Goal: Answer question/provide support: Share knowledge or assist other users

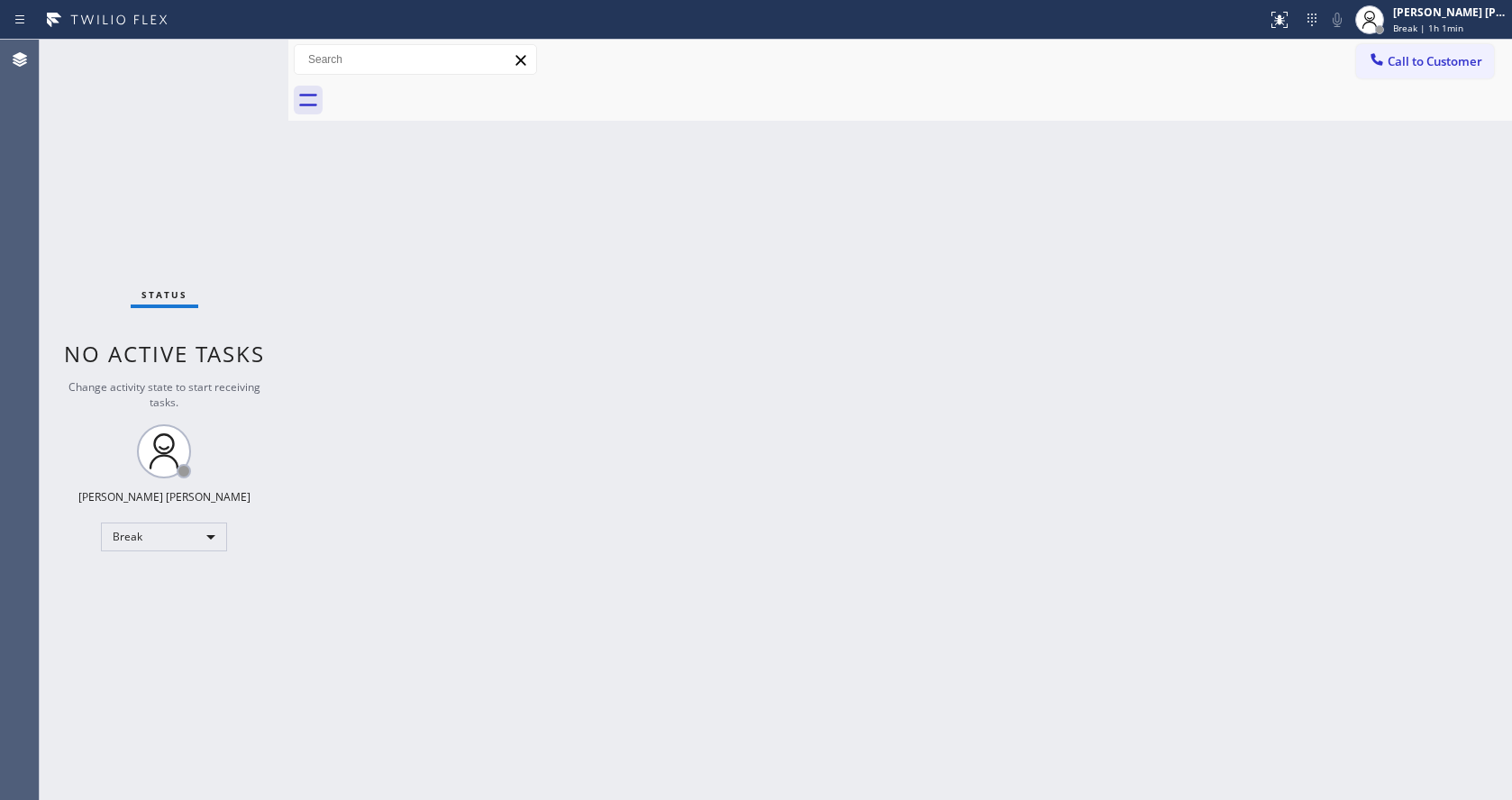
click at [1391, 285] on div "Back to Dashboard Change Sender ID Customers Technicians Select a contact Outbo…" at bounding box center [900, 419] width 1223 height 760
click at [1427, 23] on span "Break | 1h 1min" at bounding box center [1428, 28] width 70 height 12
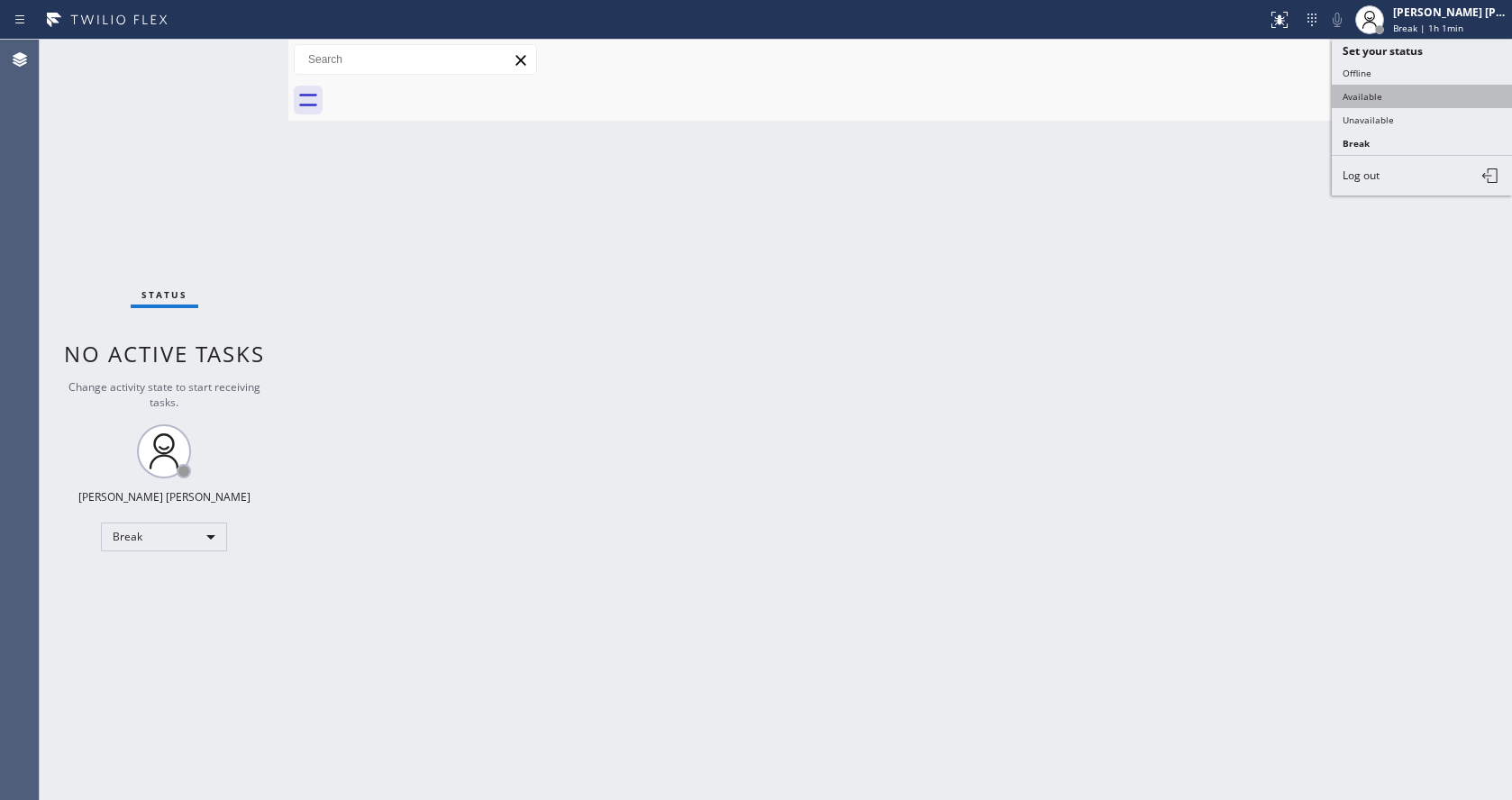
click at [1390, 97] on button "Available" at bounding box center [1422, 96] width 180 height 24
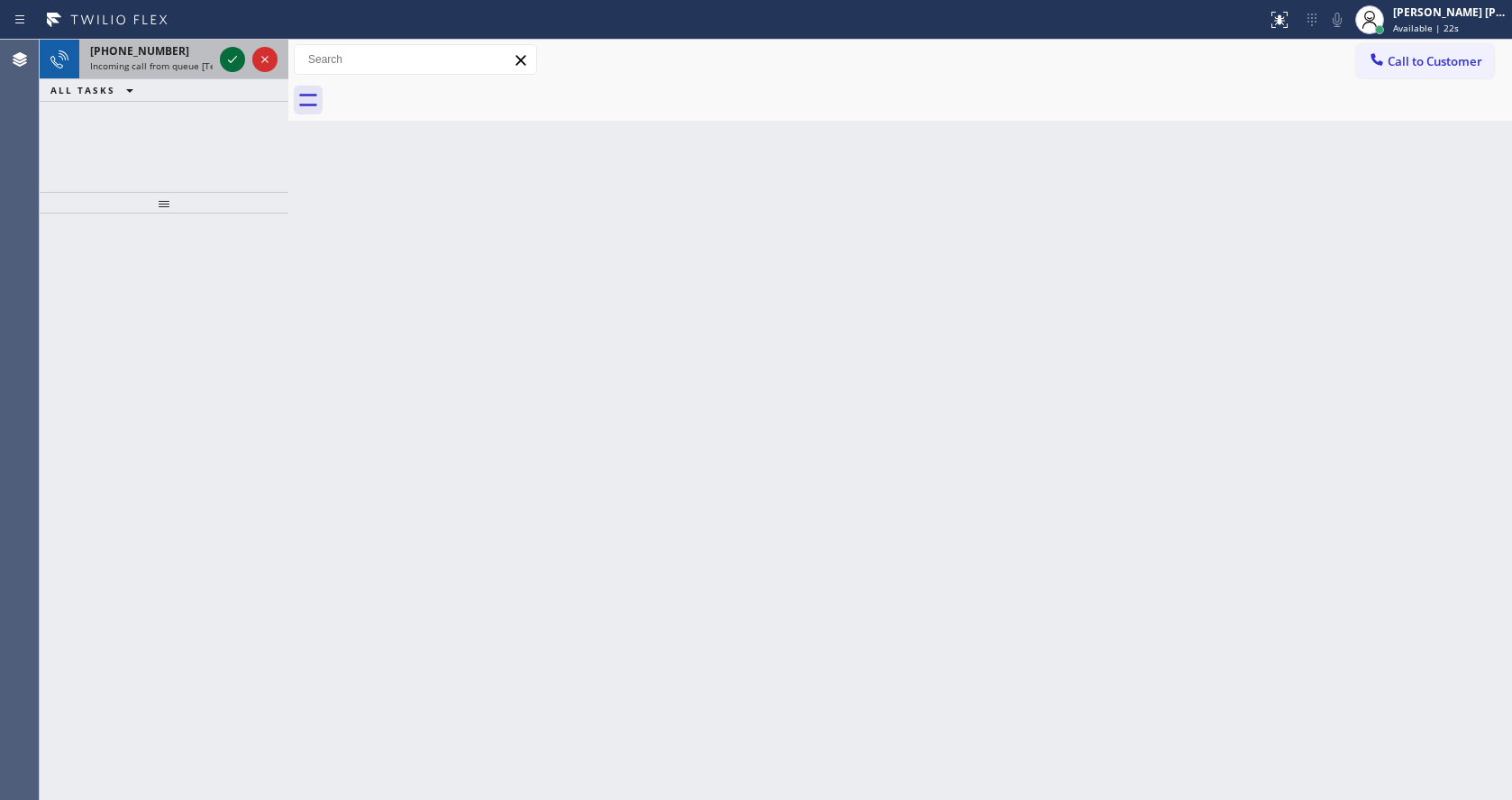
click at [234, 58] on icon at bounding box center [233, 59] width 22 height 22
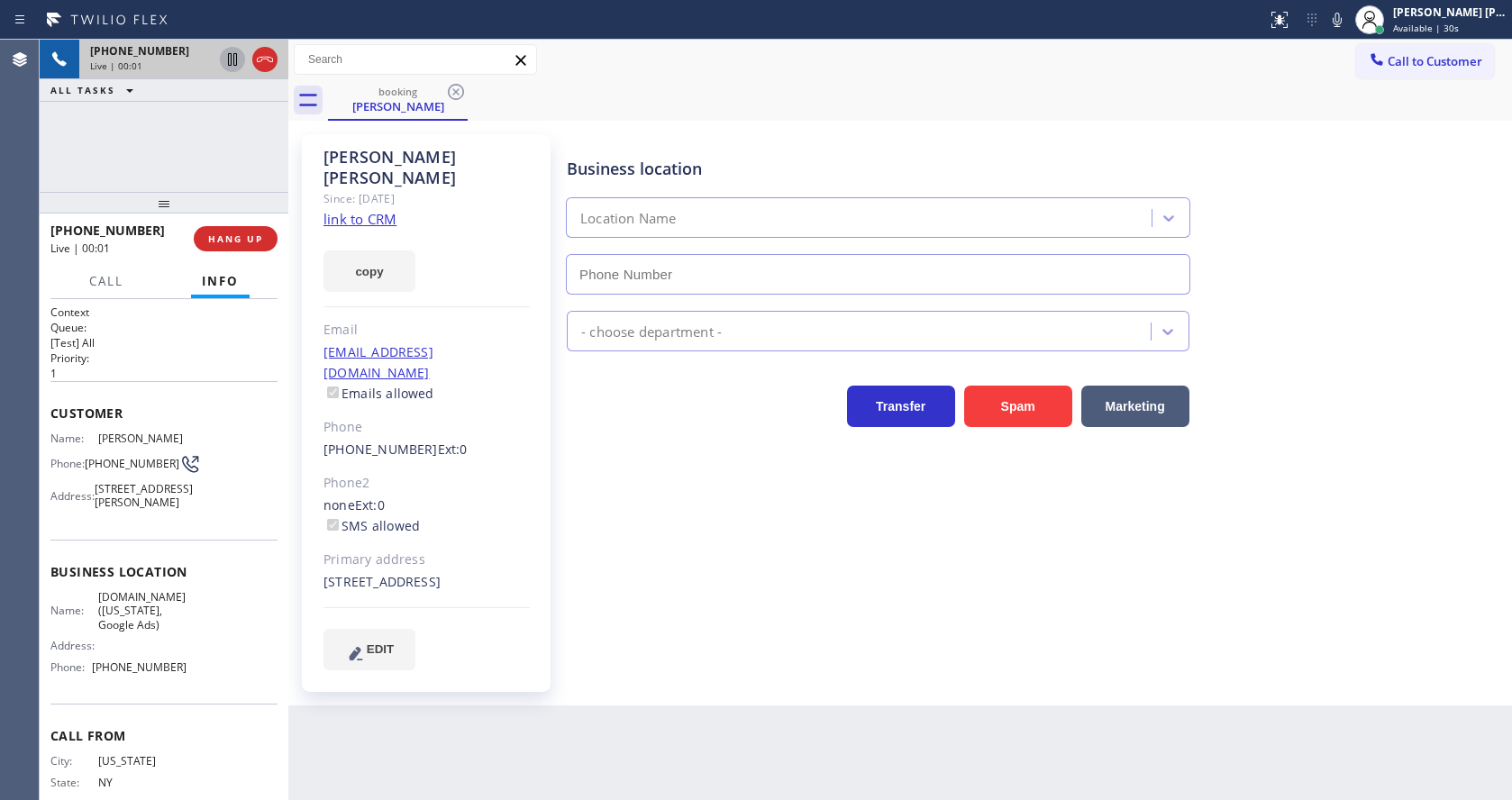
type input "[PHONE_NUMBER]"
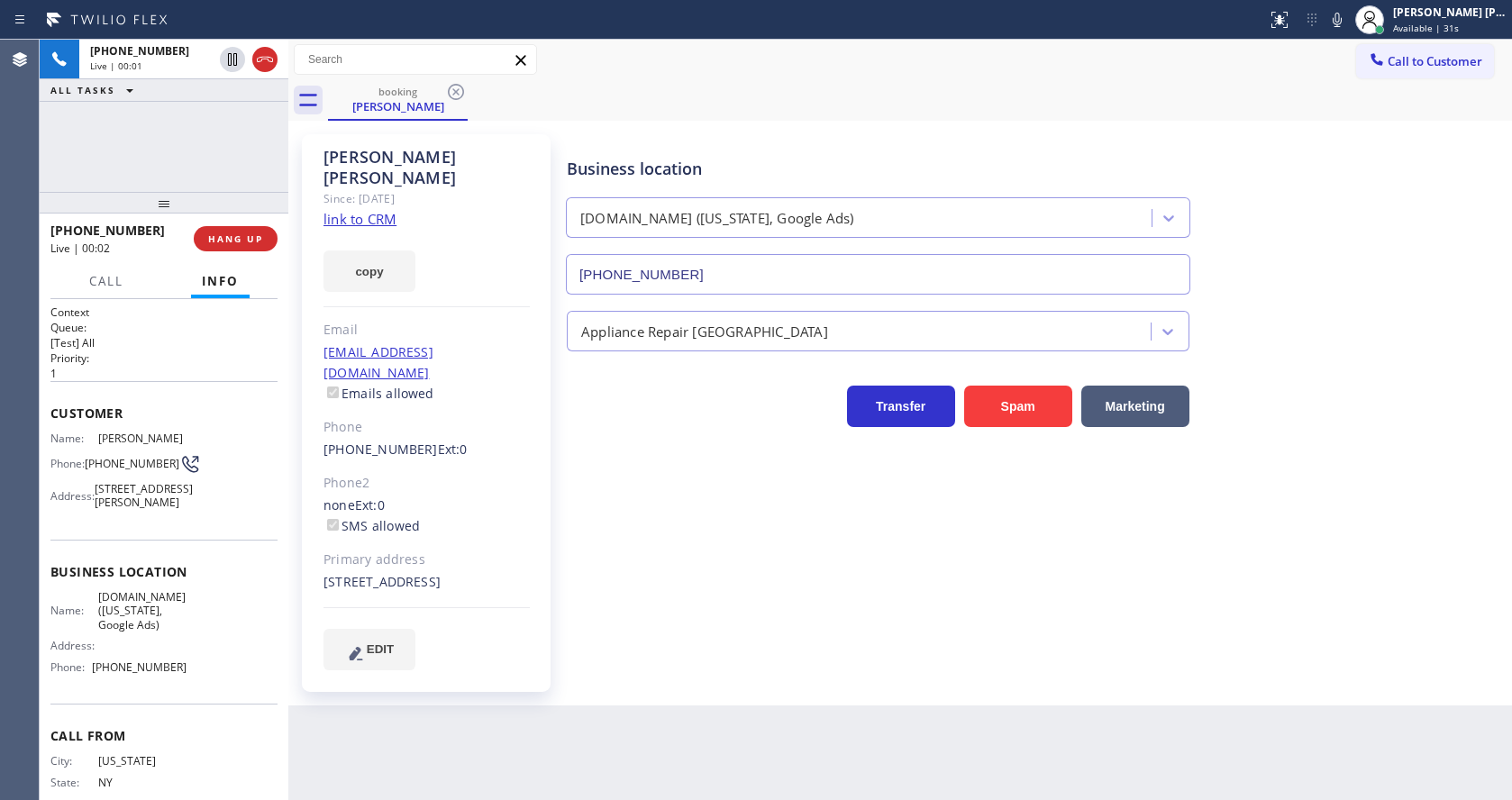
click at [700, 536] on div "Business location [DOMAIN_NAME] ([US_STATE], Google Ads) [PHONE_NUMBER] Applian…" at bounding box center [1035, 401] width 944 height 526
click at [868, 605] on div "Business location [DOMAIN_NAME] ([US_STATE], Google Ads) [PHONE_NUMBER] Applian…" at bounding box center [1035, 401] width 944 height 526
click at [831, 587] on div "Business location [DOMAIN_NAME] ([US_STATE], Google Ads) [PHONE_NUMBER] Applian…" at bounding box center [1035, 401] width 944 height 526
click at [1328, 181] on div "Business location [DOMAIN_NAME] ([US_STATE], Google Ads) [PHONE_NUMBER]" at bounding box center [1035, 214] width 944 height 163
click at [808, 612] on div "Business location [DOMAIN_NAME] ([US_STATE], Google Ads) [PHONE_NUMBER] Applian…" at bounding box center [1035, 401] width 944 height 526
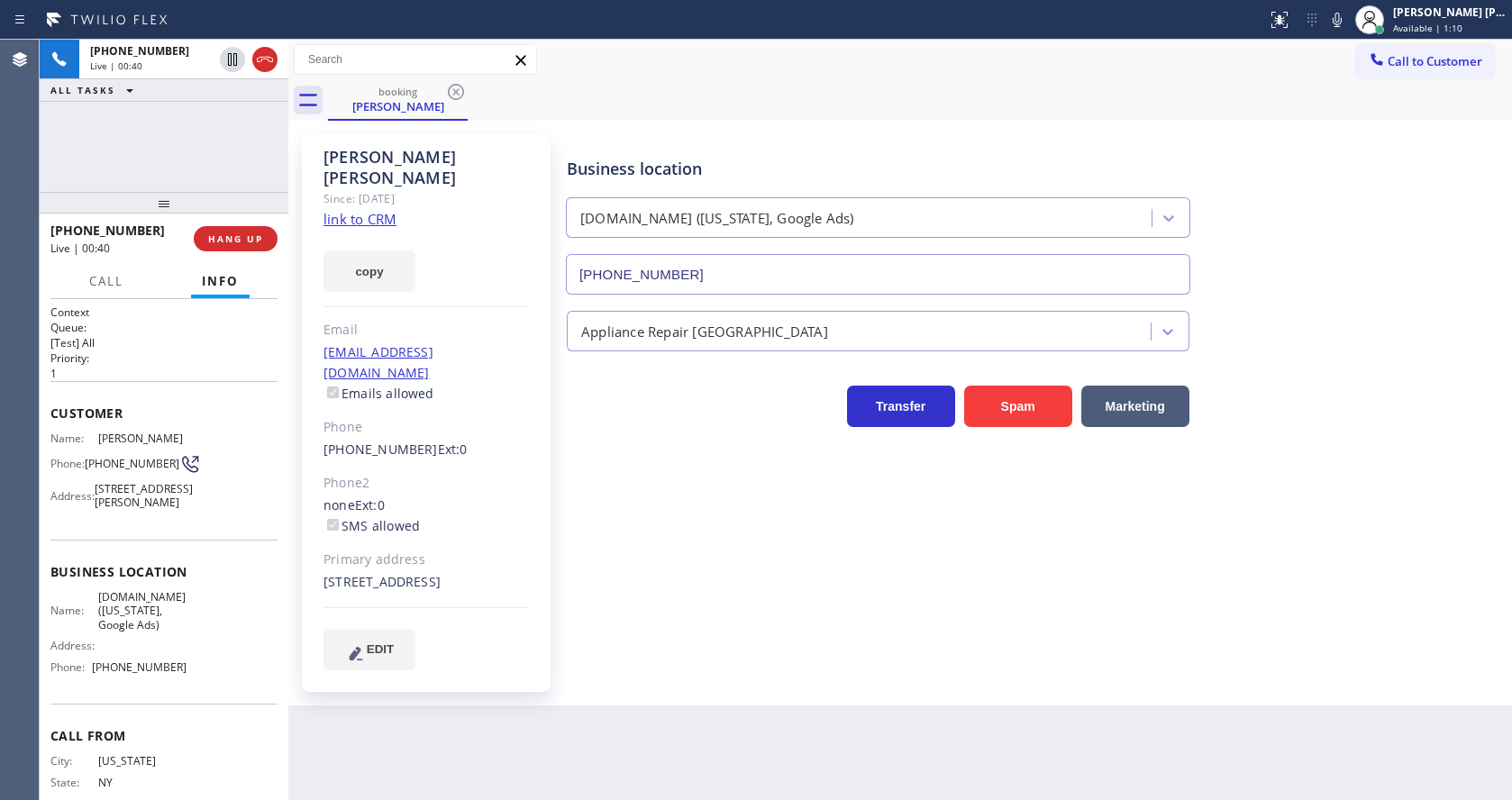
click at [548, 653] on div "[PERSON_NAME] Since: [DATE] link to CRM copy Email [EMAIL_ADDRESS][DOMAIN_NAME]…" at bounding box center [426, 413] width 249 height 558
drag, startPoint x: 808, startPoint y: 642, endPoint x: 1177, endPoint y: 448, distance: 416.9
click at [808, 642] on div "Business location [DOMAIN_NAME] ([US_STATE], Google Ads) [PHONE_NUMBER] Applian…" at bounding box center [1035, 401] width 944 height 526
click at [1341, 26] on icon at bounding box center [1336, 19] width 9 height 14
click at [232, 57] on icon at bounding box center [232, 59] width 9 height 12
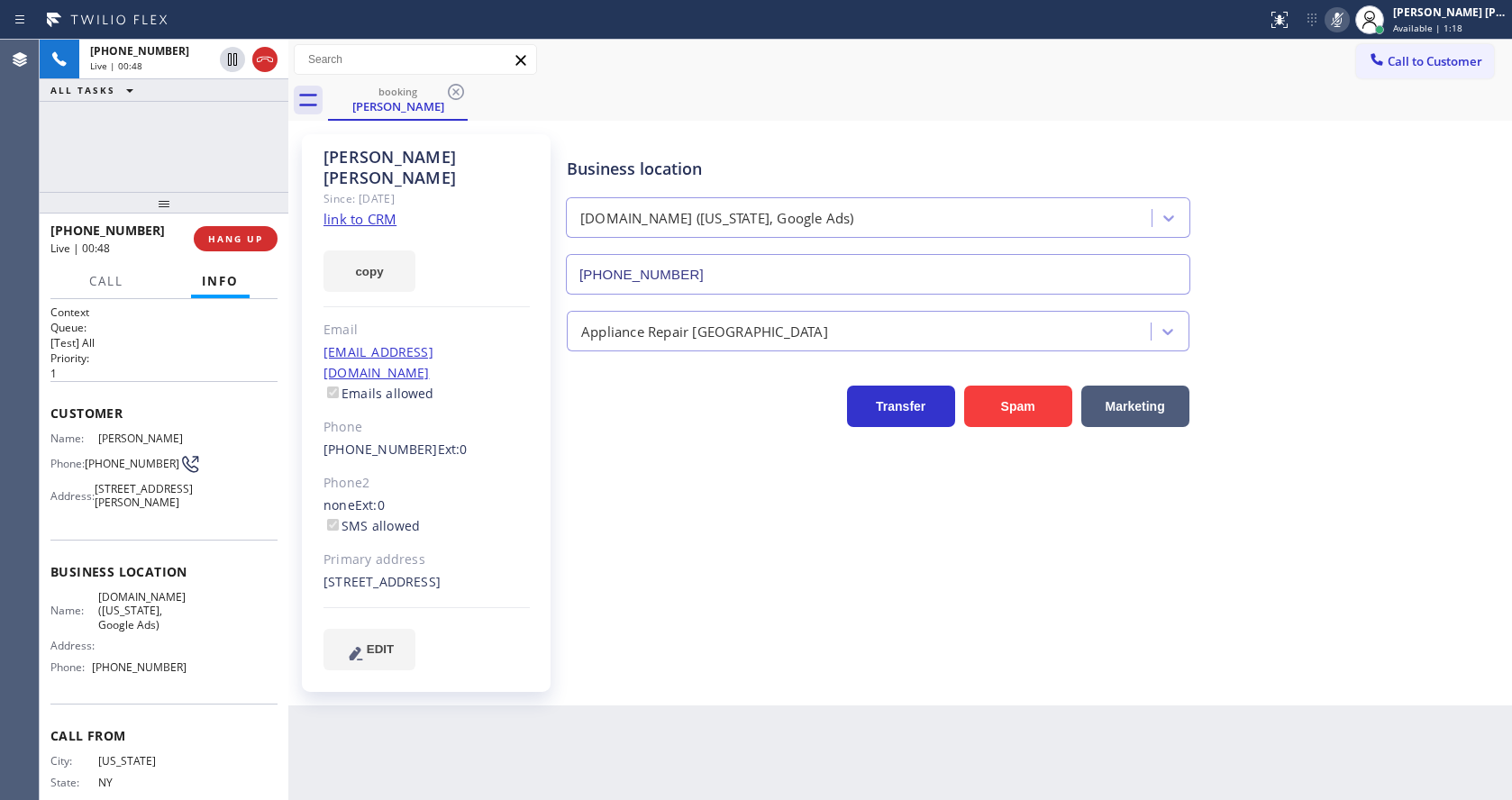
click at [612, 593] on div "Business location [DOMAIN_NAME] ([US_STATE], Google Ads) [PHONE_NUMBER] Applian…" at bounding box center [1035, 401] width 944 height 526
click at [554, 492] on div "[PERSON_NAME] Since: [DATE] link to CRM copy Email [EMAIL_ADDRESS][DOMAIN_NAME]…" at bounding box center [428, 413] width 271 height 576
click at [362, 210] on link "link to CRM" at bounding box center [360, 218] width 73 height 18
drag, startPoint x: 644, startPoint y: 724, endPoint x: 621, endPoint y: 774, distance: 55.0
click at [644, 726] on div "Back to Dashboard Change Sender ID Customers Technicians Select a contact Outbo…" at bounding box center [900, 419] width 1223 height 760
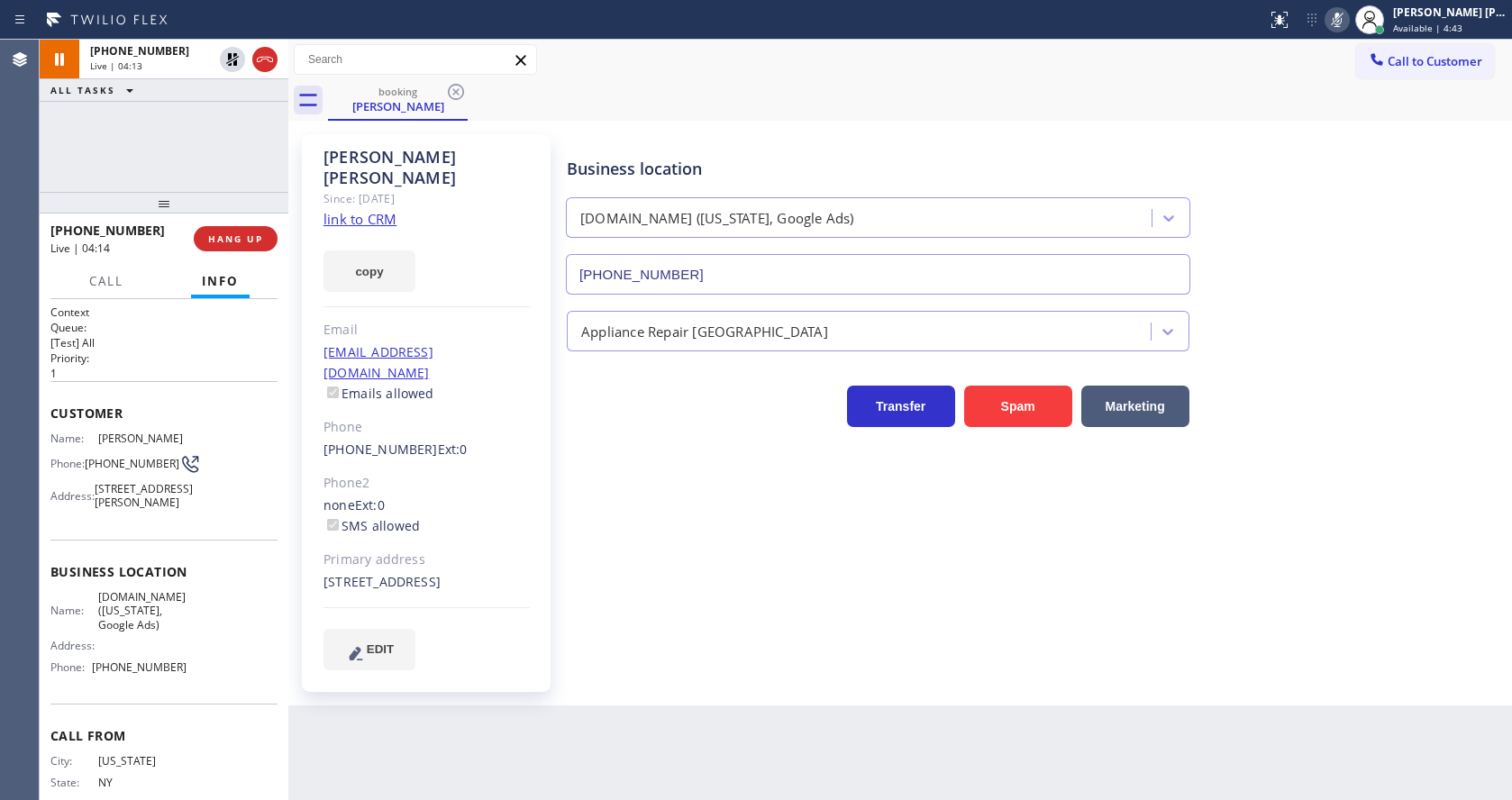
drag, startPoint x: 528, startPoint y: 583, endPoint x: 507, endPoint y: 749, distance: 167.3
click at [528, 584] on div "[PERSON_NAME] Since: [DATE] link to CRM copy Email [EMAIL_ADDRESS][DOMAIN_NAME]…" at bounding box center [426, 413] width 249 height 558
click at [872, 703] on div "Back to Dashboard Change Sender ID Customers Technicians Select a contact Outbo…" at bounding box center [900, 419] width 1223 height 760
click at [788, 694] on div "Back to Dashboard Change Sender ID Customers Technicians Select a contact Outbo…" at bounding box center [900, 419] width 1223 height 760
click at [182, 127] on div "[PHONE_NUMBER] Live | 09:02 ALL TASKS ALL TASKS ACTIVE TASKS TASKS IN WRAP UP" at bounding box center [164, 116] width 249 height 152
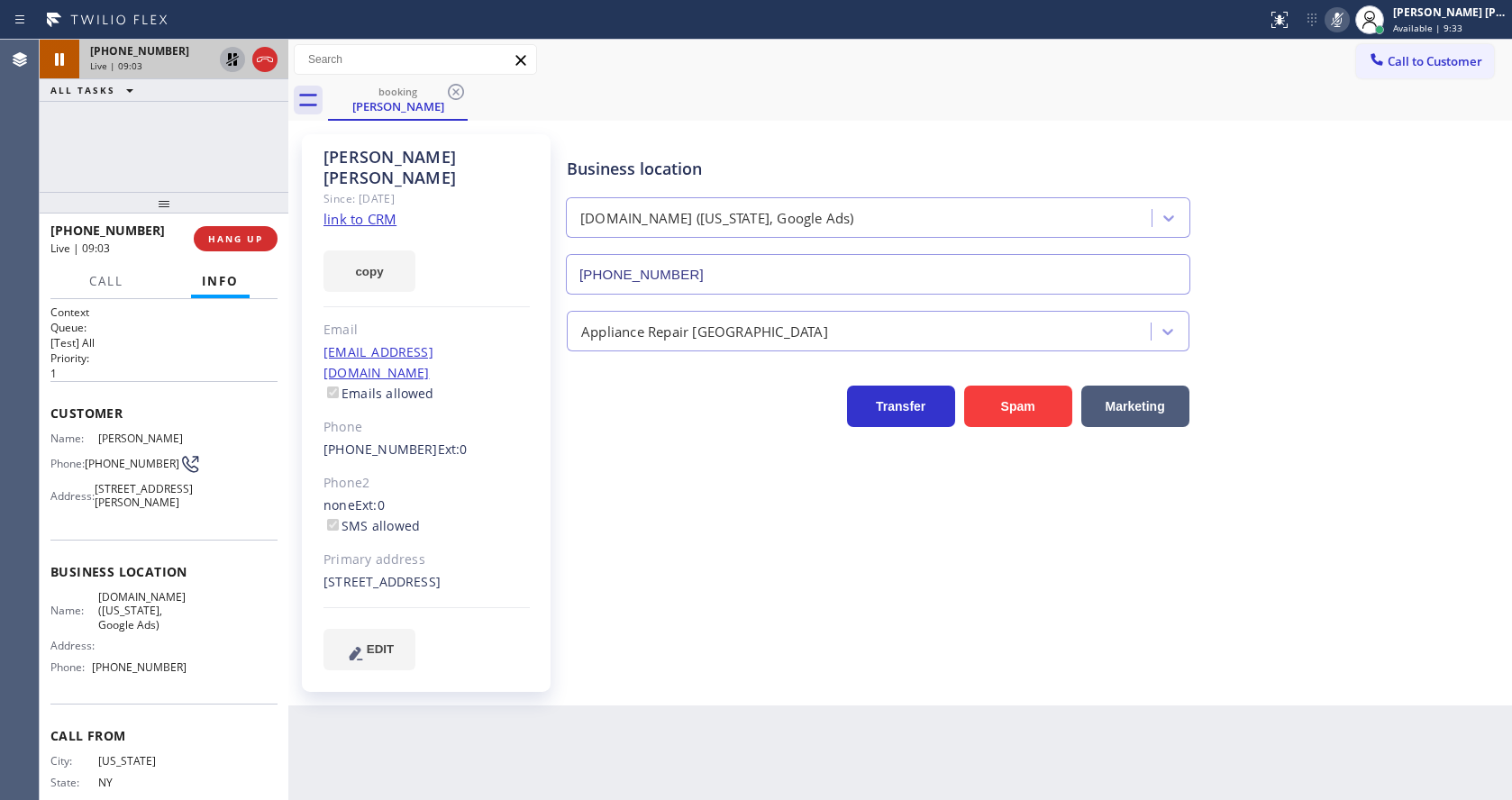
click at [235, 52] on icon at bounding box center [233, 59] width 22 height 22
click at [1341, 20] on icon at bounding box center [1336, 19] width 9 height 14
click at [1373, 209] on div "Business location [DOMAIN_NAME] ([US_STATE], Google Ads) [PHONE_NUMBER]" at bounding box center [1035, 214] width 944 height 163
click at [842, 647] on div "Business location [DOMAIN_NAME] ([US_STATE], Google Ads) [PHONE_NUMBER] Applian…" at bounding box center [1035, 419] width 944 height 562
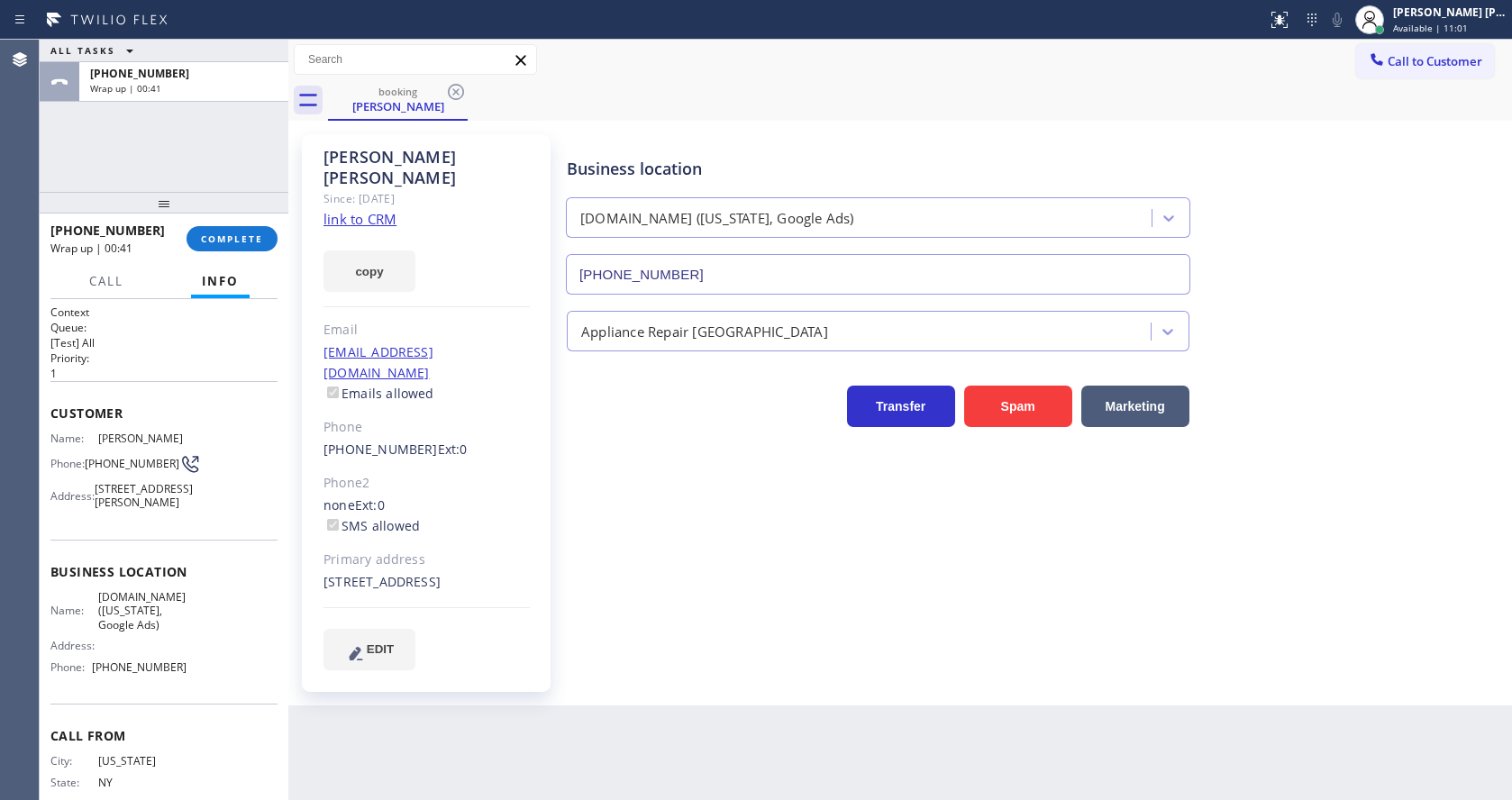
drag, startPoint x: 584, startPoint y: 578, endPoint x: 463, endPoint y: 500, distance: 144.0
click at [584, 578] on div "Business location [DOMAIN_NAME] ([US_STATE], Google Ads) [PHONE_NUMBER] Applian…" at bounding box center [1035, 401] width 944 height 526
click at [223, 233] on span "COMPLETE" at bounding box center [232, 238] width 62 height 12
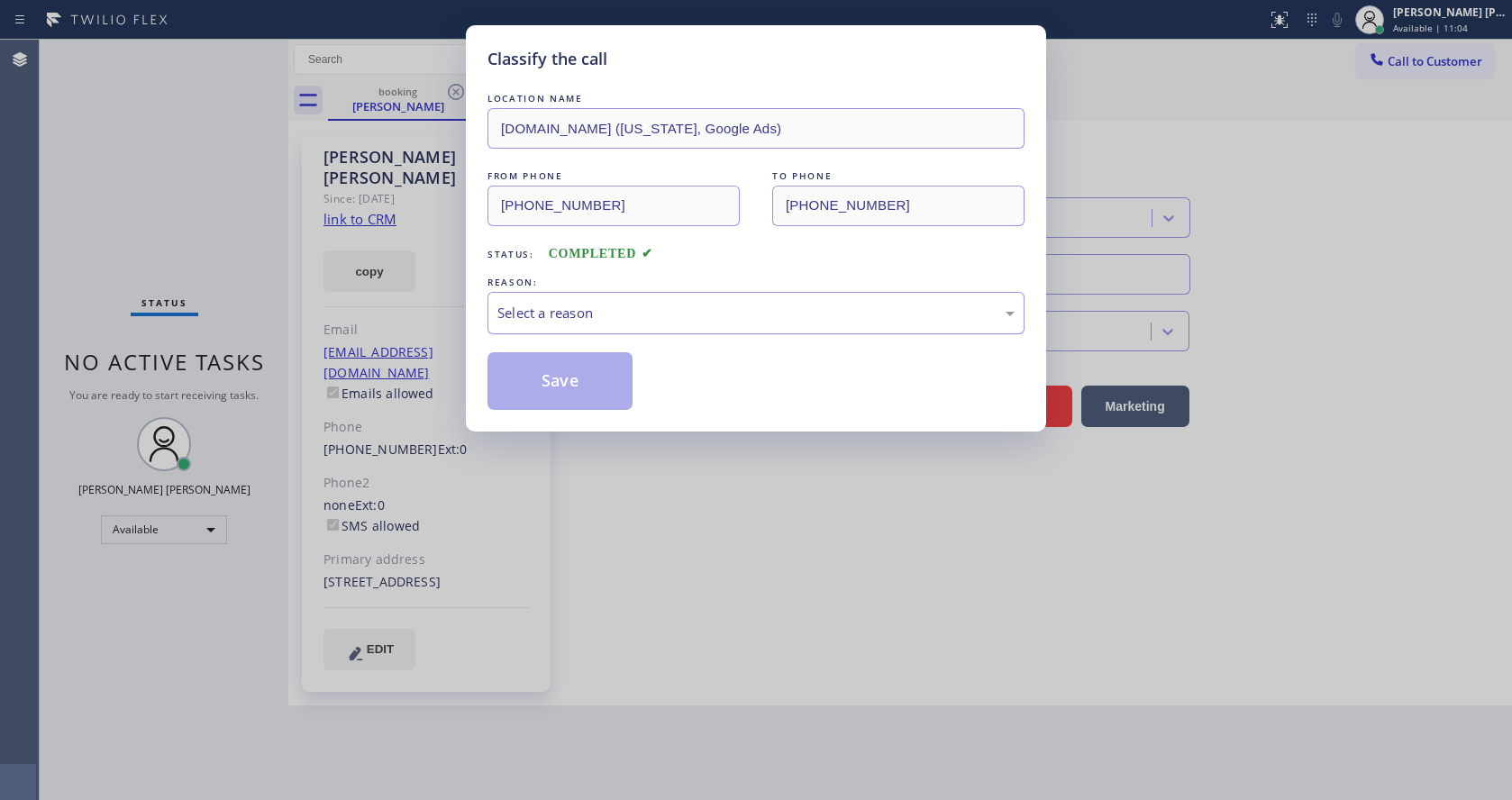
click at [728, 311] on div "Select a reason" at bounding box center [756, 313] width 517 height 21
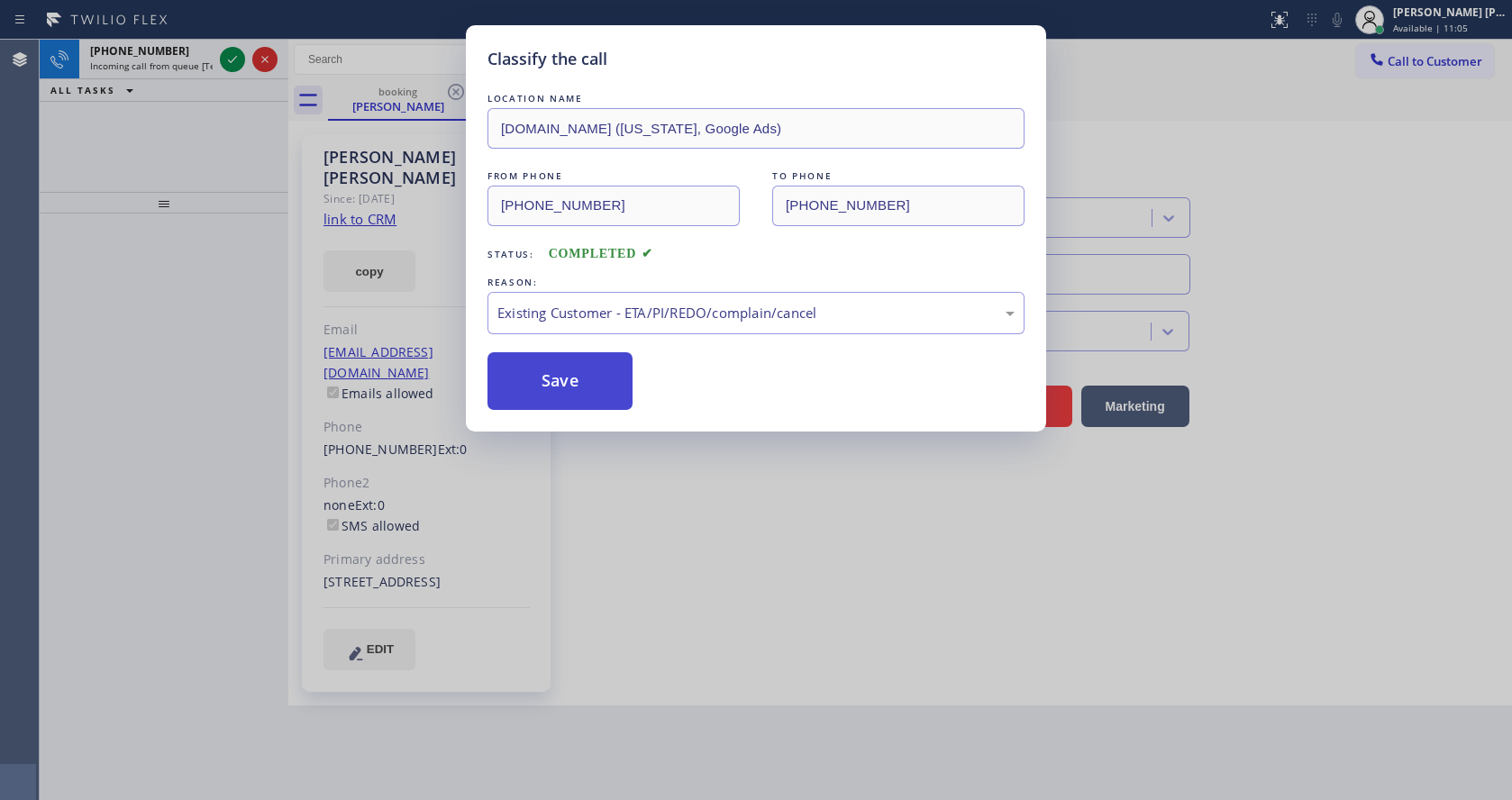
click at [529, 354] on button "Save" at bounding box center [560, 381] width 145 height 58
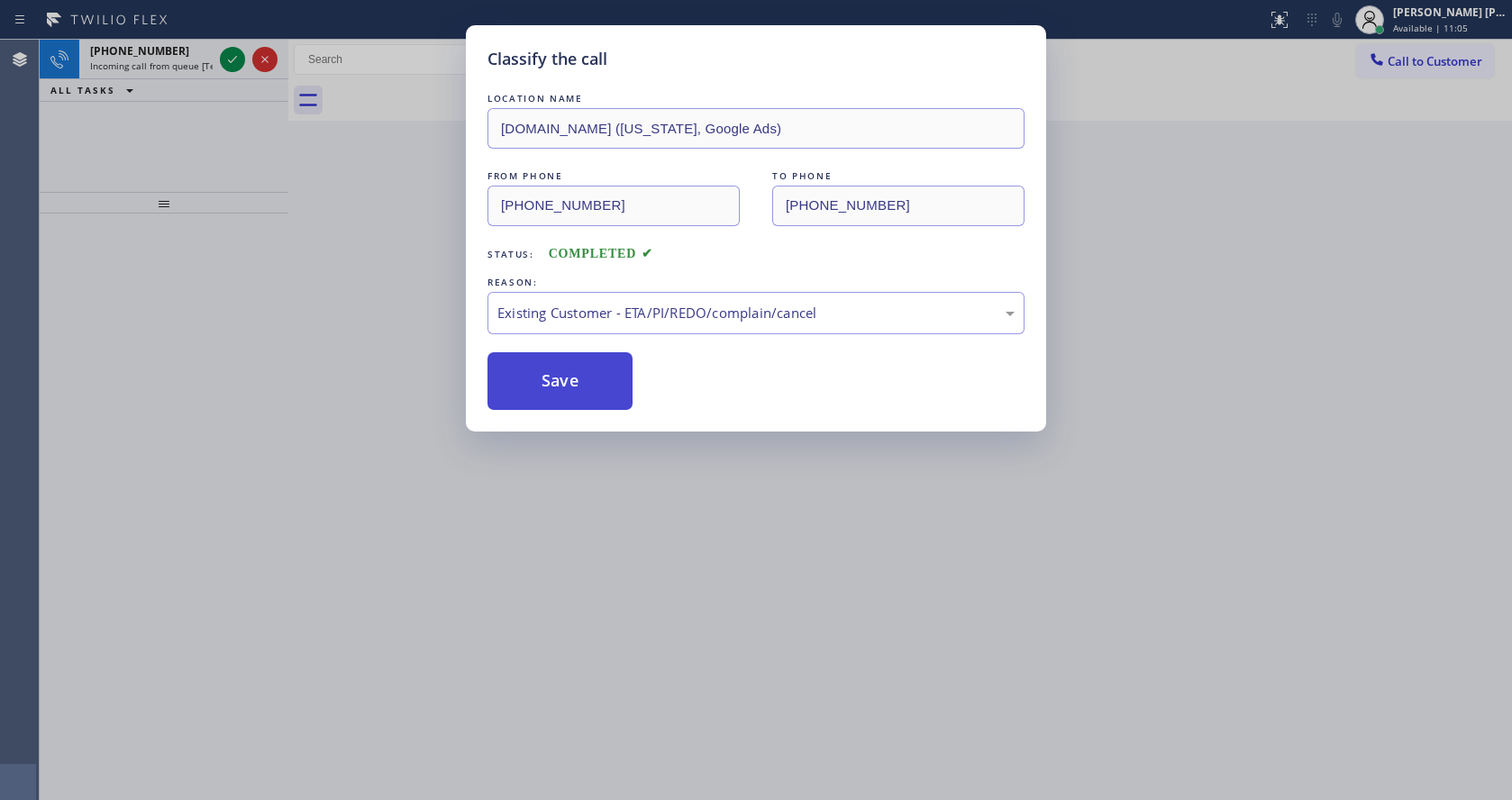
click at [542, 373] on button "Save" at bounding box center [560, 381] width 145 height 58
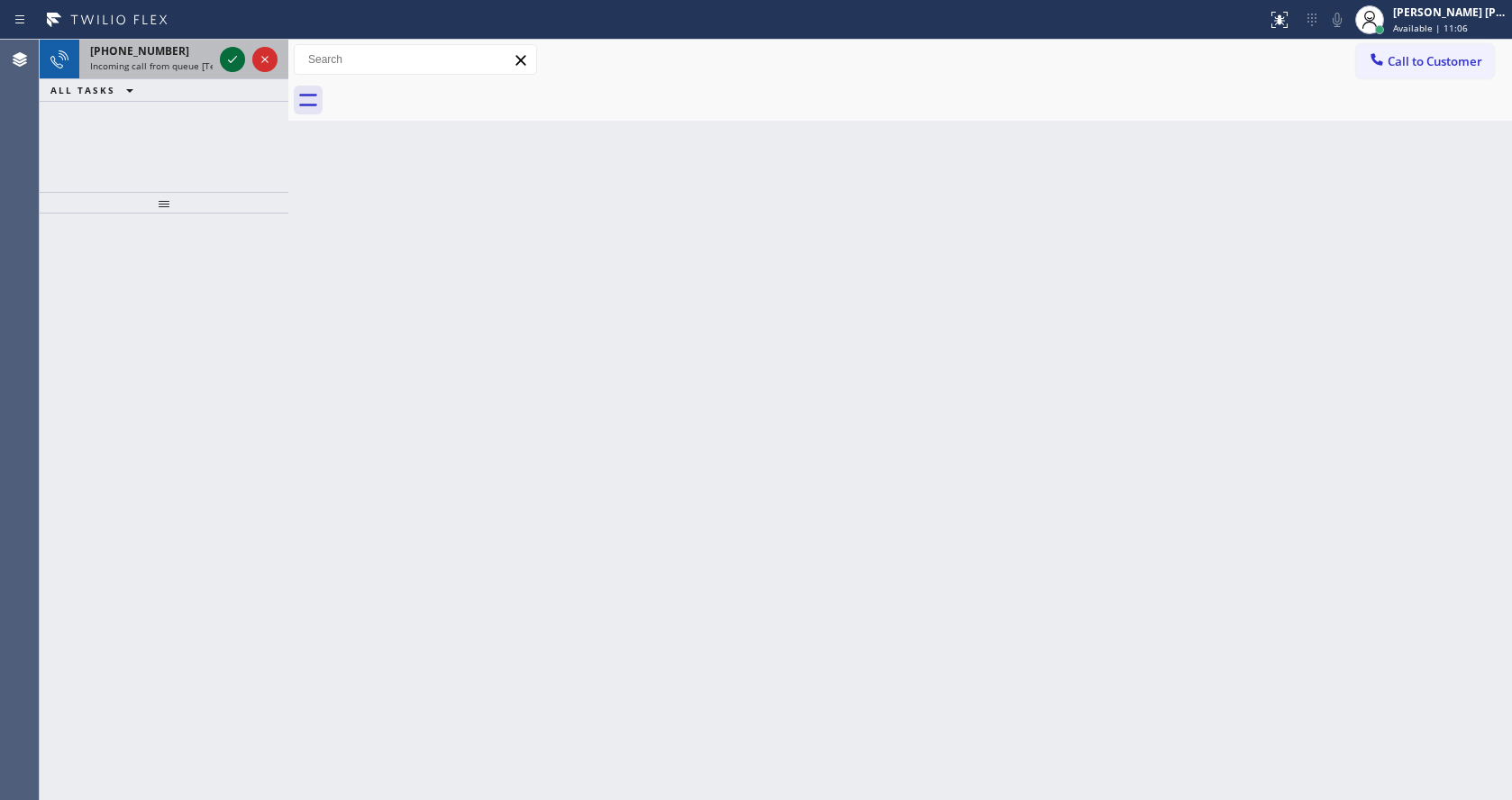
click at [226, 55] on icon at bounding box center [233, 59] width 22 height 22
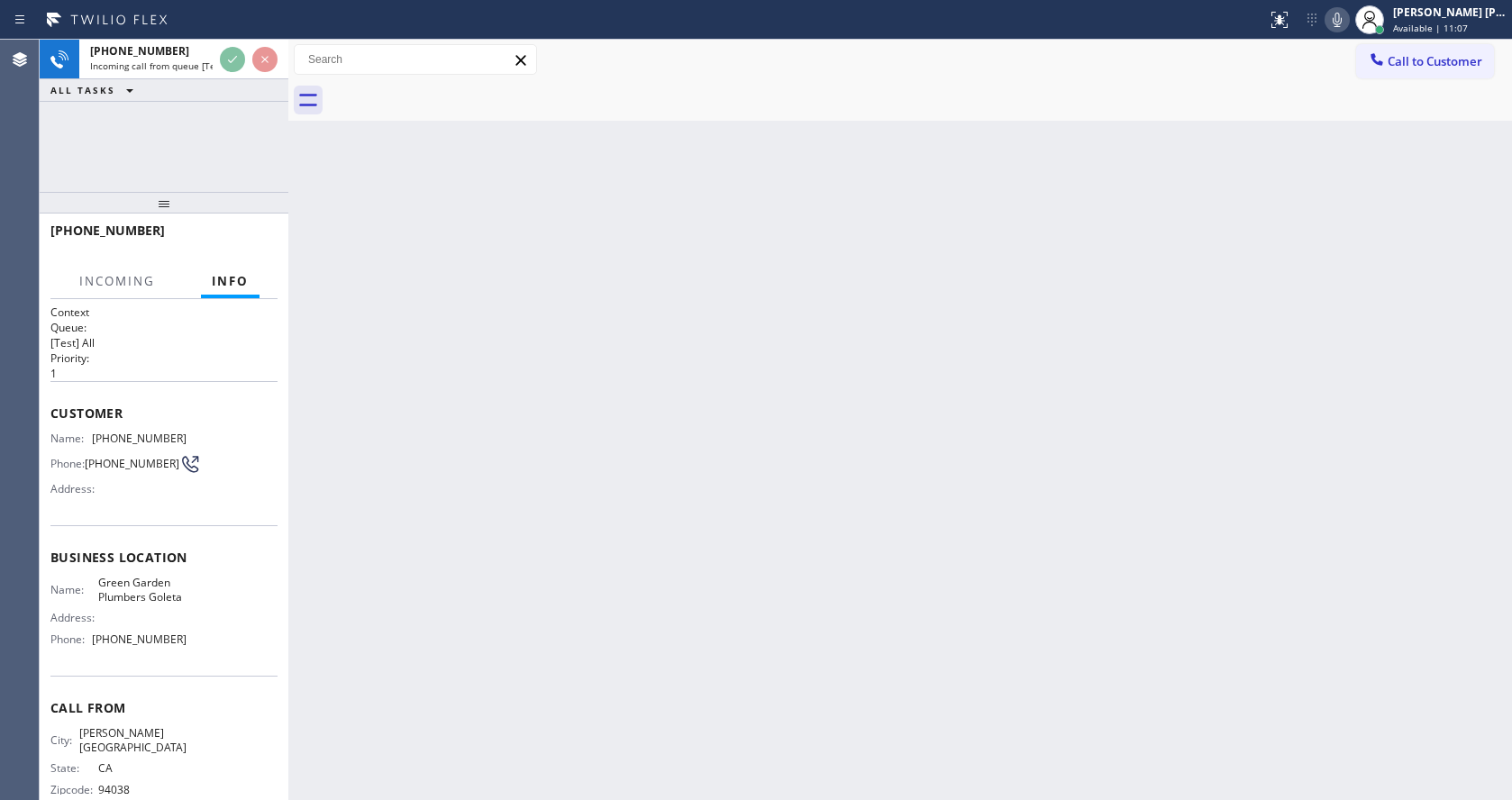
click at [587, 582] on div "Back to Dashboard Change Sender ID Customers Technicians Select a contact Outbo…" at bounding box center [900, 419] width 1223 height 760
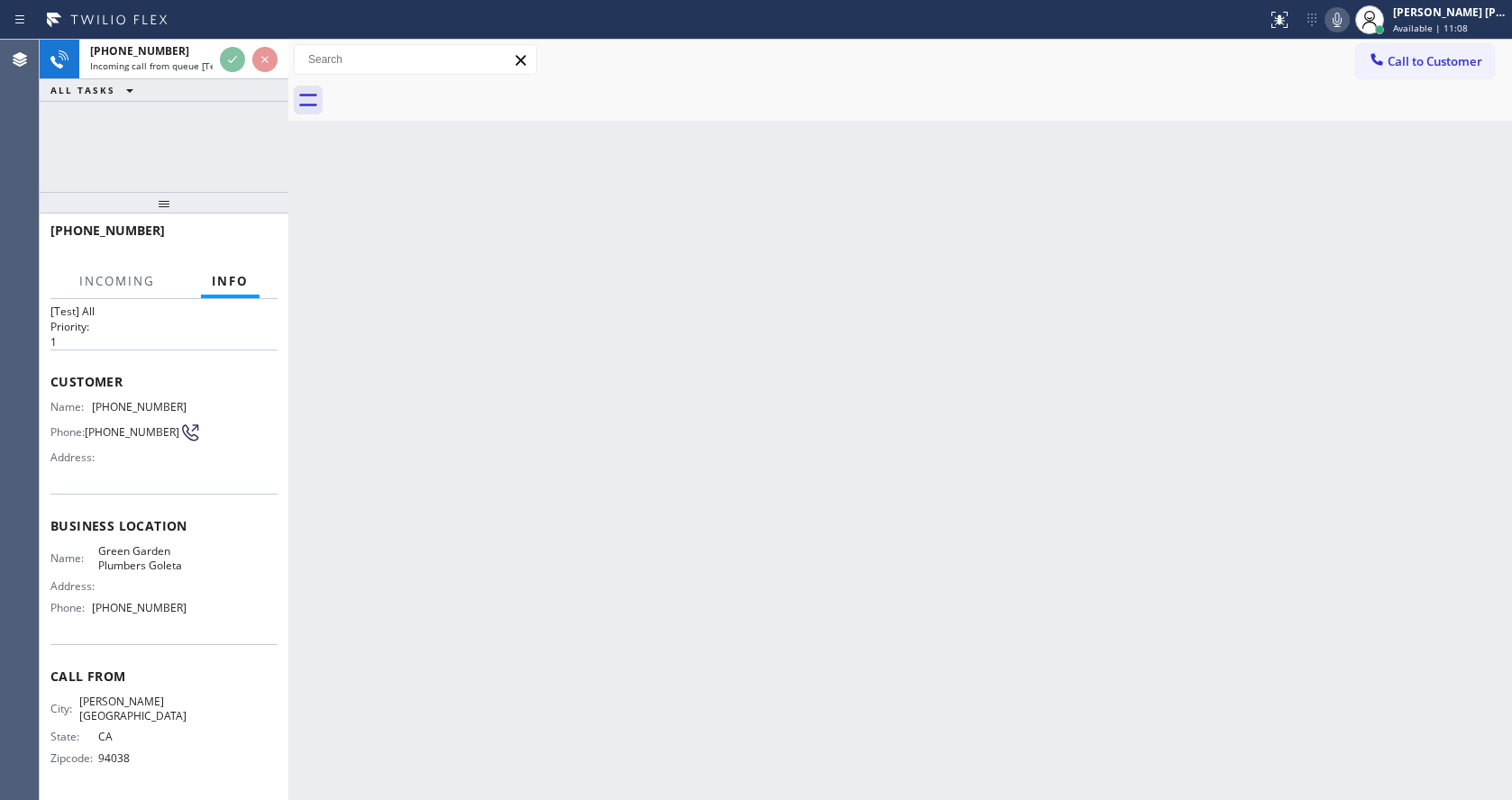
scroll to position [38, 0]
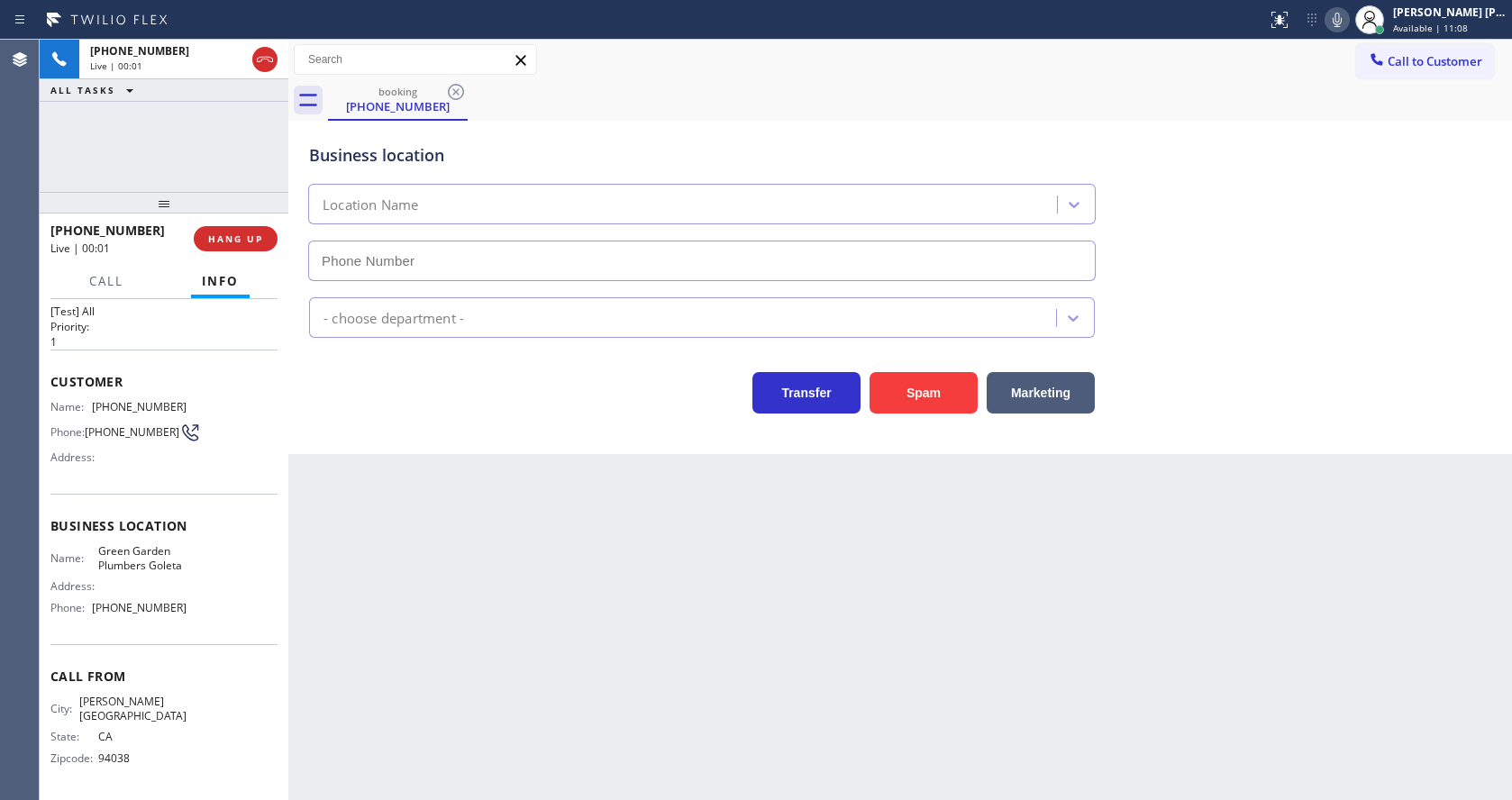
type input "[PHONE_NUMBER]"
click at [903, 395] on button "Spam" at bounding box center [924, 393] width 108 height 42
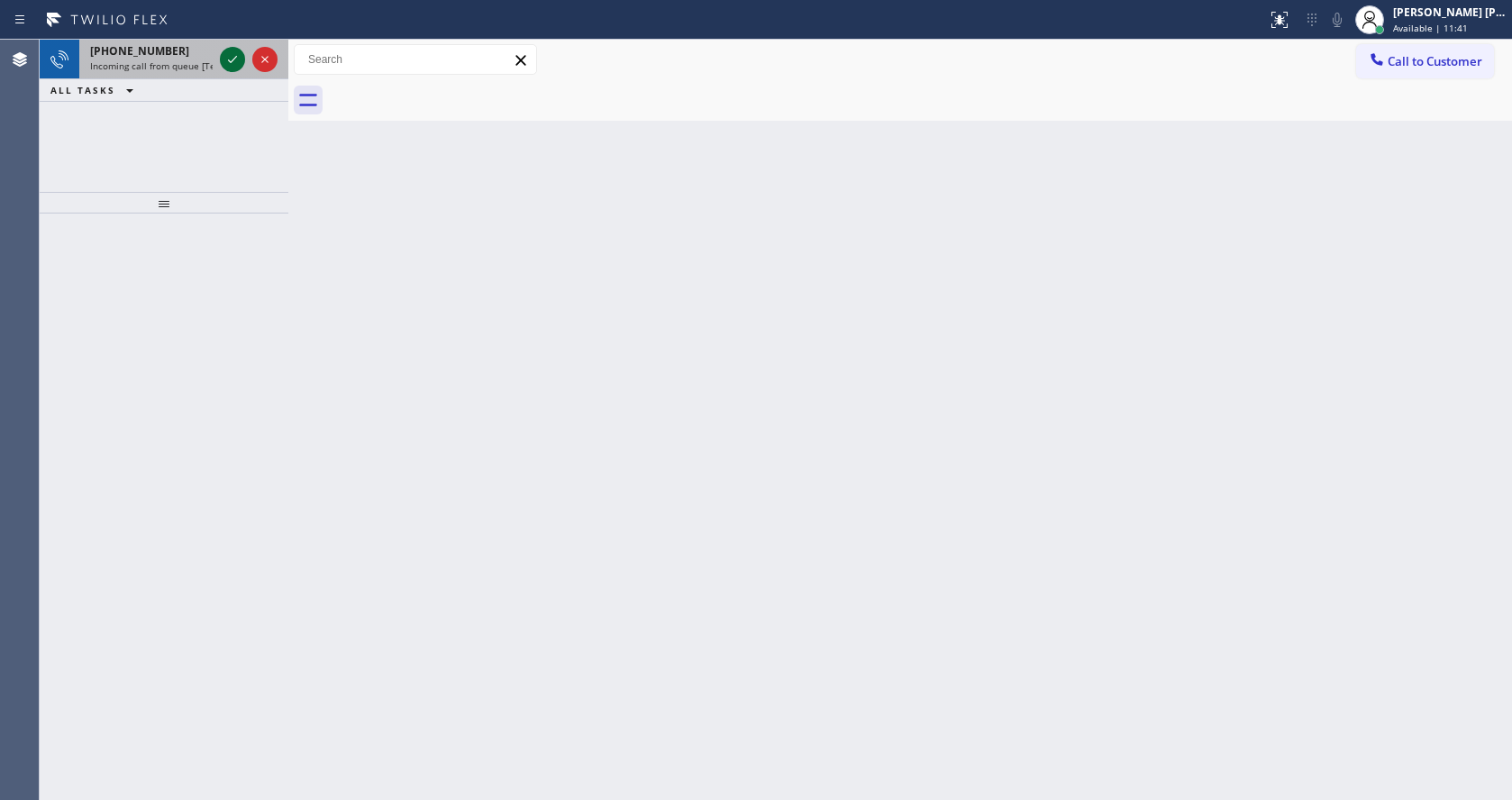
click at [230, 60] on icon at bounding box center [233, 59] width 22 height 22
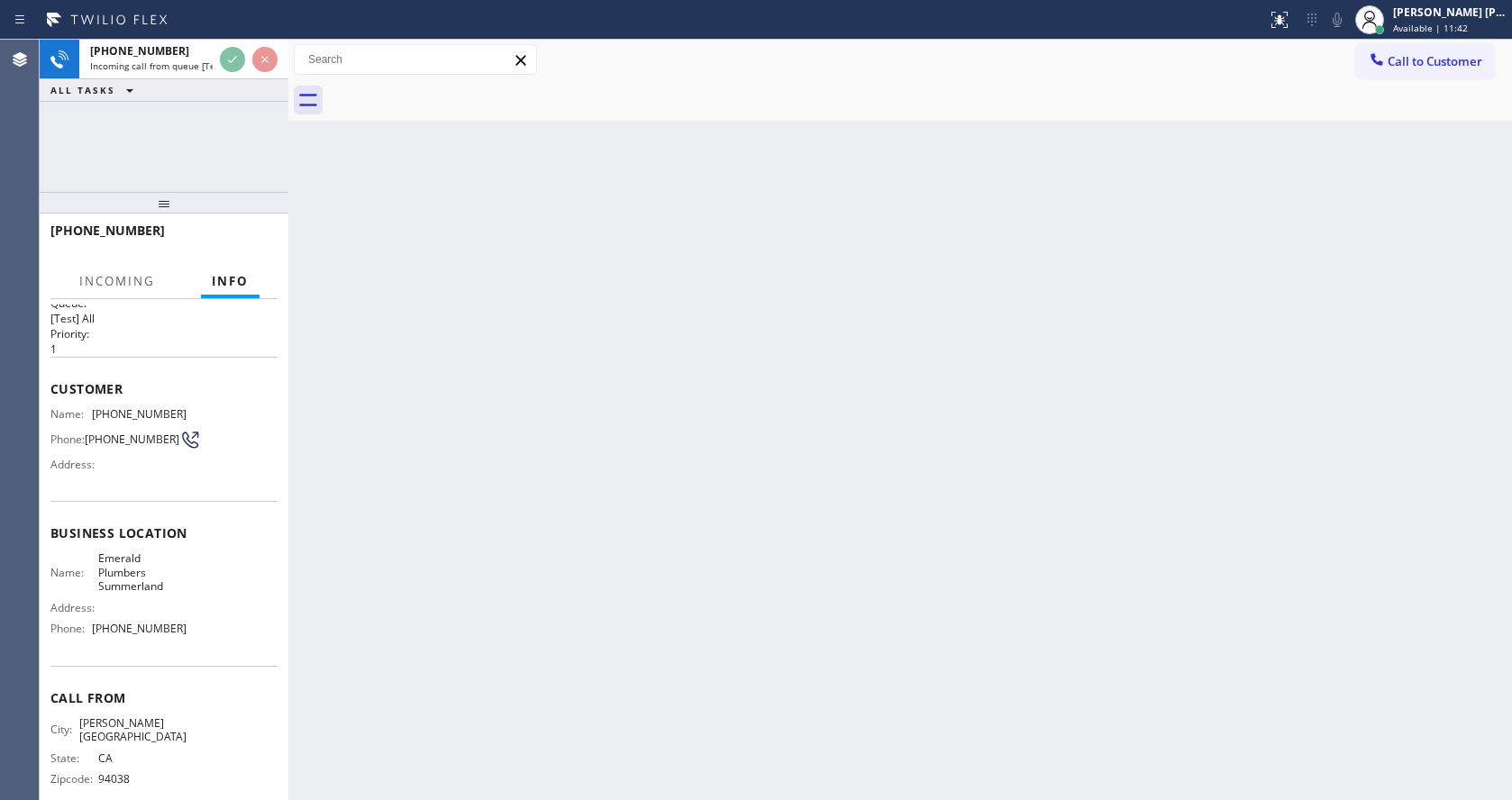
scroll to position [38, 0]
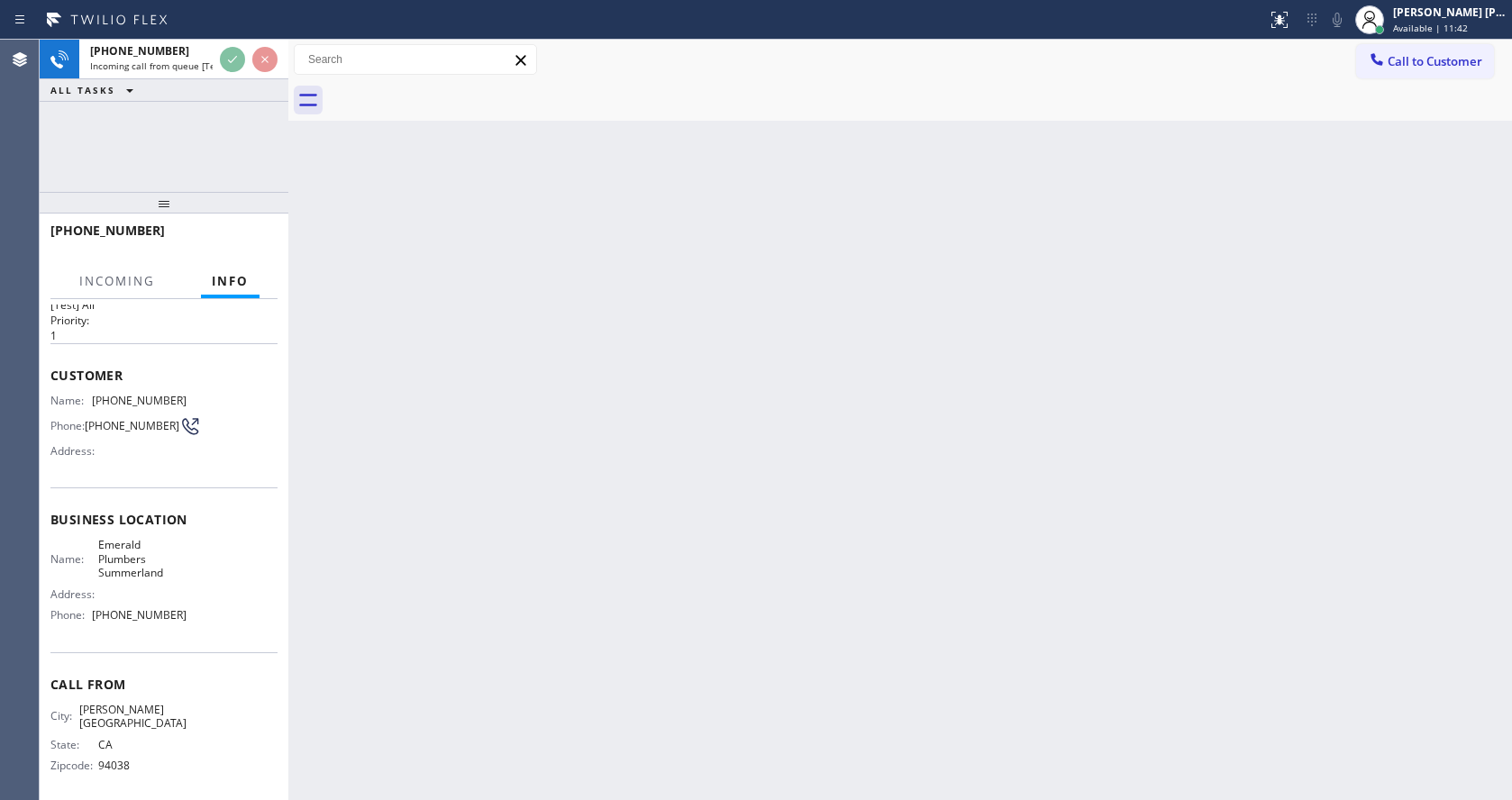
click at [729, 545] on div "Back to Dashboard Change Sender ID Customers Technicians Select a contact Outbo…" at bounding box center [900, 419] width 1223 height 760
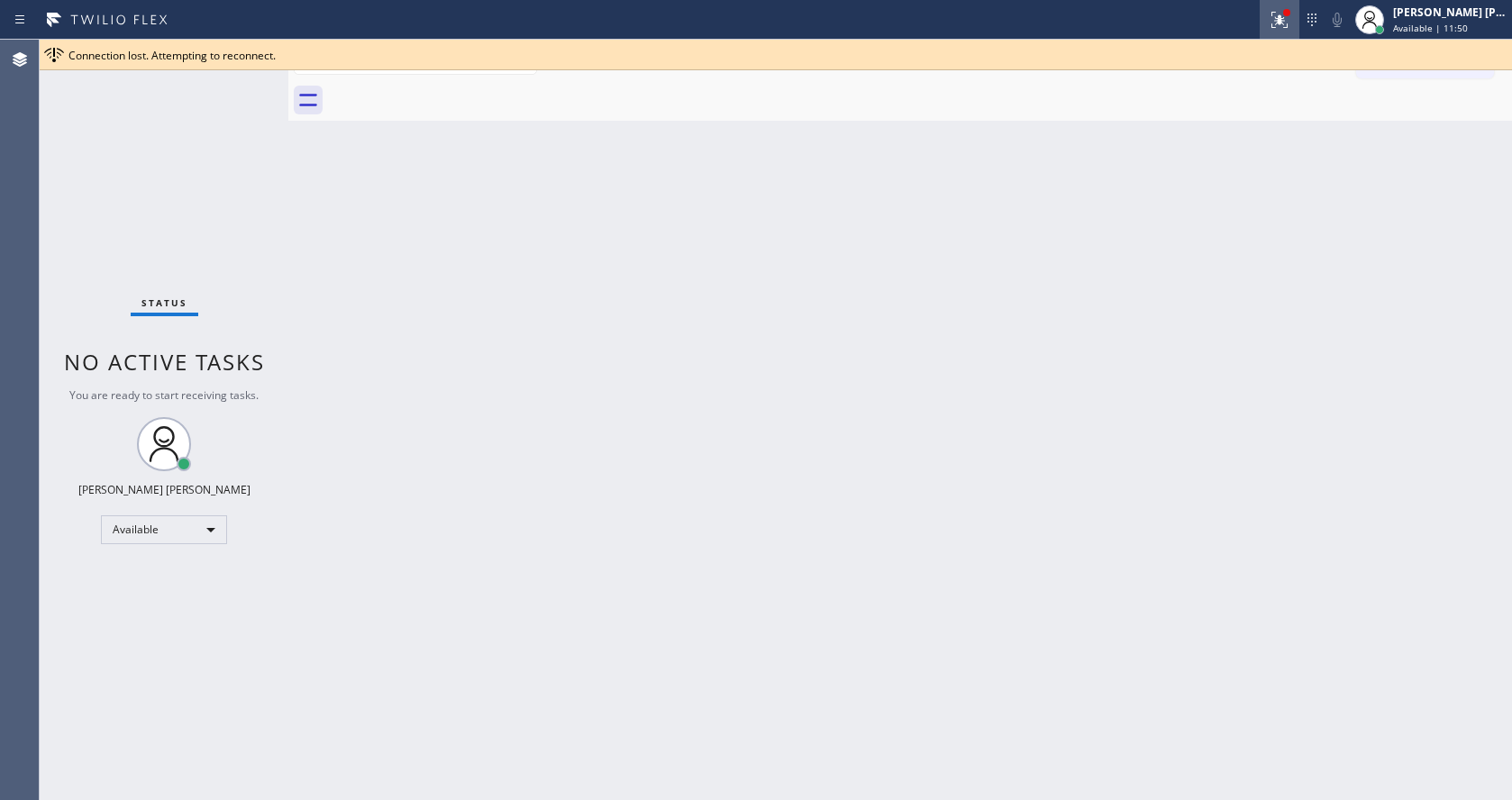
click at [1271, 27] on div at bounding box center [1279, 19] width 40 height 22
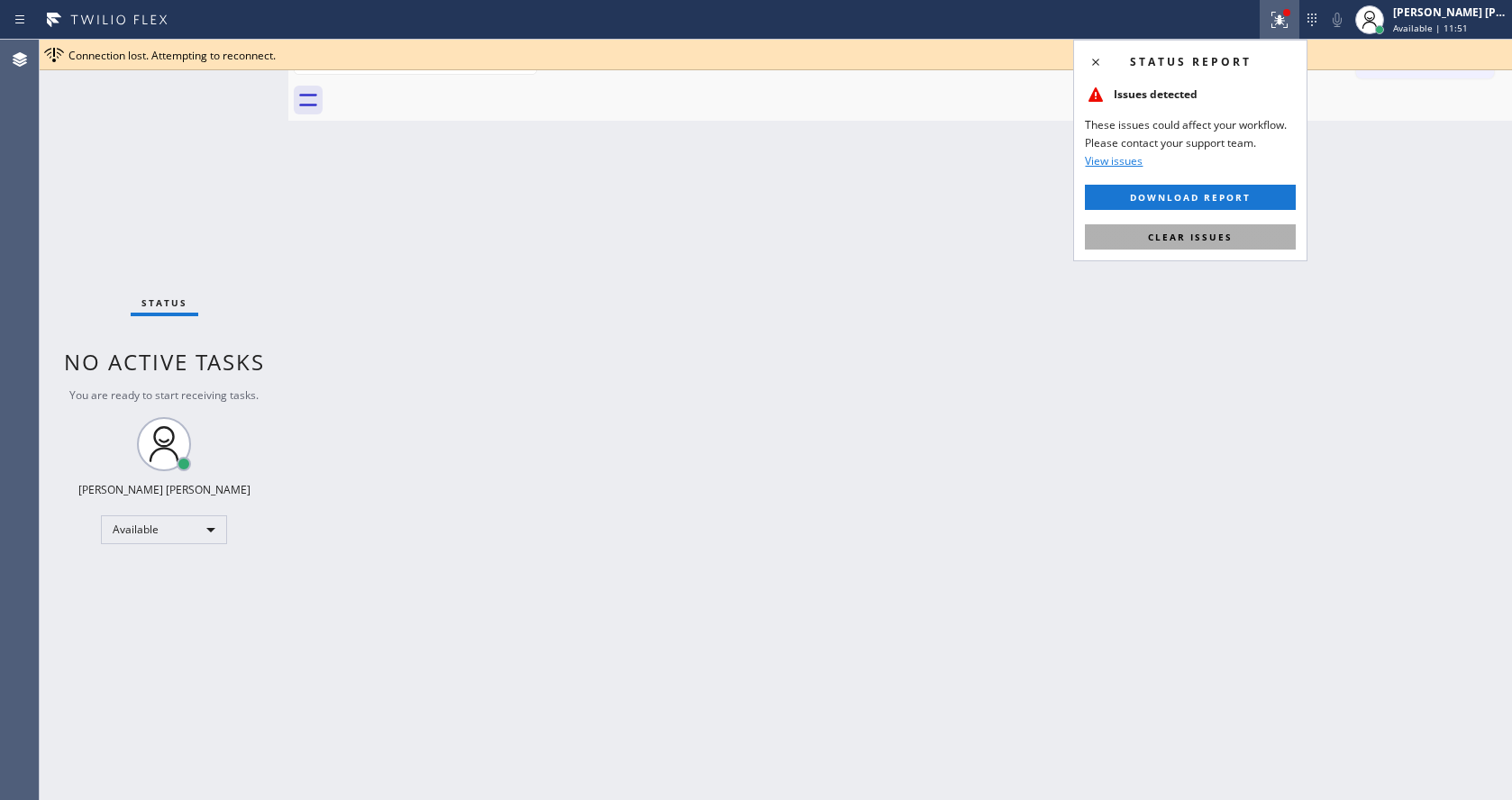
click at [1196, 239] on span "Clear issues" at bounding box center [1189, 236] width 84 height 12
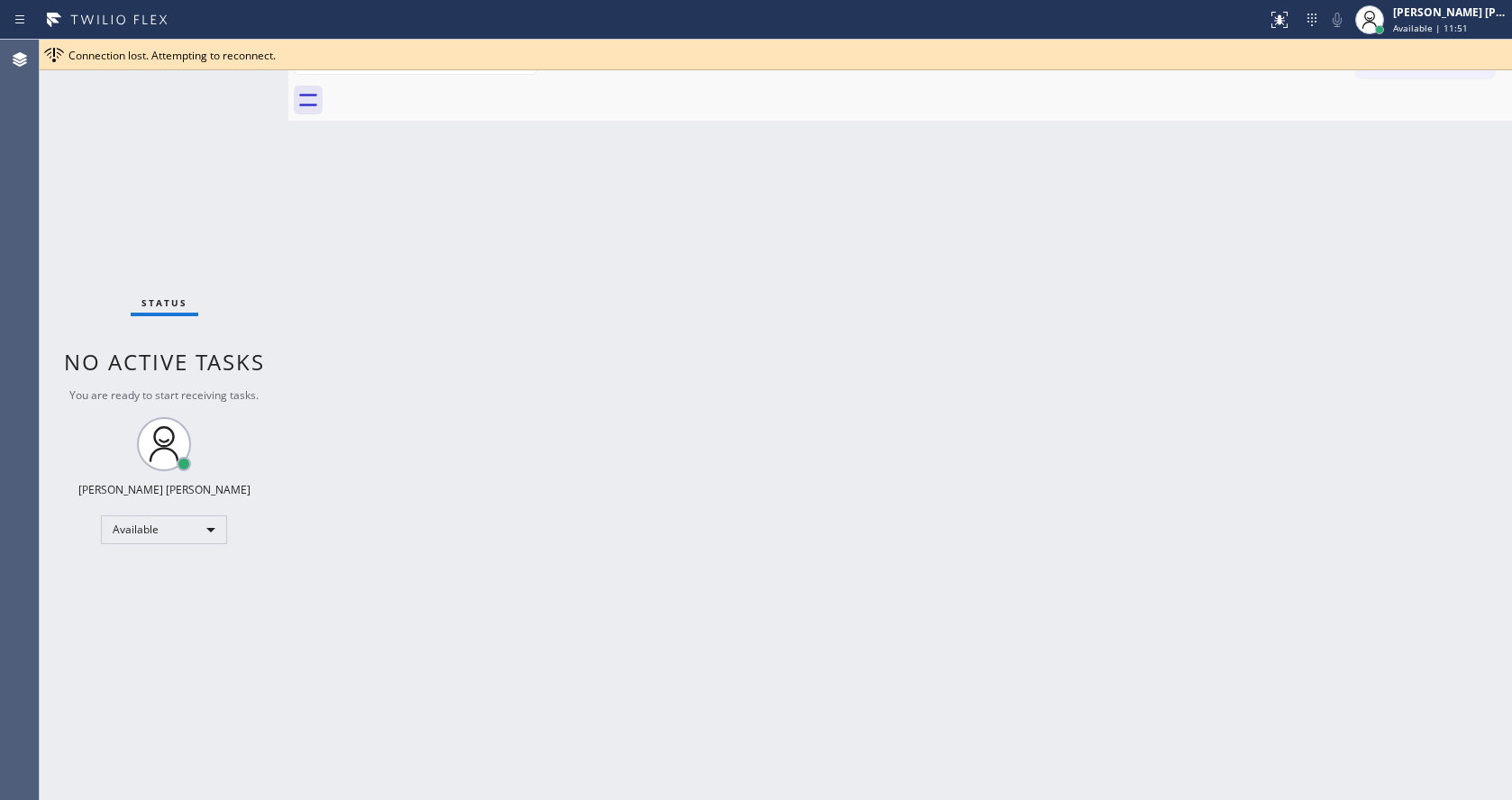
click at [1196, 239] on div "Back to Dashboard Change Sender ID Customers Technicians Select a contact Outbo…" at bounding box center [900, 419] width 1223 height 760
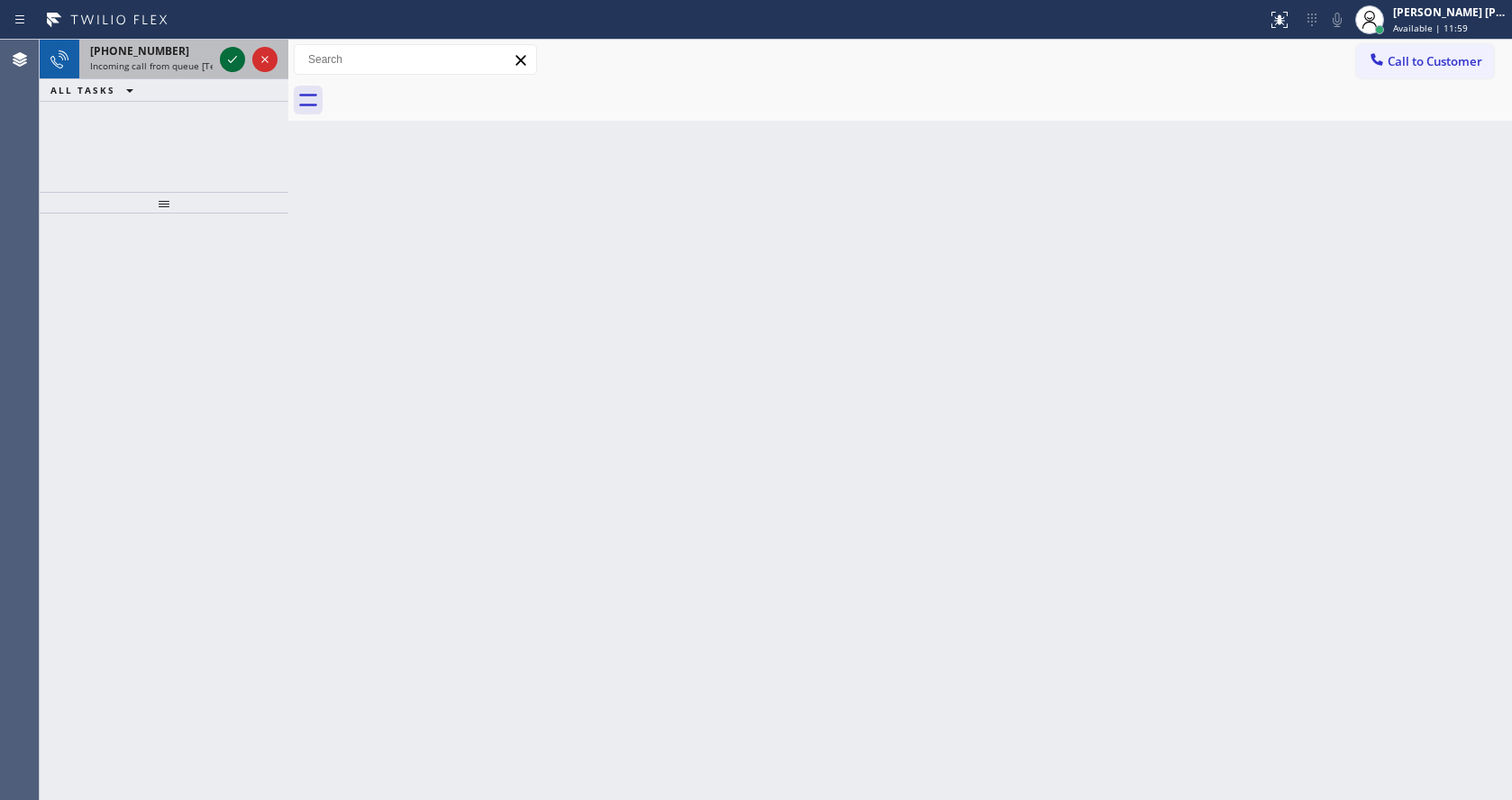
click at [231, 50] on icon at bounding box center [233, 59] width 22 height 22
click at [898, 519] on div "Back to Dashboard Change Sender ID Customers Technicians Select a contact Outbo…" at bounding box center [900, 419] width 1223 height 760
click at [229, 59] on icon at bounding box center [233, 59] width 22 height 22
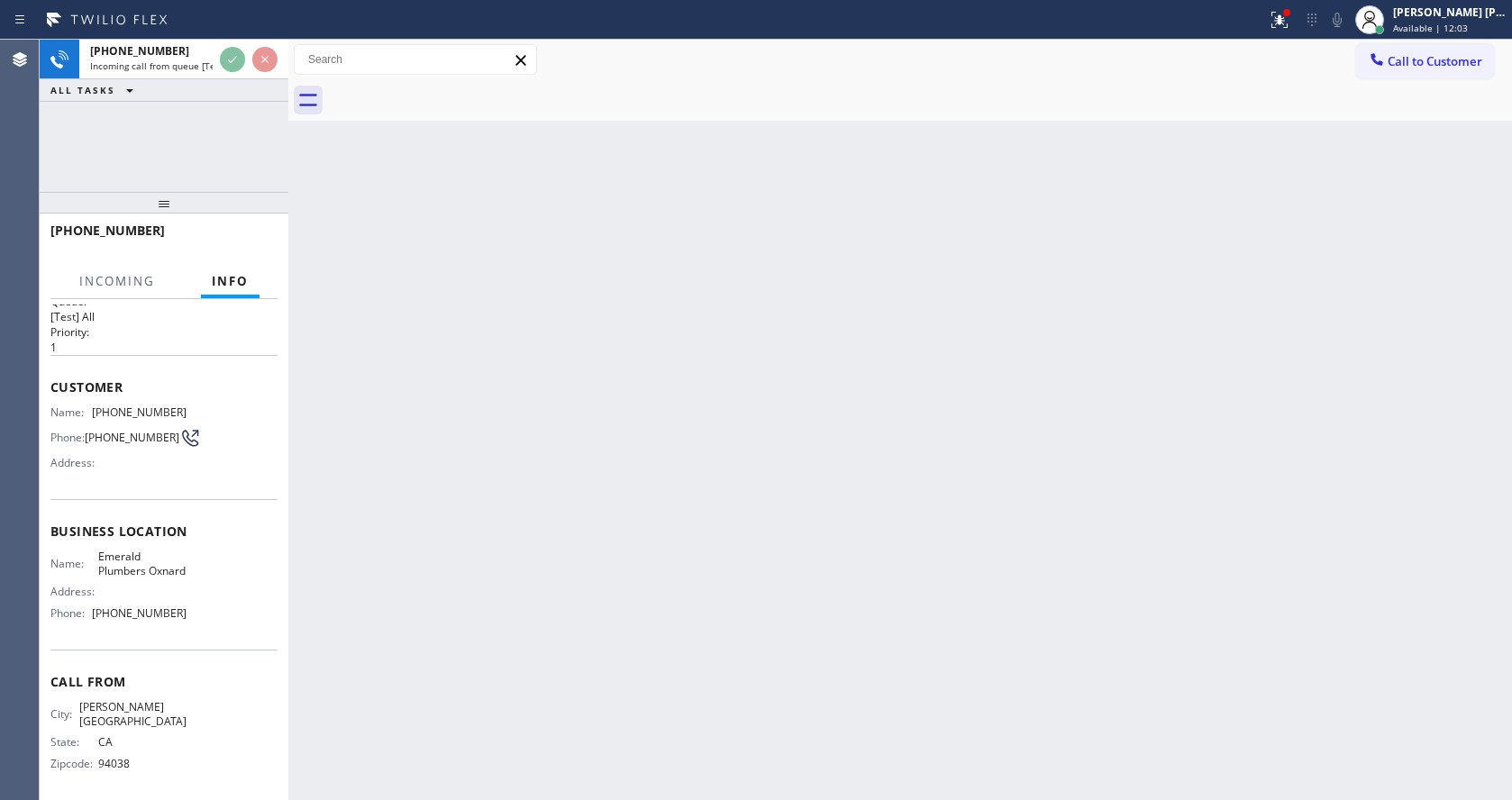
scroll to position [38, 0]
click at [1050, 555] on div "Back to Dashboard Change Sender ID Customers Technicians Select a contact Outbo…" at bounding box center [900, 419] width 1223 height 760
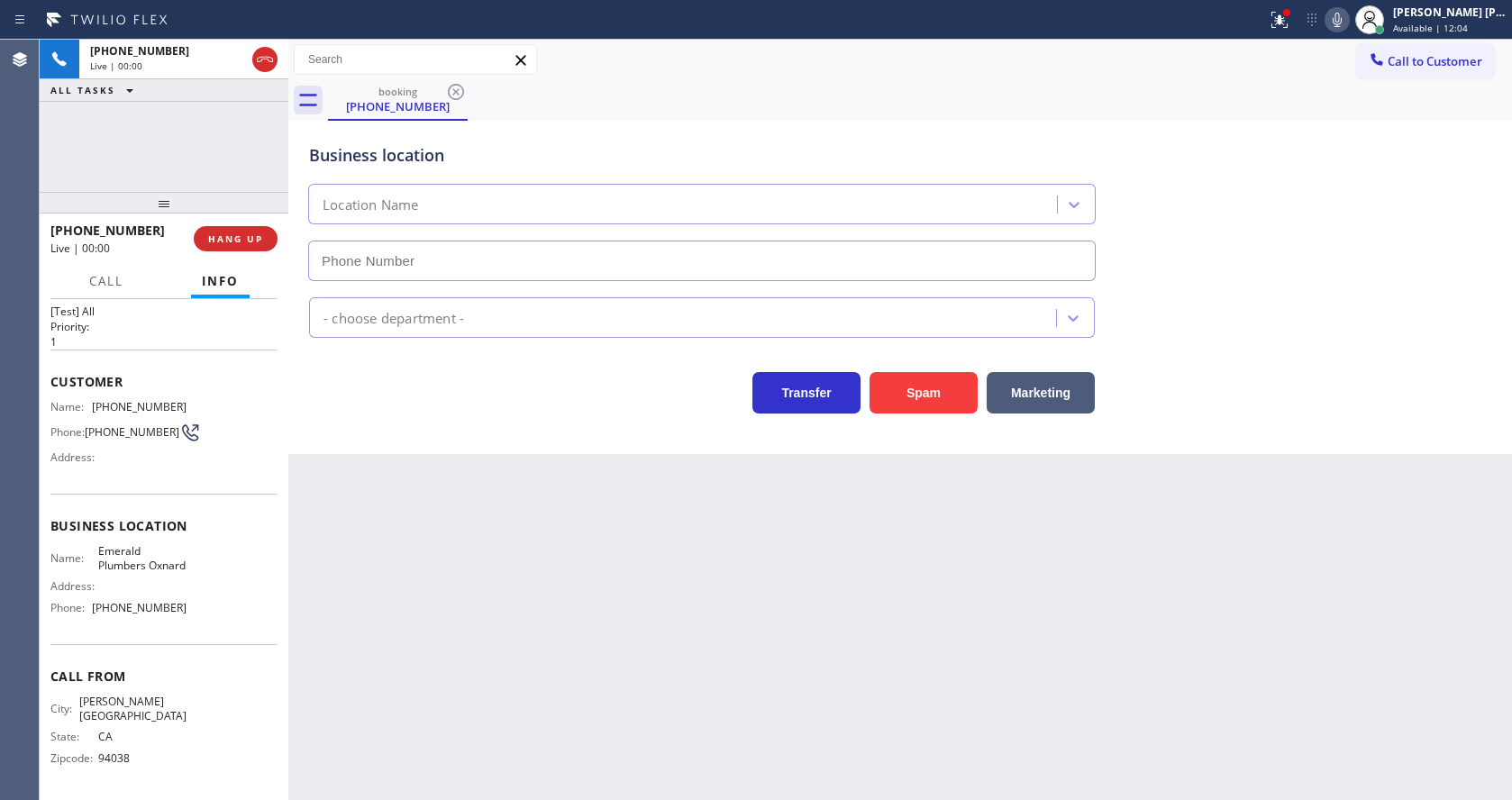
type input "[PHONE_NUMBER]"
click at [233, 237] on span "HANG UP" at bounding box center [235, 238] width 55 height 12
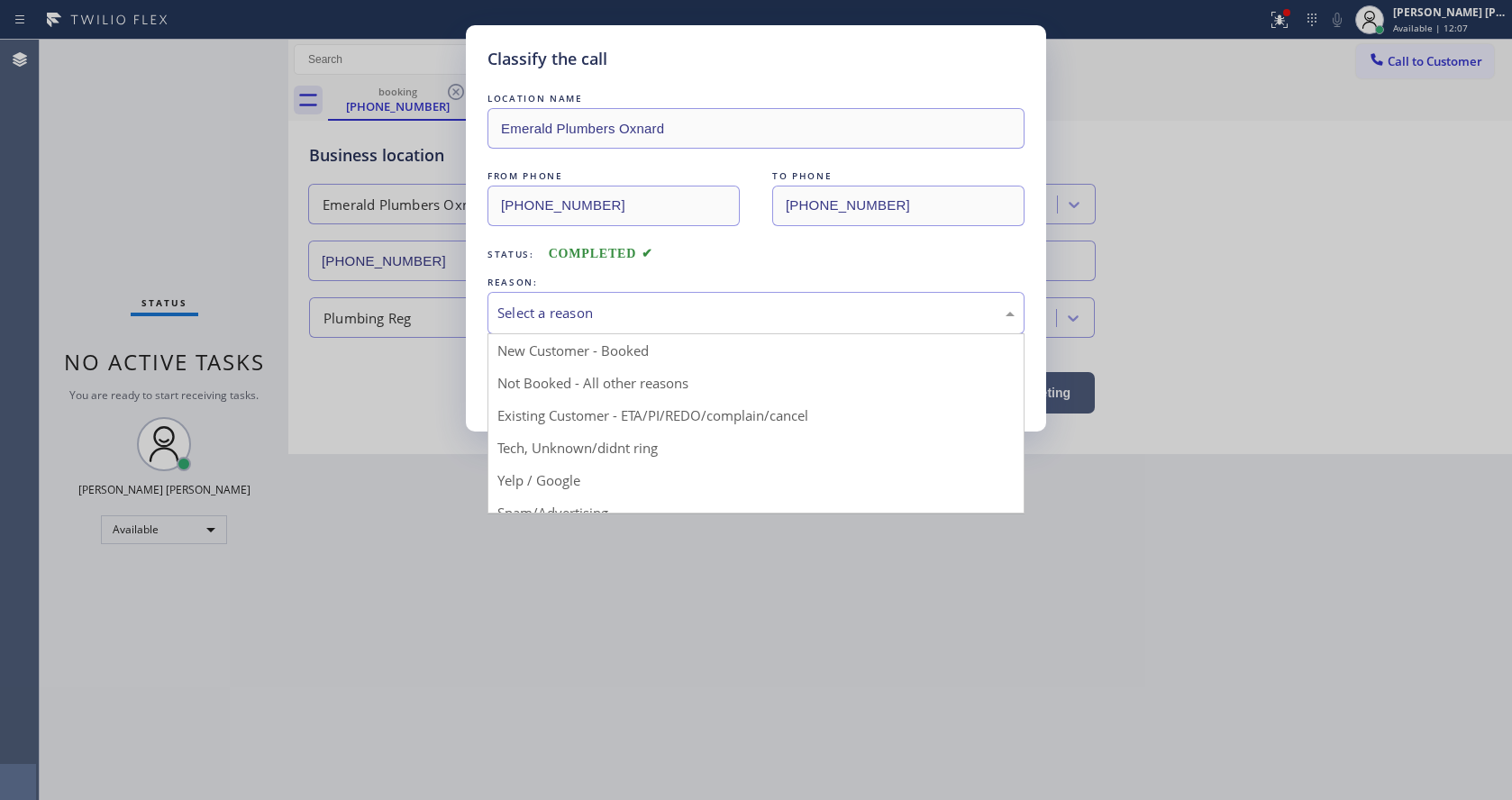
click at [605, 326] on div "Select a reason" at bounding box center [756, 313] width 537 height 43
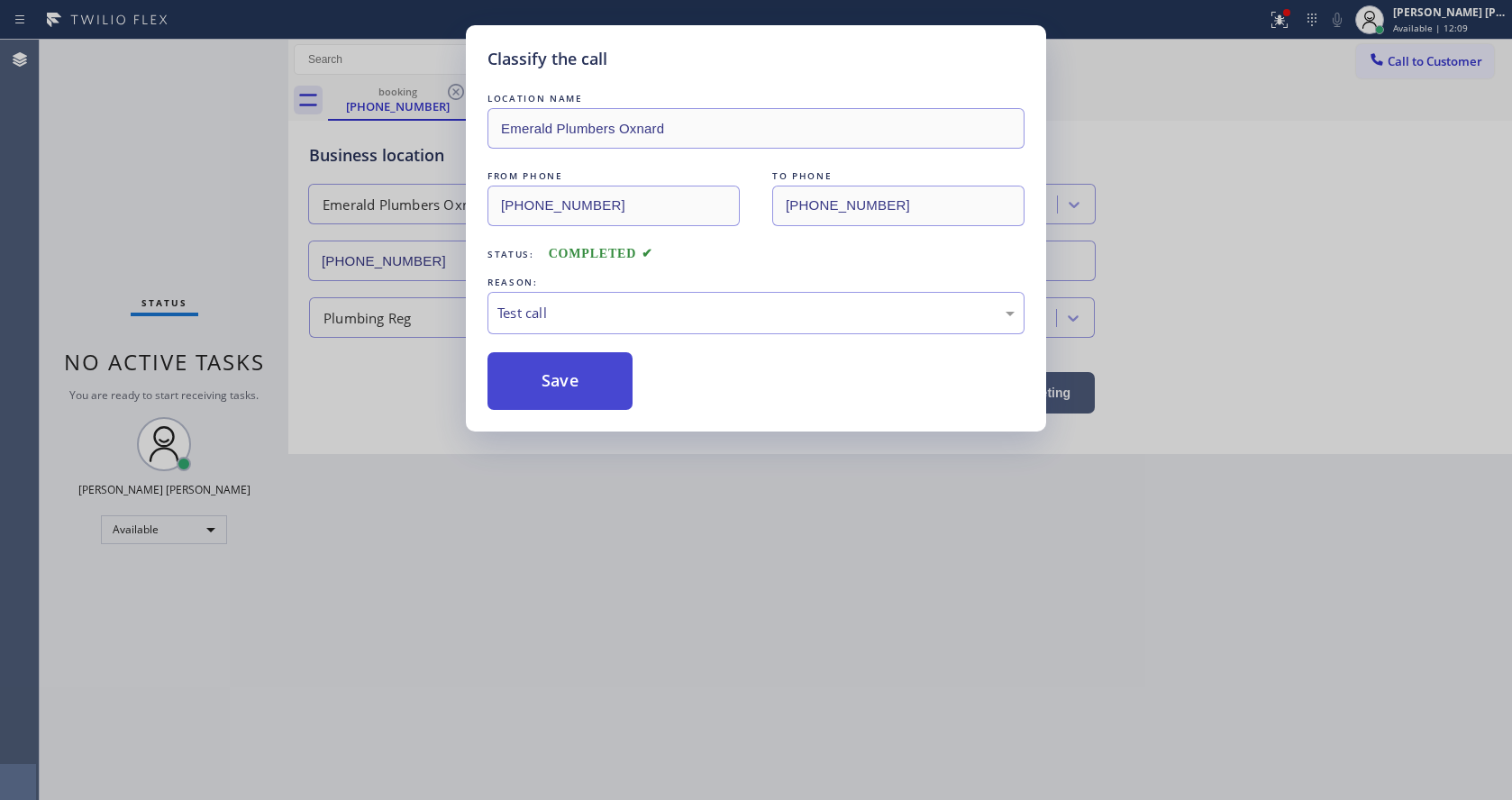
click at [524, 381] on button "Save" at bounding box center [560, 381] width 145 height 58
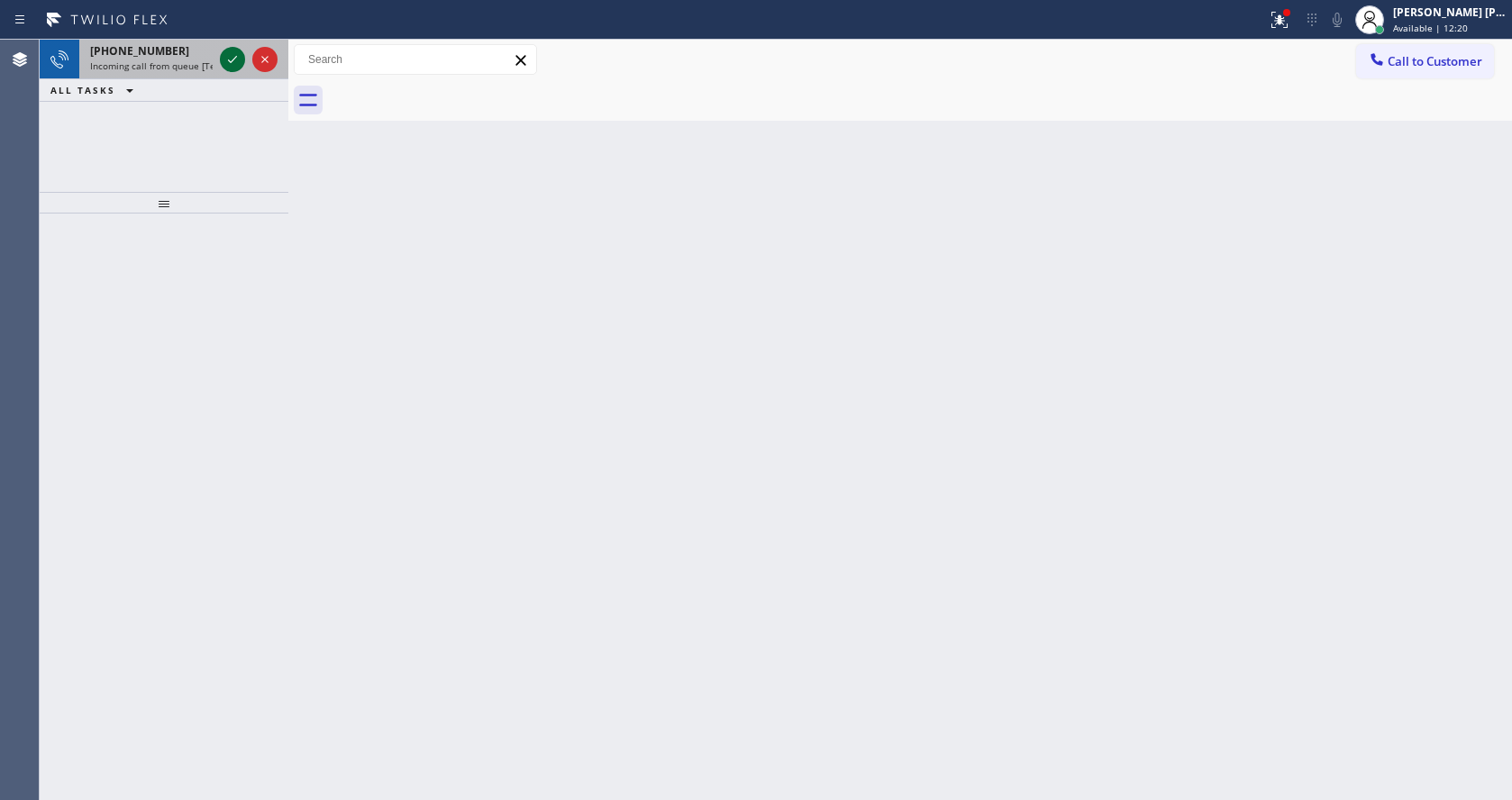
click at [226, 58] on icon at bounding box center [233, 59] width 22 height 22
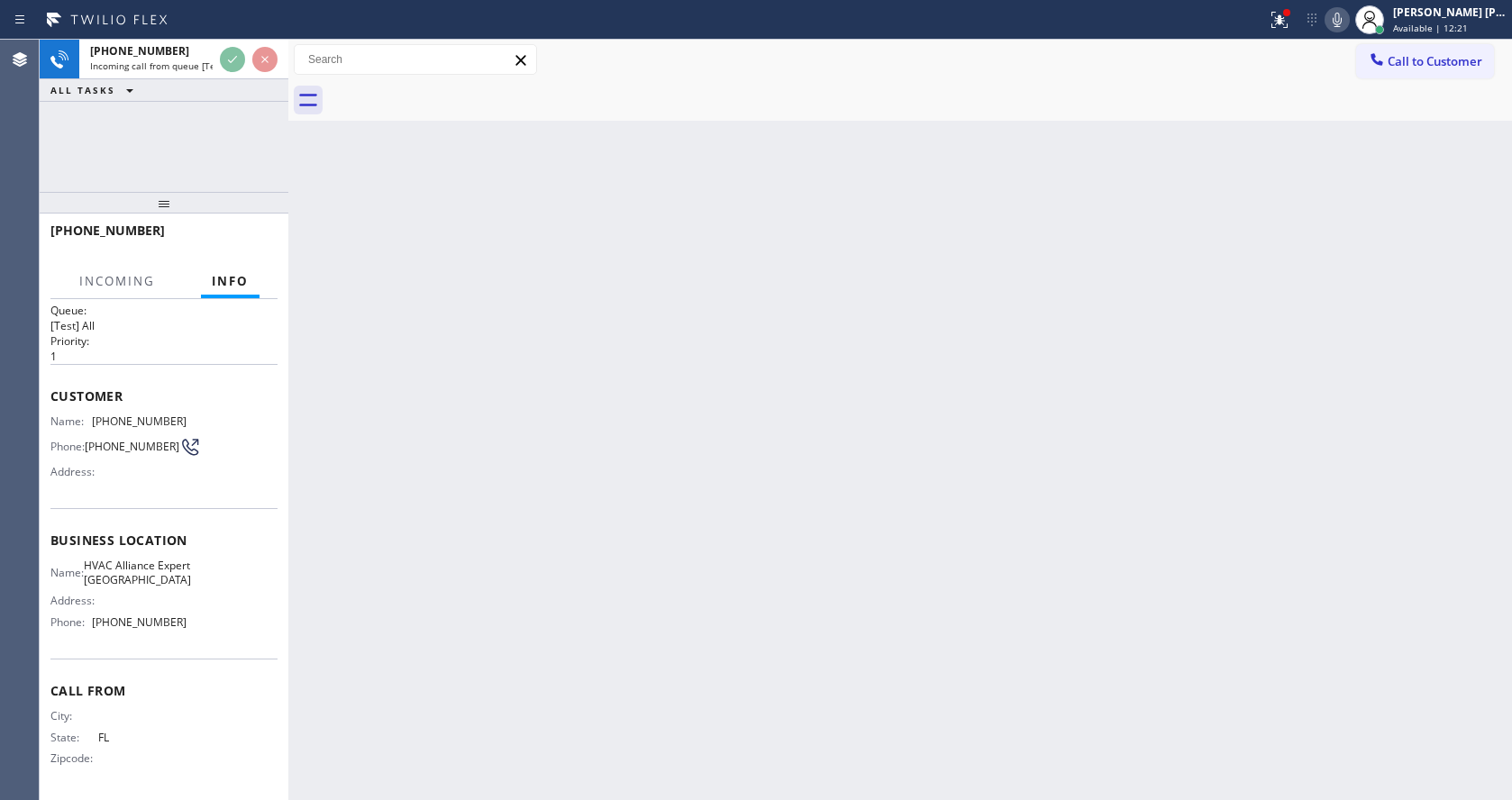
scroll to position [38, 0]
click at [730, 474] on div "Back to Dashboard Change Sender ID Customers Technicians Select a contact Outbo…" at bounding box center [900, 419] width 1223 height 760
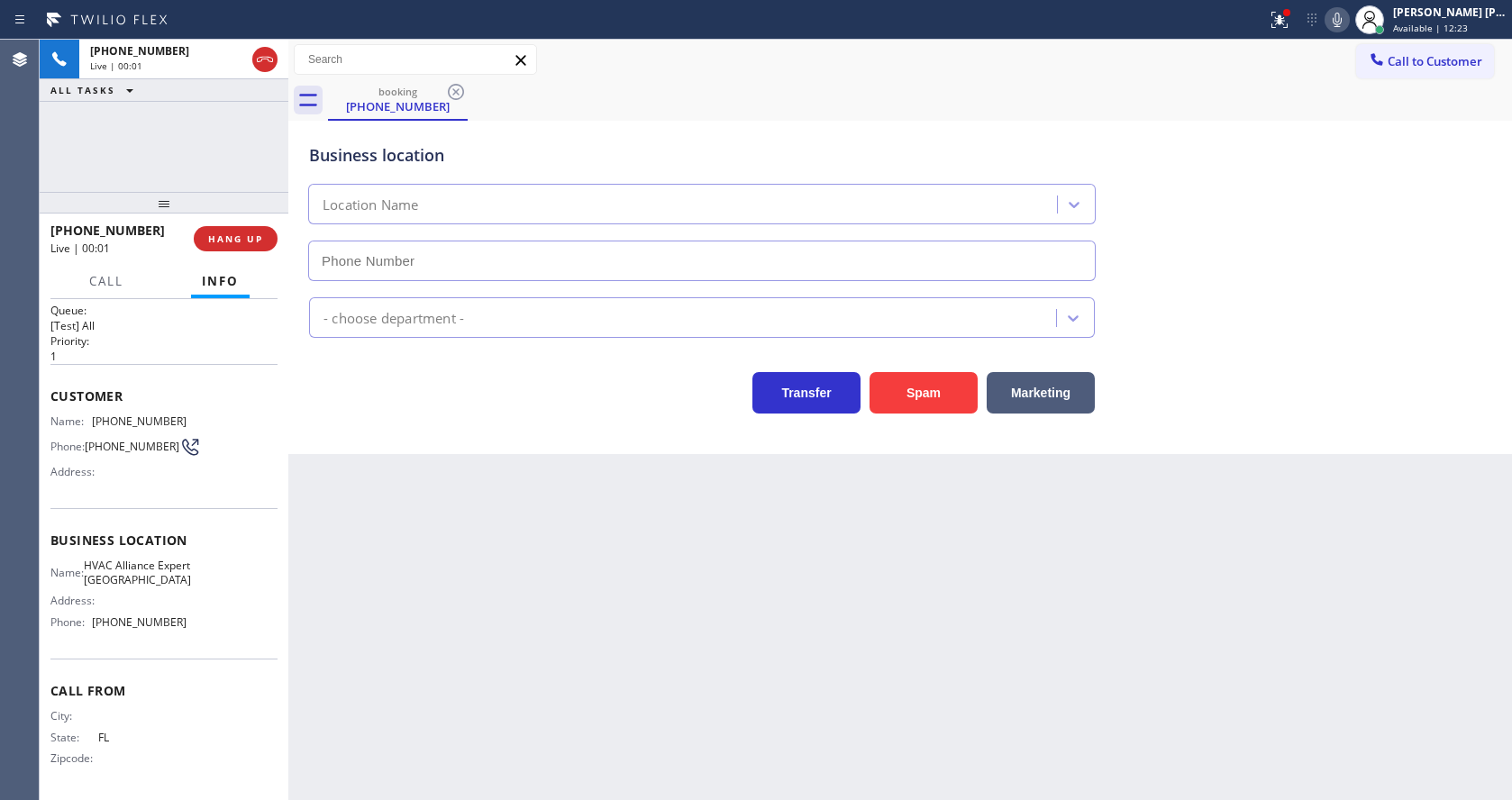
type input "[PHONE_NUMBER]"
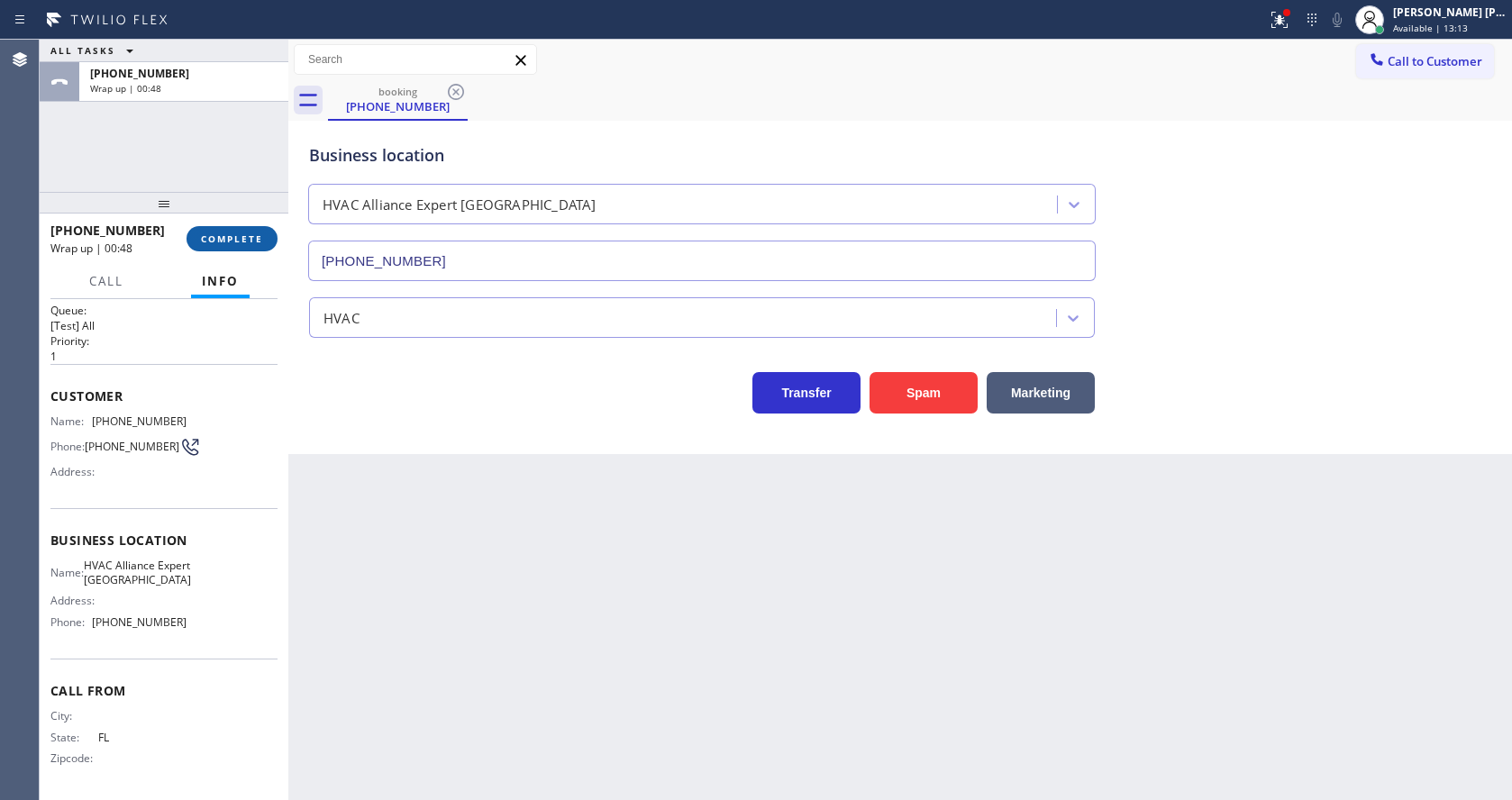
click at [253, 233] on span "COMPLETE" at bounding box center [232, 238] width 62 height 12
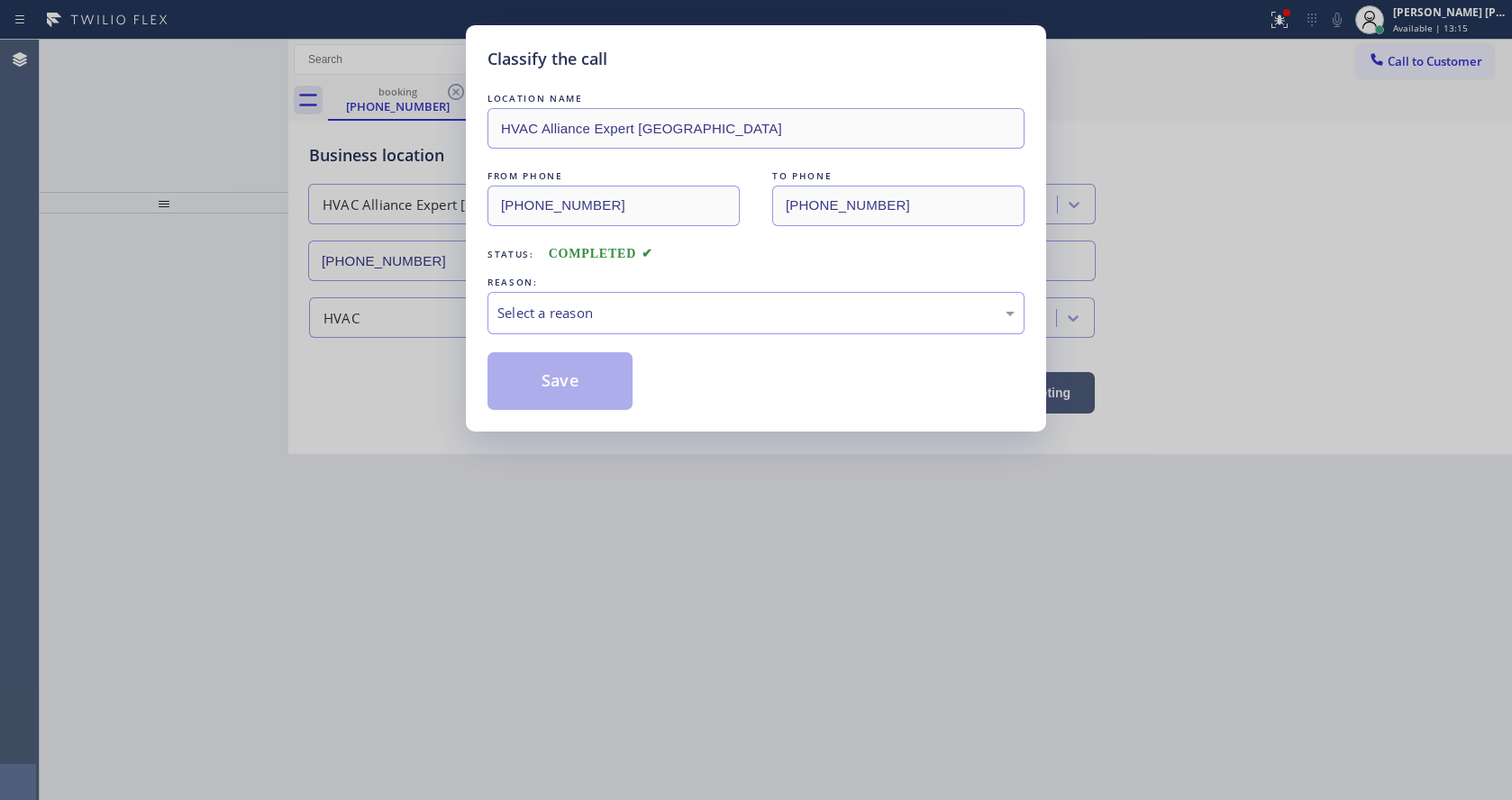
click at [556, 280] on div "REASON:" at bounding box center [756, 283] width 537 height 19
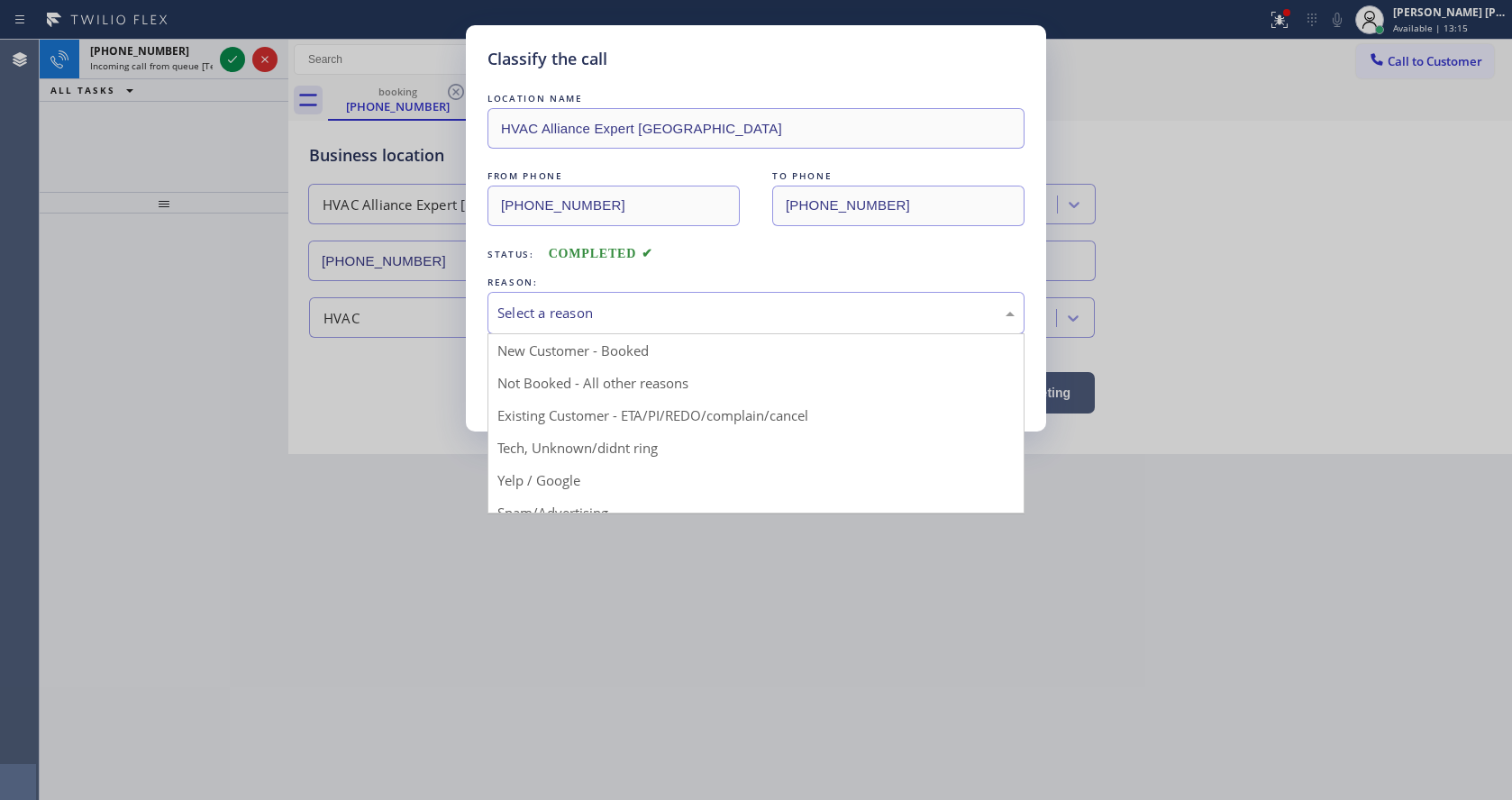
click at [556, 311] on div "Select a reason" at bounding box center [756, 313] width 517 height 21
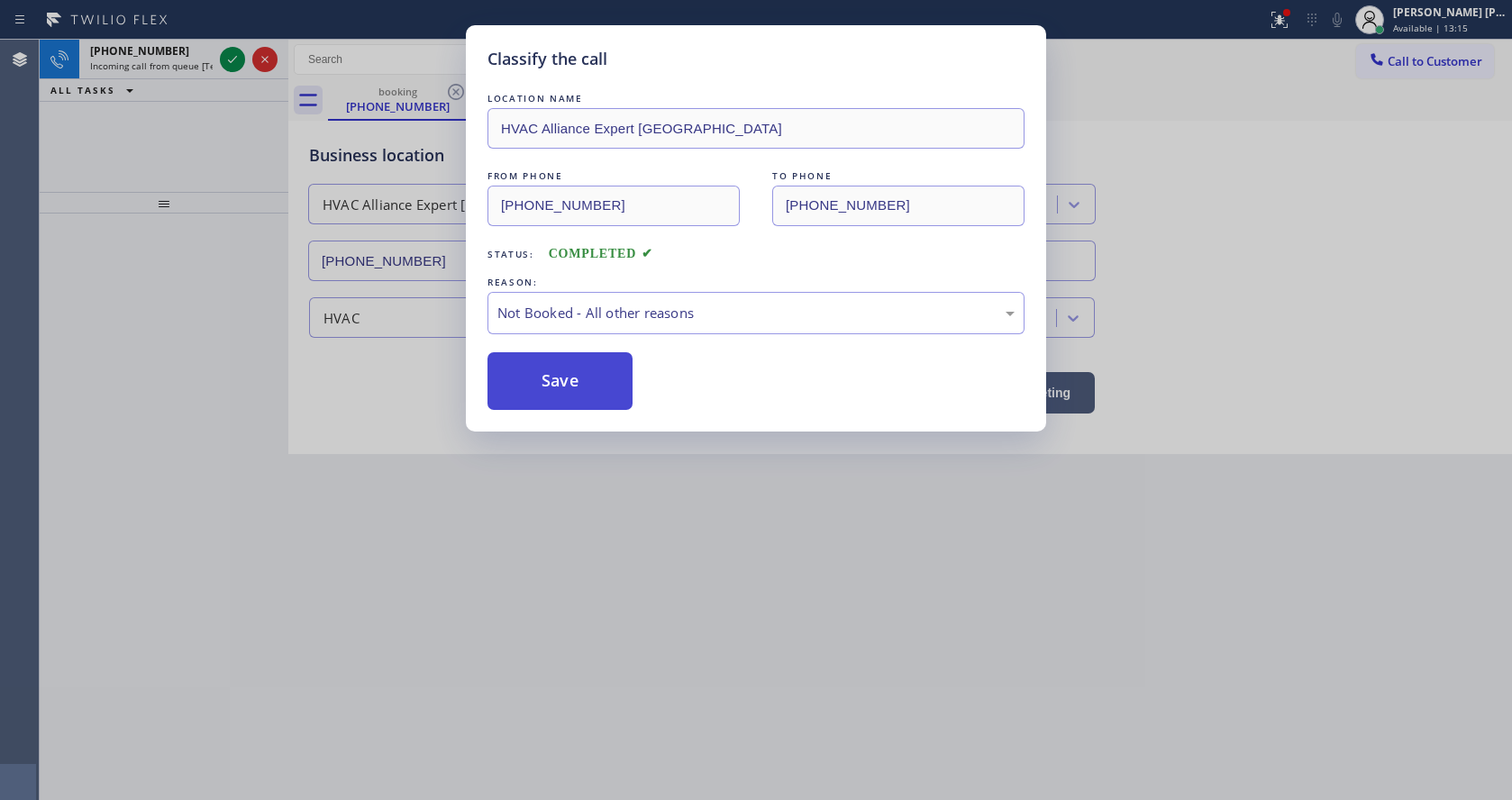
click at [568, 383] on button "Save" at bounding box center [560, 381] width 145 height 58
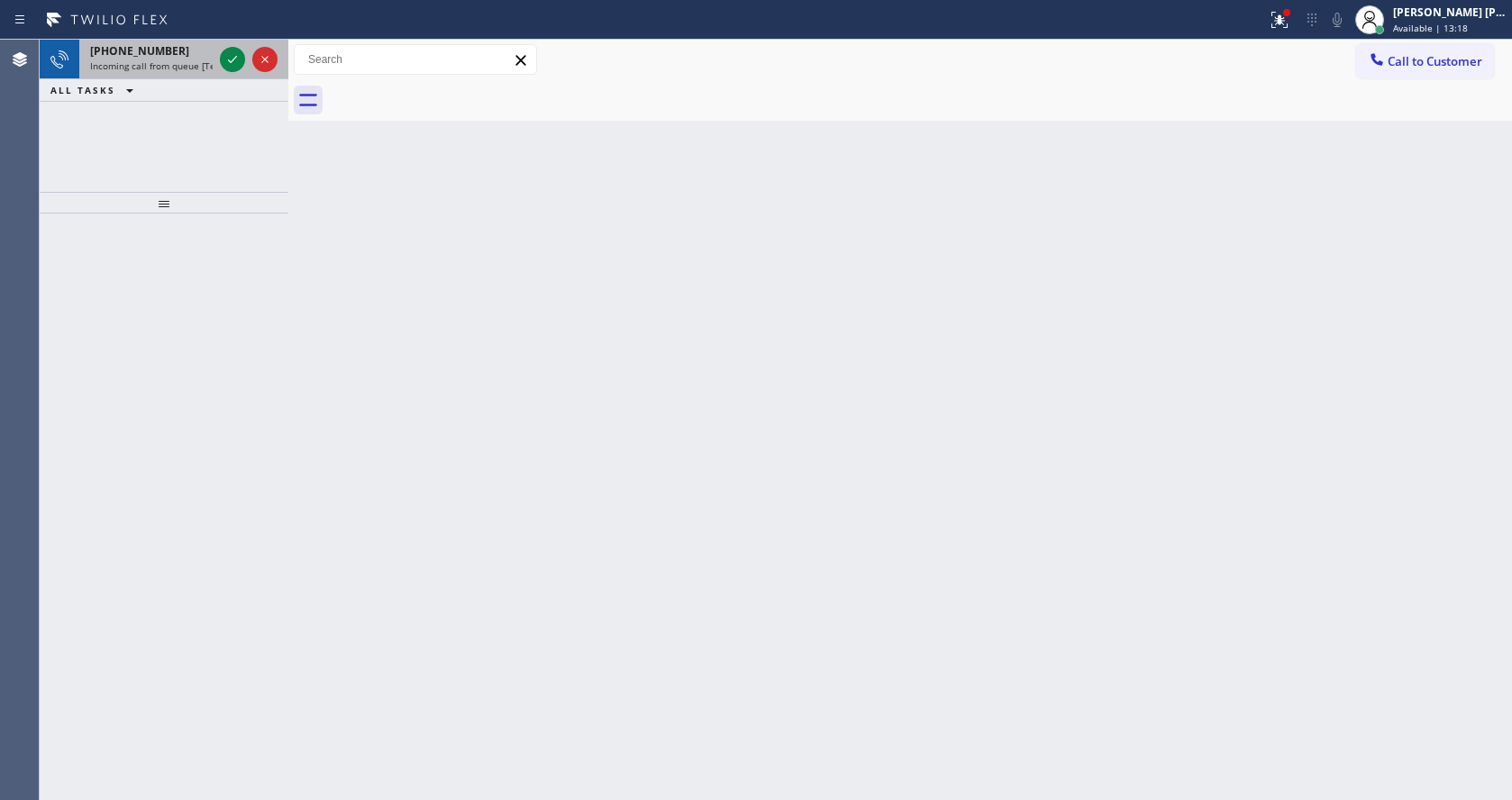
click at [174, 71] on span "Incoming call from queue [Test] All" at bounding box center [165, 65] width 150 height 12
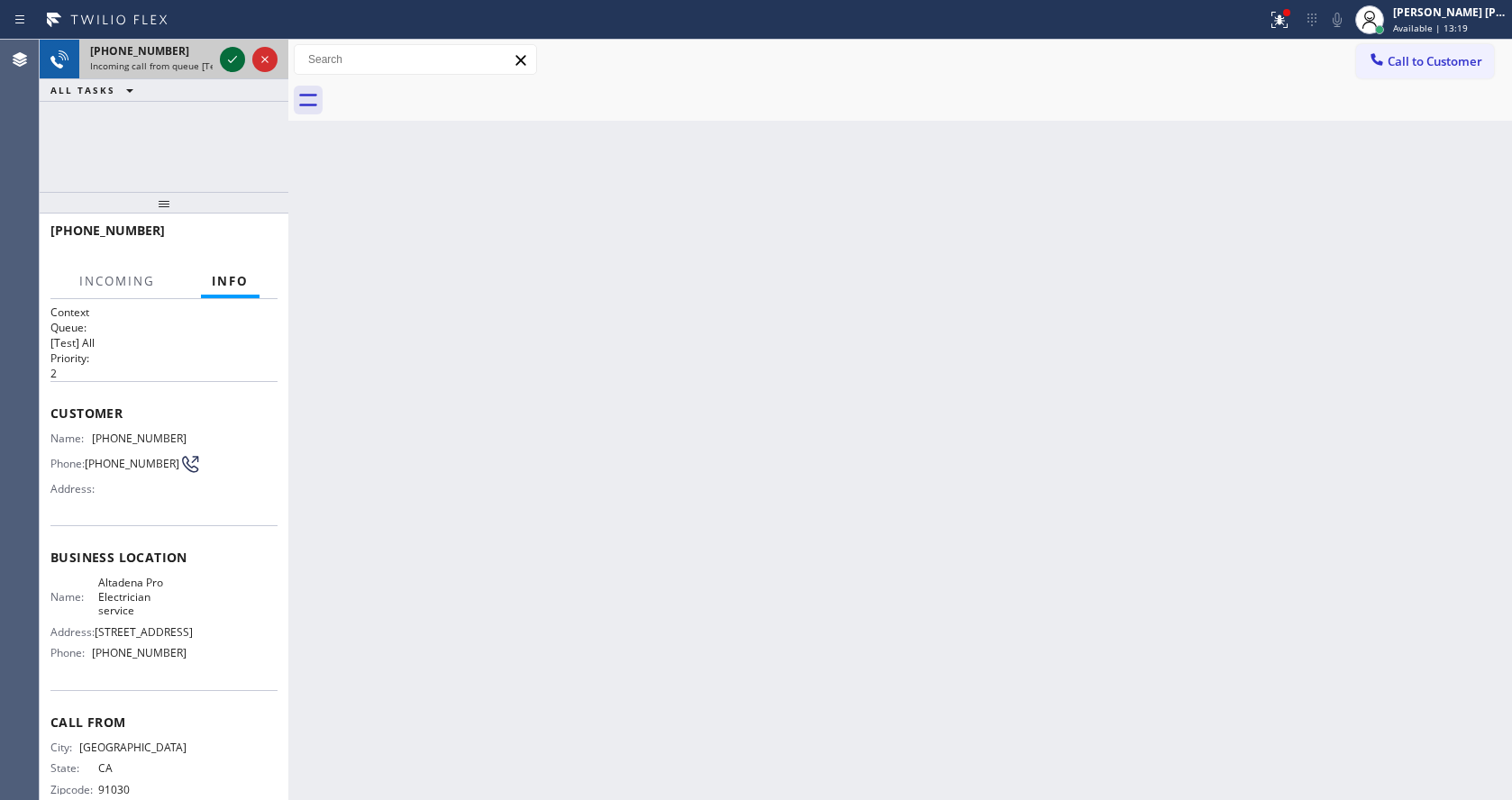
click at [234, 57] on icon at bounding box center [233, 59] width 22 height 22
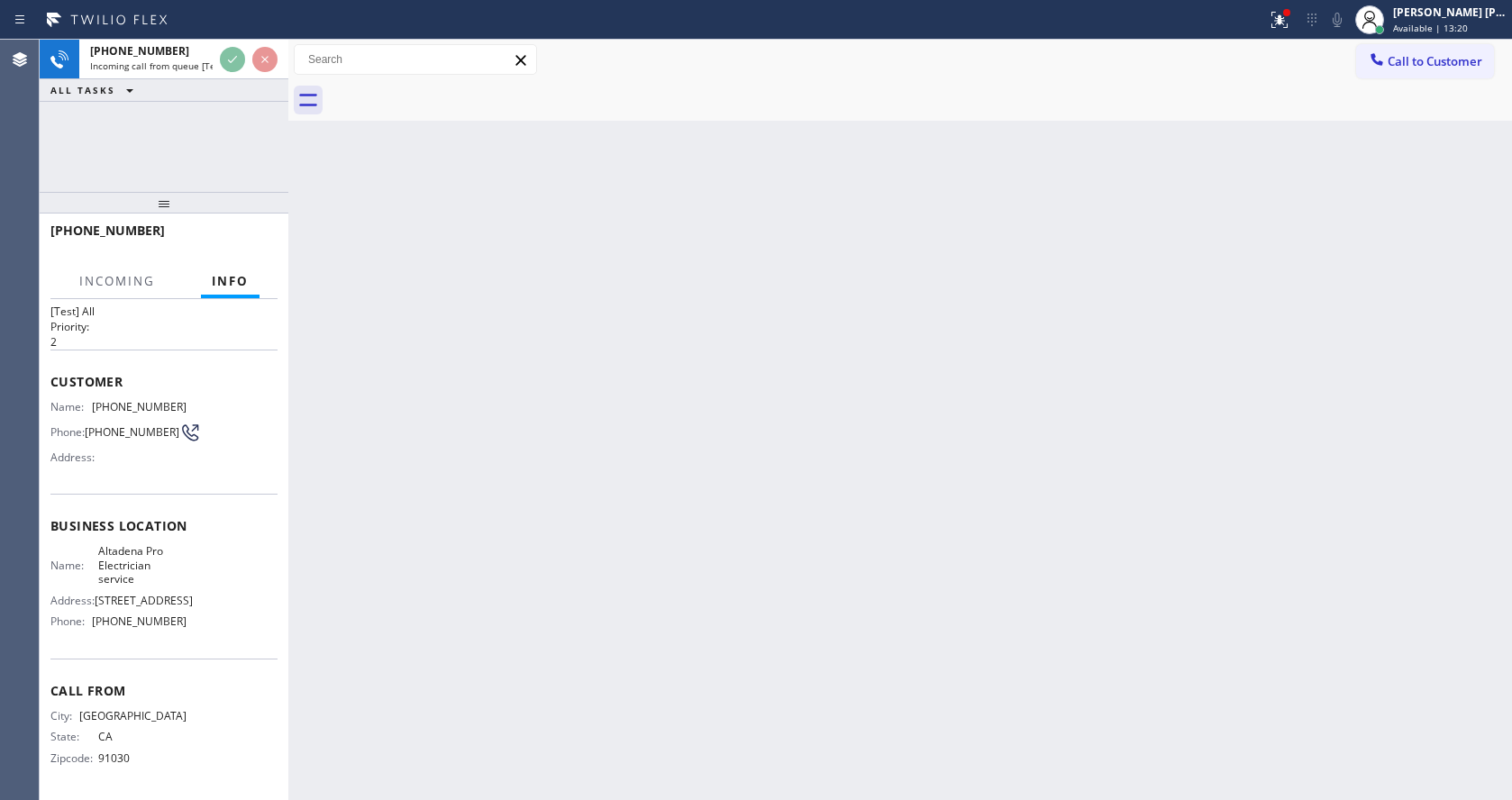
scroll to position [51, 0]
click at [688, 594] on div "Back to Dashboard Change Sender ID Customers Technicians Select a contact Outbo…" at bounding box center [900, 419] width 1223 height 760
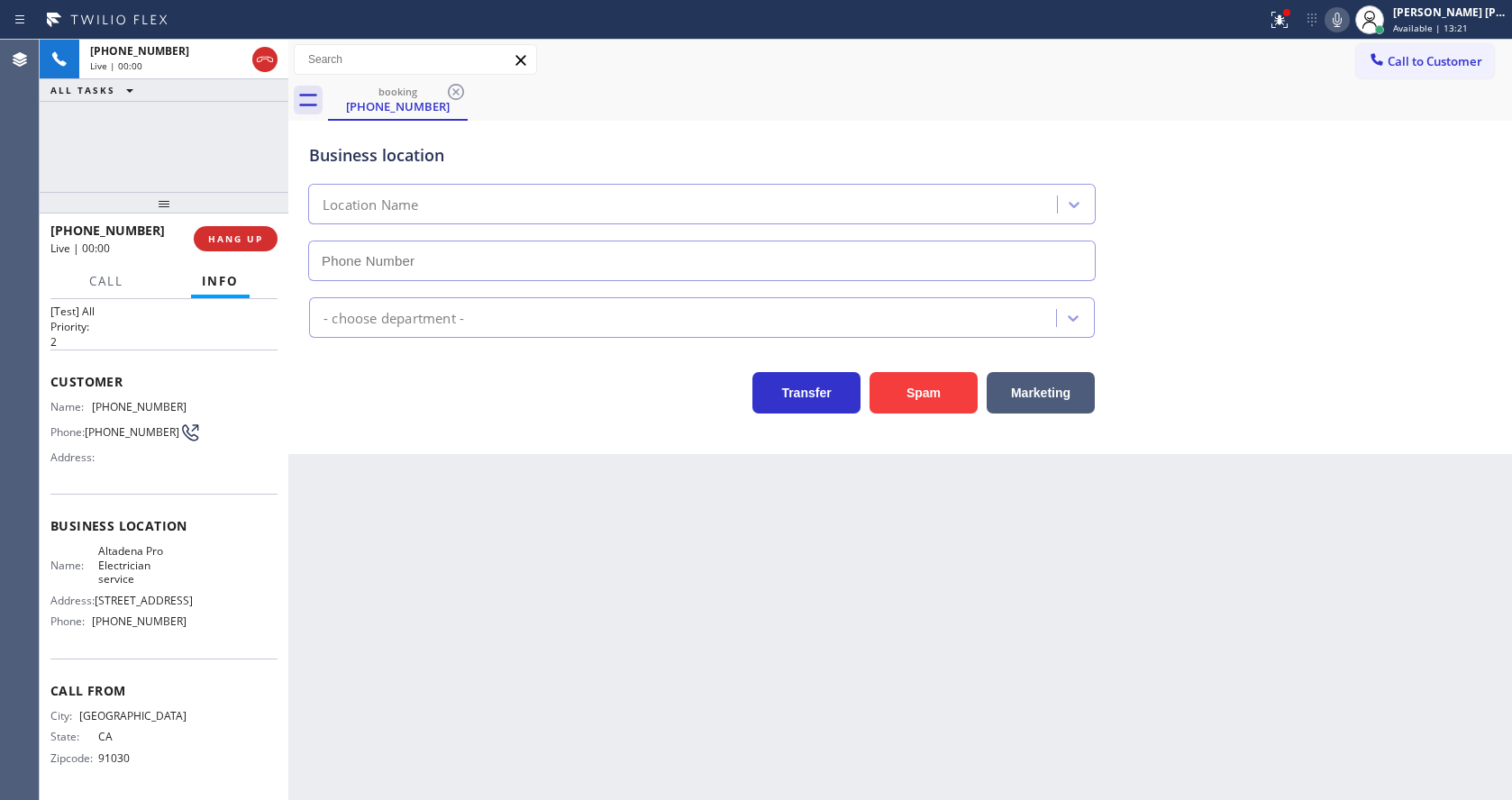
type input "[PHONE_NUMBER]"
click at [590, 622] on div "Back to Dashboard Change Sender ID Customers Technicians Select a contact Outbo…" at bounding box center [900, 419] width 1223 height 760
click at [442, 665] on div "Back to Dashboard Change Sender ID Customers Technicians Select a contact Outbo…" at bounding box center [900, 419] width 1223 height 760
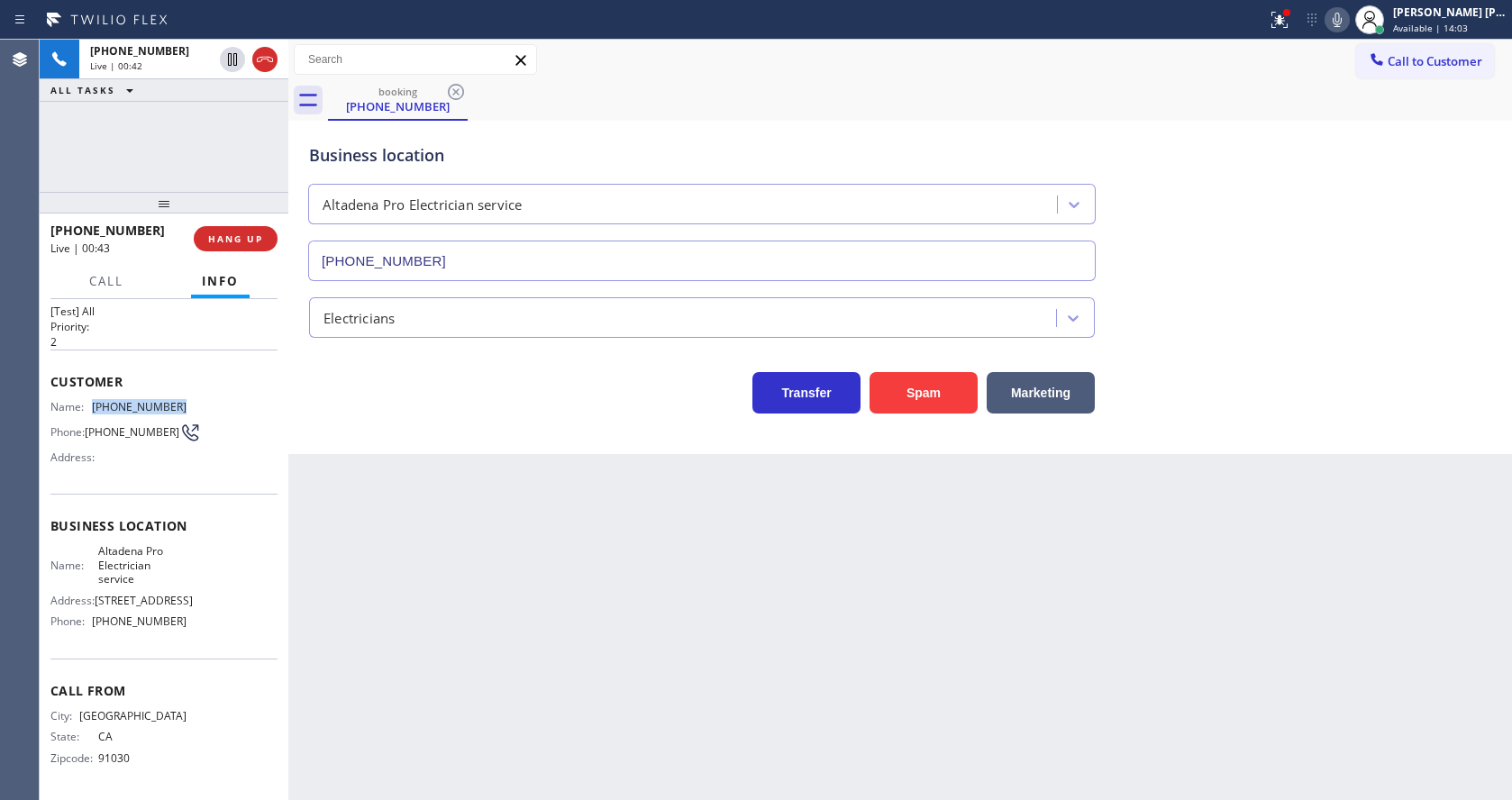
drag, startPoint x: 91, startPoint y: 383, endPoint x: 206, endPoint y: 393, distance: 115.4
click at [206, 400] on div "Name: [PHONE_NUMBER] Phone: [PHONE_NUMBER] Address:" at bounding box center [163, 435] width 227 height 71
copy div "[PHONE_NUMBER]"
drag, startPoint x: 719, startPoint y: 650, endPoint x: 663, endPoint y: 784, distance: 145.2
click at [716, 663] on div "Back to Dashboard Change Sender ID Customers Technicians Select a contact Outbo…" at bounding box center [900, 419] width 1223 height 760
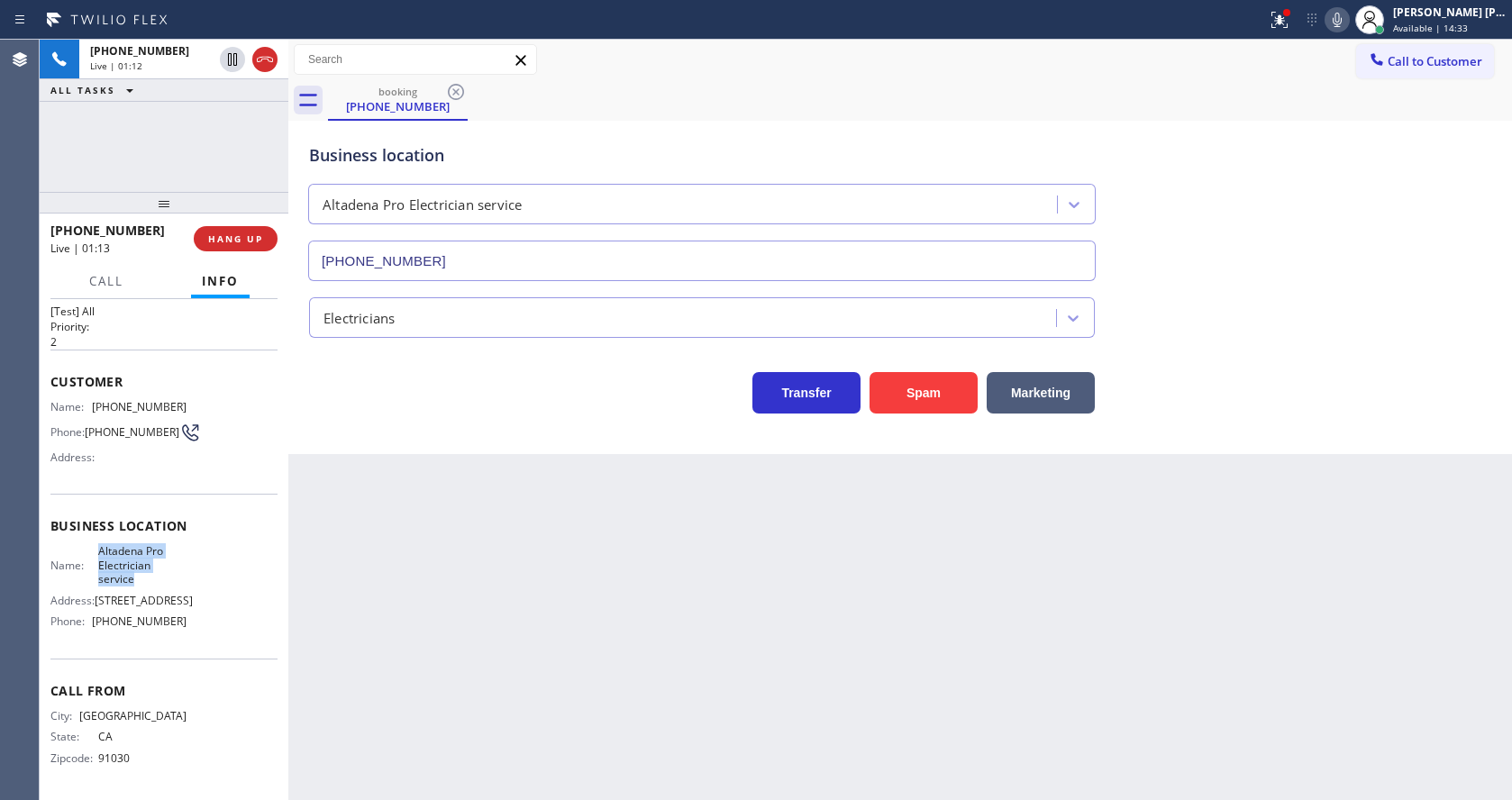
drag, startPoint x: 92, startPoint y: 535, endPoint x: 149, endPoint y: 567, distance: 65.4
click at [149, 567] on div "Name: Altadena Pro Electrician service" at bounding box center [118, 565] width 136 height 42
copy span "Altadena Pro Electrician service"
click at [548, 637] on div "Back to Dashboard Change Sender ID Customers Technicians Select a contact Outbo…" at bounding box center [900, 419] width 1223 height 760
click at [82, 569] on div "Name: Altadena Pro Electrician service" at bounding box center [118, 565] width 136 height 42
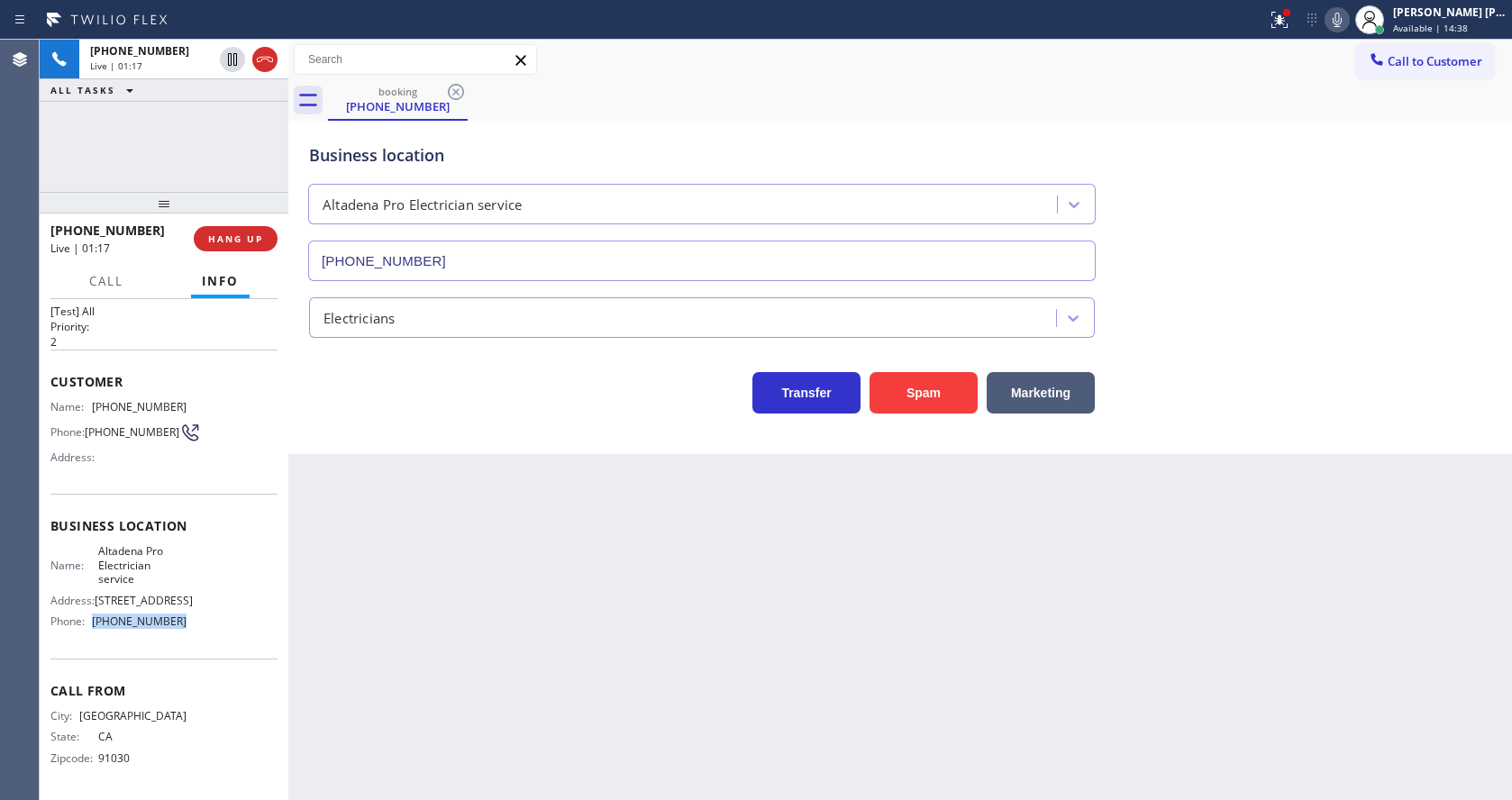
drag, startPoint x: 86, startPoint y: 624, endPoint x: 210, endPoint y: 631, distance: 124.2
click at [210, 631] on div "Name: Altadena Pro Electrician service Address: [STREET_ADDRESS] Phone: [PHONE_…" at bounding box center [163, 589] width 227 height 91
copy div "[PHONE_NUMBER]"
click at [581, 723] on div "Back to Dashboard Change Sender ID Customers Technicians Select a contact Outbo…" at bounding box center [900, 419] width 1223 height 760
click at [396, 783] on div "Back to Dashboard Change Sender ID Customers Technicians Select a contact Outbo…" at bounding box center [900, 419] width 1223 height 760
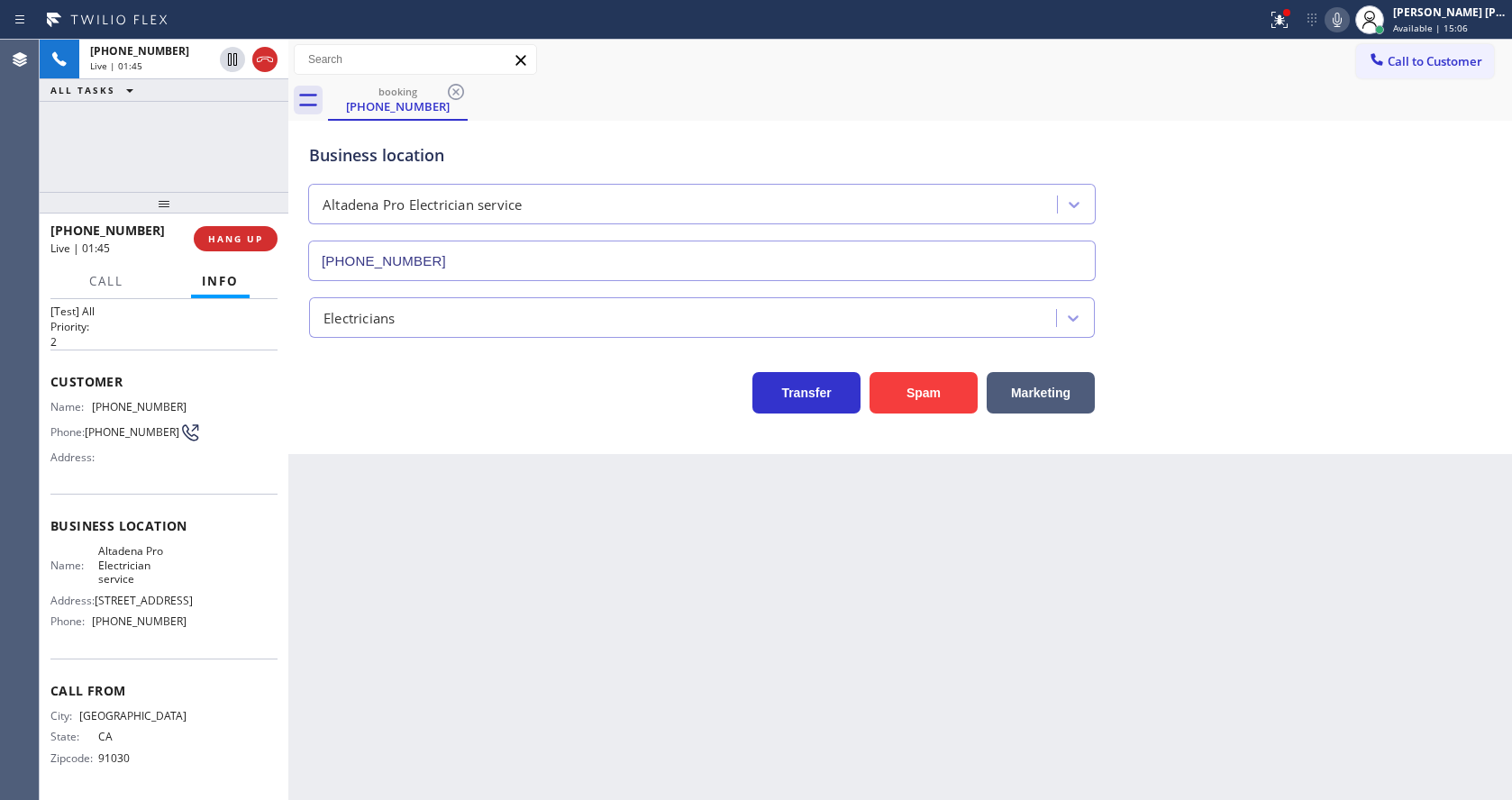
click at [943, 636] on div "Back to Dashboard Change Sender ID Customers Technicians Select a contact Outbo…" at bounding box center [900, 419] width 1223 height 760
click at [852, 575] on div "Back to Dashboard Change Sender ID Customers Technicians Select a contact Outbo…" at bounding box center [900, 419] width 1223 height 760
drag, startPoint x: 306, startPoint y: 685, endPoint x: 320, endPoint y: 695, distance: 17.2
click at [306, 685] on div "Back to Dashboard Change Sender ID Customers Technicians Select a contact Outbo…" at bounding box center [900, 419] width 1223 height 760
click at [754, 608] on div "Back to Dashboard Change Sender ID Customers Technicians Select a contact Outbo…" at bounding box center [900, 419] width 1223 height 760
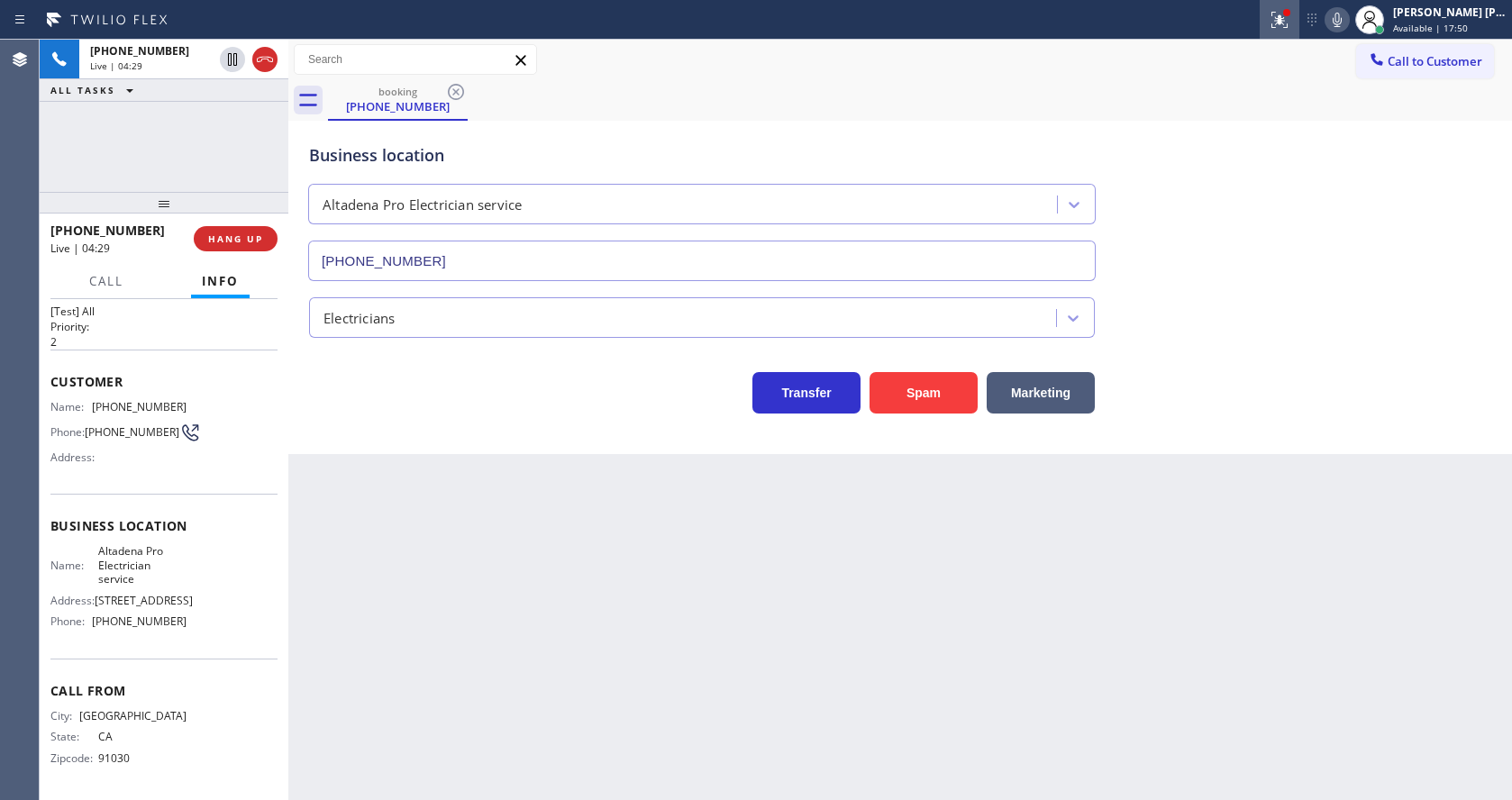
click at [1282, 23] on icon at bounding box center [1279, 19] width 22 height 22
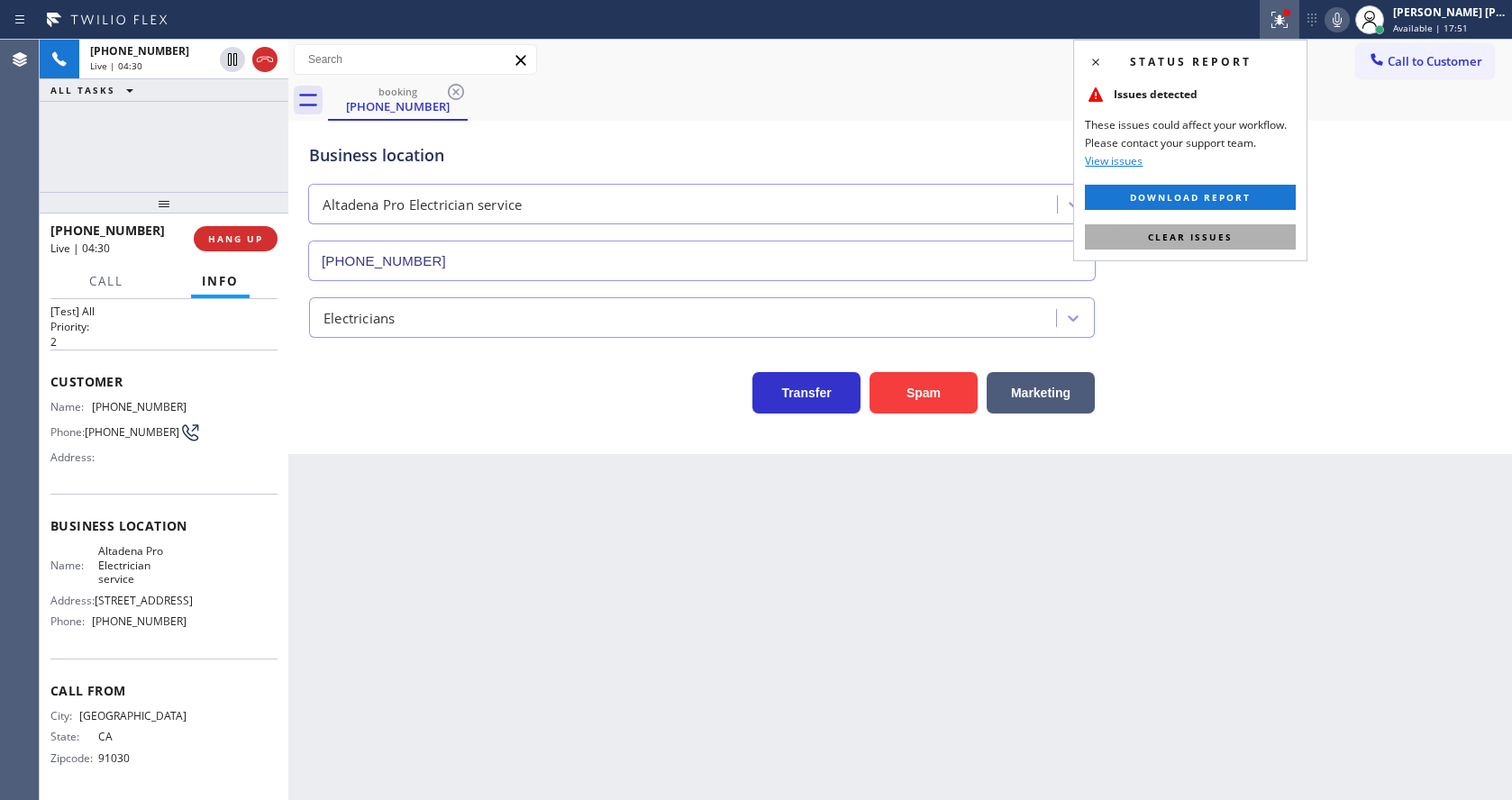
click at [1243, 239] on button "Clear issues" at bounding box center [1190, 236] width 211 height 26
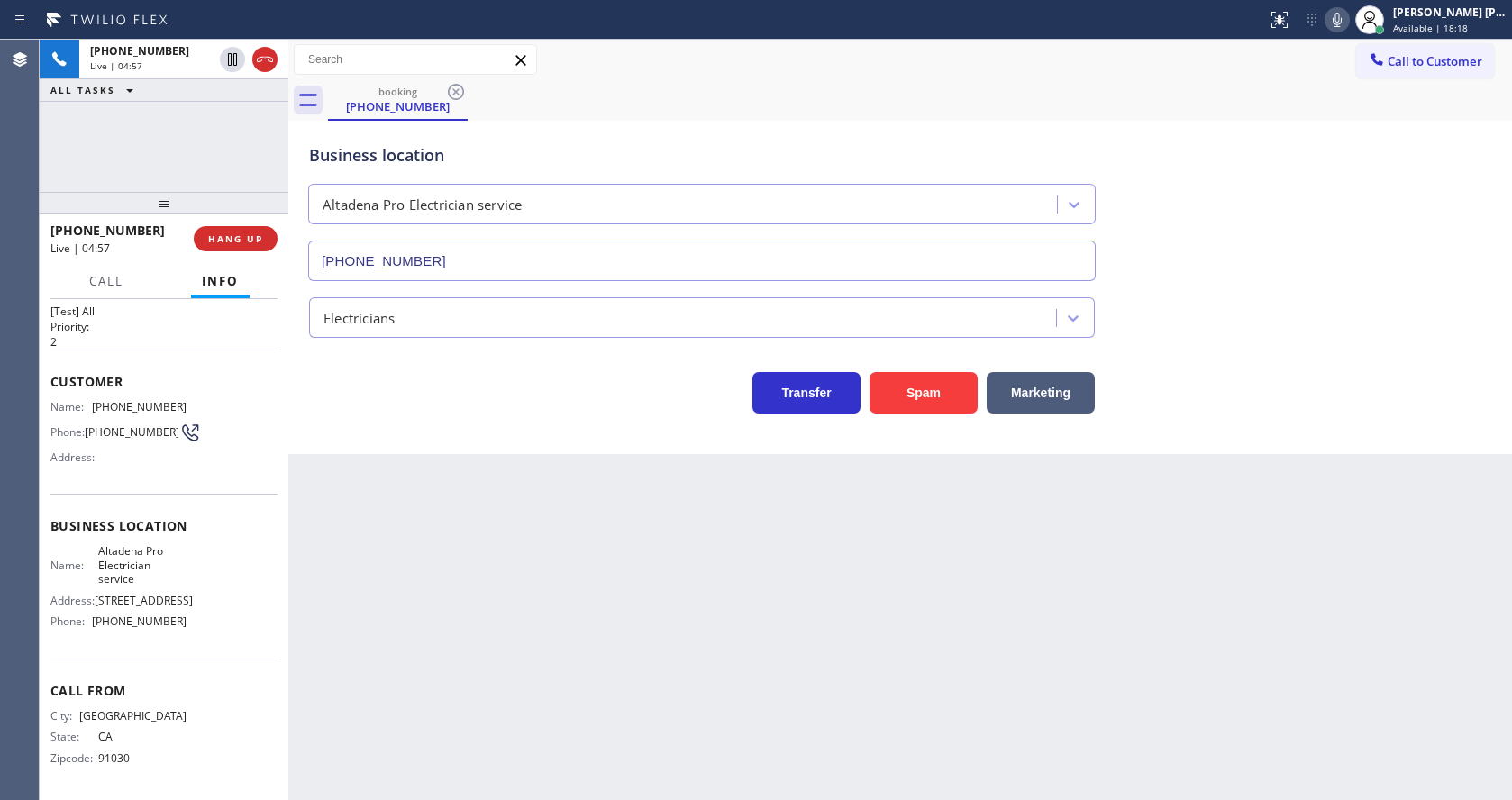
click at [452, 583] on div "Back to Dashboard Change Sender ID Customers Technicians Select a contact Outbo…" at bounding box center [900, 419] width 1223 height 760
click at [742, 608] on div "Back to Dashboard Change Sender ID Customers Technicians Select a contact Outbo…" at bounding box center [900, 419] width 1223 height 760
click at [1335, 23] on icon at bounding box center [1336, 19] width 22 height 22
click at [1371, 80] on div "Call to Customer Outbound call Location PRO [PERSON_NAME] AC Repair Your caller…" at bounding box center [900, 60] width 1223 height 41
click at [588, 681] on div "Back to Dashboard Change Sender ID Customers Technicians Select a contact Outbo…" at bounding box center [900, 419] width 1223 height 760
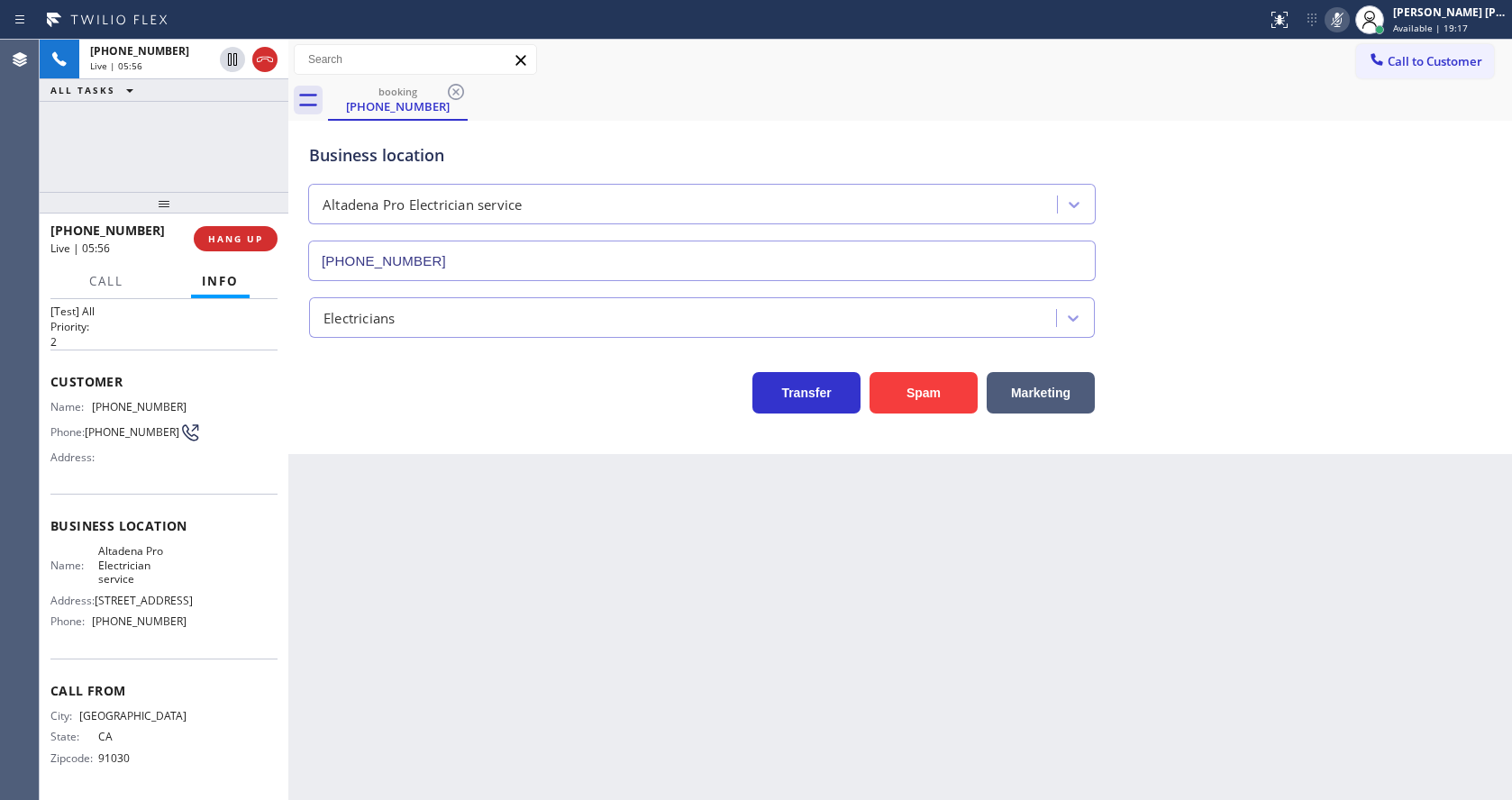
click at [723, 641] on div "Back to Dashboard Change Sender ID Customers Technicians Select a contact Outbo…" at bounding box center [900, 419] width 1223 height 760
click at [581, 595] on div "Back to Dashboard Change Sender ID Customers Technicians Select a contact Outbo…" at bounding box center [900, 419] width 1223 height 760
click at [237, 121] on icon at bounding box center [233, 121] width 22 height 22
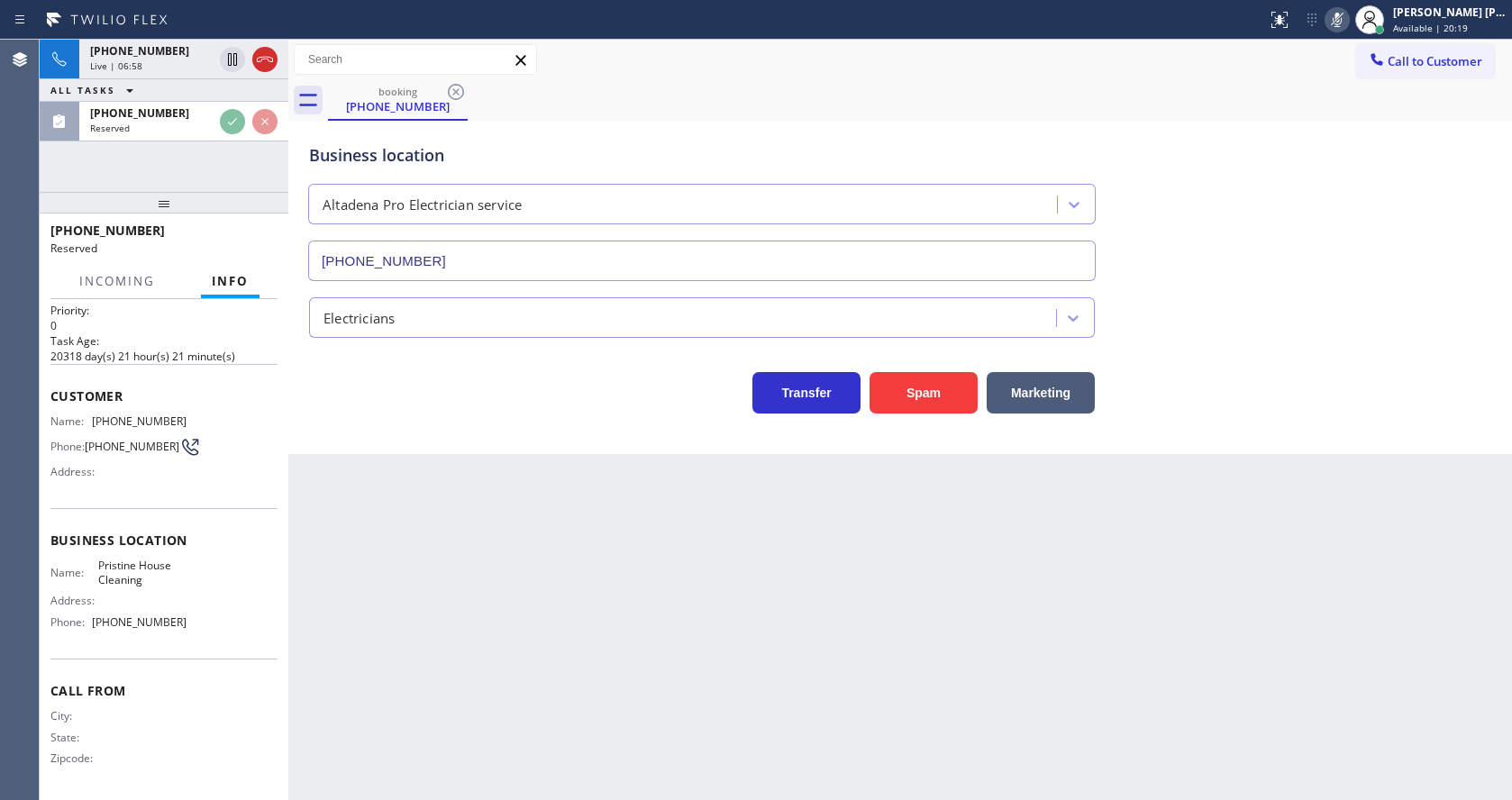
scroll to position [39, 0]
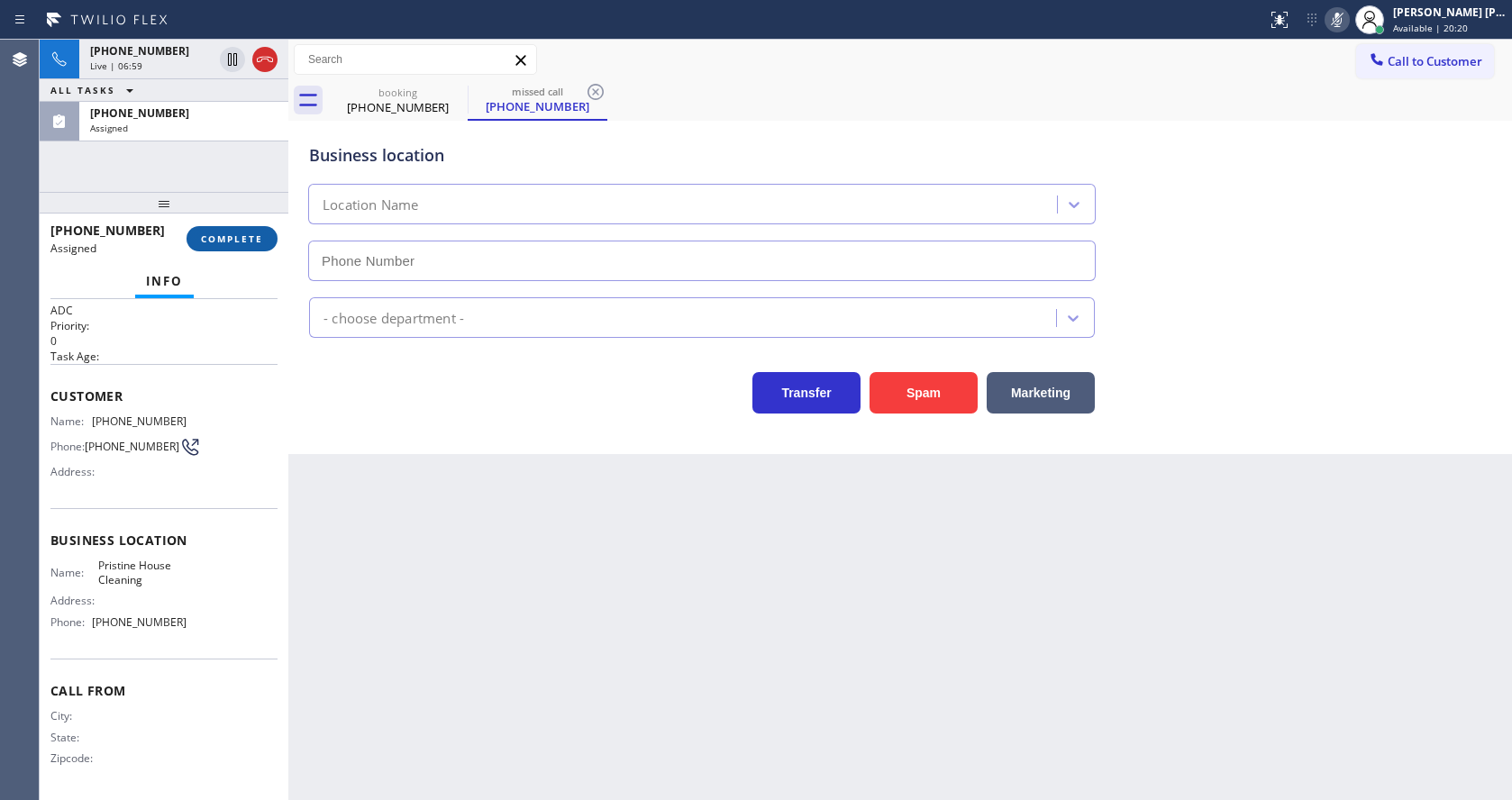
type input "[PHONE_NUMBER]"
click at [217, 228] on button "COMPLETE" at bounding box center [232, 238] width 91 height 26
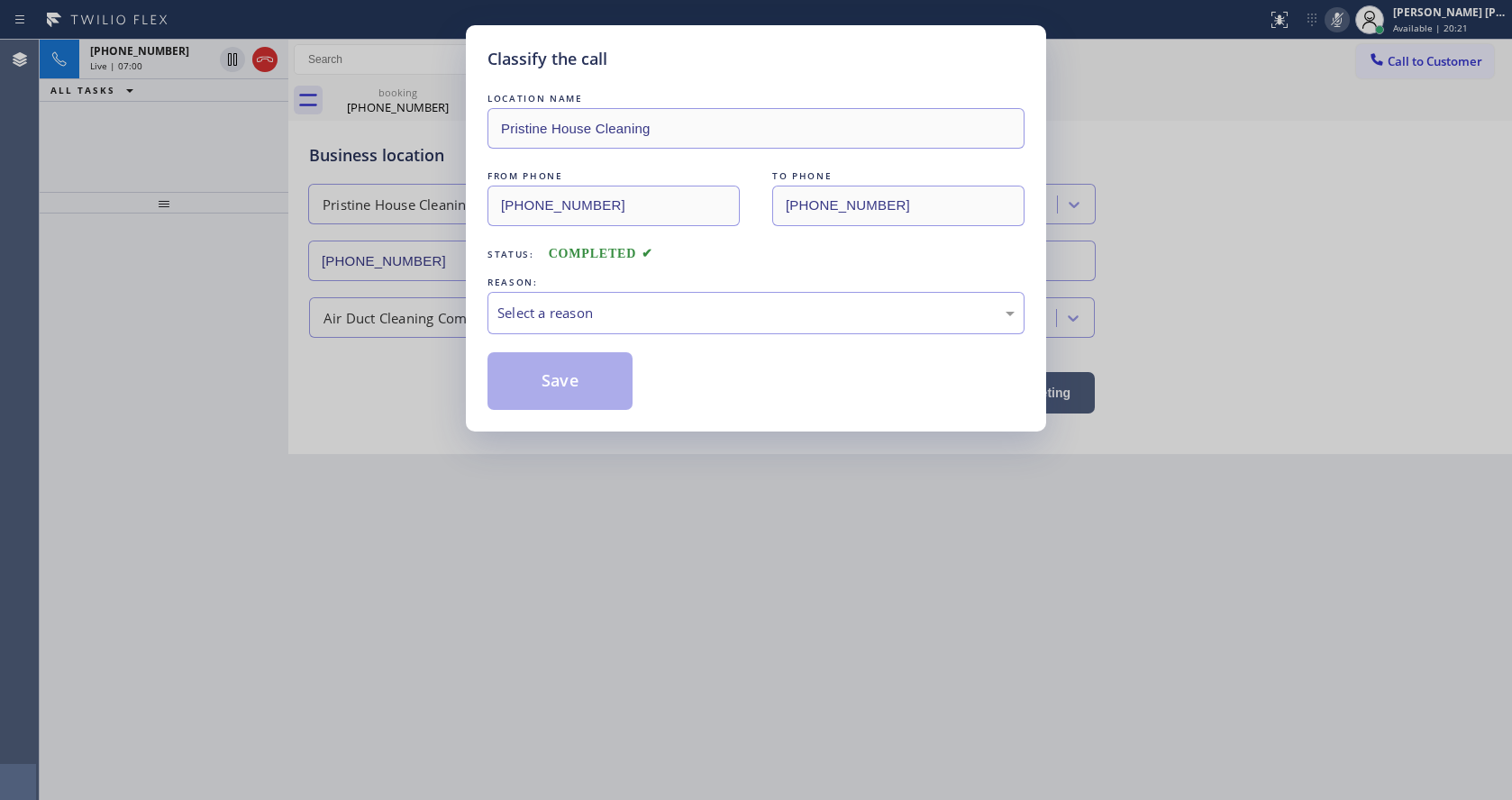
click at [556, 337] on div "LOCATION NAME Pristine House Cleaning FROM PHONE [PHONE_NUMBER] TO PHONE [PHONE…" at bounding box center [756, 250] width 537 height 321
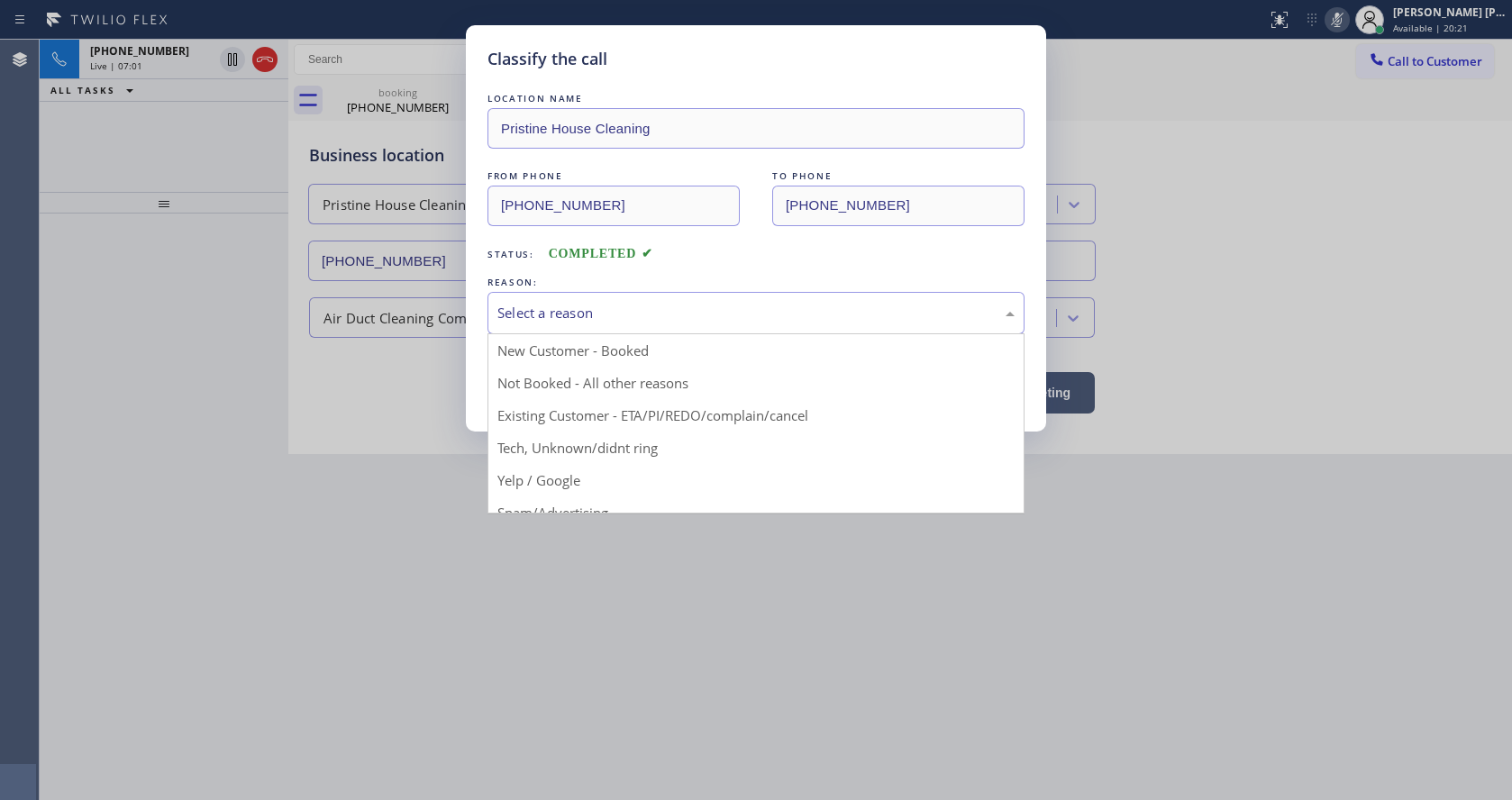
click at [552, 318] on div "Select a reason" at bounding box center [756, 313] width 517 height 21
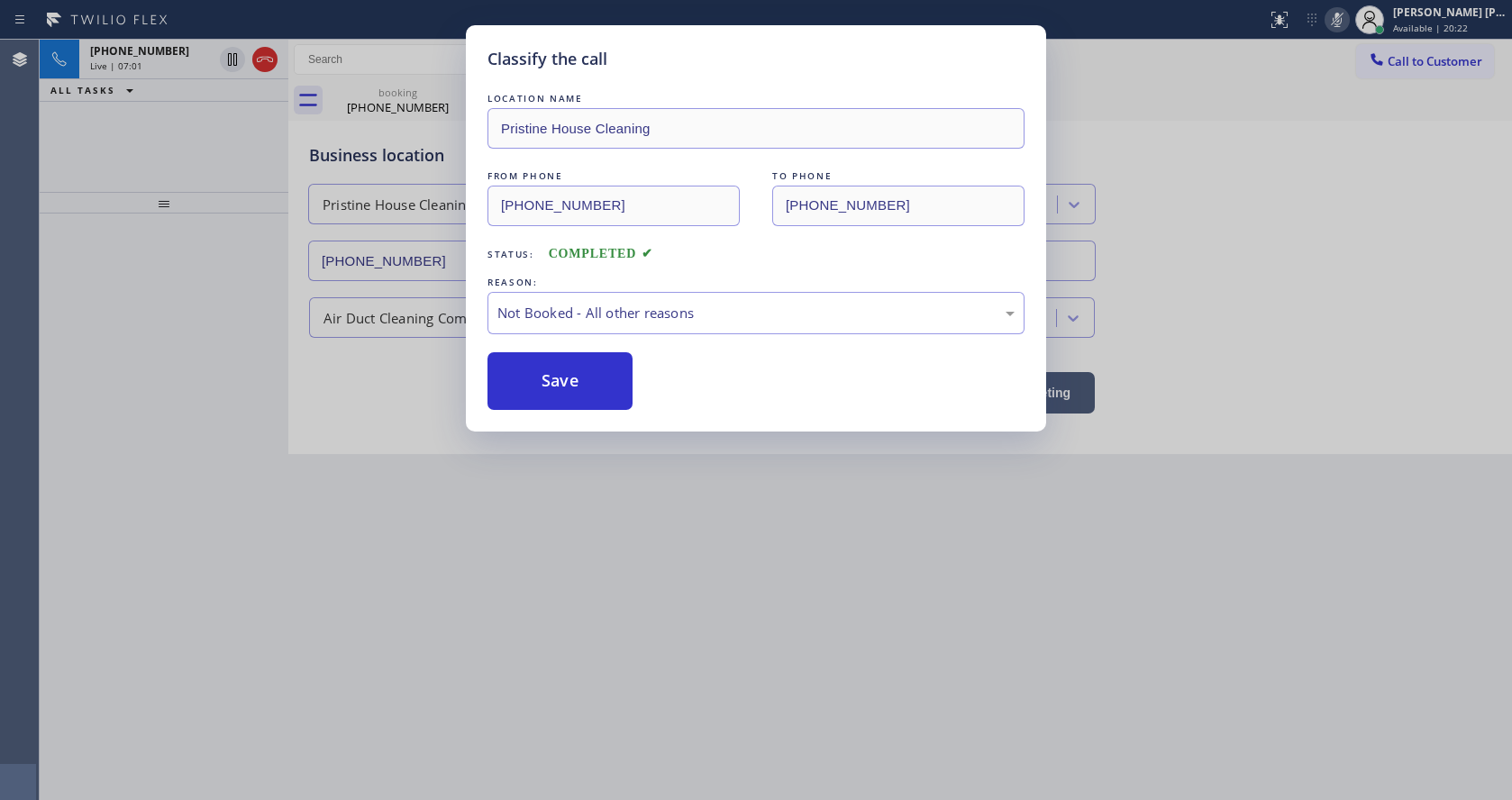
click at [549, 372] on button "Save" at bounding box center [560, 381] width 145 height 58
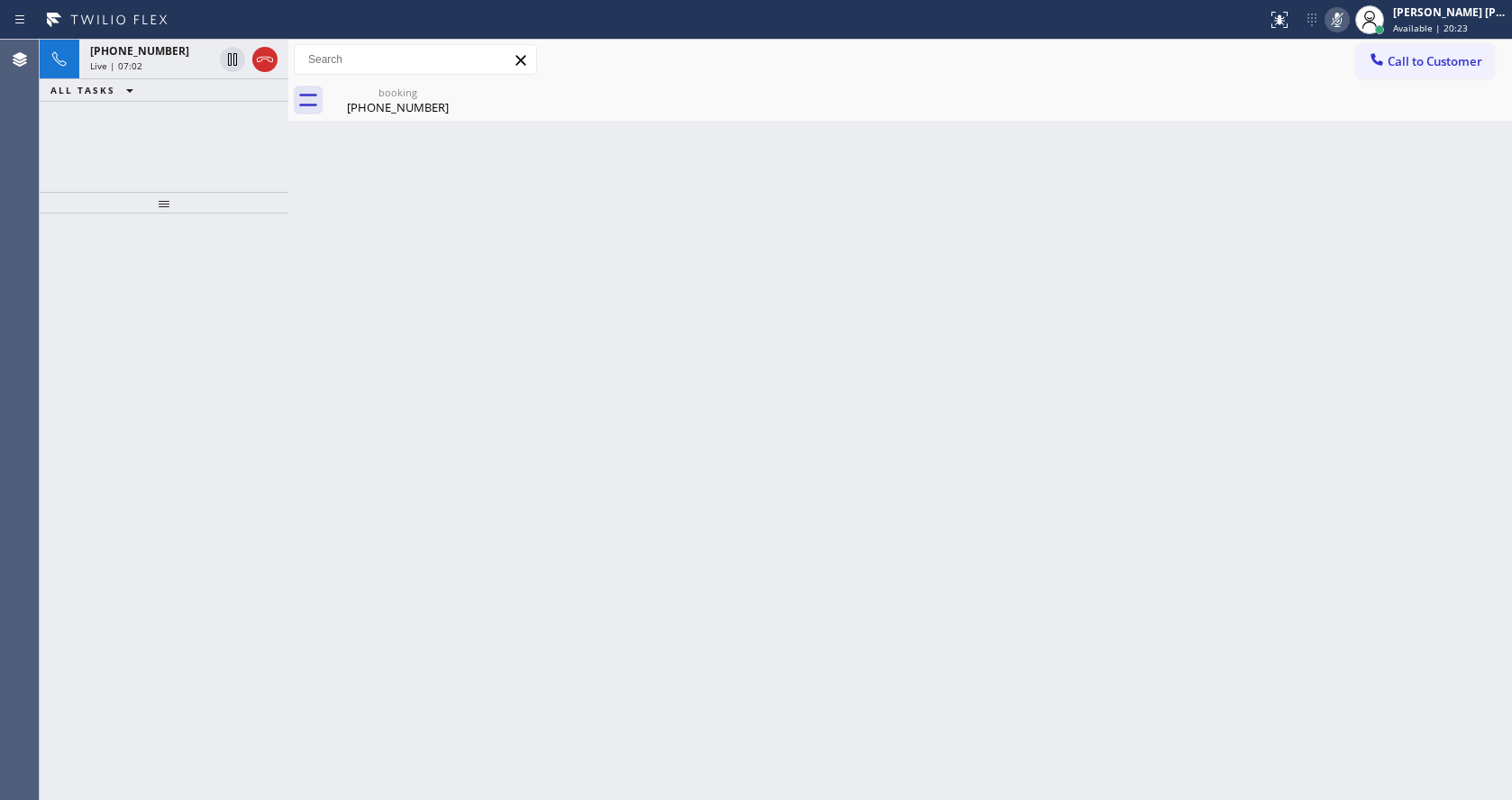
click at [140, 64] on div "Live | 07:02" at bounding box center [151, 65] width 122 height 12
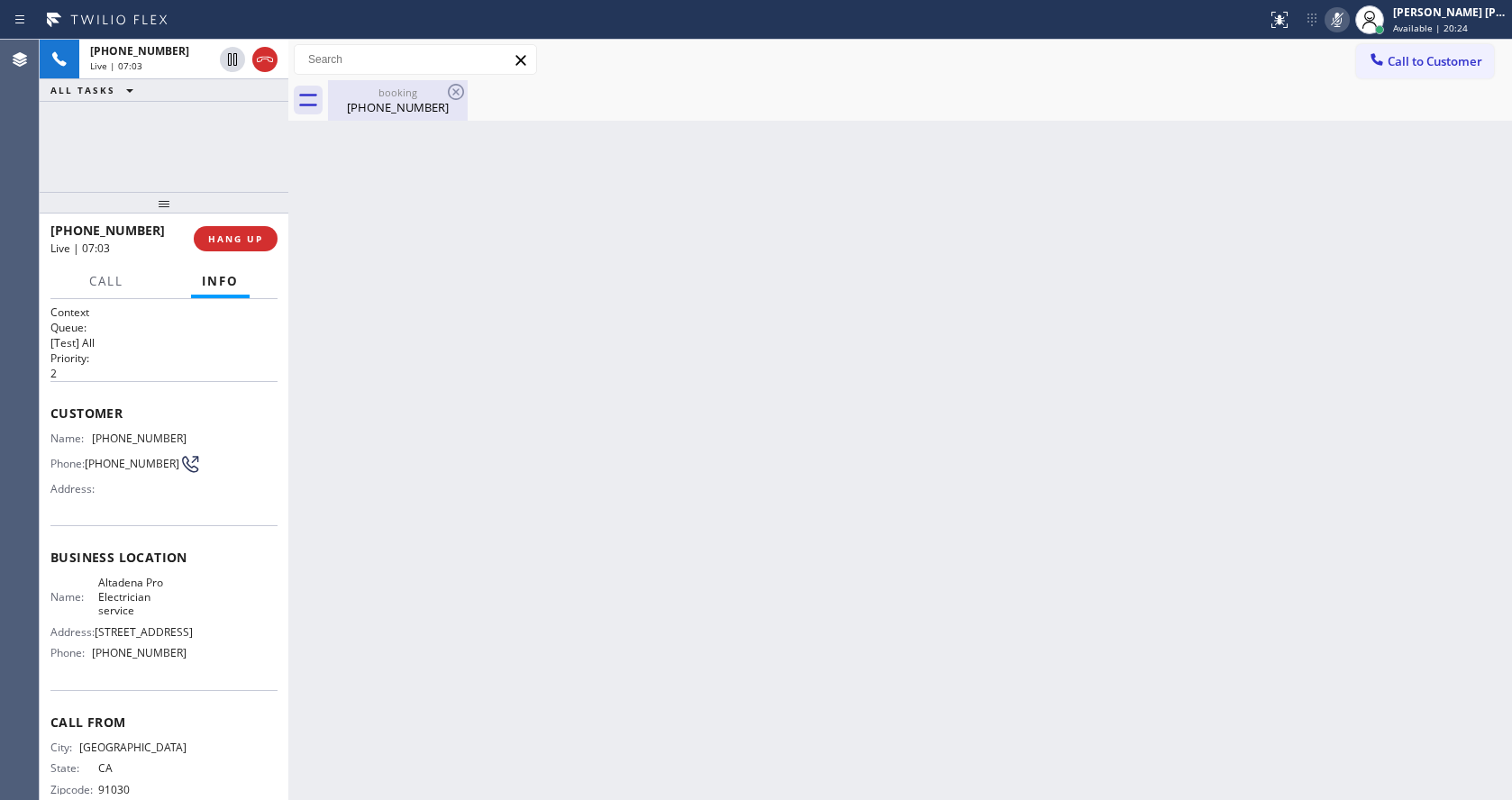
click at [376, 109] on div "[PHONE_NUMBER]" at bounding box center [397, 106] width 136 height 16
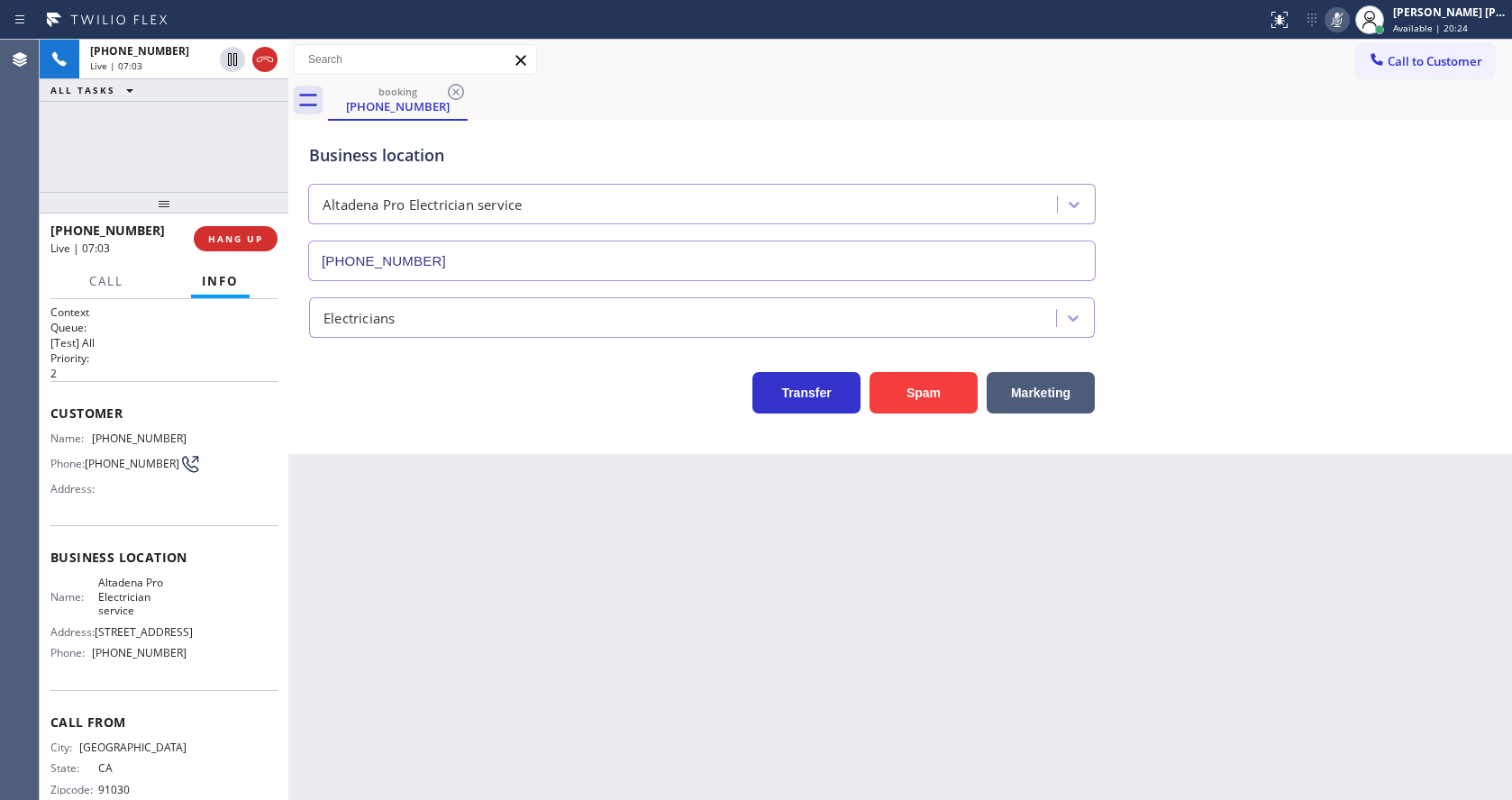
click at [593, 537] on div "Back to Dashboard Change Sender ID Customers Technicians Select a contact Outbo…" at bounding box center [900, 419] width 1223 height 760
click at [577, 470] on div "Back to Dashboard Change Sender ID Customers Technicians Select a contact Outbo…" at bounding box center [900, 419] width 1223 height 760
click at [1340, 20] on icon at bounding box center [1336, 19] width 22 height 22
click at [1371, 203] on div "Business location Altadena Pro Electrician service [PHONE_NUMBER]" at bounding box center [900, 199] width 1189 height 163
click at [676, 600] on div "Back to Dashboard Change Sender ID Customers Technicians Select a contact Outbo…" at bounding box center [900, 419] width 1223 height 760
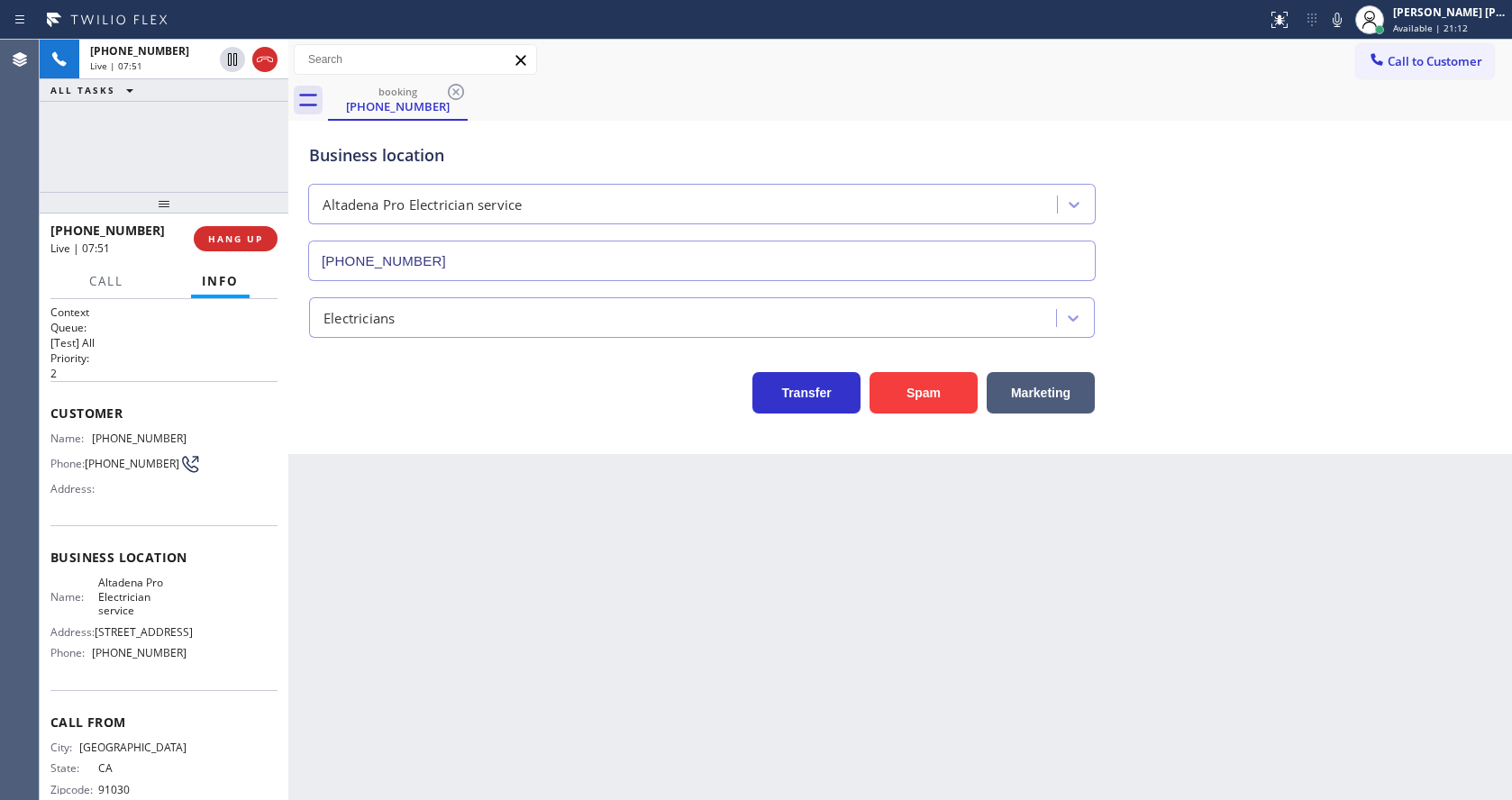
drag, startPoint x: 515, startPoint y: 715, endPoint x: 438, endPoint y: 791, distance: 108.2
click at [512, 716] on div "Back to Dashboard Change Sender ID Customers Technicians Select a contact Outbo…" at bounding box center [900, 419] width 1223 height 760
click at [744, 666] on div "Back to Dashboard Change Sender ID Customers Technicians Select a contact Outbo…" at bounding box center [900, 419] width 1223 height 760
click at [422, 660] on div "Back to Dashboard Change Sender ID Customers Technicians Select a contact Outbo…" at bounding box center [900, 419] width 1223 height 760
click at [909, 656] on div "Back to Dashboard Change Sender ID Customers Technicians Select a contact Outbo…" at bounding box center [900, 419] width 1223 height 760
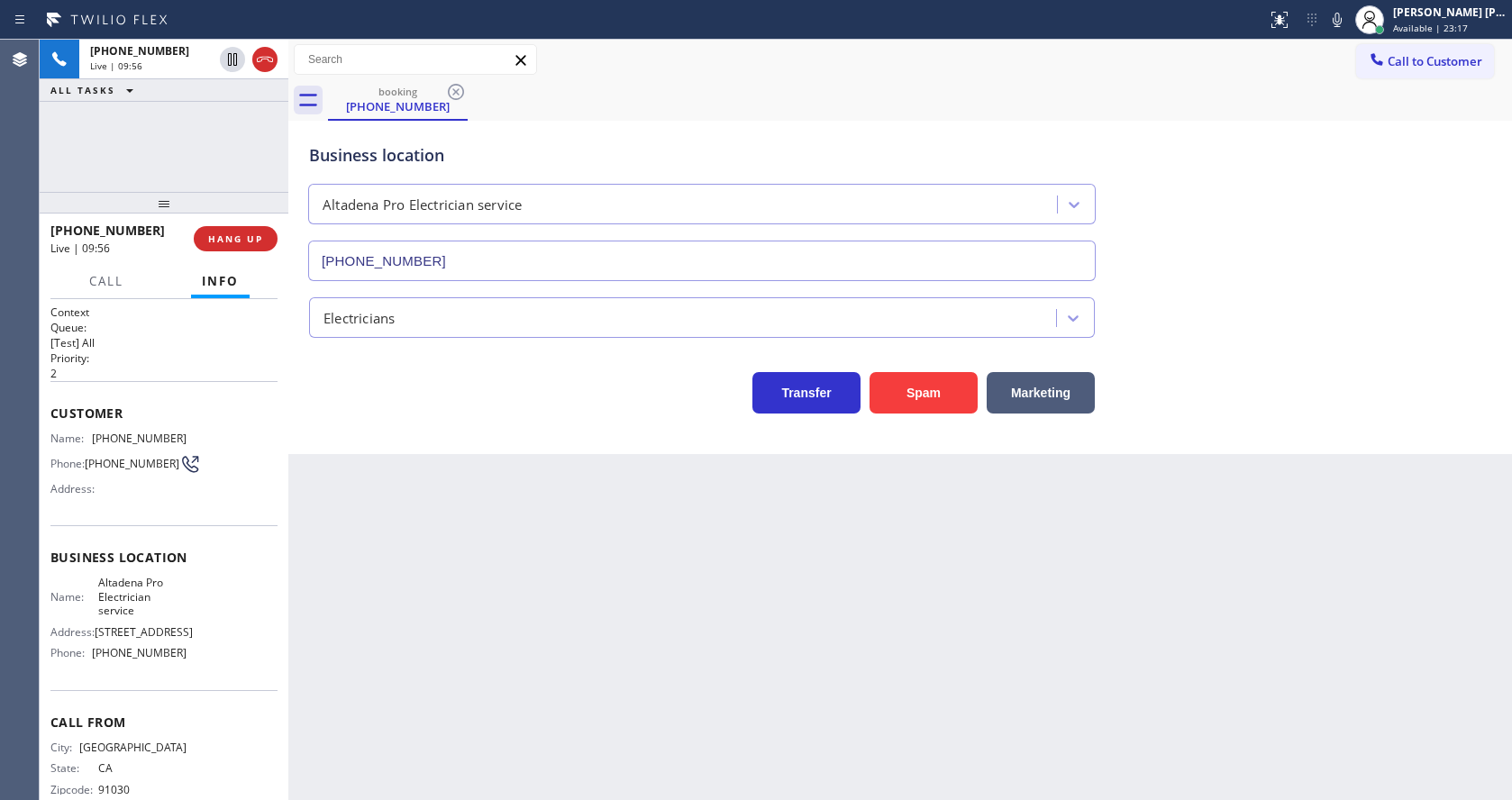
click at [782, 793] on div "Back to Dashboard Change Sender ID Customers Technicians Select a contact Outbo…" at bounding box center [900, 419] width 1223 height 760
click at [772, 736] on div "Back to Dashboard Change Sender ID Customers Technicians Select a contact Outbo…" at bounding box center [900, 419] width 1223 height 760
click at [717, 676] on div "Back to Dashboard Change Sender ID Customers Technicians Select a contact Outbo…" at bounding box center [900, 419] width 1223 height 760
drag, startPoint x: 855, startPoint y: 725, endPoint x: 807, endPoint y: 791, distance: 81.6
click at [855, 725] on div "Back to Dashboard Change Sender ID Customers Technicians Select a contact Outbo…" at bounding box center [900, 419] width 1223 height 760
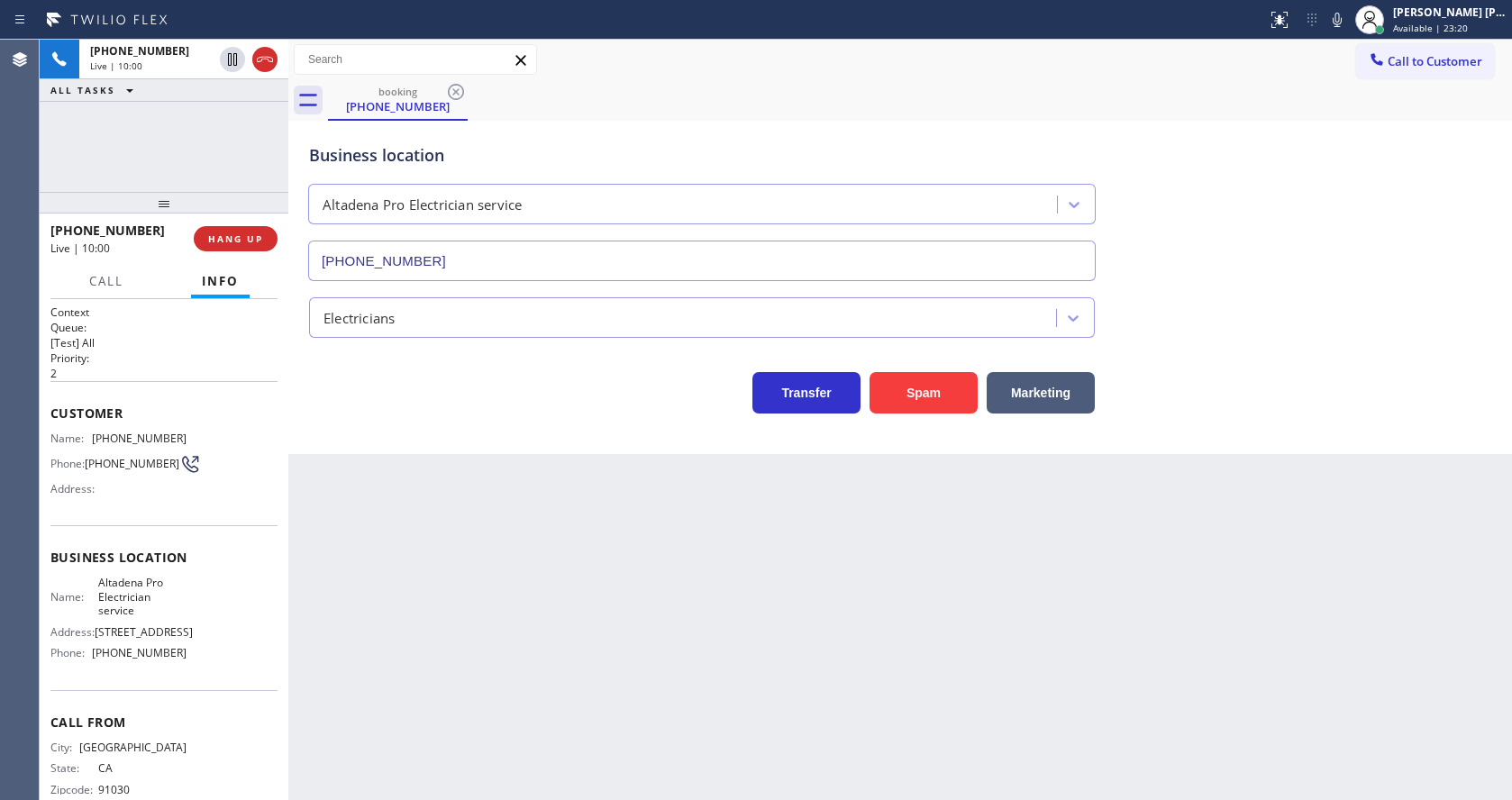
click at [852, 673] on div "Back to Dashboard Change Sender ID Customers Technicians Select a contact Outbo…" at bounding box center [900, 419] width 1223 height 760
click at [1305, 471] on div "Back to Dashboard Change Sender ID Customers Technicians Select a contact Outbo…" at bounding box center [900, 419] width 1223 height 760
click at [681, 630] on div "Back to Dashboard Change Sender ID Customers Technicians Select a contact Outbo…" at bounding box center [900, 419] width 1223 height 760
click at [465, 600] on div "Back to Dashboard Change Sender ID Customers Technicians Select a contact Outbo…" at bounding box center [900, 419] width 1223 height 760
click at [760, 681] on div "Back to Dashboard Change Sender ID Customers Technicians Select a contact Outbo…" at bounding box center [900, 419] width 1223 height 760
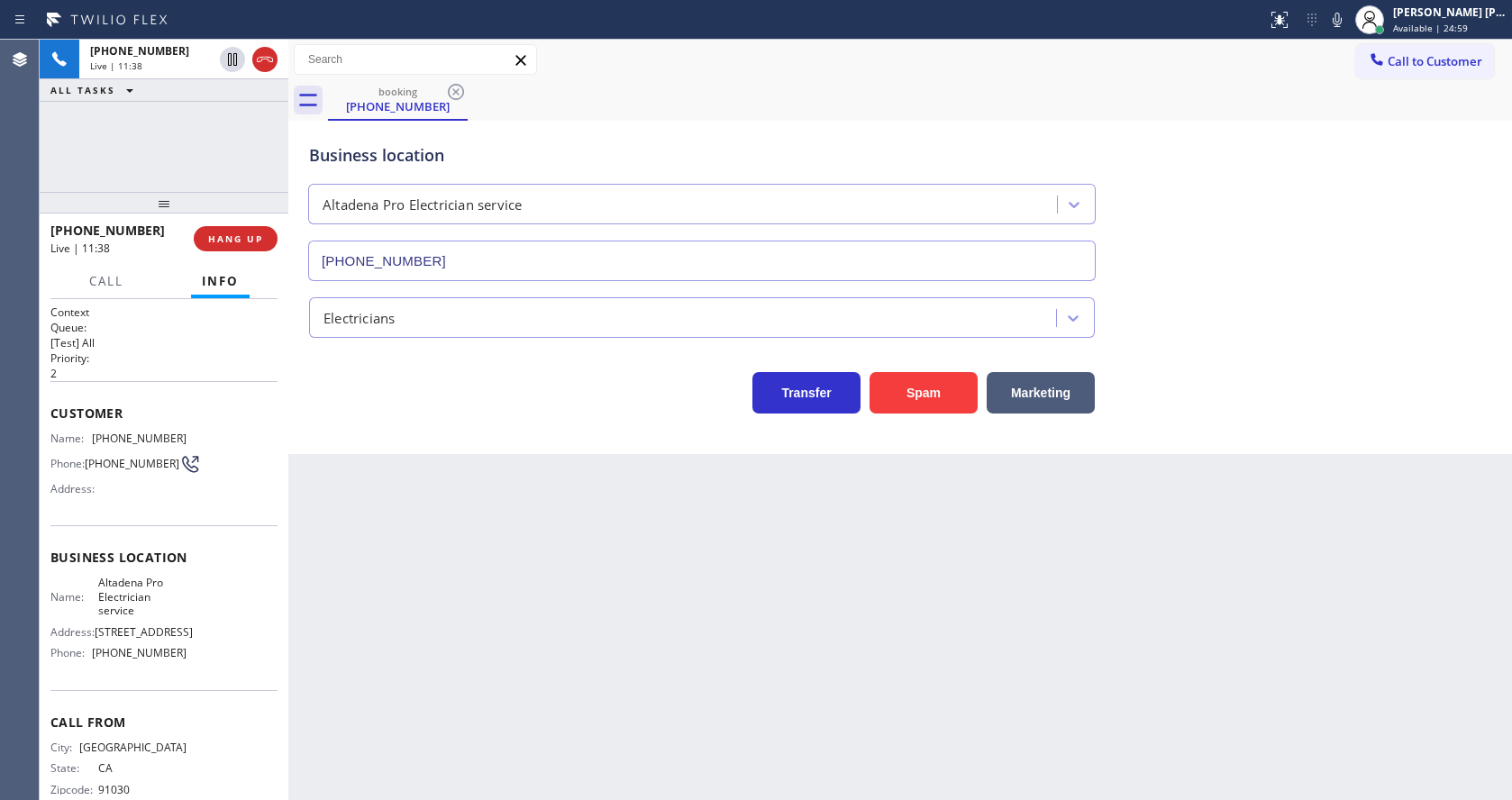
click at [554, 613] on div "Back to Dashboard Change Sender ID Customers Technicians Select a contact Outbo…" at bounding box center [900, 419] width 1223 height 760
click at [501, 584] on div "Back to Dashboard Change Sender ID Customers Technicians Select a contact Outbo…" at bounding box center [900, 419] width 1223 height 760
click at [220, 236] on span "COMPLETE" at bounding box center [232, 238] width 62 height 12
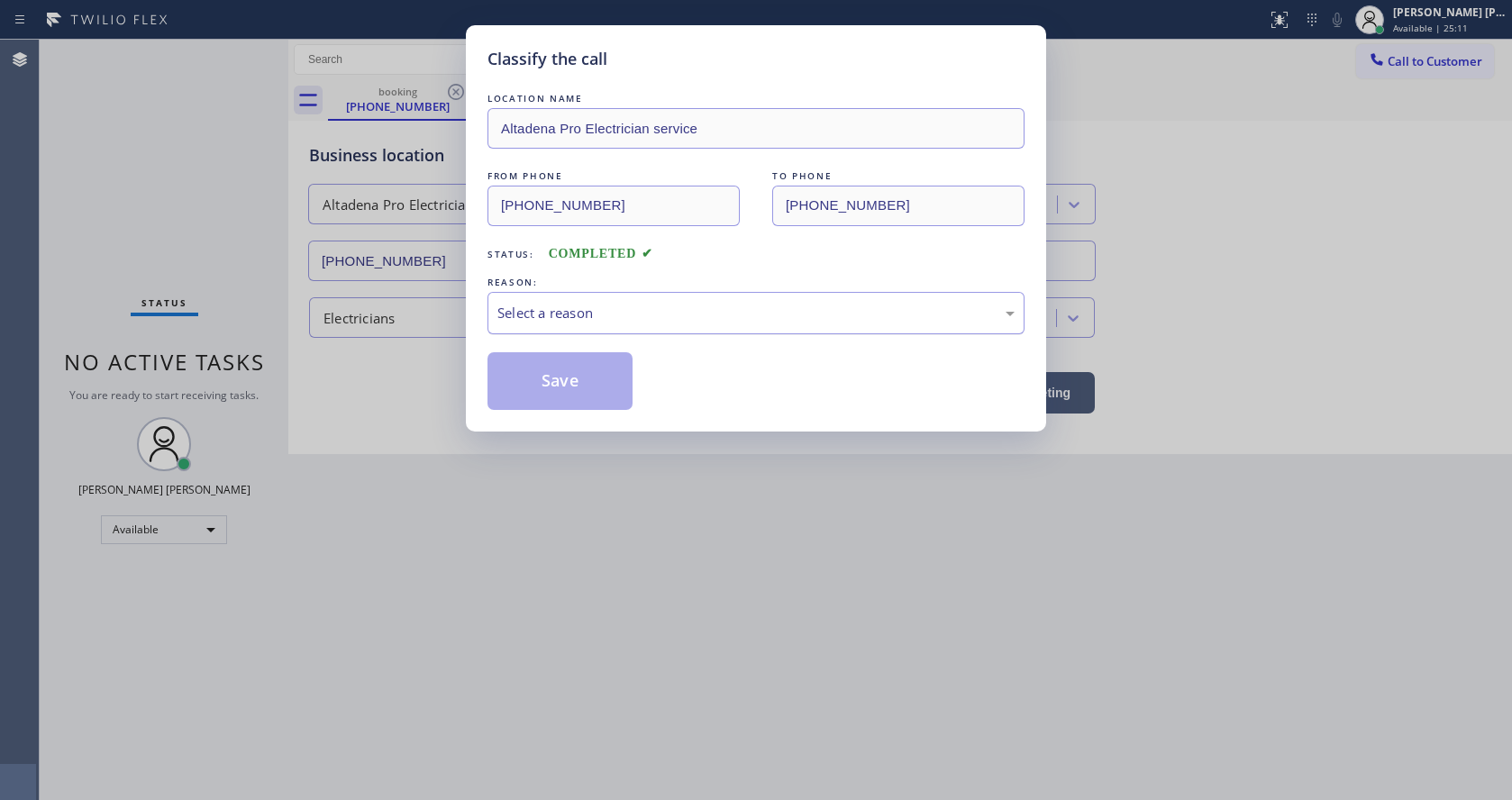
click at [542, 316] on div "Select a reason" at bounding box center [756, 313] width 517 height 21
click at [541, 366] on button "Save" at bounding box center [560, 381] width 145 height 58
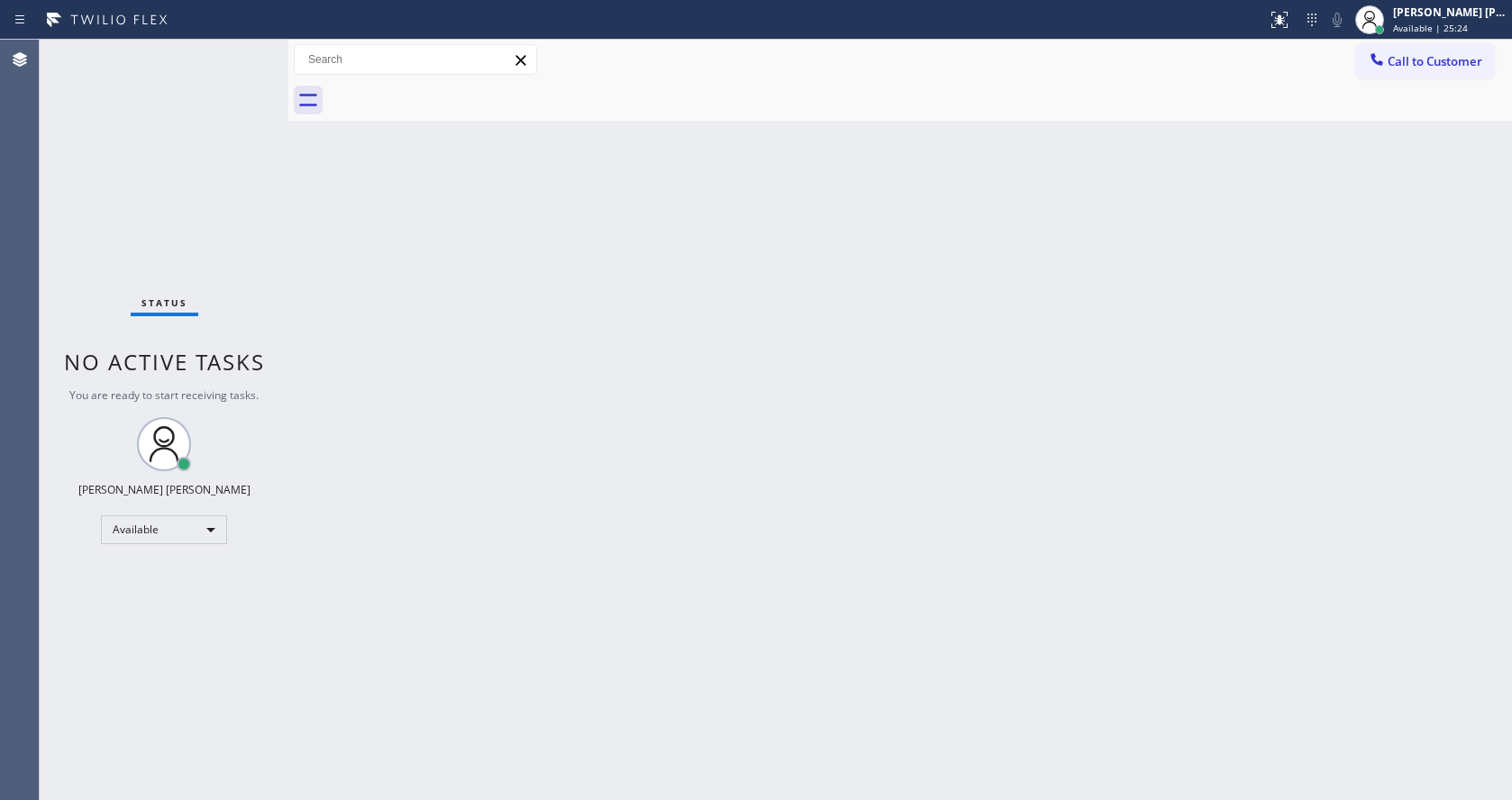
click at [510, 446] on div "Back to Dashboard Change Sender ID Customers Technicians Select a contact Outbo…" at bounding box center [900, 419] width 1223 height 760
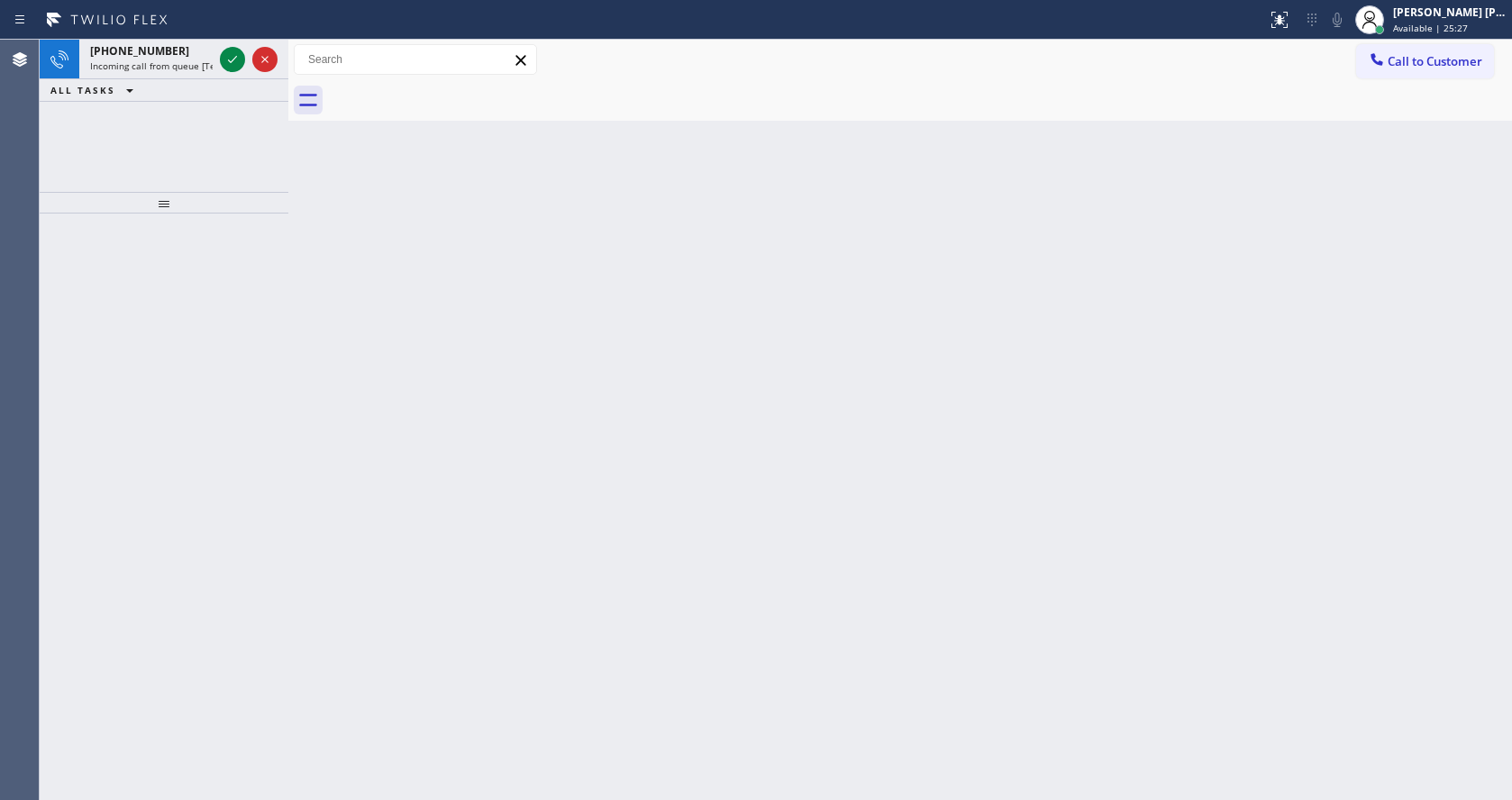
click at [927, 439] on div "Back to Dashboard Change Sender ID Customers Technicians Select a contact Outbo…" at bounding box center [900, 419] width 1223 height 760
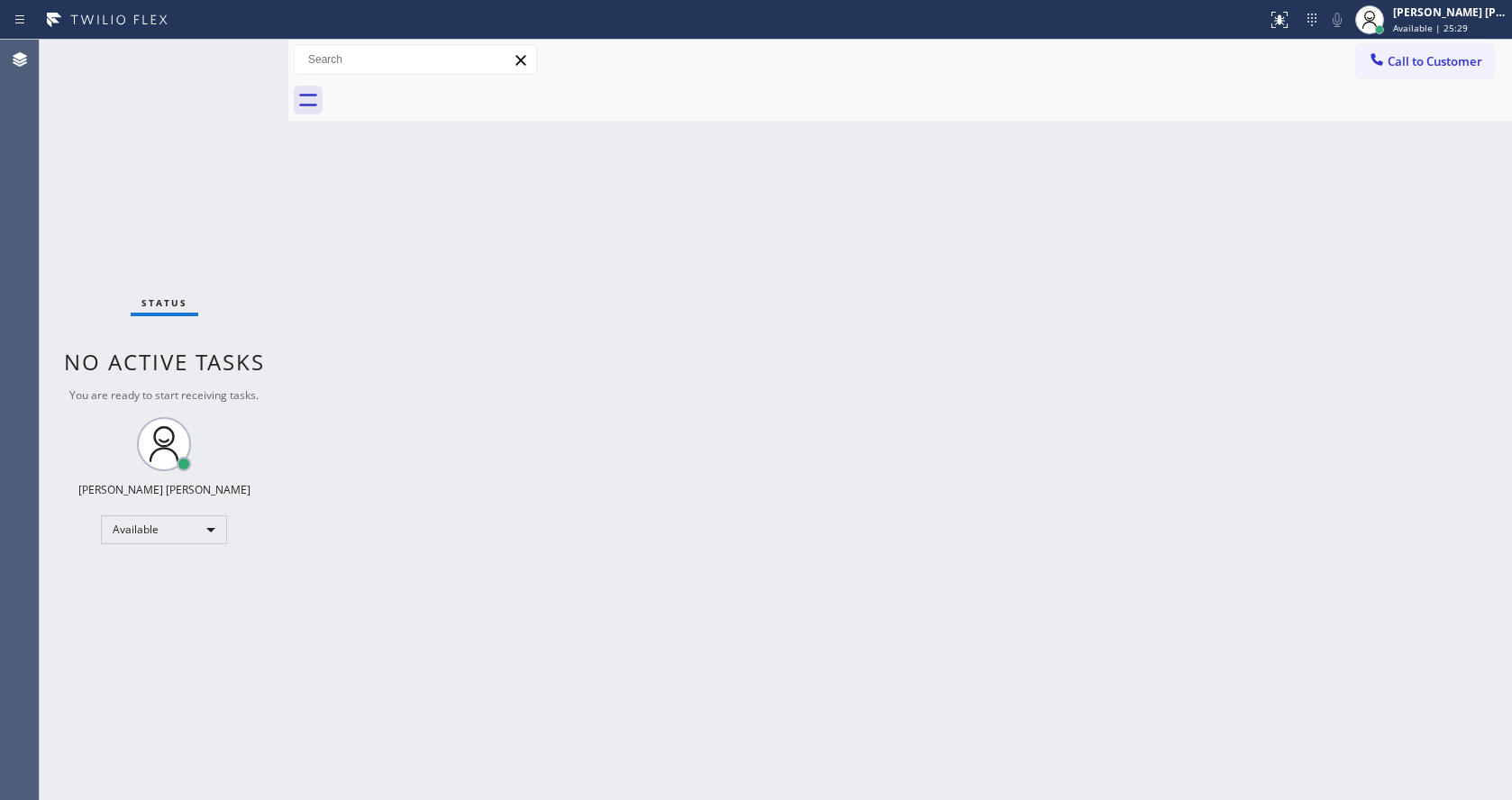
click at [380, 333] on div "Back to Dashboard Change Sender ID Customers Technicians Select a contact Outbo…" at bounding box center [900, 419] width 1223 height 760
click at [699, 411] on div "Back to Dashboard Change Sender ID Customers Technicians Select a contact Outbo…" at bounding box center [900, 419] width 1223 height 760
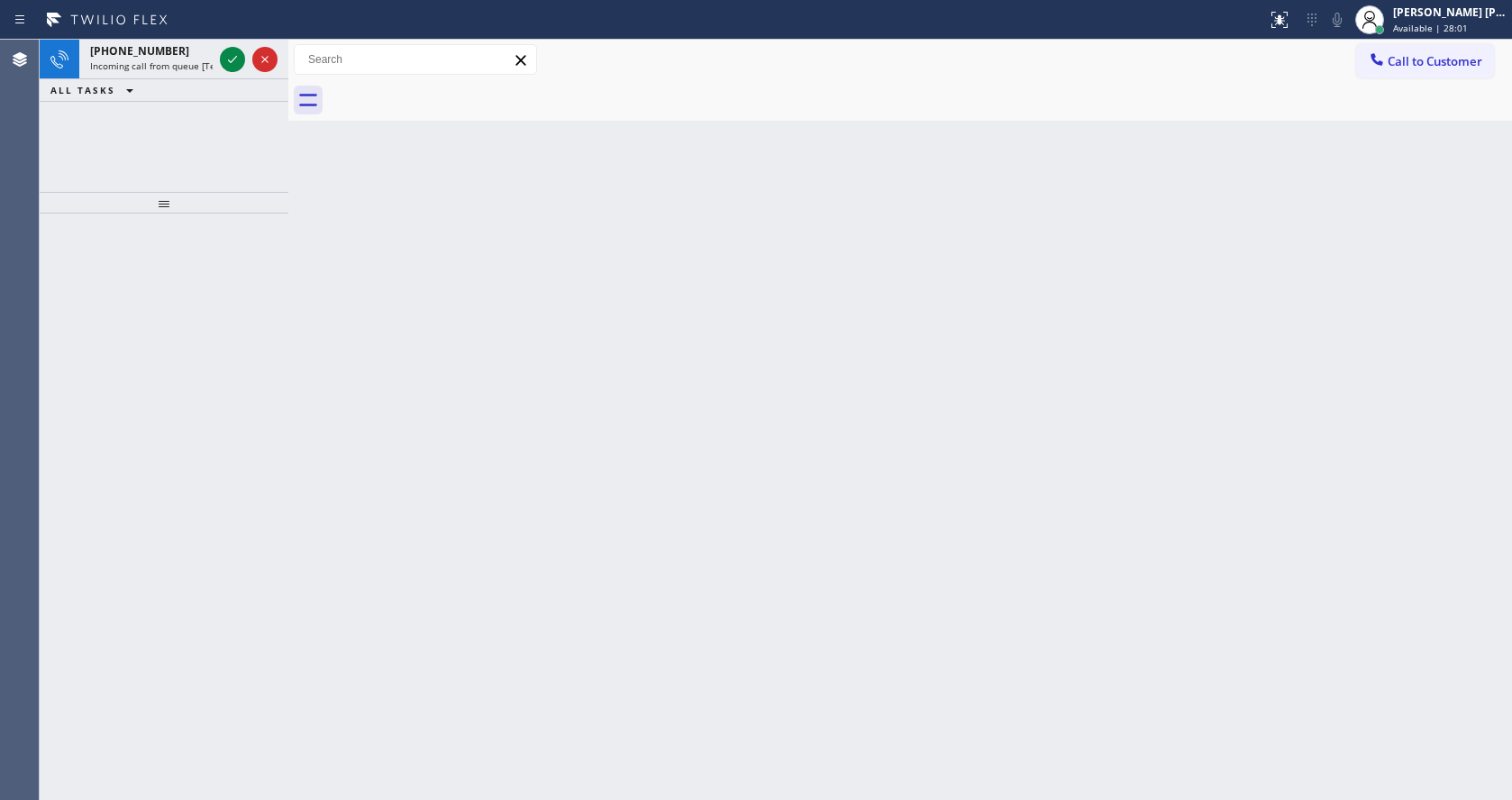
click at [311, 305] on div "Back to Dashboard Change Sender ID Customers Technicians Select a contact Outbo…" at bounding box center [900, 419] width 1223 height 760
click at [175, 68] on span "Incoming call from queue [Test] All" at bounding box center [165, 65] width 150 height 12
click at [240, 58] on icon at bounding box center [233, 59] width 22 height 22
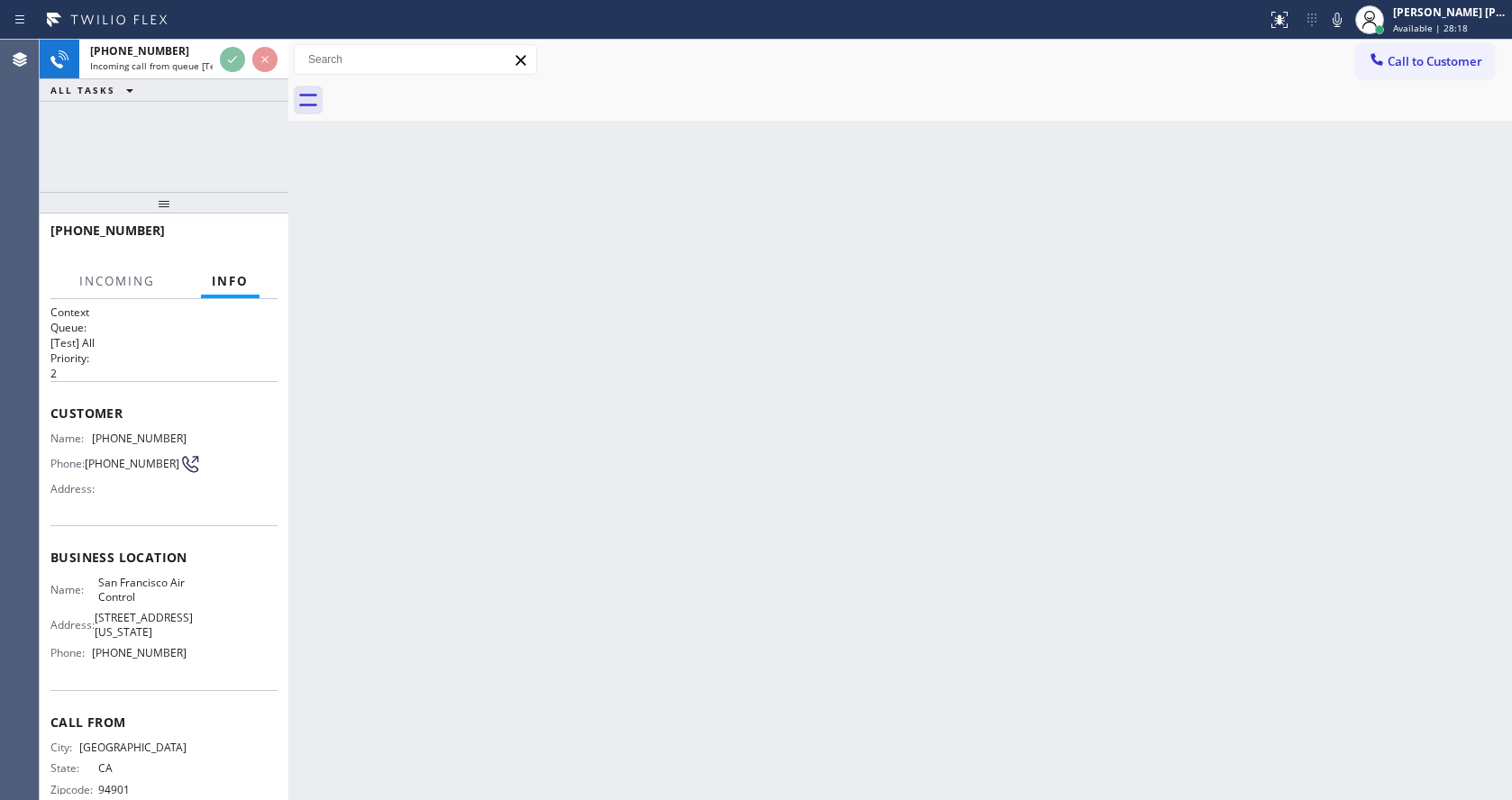
click at [502, 437] on div "Back to Dashboard Change Sender ID Customers Technicians Select a contact Outbo…" at bounding box center [900, 419] width 1223 height 760
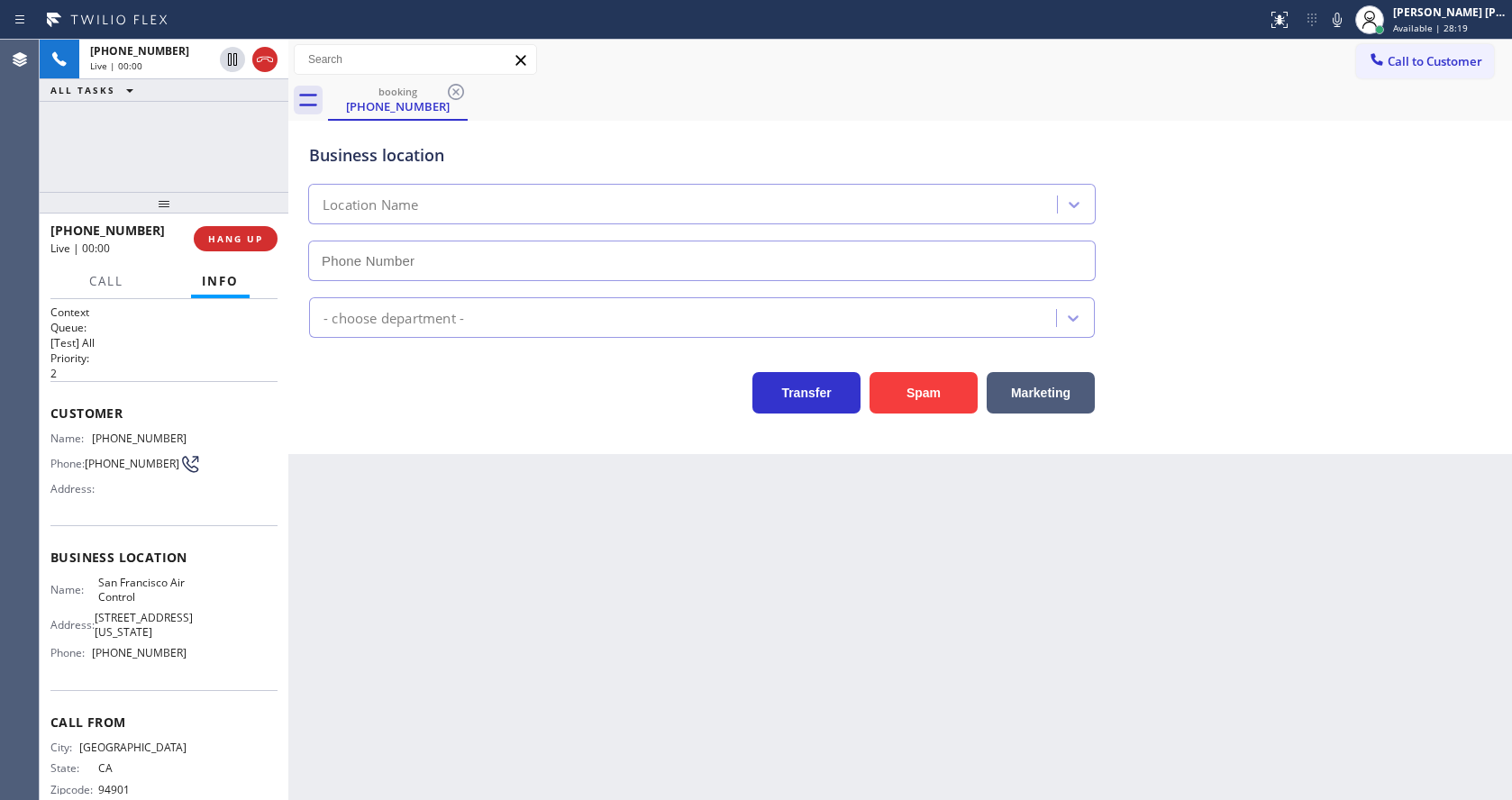
type input "[PHONE_NUMBER]"
click at [551, 592] on div "Back to Dashboard Change Sender ID Customers Technicians Select a contact Outbo…" at bounding box center [900, 419] width 1223 height 760
click at [441, 569] on div "Back to Dashboard Change Sender ID Customers Technicians Select a contact Outbo…" at bounding box center [900, 419] width 1223 height 760
drag, startPoint x: 705, startPoint y: 703, endPoint x: 579, endPoint y: 623, distance: 149.3
click at [706, 703] on div "Back to Dashboard Change Sender ID Customers Technicians Select a contact Outbo…" at bounding box center [900, 419] width 1223 height 760
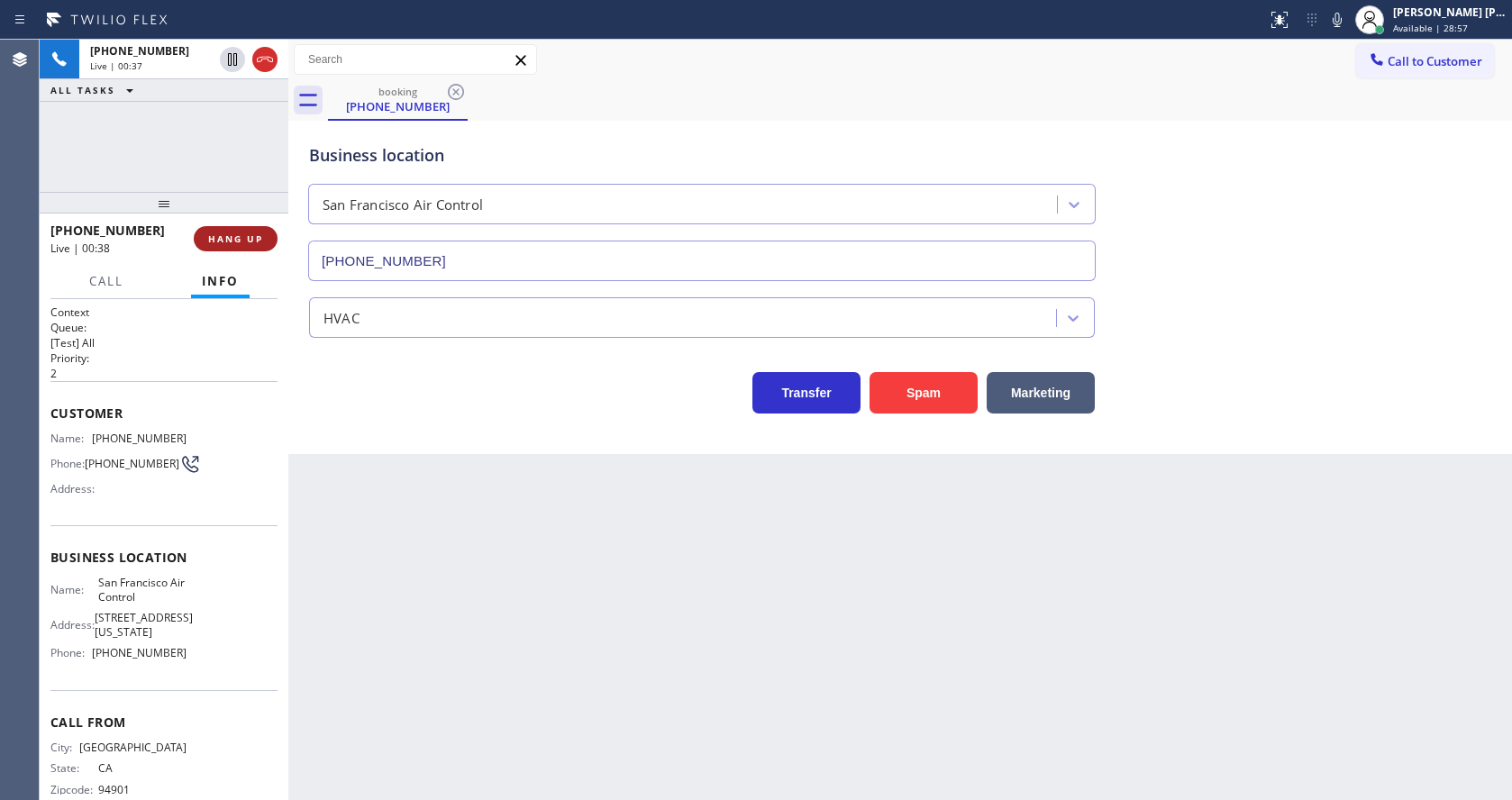
click at [220, 229] on button "HANG UP" at bounding box center [235, 238] width 84 height 26
click at [468, 680] on div "Back to Dashboard Change Sender ID Customers Technicians Select a contact Outbo…" at bounding box center [900, 419] width 1223 height 760
click at [648, 744] on div "Back to Dashboard Change Sender ID Customers Technicians Select a contact Outbo…" at bounding box center [900, 419] width 1223 height 760
click at [252, 234] on span "COMPLETE" at bounding box center [232, 238] width 62 height 12
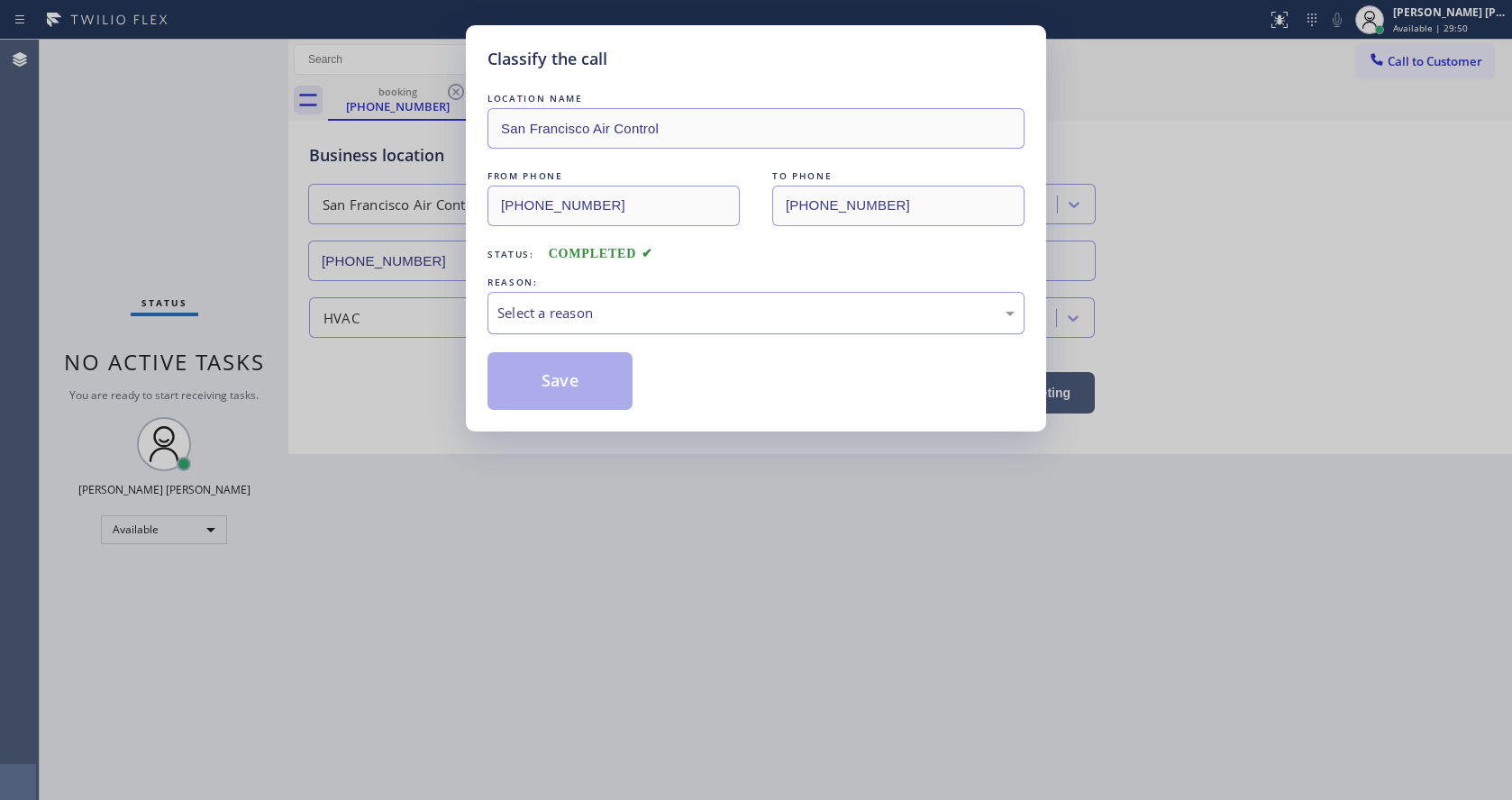
click at [559, 322] on div "Select a reason" at bounding box center [756, 313] width 517 height 21
click at [543, 407] on button "Save" at bounding box center [560, 381] width 145 height 58
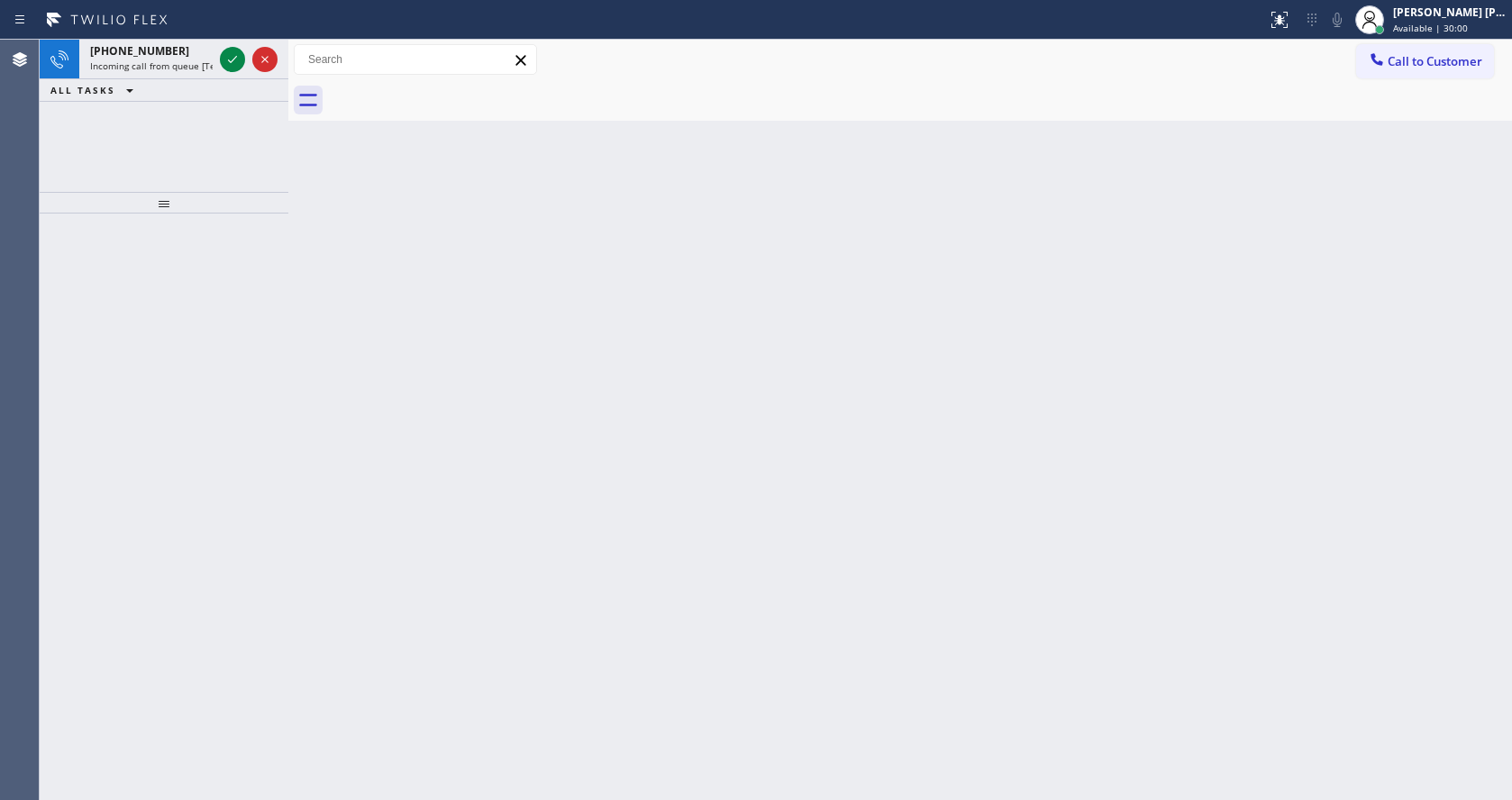
drag, startPoint x: 380, startPoint y: 287, endPoint x: 365, endPoint y: 239, distance: 50.3
click at [380, 287] on div "Back to Dashboard Change Sender ID Customers Technicians Select a contact Outbo…" at bounding box center [900, 419] width 1223 height 760
click at [231, 57] on icon at bounding box center [233, 59] width 22 height 22
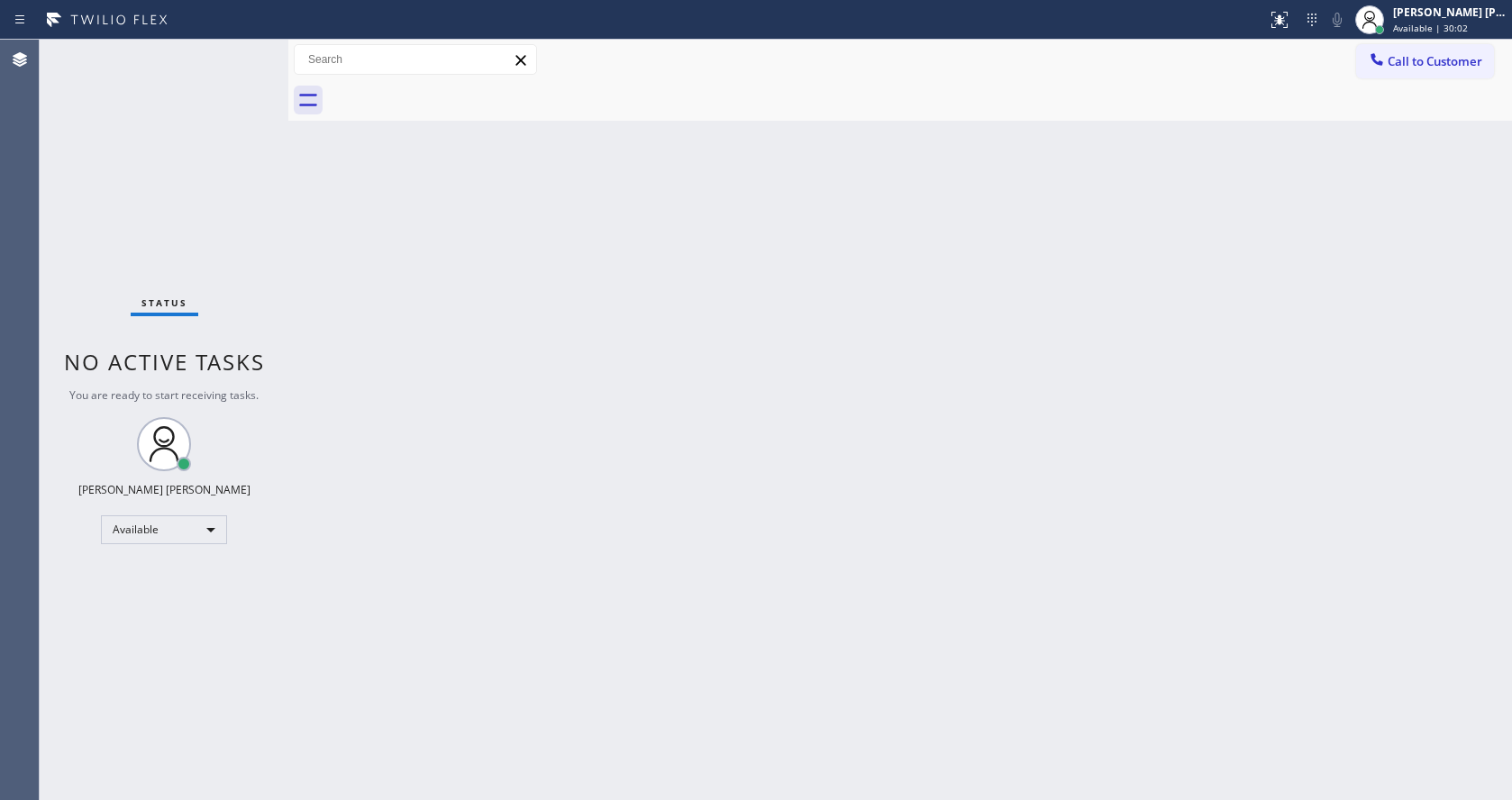
click at [754, 539] on div "Back to Dashboard Change Sender ID Customers Technicians Select a contact Outbo…" at bounding box center [900, 419] width 1223 height 760
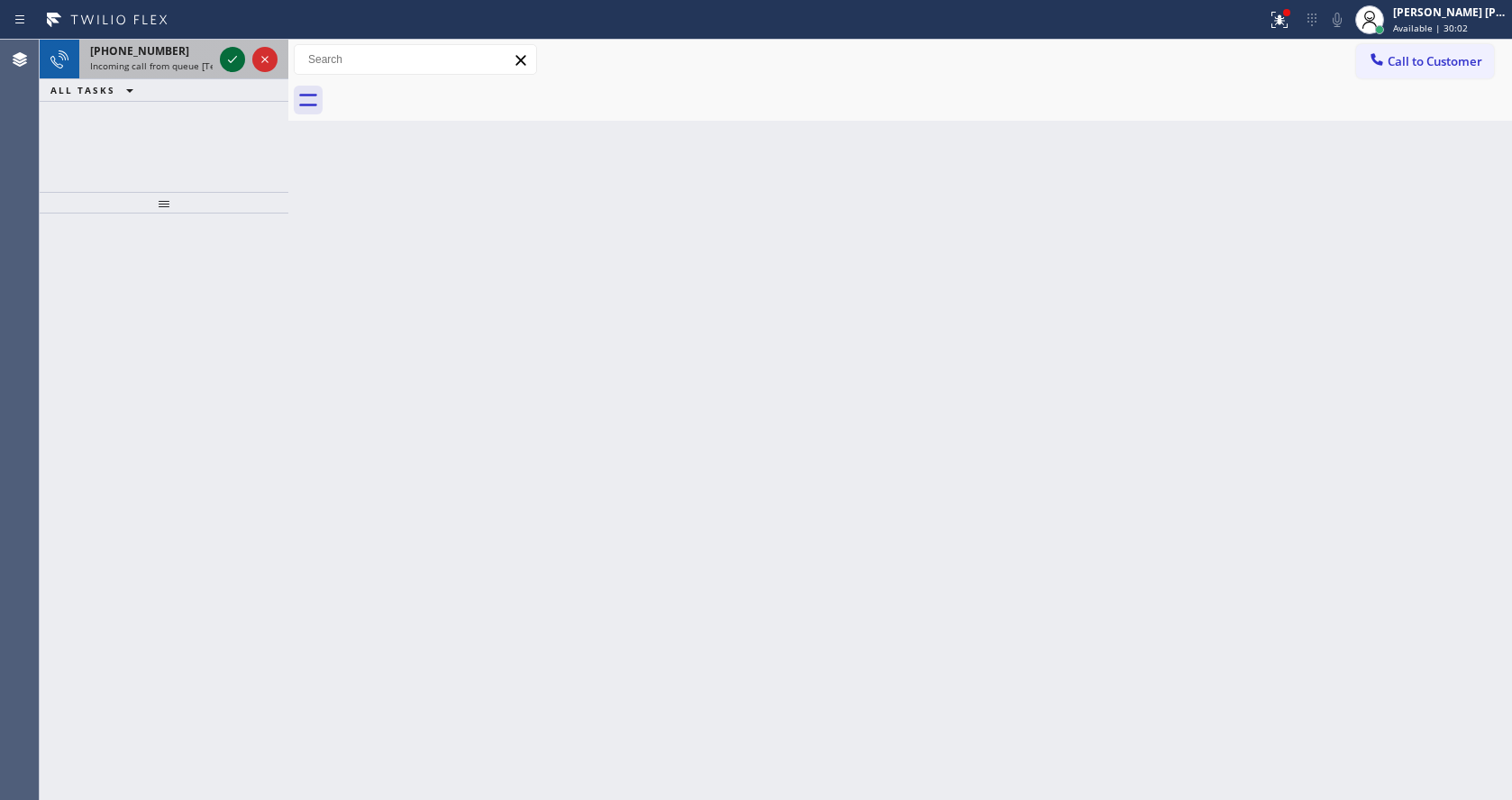
click at [232, 55] on icon at bounding box center [233, 59] width 22 height 22
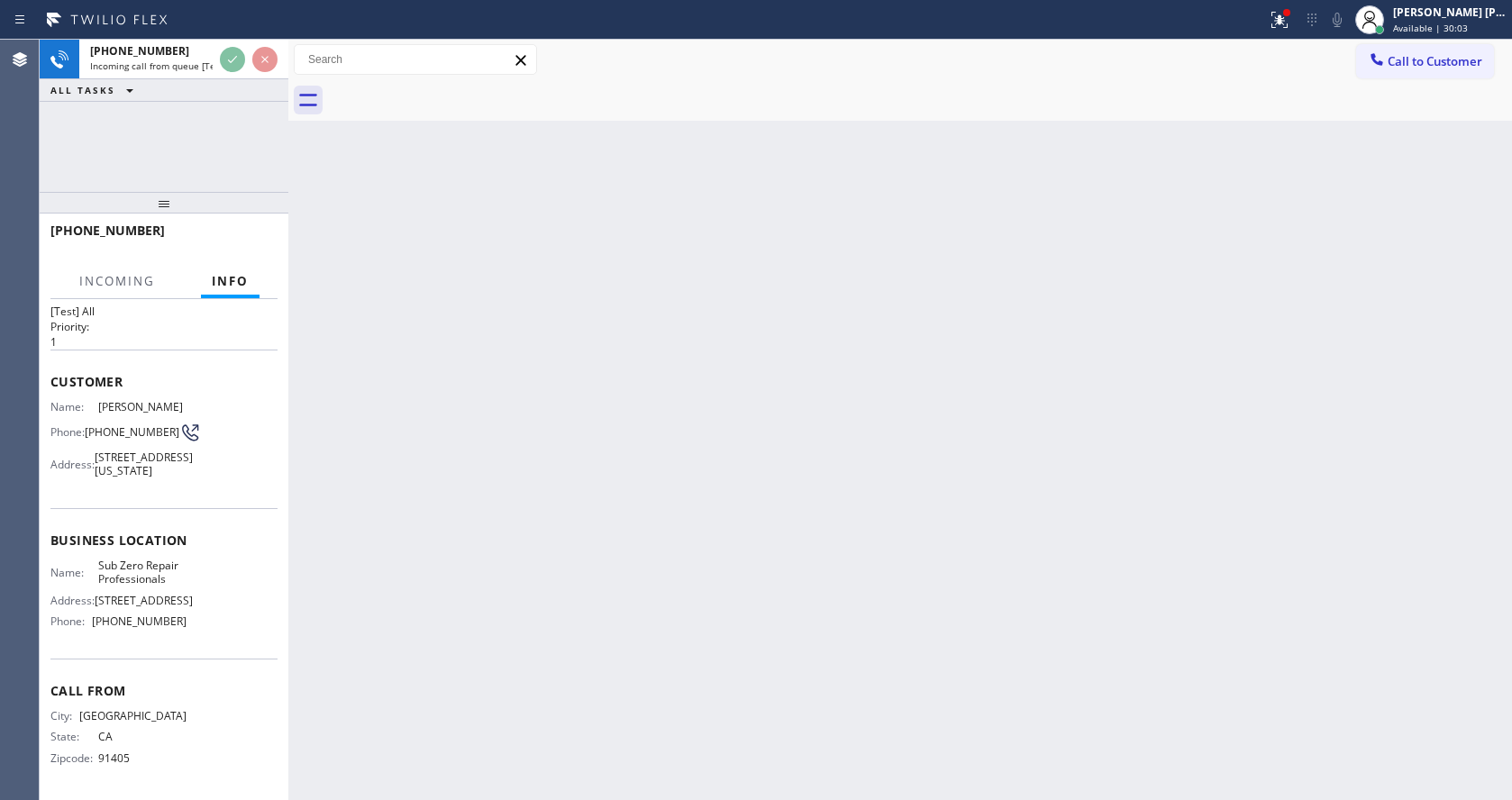
scroll to position [94, 0]
click at [792, 517] on div "Back to Dashboard Change Sender ID Customers Technicians Select a contact Outbo…" at bounding box center [900, 419] width 1223 height 760
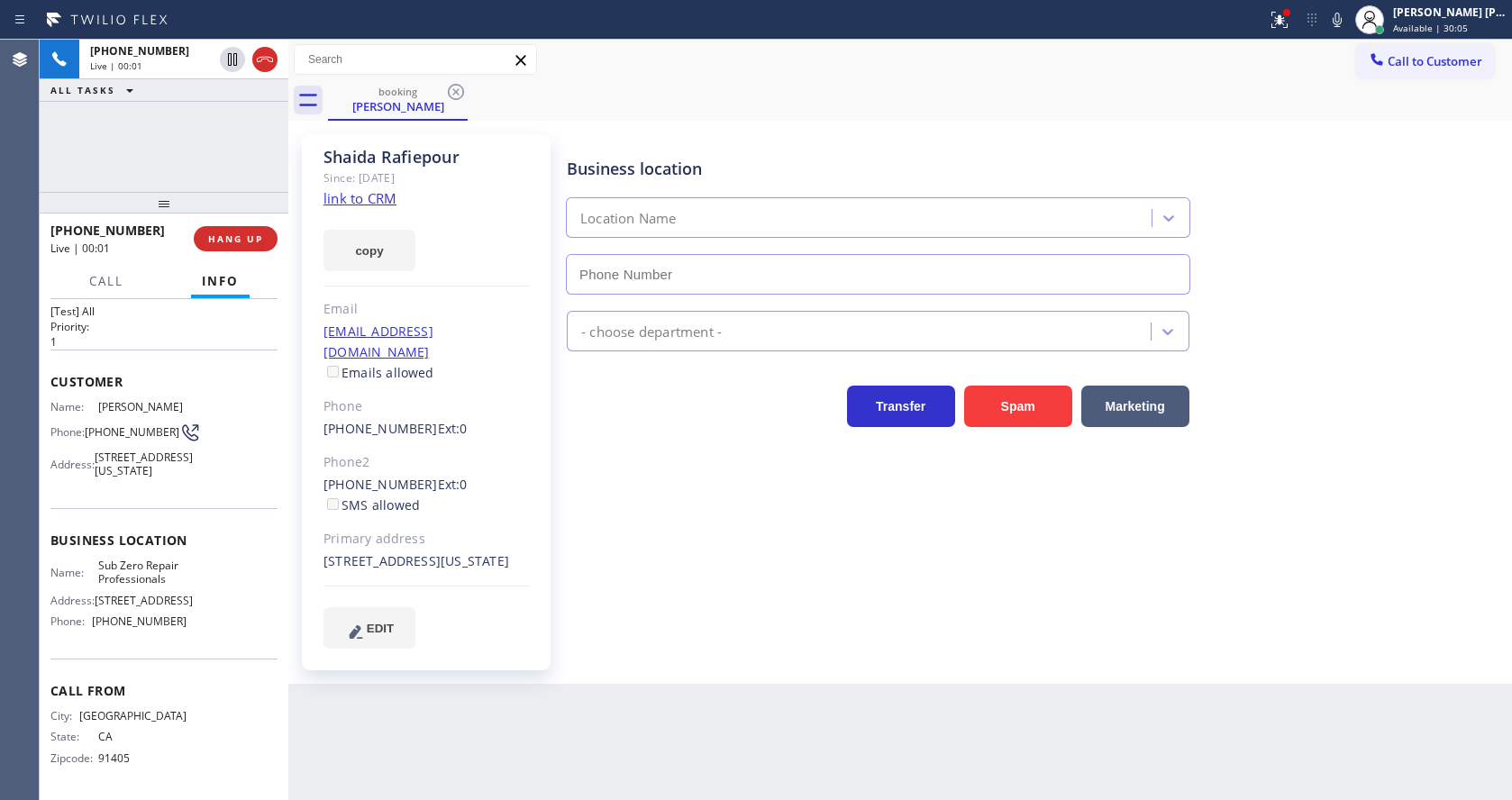
type input "[PHONE_NUMBER]"
click at [776, 541] on div "Business location Sub Zero Repair Professionals [PHONE_NUMBER] Appliance Repair…" at bounding box center [1035, 391] width 944 height 505
click at [775, 541] on div "Business location Sub Zero Repair Professionals [PHONE_NUMBER] Appliance Repair…" at bounding box center [1035, 391] width 944 height 505
drag, startPoint x: 615, startPoint y: 608, endPoint x: 591, endPoint y: 538, distance: 74.0
click at [615, 608] on div "Business location Sub Zero Repair Professionals [PHONE_NUMBER] Appliance Repair…" at bounding box center [1035, 391] width 944 height 505
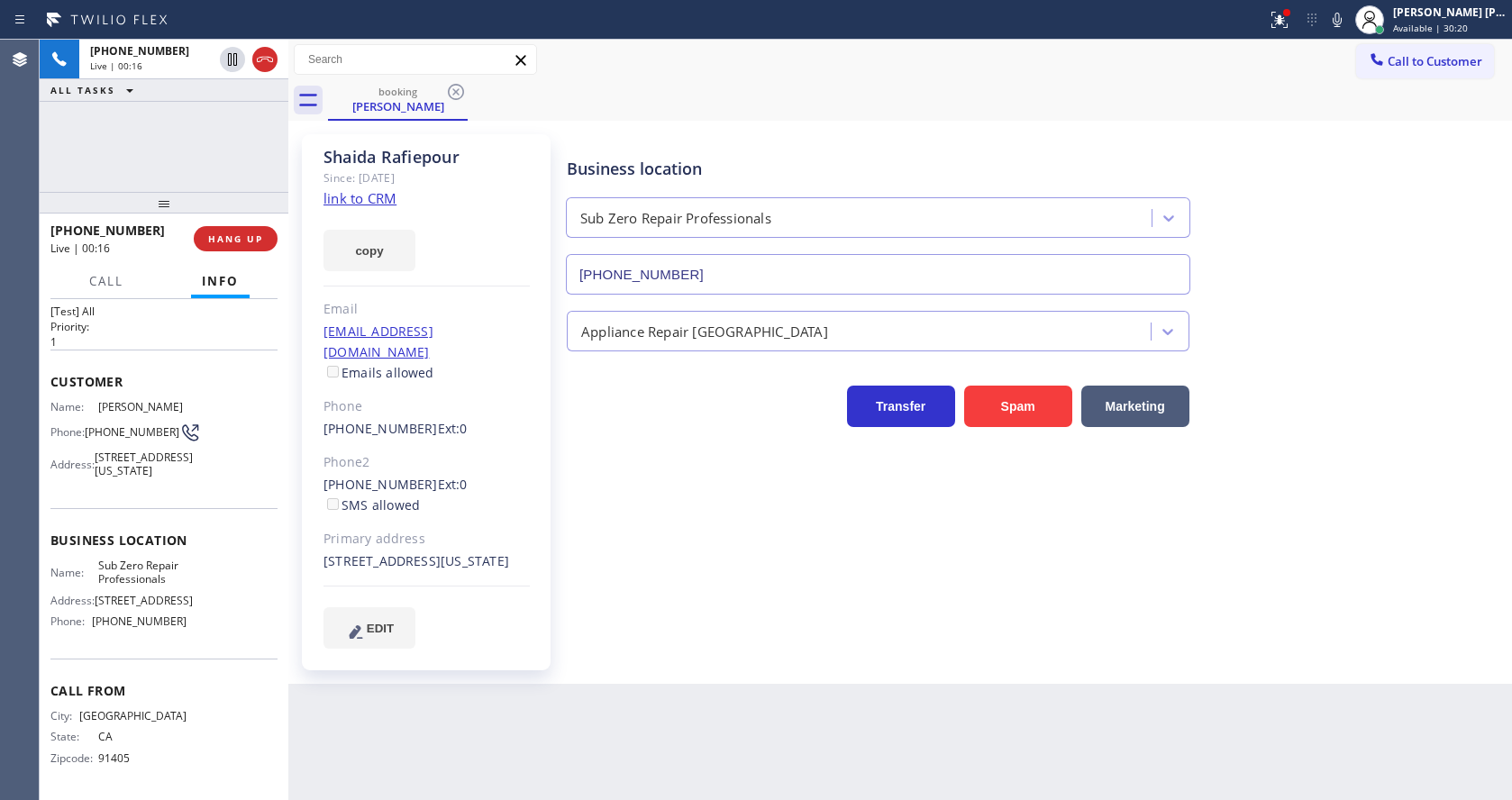
click at [383, 207] on div "[PERSON_NAME] Since: [DATE] link to CRM copy Email [EMAIL_ADDRESS][DOMAIN_NAME]…" at bounding box center [426, 401] width 249 height 536
click at [383, 203] on link "link to CRM" at bounding box center [360, 197] width 73 height 18
click at [657, 686] on div "Back to Dashboard Change Sender ID Customers Technicians Select a contact Outbo…" at bounding box center [900, 419] width 1223 height 760
click at [692, 620] on div "Business location Sub Zero Repair Professionals [PHONE_NUMBER] Appliance Repair…" at bounding box center [1035, 391] width 944 height 505
click at [84, 457] on span "Address:" at bounding box center [72, 464] width 45 height 13
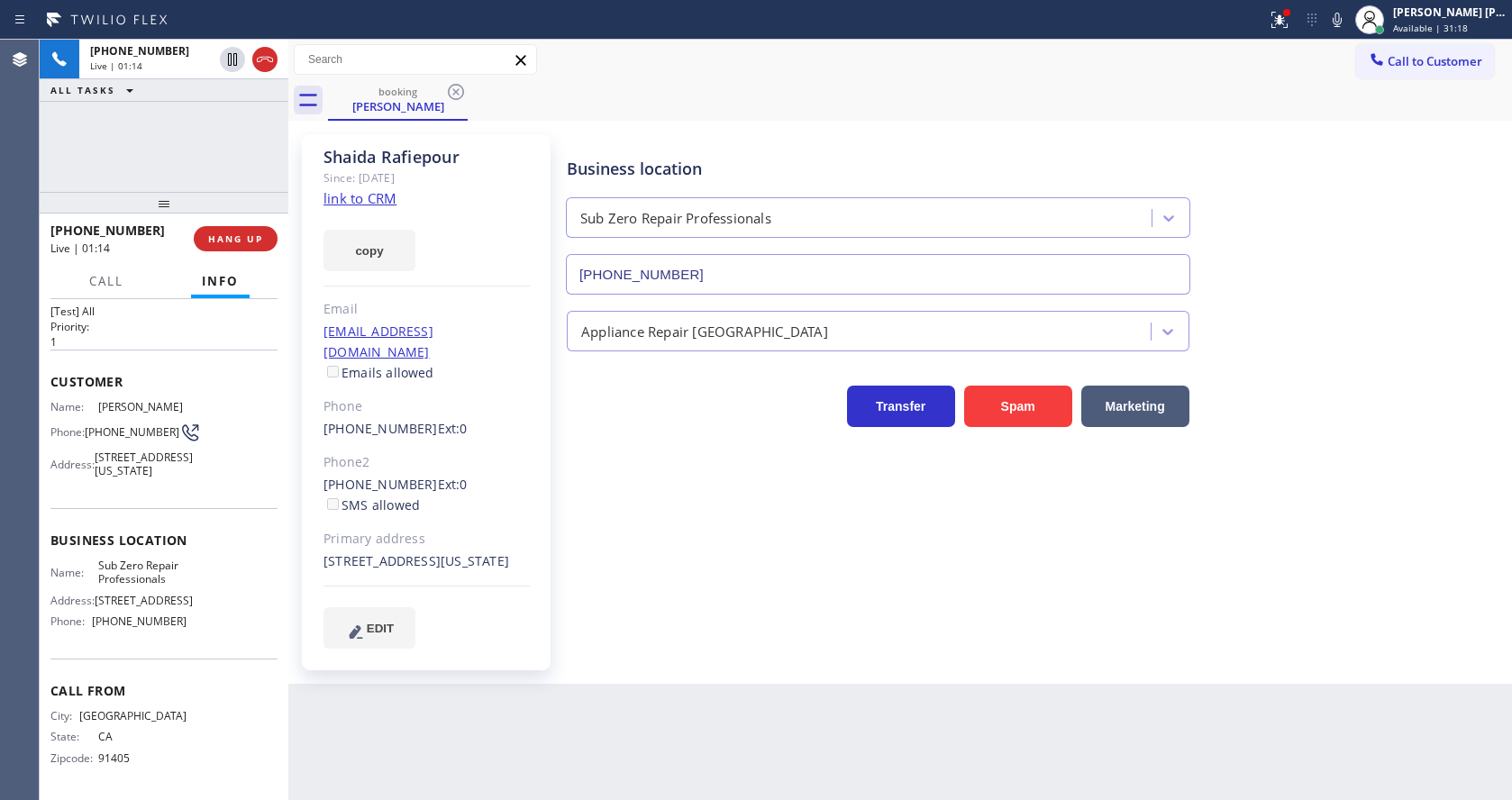
drag, startPoint x: 95, startPoint y: 344, endPoint x: 153, endPoint y: 364, distance: 61.4
click at [153, 400] on span "[PERSON_NAME]" at bounding box center [142, 406] width 89 height 13
copy span "[PERSON_NAME]"
drag, startPoint x: 536, startPoint y: 612, endPoint x: 458, endPoint y: 753, distance: 161.1
click at [533, 613] on div "[PERSON_NAME] Since: [DATE] link to CRM copy Email [EMAIL_ADDRESS][DOMAIN_NAME]…" at bounding box center [426, 401] width 249 height 536
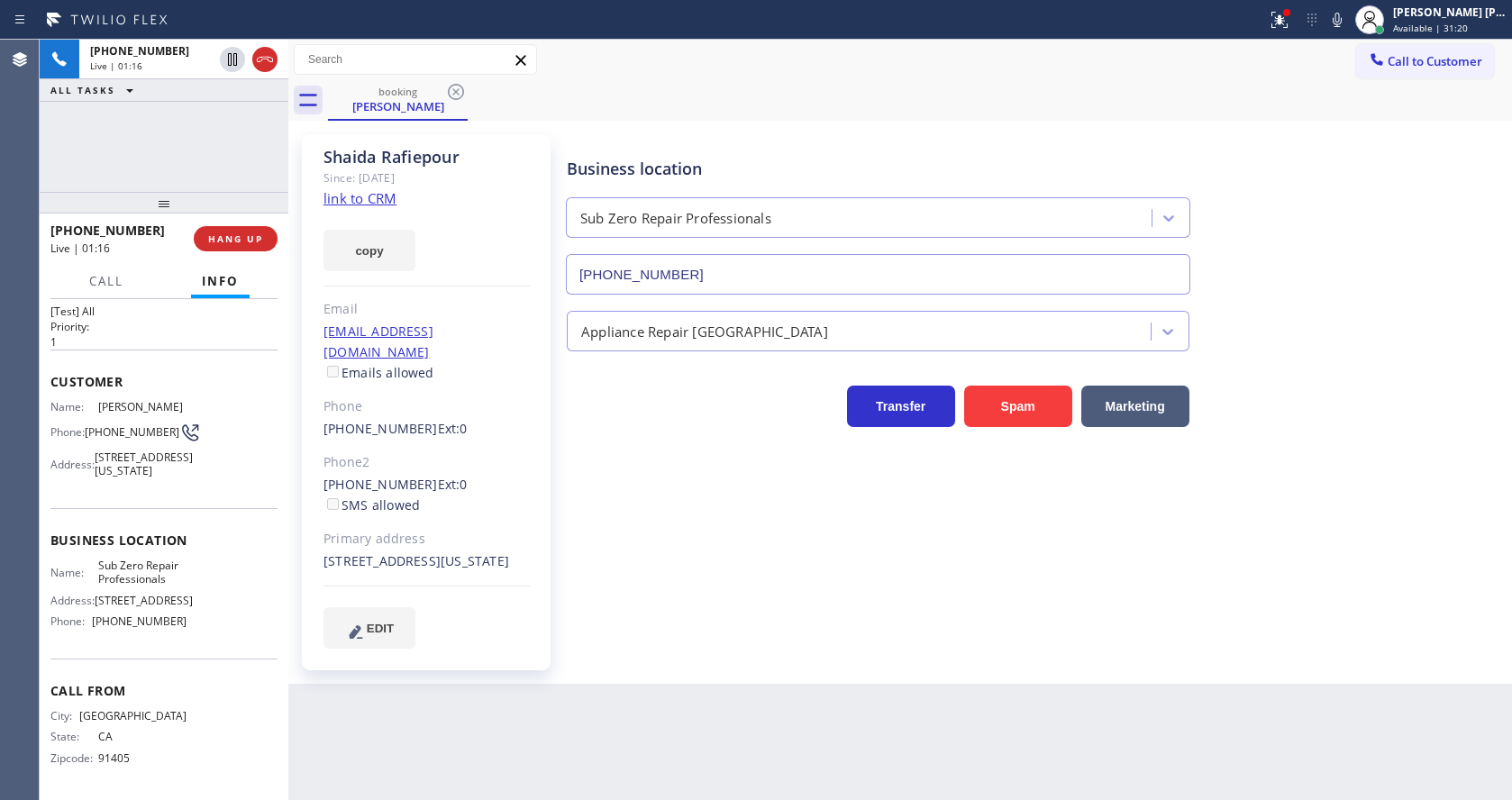
click at [197, 539] on div "Business location Name: Sub Zero Repair Professionals Address: [STREET_ADDRESS]…" at bounding box center [163, 583] width 227 height 151
drag, startPoint x: 85, startPoint y: 375, endPoint x: 126, endPoint y: 387, distance: 42.7
click at [126, 421] on div "Phone: [PHONE_NUMBER]" at bounding box center [118, 432] width 136 height 22
copy span "[PHONE_NUMBER]"
click at [221, 560] on div "Name: Sub Zero Repair Professionals Address: [STREET_ADDRESS] Phone: [PHONE_NUM…" at bounding box center [163, 598] width 227 height 78
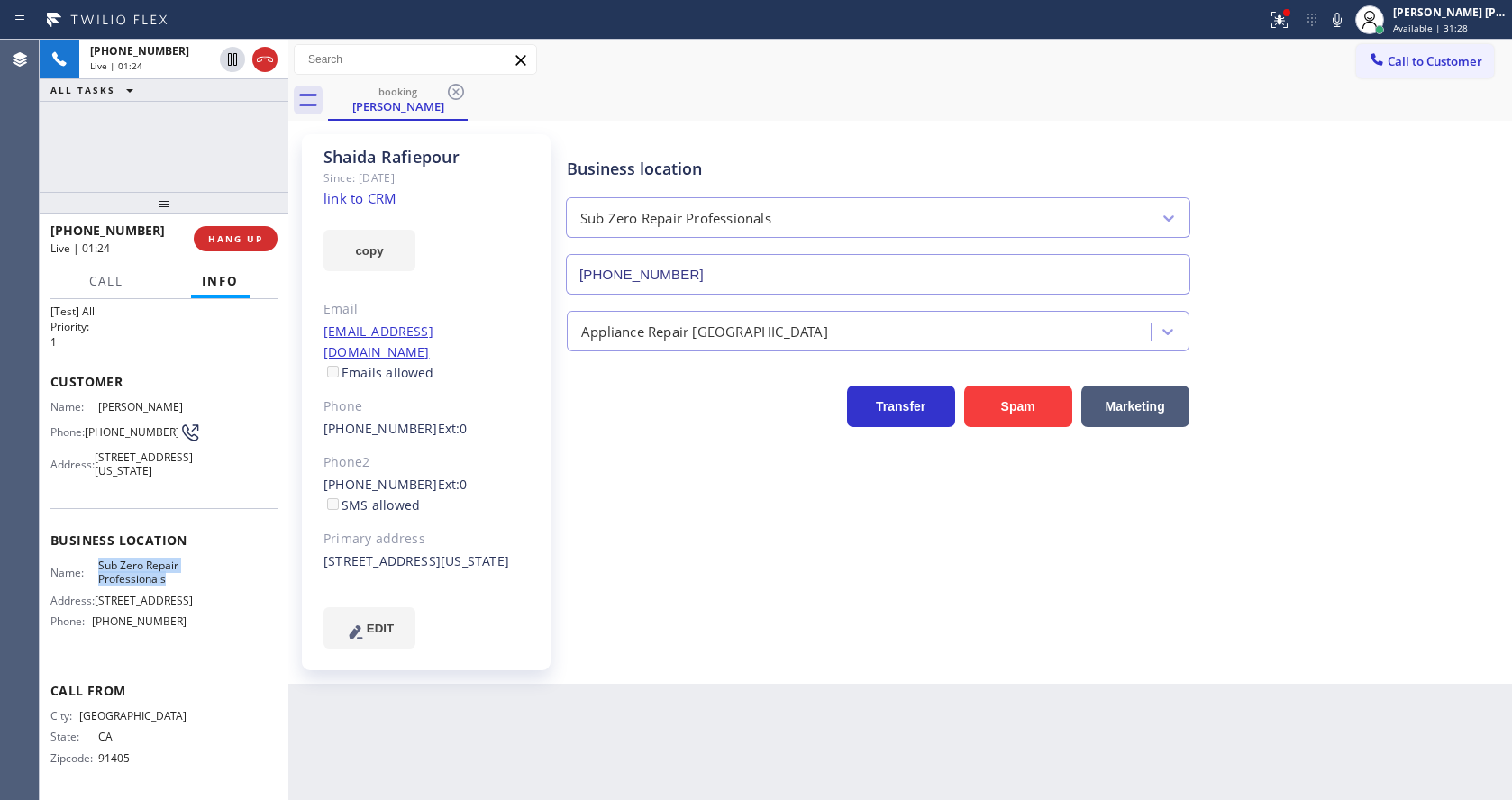
drag, startPoint x: 95, startPoint y: 549, endPoint x: 183, endPoint y: 564, distance: 89.3
click at [183, 564] on div "Name: Sub Zero Repair Professionals Address: [STREET_ADDRESS] Phone: [PHONE_NUM…" at bounding box center [163, 598] width 227 height 78
copy span "Sub Zero Repair Professionals"
click at [176, 657] on div "Business location Name: Sub Zero Repair Professionals Address: [STREET_ADDRESS]…" at bounding box center [163, 583] width 227 height 151
drag, startPoint x: 88, startPoint y: 624, endPoint x: 201, endPoint y: 623, distance: 113.0
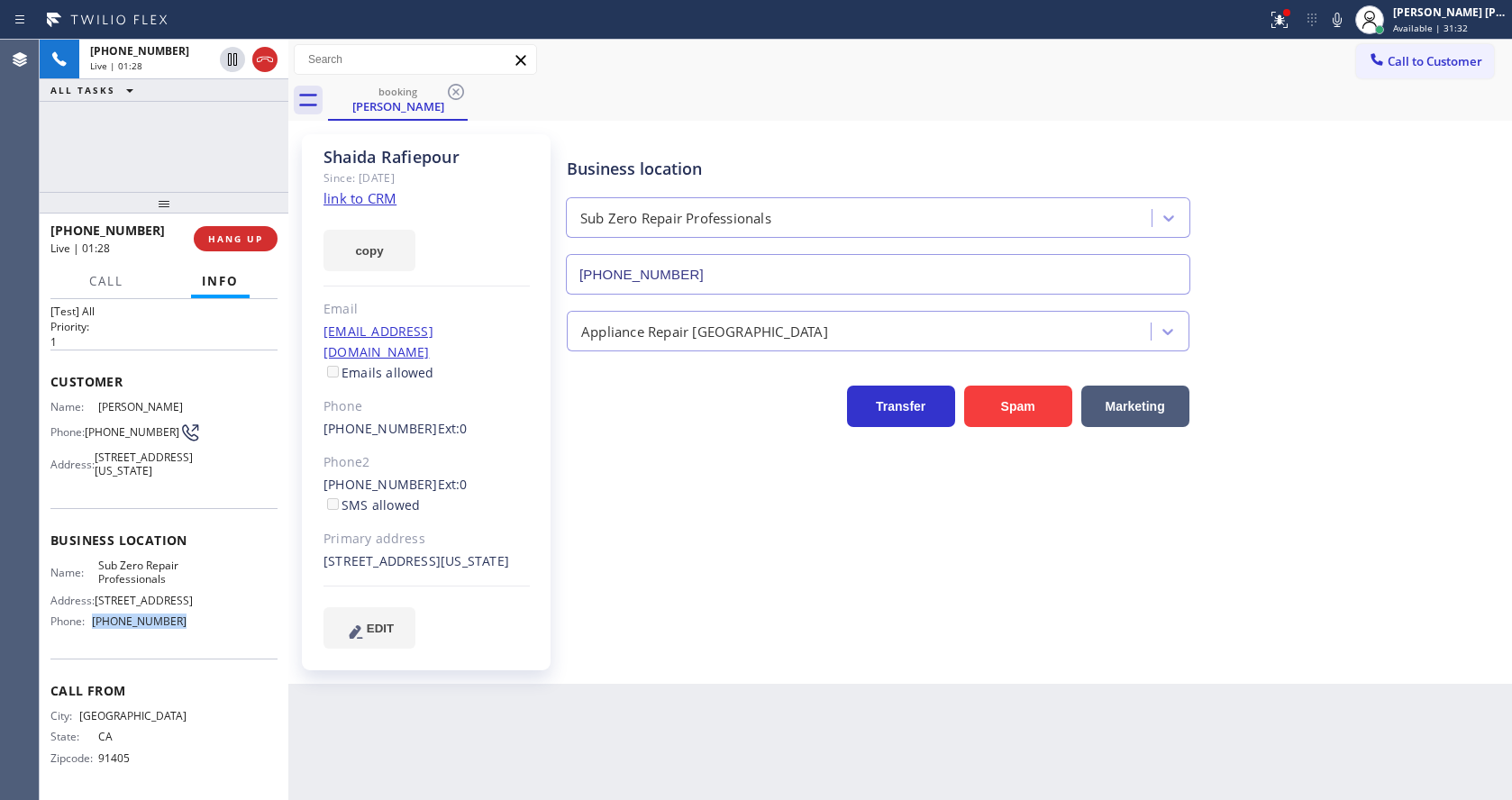
click at [201, 623] on div "Name: Sub Zero Repair Professionals Address: [STREET_ADDRESS] Phone: [PHONE_NUM…" at bounding box center [163, 598] width 227 height 78
copy div "[PHONE_NUMBER]"
click at [643, 639] on div "Business location Sub Zero Repair Professionals [PHONE_NUMBER] Appliance Repair…" at bounding box center [1035, 391] width 944 height 505
click at [854, 566] on div "Business location Sub Zero Repair Professionals [PHONE_NUMBER] Appliance Repair…" at bounding box center [1035, 391] width 944 height 505
click at [562, 588] on div "[PERSON_NAME] Since: [DATE] link to CRM copy Email [EMAIL_ADDRESS][DOMAIN_NAME]…" at bounding box center [428, 402] width 271 height 554
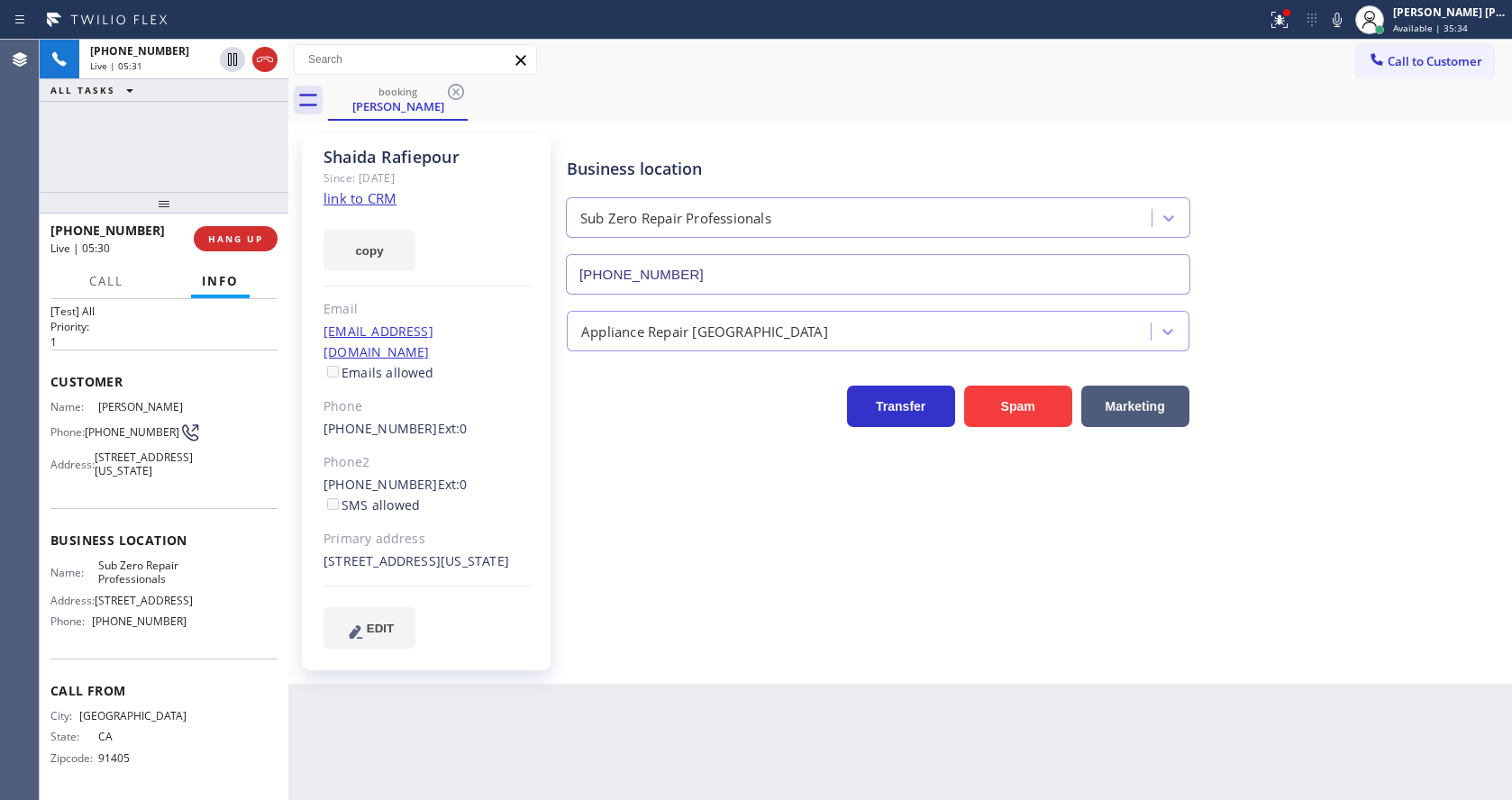
click at [680, 549] on div "Business location Sub Zero Repair Professionals [PHONE_NUMBER] Appliance Repair…" at bounding box center [1035, 391] width 944 height 505
click at [564, 605] on div "Business location Sub Zero Repair Professionals [PHONE_NUMBER] Appliance Repair…" at bounding box center [1035, 391] width 944 height 505
click at [755, 594] on div "Business location Sub Zero Repair Professionals [PHONE_NUMBER] Appliance Repair…" at bounding box center [1035, 391] width 944 height 505
drag, startPoint x: 719, startPoint y: 720, endPoint x: 619, endPoint y: 719, distance: 100.0
click at [719, 720] on div "Back to Dashboard Change Sender ID Customers Technicians Select a contact Outbo…" at bounding box center [900, 419] width 1223 height 760
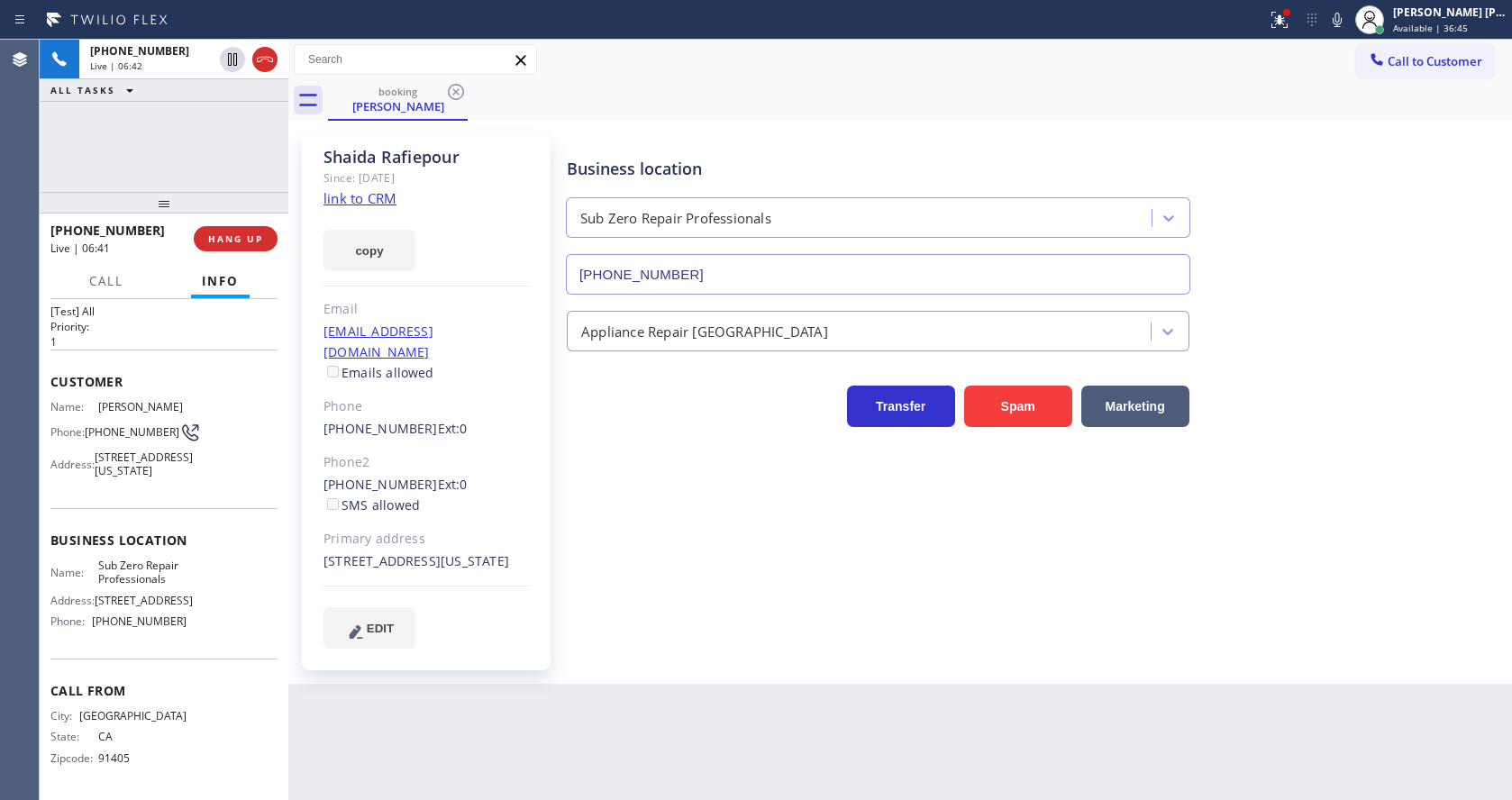
drag, startPoint x: 760, startPoint y: 618, endPoint x: 736, endPoint y: 628, distance: 26.0
click at [760, 618] on div "Business location Sub Zero Repair Professionals [PHONE_NUMBER] Appliance Repair…" at bounding box center [1035, 391] width 944 height 505
click at [547, 566] on div "[PERSON_NAME] Since: [DATE] link to CRM copy Email [EMAIL_ADDRESS][DOMAIN_NAME]…" at bounding box center [426, 401] width 249 height 536
click at [774, 600] on div "Business location Sub Zero Repair Professionals [PHONE_NUMBER] Appliance Repair…" at bounding box center [1035, 391] width 944 height 505
click at [831, 642] on div "Business location Sub Zero Repair Professionals [PHONE_NUMBER] Appliance Repair…" at bounding box center [1035, 391] width 944 height 505
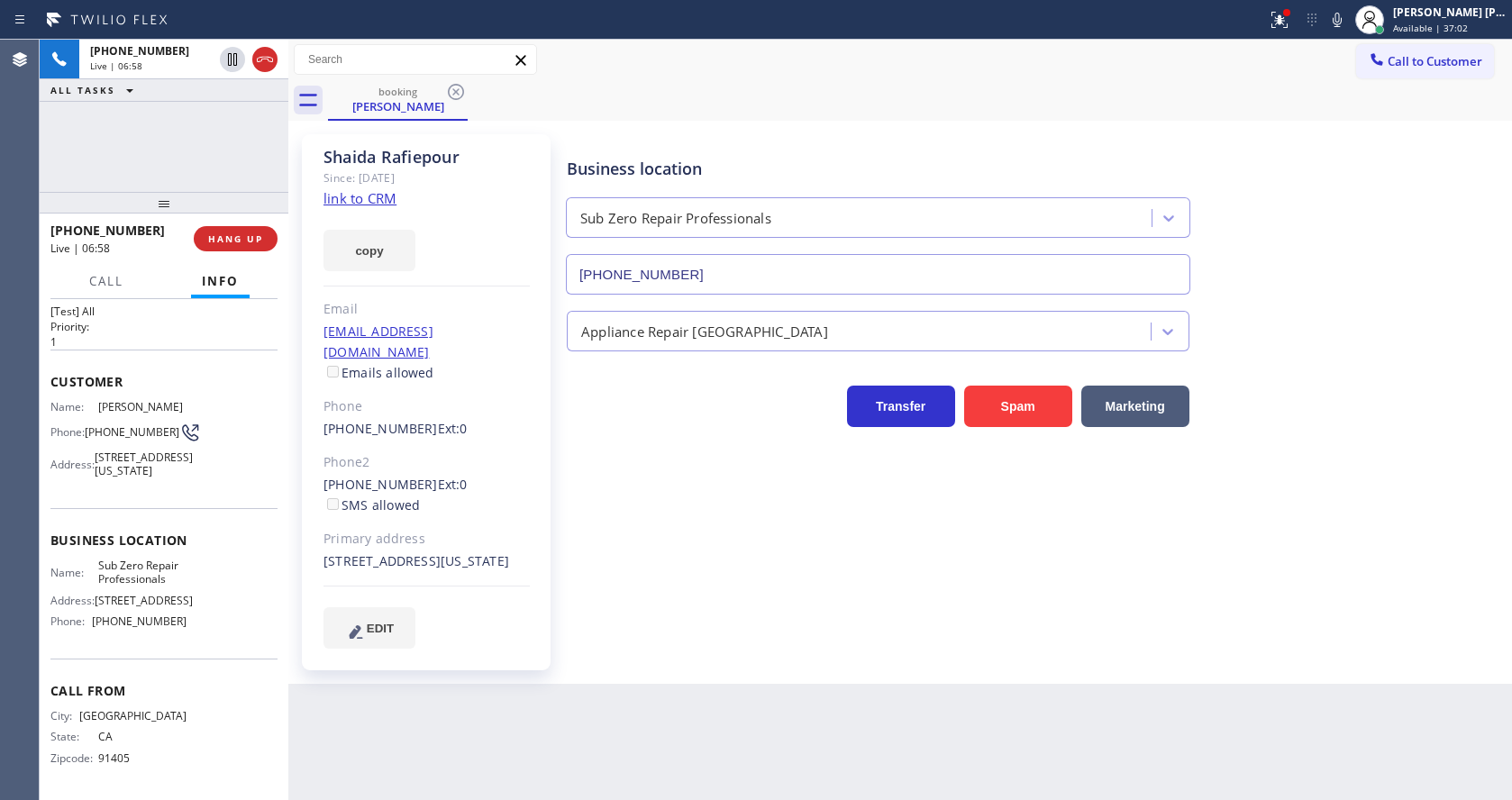
click at [585, 587] on div "Business location Sub Zero Repair Professionals [PHONE_NUMBER] Appliance Repair…" at bounding box center [1035, 391] width 944 height 505
click at [786, 640] on div "Business location Sub Zero Repair Professionals [PHONE_NUMBER] Appliance Repair…" at bounding box center [1035, 391] width 944 height 505
click at [519, 529] on div "Primary address" at bounding box center [426, 539] width 206 height 21
click at [625, 611] on div "Business location Sub Zero Repair Professionals [PHONE_NUMBER] Appliance Repair…" at bounding box center [1035, 391] width 944 height 505
click at [688, 649] on div "Business location Sub Zero Repair Professionals [PHONE_NUMBER] Appliance Repair…" at bounding box center [1035, 409] width 944 height 541
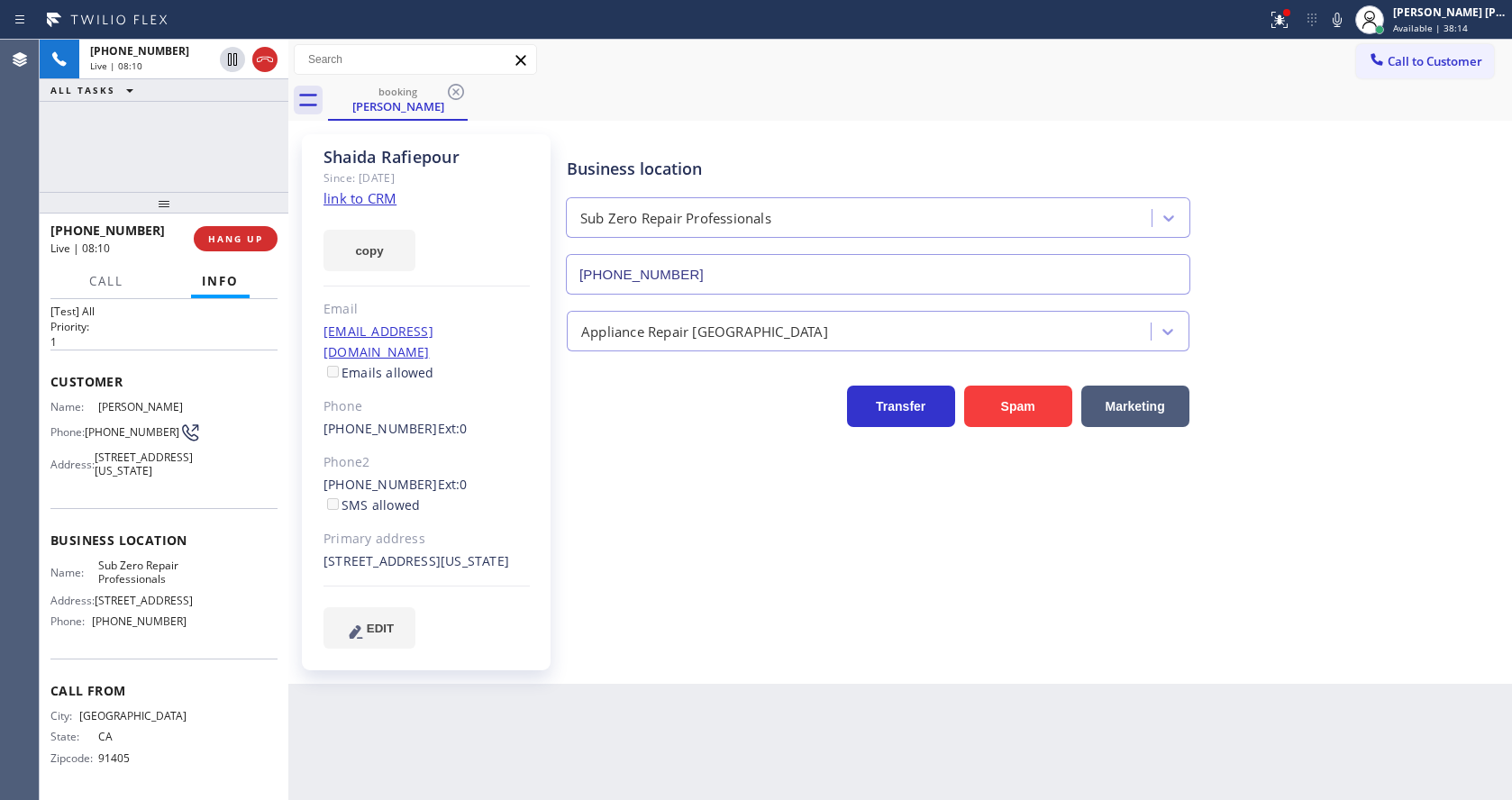
click at [219, 214] on div at bounding box center [164, 202] width 249 height 22
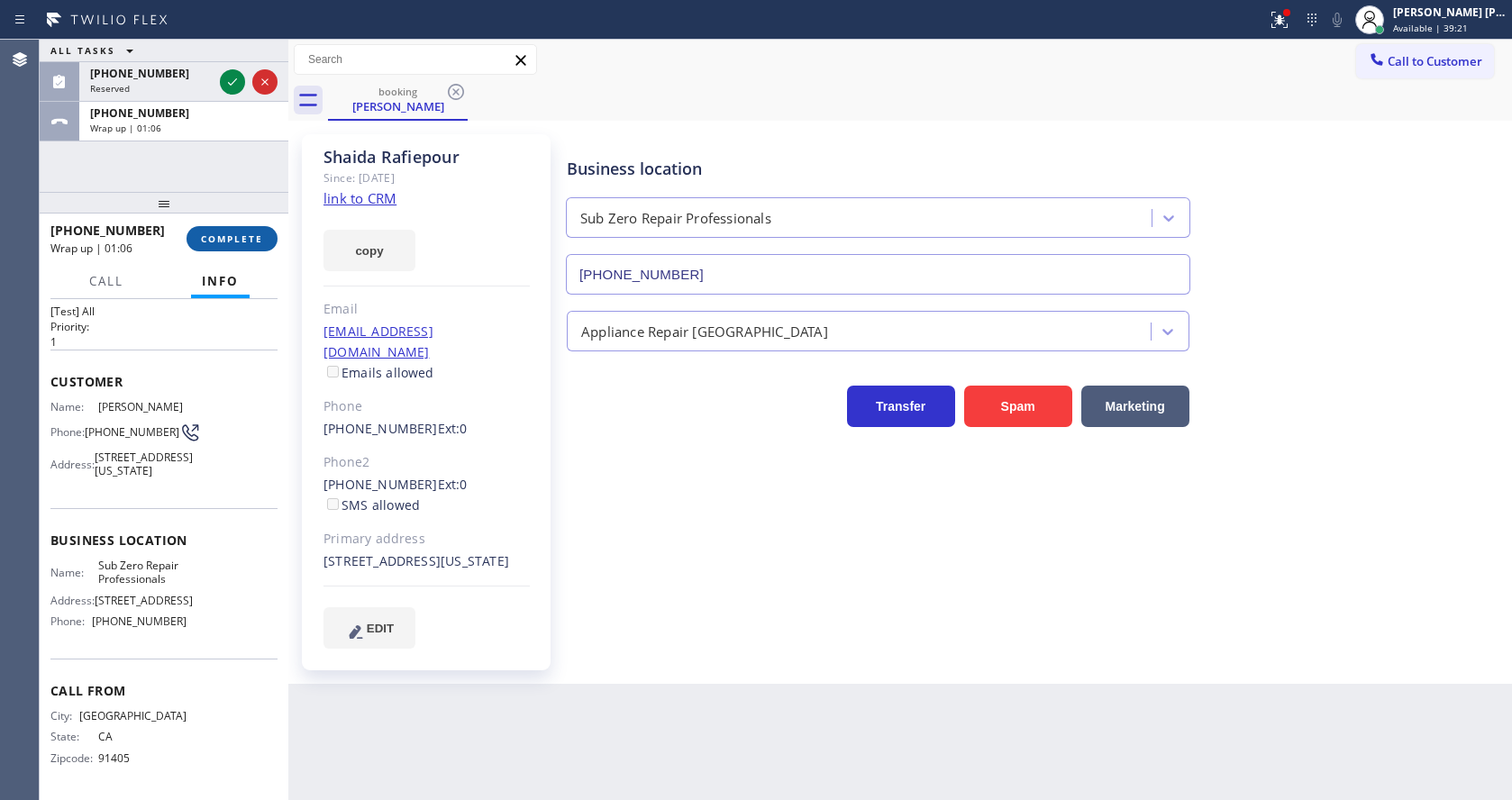
click at [225, 235] on span "COMPLETE" at bounding box center [232, 238] width 62 height 12
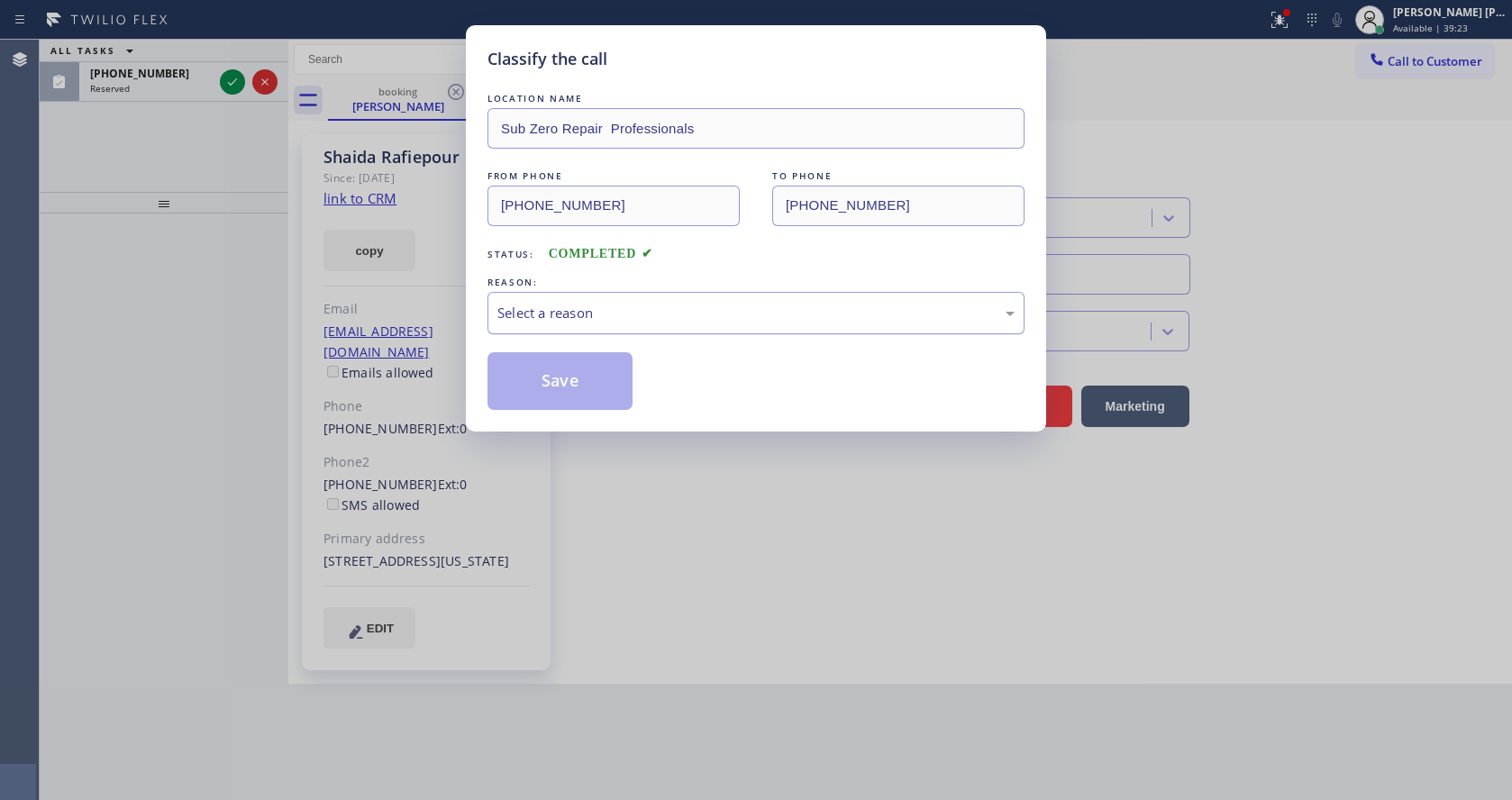
click at [562, 310] on div "Select a reason" at bounding box center [756, 313] width 517 height 21
click at [554, 392] on button "Save" at bounding box center [560, 381] width 145 height 58
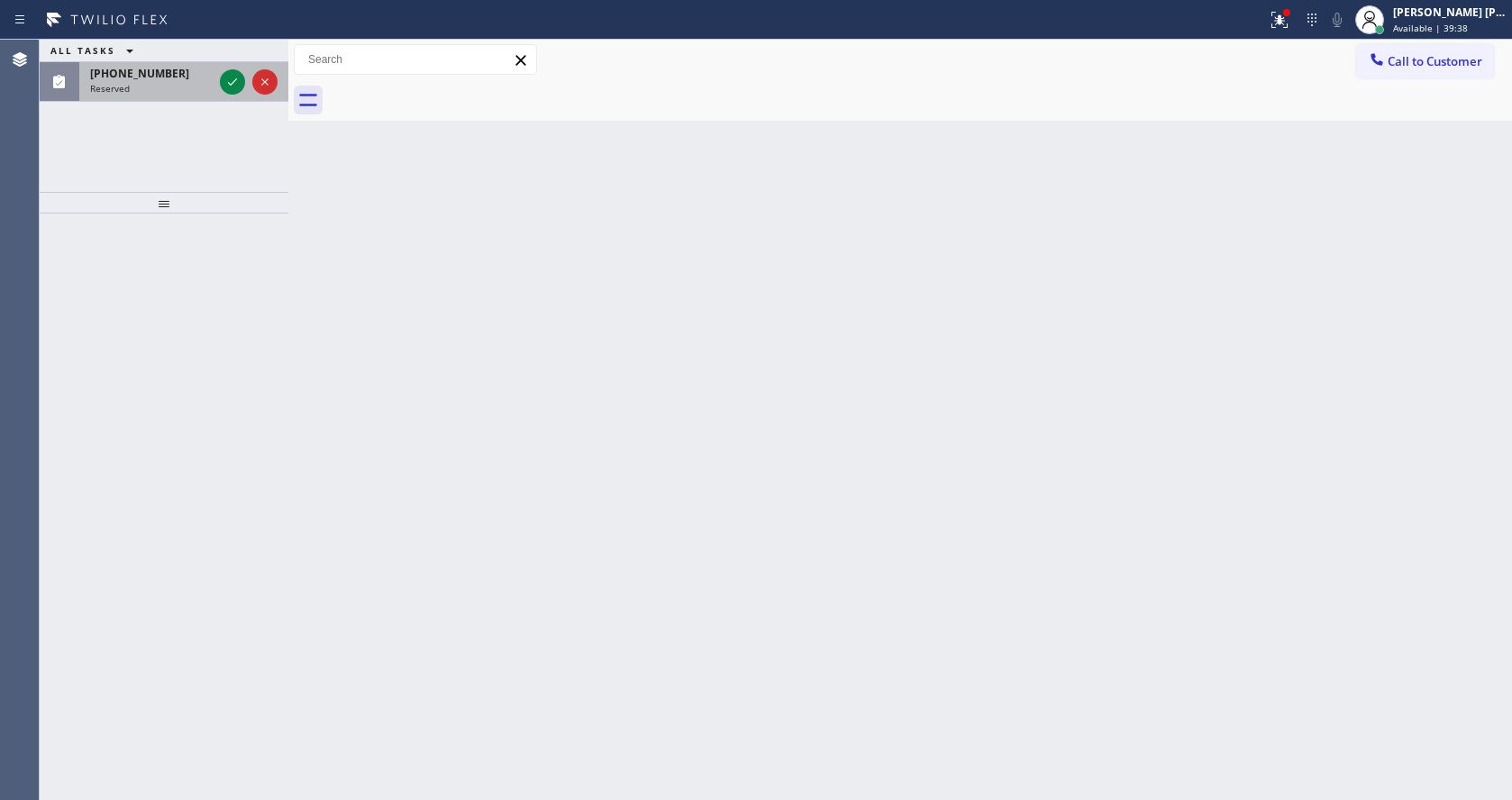
click at [193, 75] on div "[PHONE_NUMBER]" at bounding box center [151, 73] width 122 height 15
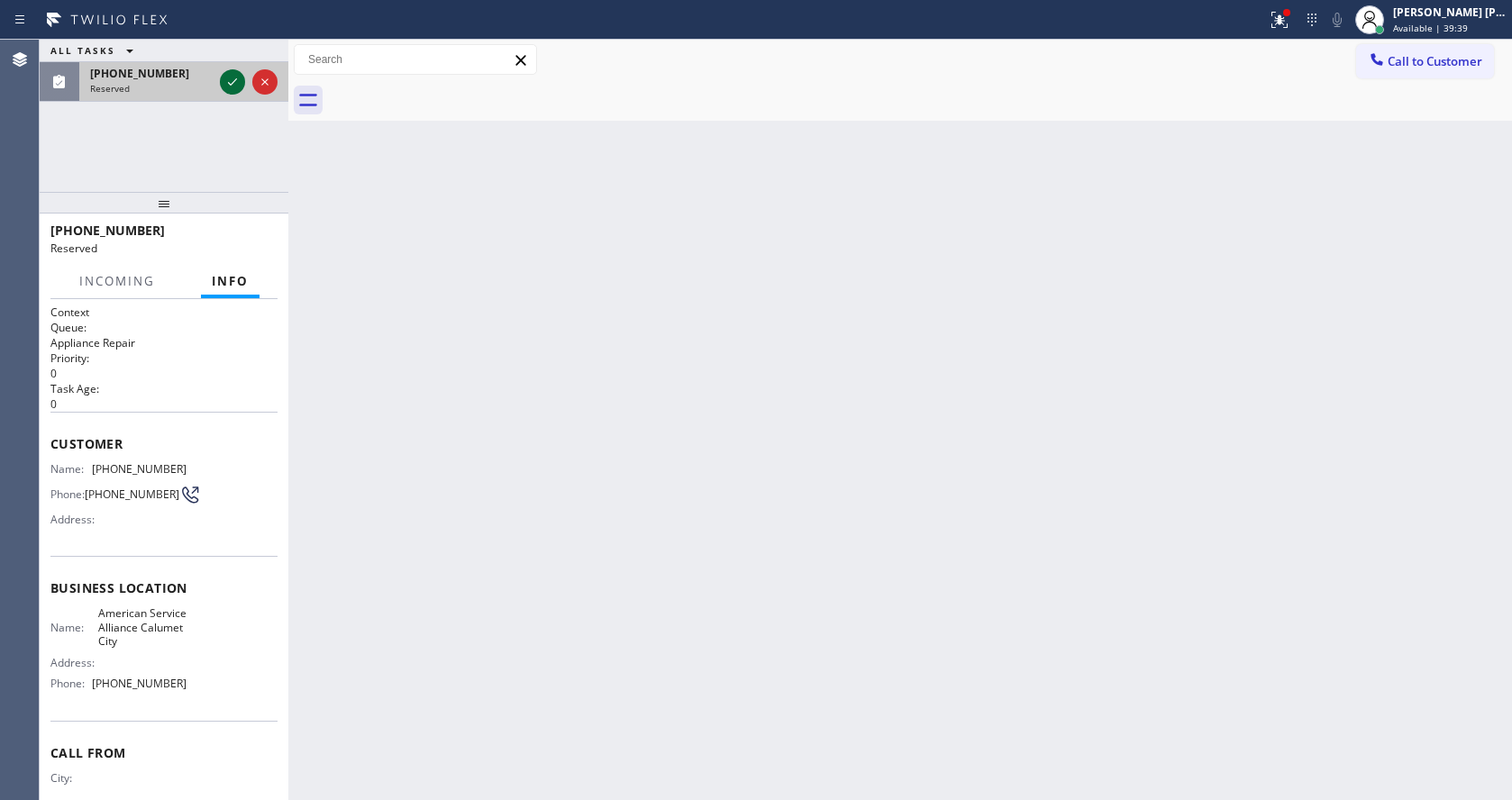
click at [230, 82] on icon at bounding box center [233, 82] width 22 height 22
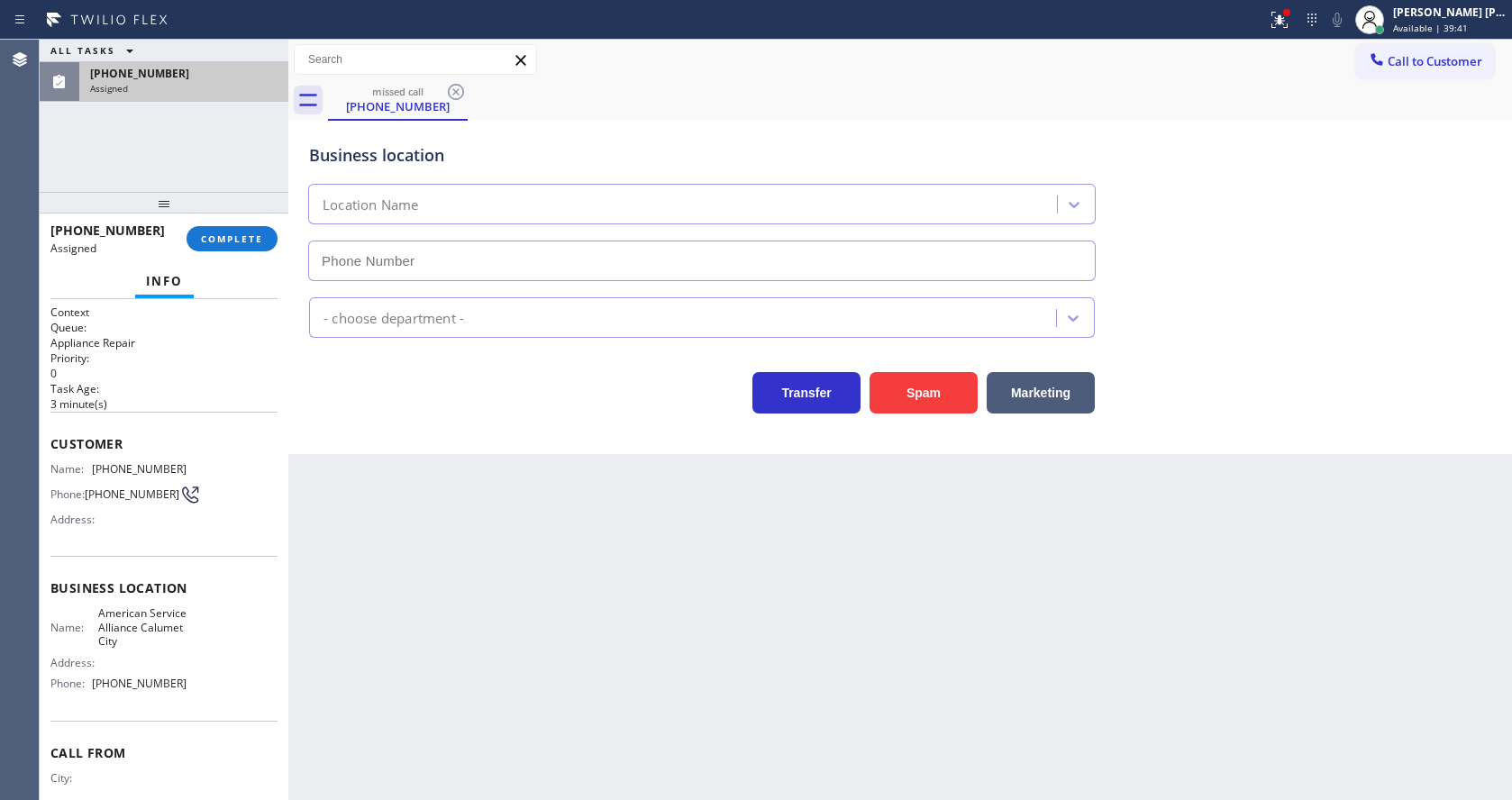
type input "[PHONE_NUMBER]"
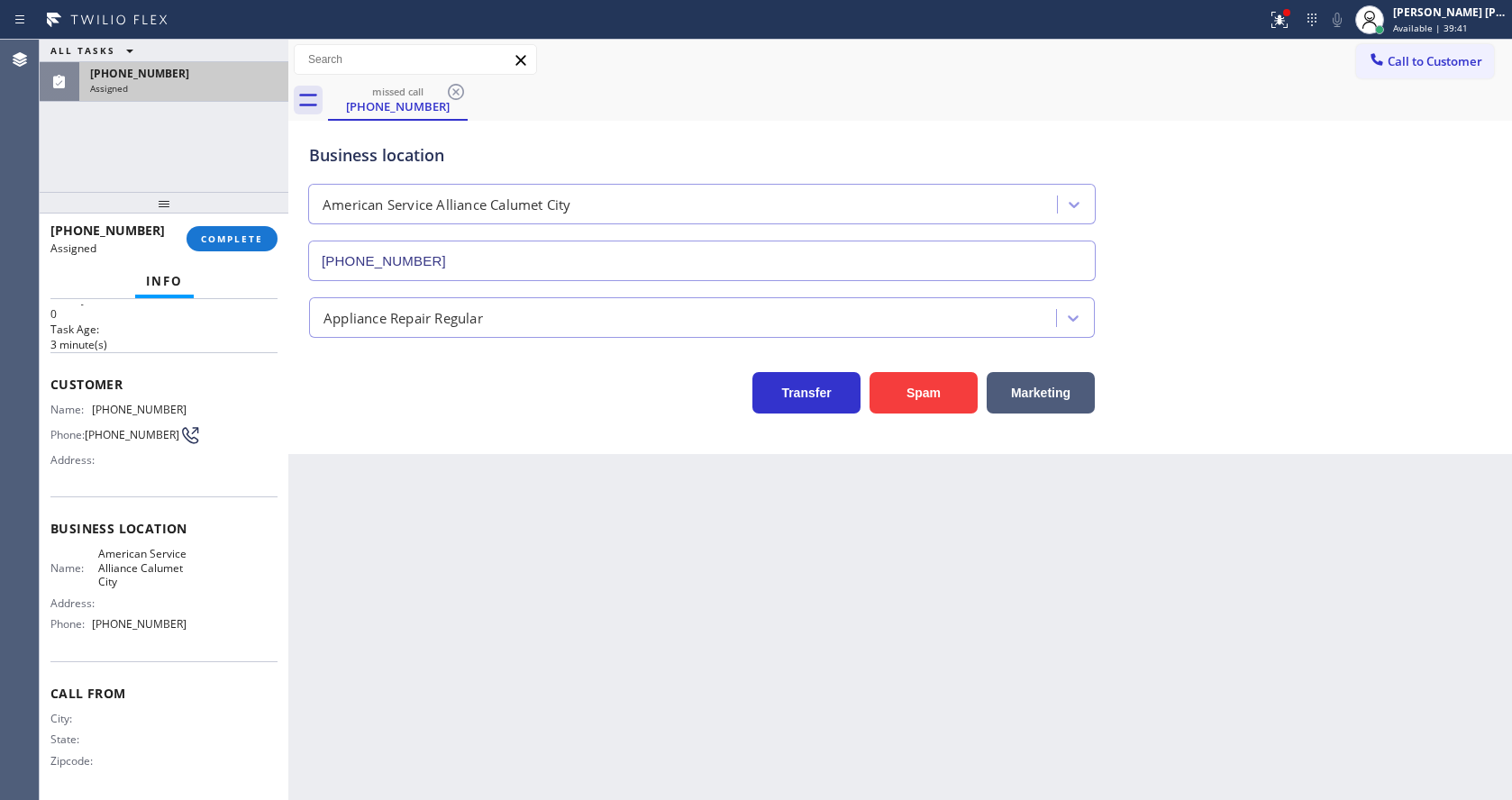
scroll to position [68, 0]
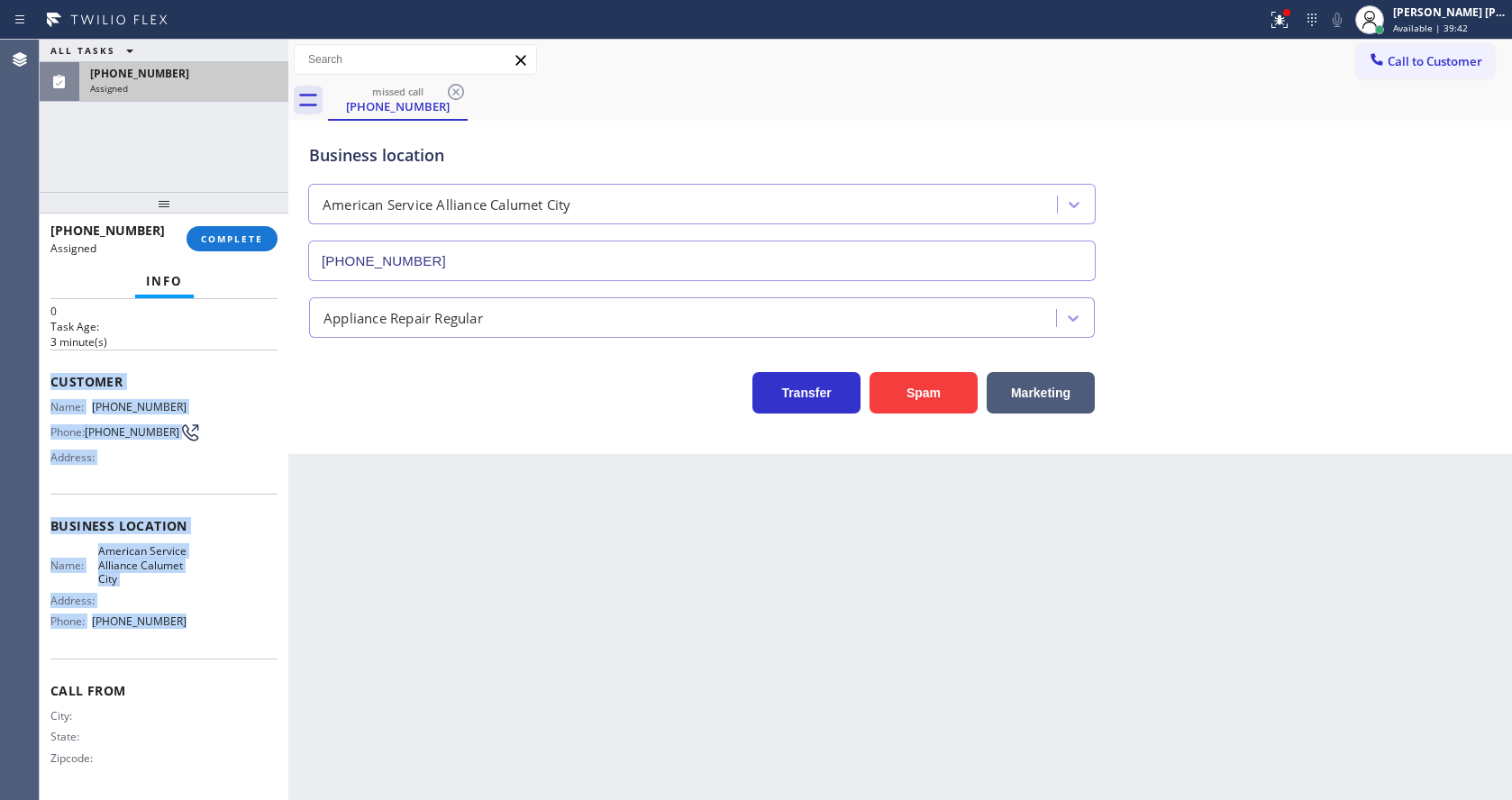
drag, startPoint x: 52, startPoint y: 371, endPoint x: 177, endPoint y: 629, distance: 286.7
click at [177, 629] on div "Context Queue: Appliance Repair Priority: 0 Task Age: [DEMOGRAPHIC_DATA] minute…" at bounding box center [163, 518] width 227 height 552
copy div "Customer Name: [PHONE_NUMBER] Phone: [PHONE_NUMBER] Address: Business location …"
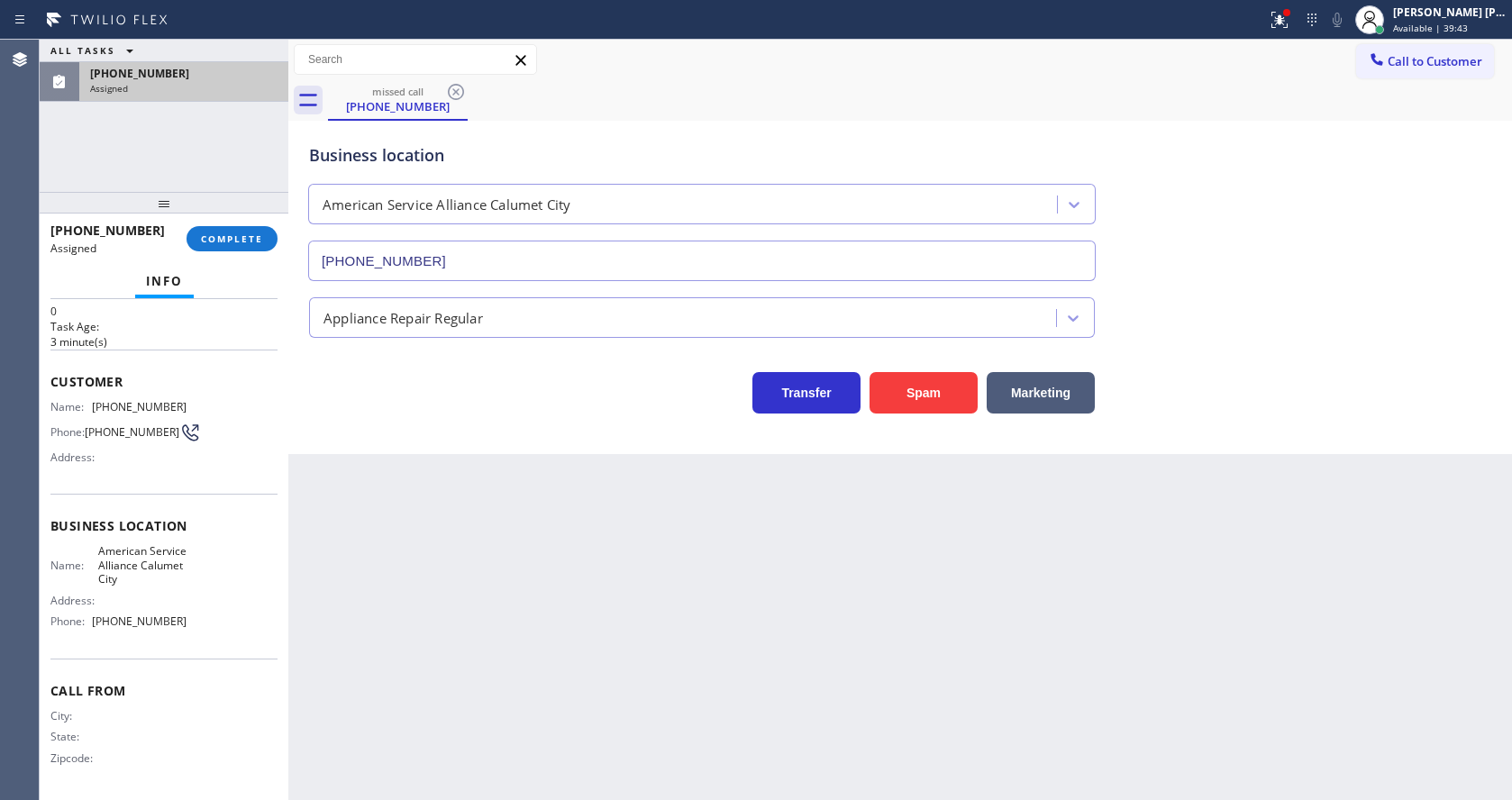
click at [221, 222] on div "[PHONE_NUMBER] Assigned COMPLETE" at bounding box center [163, 238] width 227 height 47
click at [230, 238] on span "COMPLETE" at bounding box center [232, 238] width 62 height 12
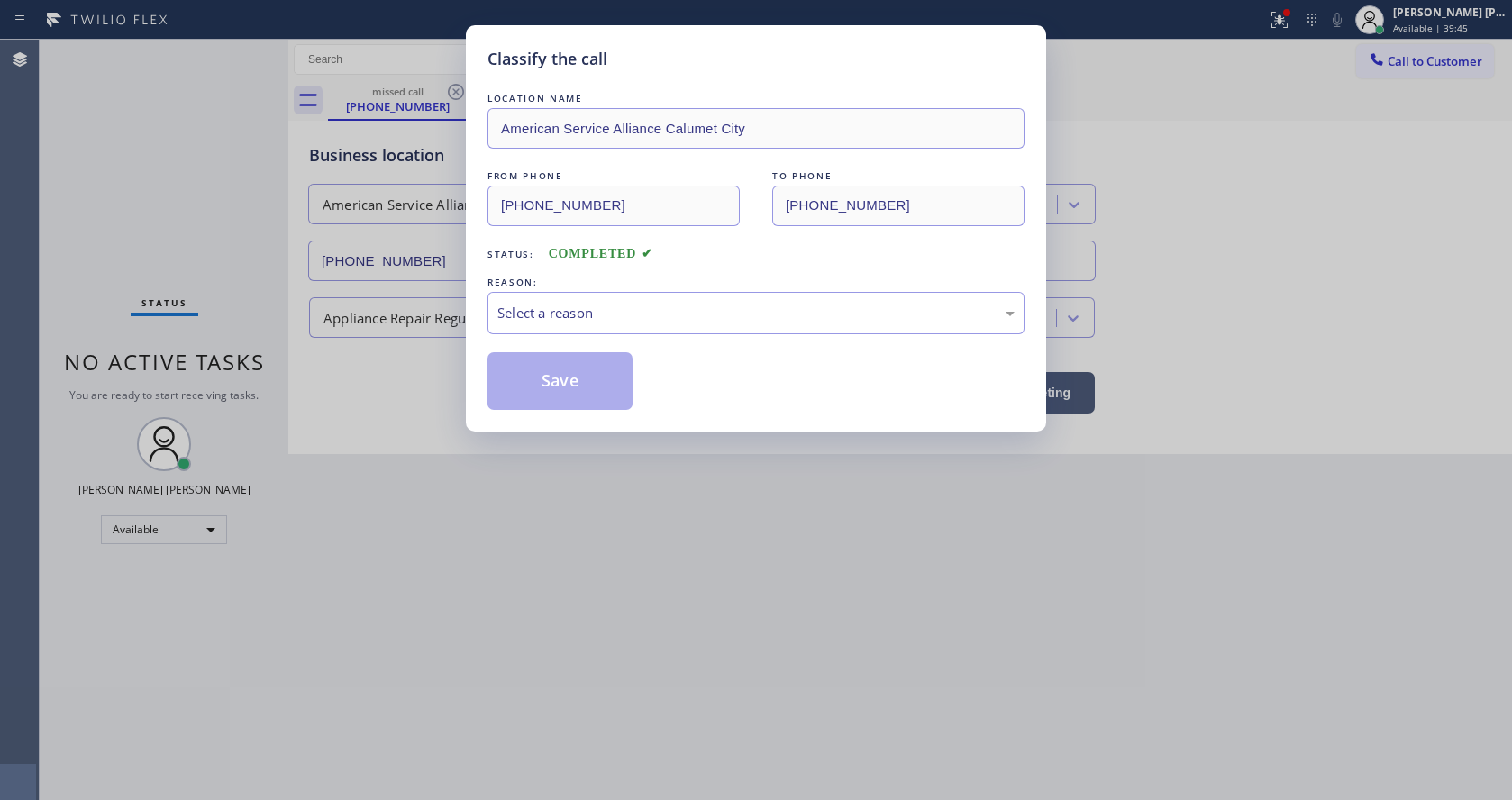
click at [535, 313] on div "Select a reason" at bounding box center [756, 313] width 517 height 21
click at [542, 383] on button "Save" at bounding box center [560, 381] width 145 height 58
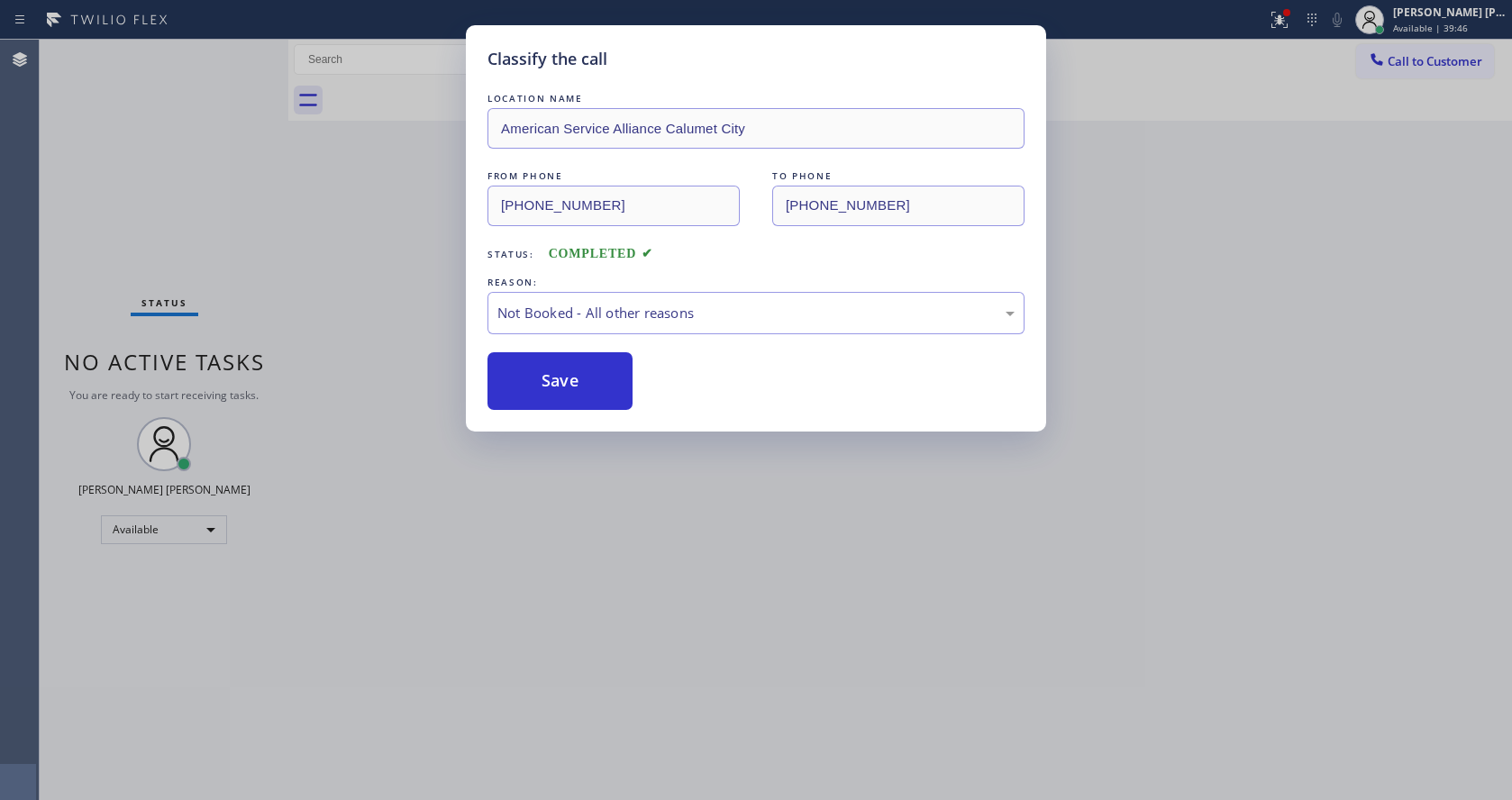
drag, startPoint x: 609, startPoint y: 531, endPoint x: 545, endPoint y: 784, distance: 261.0
click at [604, 539] on div "Classify the call LOCATION NAME American Service Alliance Calumet City FROM PHO…" at bounding box center [756, 400] width 1512 height 800
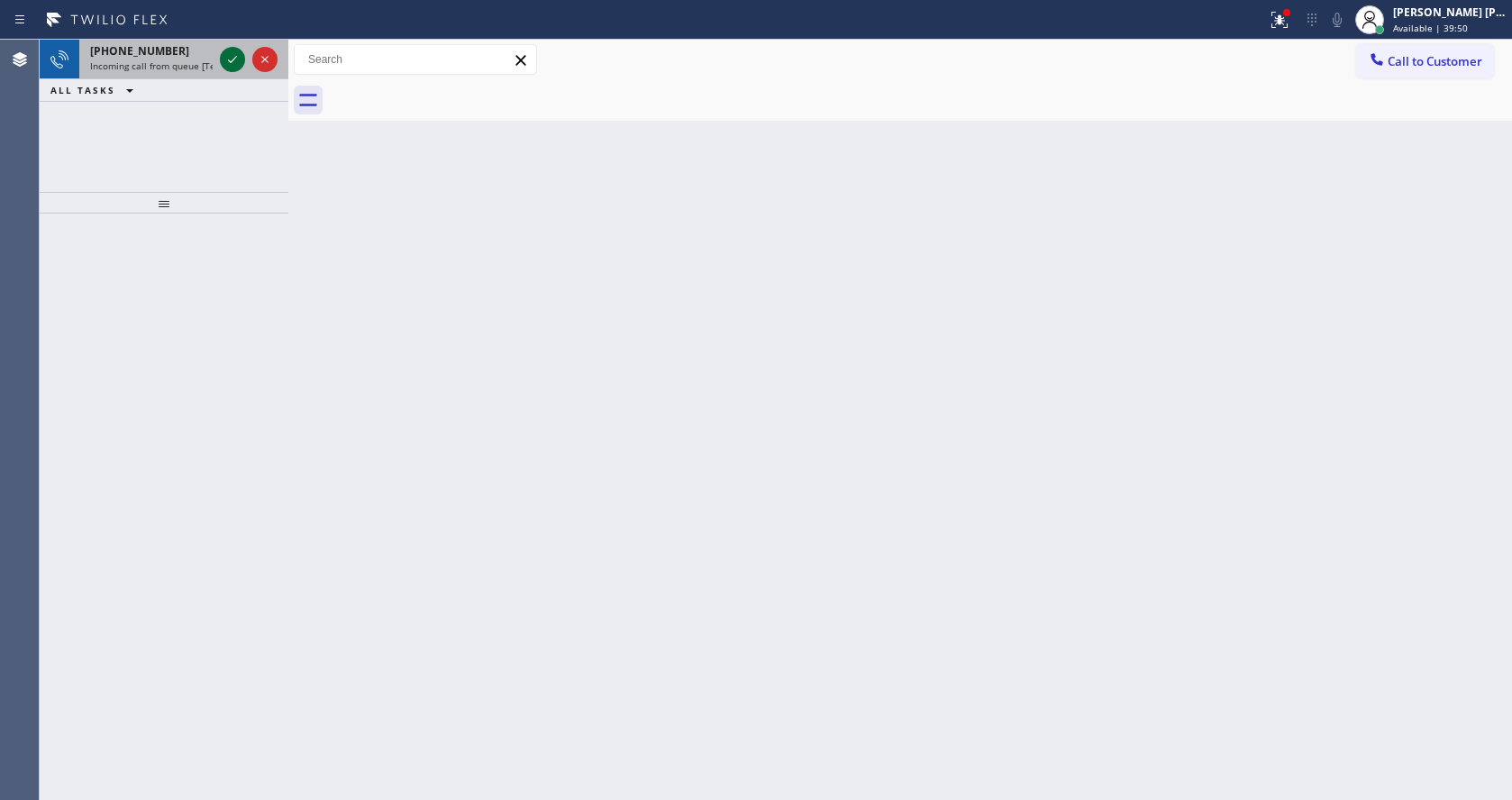
click at [226, 60] on icon at bounding box center [233, 59] width 22 height 22
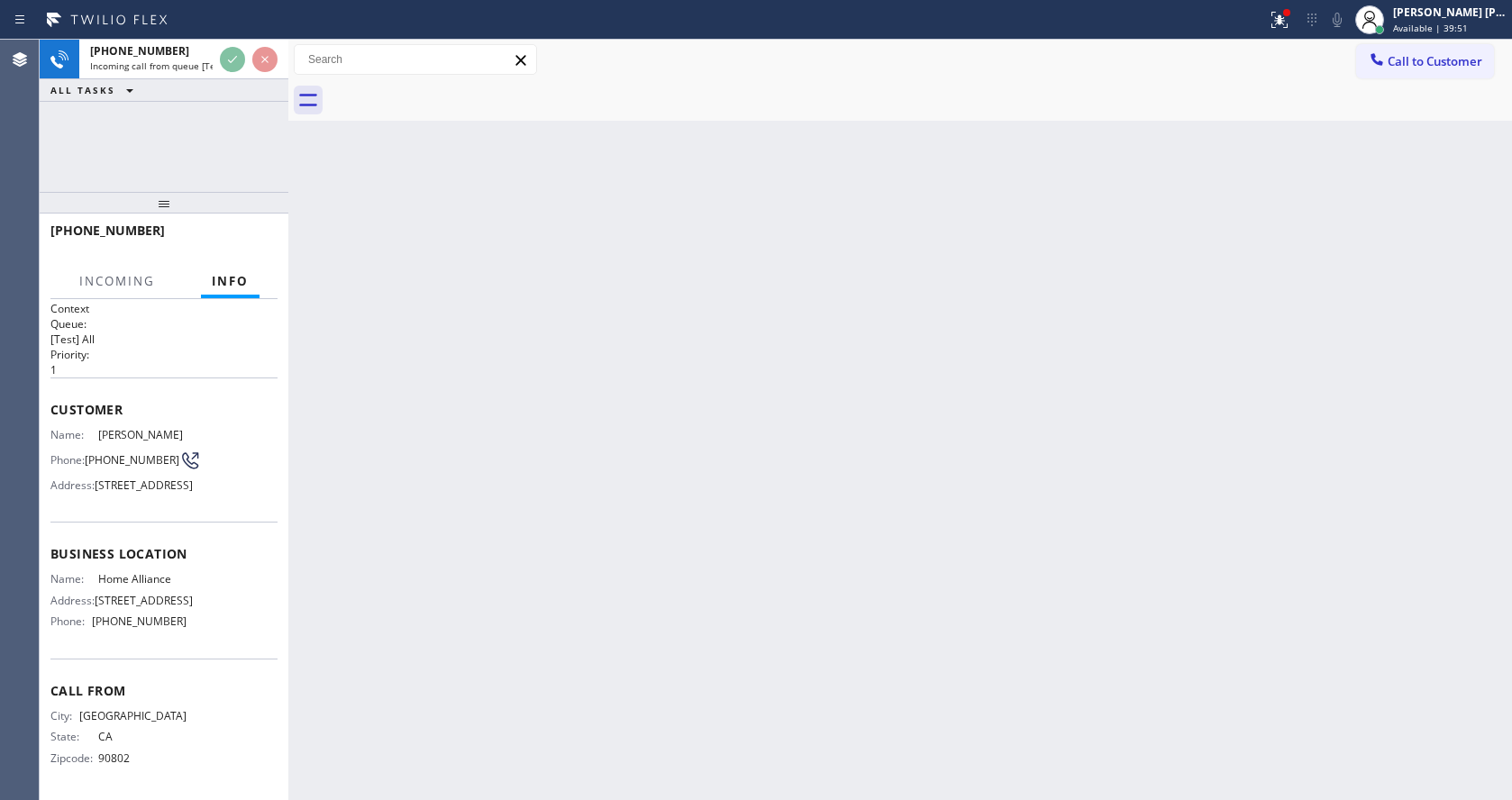
scroll to position [51, 0]
click at [650, 625] on div "Back to Dashboard Change Sender ID Customers Technicians Select a contact Outbo…" at bounding box center [900, 419] width 1223 height 760
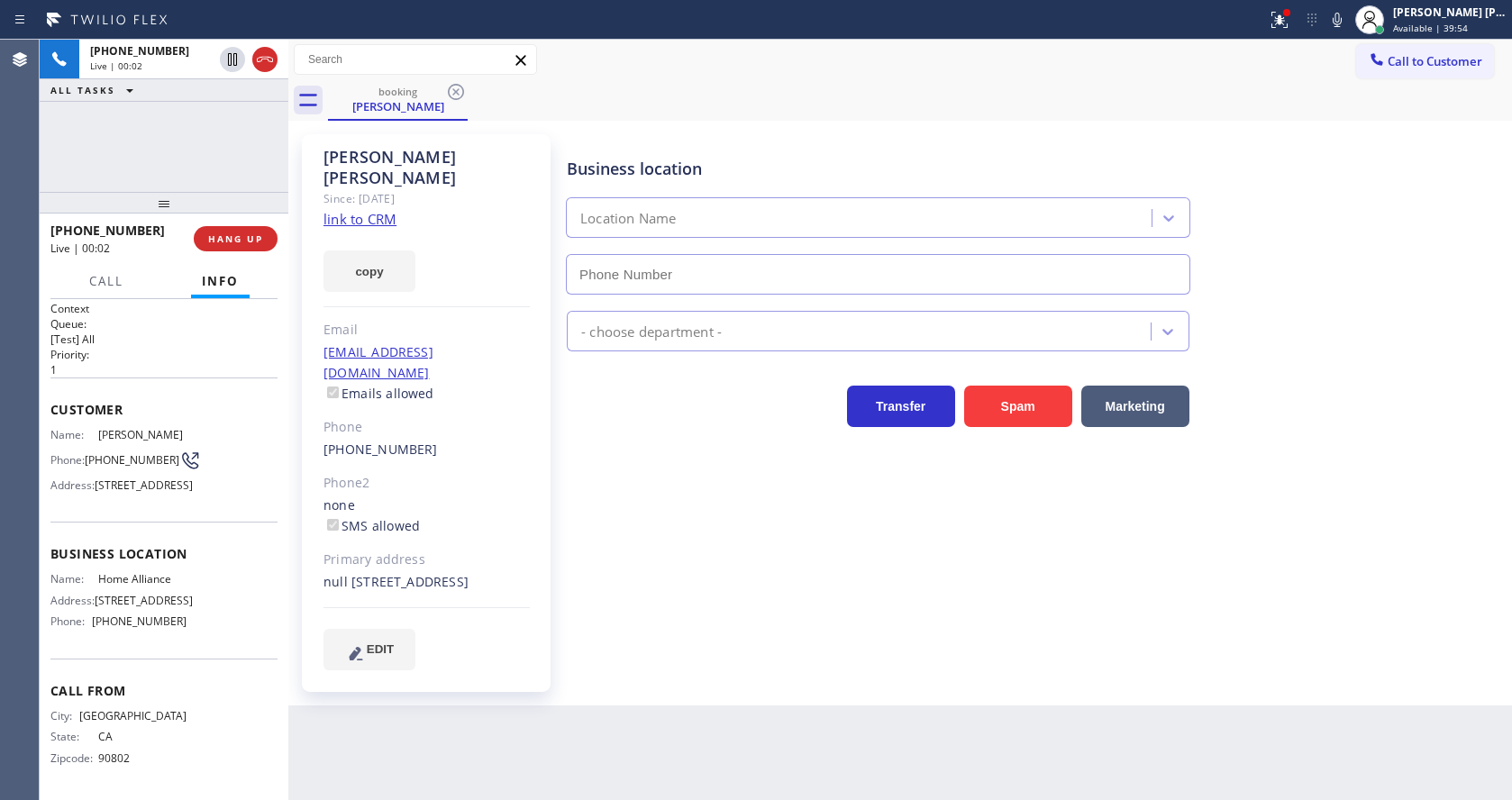
type input "[PHONE_NUMBER]"
click at [763, 623] on div "Business location Home Alliance [PHONE_NUMBER] Appliance Repair High End Transf…" at bounding box center [1035, 401] width 944 height 526
click at [382, 210] on link "link to CRM" at bounding box center [360, 218] width 73 height 18
click at [565, 559] on div "Business location Home Alliance [PHONE_NUMBER] Appliance Repair High End Transf…" at bounding box center [1035, 401] width 944 height 526
click at [1281, 28] on icon at bounding box center [1279, 19] width 22 height 22
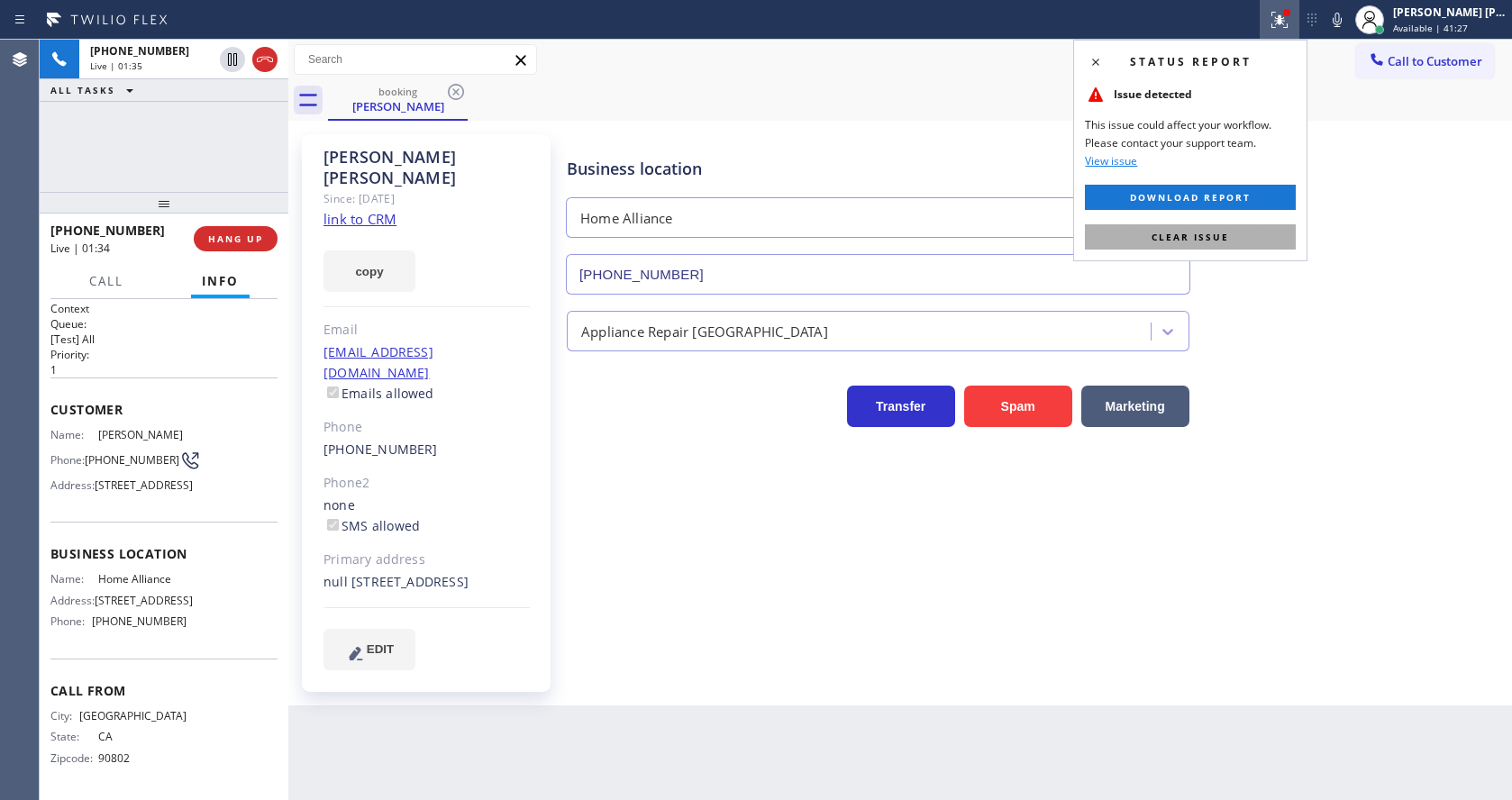
click at [1260, 243] on button "Clear issue" at bounding box center [1190, 236] width 211 height 26
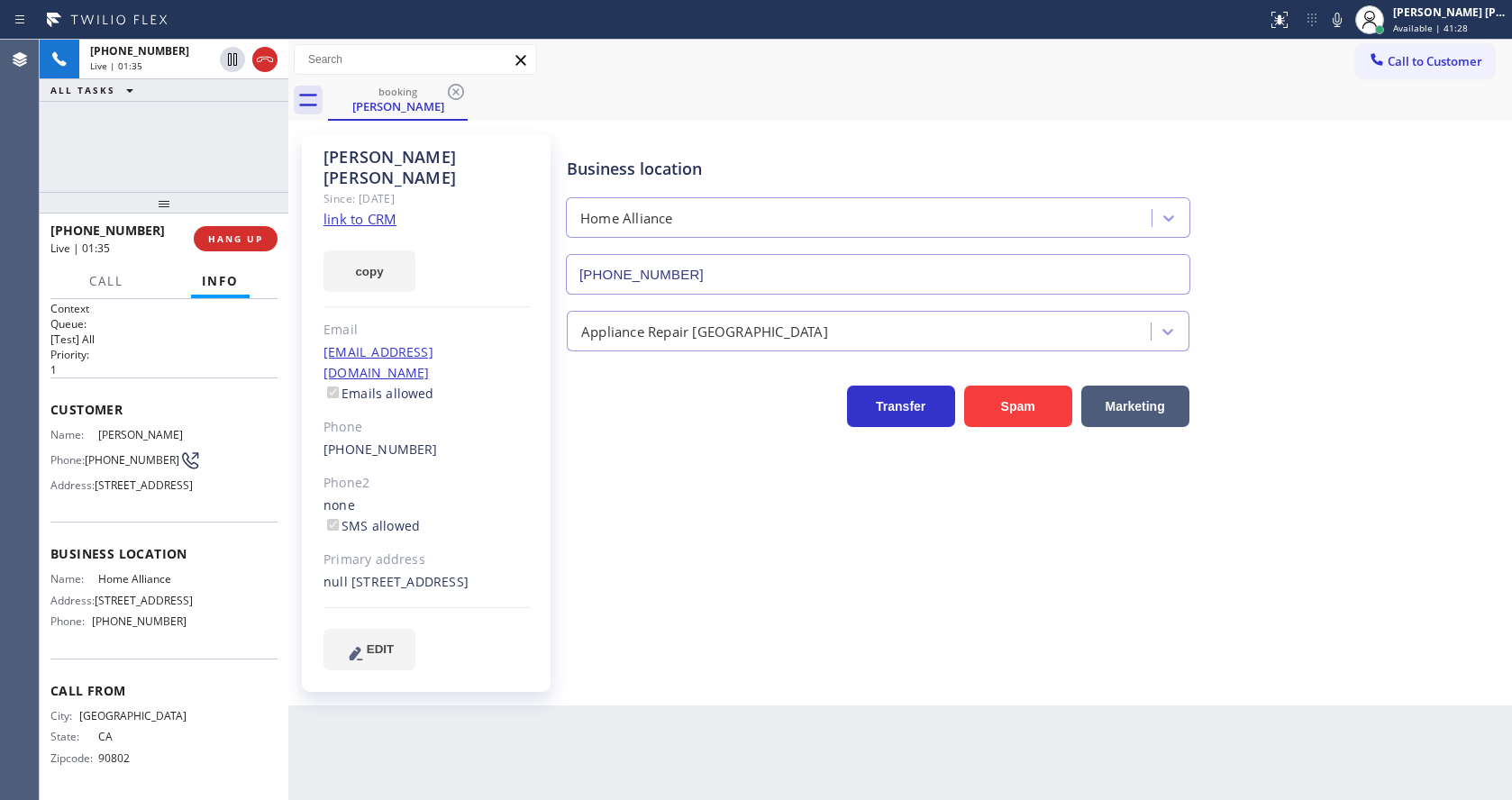
click at [1282, 233] on div "Business location Home Alliance [PHONE_NUMBER]" at bounding box center [1035, 214] width 944 height 163
click at [1348, 27] on icon at bounding box center [1336, 19] width 22 height 22
click at [232, 55] on icon at bounding box center [232, 59] width 9 height 12
click at [629, 618] on div "Business location Home Alliance [PHONE_NUMBER] Appliance Repair High End Transf…" at bounding box center [1035, 401] width 944 height 526
click at [735, 657] on div "Business location Home Alliance [PHONE_NUMBER] Appliance Repair High End Transf…" at bounding box center [1035, 419] width 944 height 562
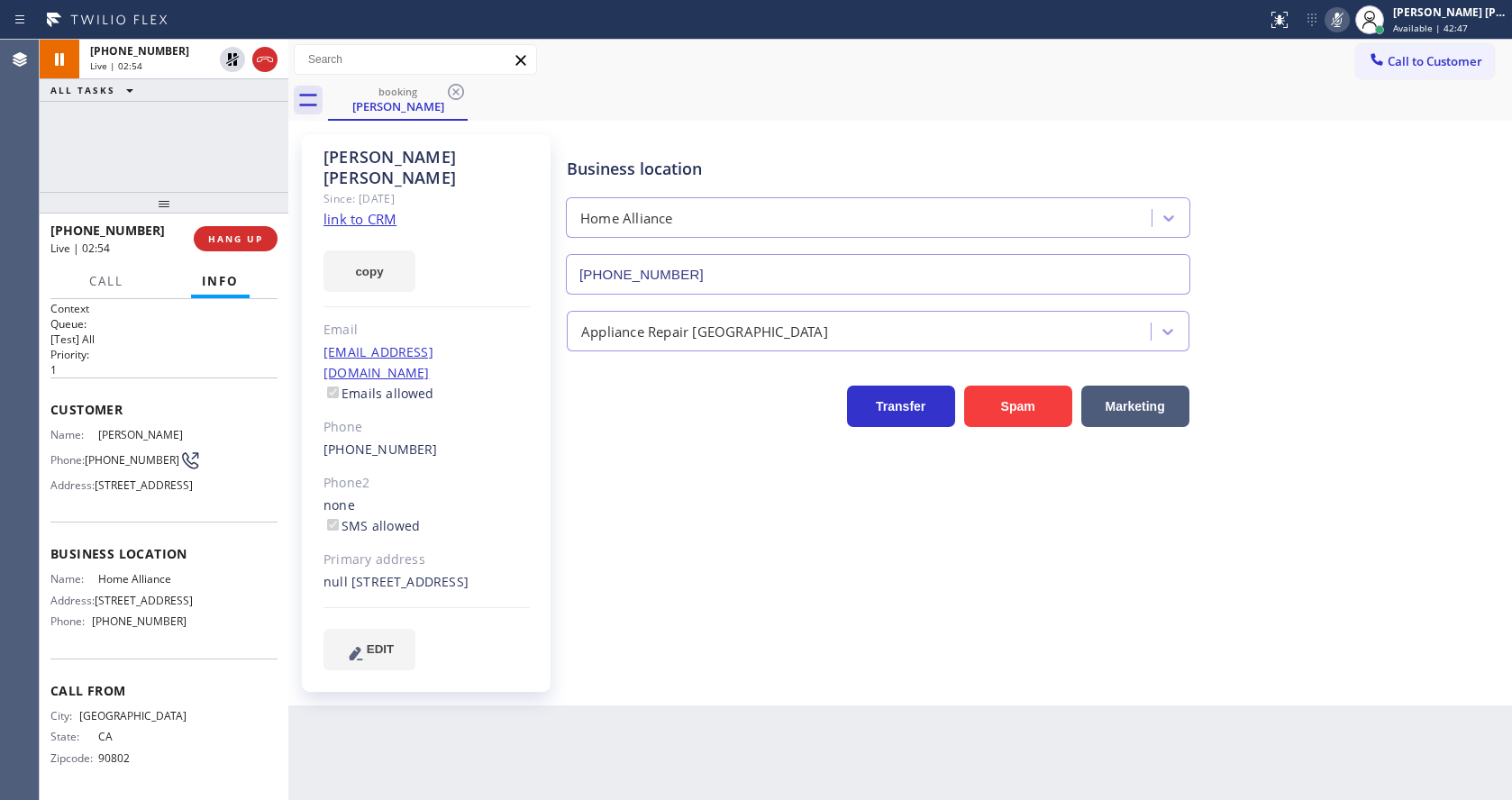
click at [661, 685] on div "Back to Dashboard Change Sender ID Customers Technicians Select a contact Outbo…" at bounding box center [900, 419] width 1223 height 760
click at [771, 666] on div "Business location Home Alliance [PHONE_NUMBER] Appliance Repair High End Transf…" at bounding box center [1035, 419] width 944 height 562
click at [235, 61] on icon at bounding box center [233, 59] width 22 height 22
click at [1340, 17] on icon at bounding box center [1336, 19] width 22 height 22
click at [1350, 112] on div "booking [PERSON_NAME]" at bounding box center [920, 100] width 1184 height 41
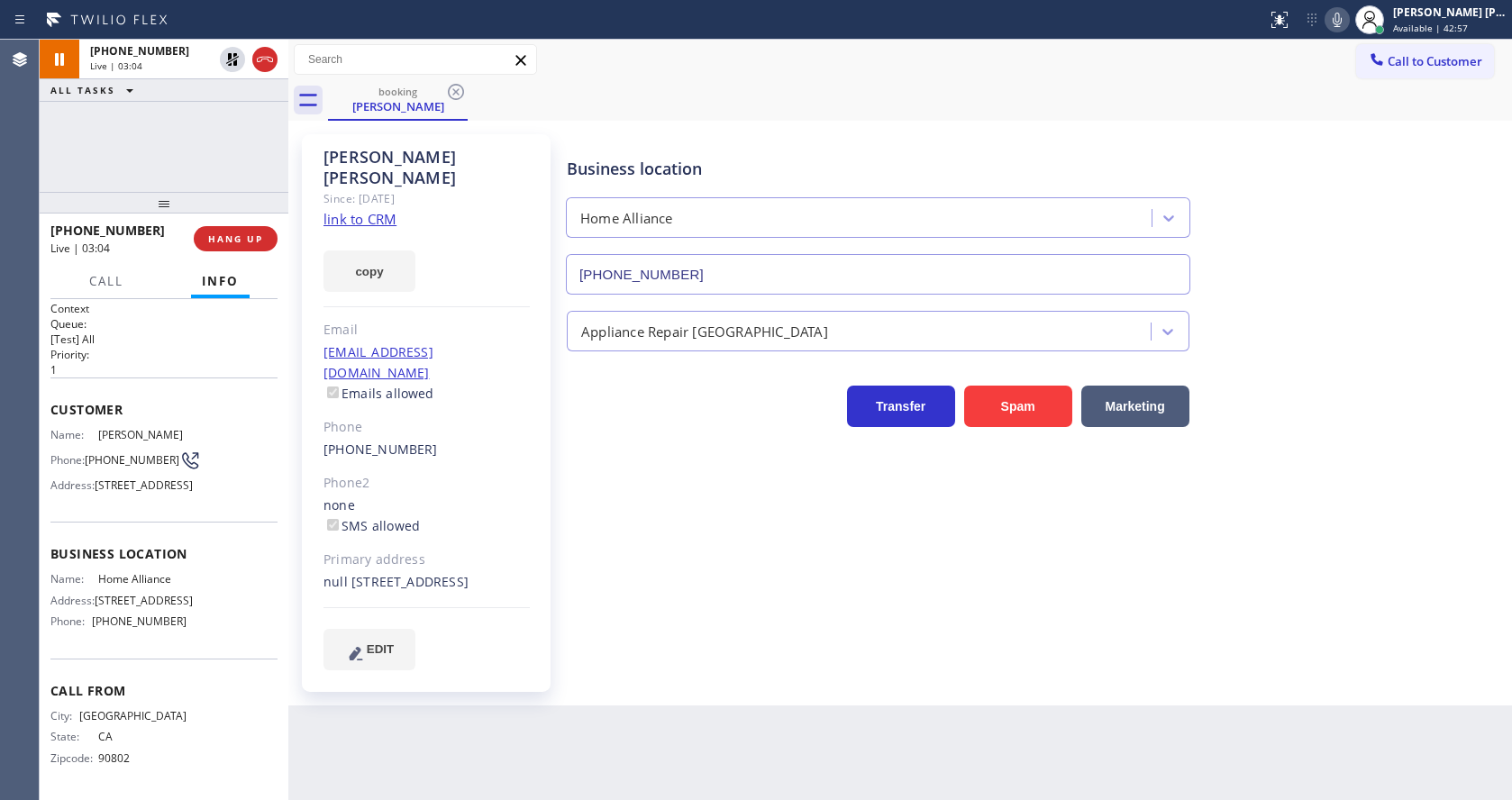
click at [663, 601] on div "Business location Home Alliance [PHONE_NUMBER] Appliance Repair High End Transf…" at bounding box center [1035, 401] width 944 height 526
drag, startPoint x: 487, startPoint y: 484, endPoint x: 462, endPoint y: 443, distance: 48.0
click at [487, 495] on div "none SMS allowed" at bounding box center [426, 516] width 206 height 42
click at [228, 239] on span "HANG UP" at bounding box center [235, 238] width 55 height 12
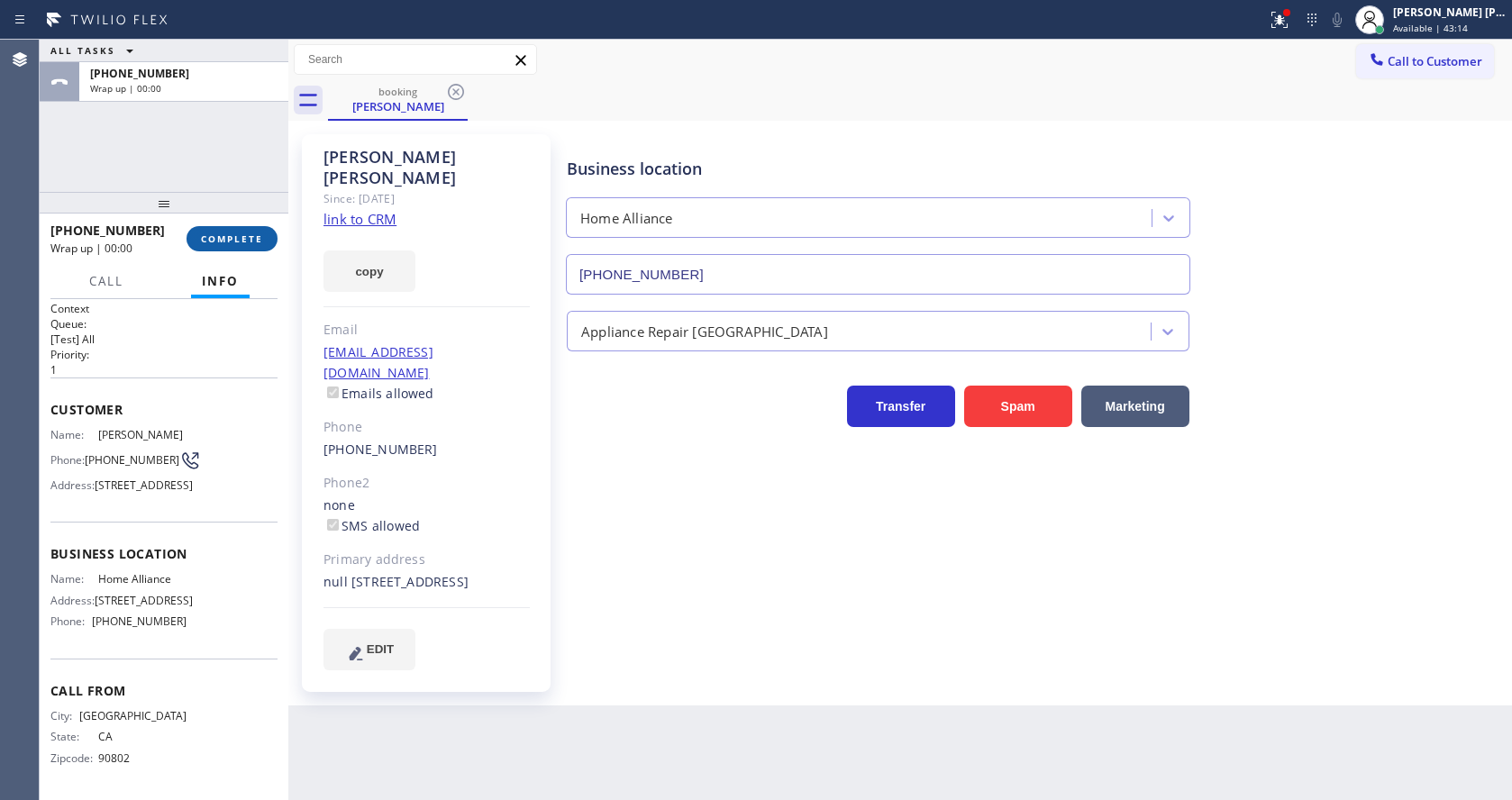
click at [228, 239] on span "COMPLETE" at bounding box center [232, 238] width 62 height 12
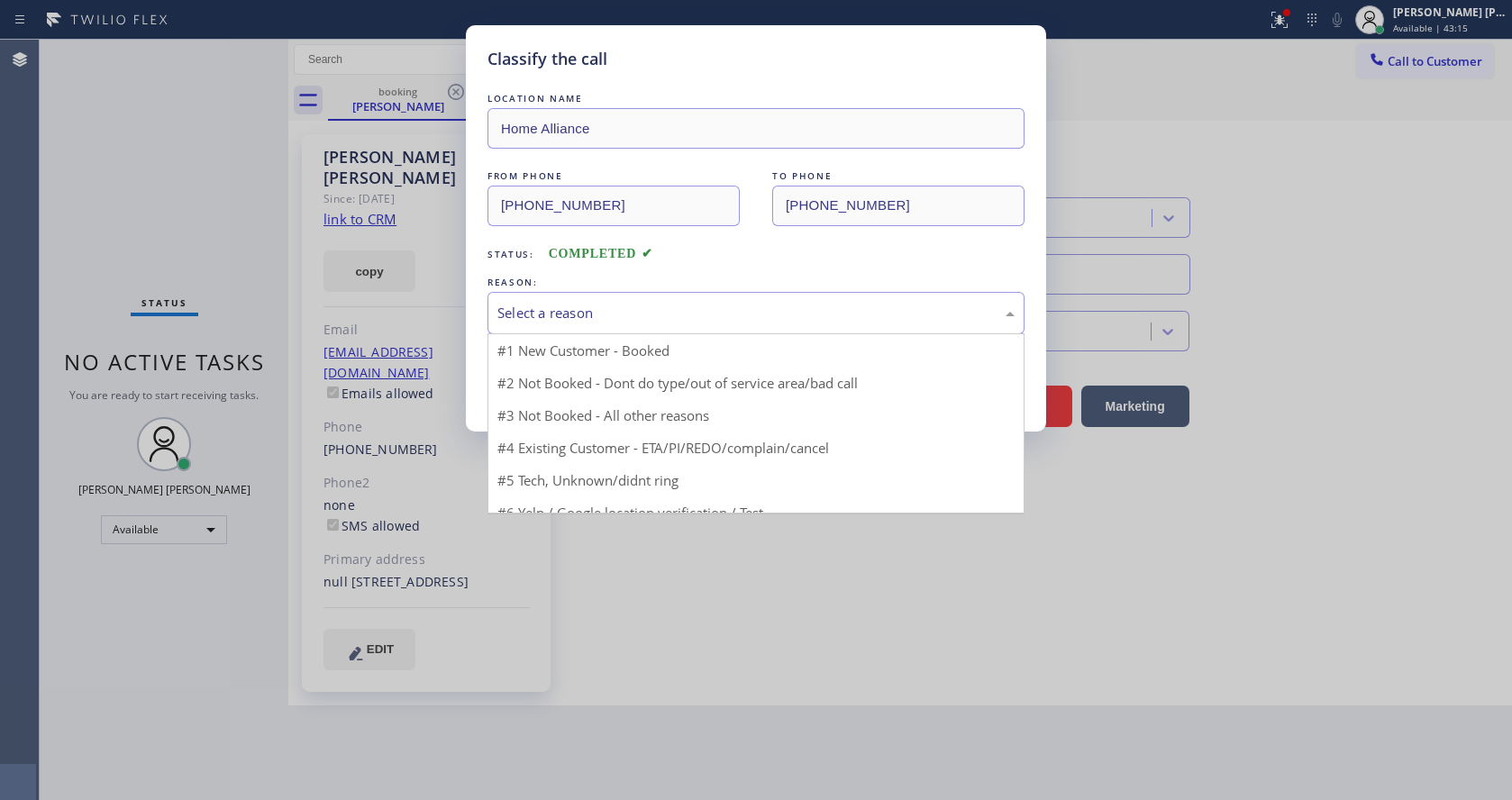
click at [649, 304] on div "Select a reason" at bounding box center [756, 313] width 517 height 21
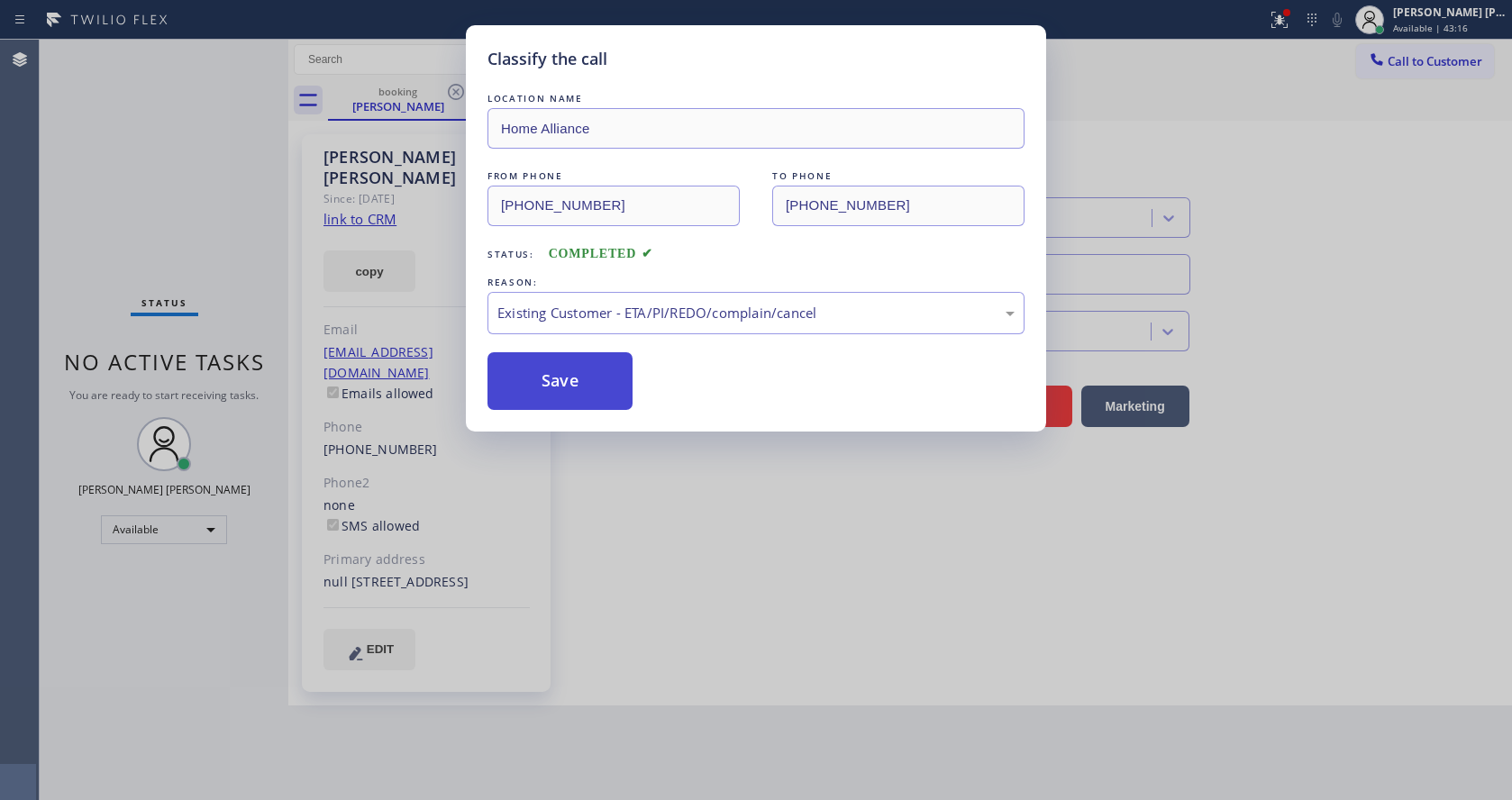
click at [584, 381] on button "Save" at bounding box center [560, 381] width 145 height 58
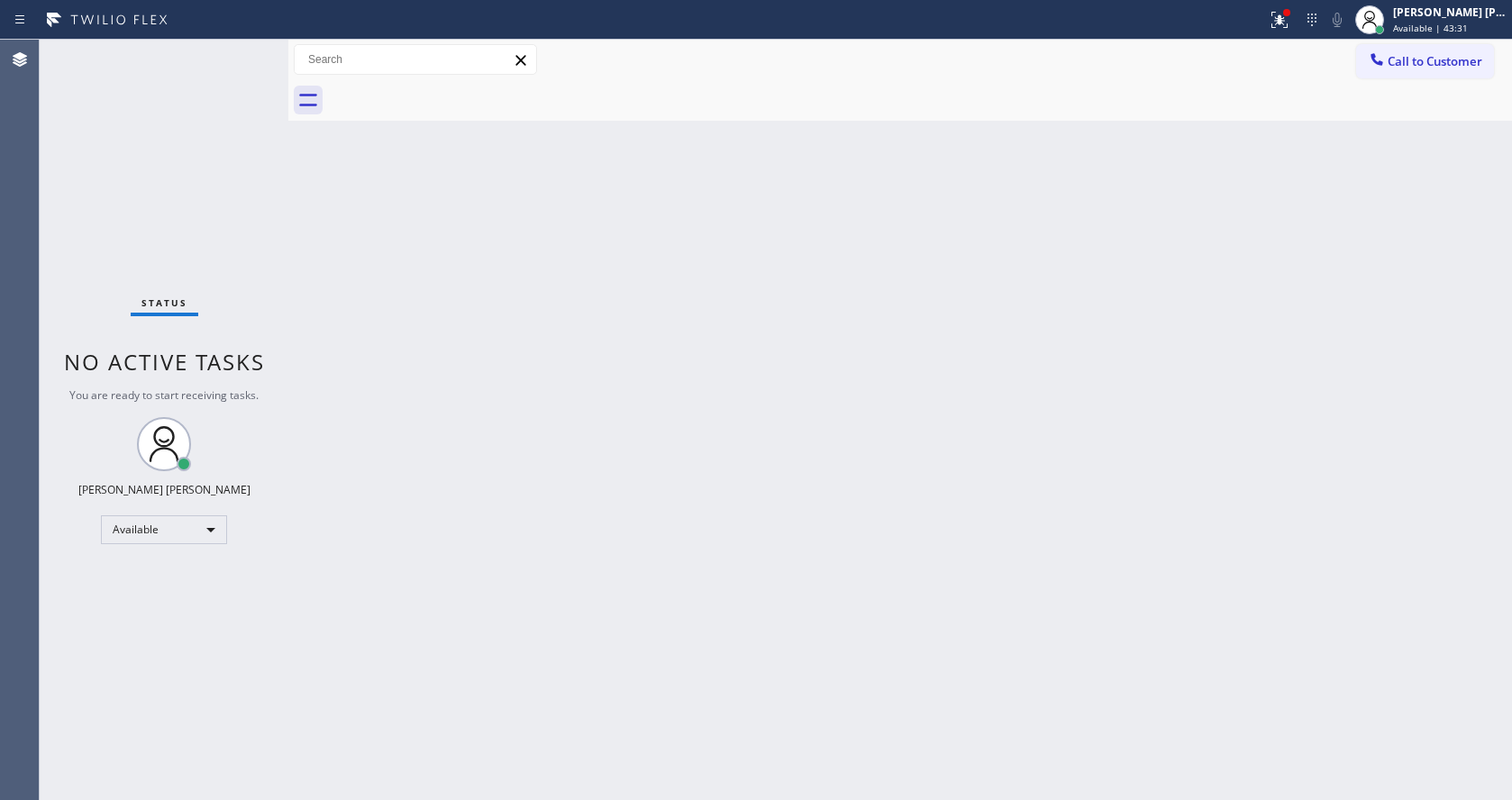
drag, startPoint x: 734, startPoint y: 697, endPoint x: 706, endPoint y: 713, distance: 32.2
click at [726, 700] on div "Back to Dashboard Change Sender ID Customers Technicians Select a contact Outbo…" at bounding box center [900, 419] width 1223 height 760
click at [274, 226] on div "Status No active tasks You are ready to start receiving tasks. [PERSON_NAME] [P…" at bounding box center [164, 419] width 249 height 760
click at [573, 618] on div "Back to Dashboard Change Sender ID Customers Technicians Select a contact Outbo…" at bounding box center [900, 419] width 1223 height 760
click at [1282, 24] on icon at bounding box center [1276, 17] width 10 height 12
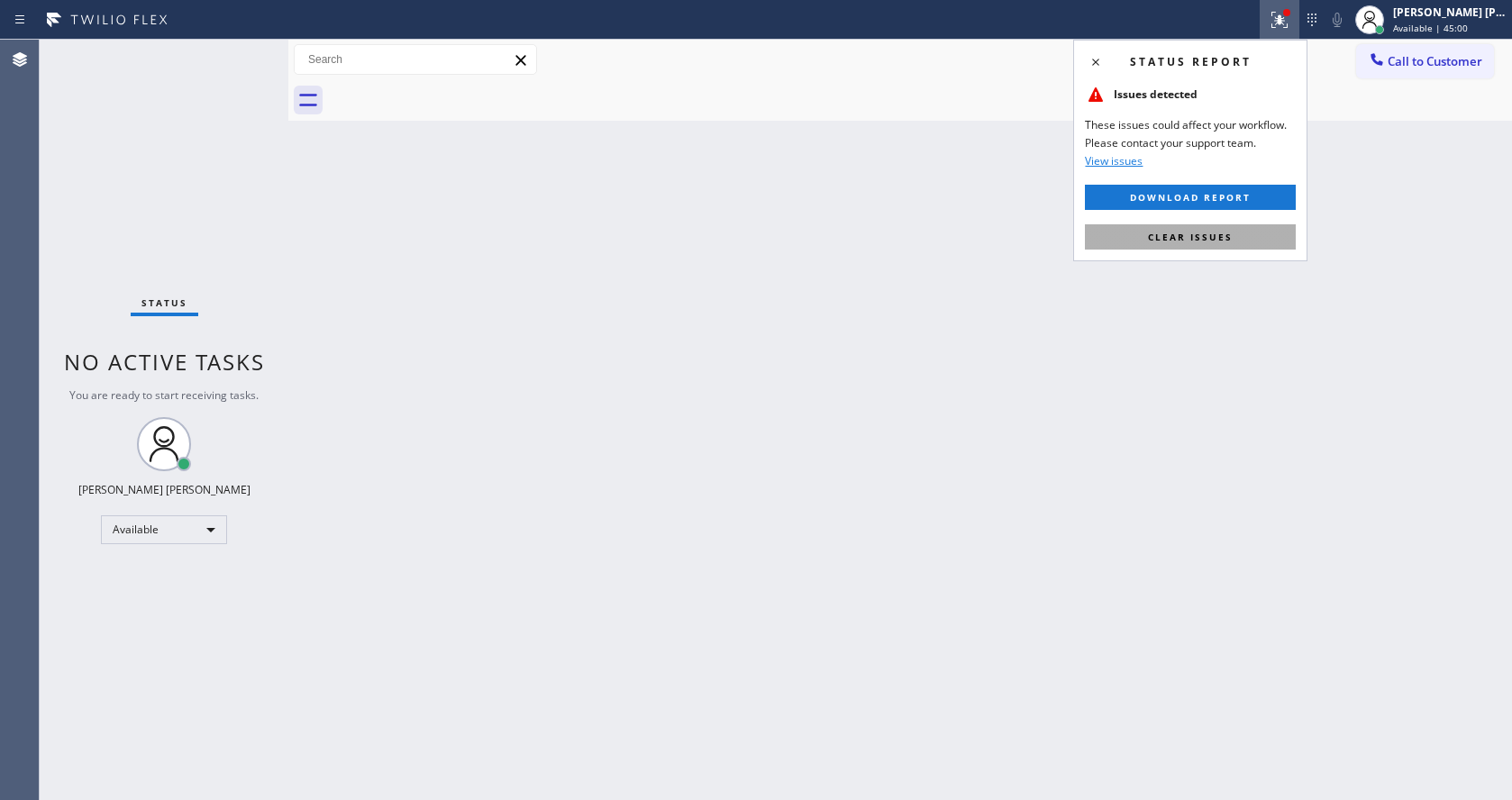
click at [1251, 227] on button "Clear issues" at bounding box center [1190, 236] width 211 height 26
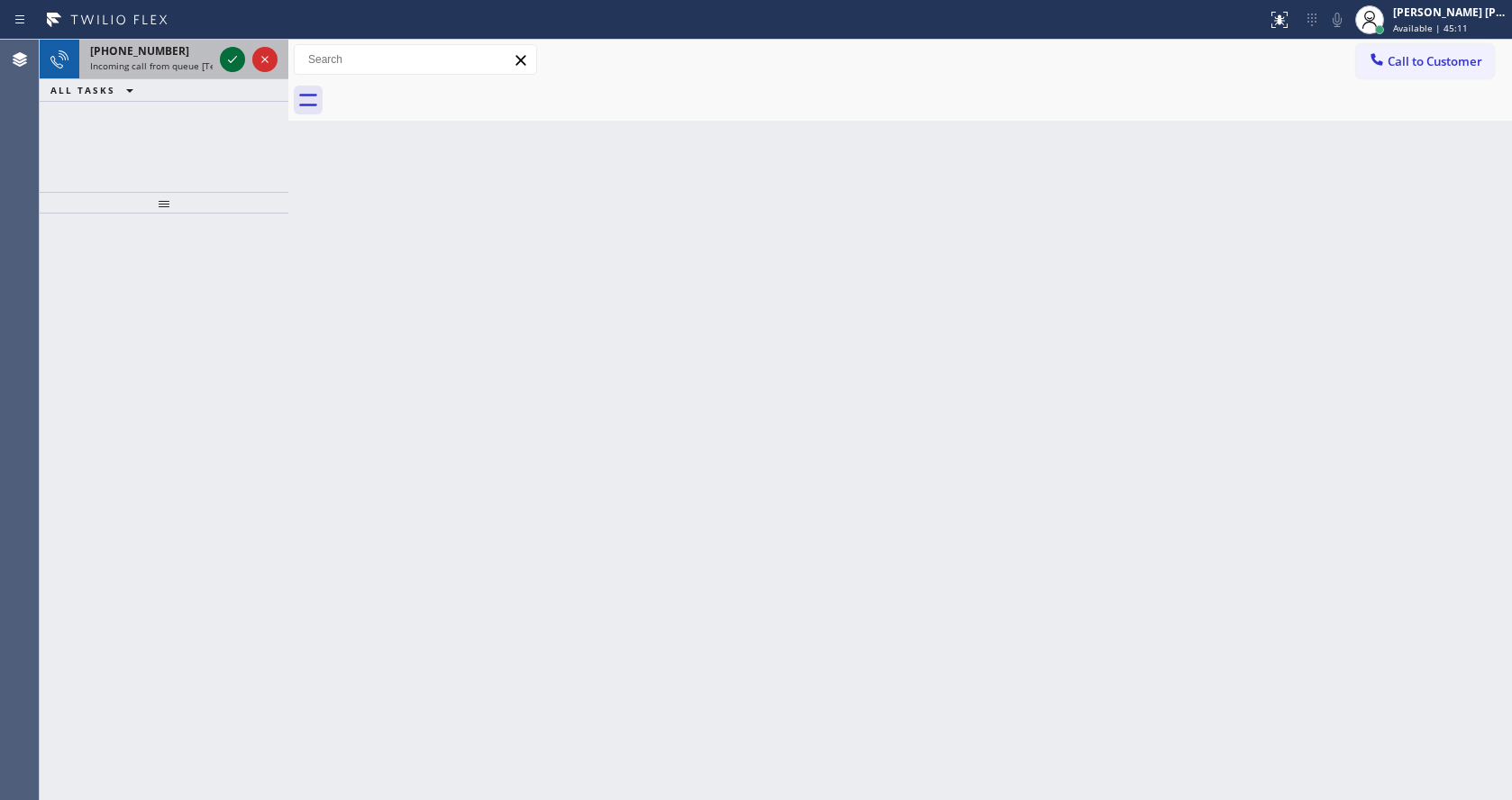
click at [233, 59] on icon at bounding box center [233, 59] width 22 height 22
click at [199, 73] on div "[PHONE_NUMBER] Incoming call from queue [Test] All" at bounding box center [148, 60] width 137 height 40
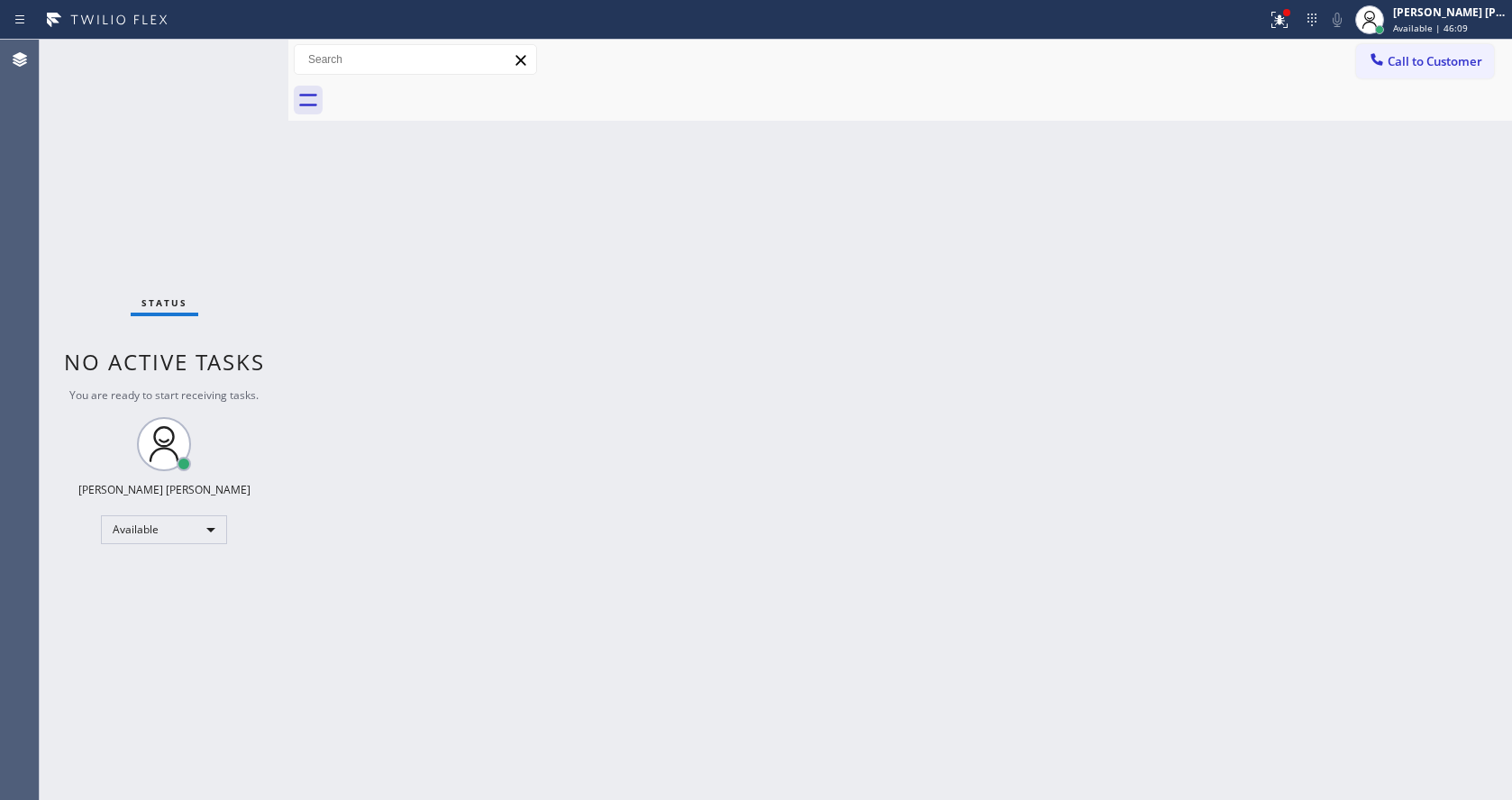
click at [767, 371] on div "Back to Dashboard Change Sender ID Customers Technicians Select a contact Outbo…" at bounding box center [900, 419] width 1223 height 760
click at [1299, 23] on div at bounding box center [1279, 19] width 40 height 22
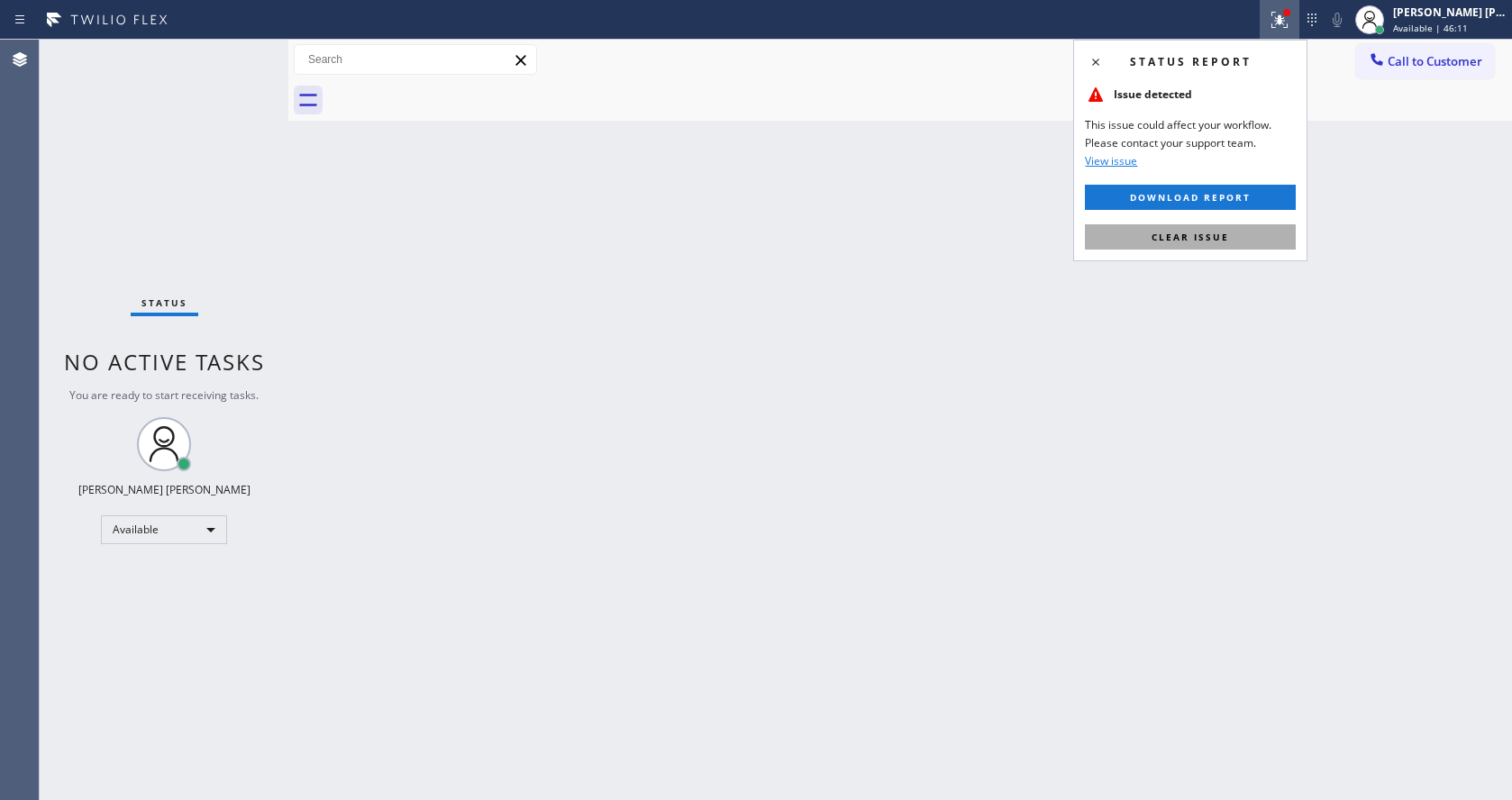
click at [1190, 244] on button "Clear issue" at bounding box center [1190, 236] width 211 height 26
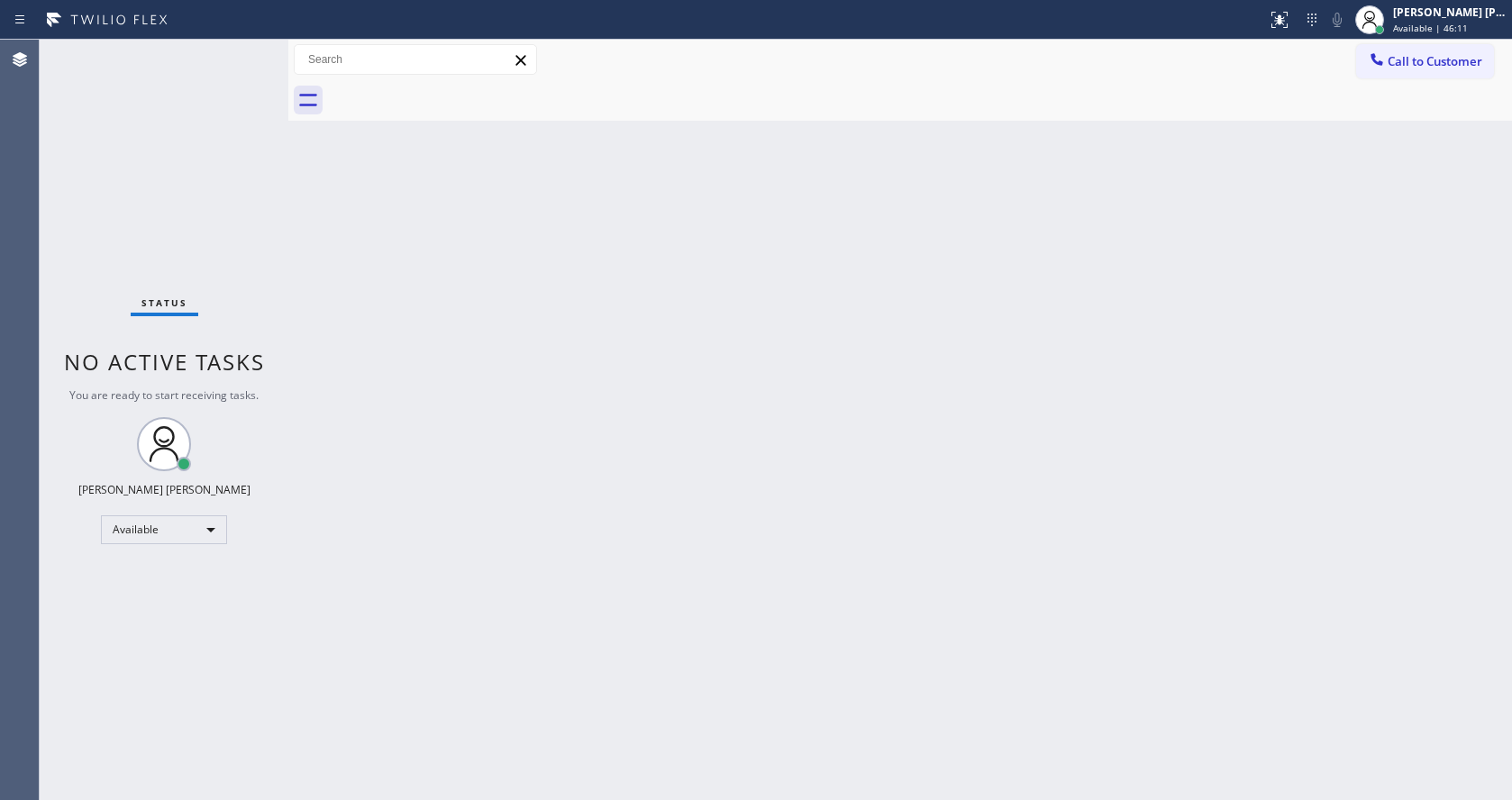
drag, startPoint x: 1223, startPoint y: 275, endPoint x: 480, endPoint y: 612, distance: 815.9
click at [1202, 292] on div "Back to Dashboard Change Sender ID Customers Technicians Select a contact Outbo…" at bounding box center [900, 419] width 1223 height 760
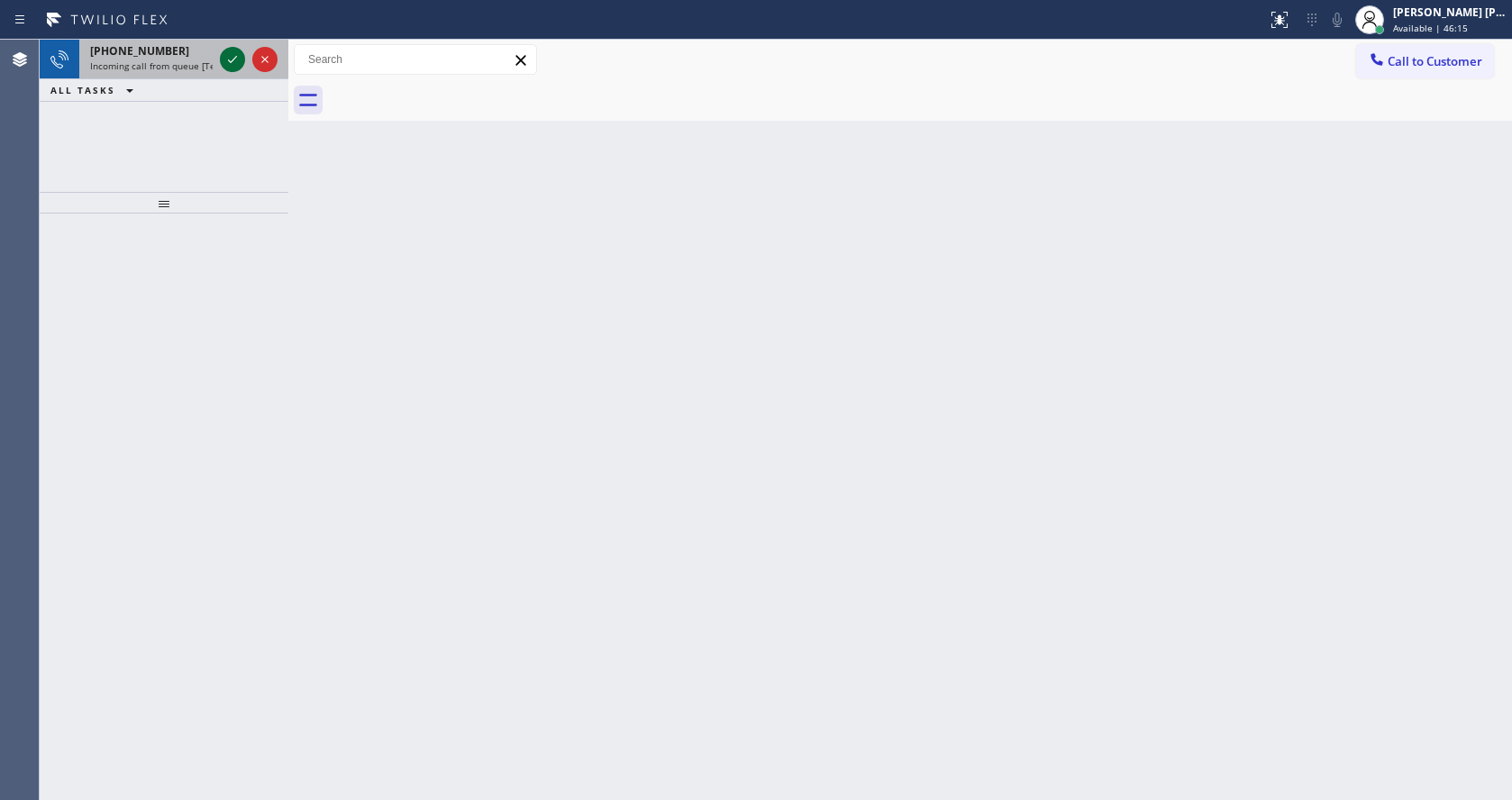
click at [232, 52] on icon at bounding box center [233, 59] width 22 height 22
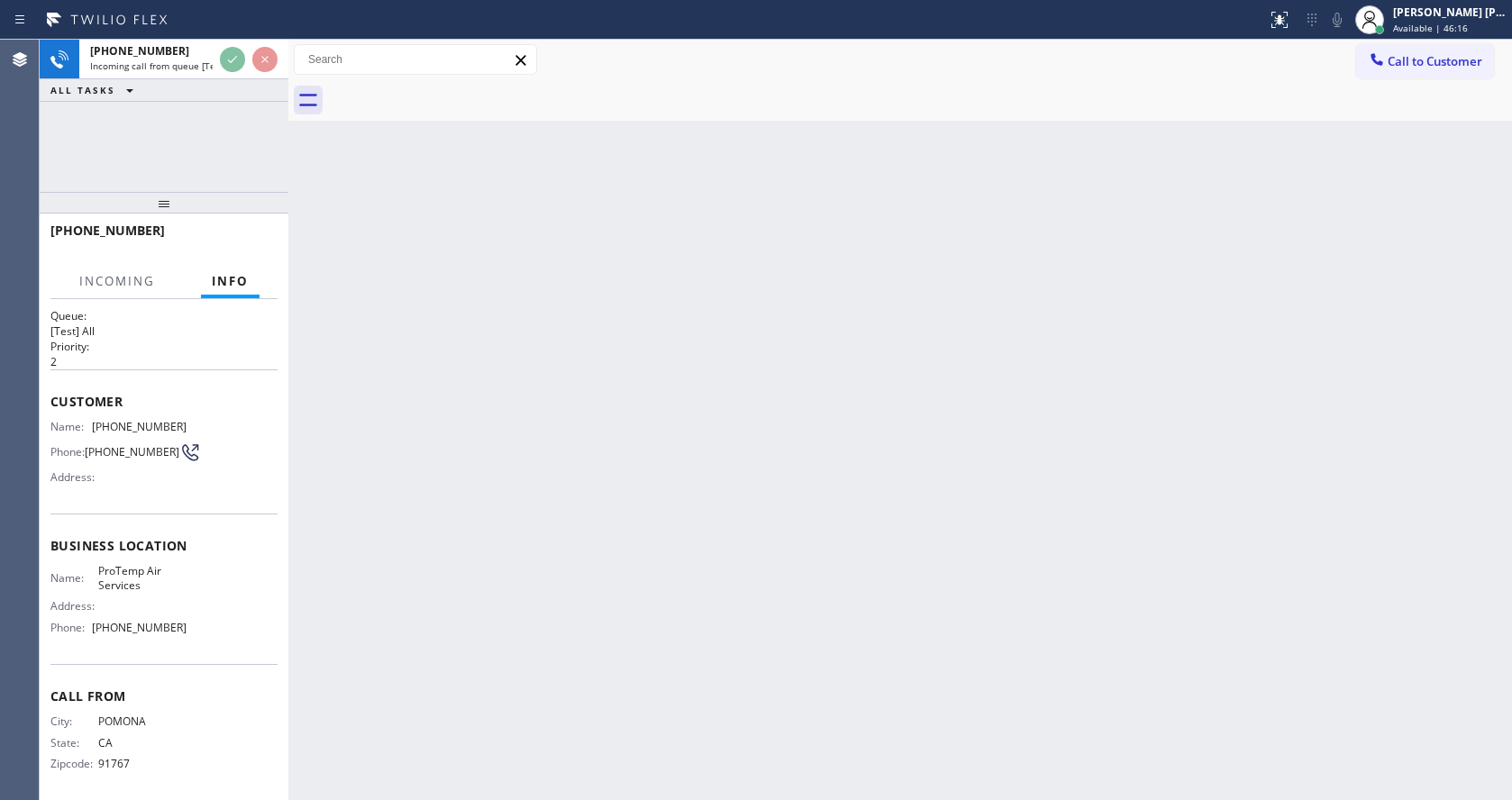
scroll to position [24, 0]
click at [670, 532] on div "Back to Dashboard Change Sender ID Customers Technicians Select a contact Outbo…" at bounding box center [900, 419] width 1223 height 760
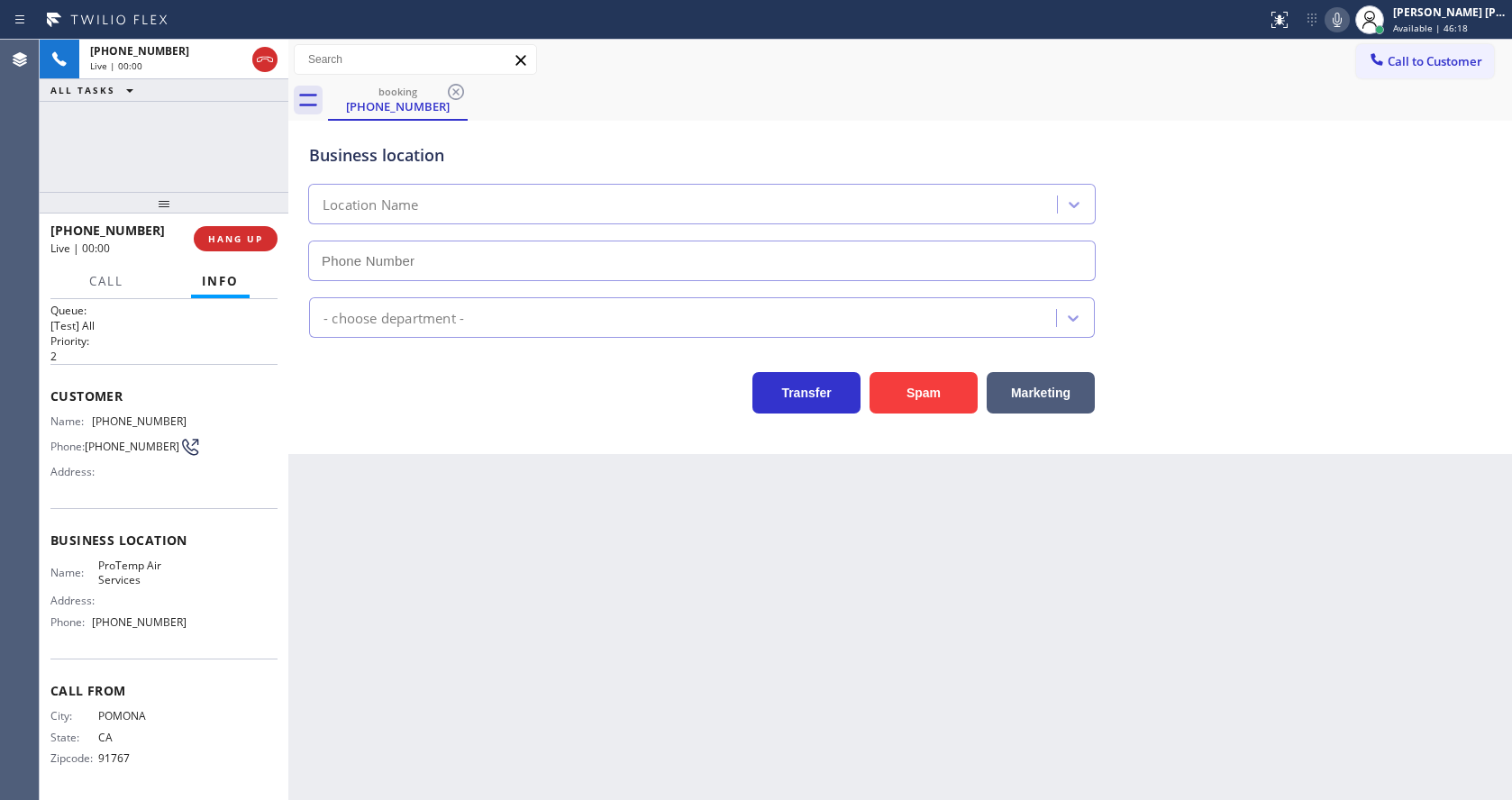
click at [887, 504] on div "Back to Dashboard Change Sender ID Customers Technicians Select a contact Outbo…" at bounding box center [900, 419] width 1223 height 760
type input "[PHONE_NUMBER]"
click at [903, 395] on button "Spam" at bounding box center [924, 393] width 108 height 42
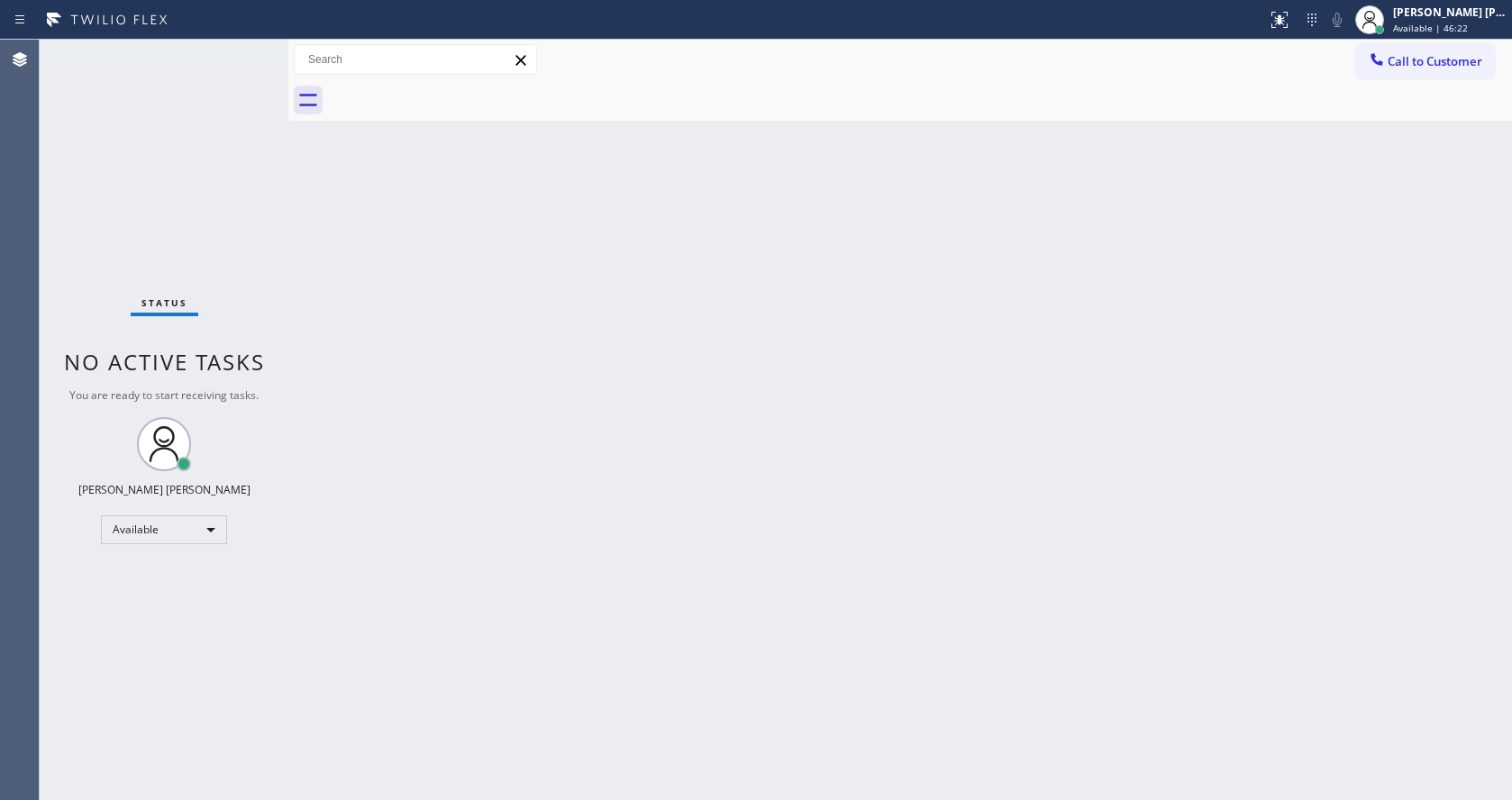
click at [867, 386] on div "Back to Dashboard Change Sender ID Customers Technicians Select a contact Outbo…" at bounding box center [900, 419] width 1223 height 760
click at [462, 508] on div "Back to Dashboard Change Sender ID Customers Technicians Select a contact Outbo…" at bounding box center [900, 419] width 1223 height 760
click at [1004, 396] on div "Back to Dashboard Change Sender ID Customers Technicians Select a contact Outbo…" at bounding box center [900, 419] width 1223 height 760
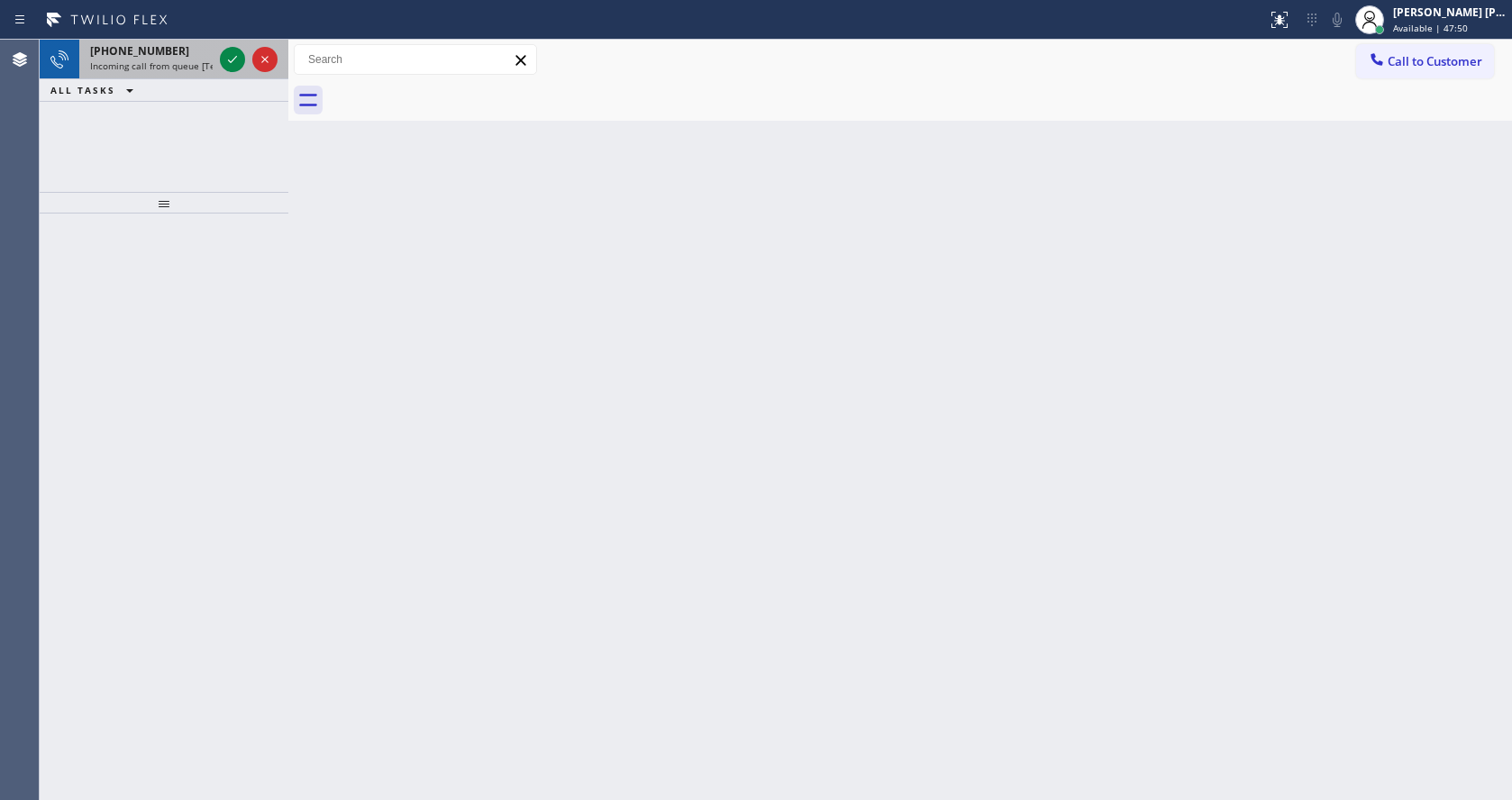
click at [196, 66] on span "Incoming call from queue [Test] All" at bounding box center [165, 65] width 150 height 12
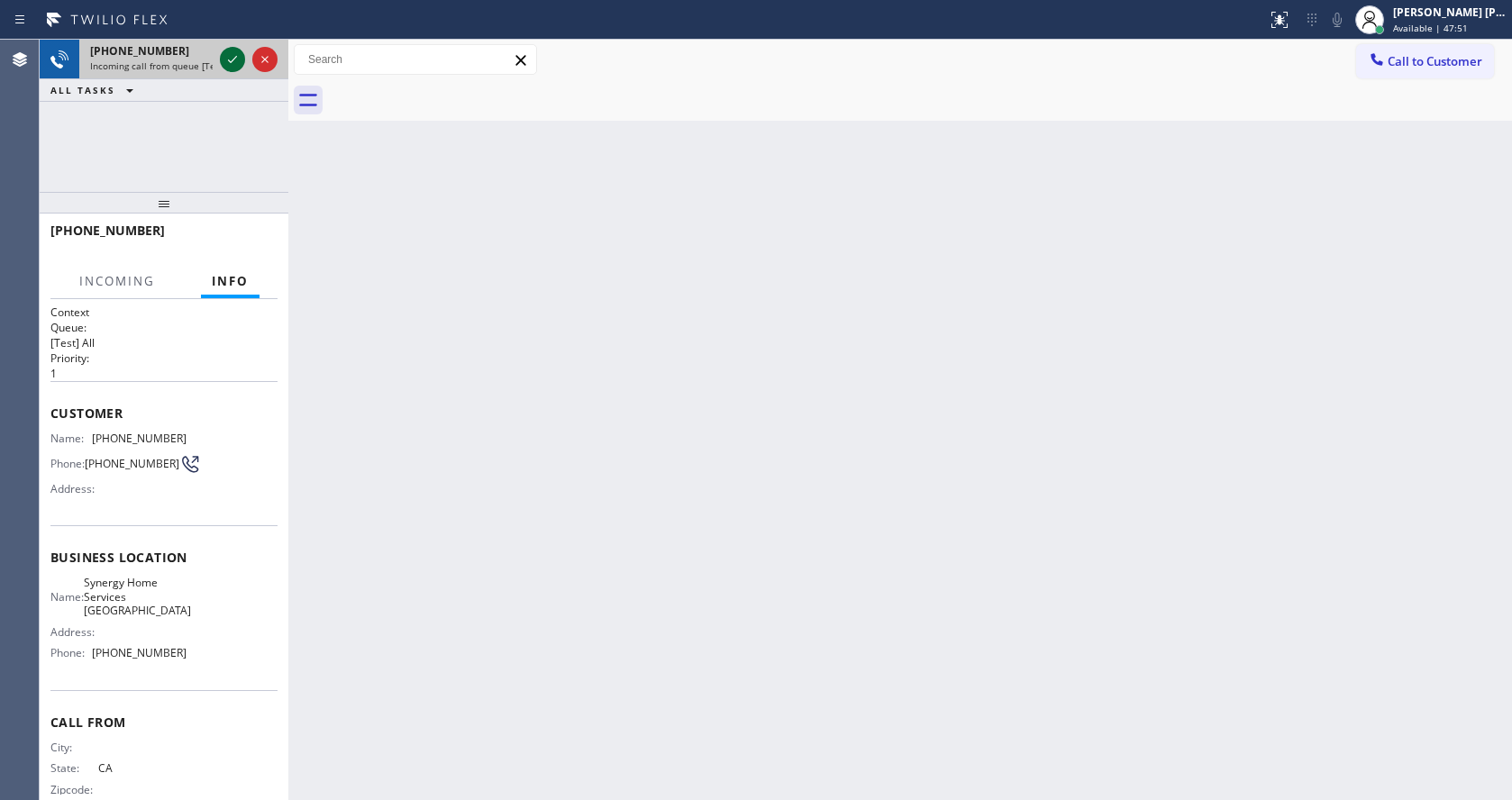
click at [228, 57] on icon at bounding box center [233, 59] width 22 height 22
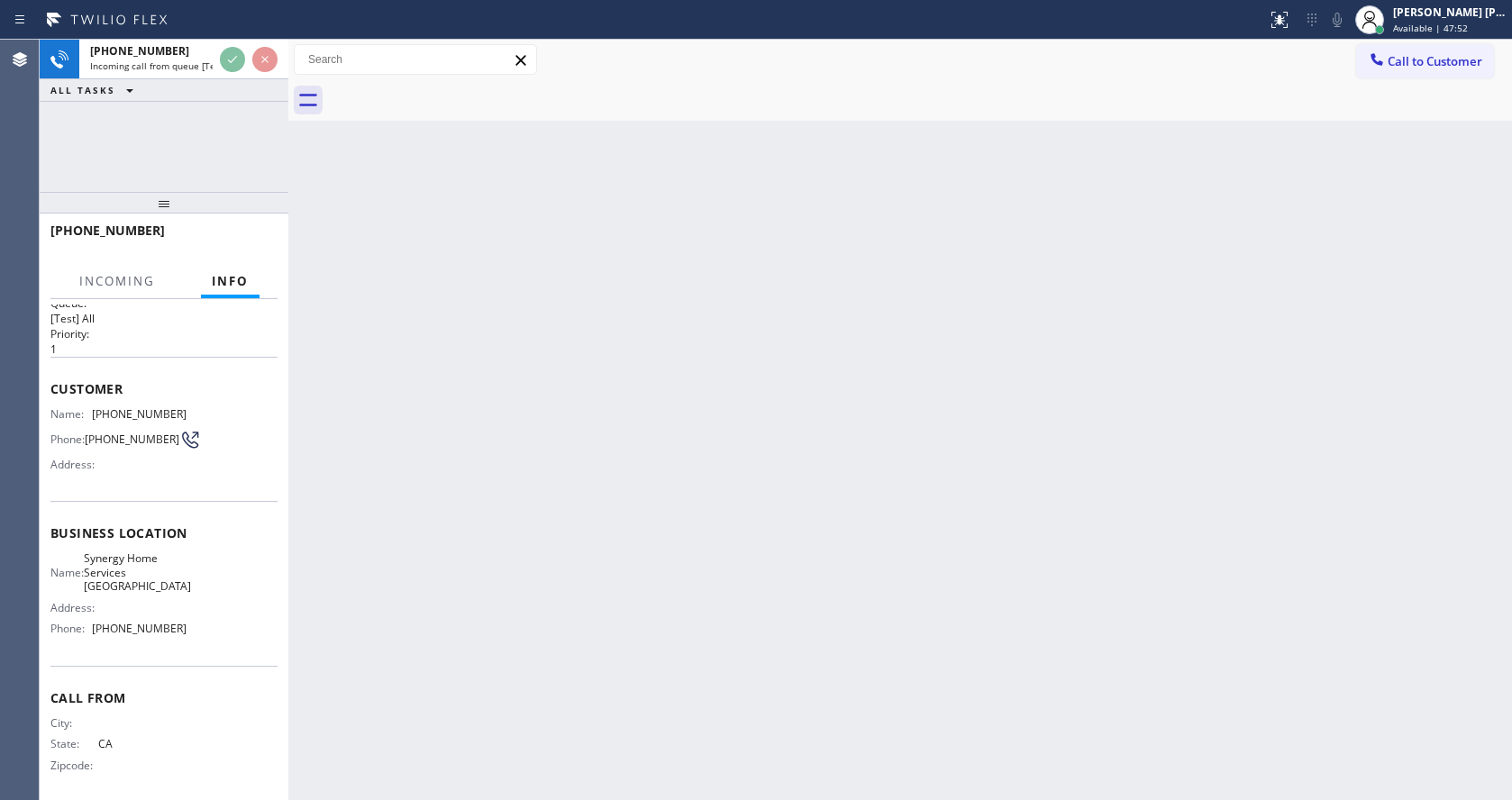
scroll to position [38, 0]
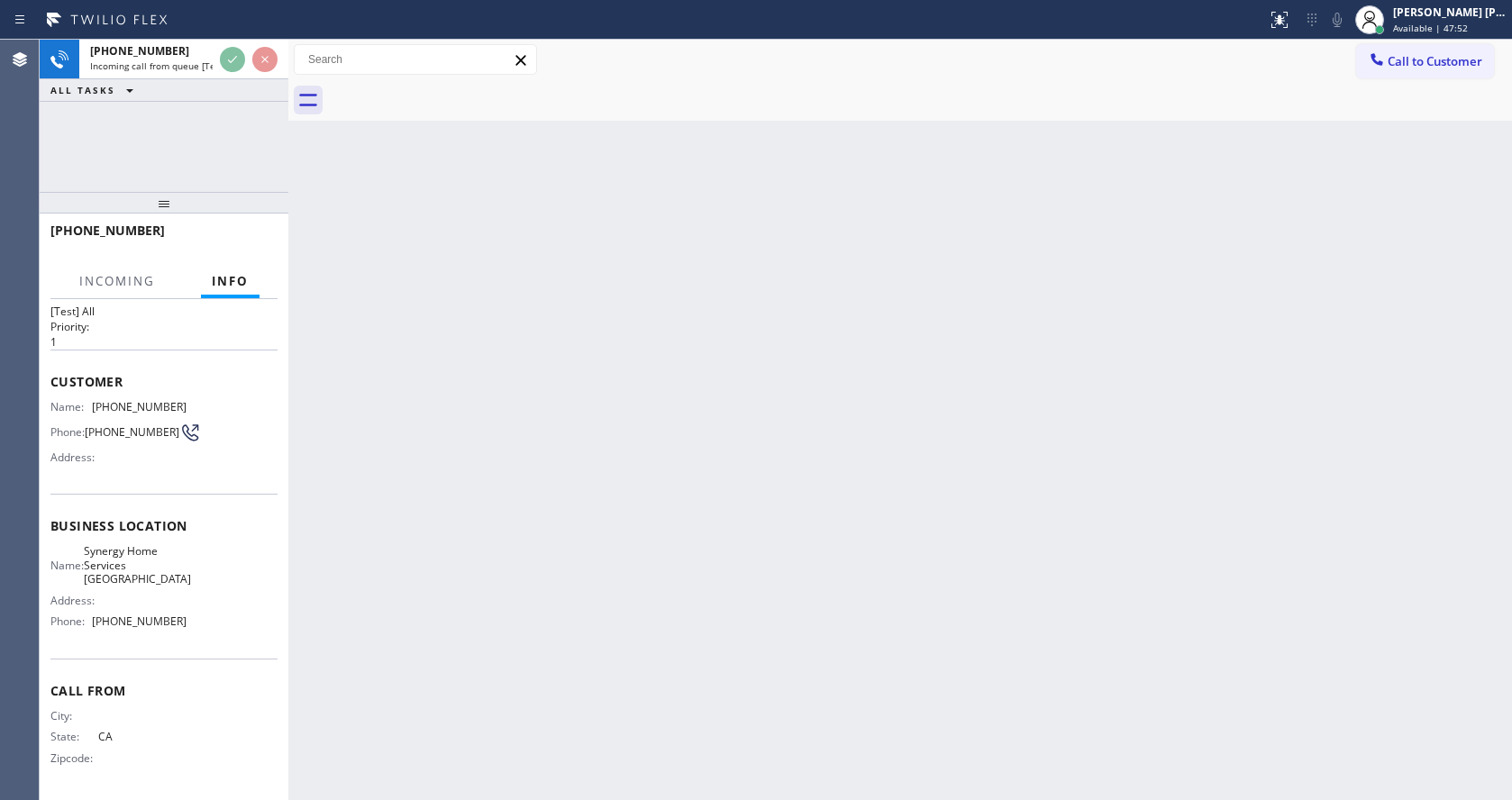
click at [767, 537] on div "Back to Dashboard Change Sender ID Customers Technicians Select a contact Outbo…" at bounding box center [900, 419] width 1223 height 760
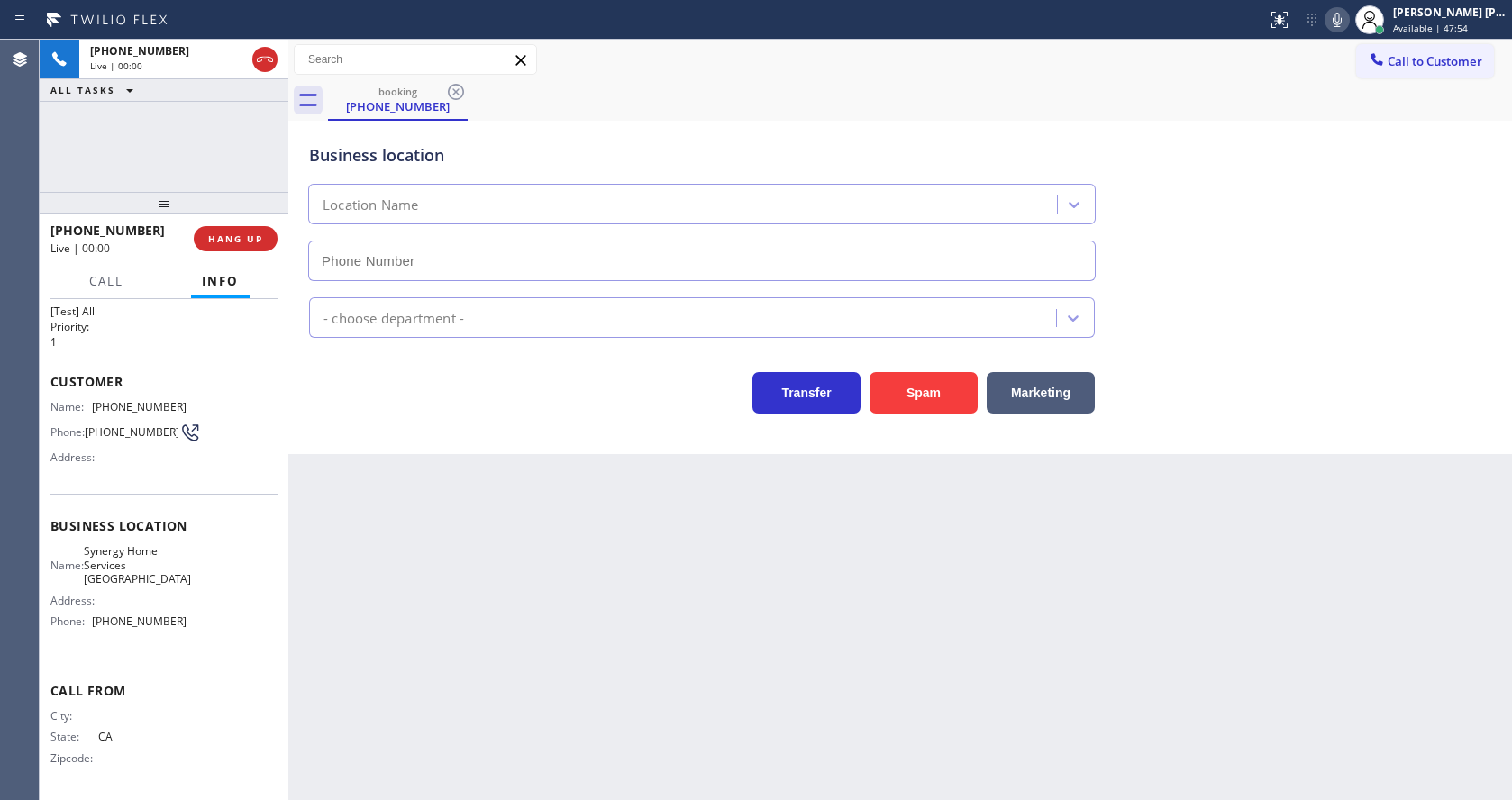
type input "[PHONE_NUMBER]"
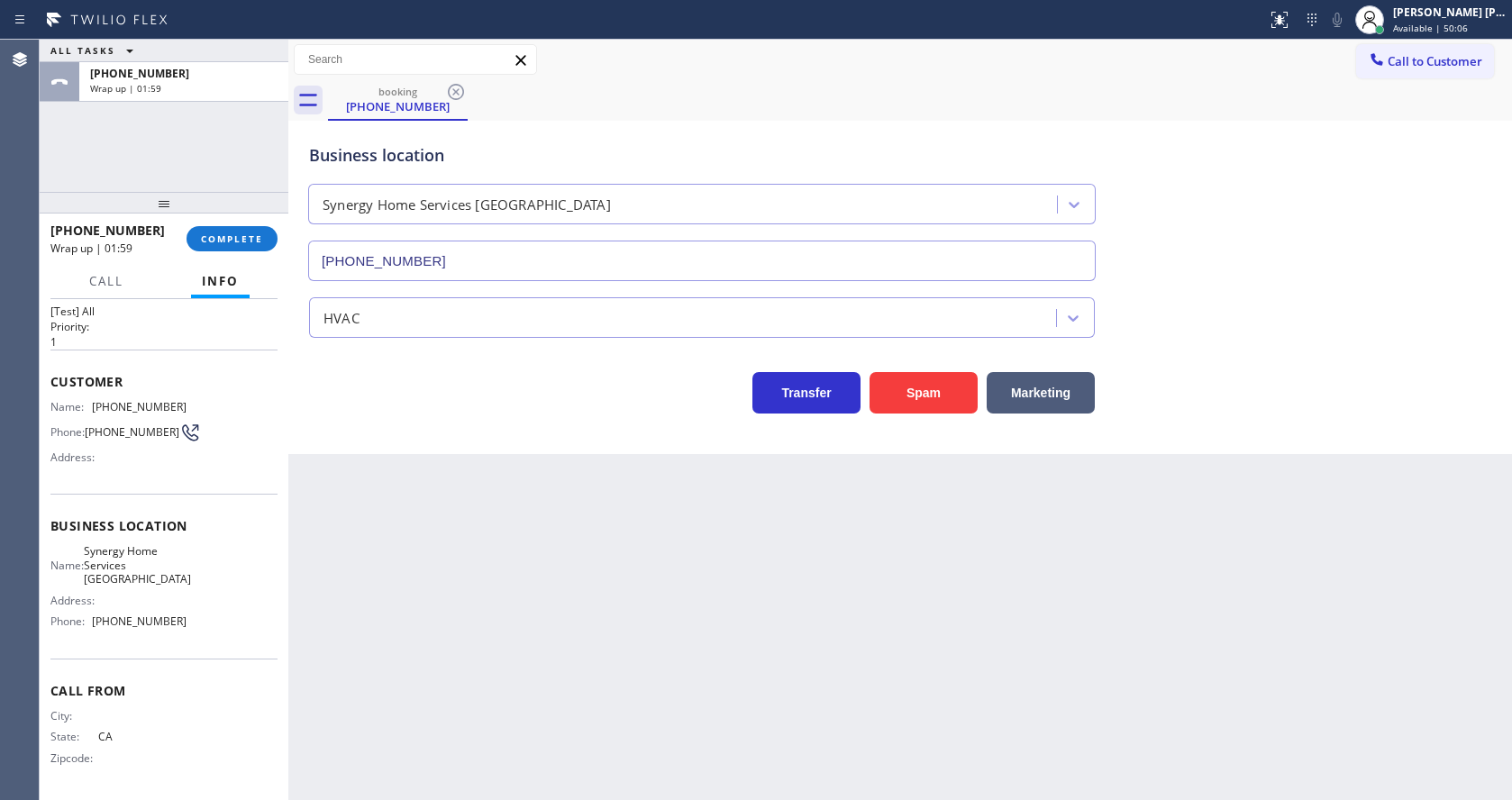
click at [698, 591] on div "Back to Dashboard Change Sender ID Customers Technicians Select a contact Outbo…" at bounding box center [900, 419] width 1223 height 760
click at [235, 236] on span "COMPLETE" at bounding box center [232, 238] width 62 height 12
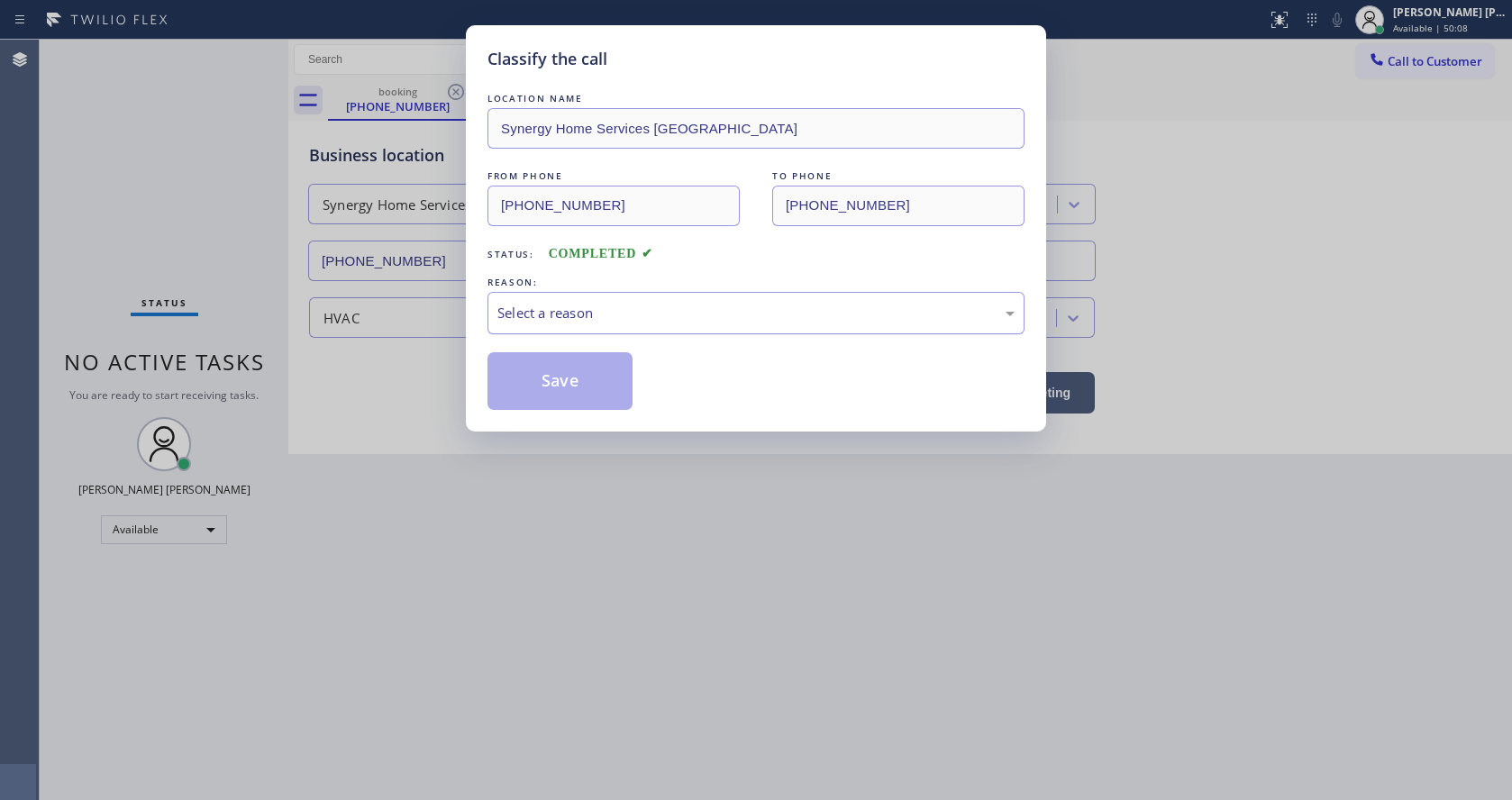
click at [551, 315] on div "Select a reason" at bounding box center [756, 313] width 517 height 21
click at [544, 379] on button "Save" at bounding box center [560, 381] width 145 height 58
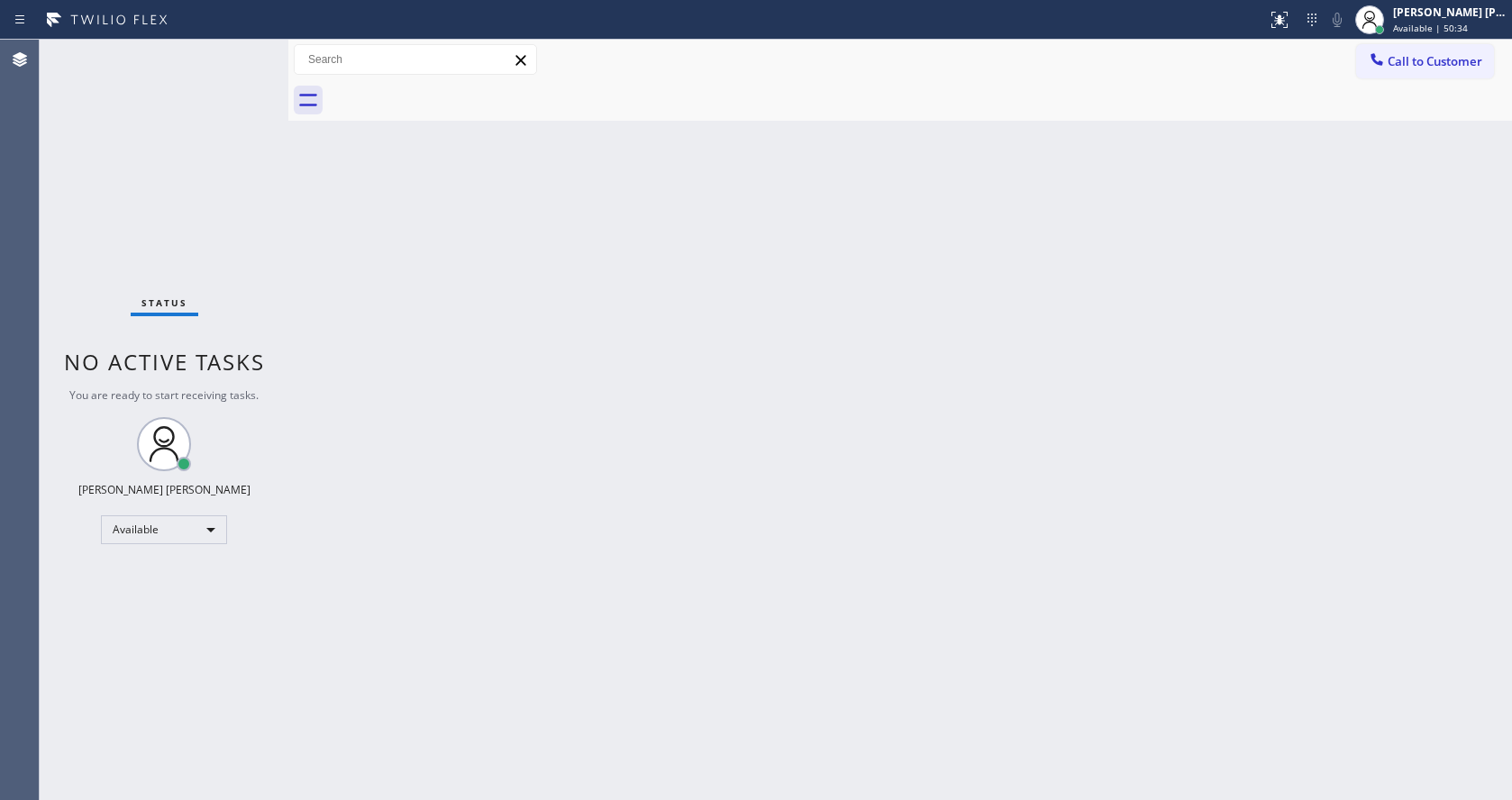
click at [444, 341] on div "Back to Dashboard Change Sender ID Customers Technicians Select a contact Outbo…" at bounding box center [900, 419] width 1223 height 760
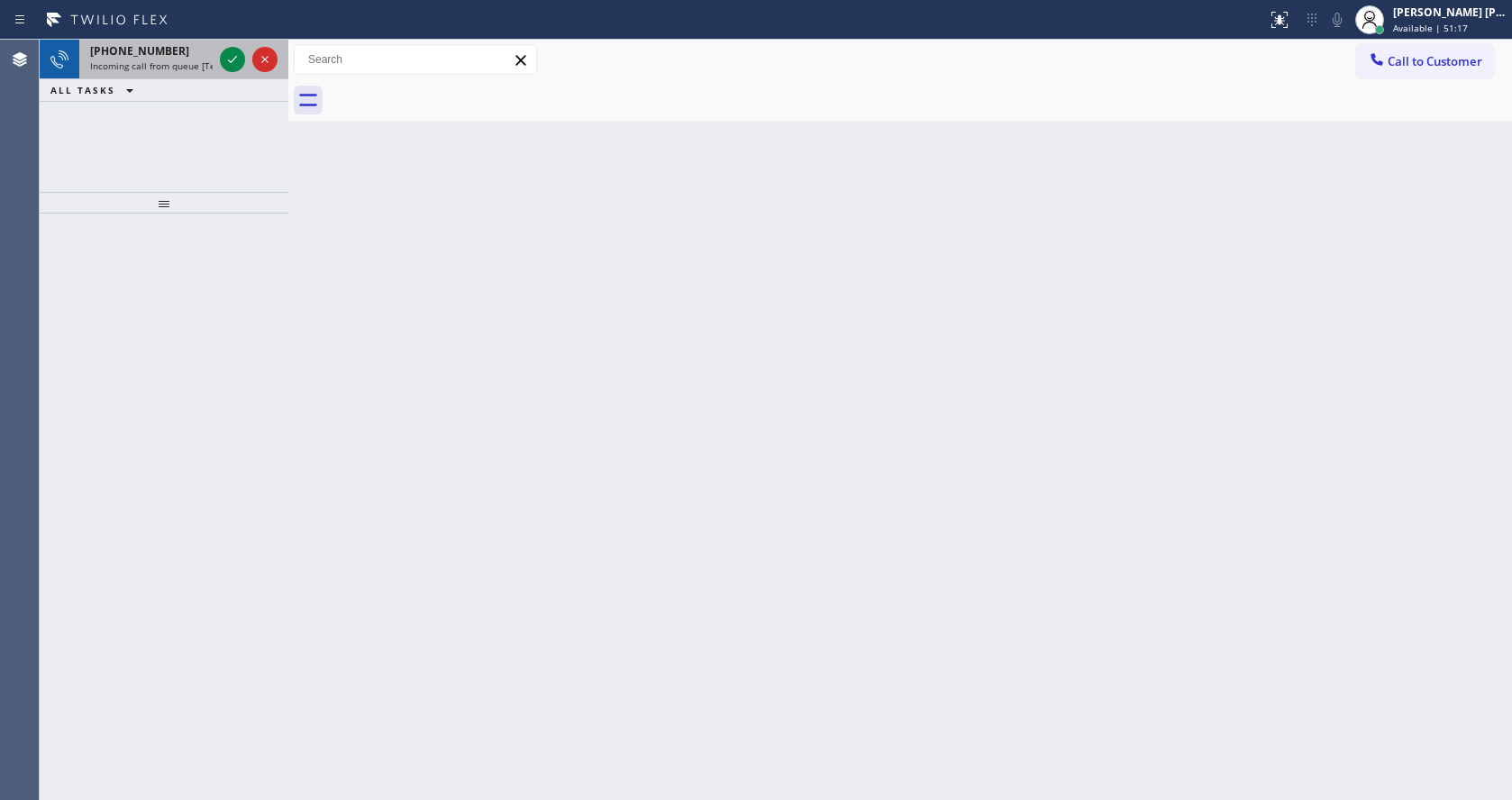
click at [165, 64] on span "Incoming call from queue [Test] All" at bounding box center [165, 65] width 150 height 12
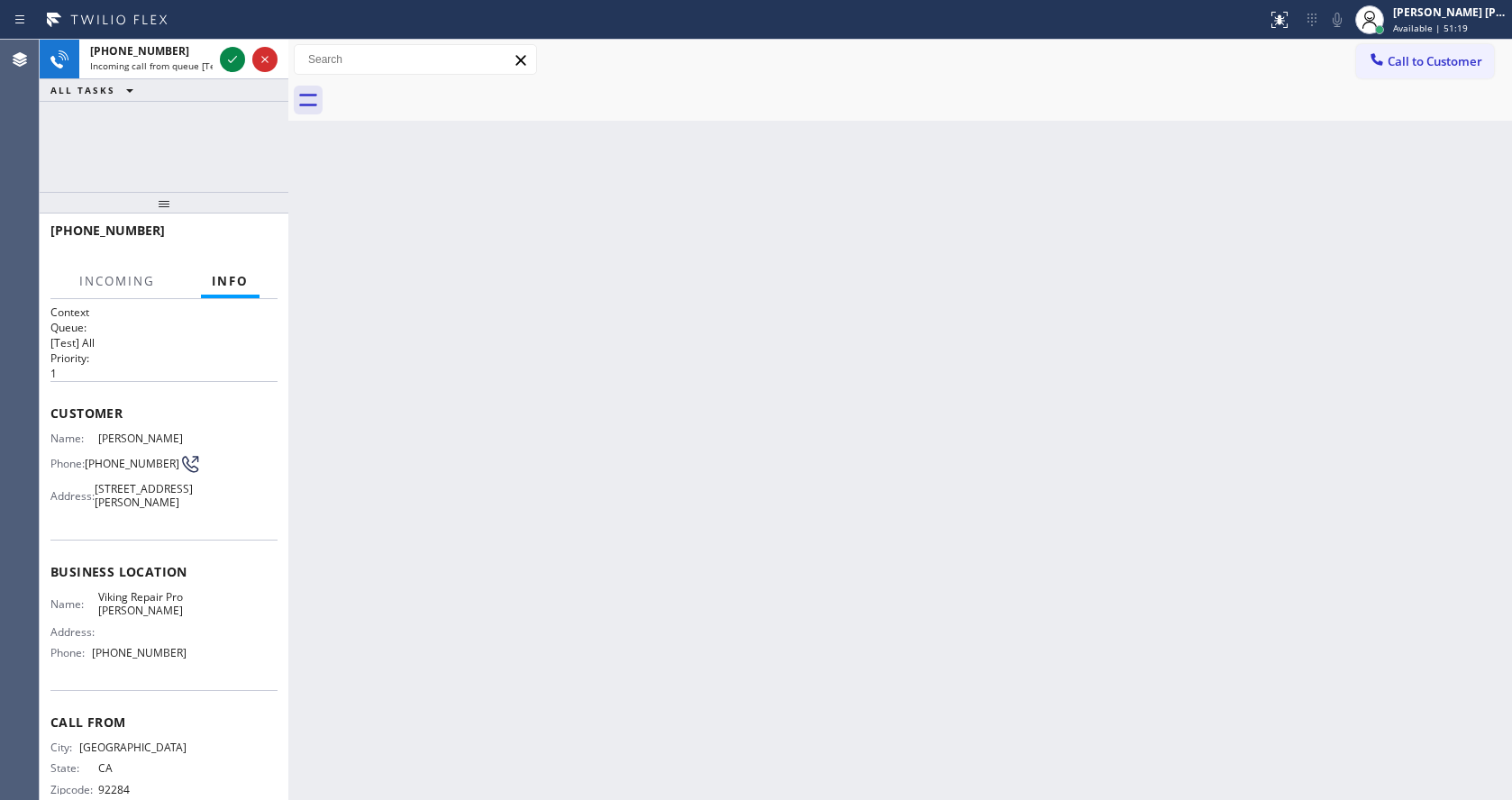
click at [617, 377] on div "Back to Dashboard Change Sender ID Customers Technicians Select a contact Outbo…" at bounding box center [900, 419] width 1223 height 760
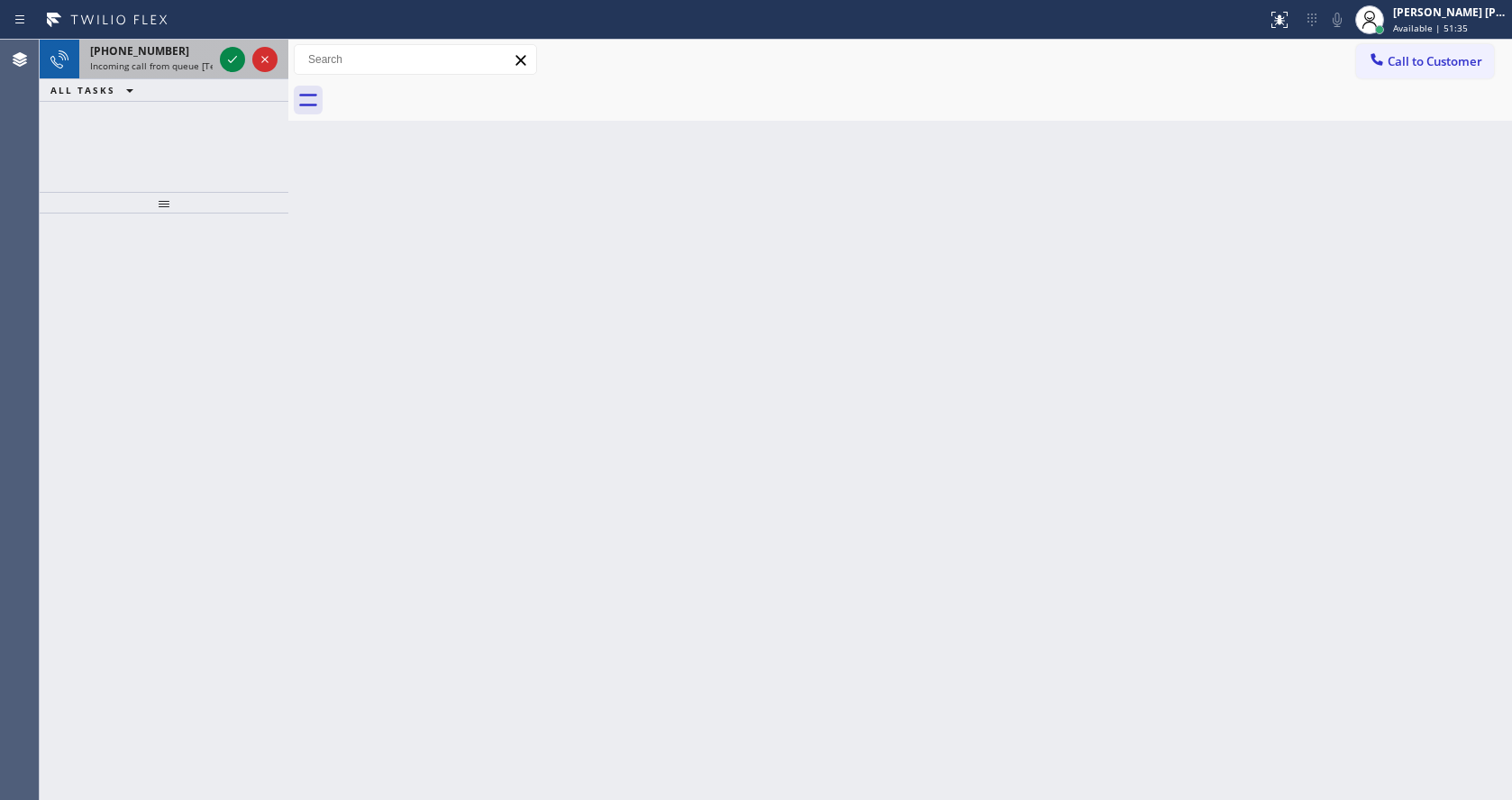
click at [159, 58] on span "[PHONE_NUMBER]" at bounding box center [140, 51] width 99 height 15
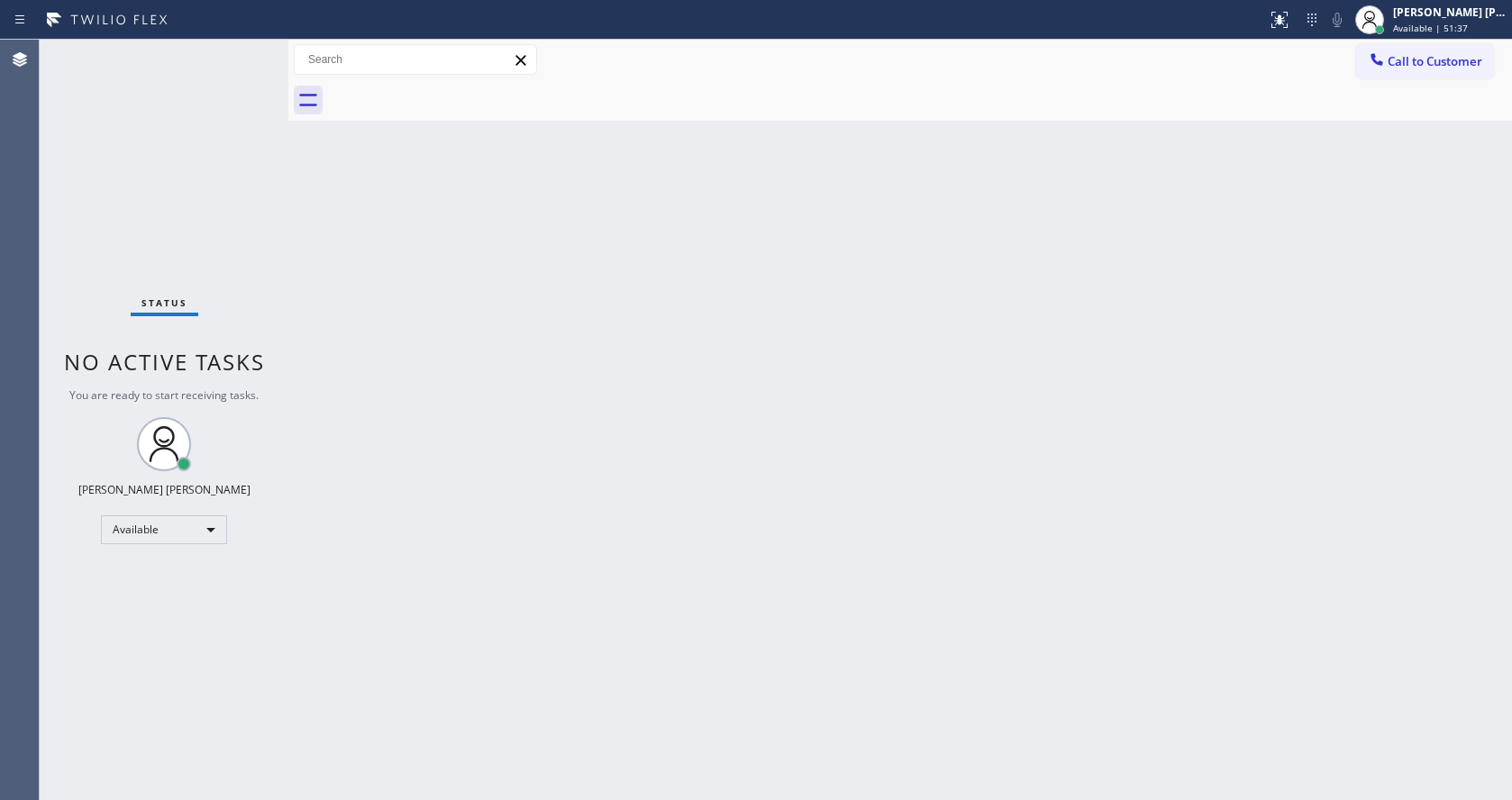
click at [872, 448] on div "Back to Dashboard Change Sender ID Customers Technicians Select a contact Outbo…" at bounding box center [900, 419] width 1223 height 760
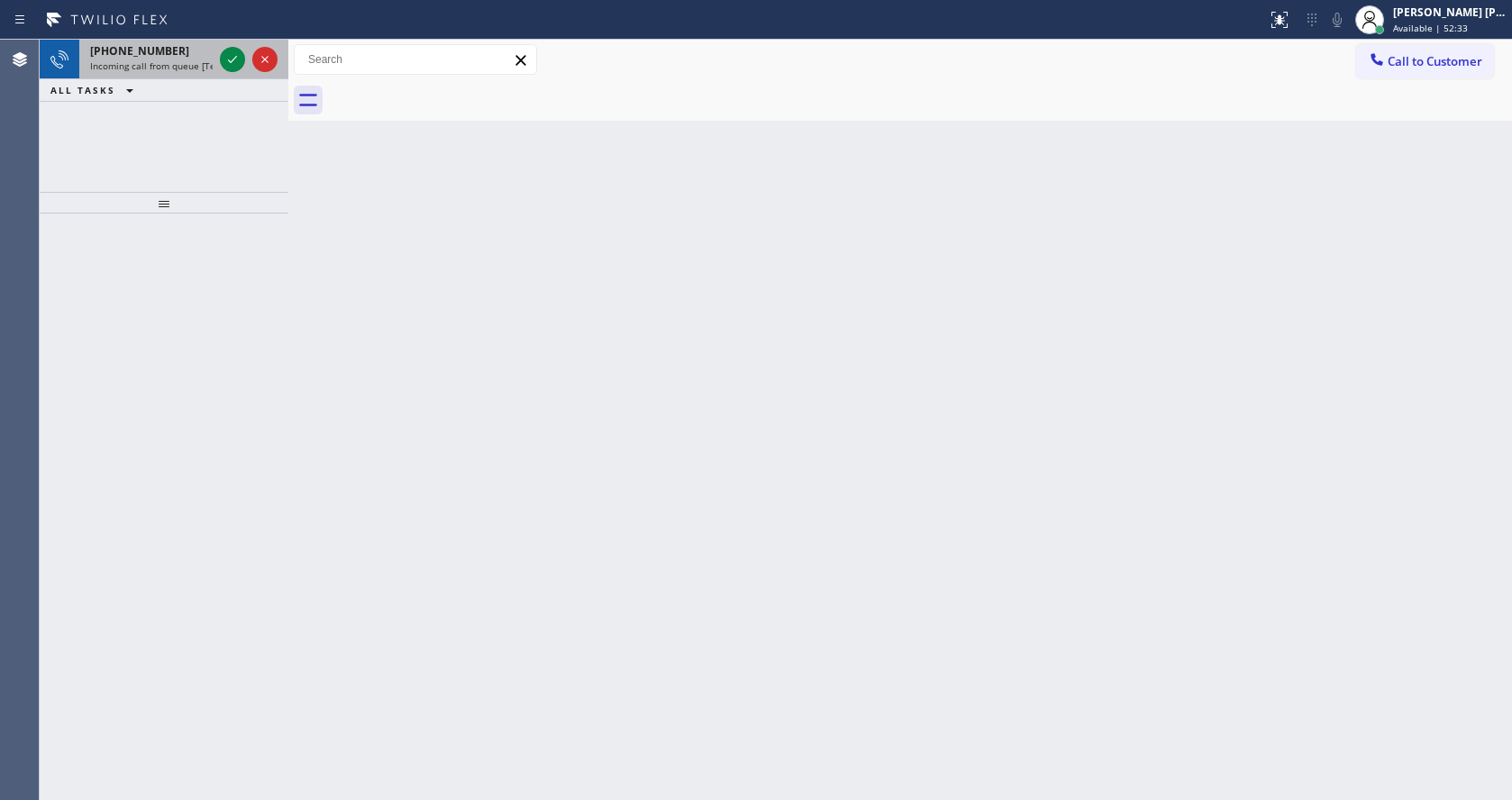
click at [197, 57] on div "[PHONE_NUMBER]" at bounding box center [151, 51] width 122 height 15
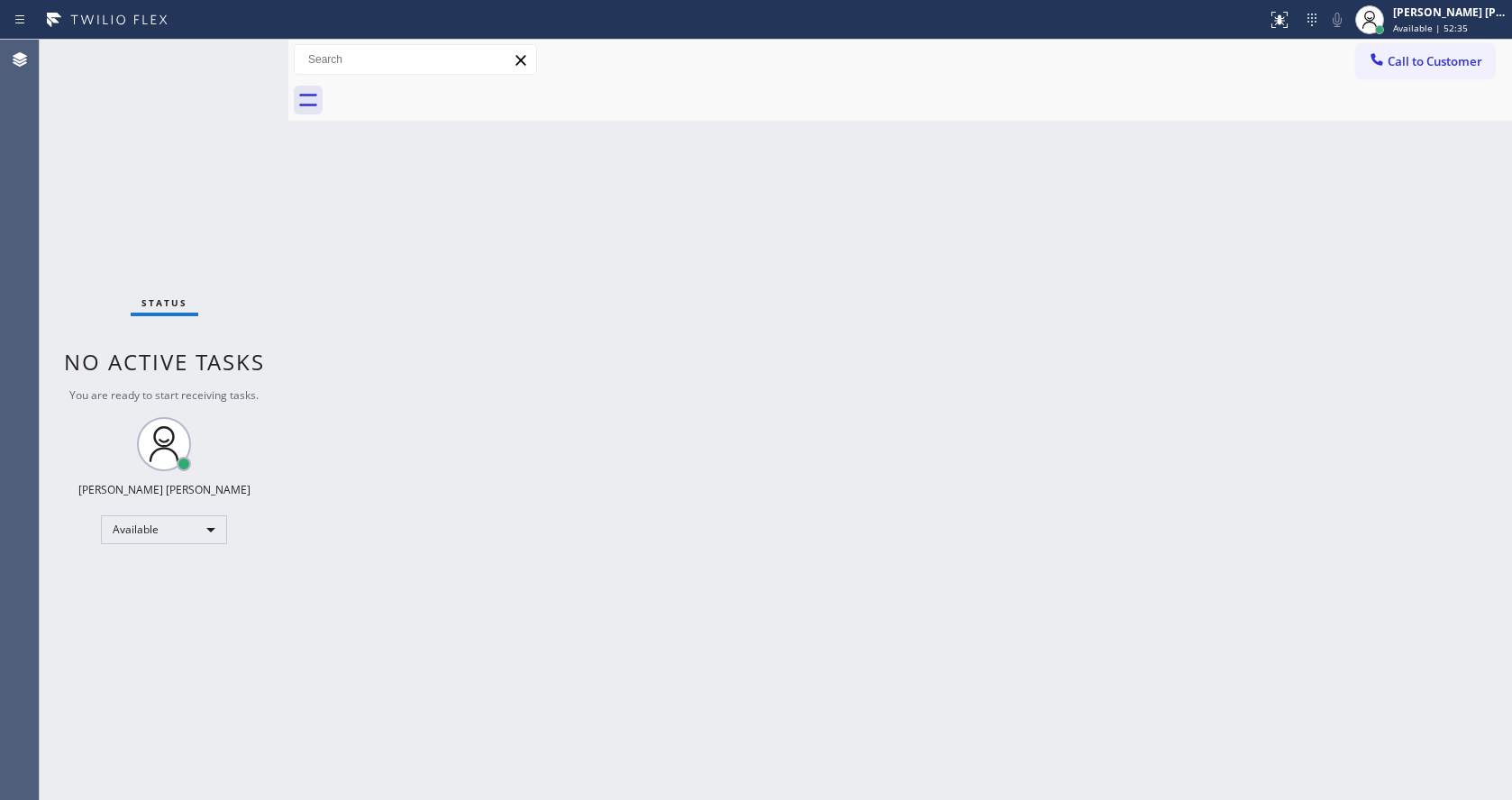
click at [1208, 353] on div "Back to Dashboard Change Sender ID Customers Technicians Select a contact Outbo…" at bounding box center [900, 419] width 1223 height 760
click at [530, 396] on div "Back to Dashboard Change Sender ID Customers Technicians Select a contact Outbo…" at bounding box center [900, 419] width 1223 height 760
click at [790, 566] on div "Back to Dashboard Change Sender ID Customers Technicians Select a contact Outbo…" at bounding box center [900, 419] width 1223 height 760
click at [419, 381] on div "Back to Dashboard Change Sender ID Customers Technicians Select a contact Outbo…" at bounding box center [900, 419] width 1223 height 760
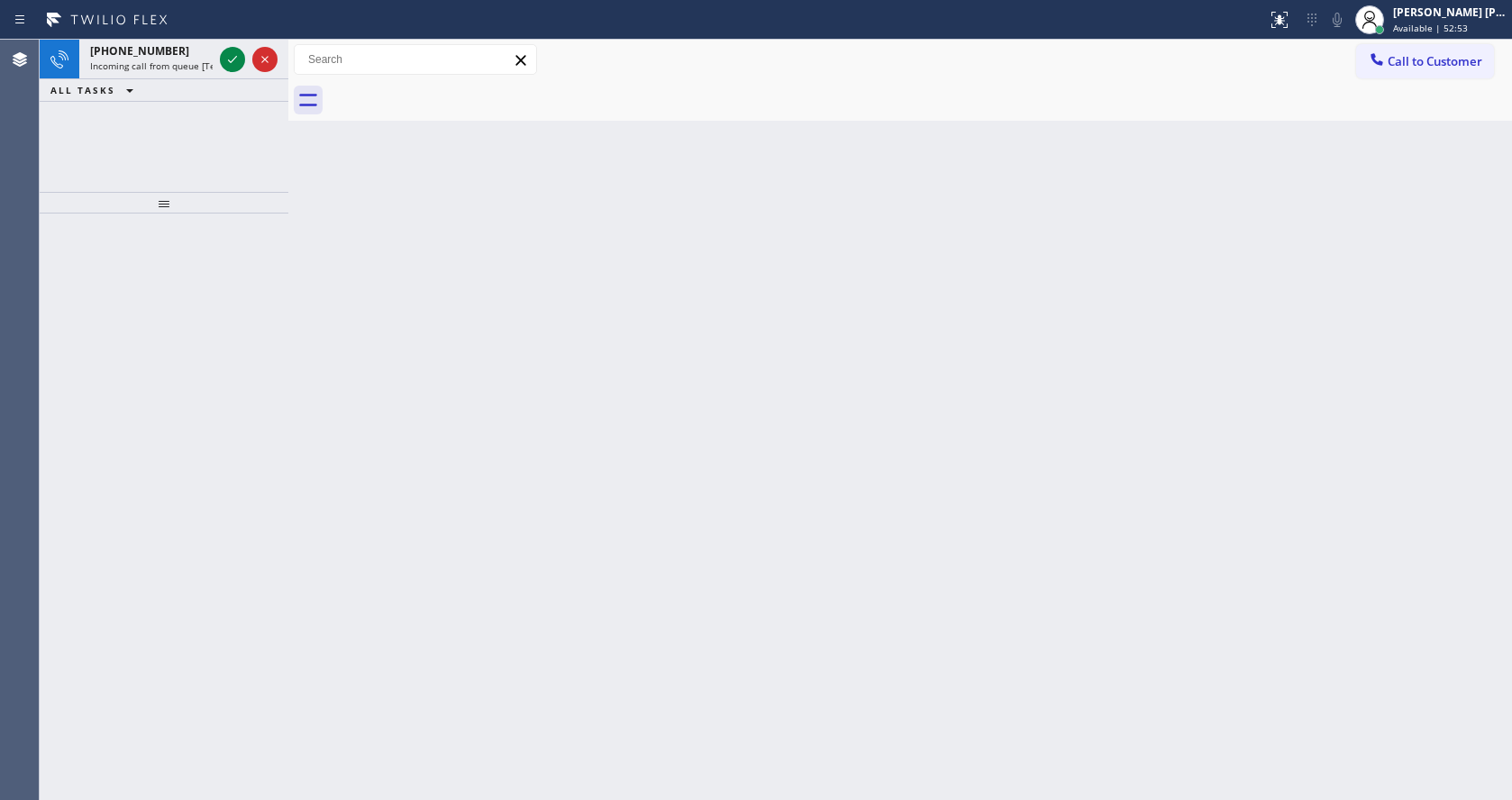
click at [555, 407] on div "Back to Dashboard Change Sender ID Customers Technicians Select a contact Outbo…" at bounding box center [900, 419] width 1223 height 760
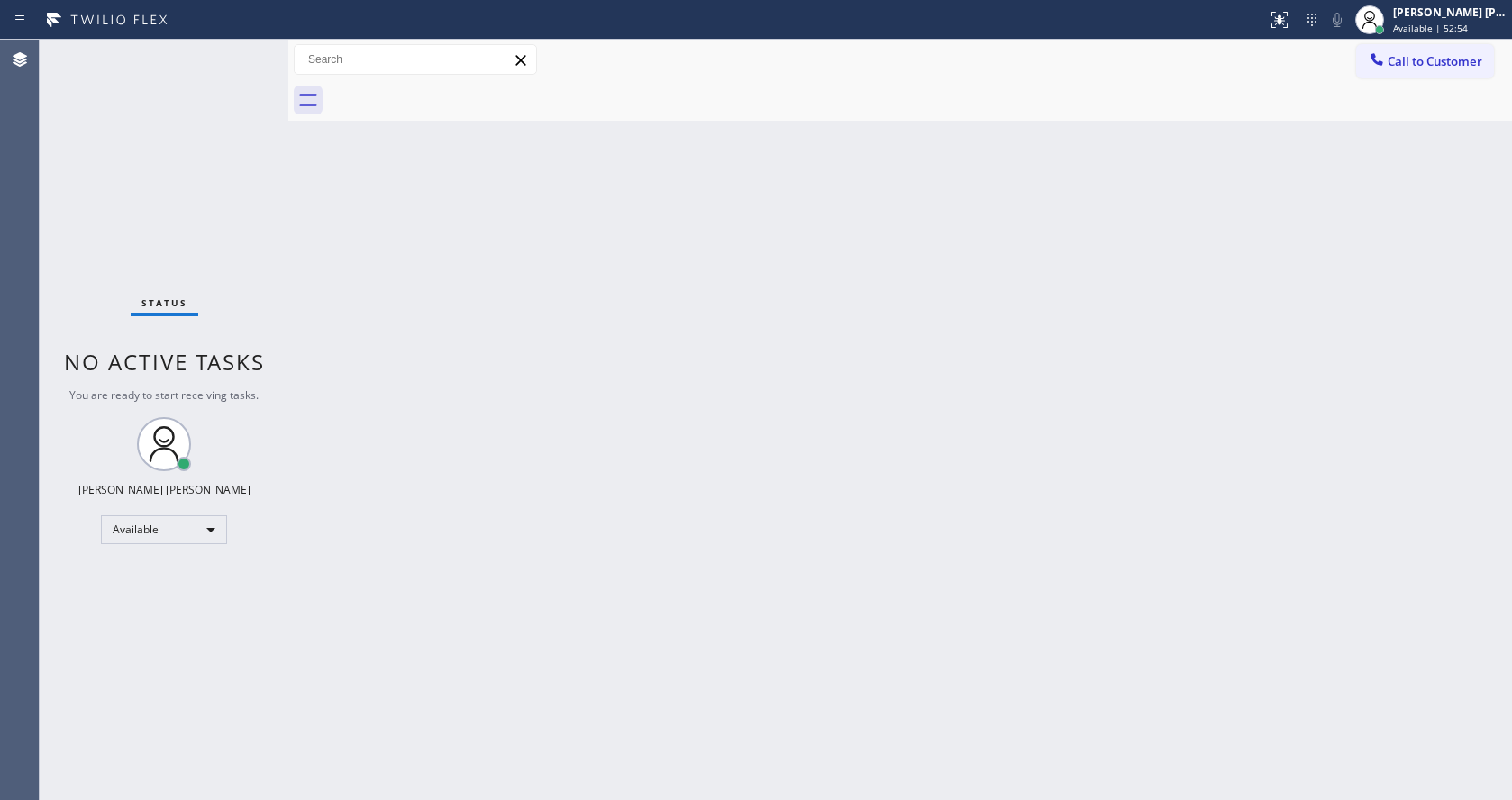
click at [812, 450] on div "Back to Dashboard Change Sender ID Customers Technicians Select a contact Outbo…" at bounding box center [900, 419] width 1223 height 760
click at [184, 257] on div "Status No active tasks You are ready to start receiving tasks. [PERSON_NAME] [P…" at bounding box center [164, 419] width 249 height 760
click at [248, 50] on div "Status No active tasks You are ready to start receiving tasks. [PERSON_NAME] [P…" at bounding box center [164, 419] width 249 height 760
click at [250, 50] on div "Status No active tasks You are ready to start receiving tasks. [PERSON_NAME] [P…" at bounding box center [164, 419] width 249 height 760
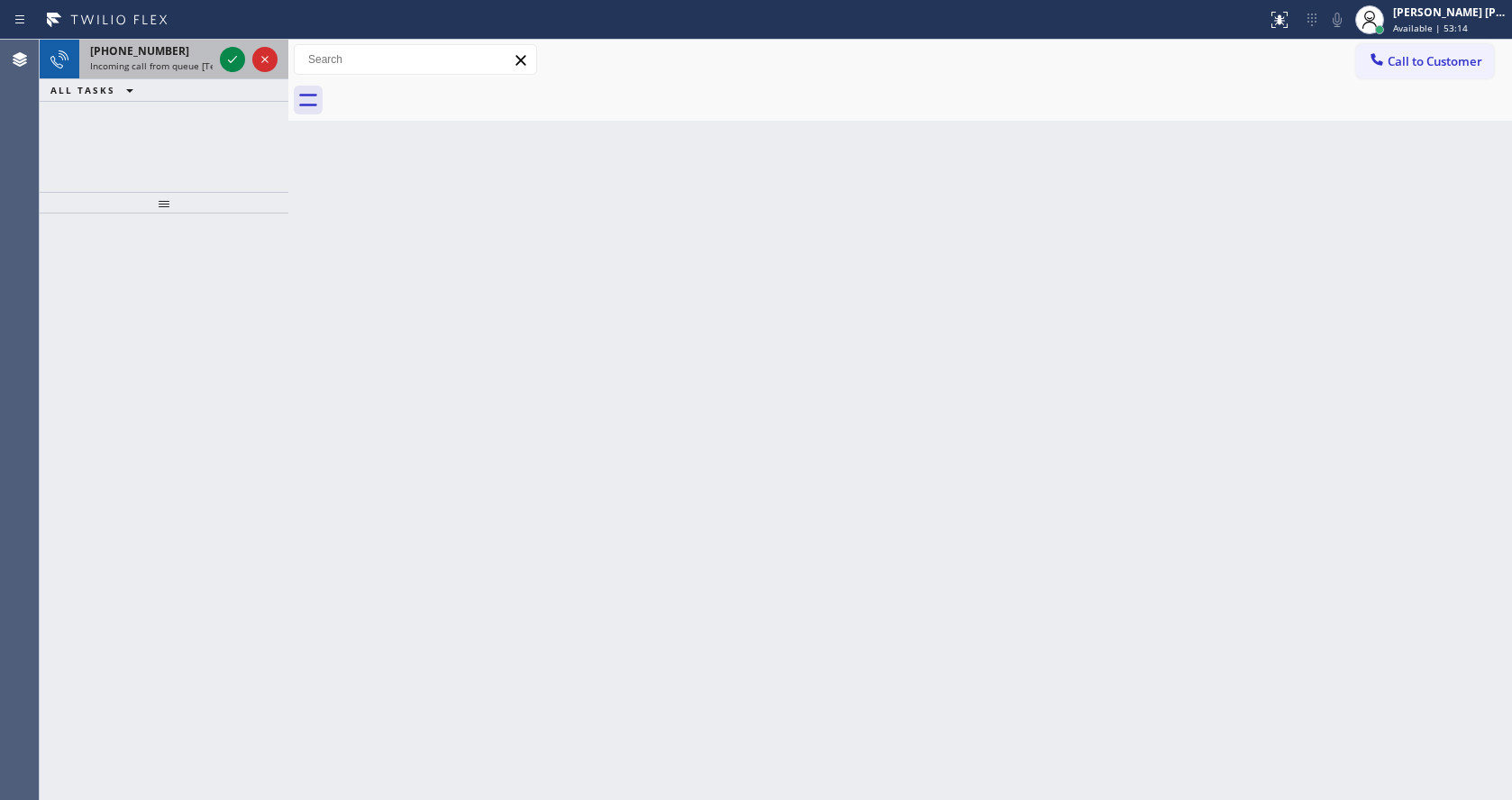
click at [202, 58] on div "[PHONE_NUMBER]" at bounding box center [151, 51] width 122 height 15
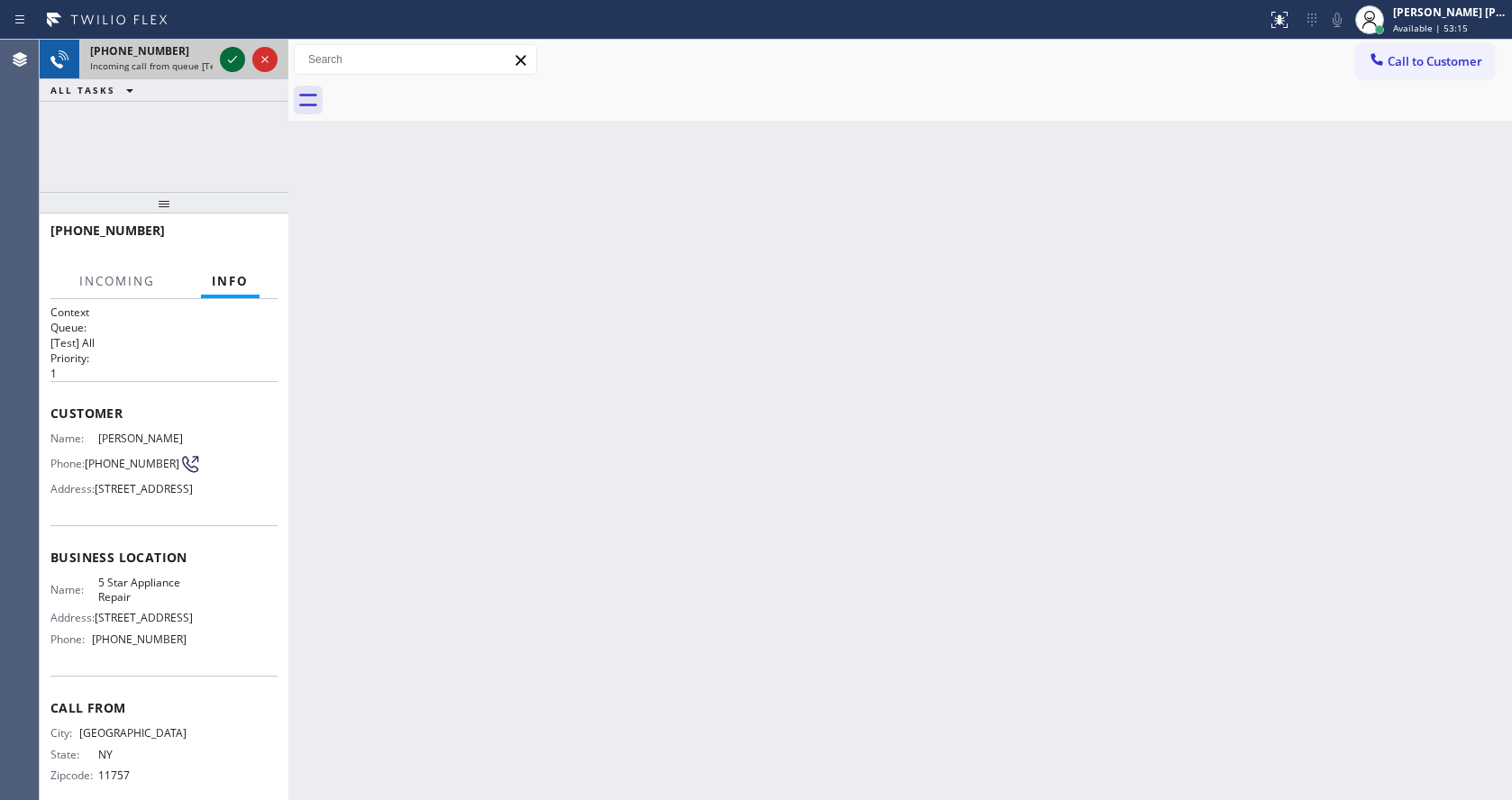
click at [226, 59] on icon at bounding box center [233, 59] width 22 height 22
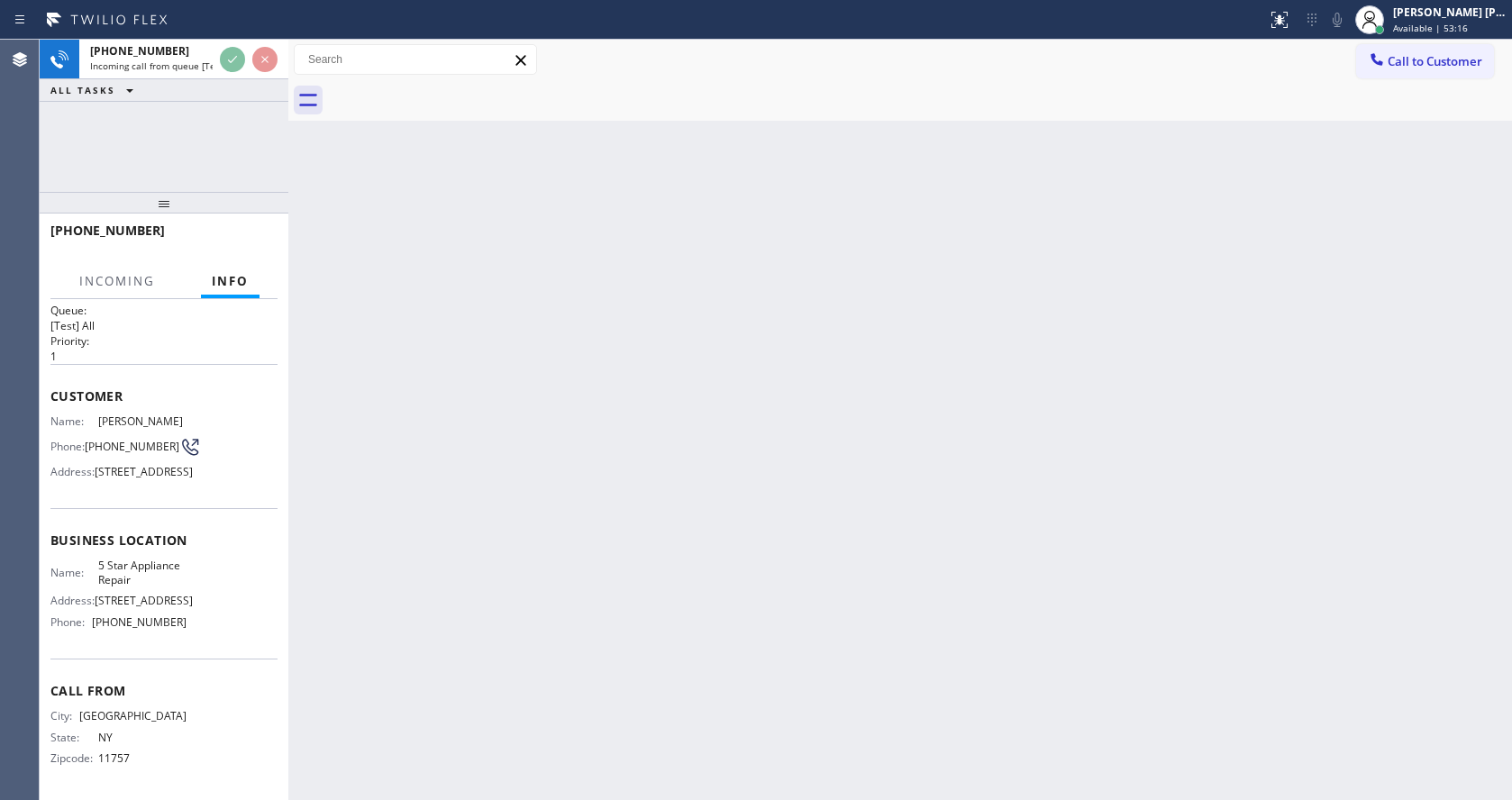
click at [681, 602] on div "Back to Dashboard Change Sender ID Customers Technicians Select a contact Outbo…" at bounding box center [900, 419] width 1223 height 760
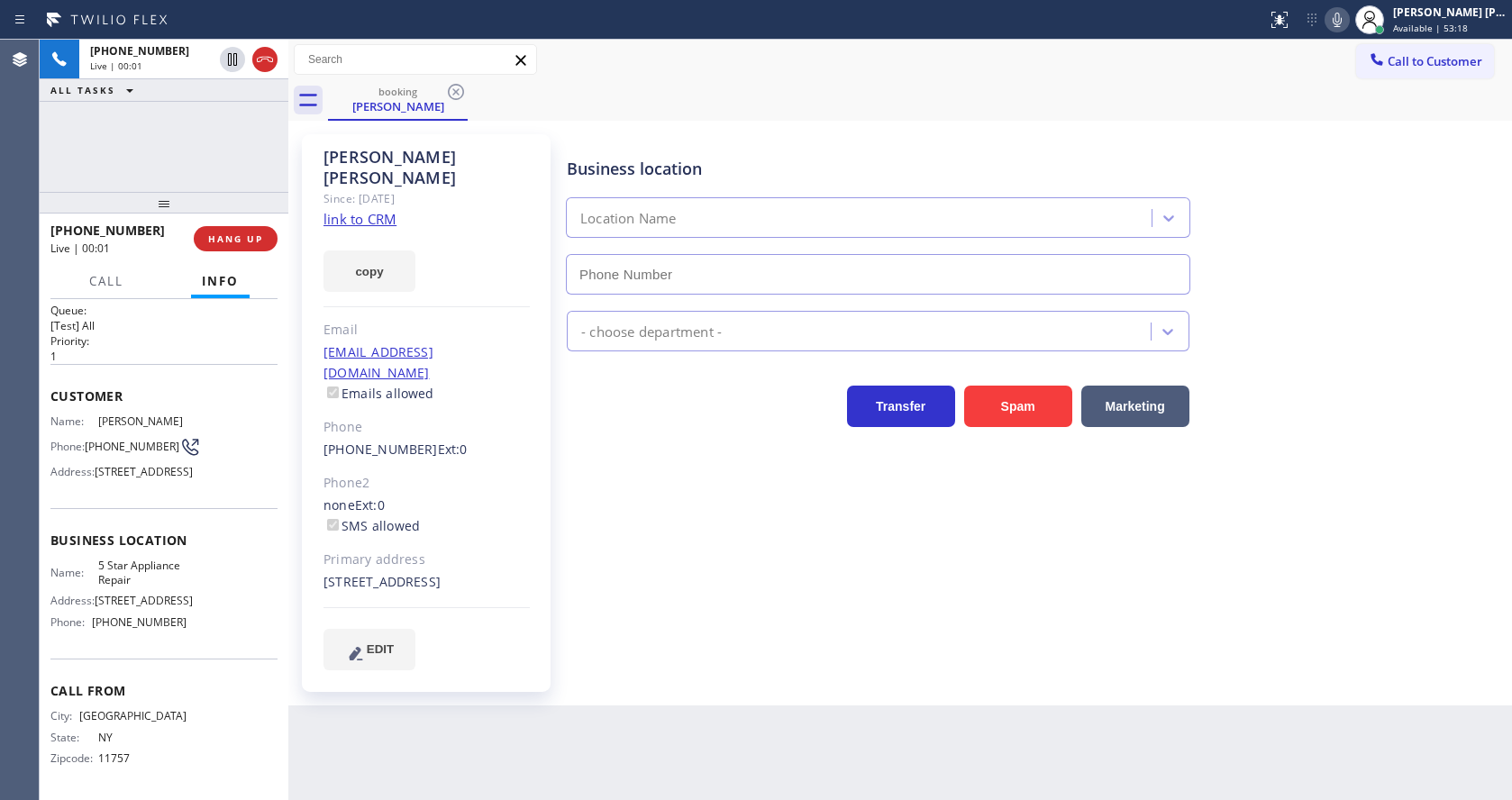
type input "[PHONE_NUMBER]"
click at [499, 439] on div "[PHONE_NUMBER] Ext: 0" at bounding box center [426, 450] width 206 height 21
click at [383, 210] on link "link to CRM" at bounding box center [360, 218] width 73 height 18
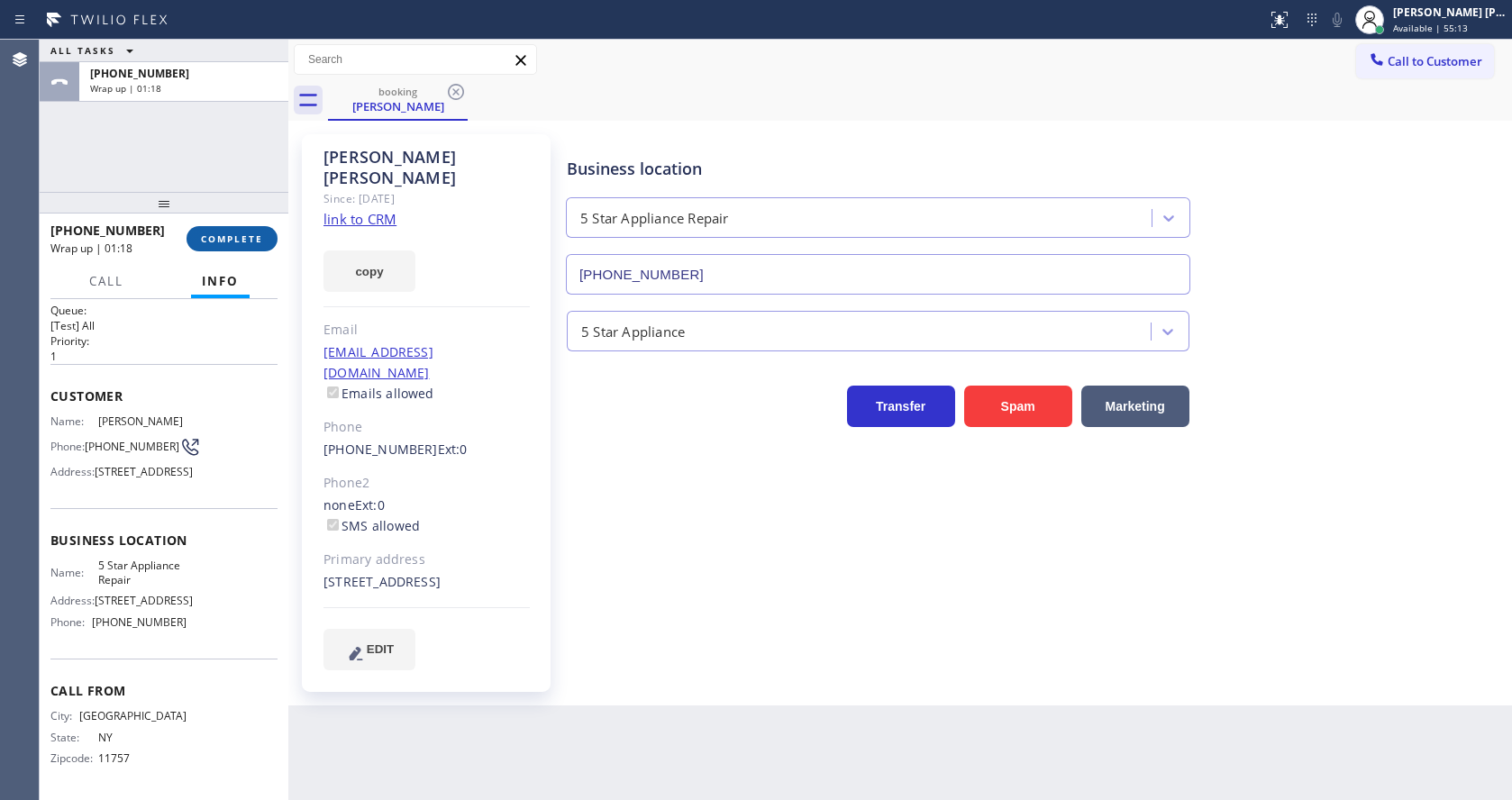
click at [218, 235] on span "COMPLETE" at bounding box center [232, 238] width 62 height 12
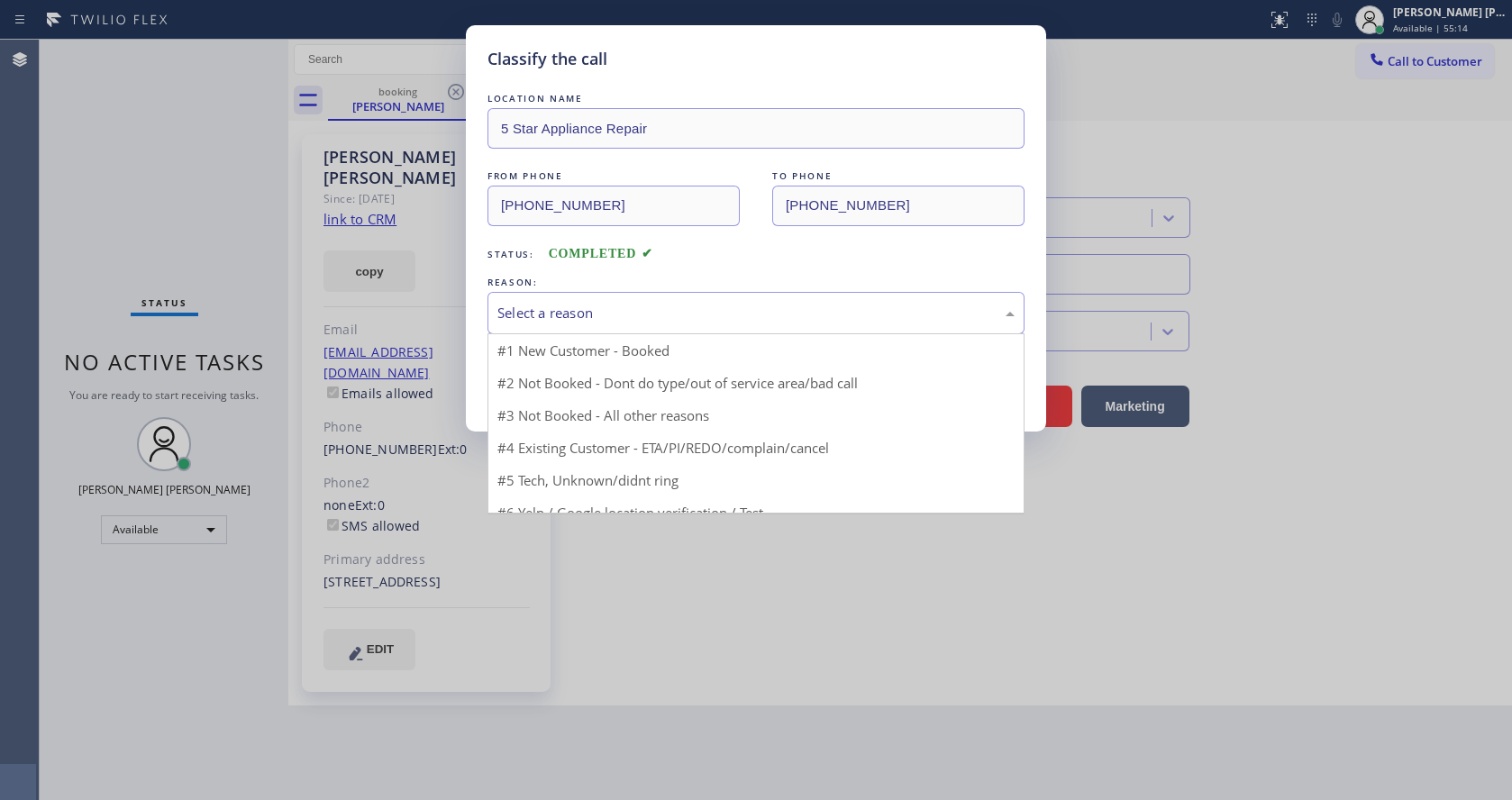
click at [663, 307] on div "Select a reason" at bounding box center [756, 313] width 517 height 21
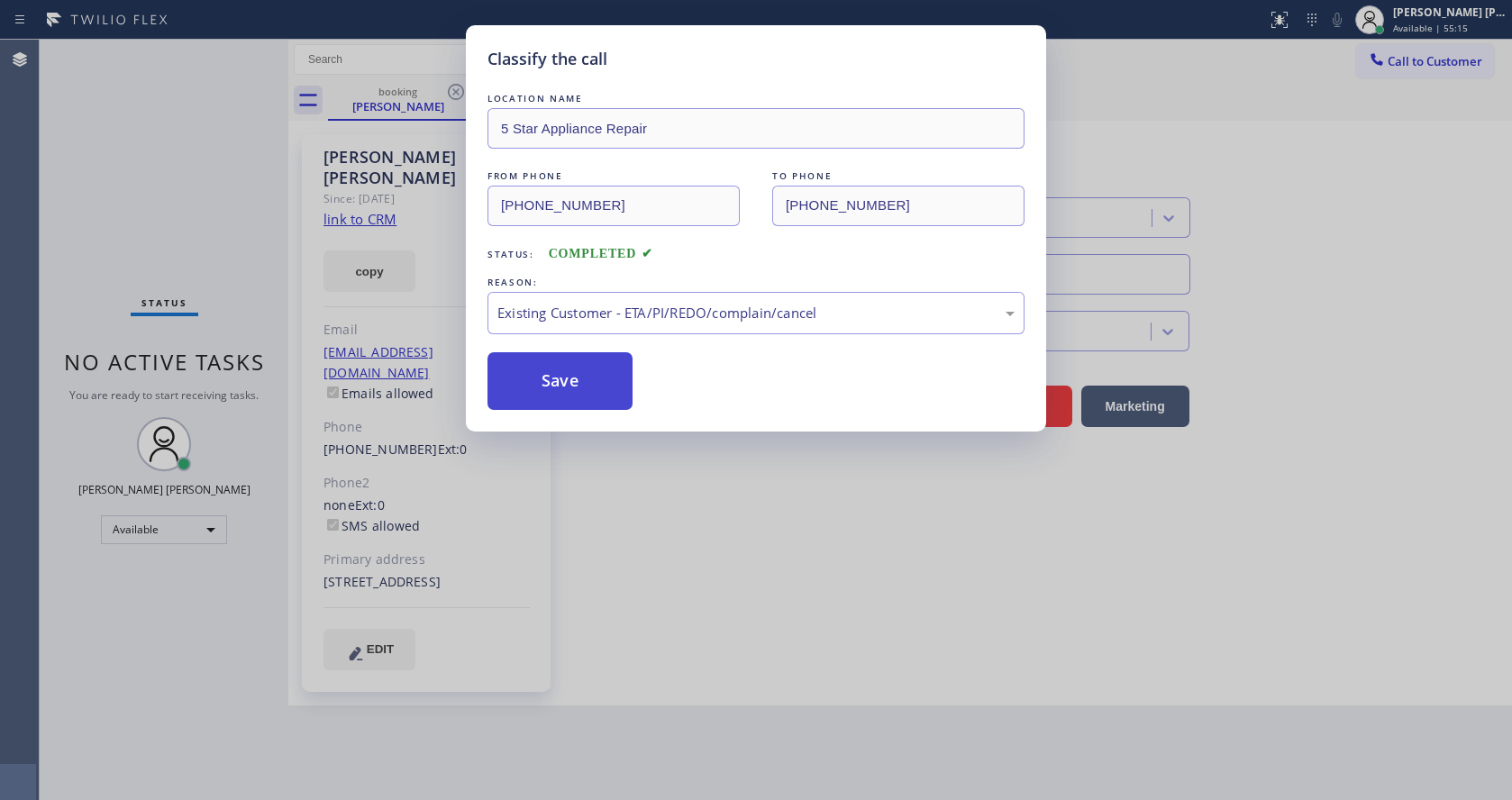
click at [561, 366] on button "Save" at bounding box center [560, 381] width 145 height 58
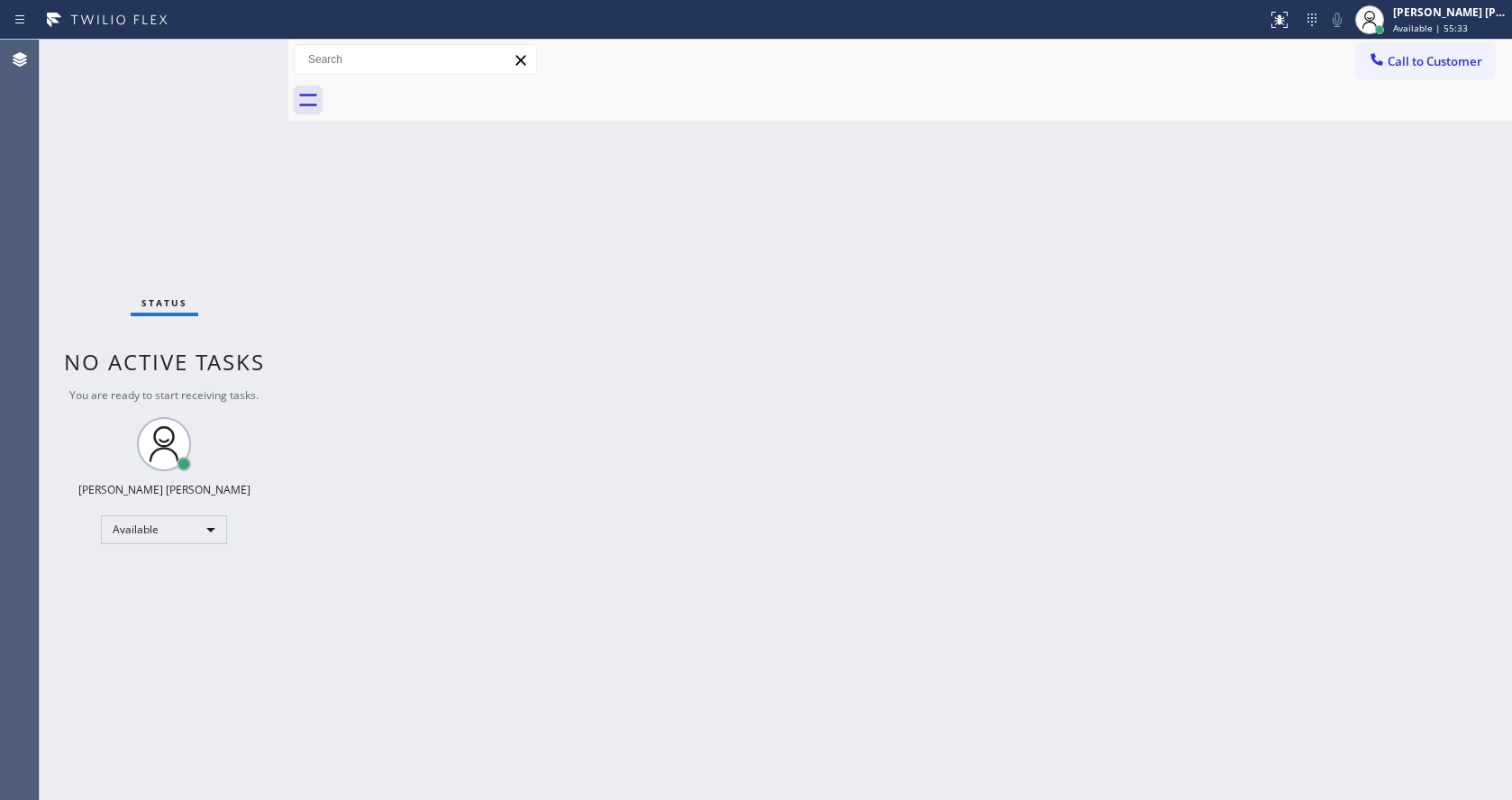
click at [338, 190] on div "Back to Dashboard Change Sender ID Customers Technicians Select a contact Outbo…" at bounding box center [900, 419] width 1223 height 760
click at [246, 47] on div "Status No active tasks You are ready to start receiving tasks. [PERSON_NAME] [P…" at bounding box center [164, 419] width 249 height 760
click at [339, 258] on div "Back to Dashboard Change Sender ID Customers Technicians Select a contact Outbo…" at bounding box center [900, 419] width 1223 height 760
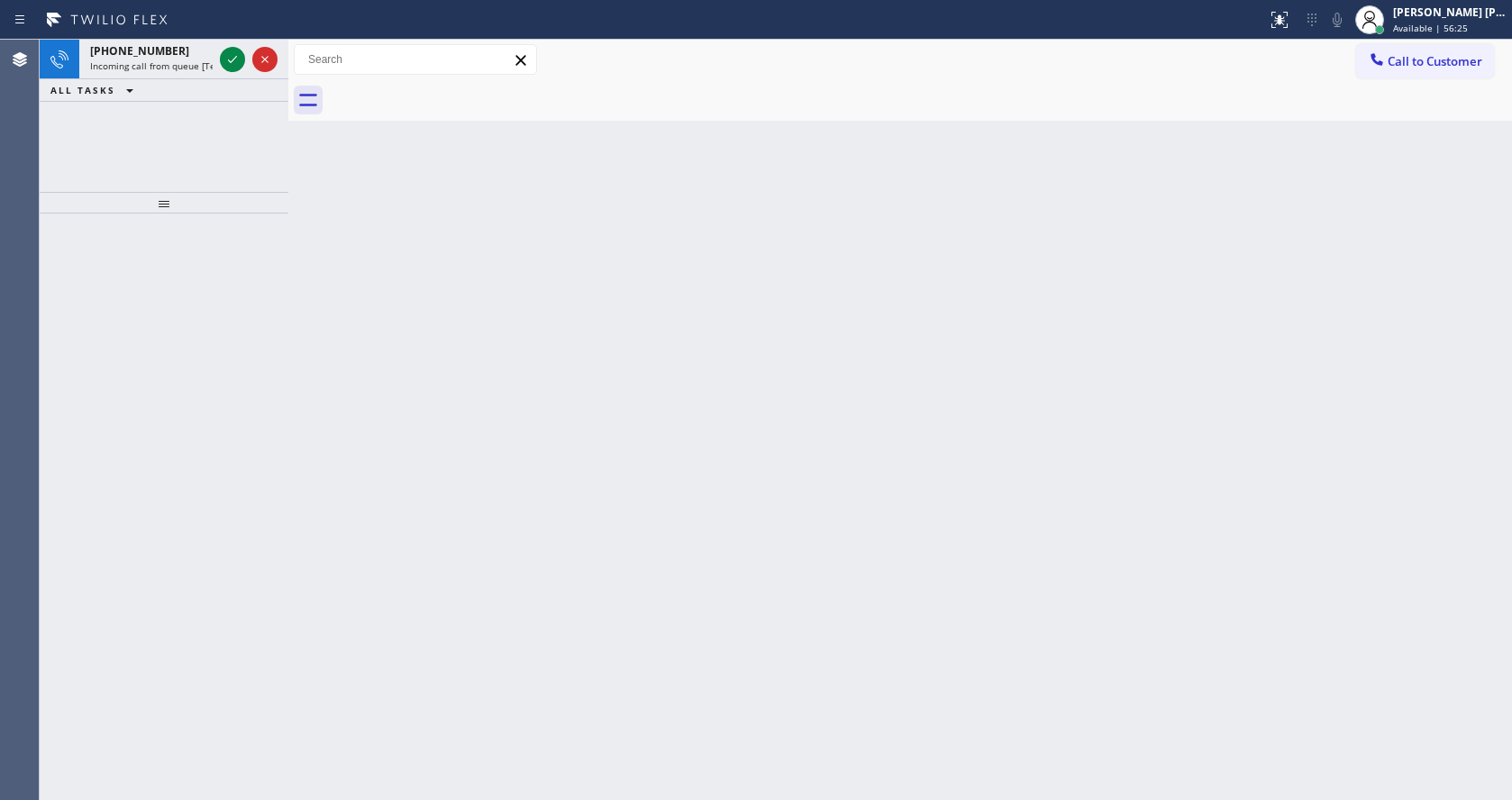
click at [270, 363] on div at bounding box center [164, 507] width 249 height 586
click at [184, 75] on div "[PHONE_NUMBER] Incoming call from queue [Test] All" at bounding box center [148, 60] width 137 height 40
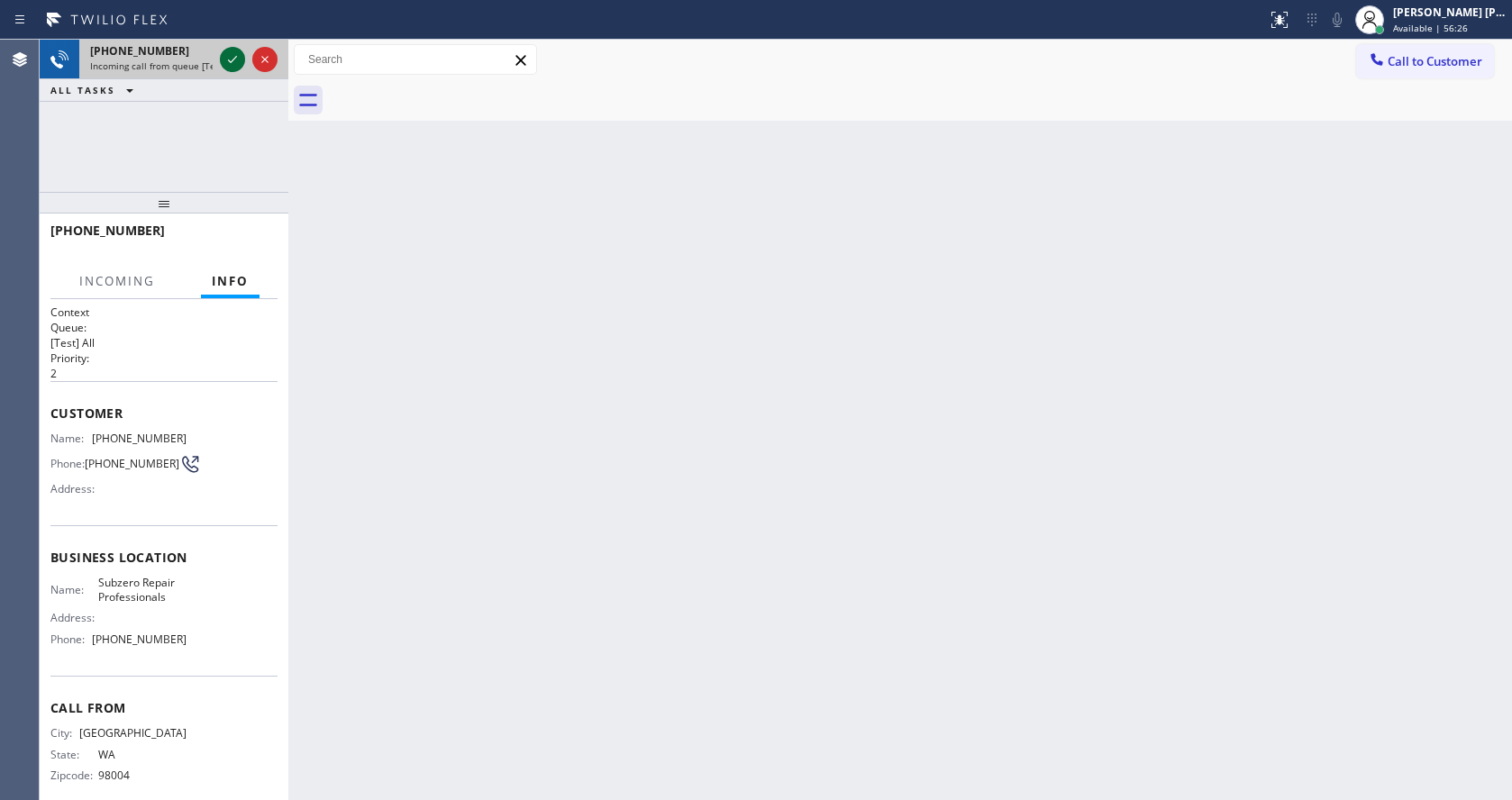
click at [234, 65] on icon at bounding box center [233, 59] width 22 height 22
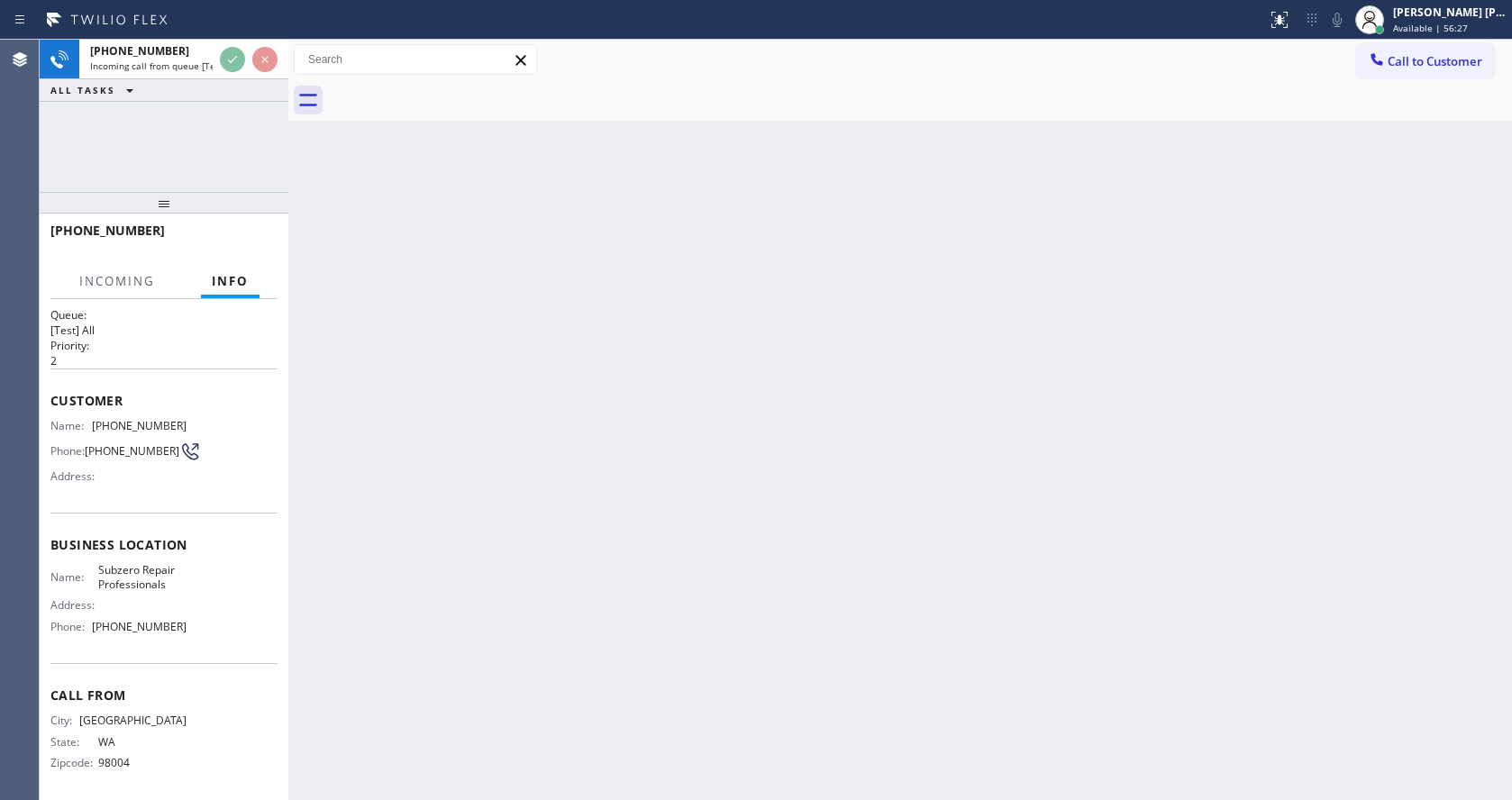
scroll to position [24, 0]
click at [774, 537] on div "Back to Dashboard Change Sender ID Customers Technicians Select a contact Outbo…" at bounding box center [900, 419] width 1223 height 760
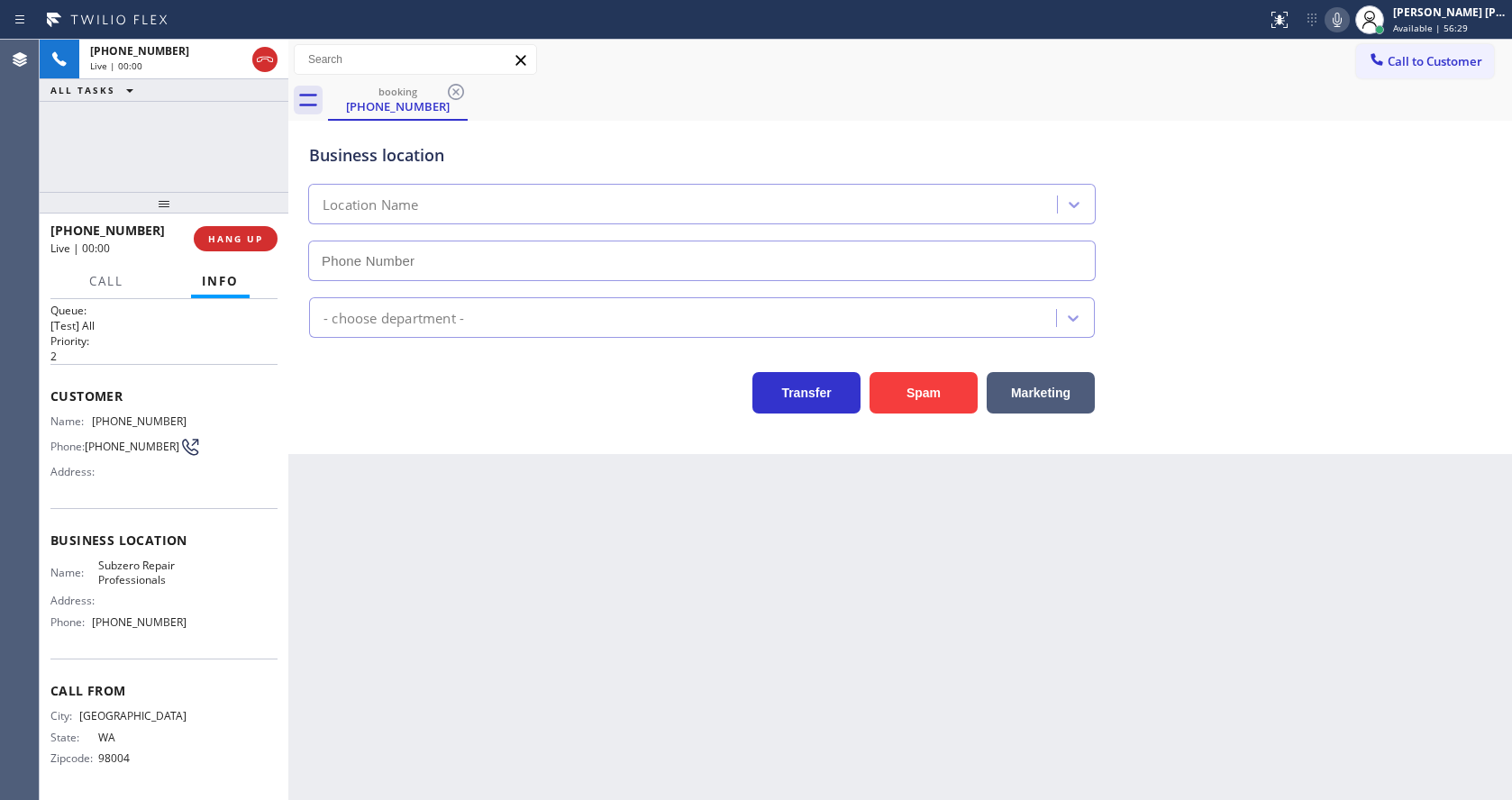
type input "[PHONE_NUMBER]"
click at [499, 700] on div "Back to Dashboard Change Sender ID Customers Technicians Select a contact Outbo…" at bounding box center [900, 419] width 1223 height 760
click at [453, 642] on div "Back to Dashboard Change Sender ID Customers Technicians Select a contact Outbo…" at bounding box center [900, 419] width 1223 height 760
click at [968, 621] on div "Back to Dashboard Change Sender ID Customers Technicians Select a contact Outbo…" at bounding box center [900, 419] width 1223 height 760
click at [1345, 28] on icon at bounding box center [1336, 19] width 22 height 22
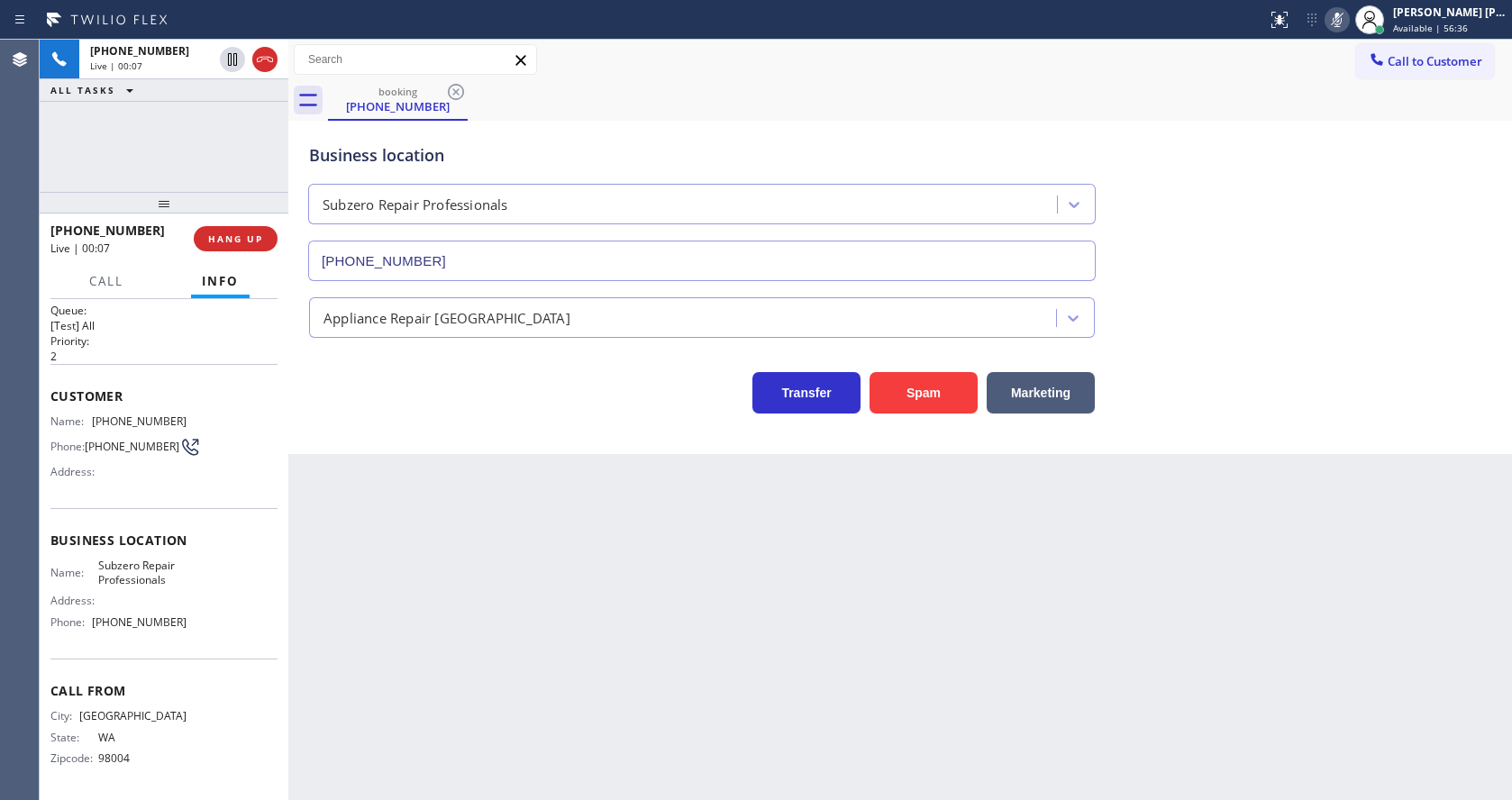
click at [1303, 264] on div "Business location Subzero Repair Professionals [PHONE_NUMBER]" at bounding box center [900, 199] width 1189 height 163
click at [613, 605] on div "Back to Dashboard Change Sender ID Customers Technicians Select a contact Outbo…" at bounding box center [900, 419] width 1223 height 760
drag, startPoint x: 490, startPoint y: 656, endPoint x: 446, endPoint y: 689, distance: 55.0
click at [490, 656] on div "Back to Dashboard Change Sender ID Customers Technicians Select a contact Outbo…" at bounding box center [900, 419] width 1223 height 760
drag, startPoint x: 1300, startPoint y: 287, endPoint x: 1297, endPoint y: 257, distance: 30.1
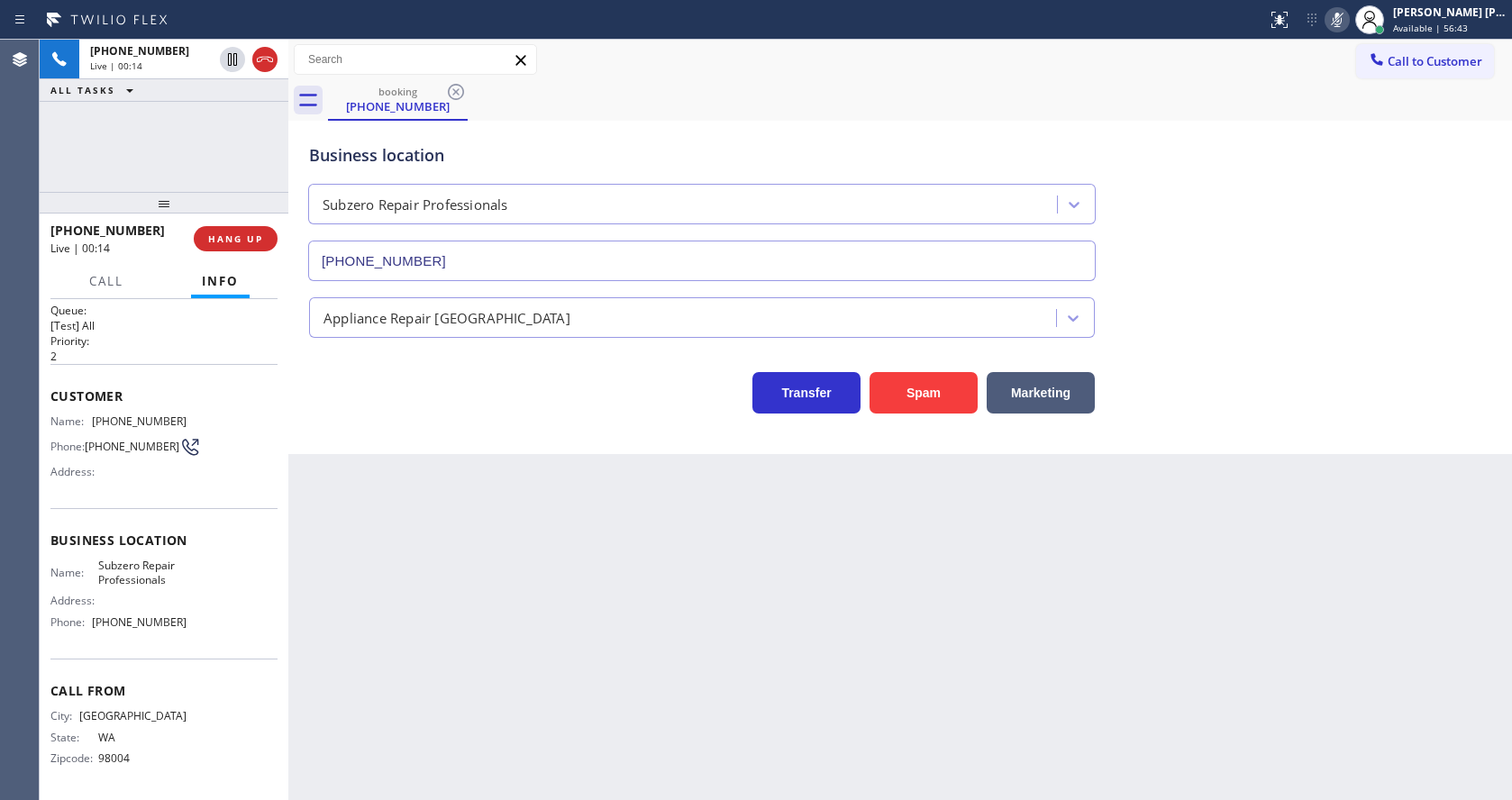
click at [1300, 282] on div "Appliance Repair [GEOGRAPHIC_DATA]" at bounding box center [900, 309] width 1189 height 57
click at [1344, 19] on icon at bounding box center [1336, 19] width 22 height 22
click at [1340, 183] on div "Business location Subzero Repair Professionals [PHONE_NUMBER]" at bounding box center [900, 199] width 1189 height 163
click at [507, 655] on div "Back to Dashboard Change Sender ID Customers Technicians Select a contact Outbo…" at bounding box center [900, 419] width 1223 height 760
click at [724, 582] on div "Back to Dashboard Change Sender ID Customers Technicians Select a contact Outbo…" at bounding box center [900, 419] width 1223 height 760
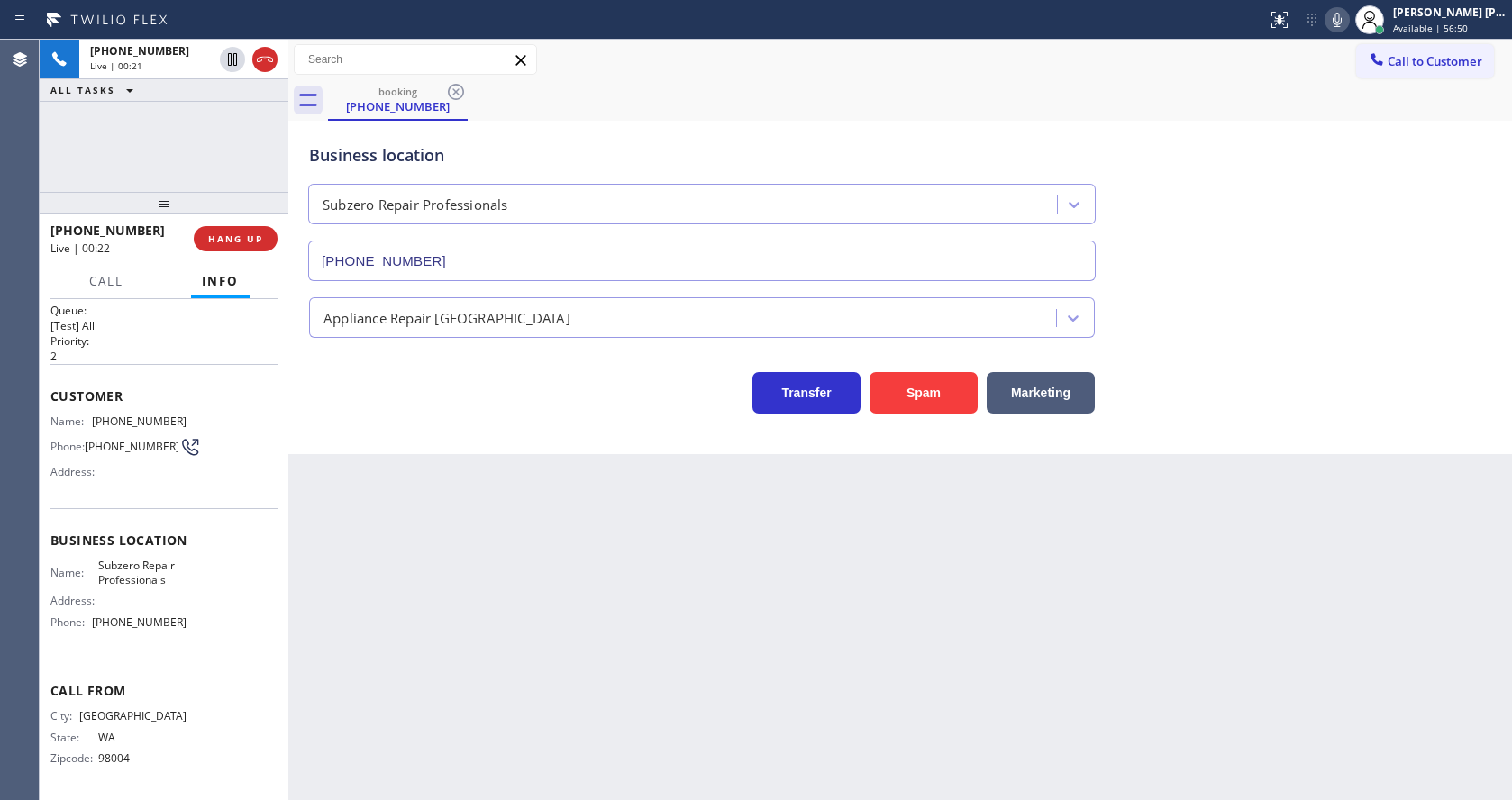
click at [513, 597] on div "Back to Dashboard Change Sender ID Customers Technicians Select a contact Outbo…" at bounding box center [900, 419] width 1223 height 760
click at [494, 652] on div "Back to Dashboard Change Sender ID Customers Technicians Select a contact Outbo…" at bounding box center [900, 419] width 1223 height 760
click at [538, 697] on div "Back to Dashboard Change Sender ID Customers Technicians Select a contact Outbo…" at bounding box center [900, 419] width 1223 height 760
click at [536, 577] on div "Back to Dashboard Change Sender ID Customers Technicians Select a contact Outbo…" at bounding box center [900, 419] width 1223 height 760
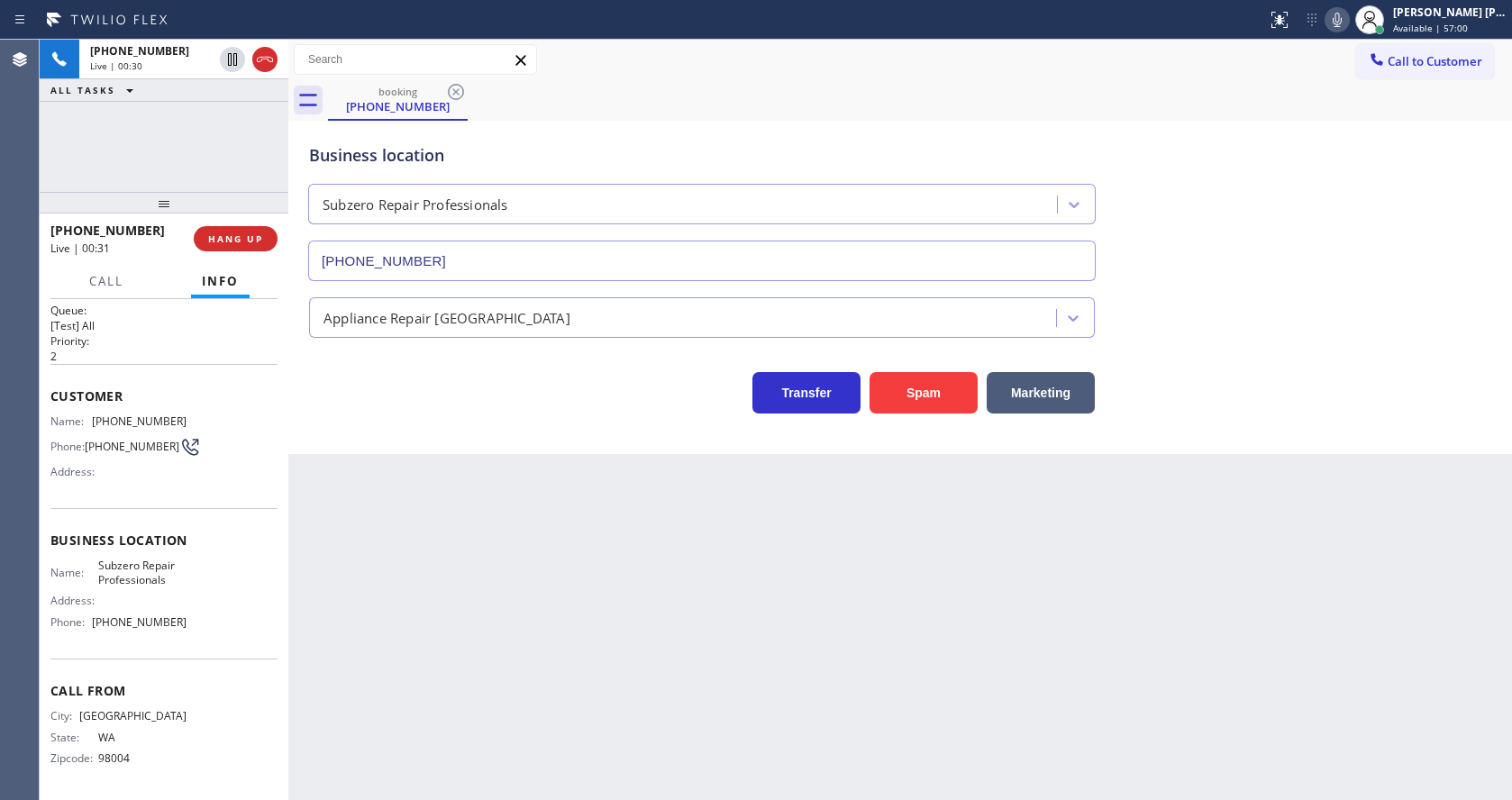
click at [696, 714] on div "Back to Dashboard Change Sender ID Customers Technicians Select a contact Outbo…" at bounding box center [900, 419] width 1223 height 760
drag, startPoint x: 535, startPoint y: 666, endPoint x: 421, endPoint y: 791, distance: 169.2
click at [526, 669] on div "Back to Dashboard Change Sender ID Customers Technicians Select a contact Outbo…" at bounding box center [900, 419] width 1223 height 760
click at [817, 703] on div "Back to Dashboard Change Sender ID Customers Technicians Select a contact Outbo…" at bounding box center [900, 419] width 1223 height 760
click at [403, 643] on div "Back to Dashboard Change Sender ID Customers Technicians Select a contact Outbo…" at bounding box center [900, 419] width 1223 height 760
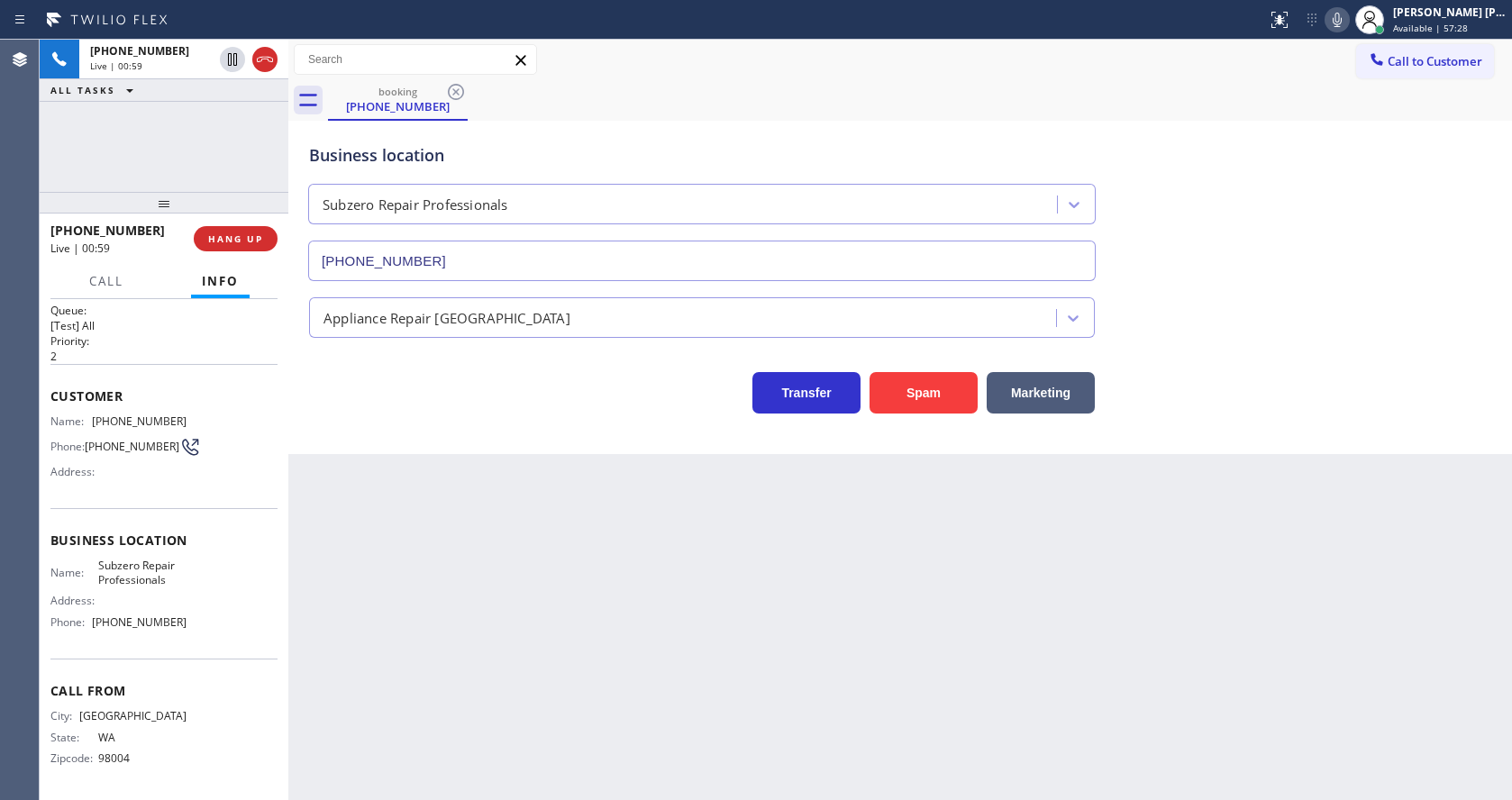
click at [422, 587] on div "Back to Dashboard Change Sender ID Customers Technicians Select a contact Outbo…" at bounding box center [900, 419] width 1223 height 760
drag, startPoint x: 90, startPoint y: 413, endPoint x: 180, endPoint y: 410, distance: 90.0
click at [180, 415] on div "Name: [PHONE_NUMBER] Phone: [PHONE_NUMBER] Address:" at bounding box center [163, 450] width 227 height 71
copy div "[PHONE_NUMBER]"
drag, startPoint x: 517, startPoint y: 606, endPoint x: 436, endPoint y: 795, distance: 205.6
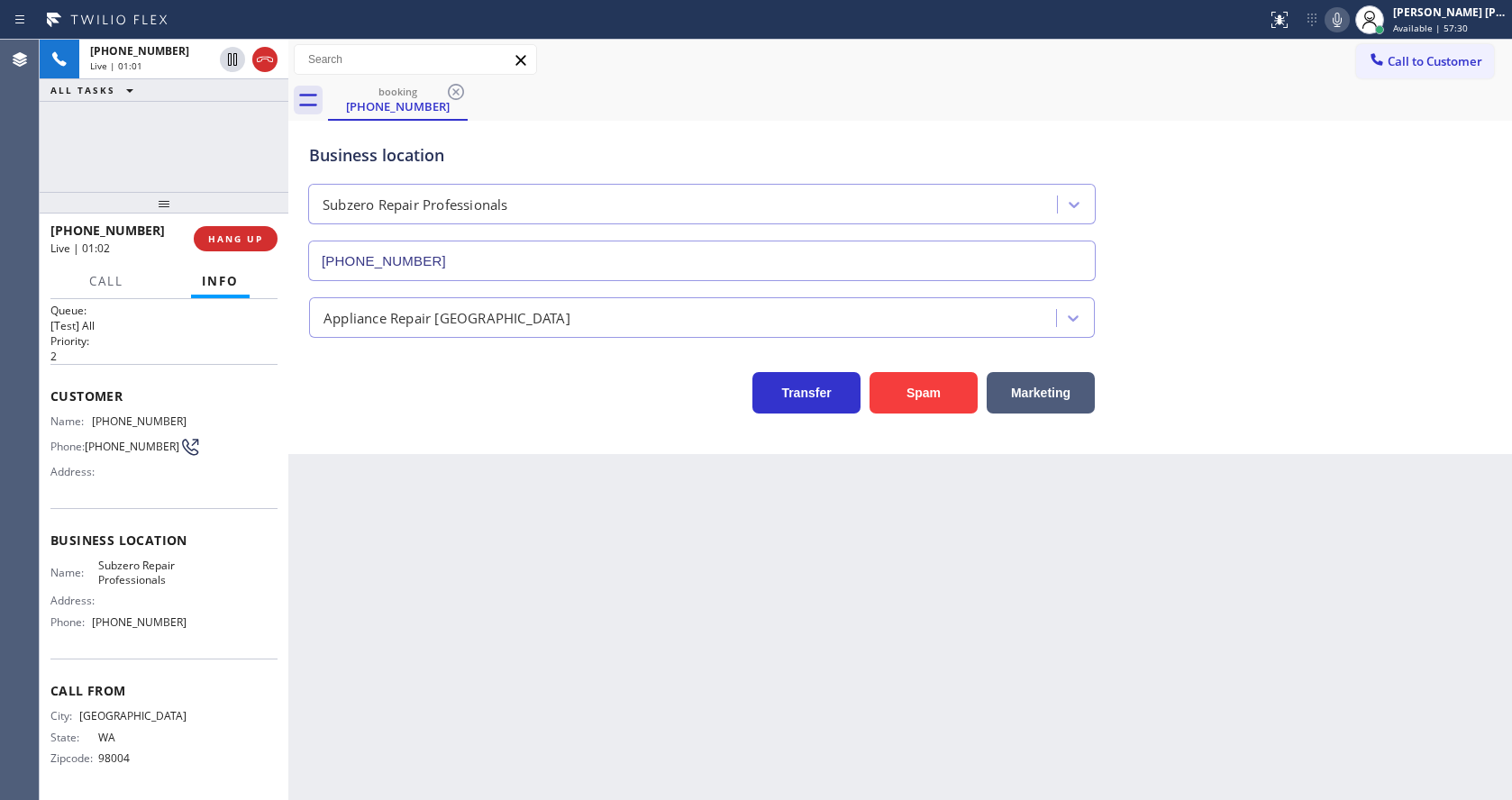
click at [509, 612] on div "Back to Dashboard Change Sender ID Customers Technicians Select a contact Outbo…" at bounding box center [900, 419] width 1223 height 760
click at [204, 567] on div "Name: Subzero Repair Professionals Address: Phone: [PHONE_NUMBER]" at bounding box center [163, 598] width 227 height 78
drag, startPoint x: 96, startPoint y: 562, endPoint x: 171, endPoint y: 579, distance: 76.9
click at [171, 579] on span "Subzero Repair Professionals" at bounding box center [142, 572] width 89 height 28
copy span "Subzero Repair Professionals"
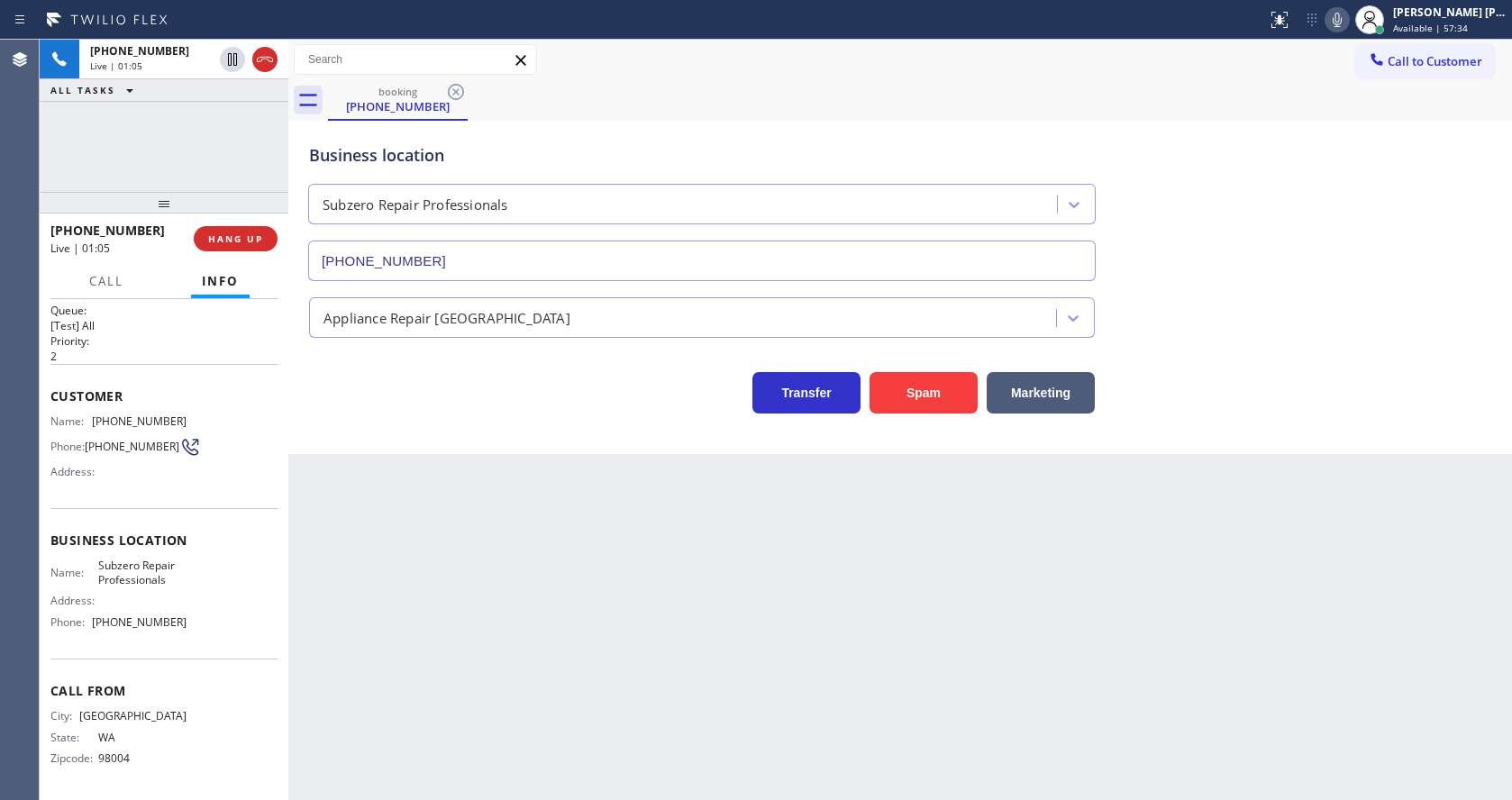
drag, startPoint x: 446, startPoint y: 621, endPoint x: 411, endPoint y: 798, distance: 180.4
click at [440, 623] on div "Back to Dashboard Change Sender ID Customers Technicians Select a contact Outbo…" at bounding box center [900, 419] width 1223 height 760
click at [188, 613] on div "Name: Subzero Repair Professionals Address: Phone: [PHONE_NUMBER]" at bounding box center [163, 598] width 227 height 78
drag, startPoint x: 90, startPoint y: 623, endPoint x: 213, endPoint y: 620, distance: 123.0
click at [213, 620] on div "Name: Subzero Repair Professionals Address: Phone: [PHONE_NUMBER]" at bounding box center [163, 598] width 227 height 78
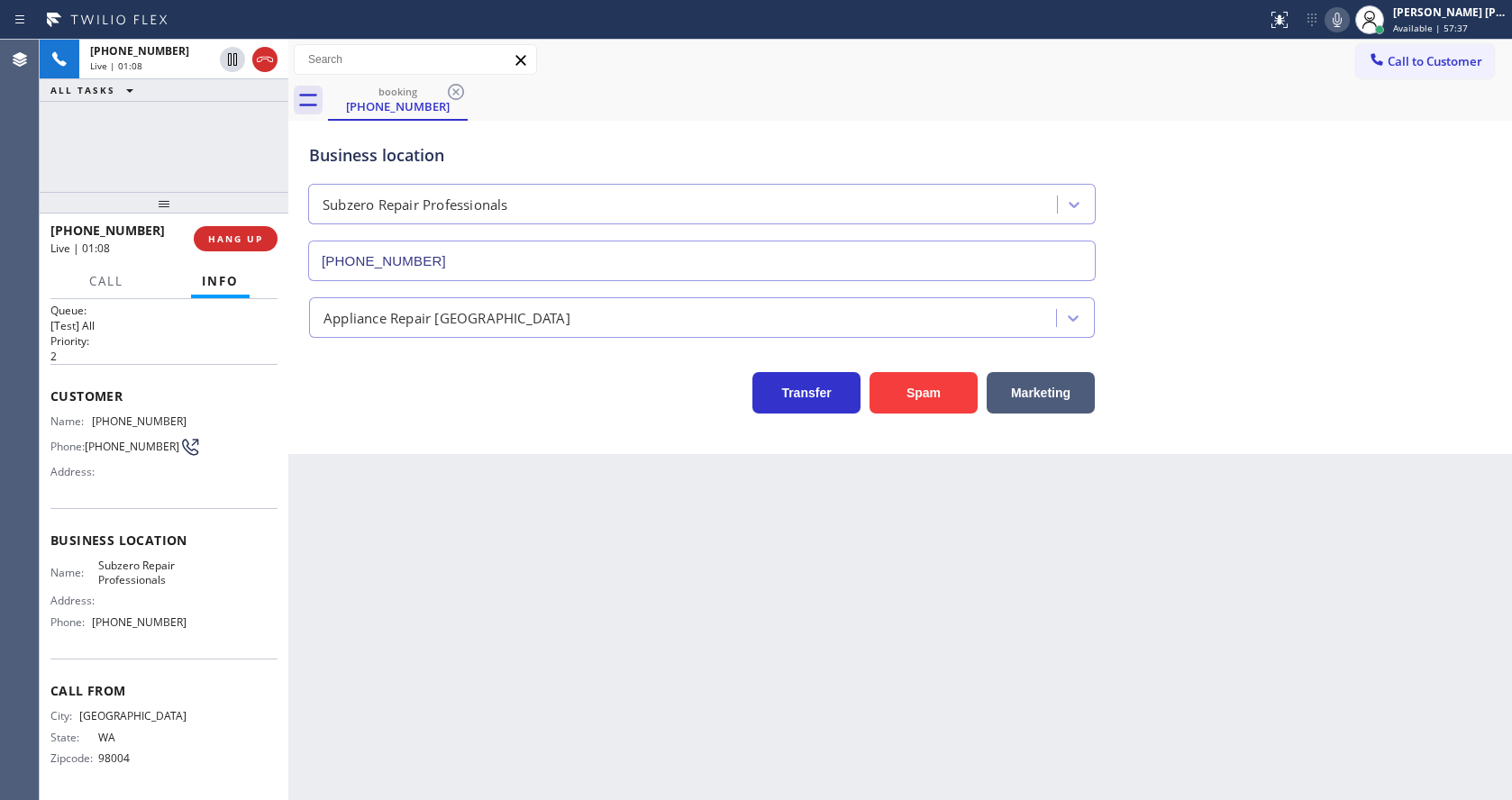
drag, startPoint x: 437, startPoint y: 647, endPoint x: 420, endPoint y: 760, distance: 114.3
click at [435, 648] on div "Back to Dashboard Change Sender ID Customers Technicians Select a contact Outbo…" at bounding box center [900, 419] width 1223 height 760
click at [738, 675] on div "Back to Dashboard Change Sender ID Customers Technicians Select a contact Outbo…" at bounding box center [900, 419] width 1223 height 760
click at [676, 509] on div "Back to Dashboard Change Sender ID Customers Technicians Select a contact Outbo…" at bounding box center [900, 419] width 1223 height 760
click at [461, 788] on div "Back to Dashboard Change Sender ID Customers Technicians Select a contact Outbo…" at bounding box center [900, 419] width 1223 height 760
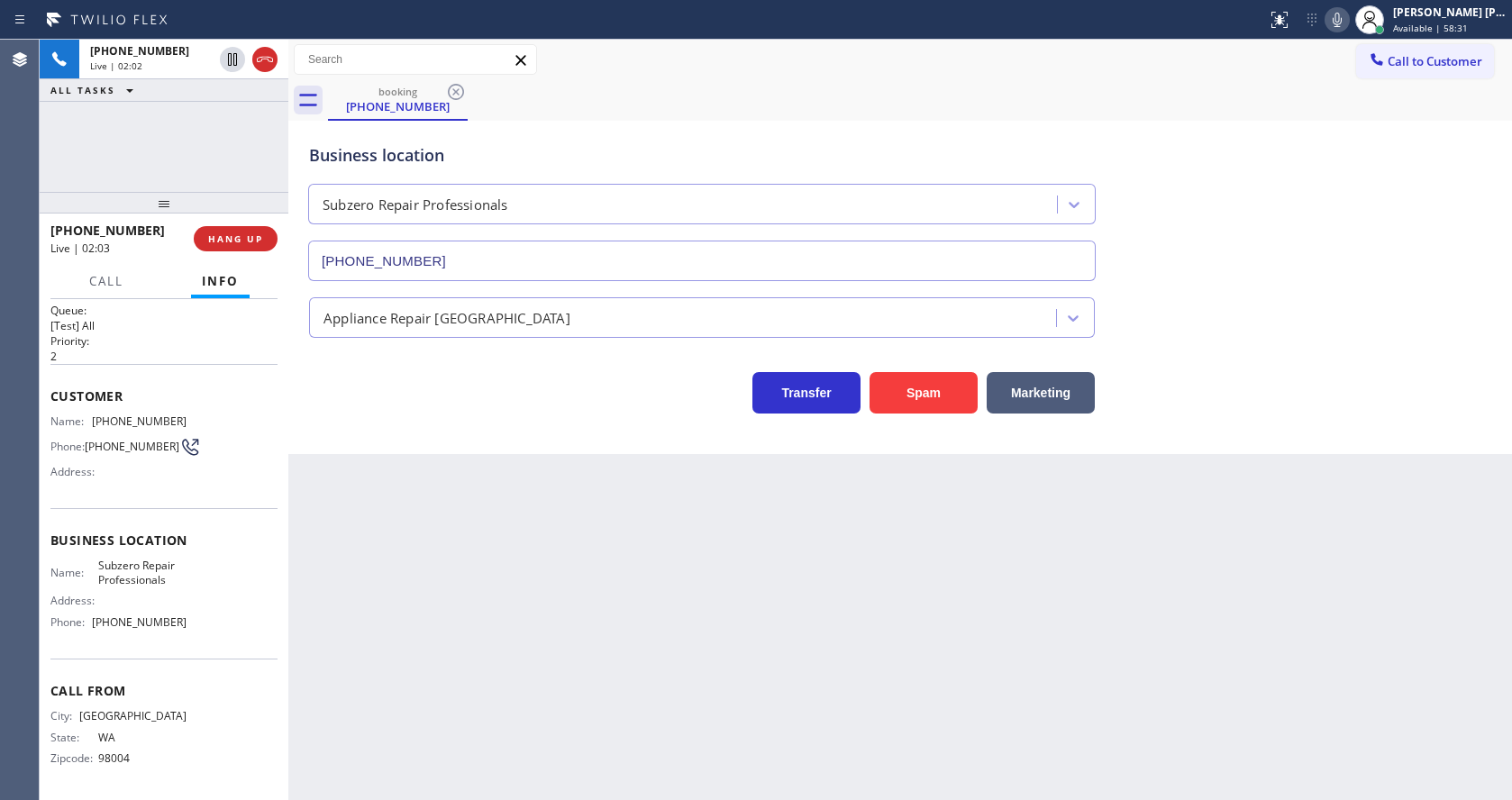
click at [752, 637] on div "Back to Dashboard Change Sender ID Customers Technicians Select a contact Outbo…" at bounding box center [900, 419] width 1223 height 760
click at [493, 656] on div "Back to Dashboard Change Sender ID Customers Technicians Select a contact Outbo…" at bounding box center [900, 419] width 1223 height 760
click at [1251, 363] on div "Transfer Spam Marketing" at bounding box center [900, 384] width 1189 height 58
click at [540, 788] on div "Back to Dashboard Change Sender ID Customers Technicians Select a contact Outbo…" at bounding box center [900, 419] width 1223 height 760
click at [835, 595] on div "Back to Dashboard Change Sender ID Customers Technicians Select a contact Outbo…" at bounding box center [900, 419] width 1223 height 760
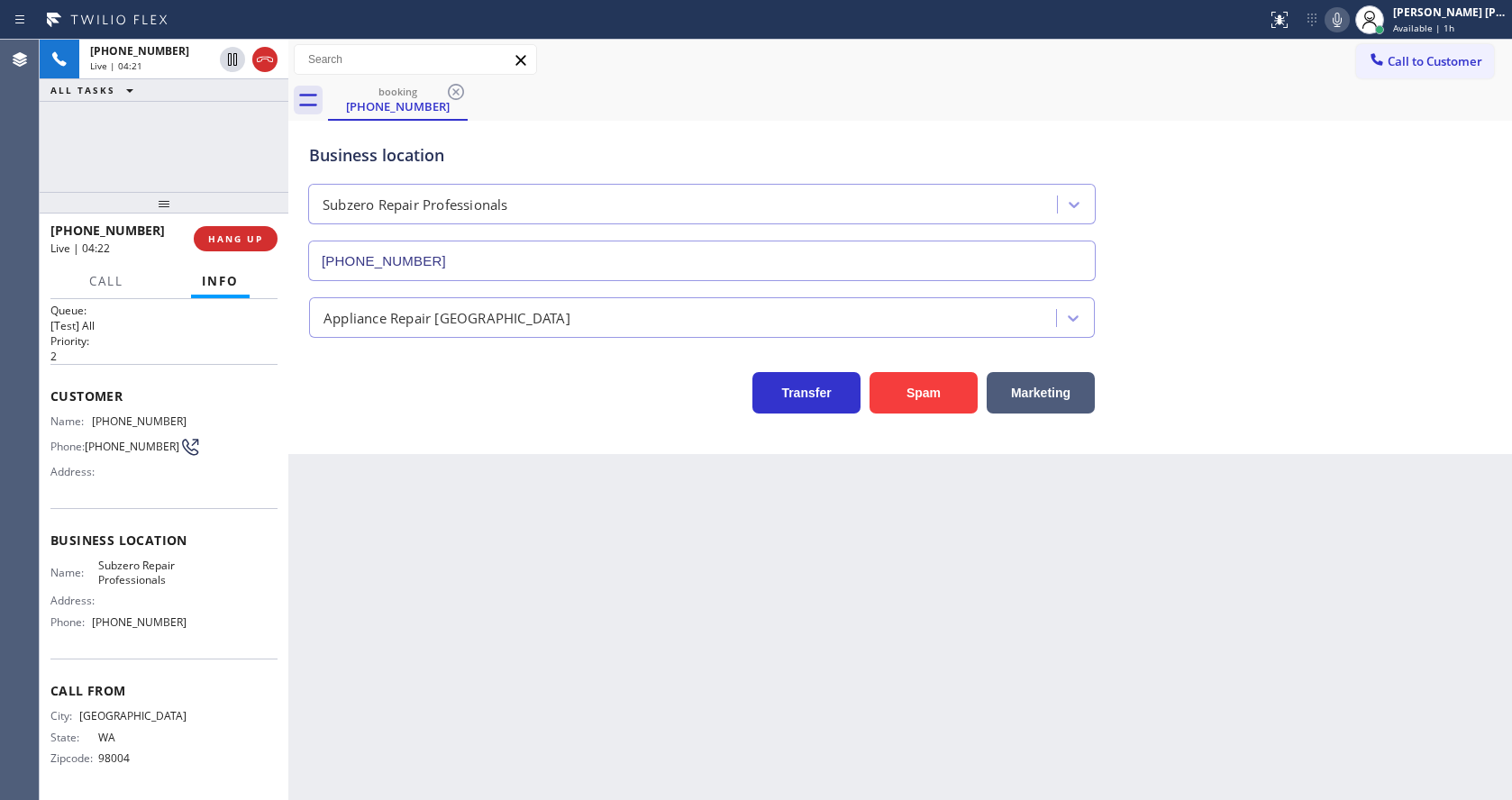
click at [559, 571] on div "Back to Dashboard Change Sender ID Customers Technicians Select a contact Outbo…" at bounding box center [900, 419] width 1223 height 760
click at [672, 585] on div "Back to Dashboard Change Sender ID Customers Technicians Select a contact Outbo…" at bounding box center [900, 419] width 1223 height 760
click at [495, 678] on div "Back to Dashboard Change Sender ID Customers Technicians Select a contact Outbo…" at bounding box center [900, 419] width 1223 height 760
click at [738, 732] on div "Back to Dashboard Change Sender ID Customers Technicians Select a contact Outbo…" at bounding box center [900, 419] width 1223 height 760
click at [423, 595] on div "Back to Dashboard Change Sender ID Customers Technicians Select a contact Outbo…" at bounding box center [900, 419] width 1223 height 760
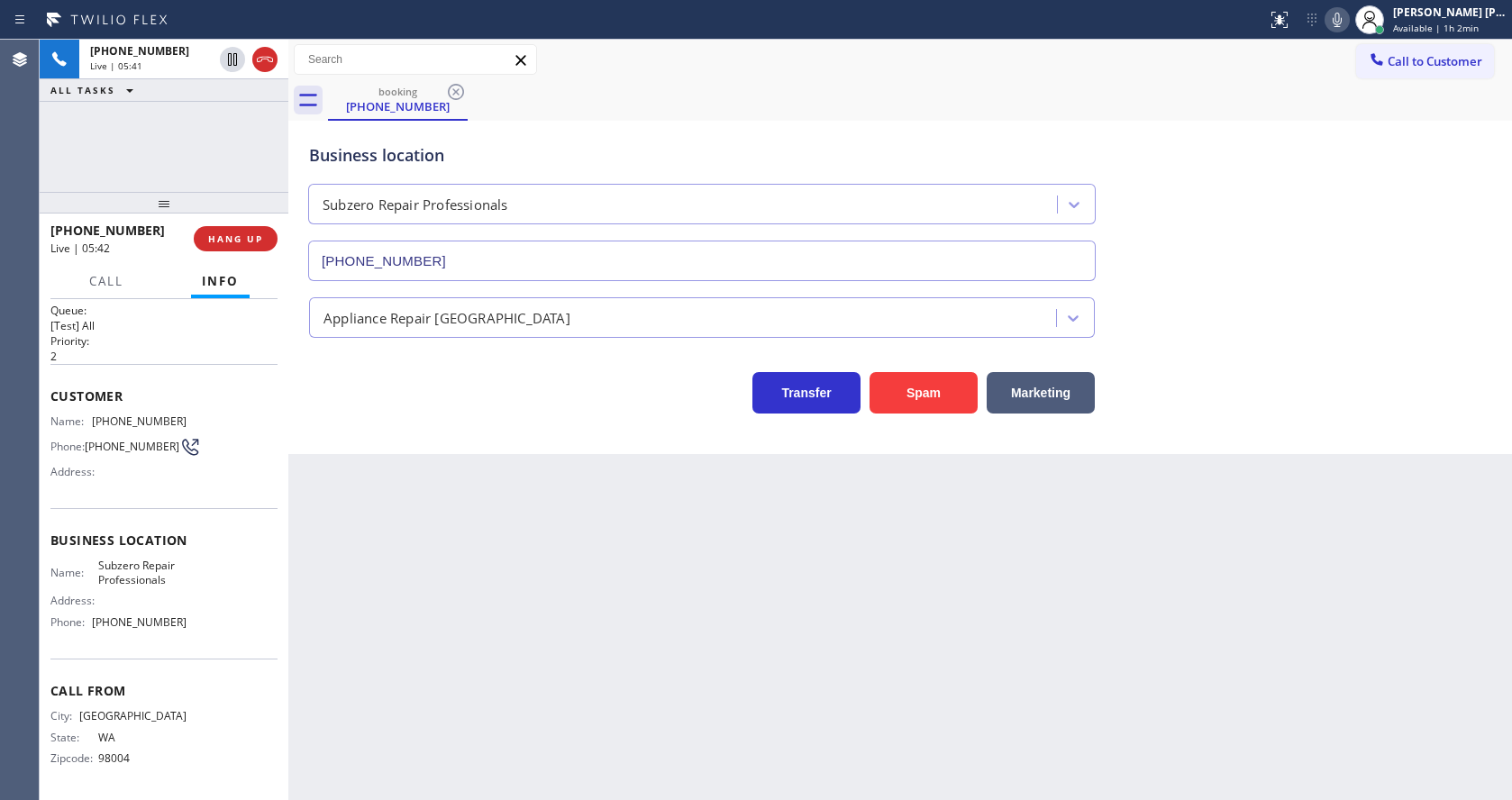
click at [510, 681] on div "Back to Dashboard Change Sender ID Customers Technicians Select a contact Outbo…" at bounding box center [900, 419] width 1223 height 760
drag, startPoint x: 918, startPoint y: 626, endPoint x: 594, endPoint y: 338, distance: 433.5
click at [918, 626] on div "Back to Dashboard Change Sender ID Customers Technicians Select a contact Outbo…" at bounding box center [900, 419] width 1223 height 760
click at [476, 582] on div "Back to Dashboard Change Sender ID Customers Technicians Select a contact Outbo…" at bounding box center [900, 419] width 1223 height 760
click at [861, 634] on div "Back to Dashboard Change Sender ID Customers Technicians Select a contact Outbo…" at bounding box center [900, 419] width 1223 height 760
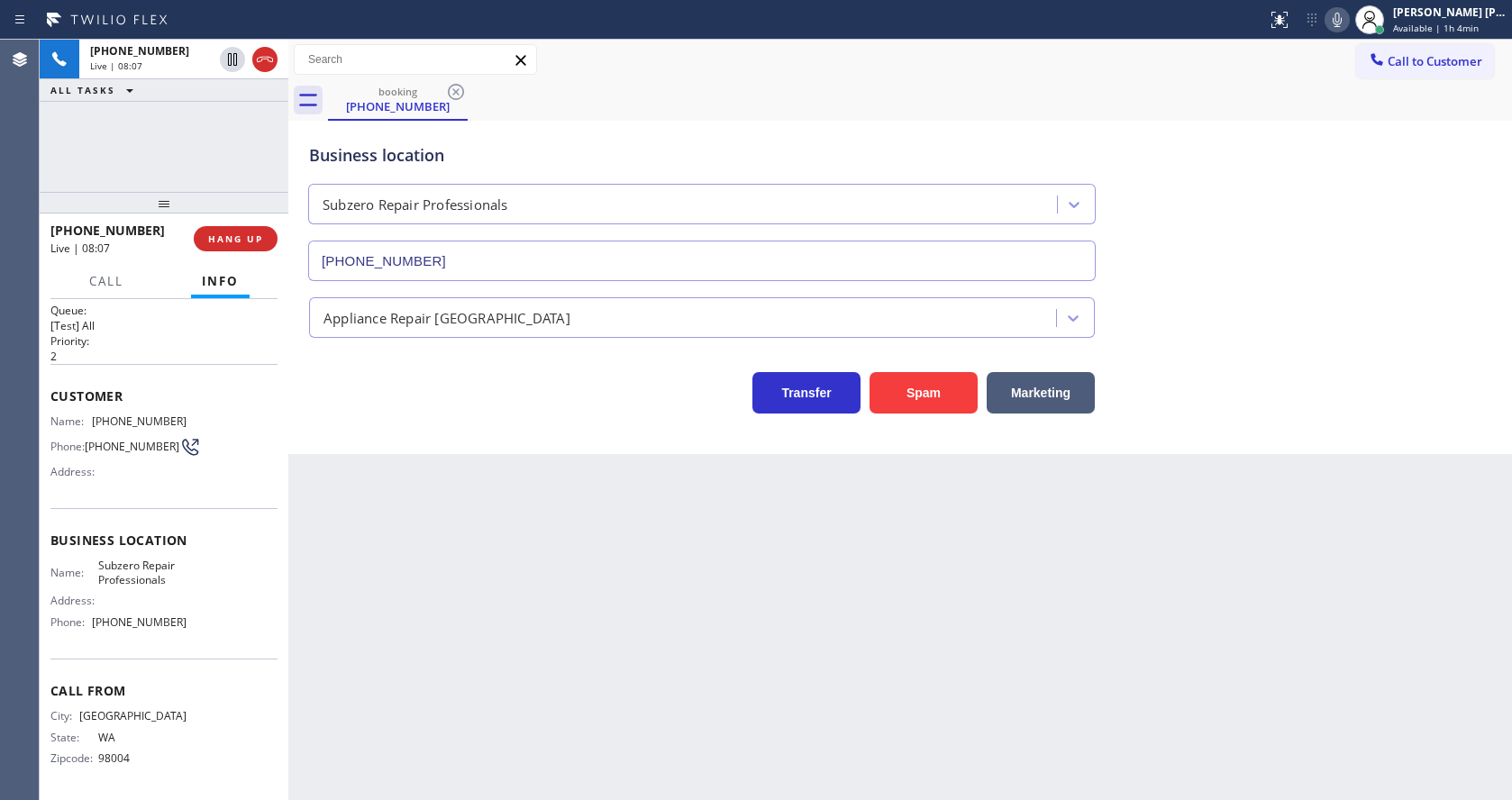
click at [1348, 24] on icon at bounding box center [1336, 19] width 22 height 22
click at [1297, 340] on div "Transfer Spam Marketing" at bounding box center [900, 376] width 1189 height 76
click at [1337, 25] on icon at bounding box center [1336, 19] width 22 height 22
click at [1334, 263] on div "Business location Subzero Repair Professionals [PHONE_NUMBER]" at bounding box center [900, 199] width 1189 height 163
click at [400, 679] on div "Back to Dashboard Change Sender ID Customers Technicians Select a contact Outbo…" at bounding box center [900, 419] width 1223 height 760
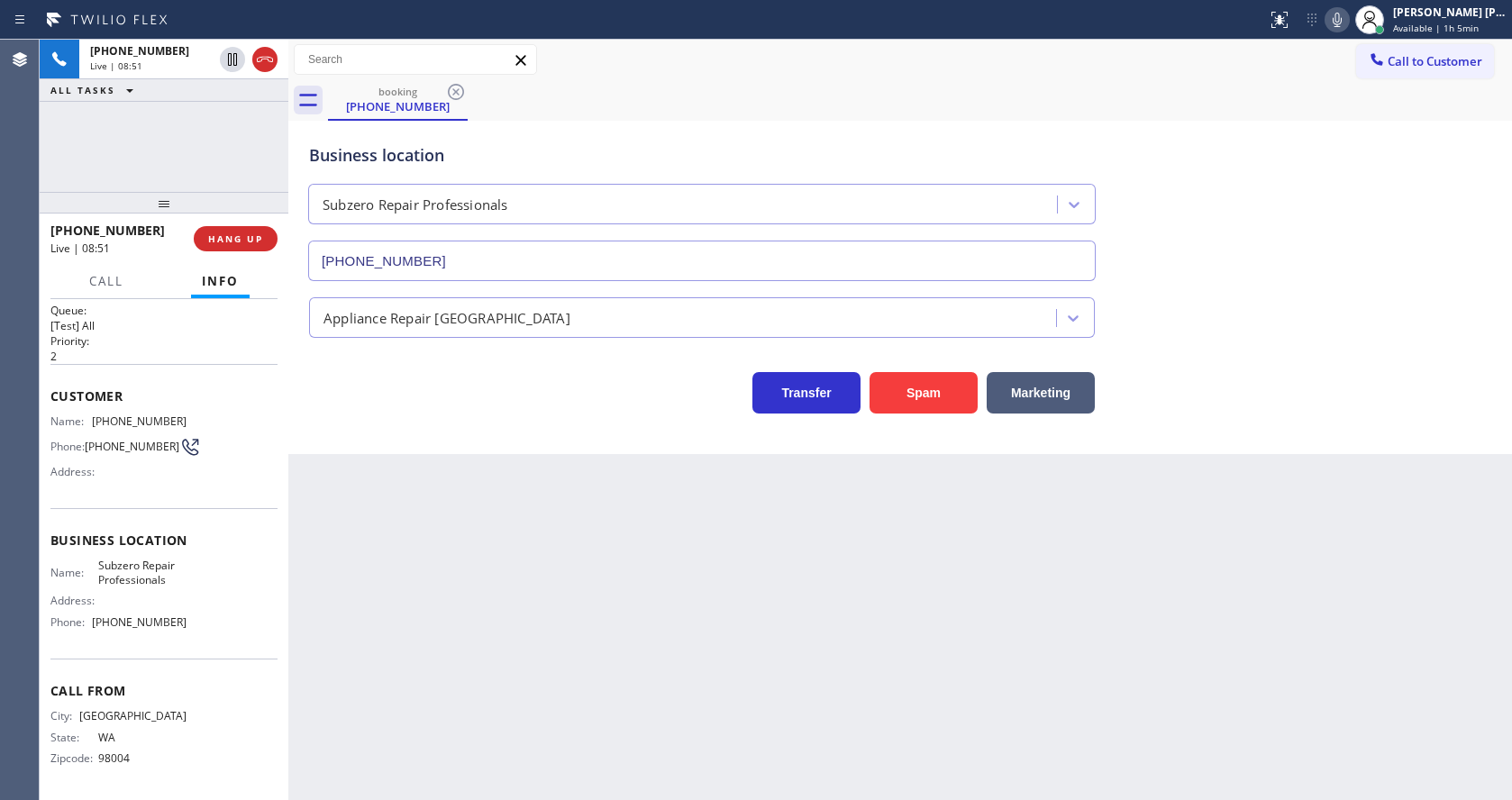
click at [837, 717] on div "Back to Dashboard Change Sender ID Customers Technicians Select a contact Outbo…" at bounding box center [900, 419] width 1223 height 760
click at [775, 666] on div "Back to Dashboard Change Sender ID Customers Technicians Select a contact Outbo…" at bounding box center [900, 419] width 1223 height 760
click at [1184, 430] on div "Business location Subzero Repair Professionals [PHONE_NUMBER] Appliance Repair …" at bounding box center [900, 287] width 1223 height 333
click at [710, 557] on div "Back to Dashboard Change Sender ID Customers Technicians Select a contact Outbo…" at bounding box center [900, 419] width 1223 height 760
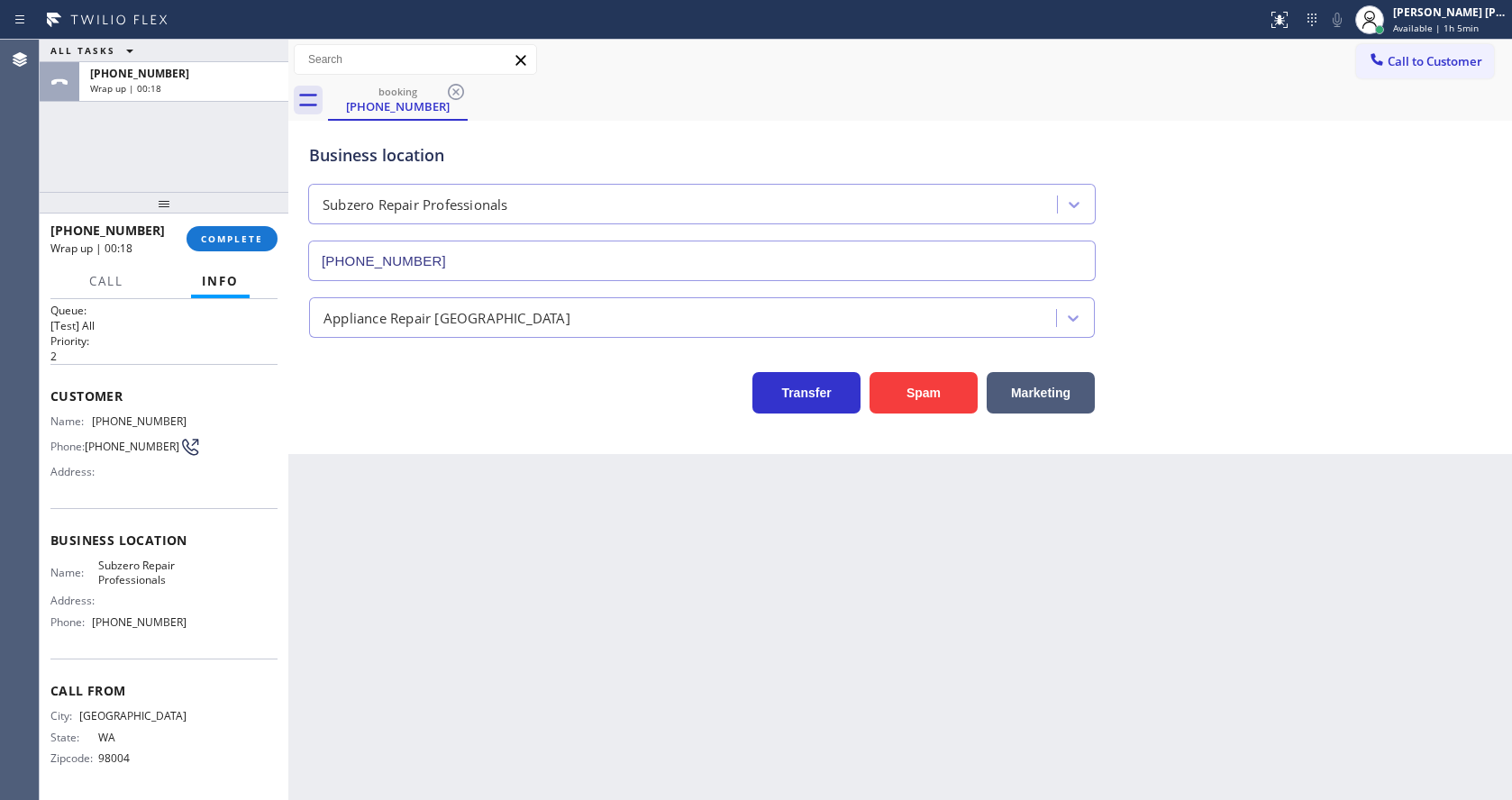
click at [211, 220] on div "[PHONE_NUMBER] Wrap up | 00:18 COMPLETE" at bounding box center [163, 238] width 227 height 47
click at [219, 228] on button "COMPLETE" at bounding box center [232, 238] width 91 height 26
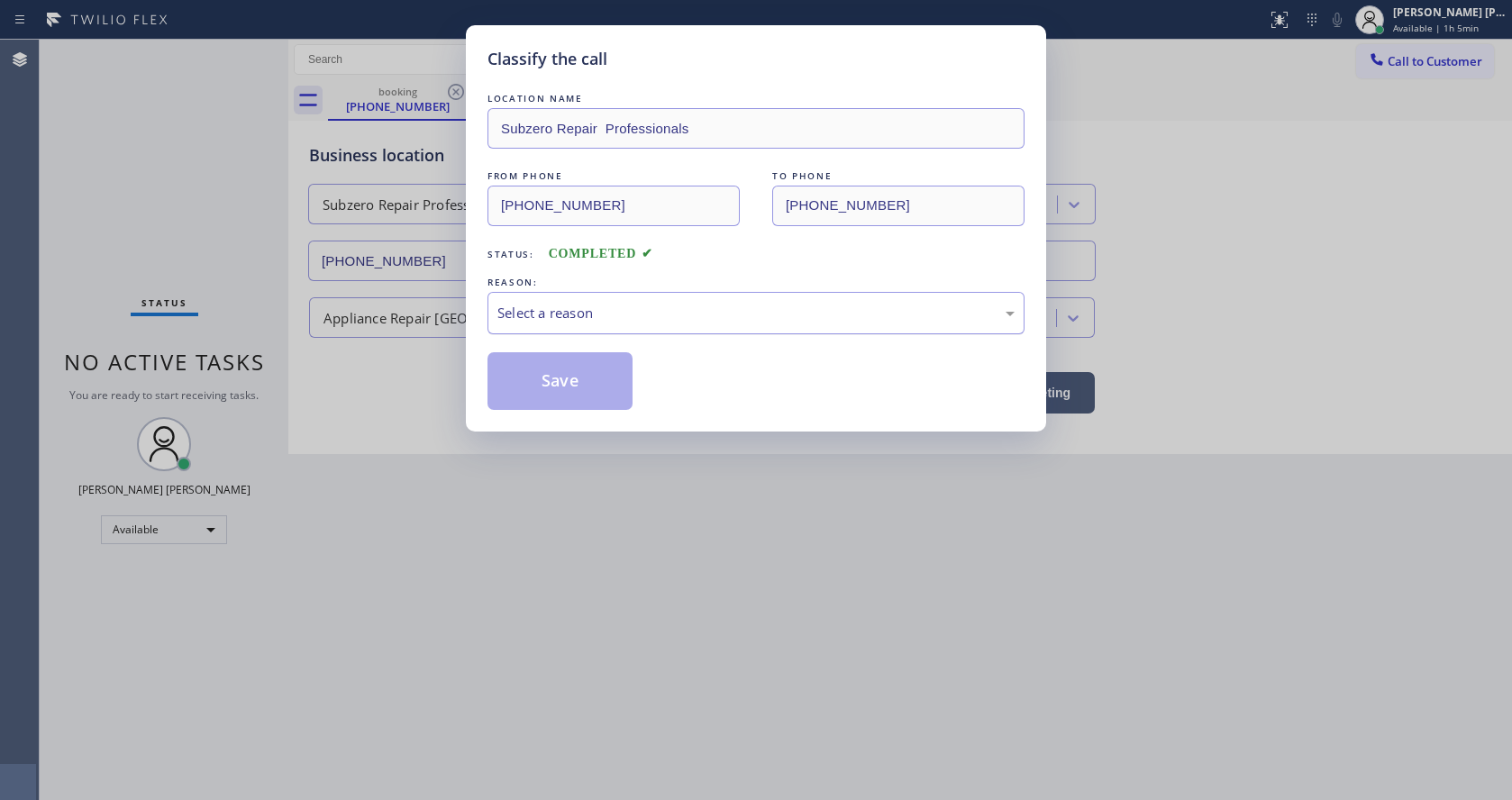
click at [530, 303] on div "Select a reason" at bounding box center [756, 313] width 517 height 21
drag, startPoint x: 539, startPoint y: 369, endPoint x: 325, endPoint y: 227, distance: 256.8
click at [539, 370] on button "Save" at bounding box center [560, 381] width 145 height 58
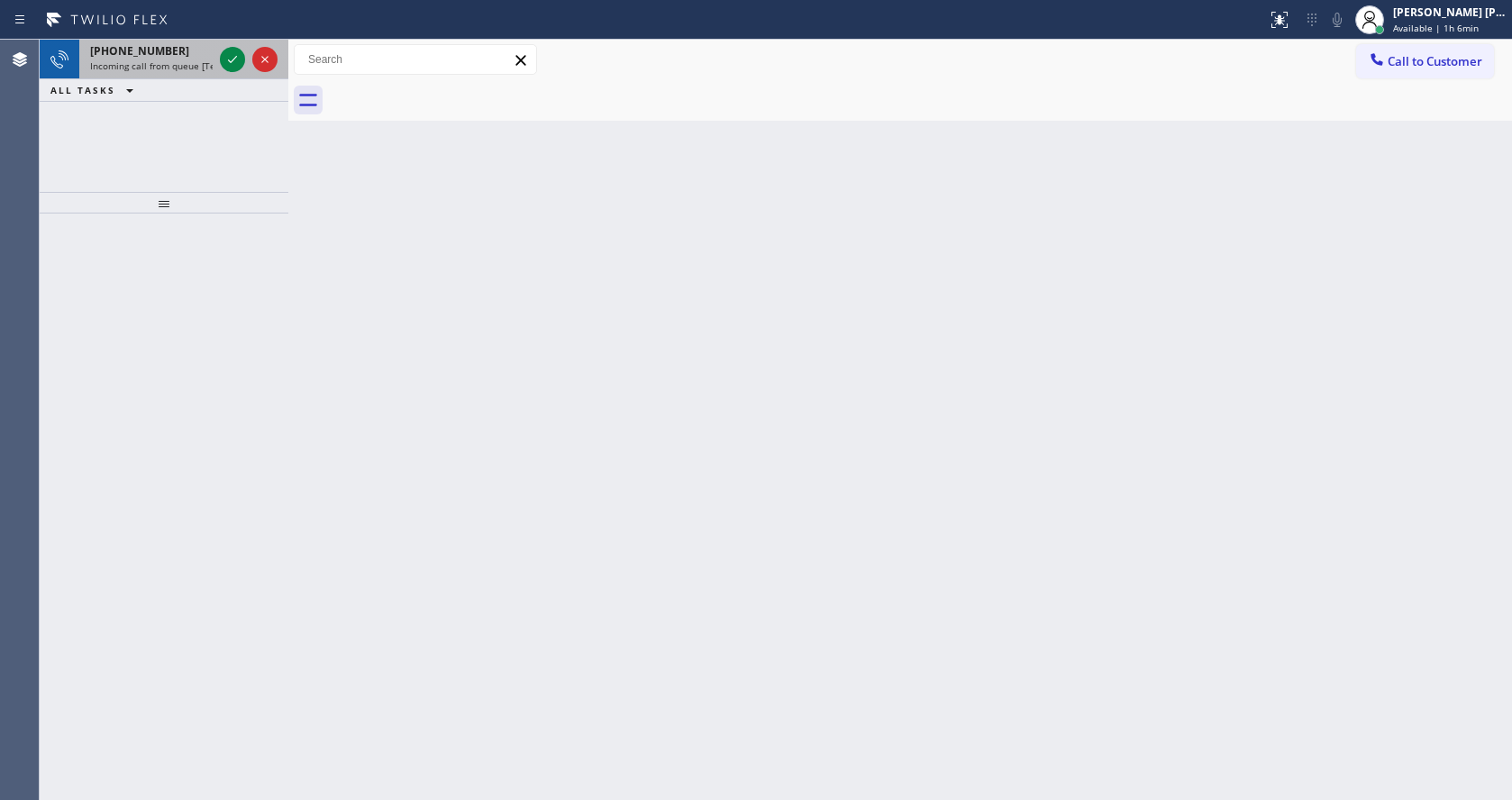
click at [188, 67] on span "Incoming call from queue [Test] All" at bounding box center [165, 65] width 150 height 12
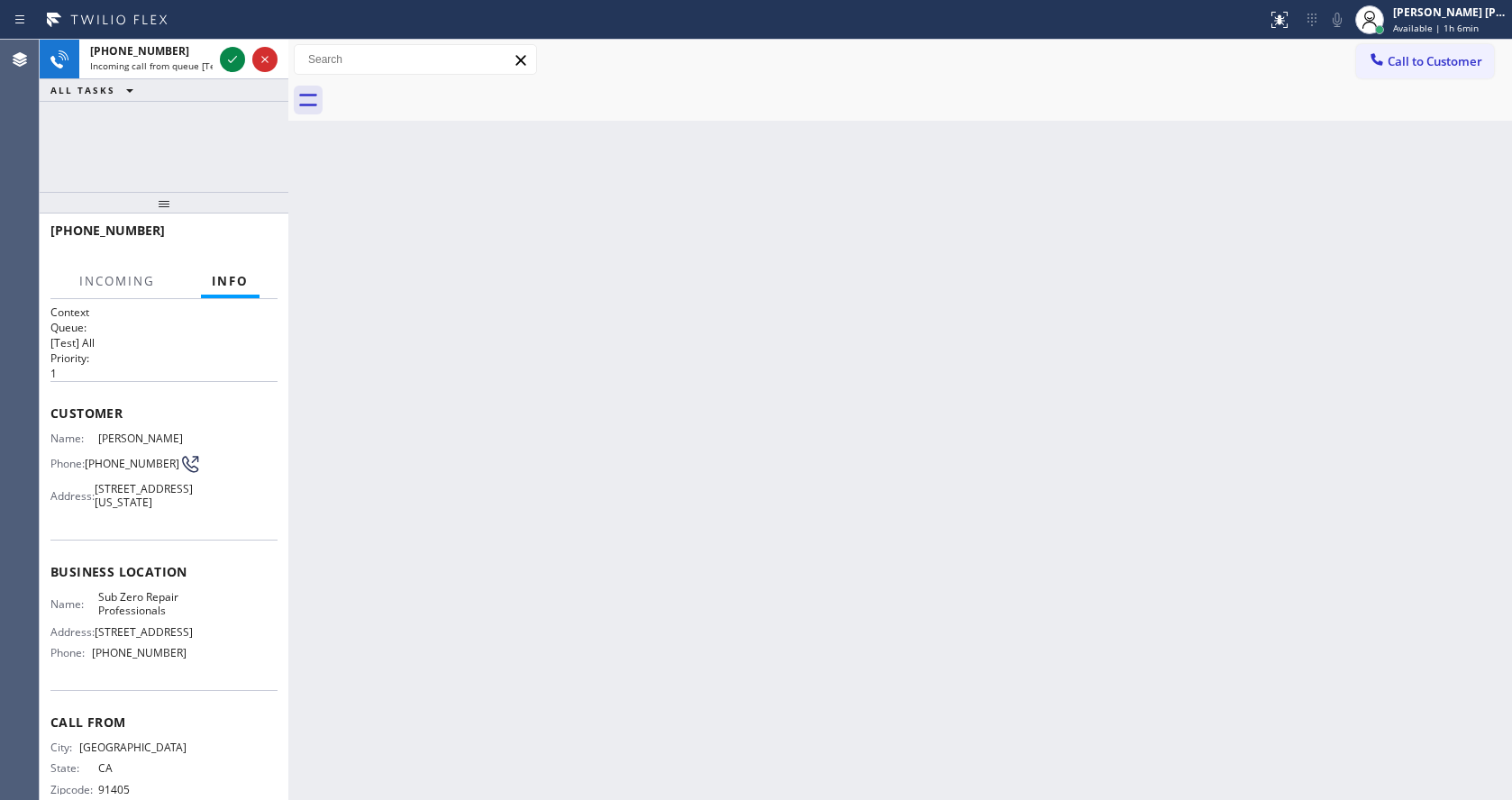
drag, startPoint x: 677, startPoint y: 517, endPoint x: 631, endPoint y: 474, distance: 63.0
click at [677, 518] on div "Back to Dashboard Change Sender ID Customers Technicians Select a contact Outbo…" at bounding box center [900, 419] width 1223 height 760
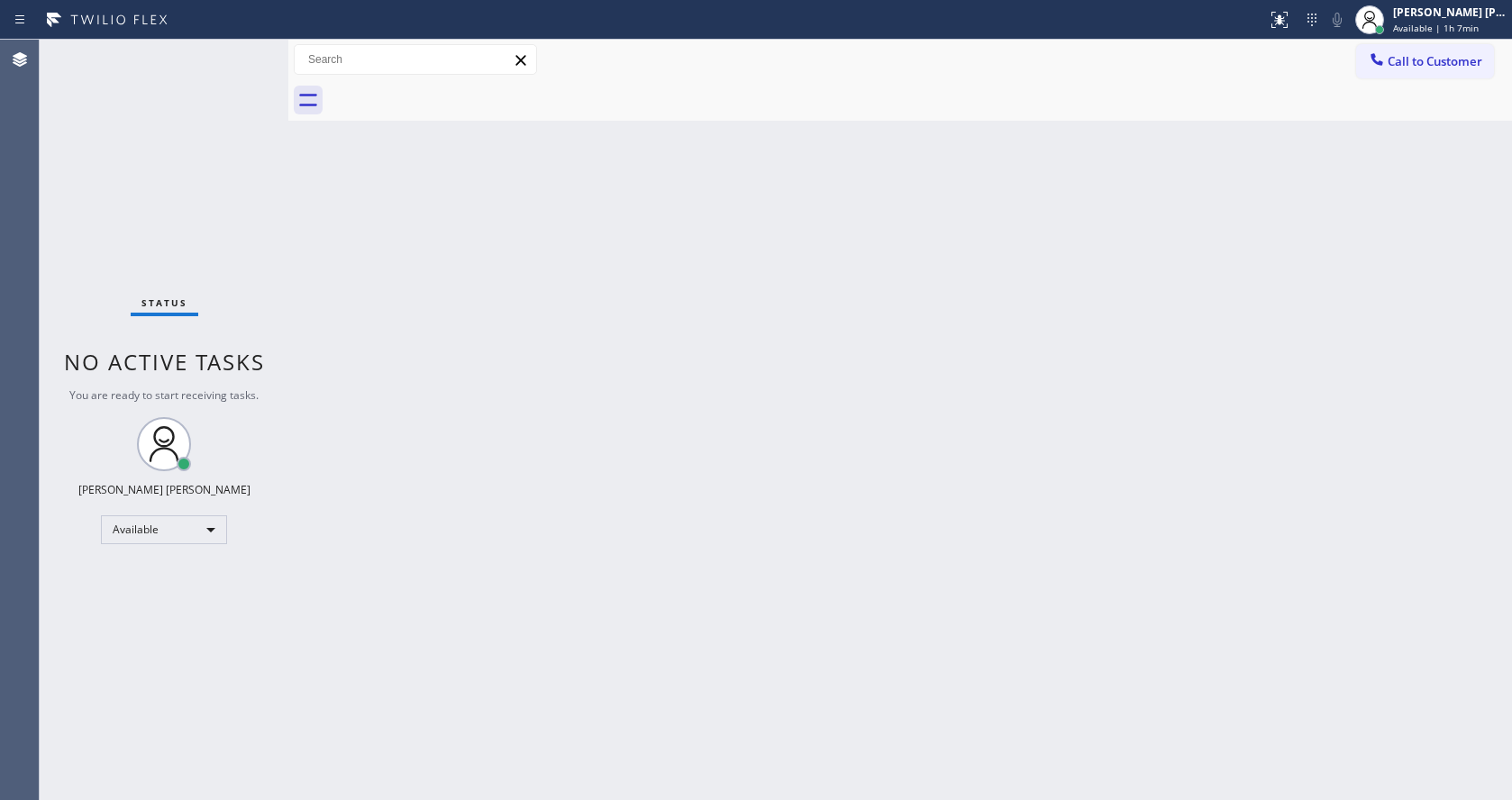
drag, startPoint x: 1152, startPoint y: 399, endPoint x: 1251, endPoint y: 210, distance: 213.4
click at [1152, 399] on div "Back to Dashboard Change Sender ID Customers Technicians Select a contact Outbo…" at bounding box center [900, 419] width 1223 height 760
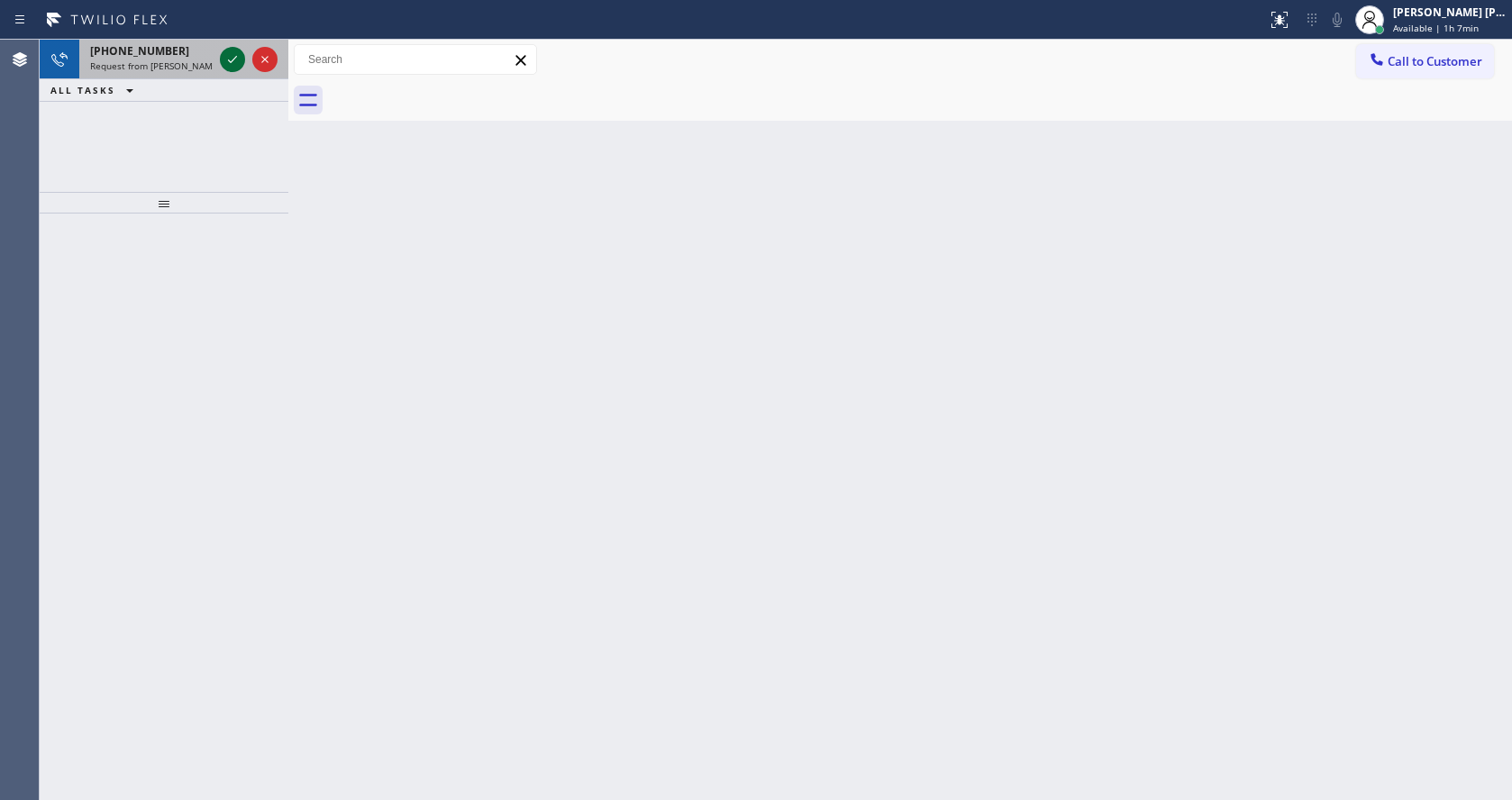
click at [229, 60] on icon at bounding box center [233, 59] width 22 height 22
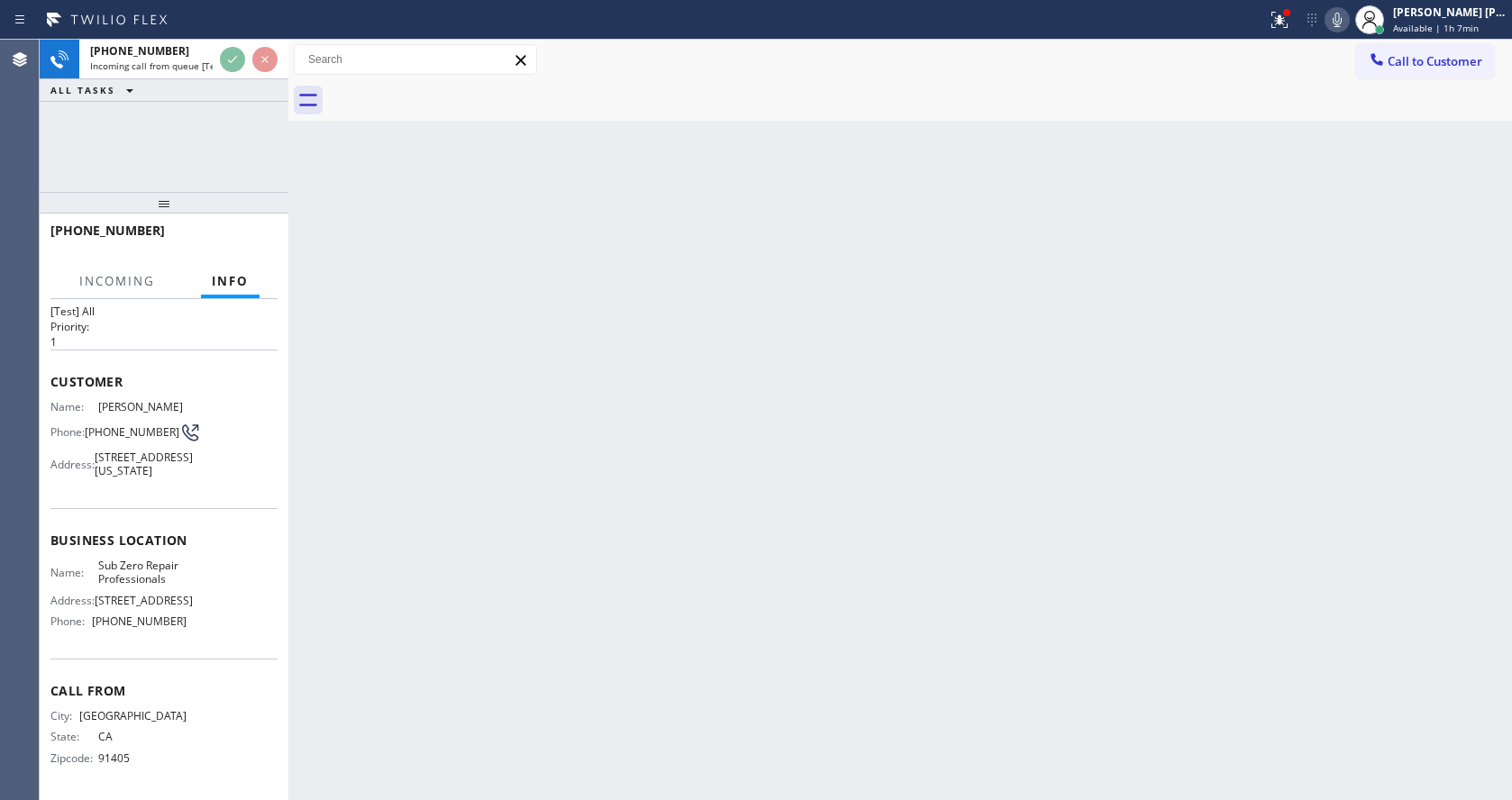
click at [655, 493] on div "Back to Dashboard Change Sender ID Customers Technicians Select a contact Outbo…" at bounding box center [900, 419] width 1223 height 760
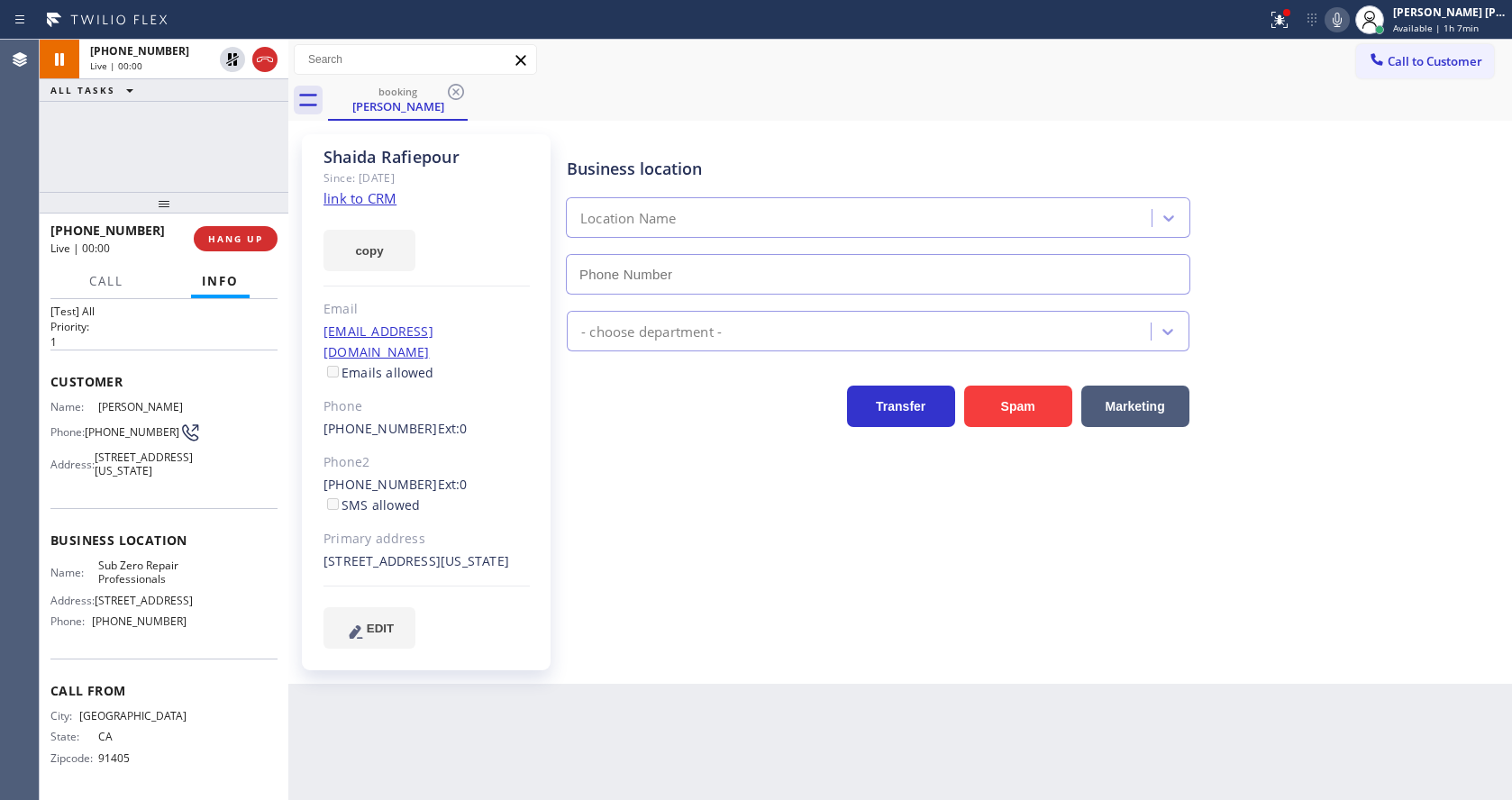
type input "[PHONE_NUMBER]"
click at [387, 201] on link "link to CRM" at bounding box center [360, 197] width 73 height 18
click at [255, 147] on div "[PHONE_NUMBER] Live | 00:11 ALL TASKS ALL TASKS ACTIVE TASKS TASKS IN WRAP UP" at bounding box center [164, 116] width 249 height 152
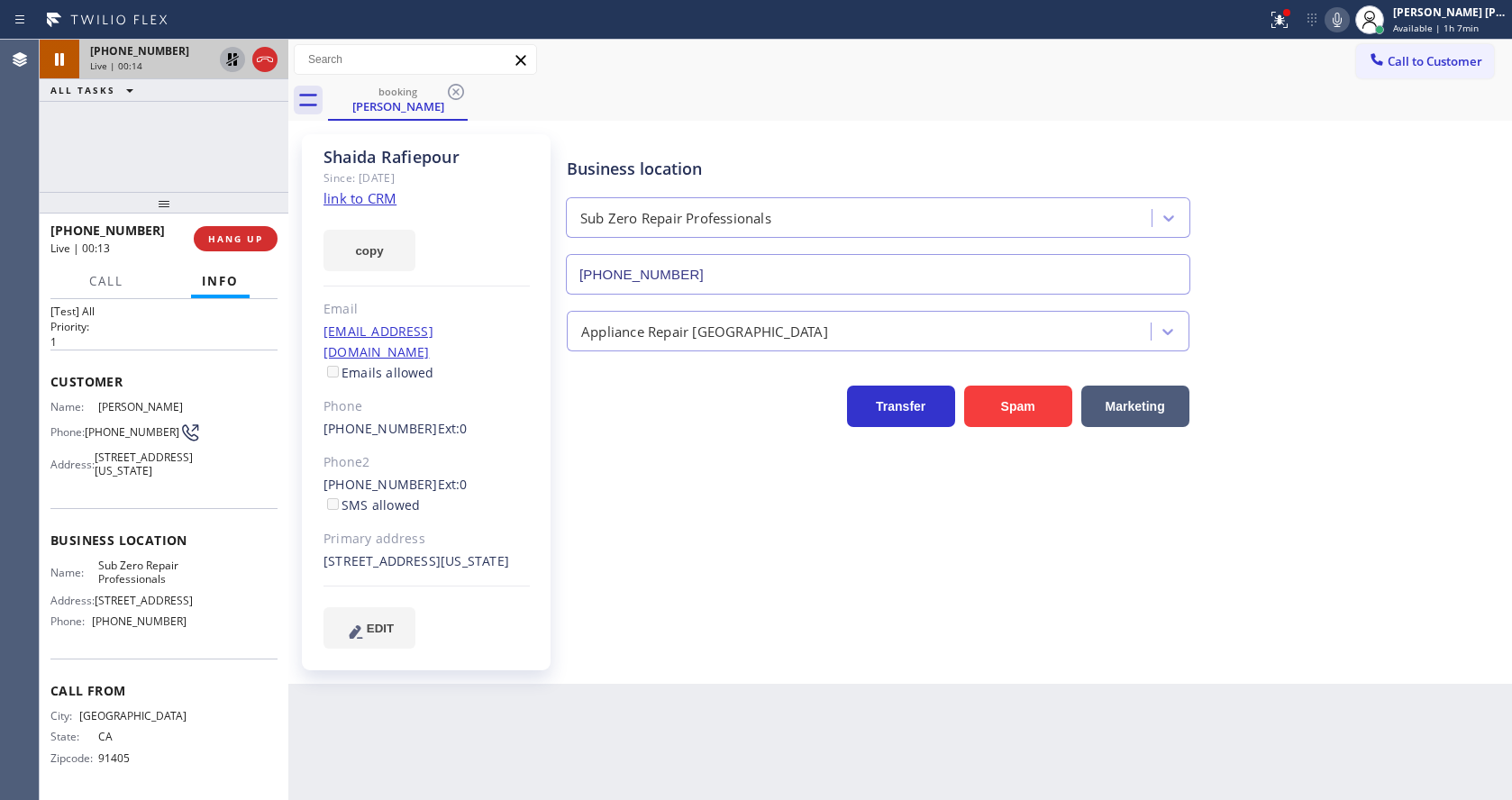
click at [232, 57] on icon at bounding box center [232, 59] width 12 height 12
click at [268, 164] on div "[PHONE_NUMBER] Live | 00:16 ALL TASKS ALL TASKS ACTIVE TASKS TASKS IN WRAP UP" at bounding box center [164, 116] width 249 height 152
click at [781, 575] on div "Business location Sub Zero Repair Professionals [PHONE_NUMBER] Appliance Repair…" at bounding box center [1035, 391] width 944 height 505
click at [691, 686] on div "Back to Dashboard Change Sender ID Customers Technicians Select a contact Outbo…" at bounding box center [900, 419] width 1223 height 760
click at [1341, 24] on icon at bounding box center [1336, 19] width 9 height 14
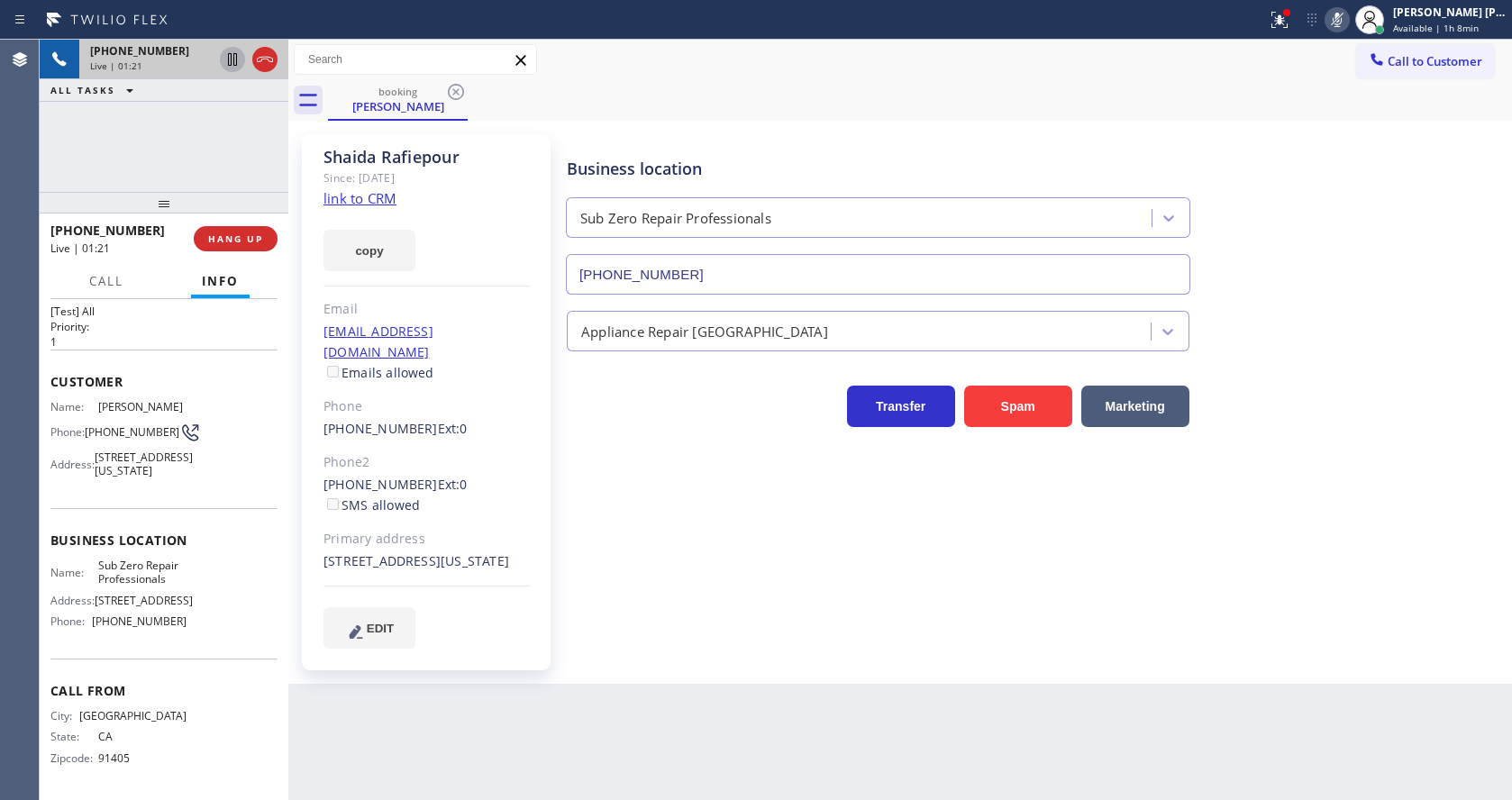
click at [1345, 21] on icon at bounding box center [1336, 19] width 22 height 22
click at [1370, 202] on div "Business location Sub Zero Repair Professionals [PHONE_NUMBER]" at bounding box center [1035, 214] width 944 height 163
click at [616, 619] on div "Business location Sub Zero Repair Professionals [PHONE_NUMBER] Appliance Repair…" at bounding box center [1035, 391] width 944 height 505
click at [524, 419] on div "[PHONE_NUMBER] Ext: 0" at bounding box center [426, 429] width 206 height 21
click at [576, 691] on div "Back to Dashboard Change Sender ID Customers Technicians Select a contact Outbo…" at bounding box center [900, 419] width 1223 height 760
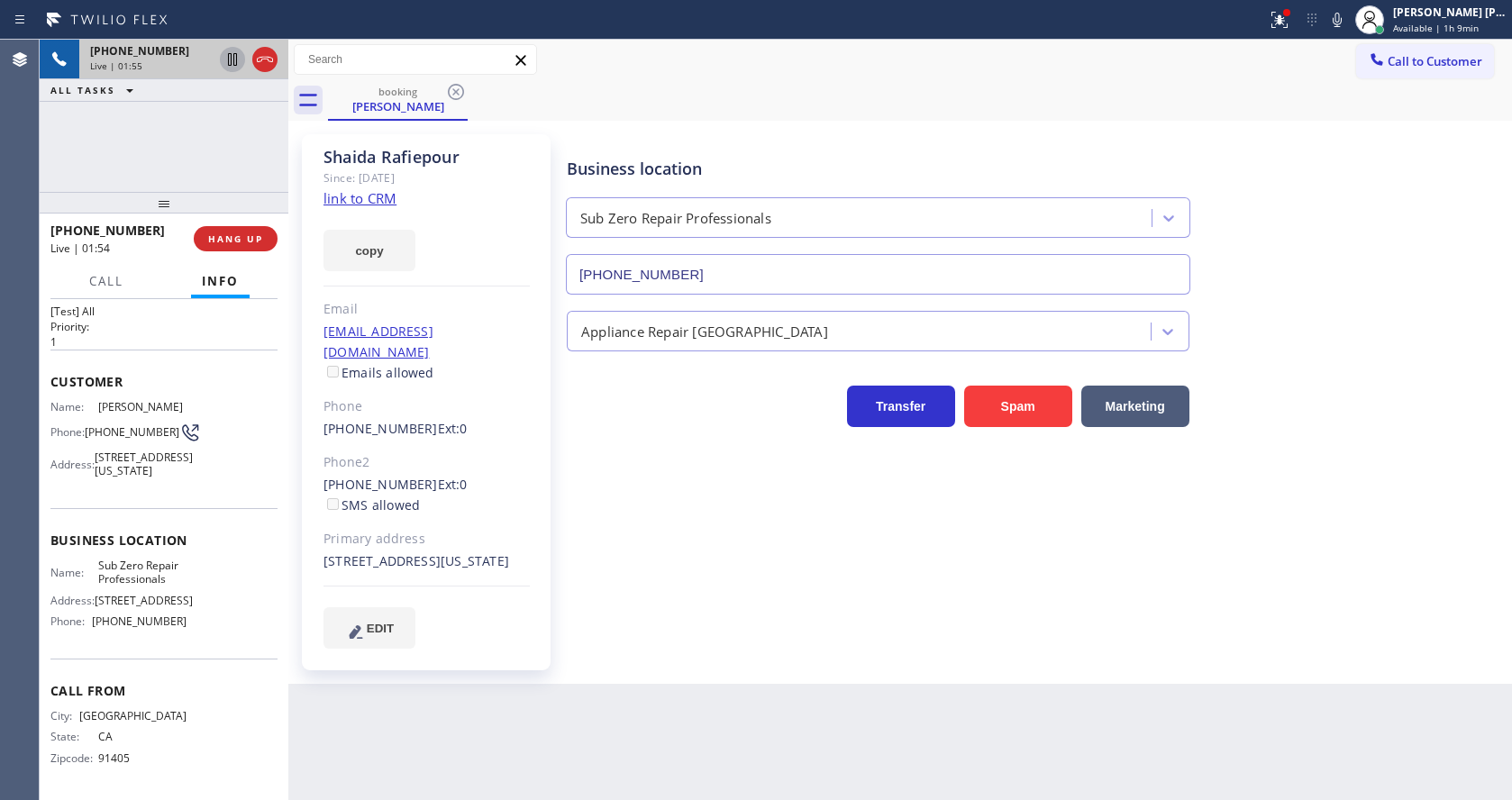
click at [848, 716] on div "Back to Dashboard Change Sender ID Customers Technicians Select a contact Outbo…" at bounding box center [900, 419] width 1223 height 760
click at [239, 242] on span "HANG UP" at bounding box center [235, 238] width 55 height 12
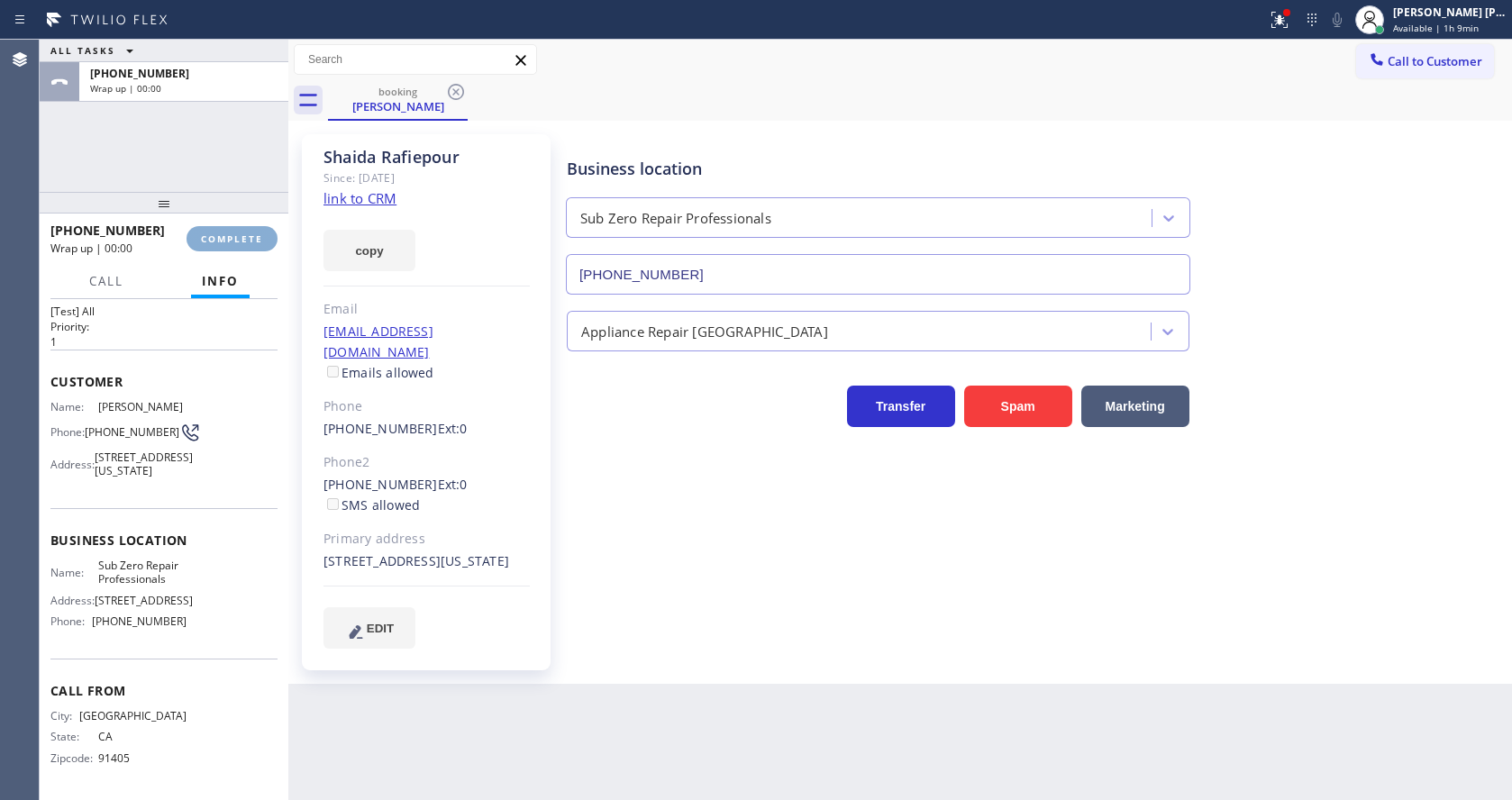
click at [239, 242] on span "COMPLETE" at bounding box center [232, 238] width 62 height 12
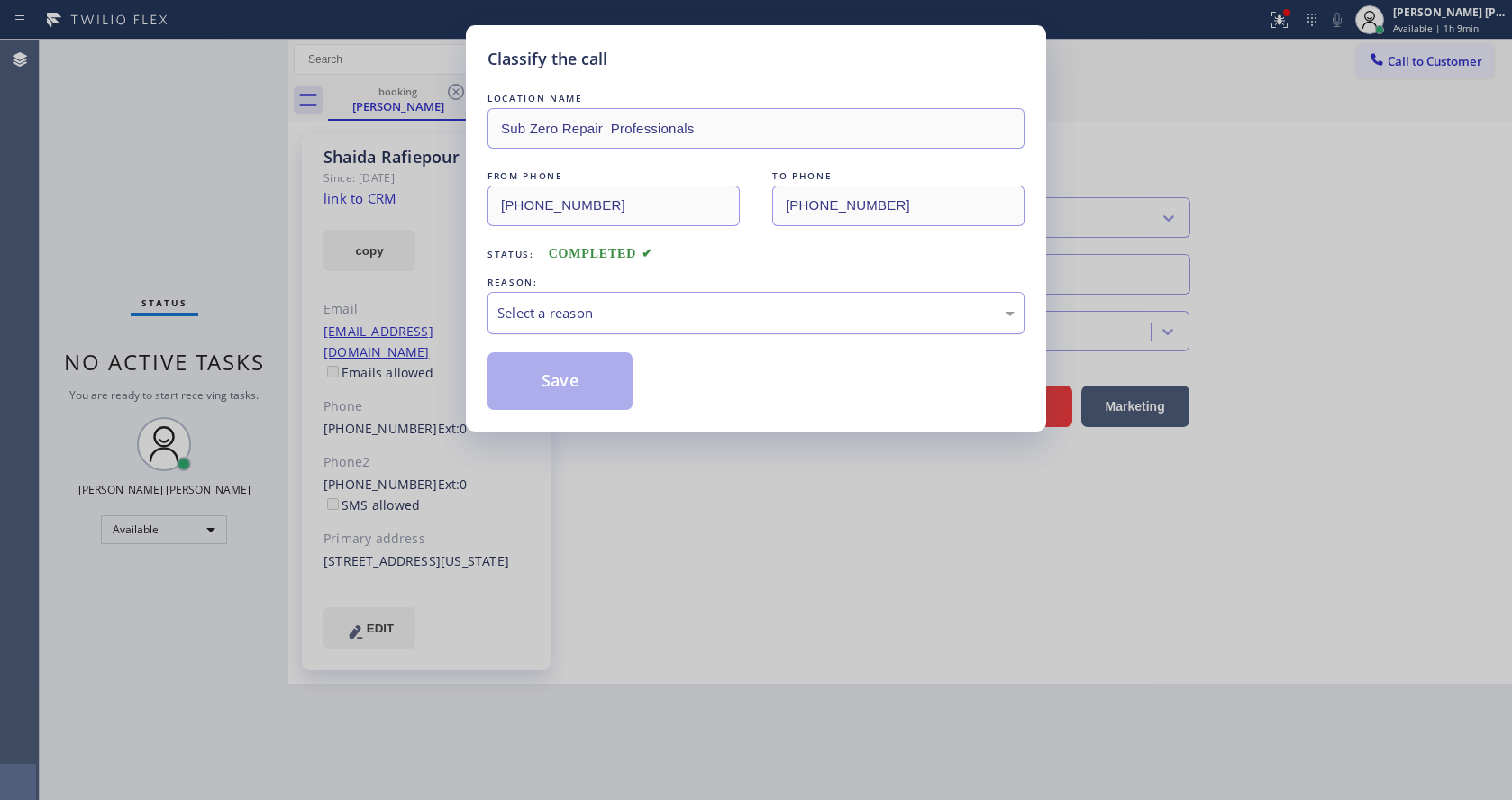
click at [669, 331] on div "Select a reason" at bounding box center [756, 313] width 537 height 43
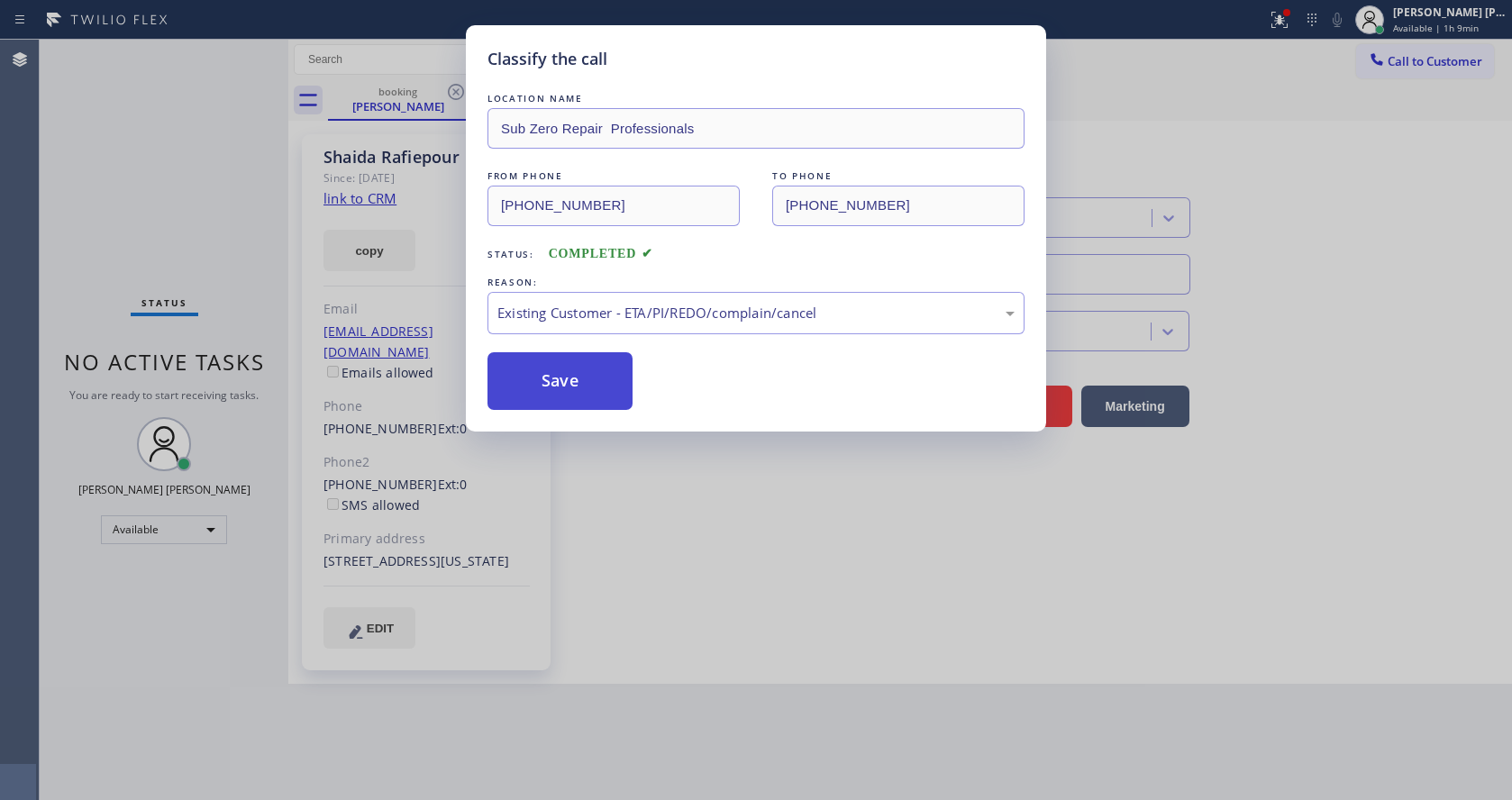
click at [605, 374] on button "Save" at bounding box center [560, 381] width 145 height 58
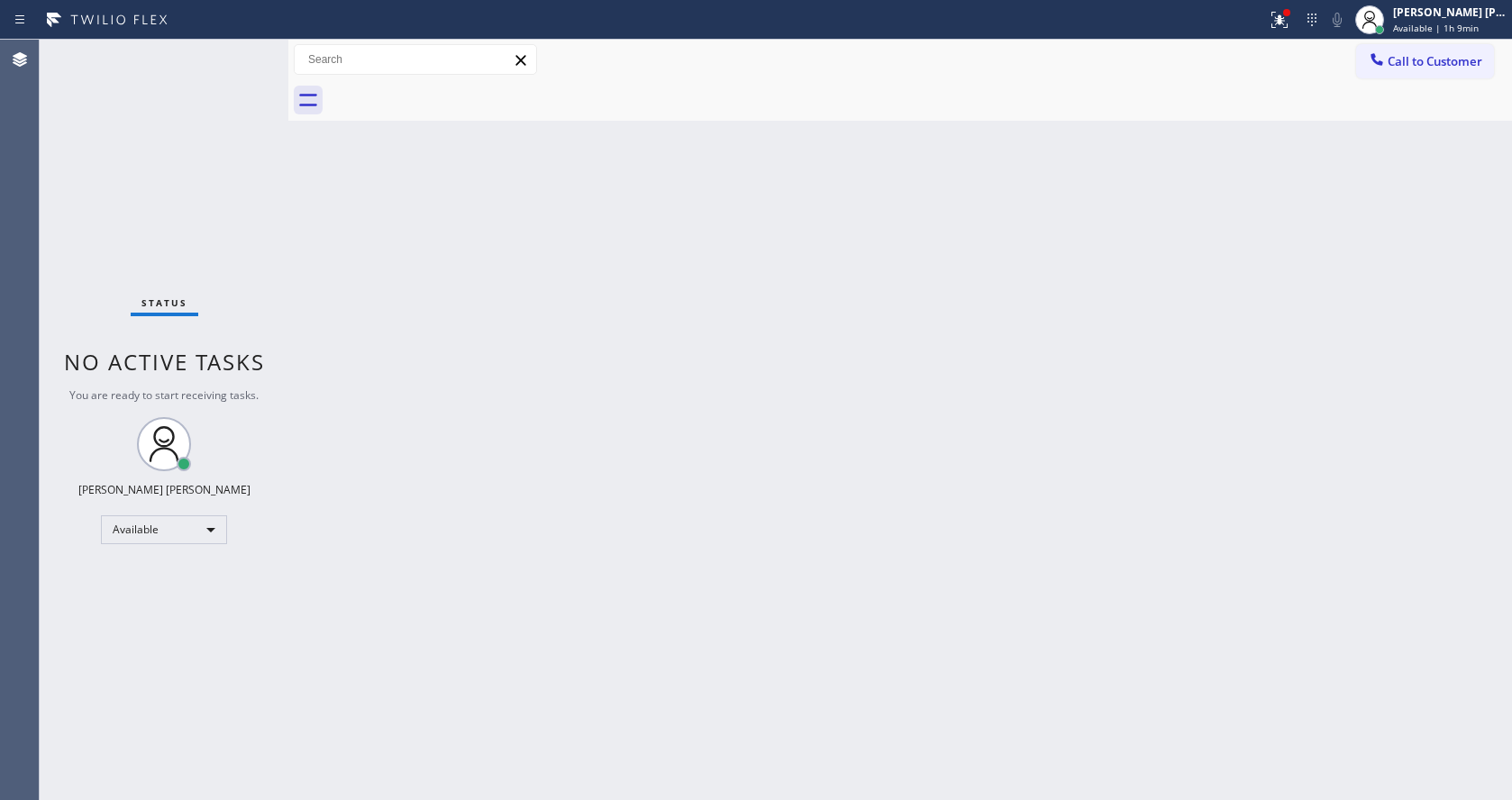
click at [248, 46] on div "Status No active tasks You are ready to start receiving tasks. [PERSON_NAME] [P…" at bounding box center [164, 419] width 249 height 760
click at [318, 346] on div "Back to Dashboard Change Sender ID Customers Technicians Select a contact Outbo…" at bounding box center [900, 419] width 1223 height 760
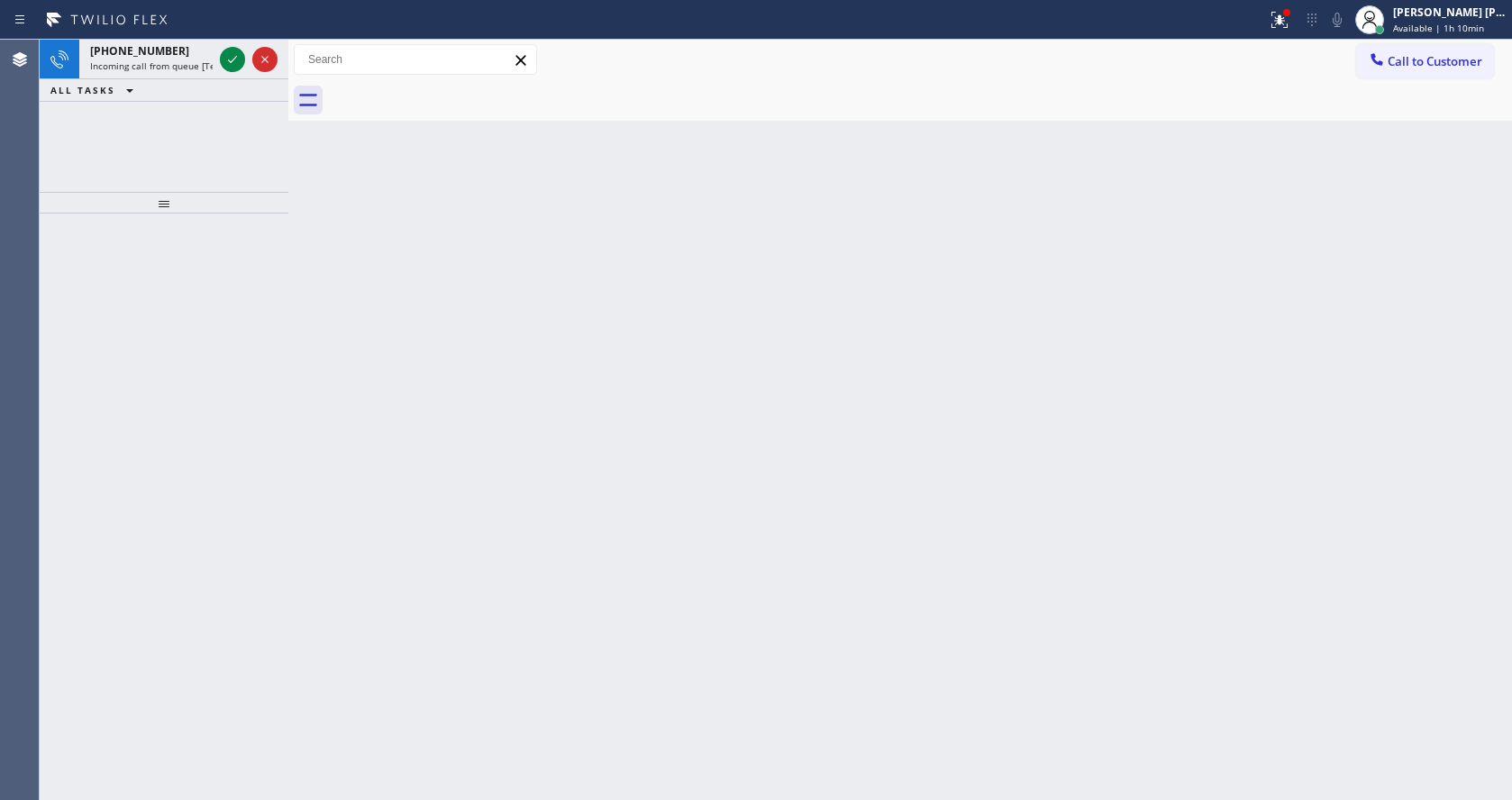
click at [328, 364] on div "Back to Dashboard Change Sender ID Customers Technicians Select a contact Outbo…" at bounding box center [900, 419] width 1223 height 760
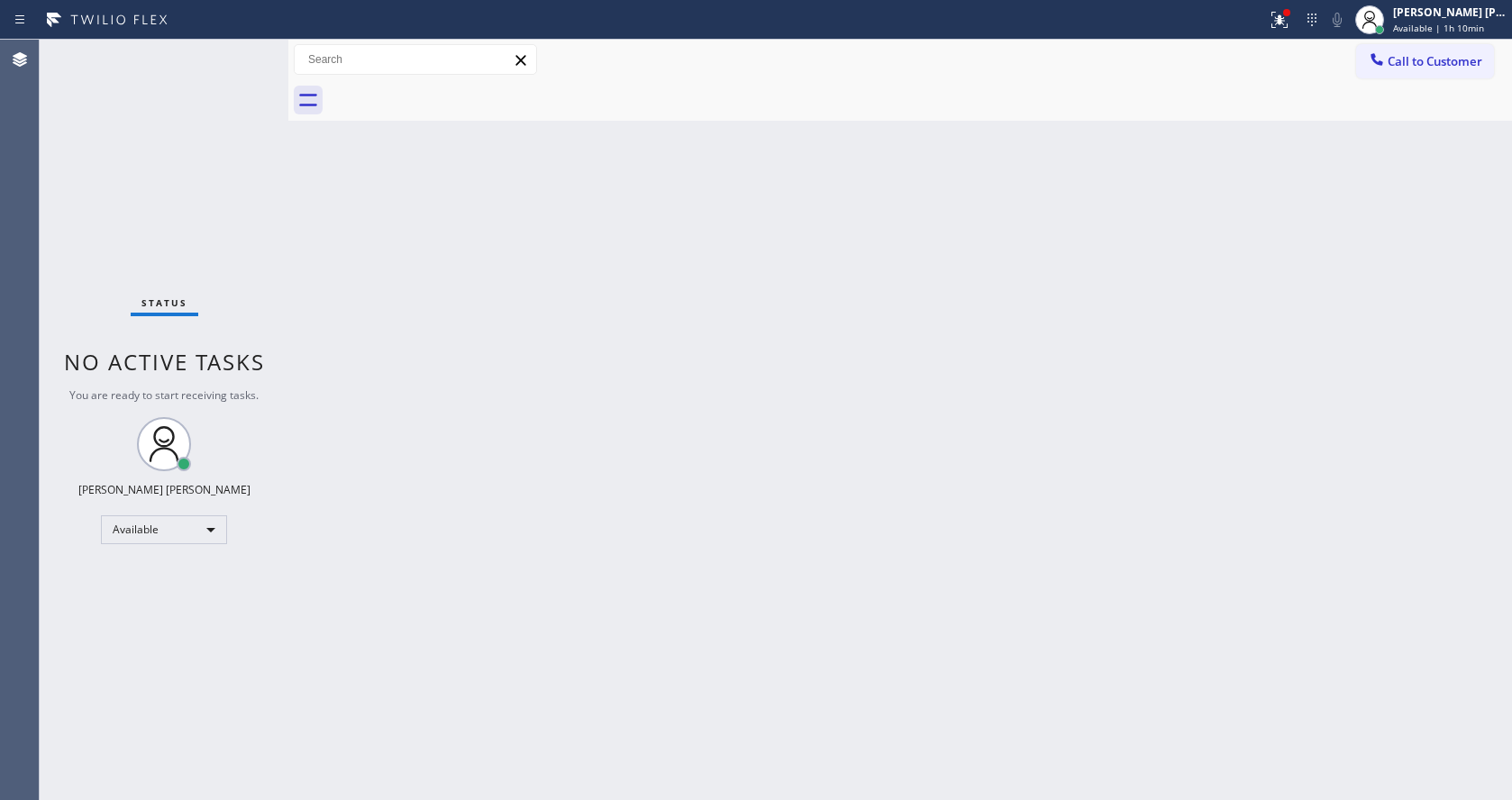
click at [227, 59] on div "Status No active tasks You are ready to start receiving tasks. [PERSON_NAME] [P…" at bounding box center [164, 419] width 249 height 760
click at [640, 770] on div "Back to Dashboard Change Sender ID Customers Technicians Select a contact Outbo…" at bounding box center [900, 419] width 1223 height 760
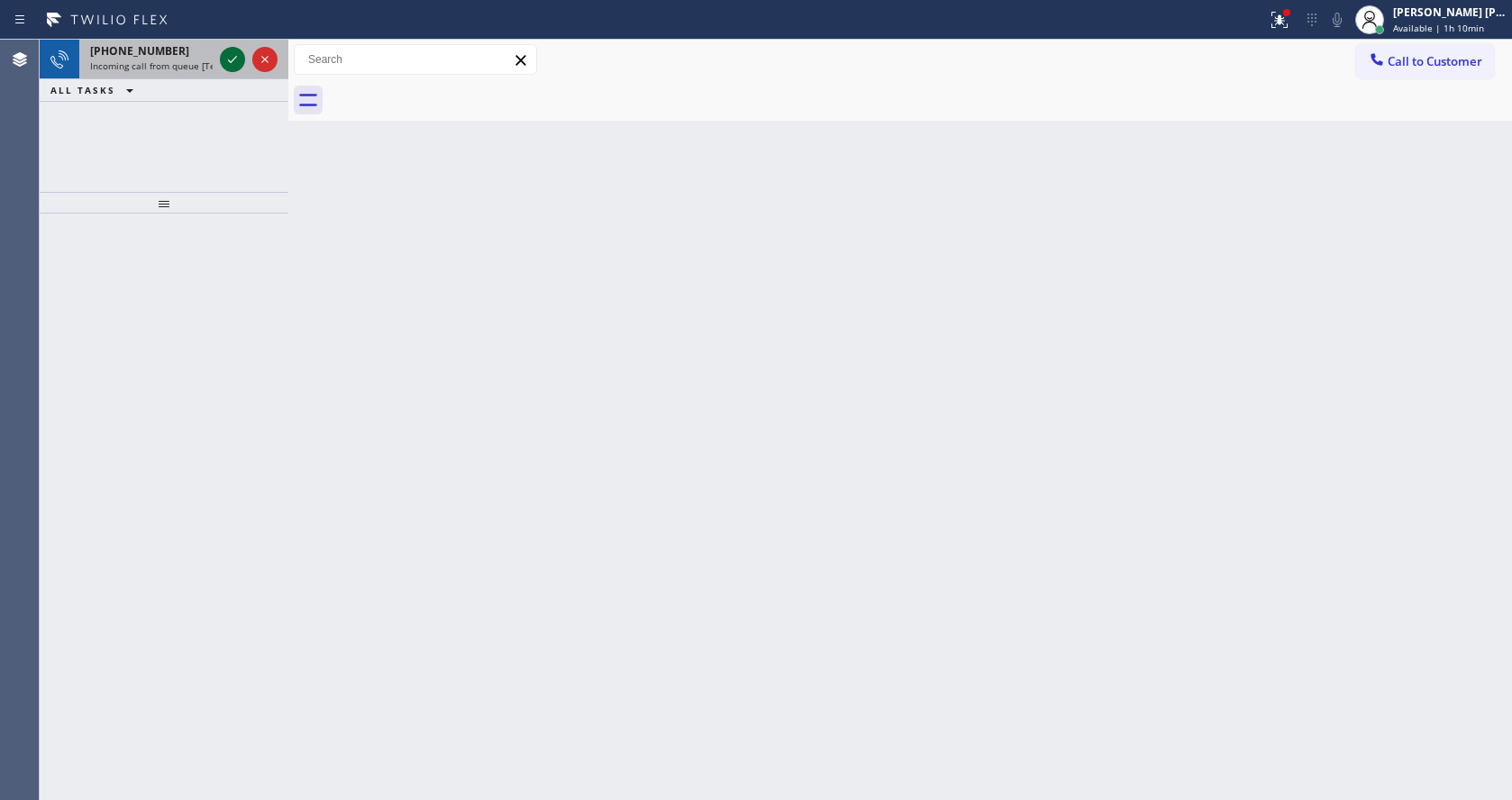
click at [226, 60] on icon at bounding box center [233, 59] width 22 height 22
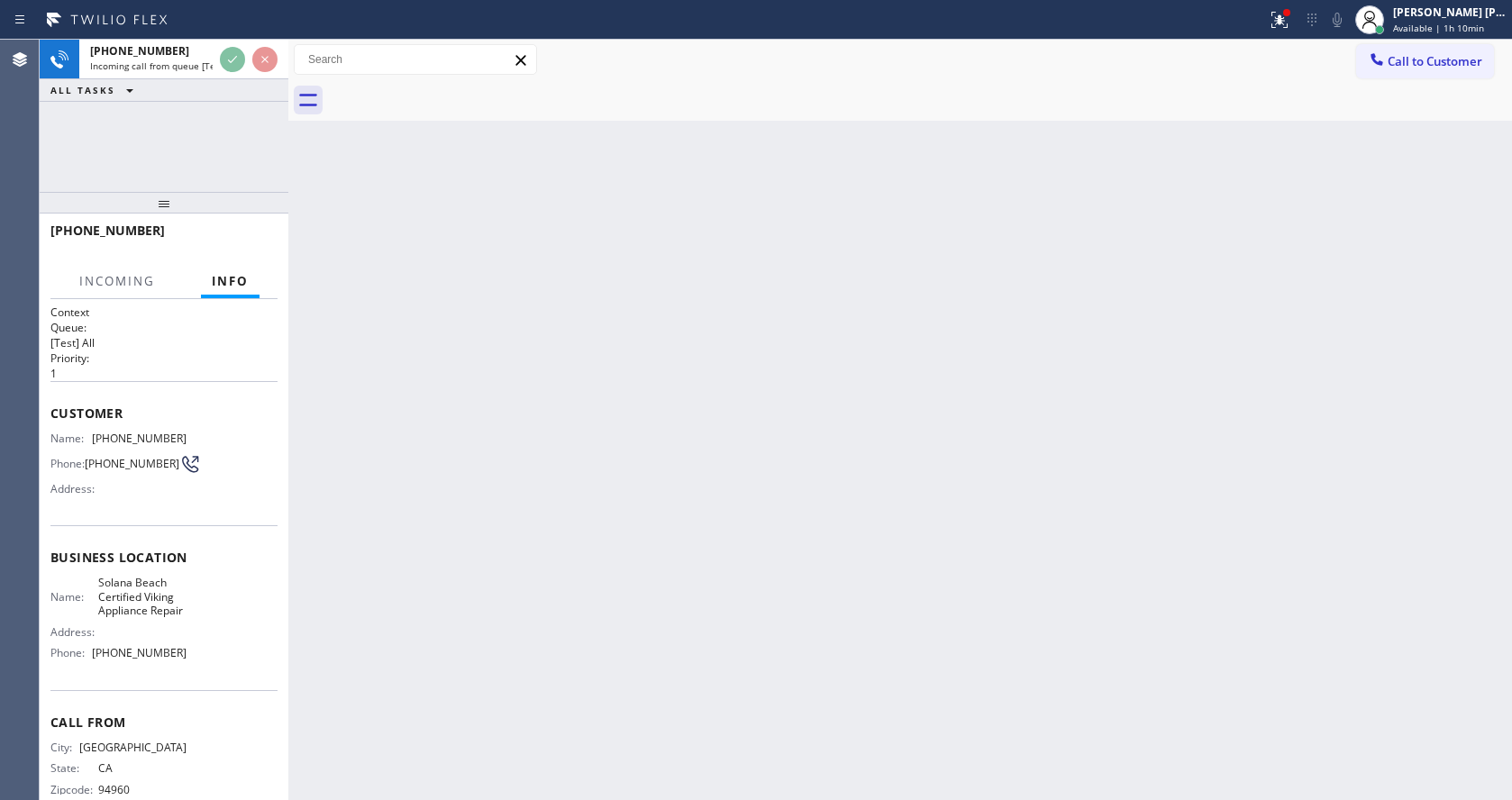
scroll to position [51, 0]
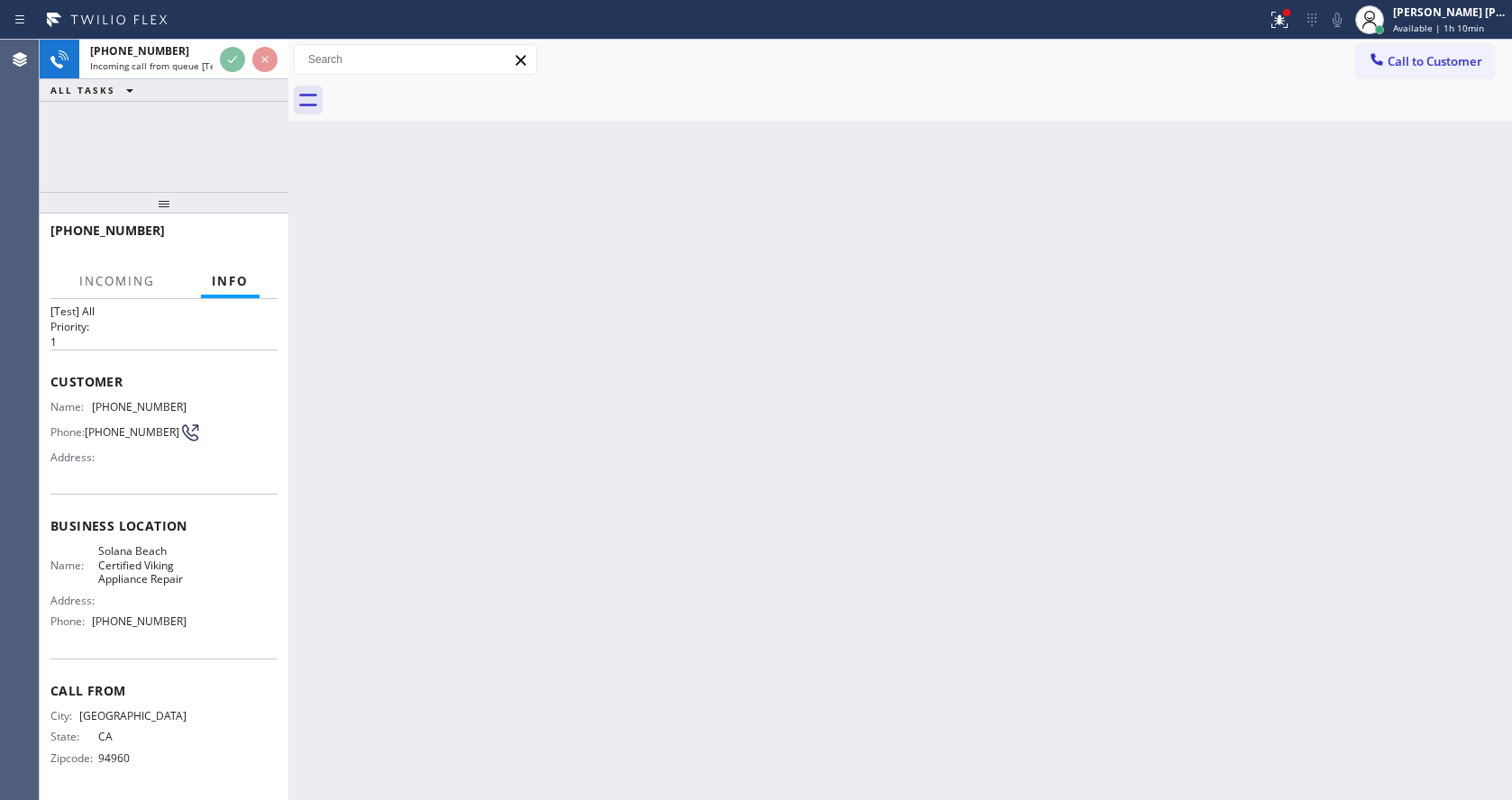
click at [584, 575] on div "Back to Dashboard Change Sender ID Customers Technicians Select a contact Outbo…" at bounding box center [900, 419] width 1223 height 760
click at [1013, 660] on div "Back to Dashboard Change Sender ID Customers Technicians Select a contact Outbo…" at bounding box center [900, 419] width 1223 height 760
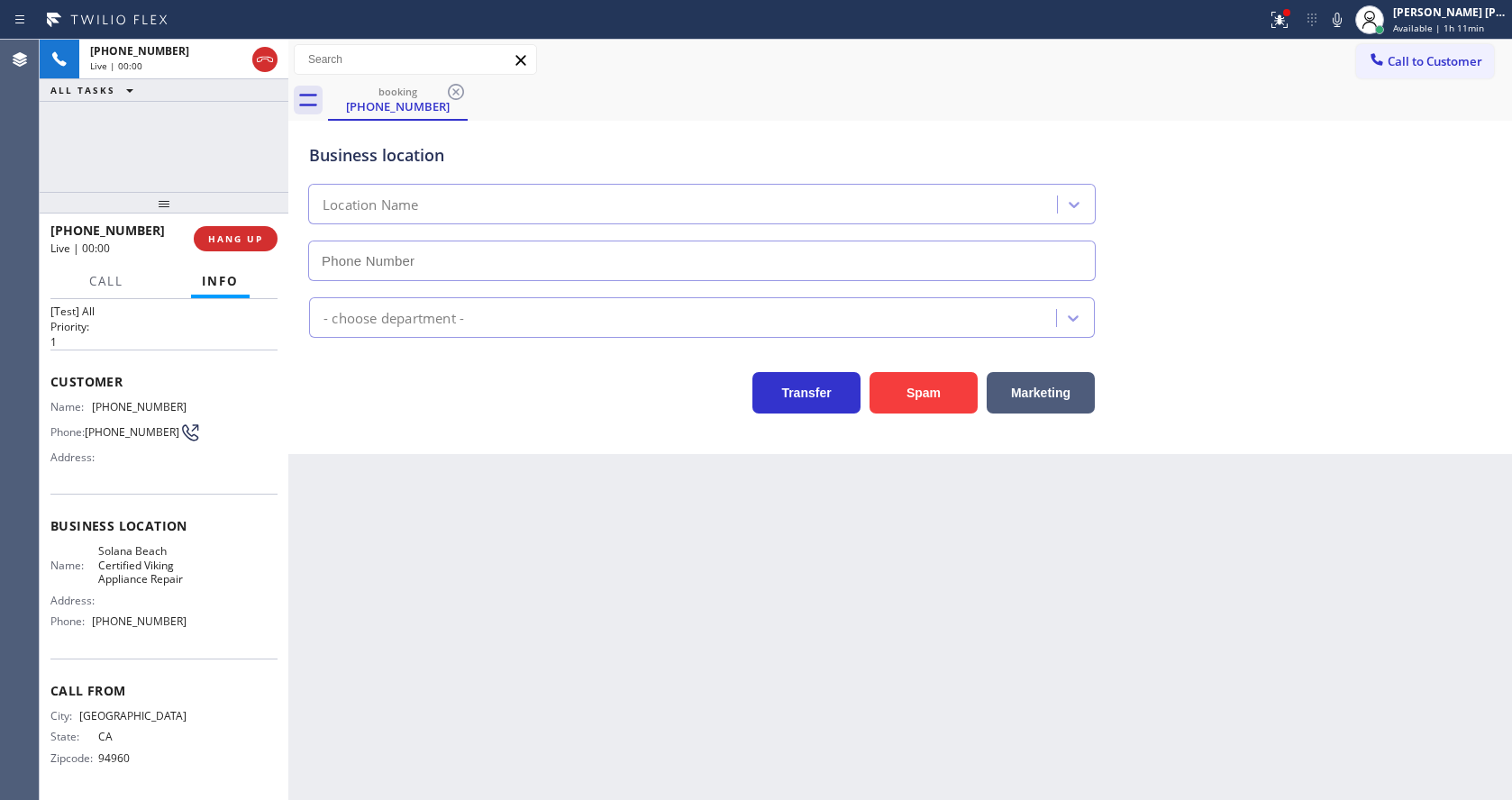
type input "[PHONE_NUMBER]"
click at [564, 707] on div "Back to Dashboard Change Sender ID Customers Technicians Select a contact Outbo…" at bounding box center [900, 419] width 1223 height 760
click at [157, 517] on span "Business location" at bounding box center [163, 526] width 227 height 17
drag, startPoint x: 93, startPoint y: 391, endPoint x: 216, endPoint y: 379, distance: 123.6
click at [216, 379] on div "Customer Name: [PHONE_NUMBER] Phone: [PHONE_NUMBER] Address:" at bounding box center [163, 421] width 227 height 144
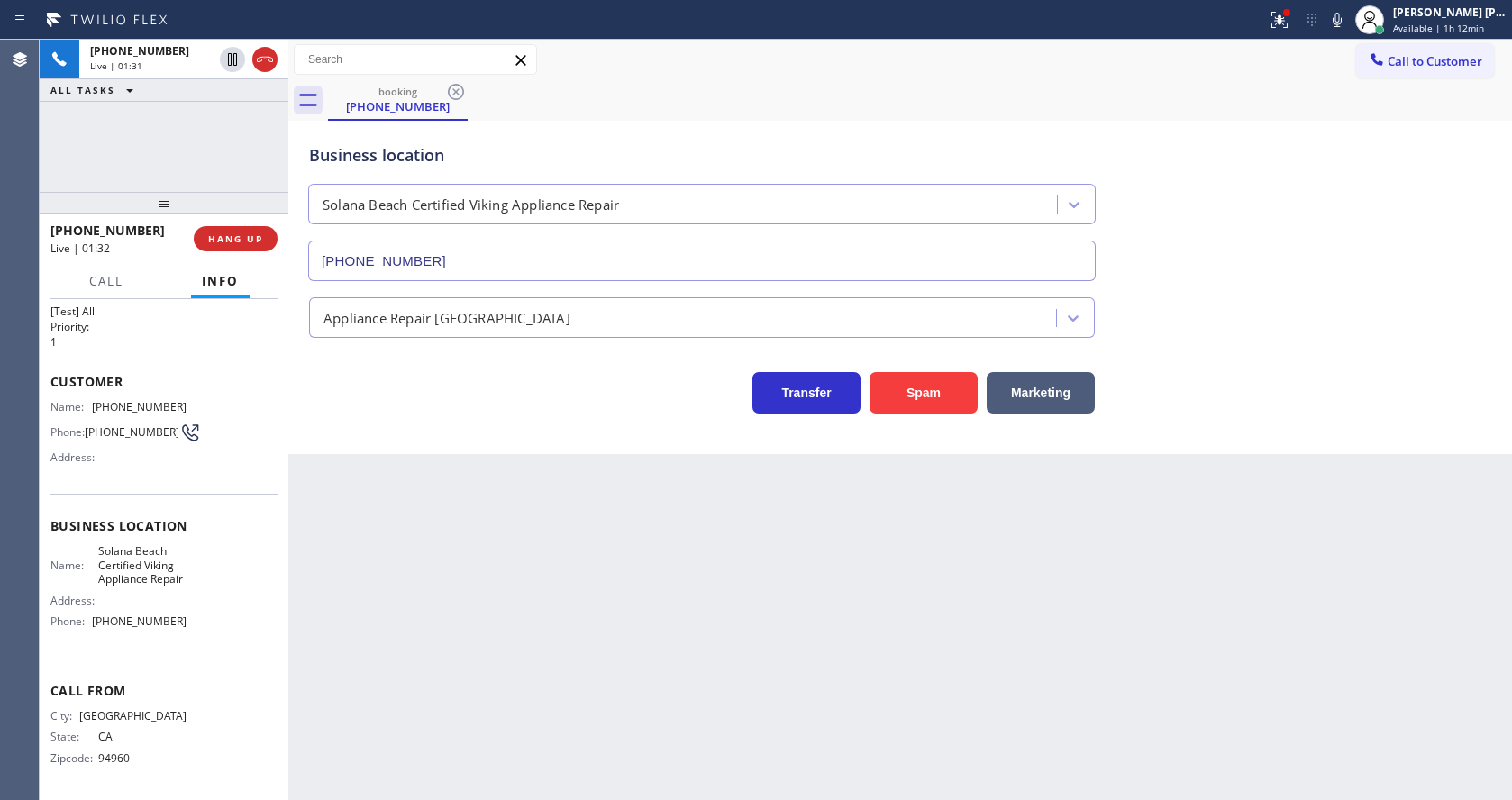
click at [402, 587] on div "Back to Dashboard Change Sender ID Customers Technicians Select a contact Outbo…" at bounding box center [900, 419] width 1223 height 760
click at [113, 568] on span "Solana Beach Certified Viking Appliance Repair" at bounding box center [142, 565] width 89 height 42
drag, startPoint x: 92, startPoint y: 534, endPoint x: 139, endPoint y: 593, distance: 75.4
click at [139, 593] on div "Name: [GEOGRAPHIC_DATA] Certified Viking Appliance Repair Address: Phone: [PHON…" at bounding box center [118, 589] width 136 height 91
click at [144, 580] on span "Solana Beach Certified Viking Appliance Repair" at bounding box center [142, 565] width 89 height 42
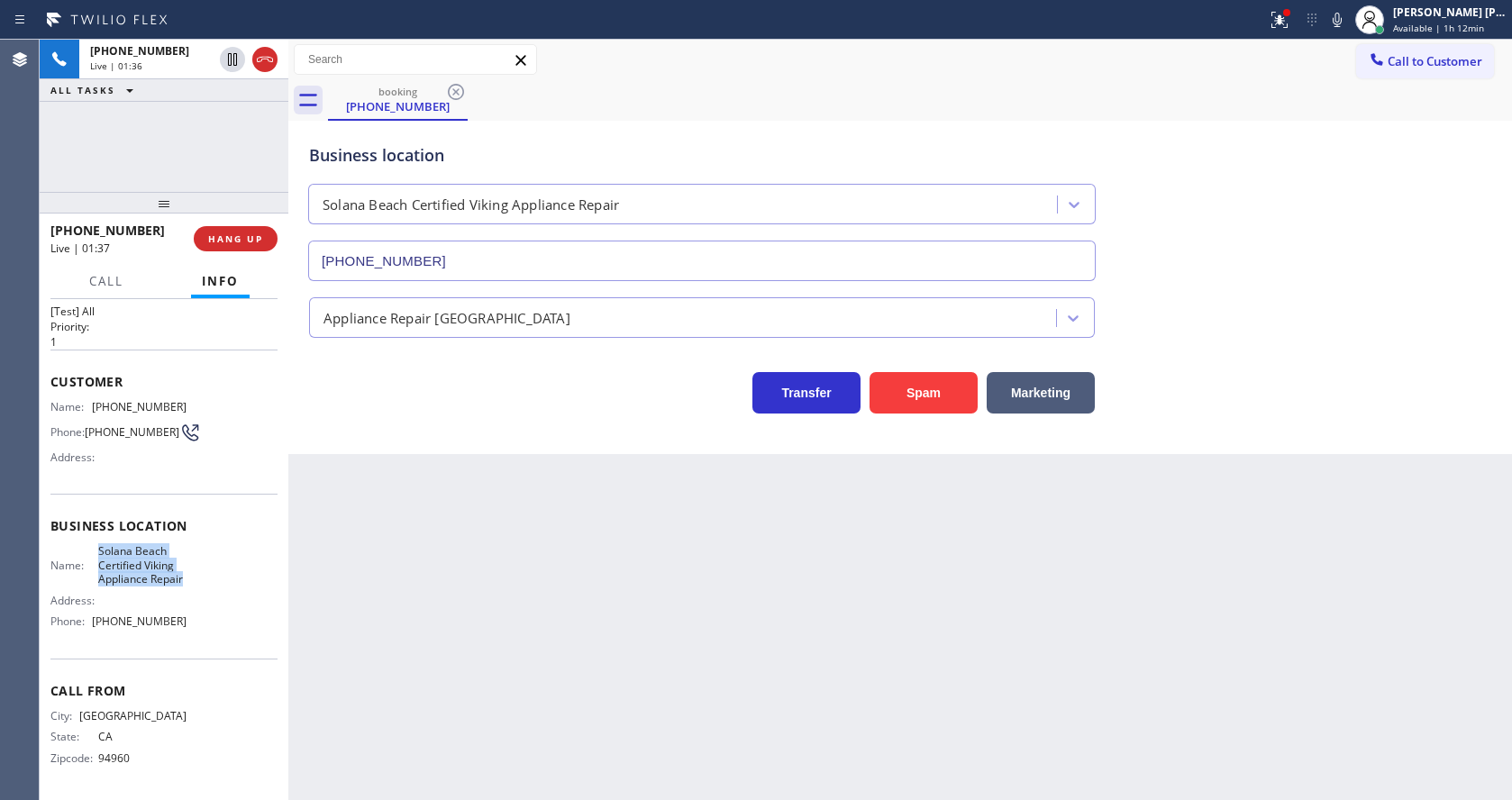
drag, startPoint x: 98, startPoint y: 533, endPoint x: 132, endPoint y: 582, distance: 59.6
click at [132, 582] on span "Solana Beach Certified Viking Appliance Repair" at bounding box center [142, 565] width 89 height 42
click at [571, 627] on div "Back to Dashboard Change Sender ID Customers Technicians Select a contact Outbo…" at bounding box center [900, 419] width 1223 height 760
click at [171, 628] on span "[PHONE_NUMBER]" at bounding box center [140, 621] width 95 height 13
drag, startPoint x: 94, startPoint y: 622, endPoint x: 179, endPoint y: 620, distance: 85.0
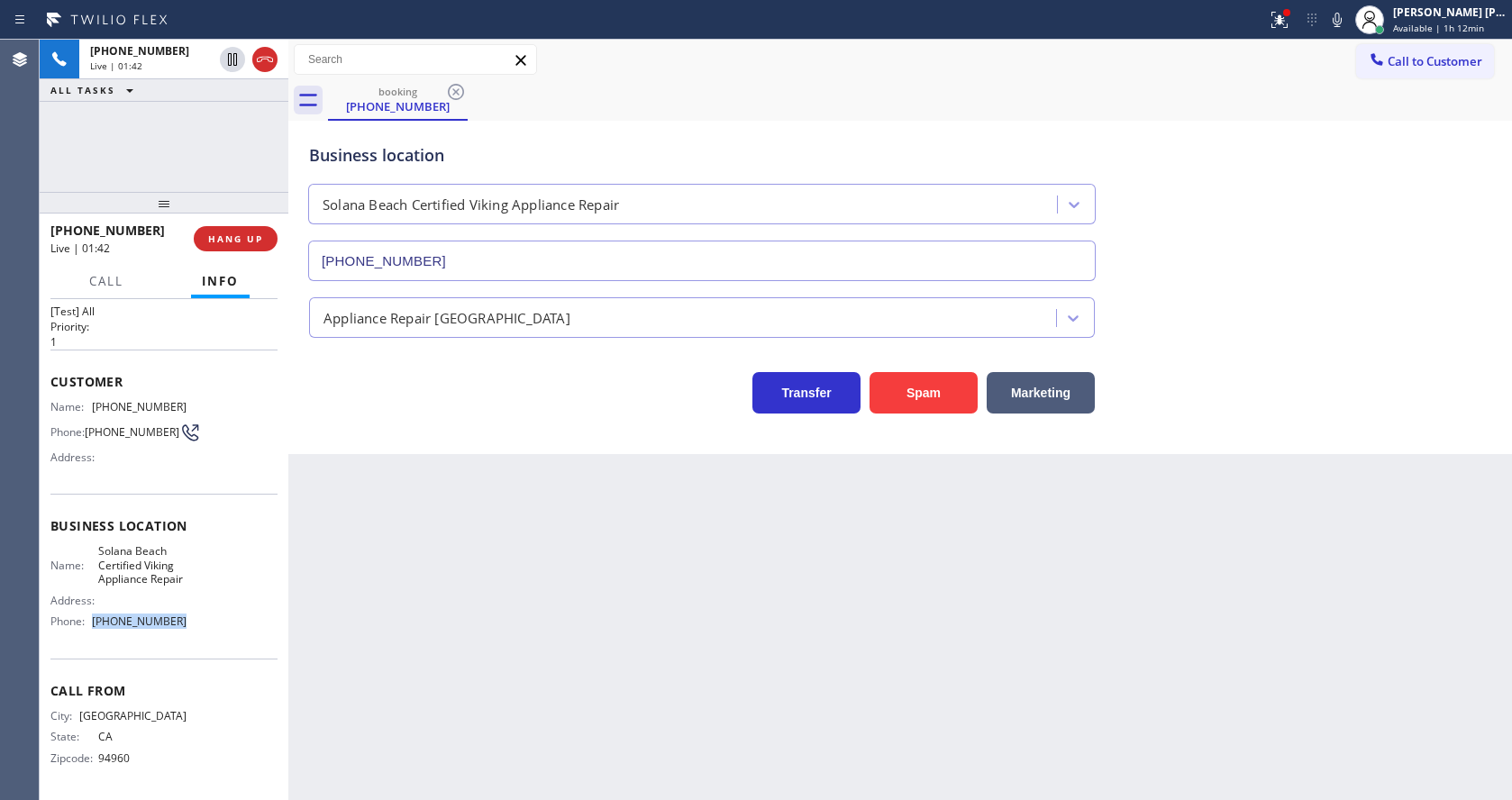
click at [179, 620] on div "Name: [GEOGRAPHIC_DATA] Certified Viking Appliance Repair Address: Phone: [PHON…" at bounding box center [163, 589] width 227 height 91
click at [493, 642] on div "Back to Dashboard Change Sender ID Customers Technicians Select a contact Outbo…" at bounding box center [900, 419] width 1223 height 760
drag, startPoint x: 707, startPoint y: 599, endPoint x: 690, endPoint y: 566, distance: 37.1
click at [707, 599] on div "Back to Dashboard Change Sender ID Customers Technicians Select a contact Outbo…" at bounding box center [900, 419] width 1223 height 760
click at [439, 567] on div "Back to Dashboard Change Sender ID Customers Technicians Select a contact Outbo…" at bounding box center [900, 419] width 1223 height 760
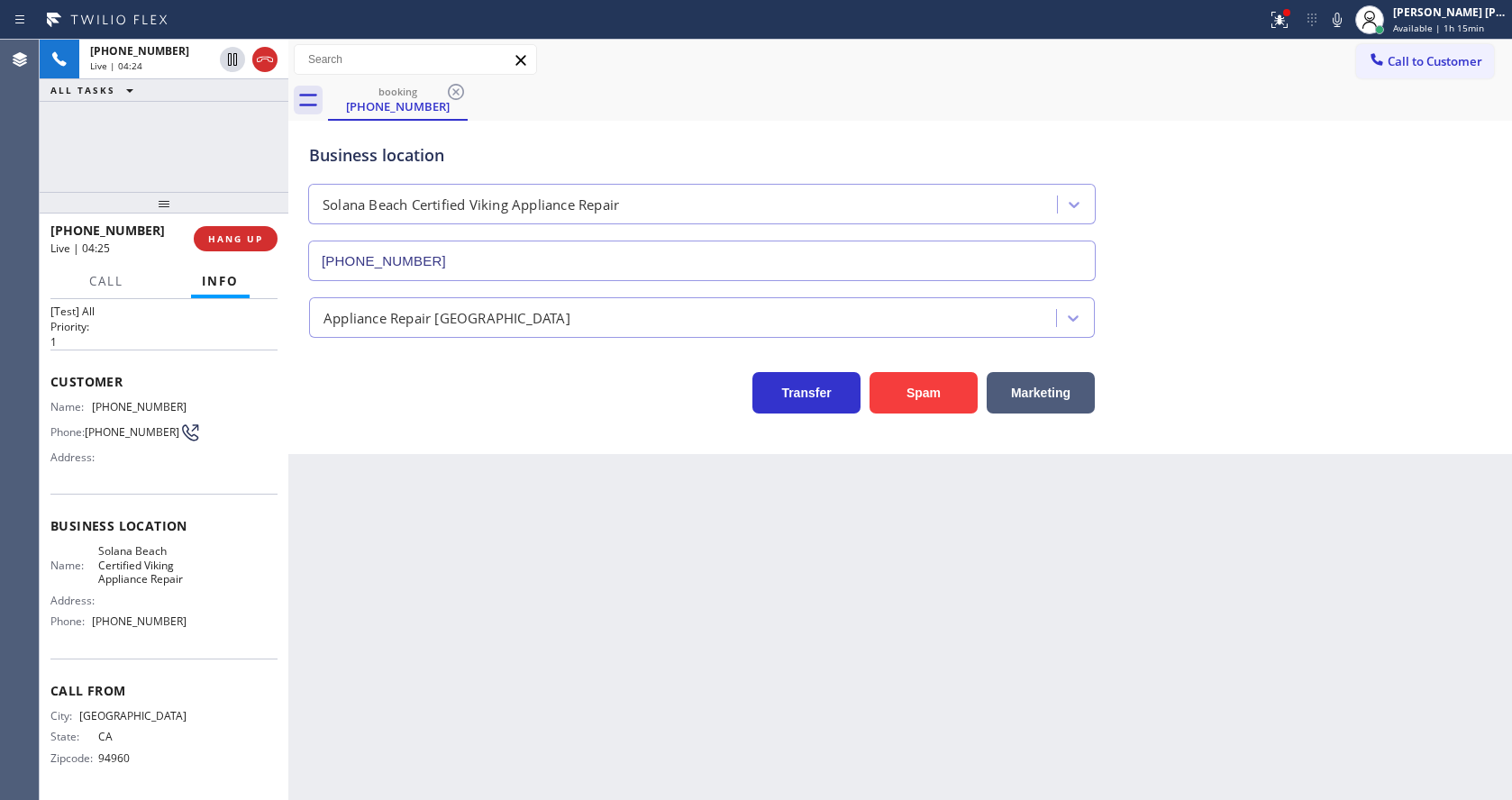
click at [502, 676] on div "Back to Dashboard Change Sender ID Customers Technicians Select a contact Outbo…" at bounding box center [900, 419] width 1223 height 760
click at [713, 619] on div "Back to Dashboard Change Sender ID Customers Technicians Select a contact Outbo…" at bounding box center [900, 419] width 1223 height 760
click at [474, 598] on div "Back to Dashboard Change Sender ID Customers Technicians Select a contact Outbo…" at bounding box center [900, 419] width 1223 height 760
click at [227, 118] on icon at bounding box center [233, 121] width 22 height 22
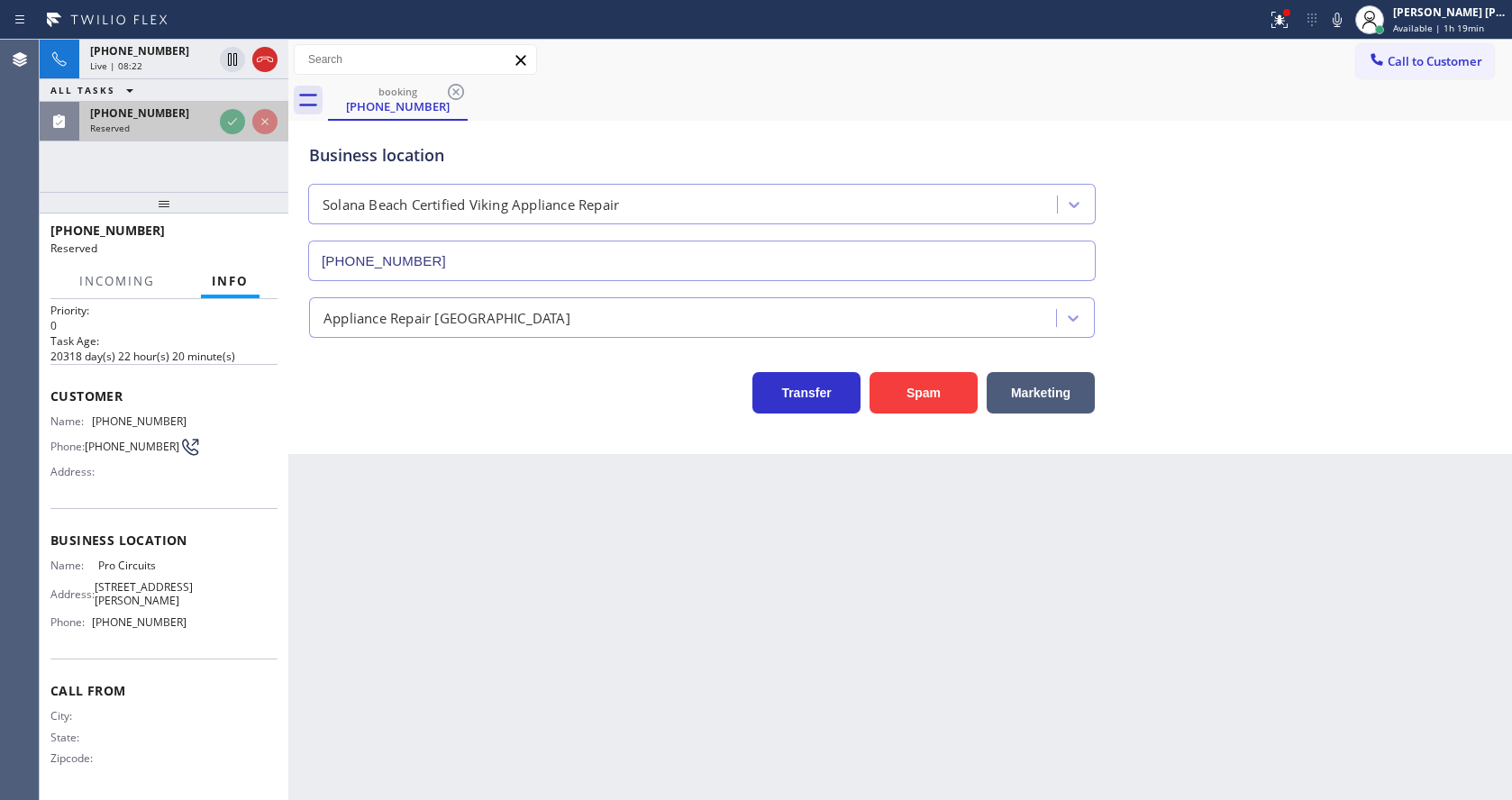
scroll to position [41, 0]
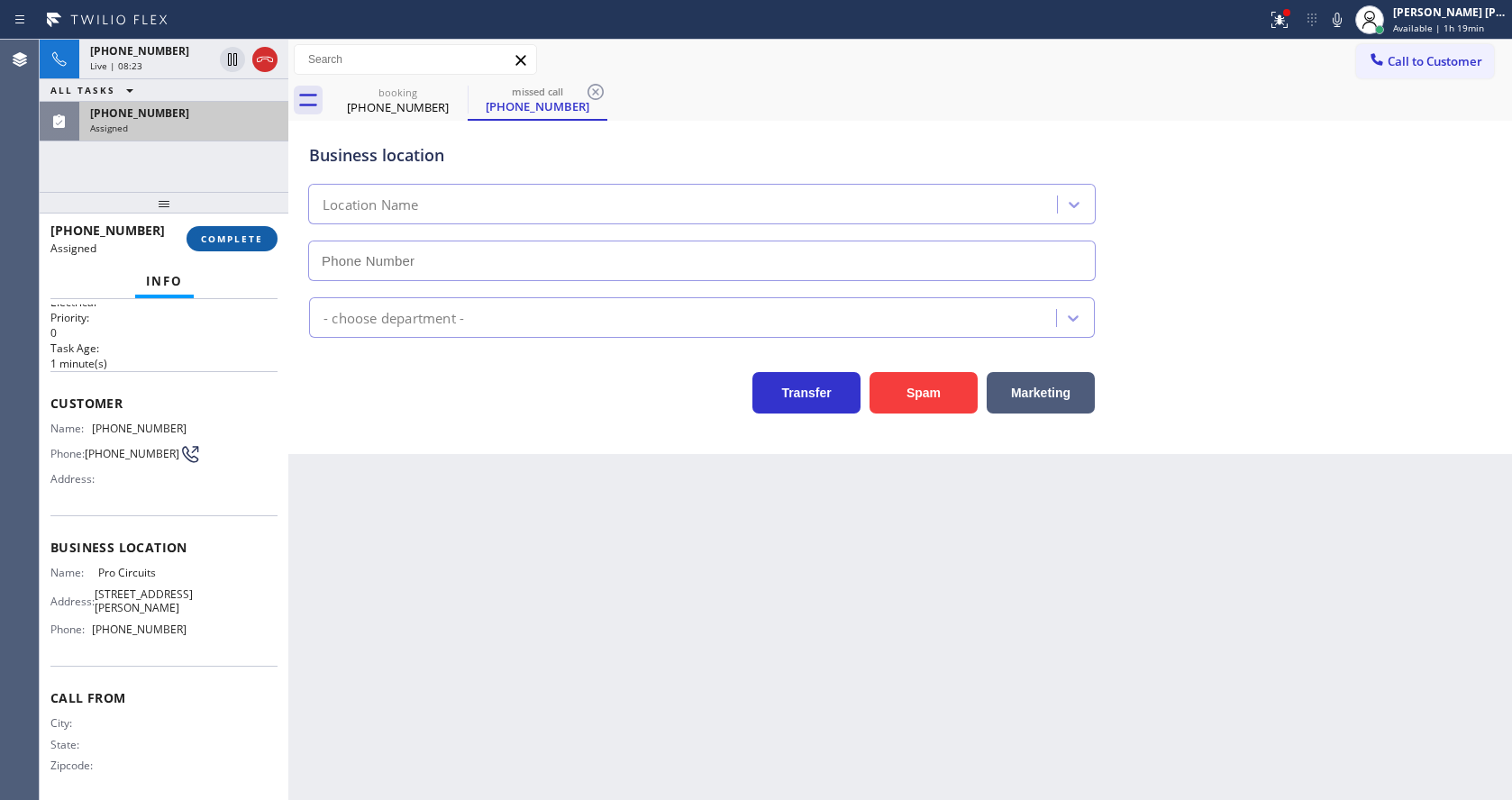
type input "[PHONE_NUMBER]"
click at [216, 239] on span "COMPLETE" at bounding box center [232, 238] width 62 height 12
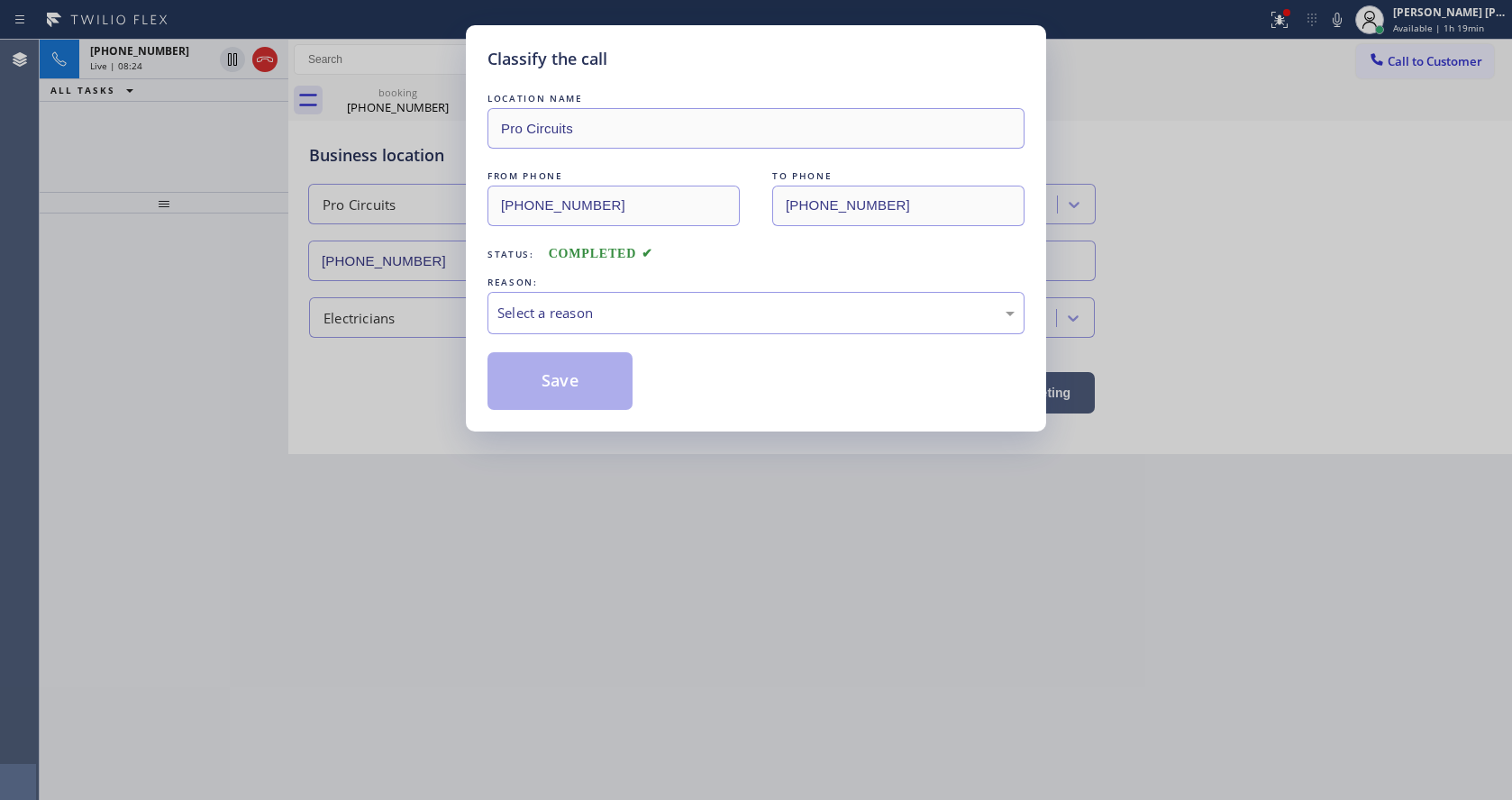
click at [550, 316] on div "Select a reason" at bounding box center [756, 313] width 517 height 21
click at [541, 381] on button "Save" at bounding box center [560, 381] width 145 height 58
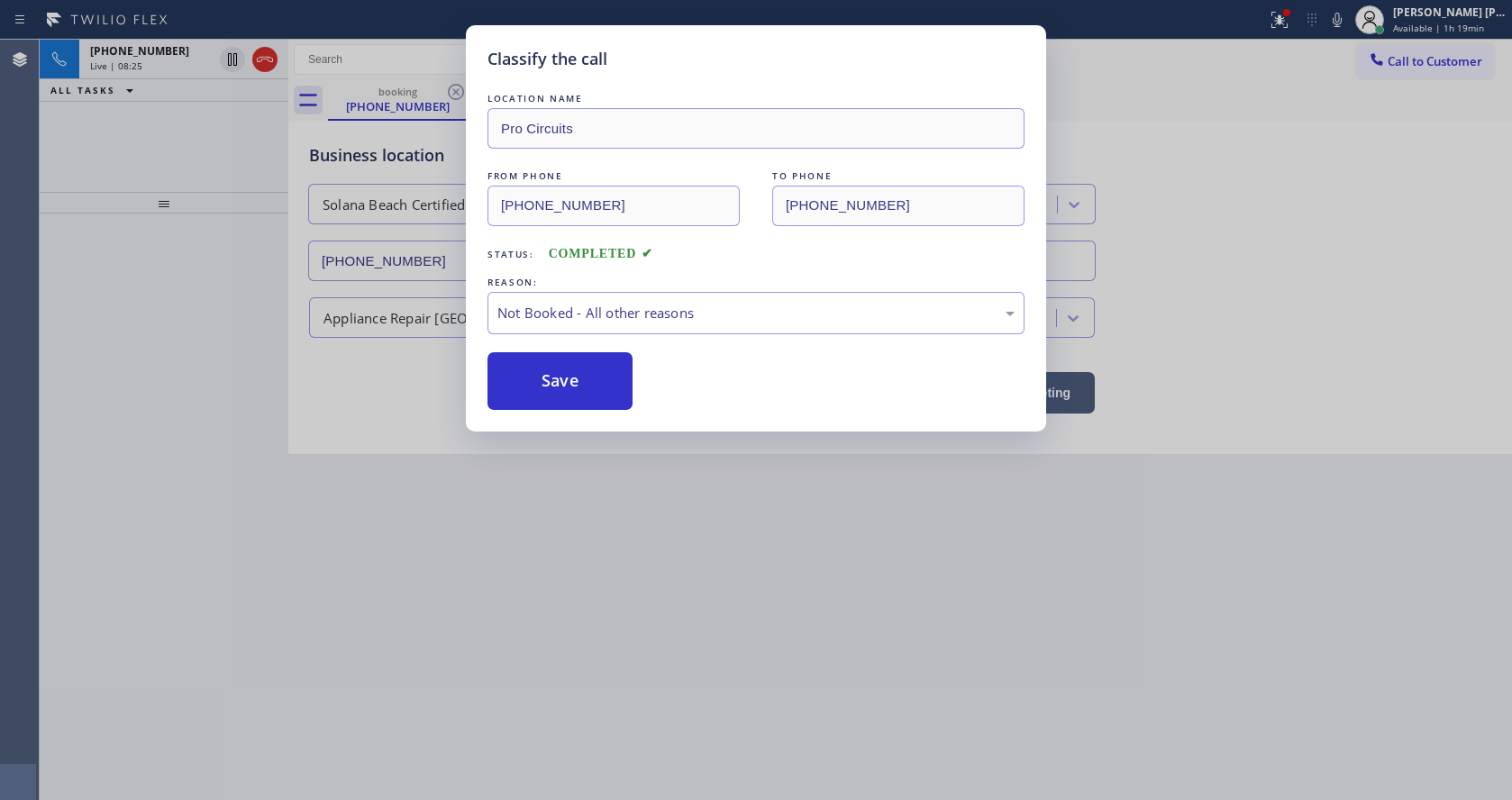
click at [690, 545] on div "Classify the call LOCATION NAME Pro Circuits FROM PHONE [PHONE_NUMBER] TO PHONE…" at bounding box center [756, 400] width 1512 height 800
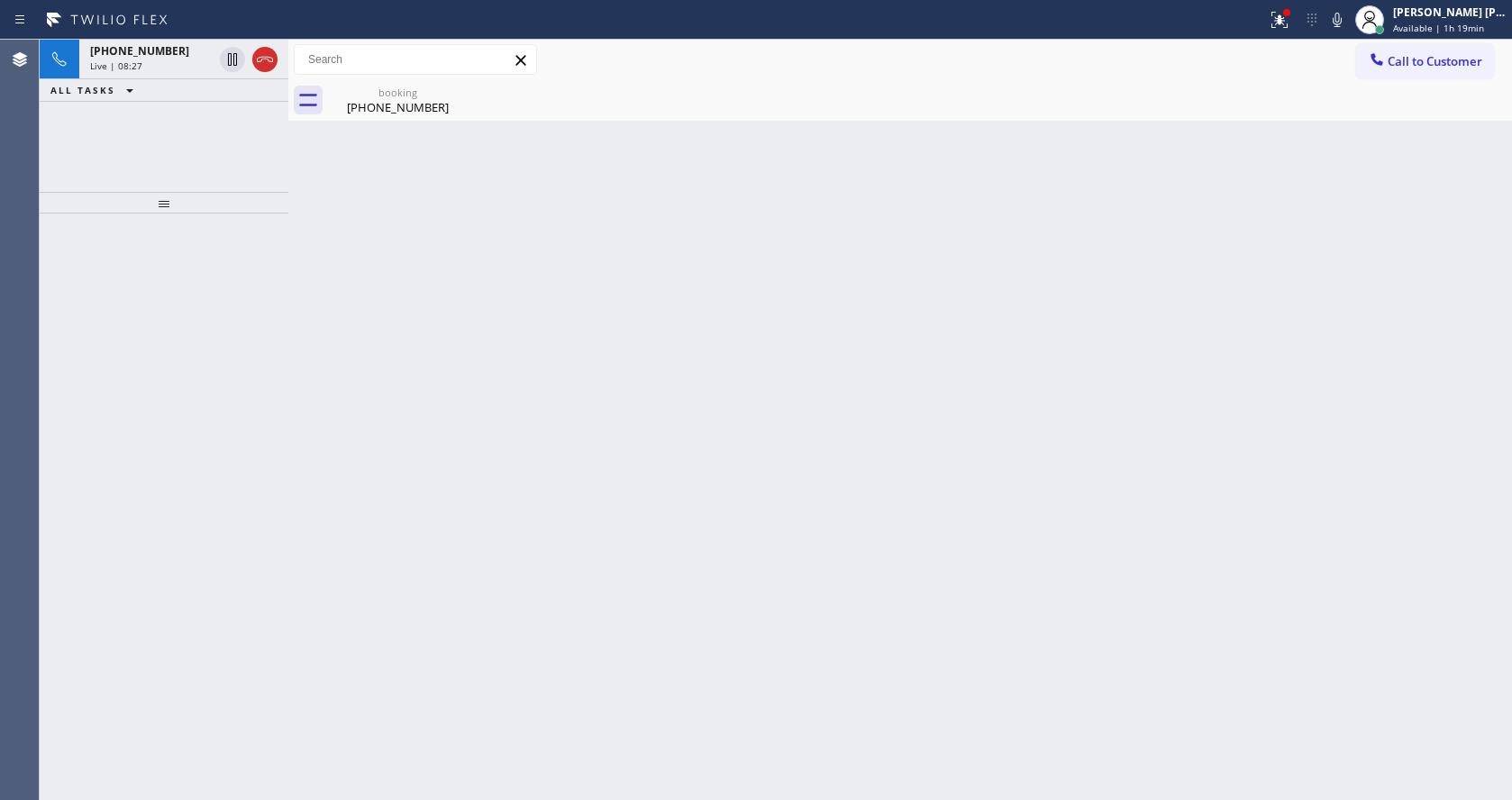
click at [879, 559] on div "Back to Dashboard Change Sender ID Customers Technicians Select a contact Outbo…" at bounding box center [900, 419] width 1223 height 760
click at [412, 117] on div "booking [PHONE_NUMBER]" at bounding box center [397, 100] width 136 height 41
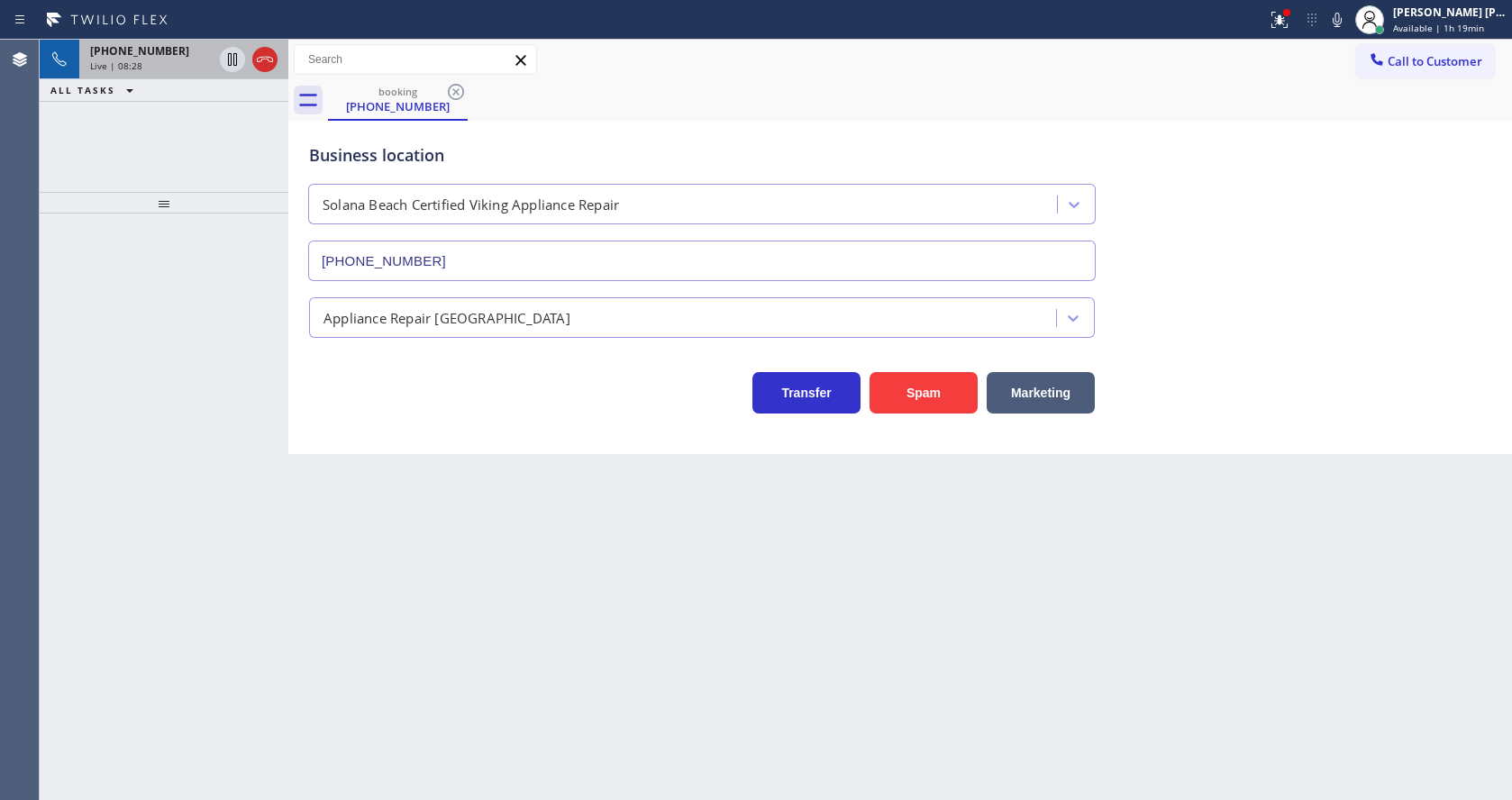
click at [158, 58] on span "[PHONE_NUMBER]" at bounding box center [140, 51] width 99 height 15
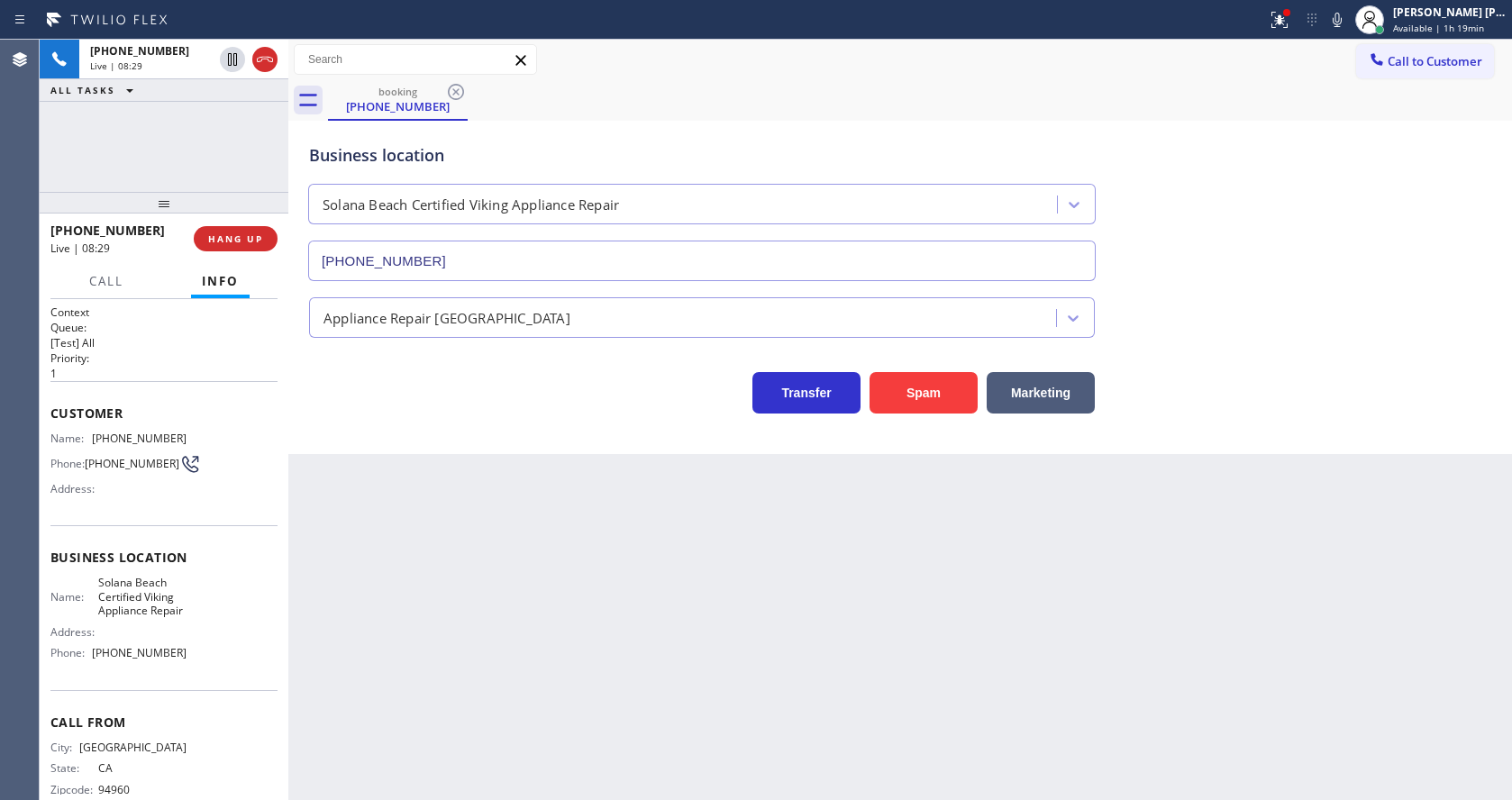
click at [493, 592] on div "Back to Dashboard Change Sender ID Customers Technicians Select a contact Outbo…" at bounding box center [900, 419] width 1223 height 760
click at [370, 523] on div "Back to Dashboard Change Sender ID Customers Technicians Select a contact Outbo…" at bounding box center [900, 419] width 1223 height 760
click at [787, 719] on div "Back to Dashboard Change Sender ID Customers Technicians Select a contact Outbo…" at bounding box center [900, 419] width 1223 height 760
click at [452, 755] on div "Back to Dashboard Change Sender ID Customers Technicians Select a contact Outbo…" at bounding box center [900, 419] width 1223 height 760
click at [743, 580] on div "Back to Dashboard Change Sender ID Customers Technicians Select a contact Outbo…" at bounding box center [900, 419] width 1223 height 760
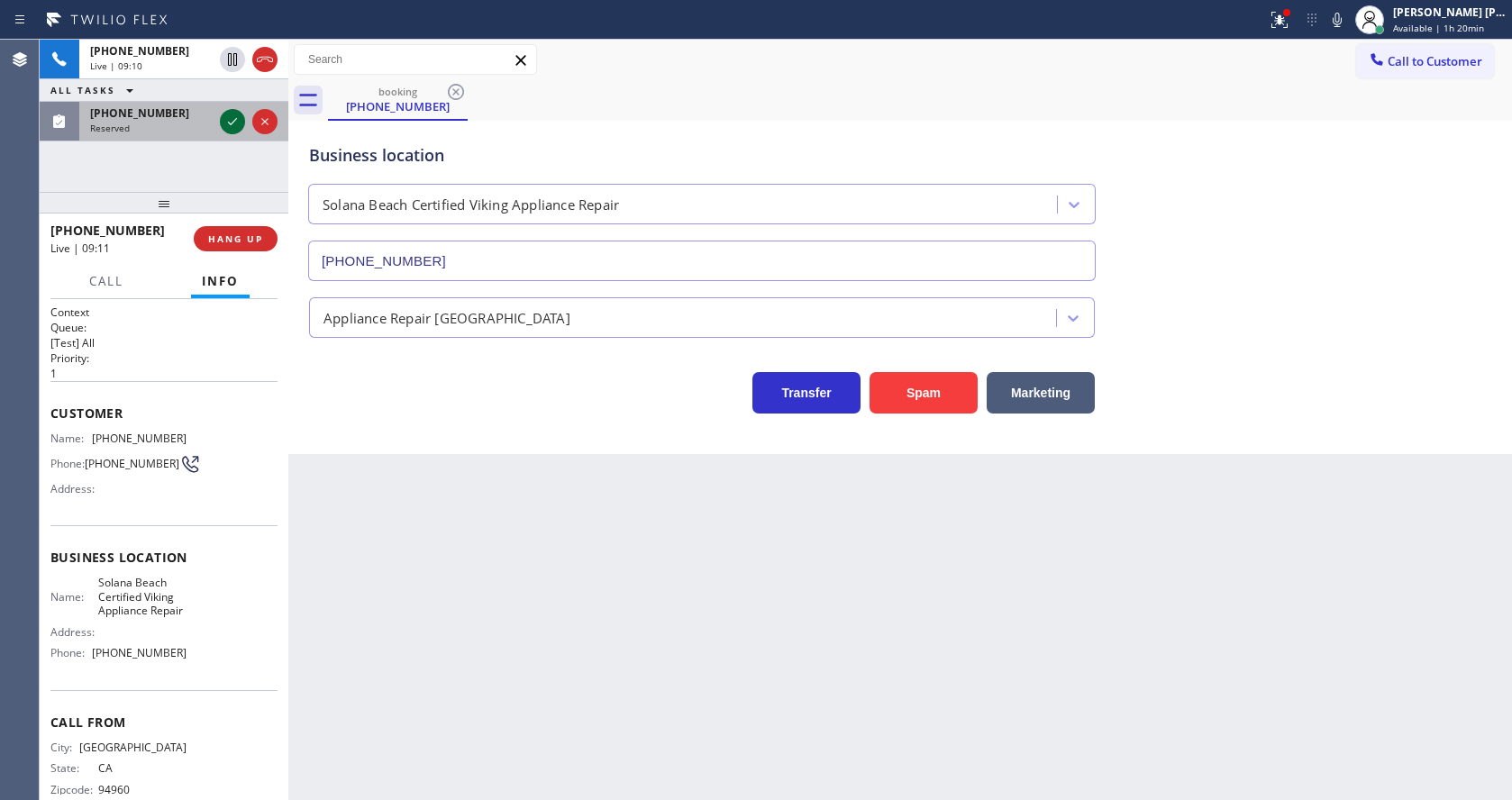
click at [232, 111] on icon at bounding box center [233, 121] width 22 height 22
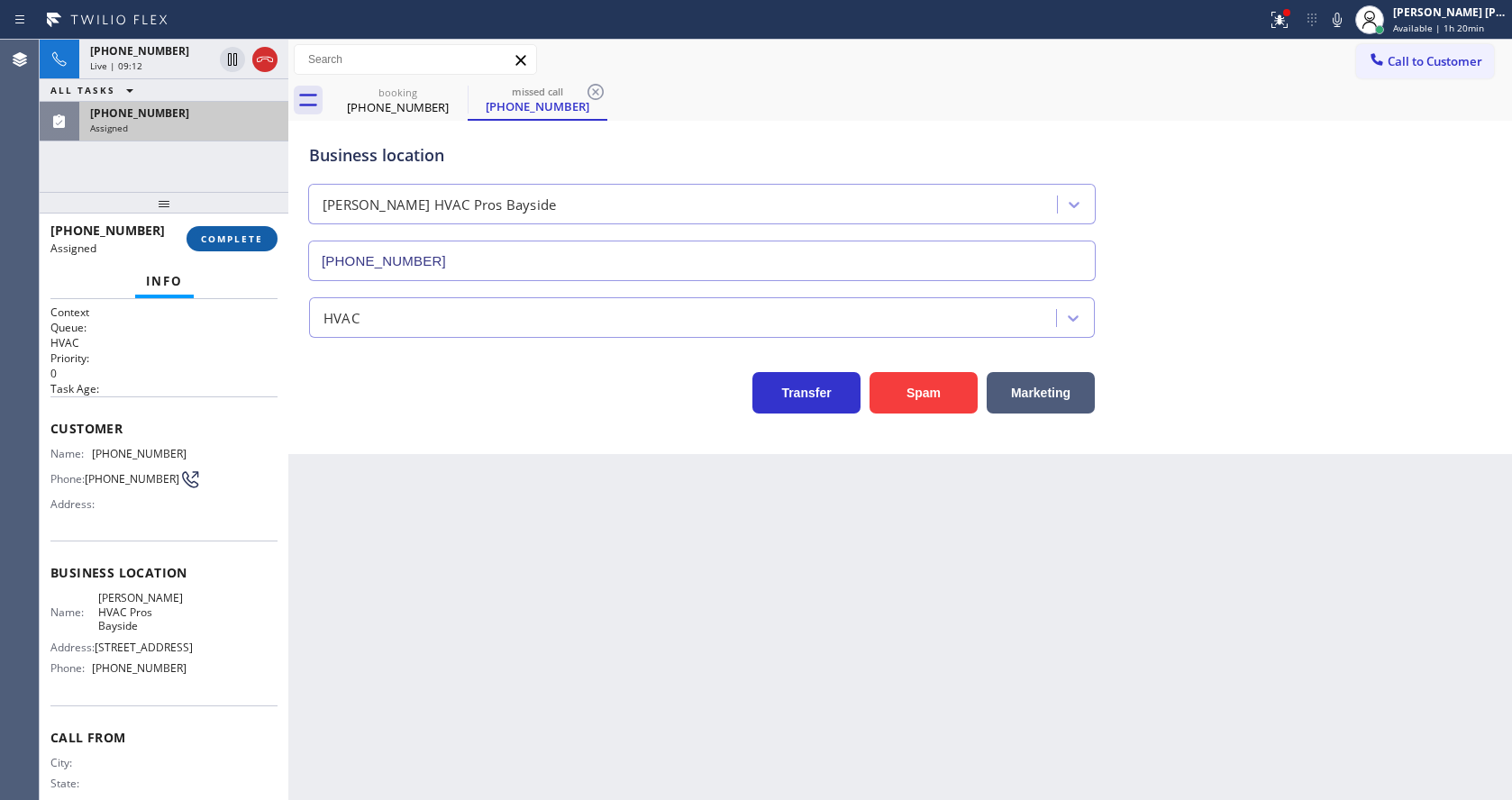
type input "[PHONE_NUMBER]"
click at [225, 243] on span "COMPLETE" at bounding box center [232, 238] width 62 height 12
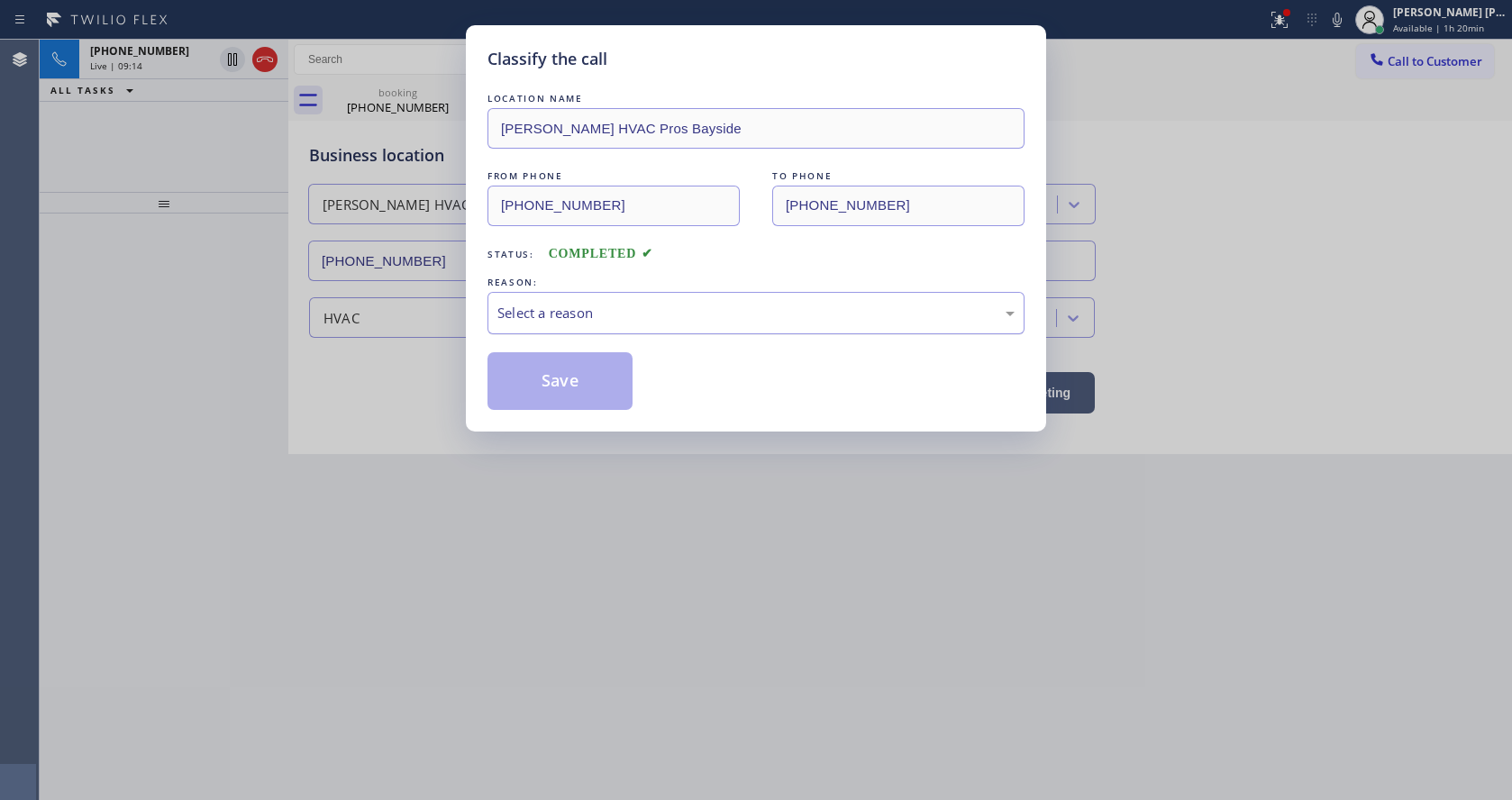
click at [539, 301] on div "Select a reason" at bounding box center [756, 313] width 537 height 43
click at [548, 377] on button "Save" at bounding box center [560, 381] width 145 height 58
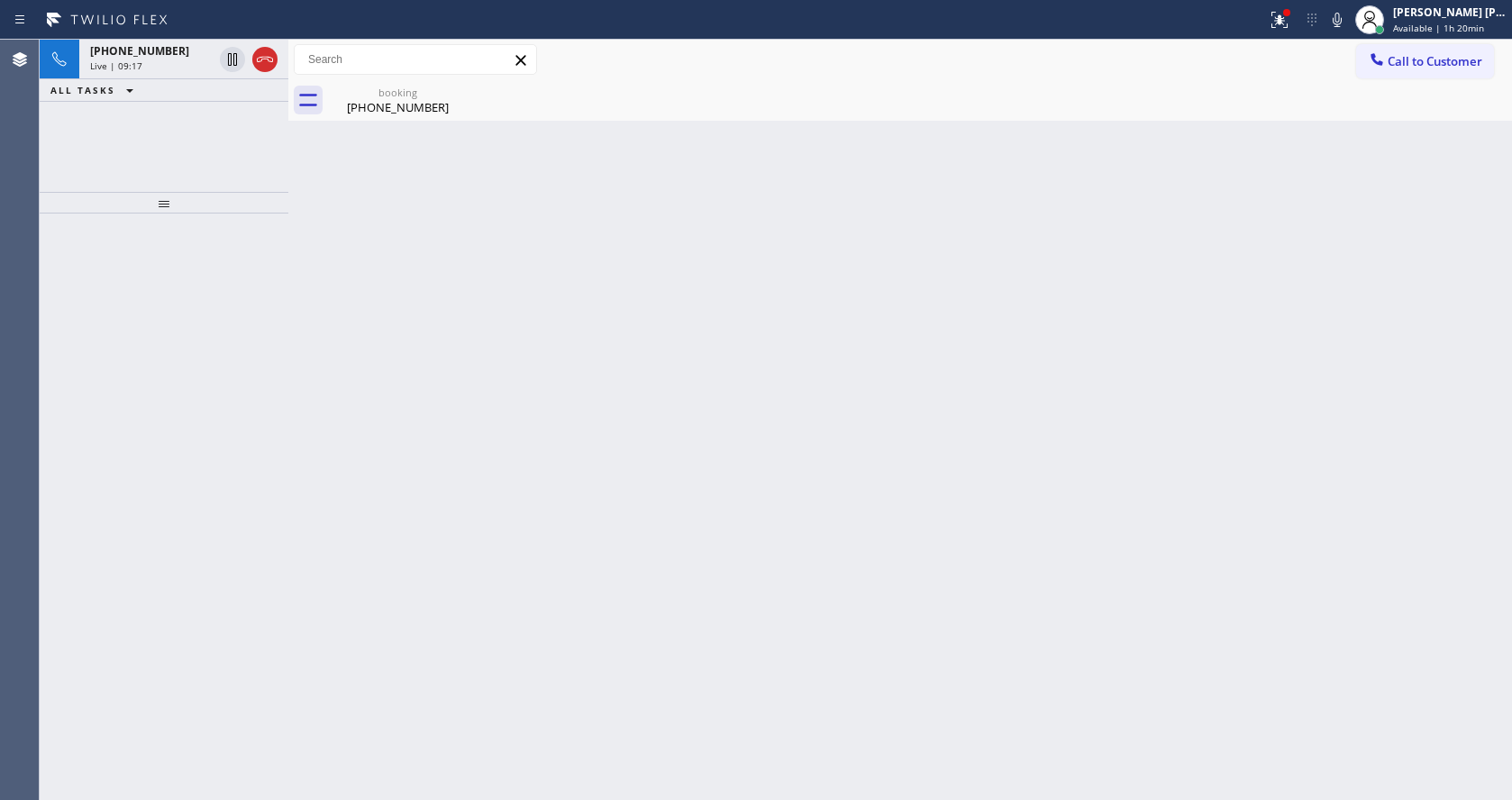
click at [901, 379] on div "Back to Dashboard Change Sender ID Customers Technicians Select a contact Outbo…" at bounding box center [900, 419] width 1223 height 760
click at [468, 650] on div "Back to Dashboard Change Sender ID Customers Technicians Select a contact Outbo…" at bounding box center [900, 419] width 1223 height 760
click at [171, 53] on div "[PHONE_NUMBER]" at bounding box center [151, 51] width 122 height 15
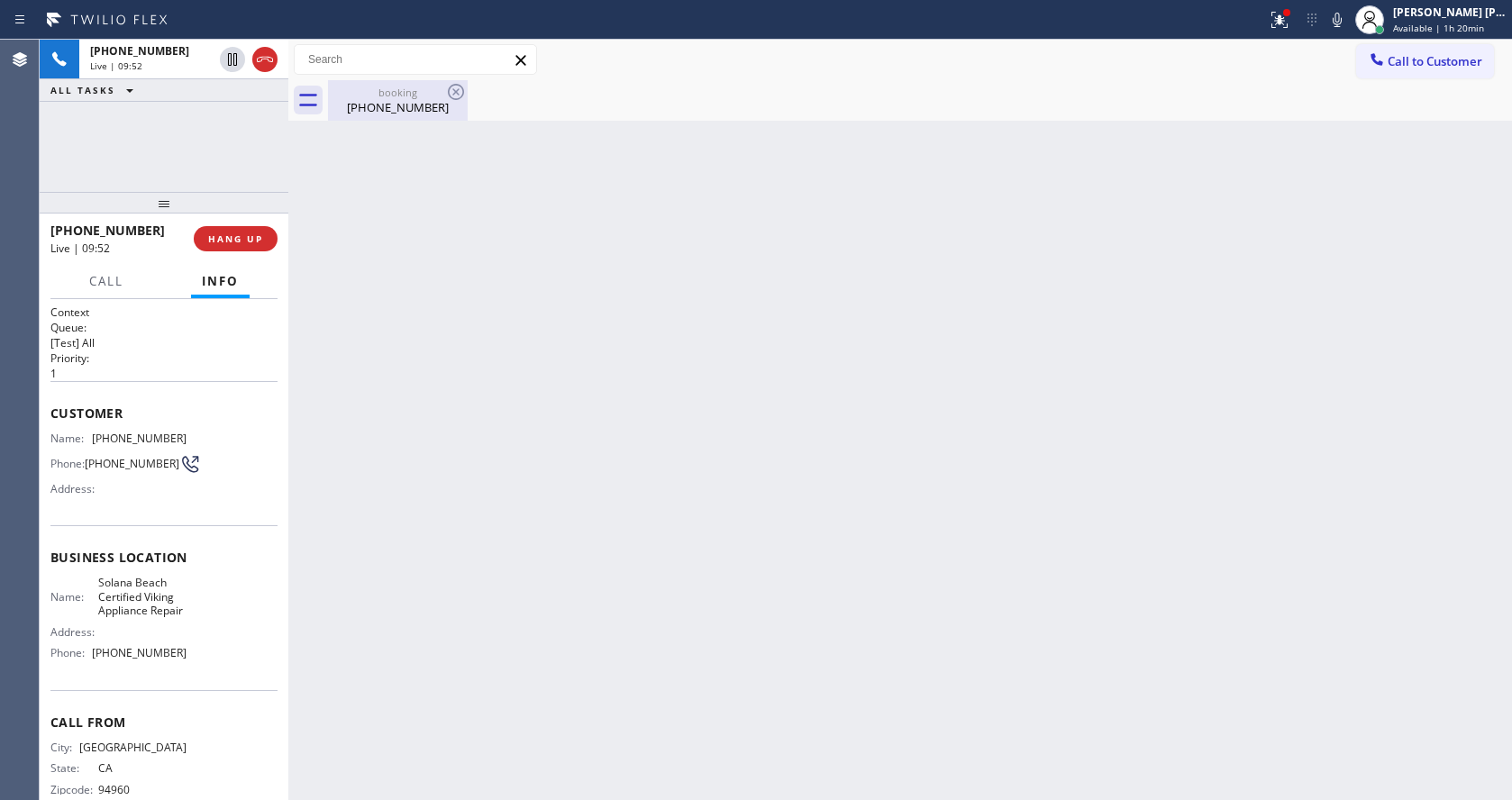
click at [364, 114] on div "[PHONE_NUMBER]" at bounding box center [397, 106] width 136 height 16
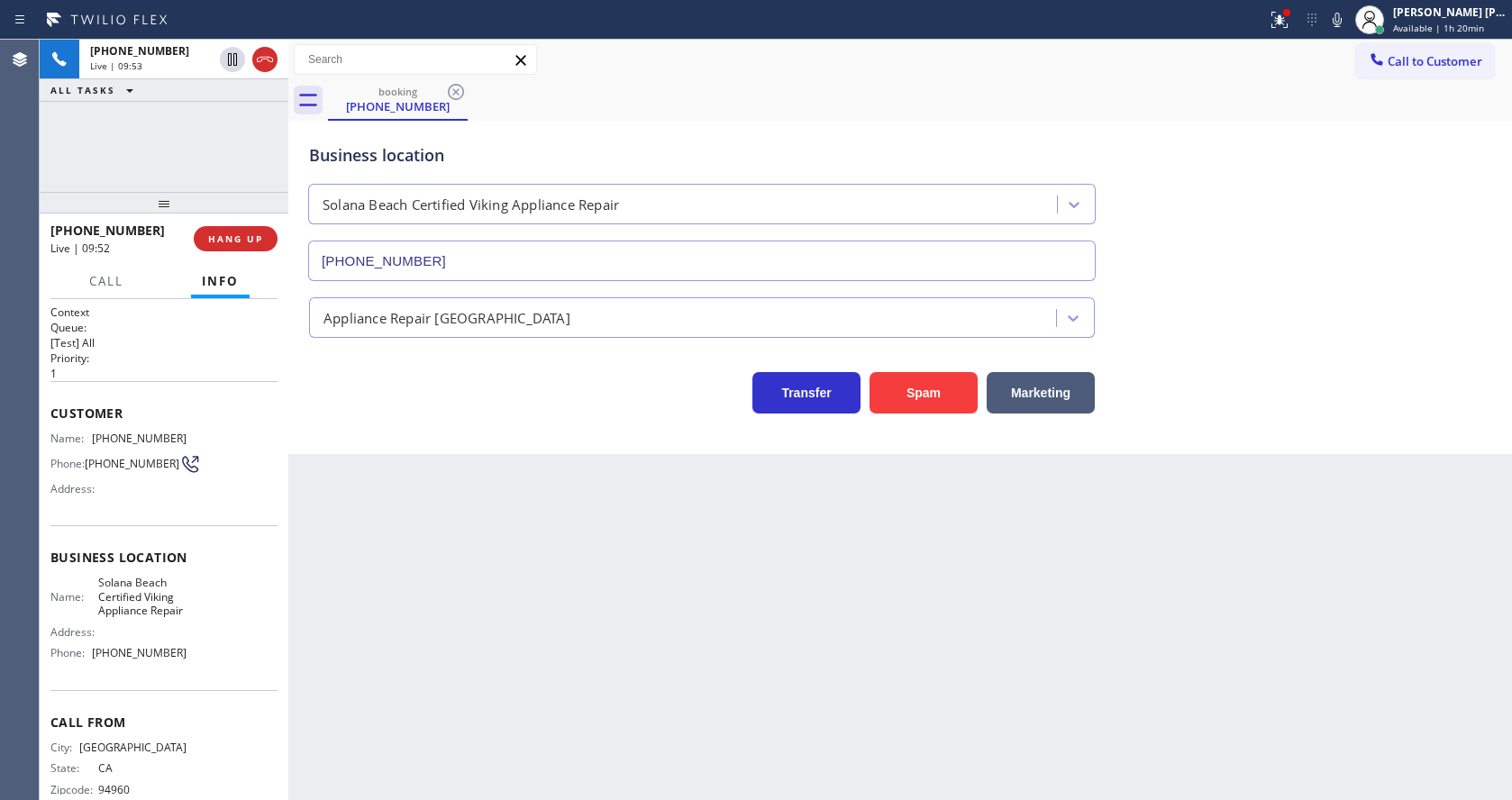
drag, startPoint x: 549, startPoint y: 444, endPoint x: 486, endPoint y: 595, distance: 163.6
click at [521, 460] on div "Back to Dashboard Change Sender ID Customers Technicians Select a contact Outbo…" at bounding box center [900, 419] width 1223 height 760
drag, startPoint x: 699, startPoint y: 648, endPoint x: 622, endPoint y: 577, distance: 104.7
click at [699, 648] on div "Back to Dashboard Change Sender ID Customers Technicians Select a contact Outbo…" at bounding box center [900, 419] width 1223 height 760
click at [213, 234] on span "COMPLETE" at bounding box center [232, 238] width 62 height 12
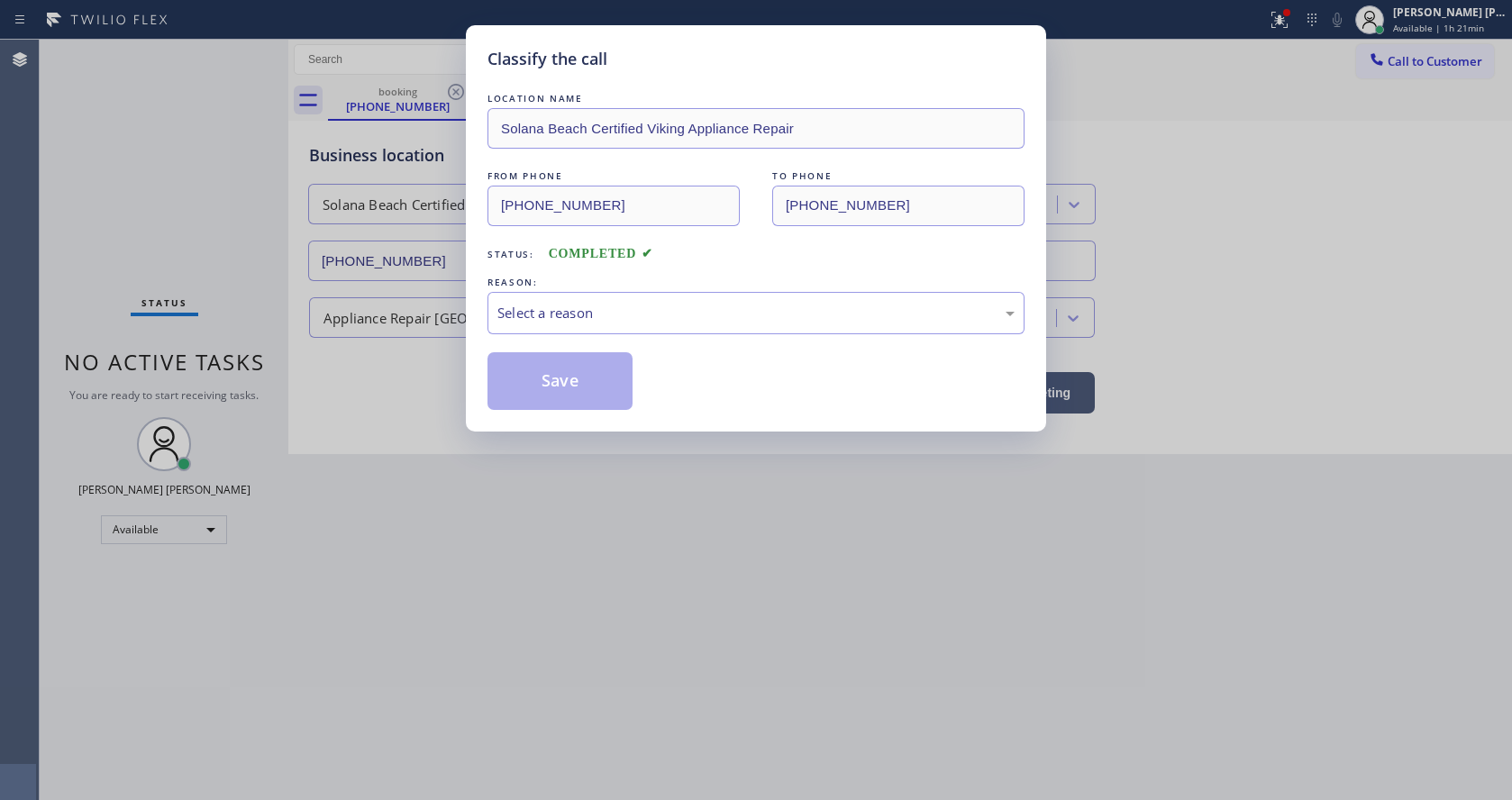
click at [531, 347] on div "LOCATION NAME [GEOGRAPHIC_DATA] Certified Viking Appliance Repair FROM PHONE [P…" at bounding box center [756, 250] width 537 height 321
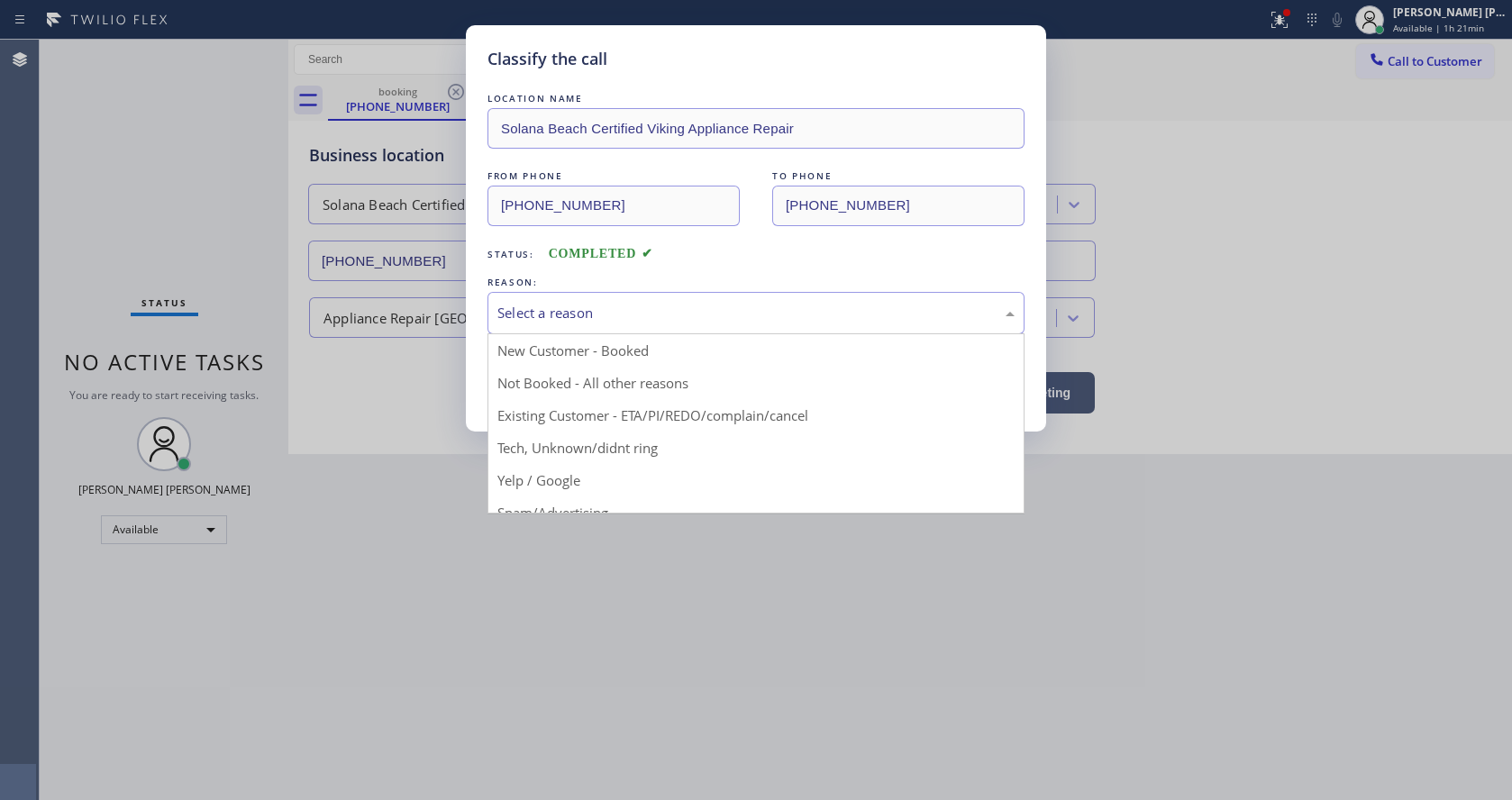
click at [538, 312] on div "Select a reason" at bounding box center [756, 313] width 517 height 21
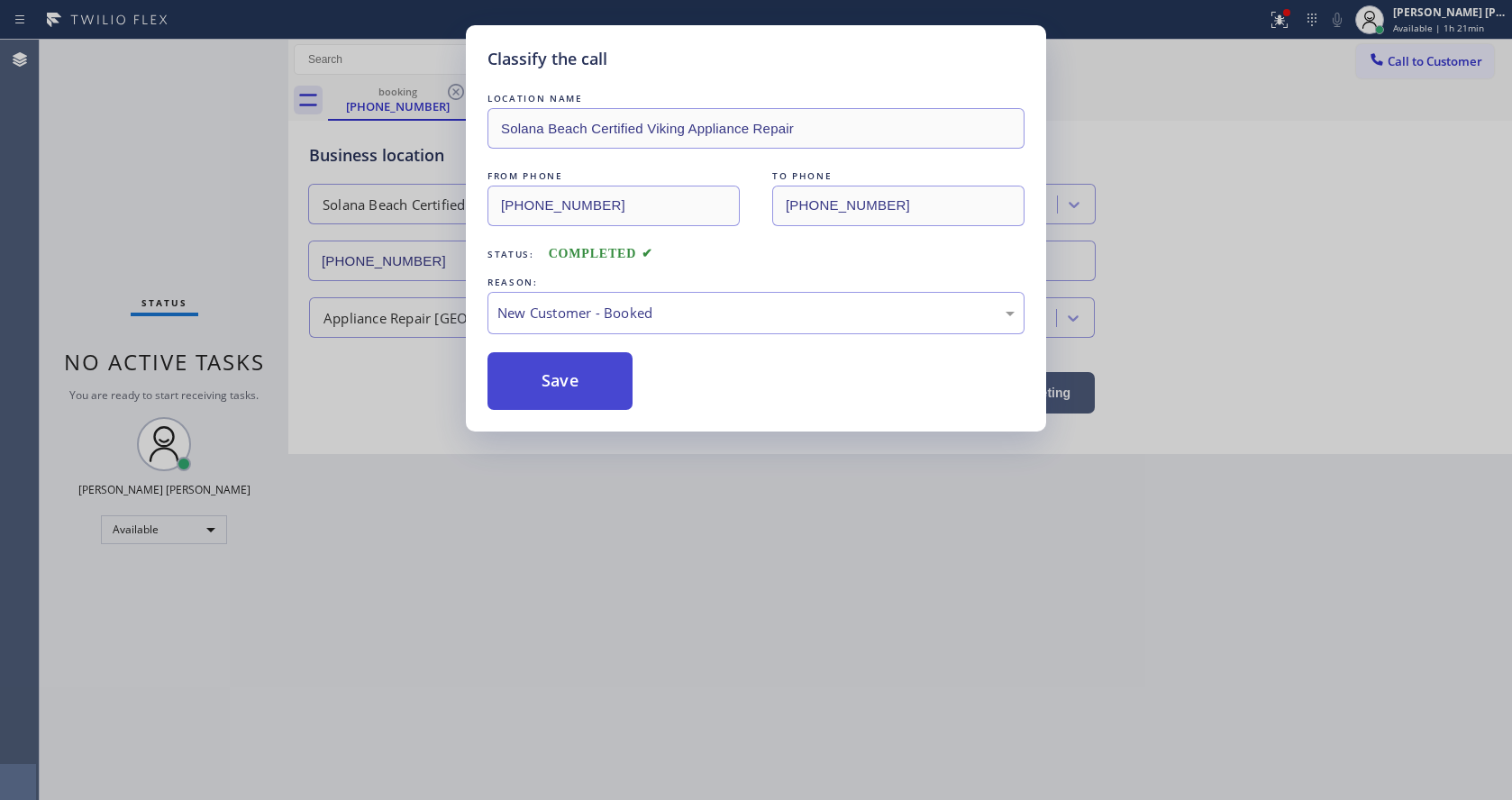
click at [535, 370] on button "Save" at bounding box center [560, 381] width 145 height 58
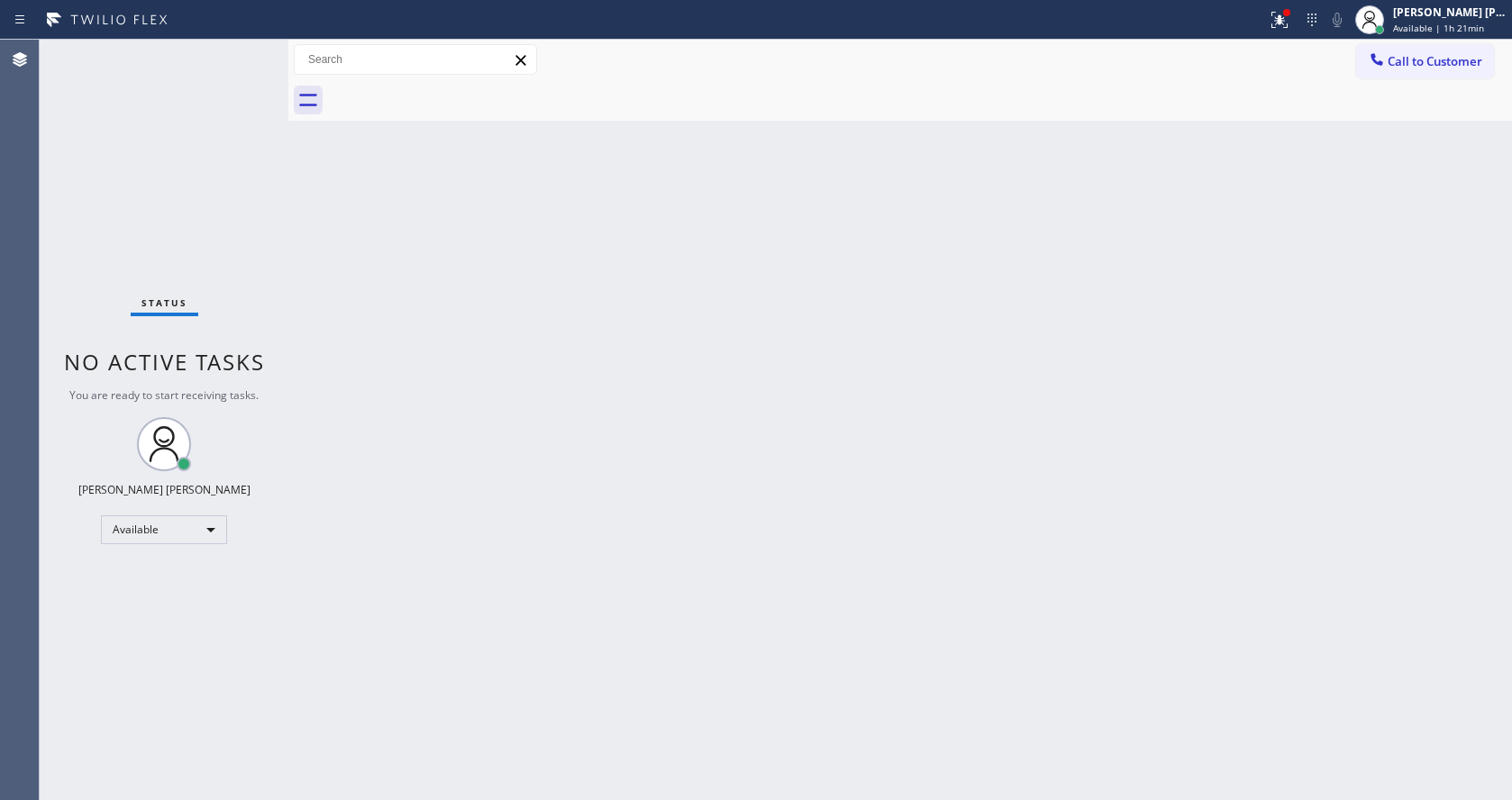
drag, startPoint x: 1233, startPoint y: 760, endPoint x: 1281, endPoint y: 692, distance: 83.2
click at [1233, 760] on div "Back to Dashboard Change Sender ID Customers Technicians Select a contact Outbo…" at bounding box center [900, 419] width 1223 height 760
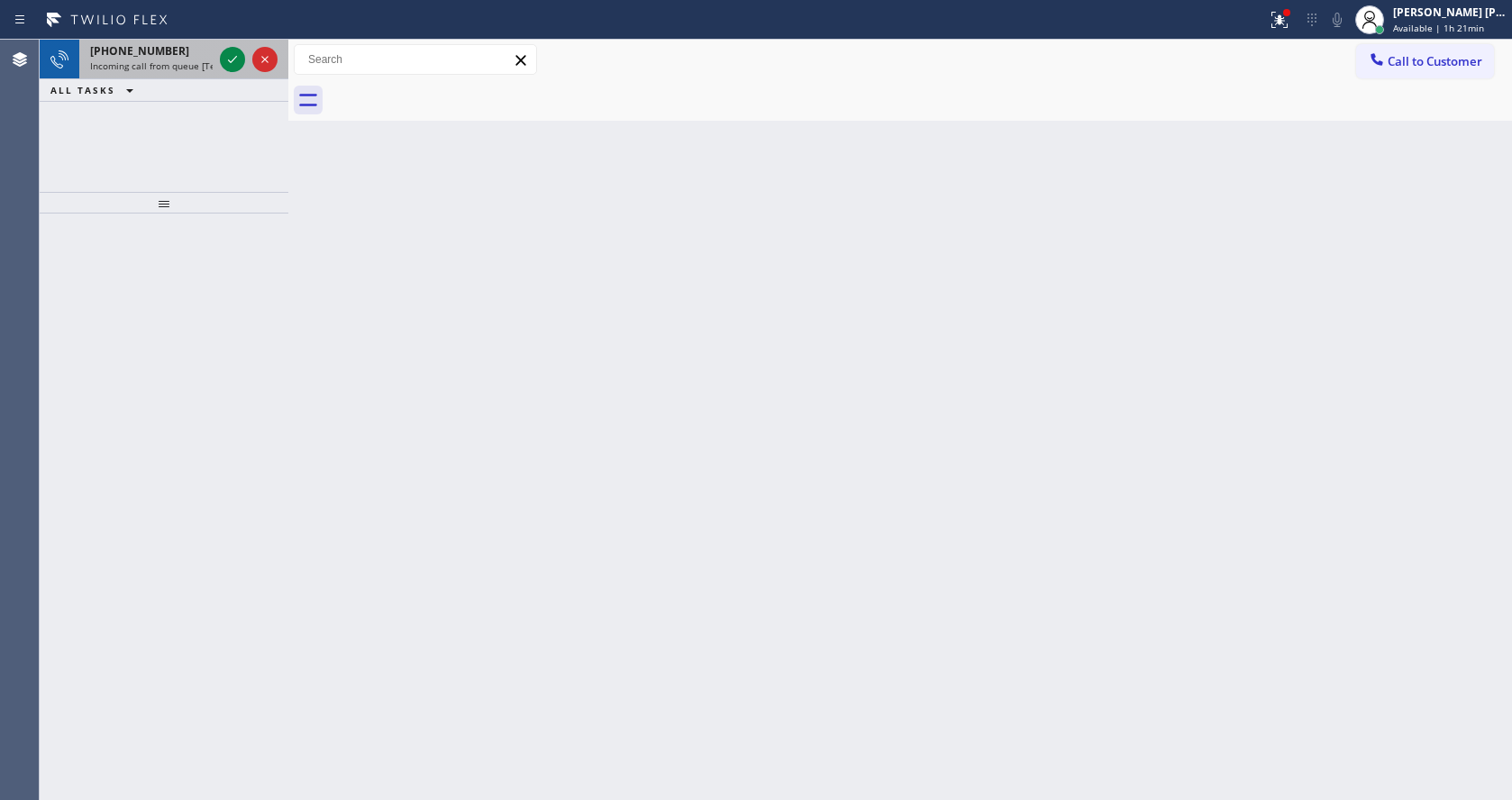
click at [195, 68] on span "Incoming call from queue [Test] All" at bounding box center [165, 65] width 150 height 12
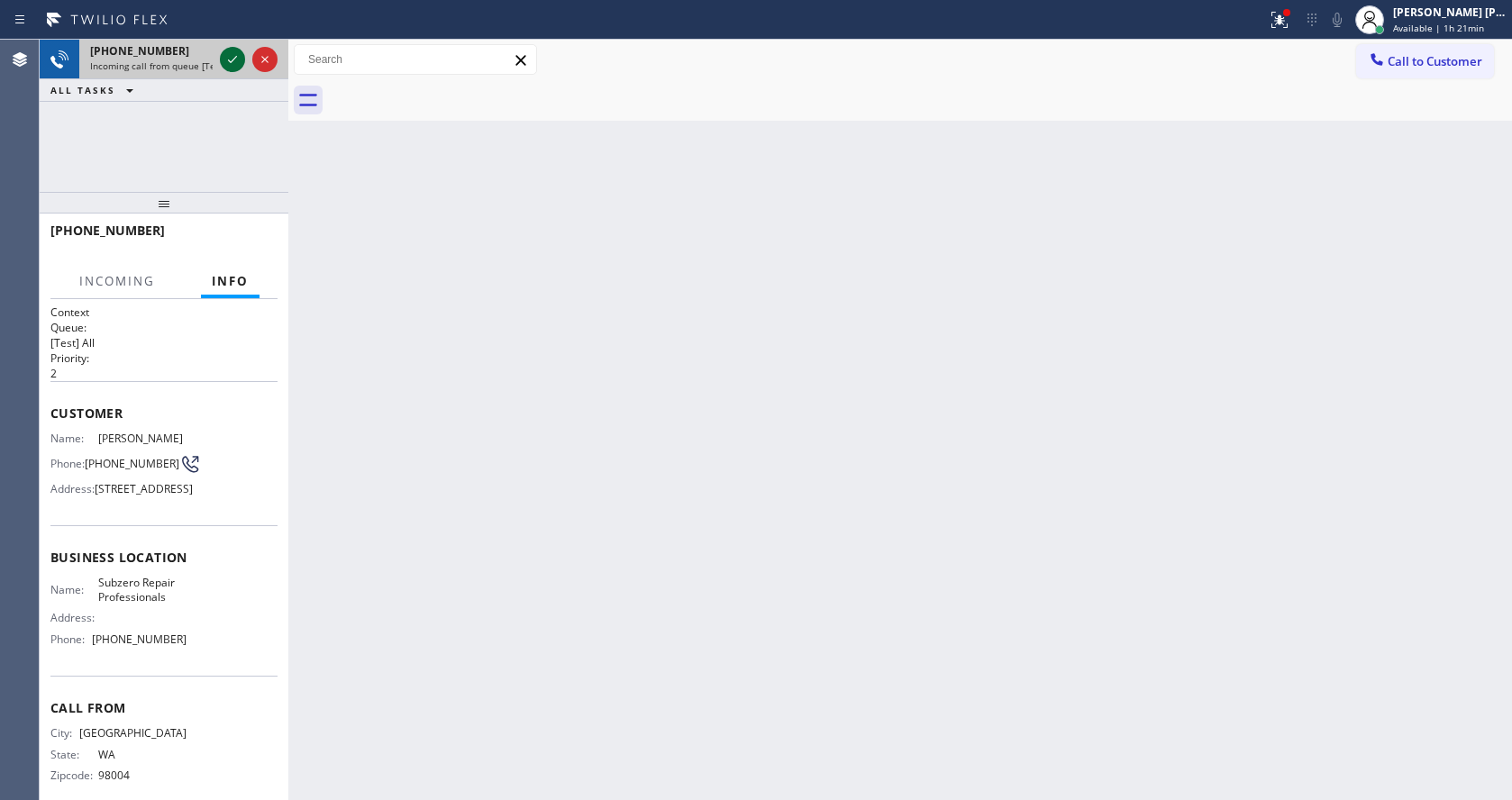
click at [233, 59] on icon at bounding box center [233, 59] width 22 height 22
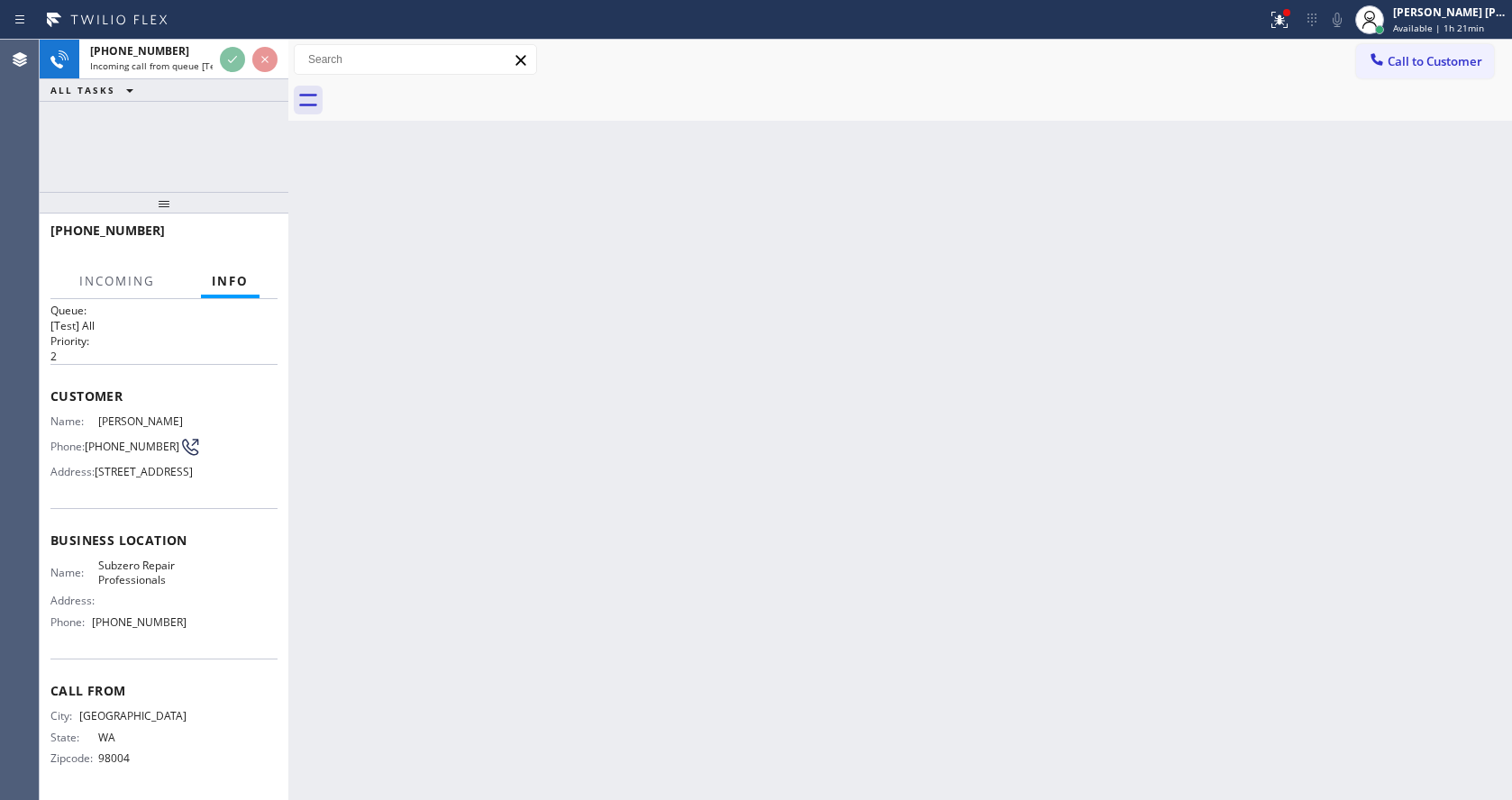
scroll to position [51, 0]
click at [683, 528] on div "Back to Dashboard Change Sender ID Customers Technicians Select a contact Outbo…" at bounding box center [900, 419] width 1223 height 760
click at [486, 649] on div "Back to Dashboard Change Sender ID Customers Technicians Select a contact Outbo…" at bounding box center [900, 419] width 1223 height 760
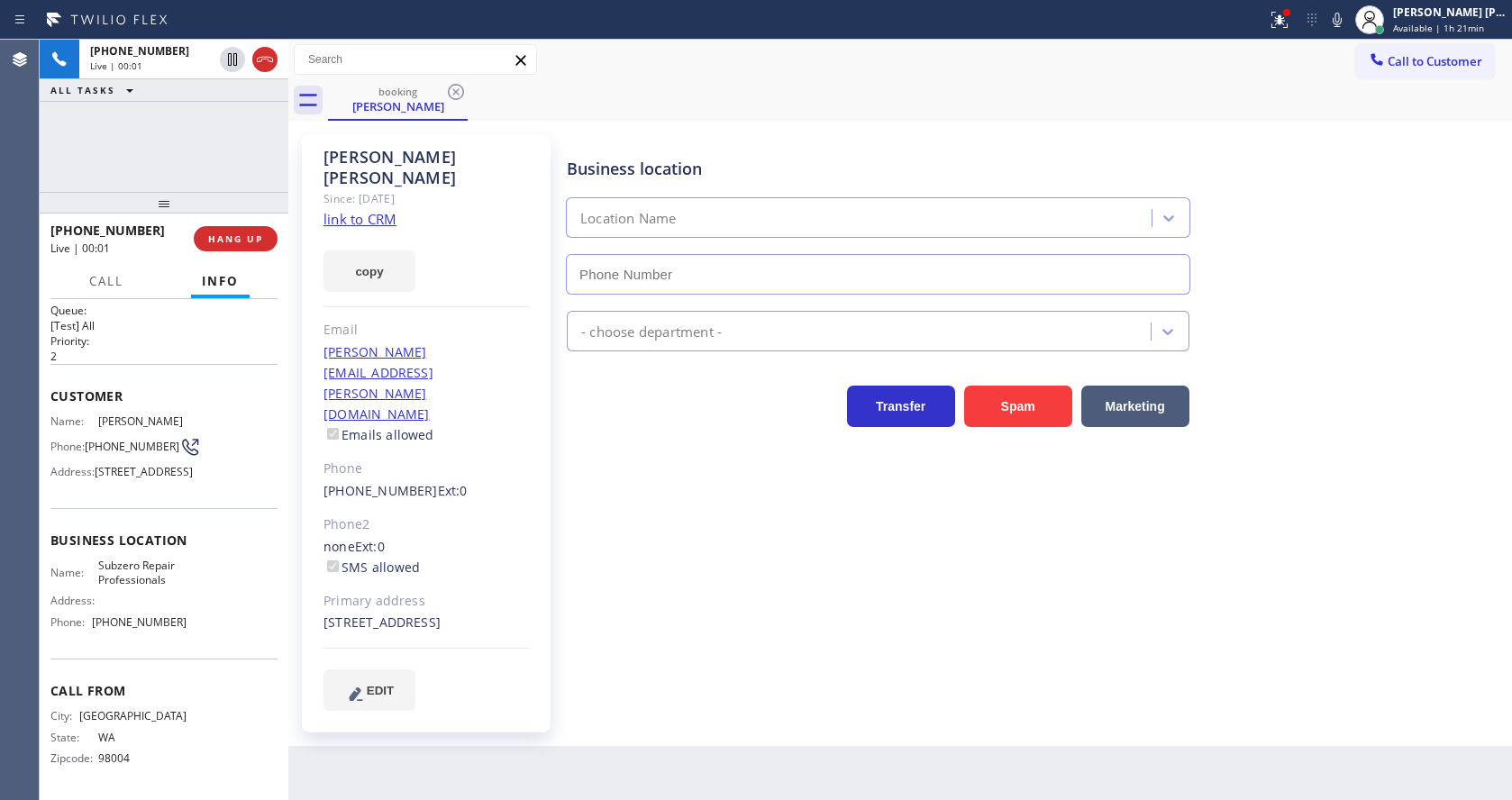
type input "[PHONE_NUMBER]"
click at [653, 627] on div "Business location Subzero Repair Professionals [PHONE_NUMBER] Appliance Repair …" at bounding box center [1035, 421] width 944 height 567
click at [772, 607] on div "Business location Subzero Repair Professionals [PHONE_NUMBER] Appliance Repair …" at bounding box center [1035, 421] width 944 height 567
click at [628, 504] on div "Business location Subzero Repair Professionals [PHONE_NUMBER] Appliance Repair …" at bounding box center [1035, 421] width 944 height 567
click at [371, 210] on link "link to CRM" at bounding box center [360, 218] width 73 height 18
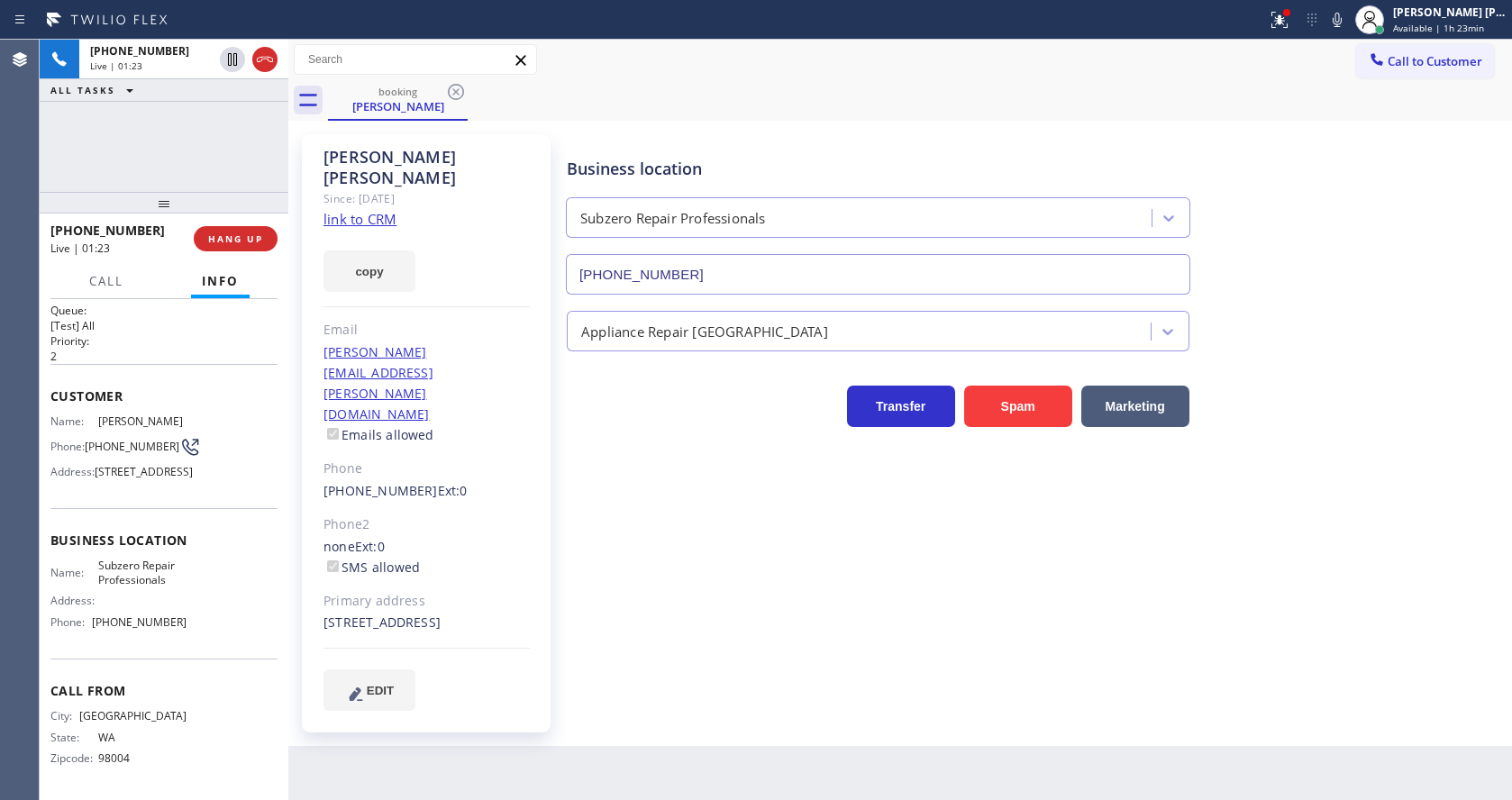
click at [252, 223] on div "[PHONE_NUMBER] Live | 01:23 HANG UP" at bounding box center [163, 238] width 227 height 47
click at [231, 236] on span "HANG UP" at bounding box center [235, 238] width 55 height 12
click at [231, 236] on span "COMPLETE" at bounding box center [232, 238] width 62 height 12
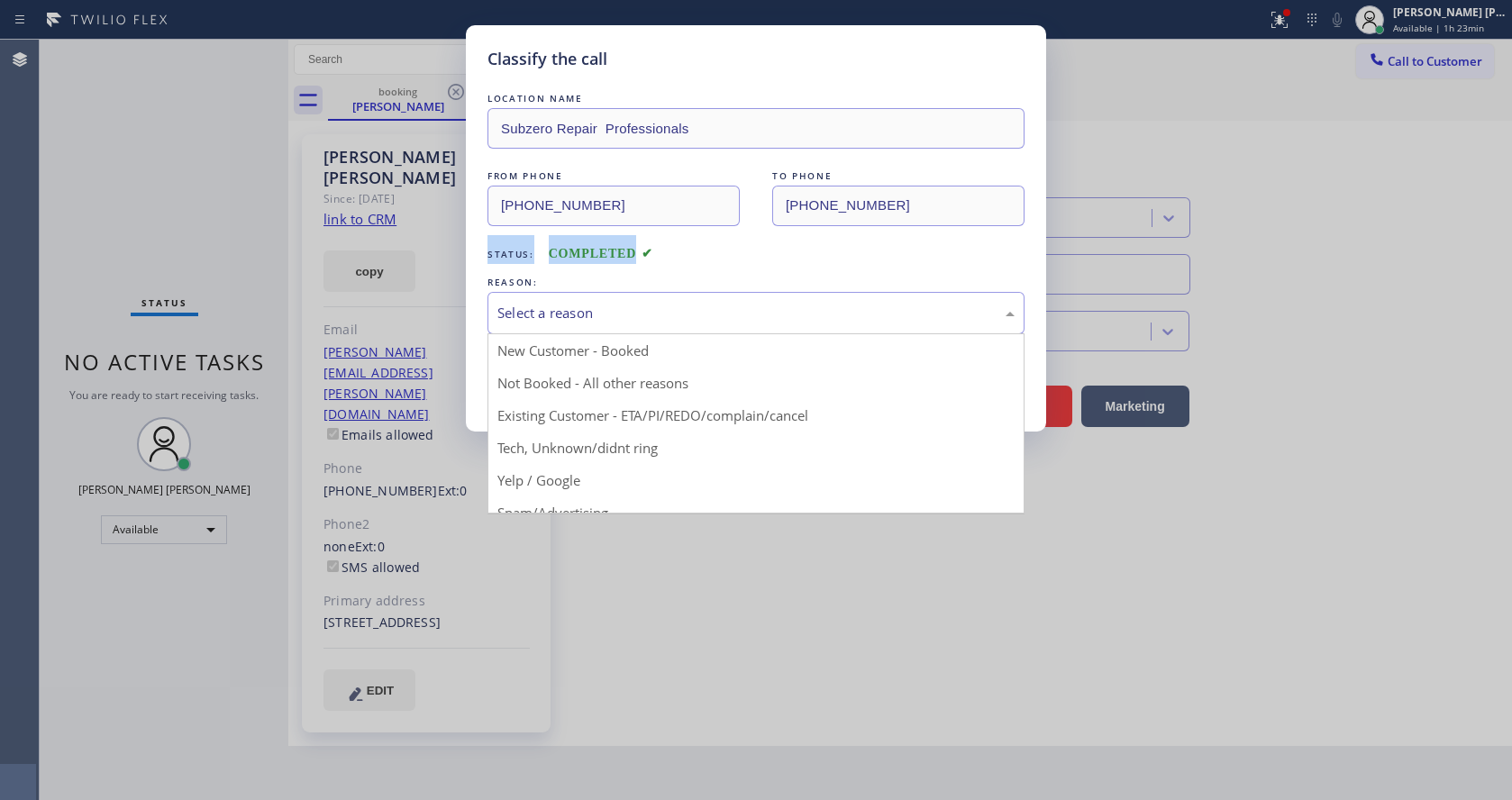
click at [618, 307] on div "Select a reason" at bounding box center [756, 313] width 517 height 21
drag, startPoint x: 610, startPoint y: 401, endPoint x: 587, endPoint y: 376, distance: 34.0
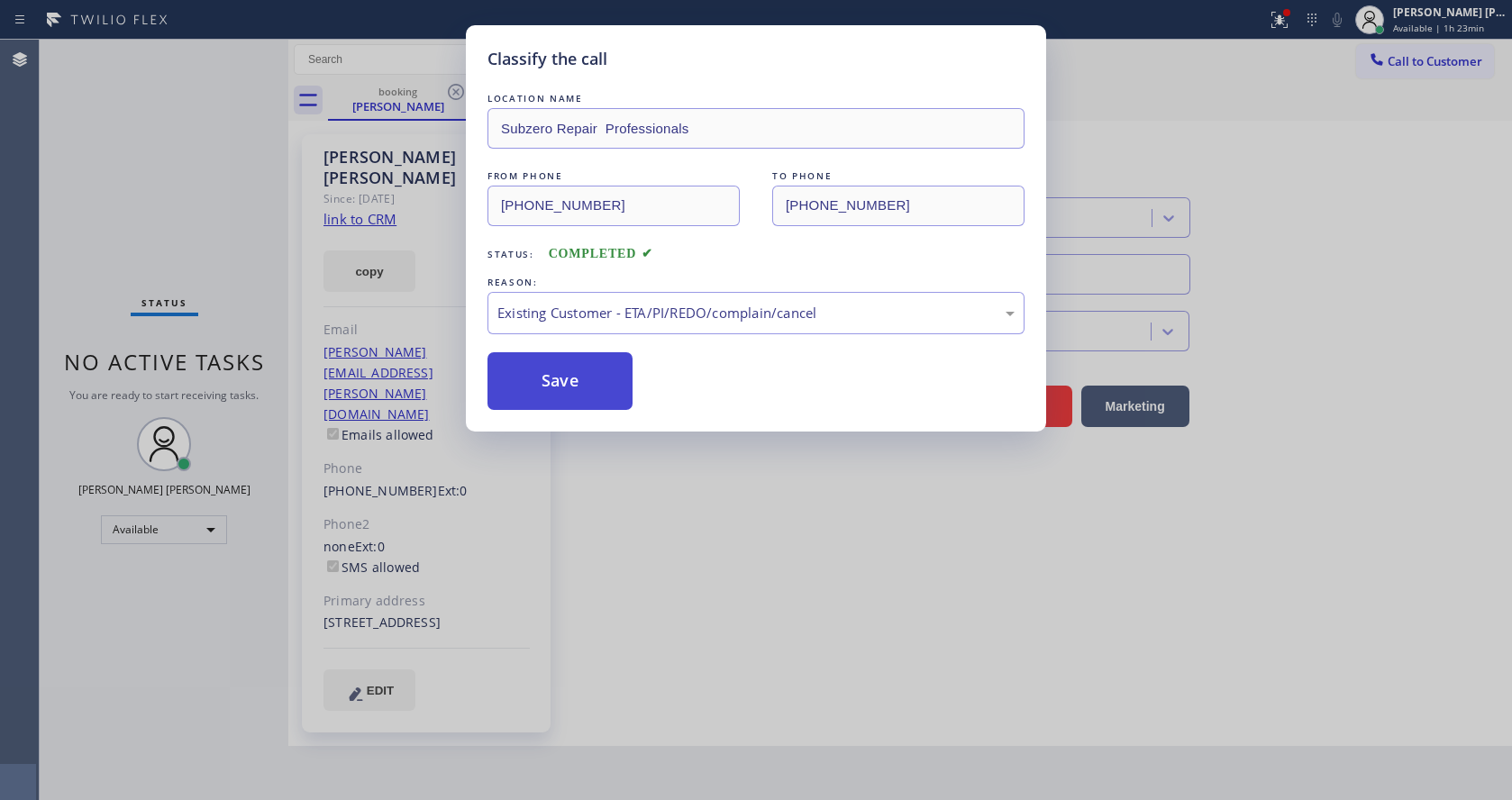
click at [581, 373] on button "Save" at bounding box center [560, 381] width 145 height 58
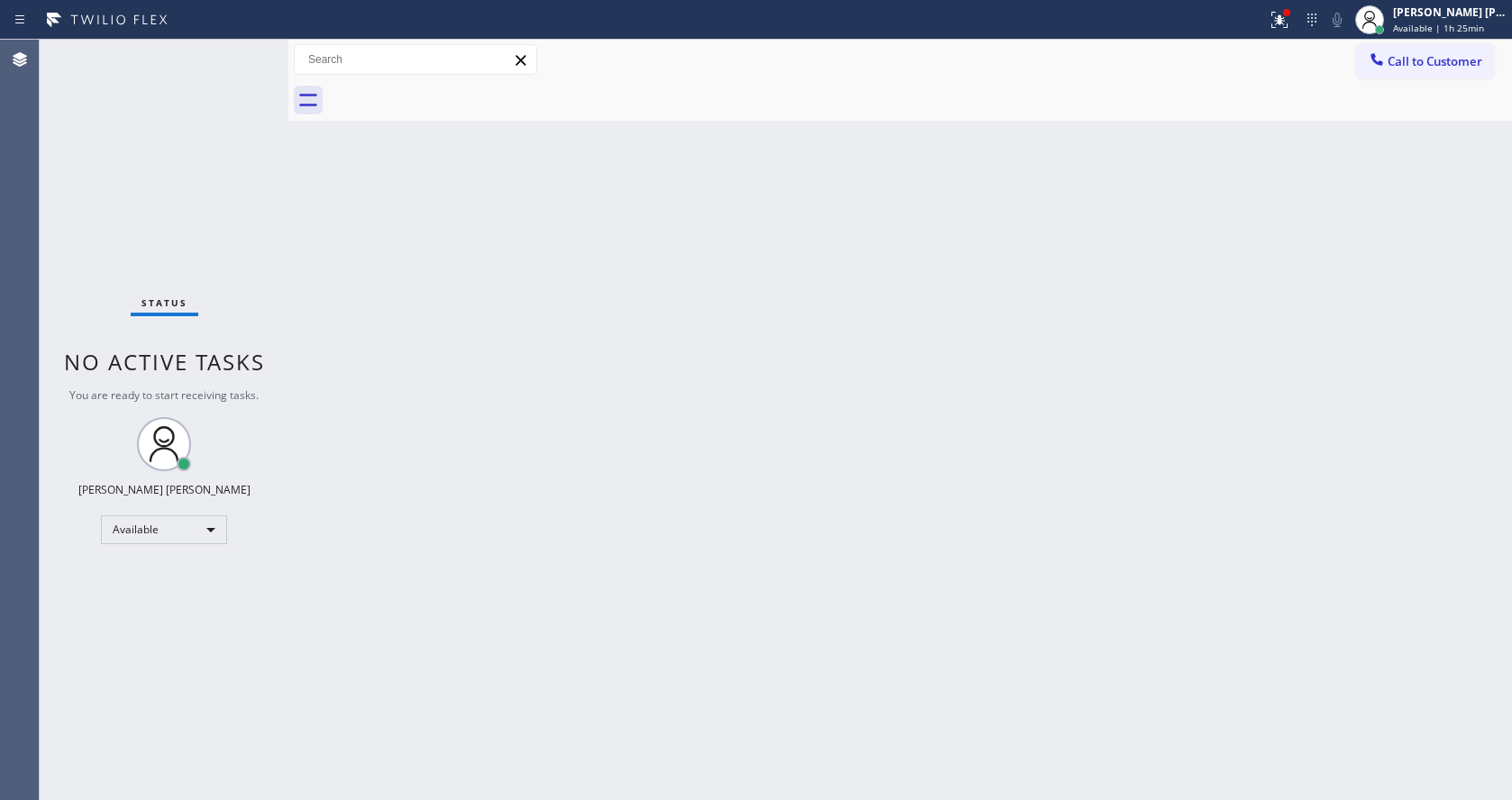
click at [724, 642] on div "Back to Dashboard Change Sender ID Customers Technicians Select a contact Outbo…" at bounding box center [900, 419] width 1223 height 760
click at [871, 475] on div "Back to Dashboard Change Sender ID Customers Technicians Select a contact Outbo…" at bounding box center [900, 419] width 1223 height 760
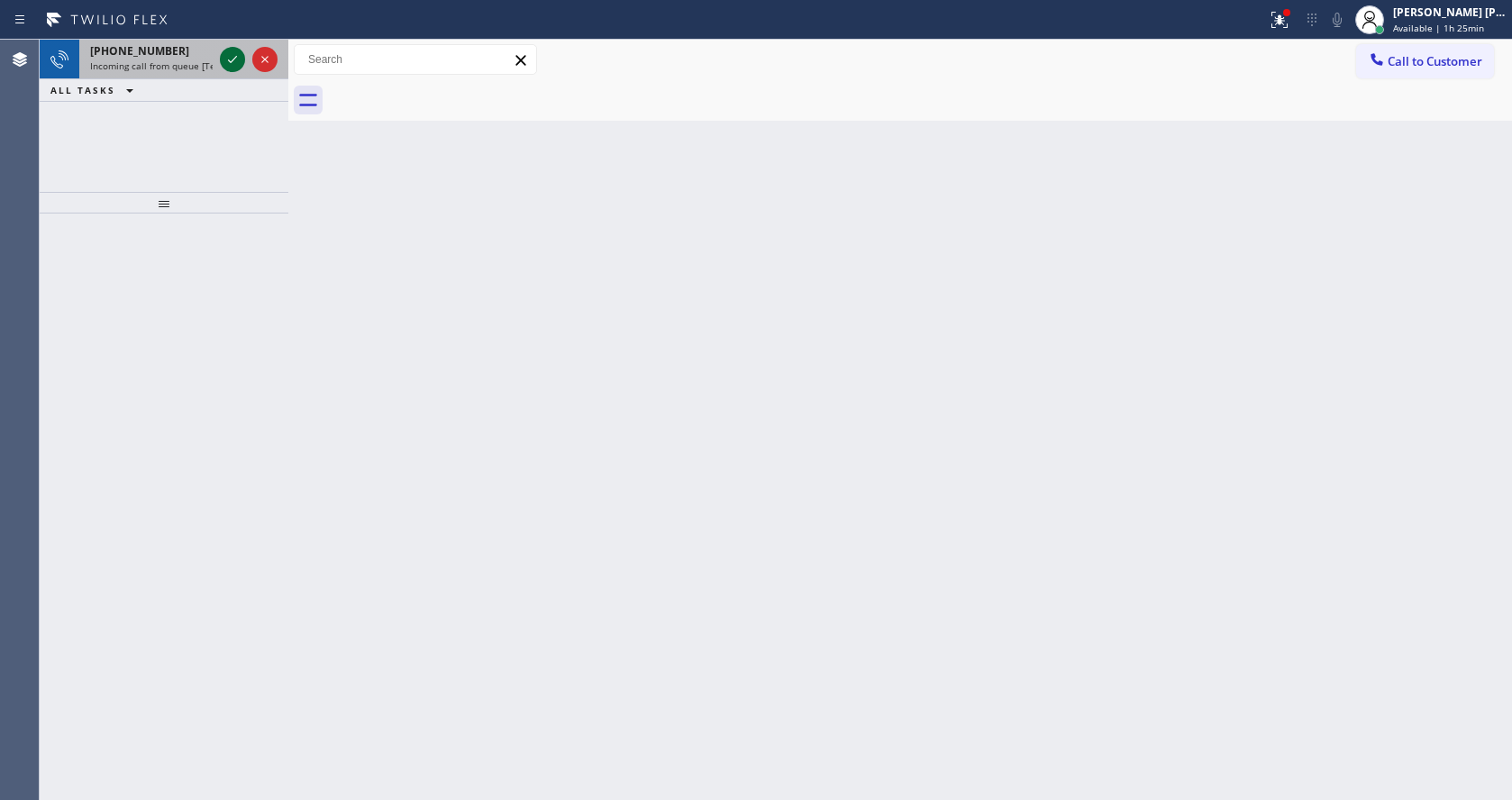
click at [235, 66] on icon at bounding box center [233, 59] width 22 height 22
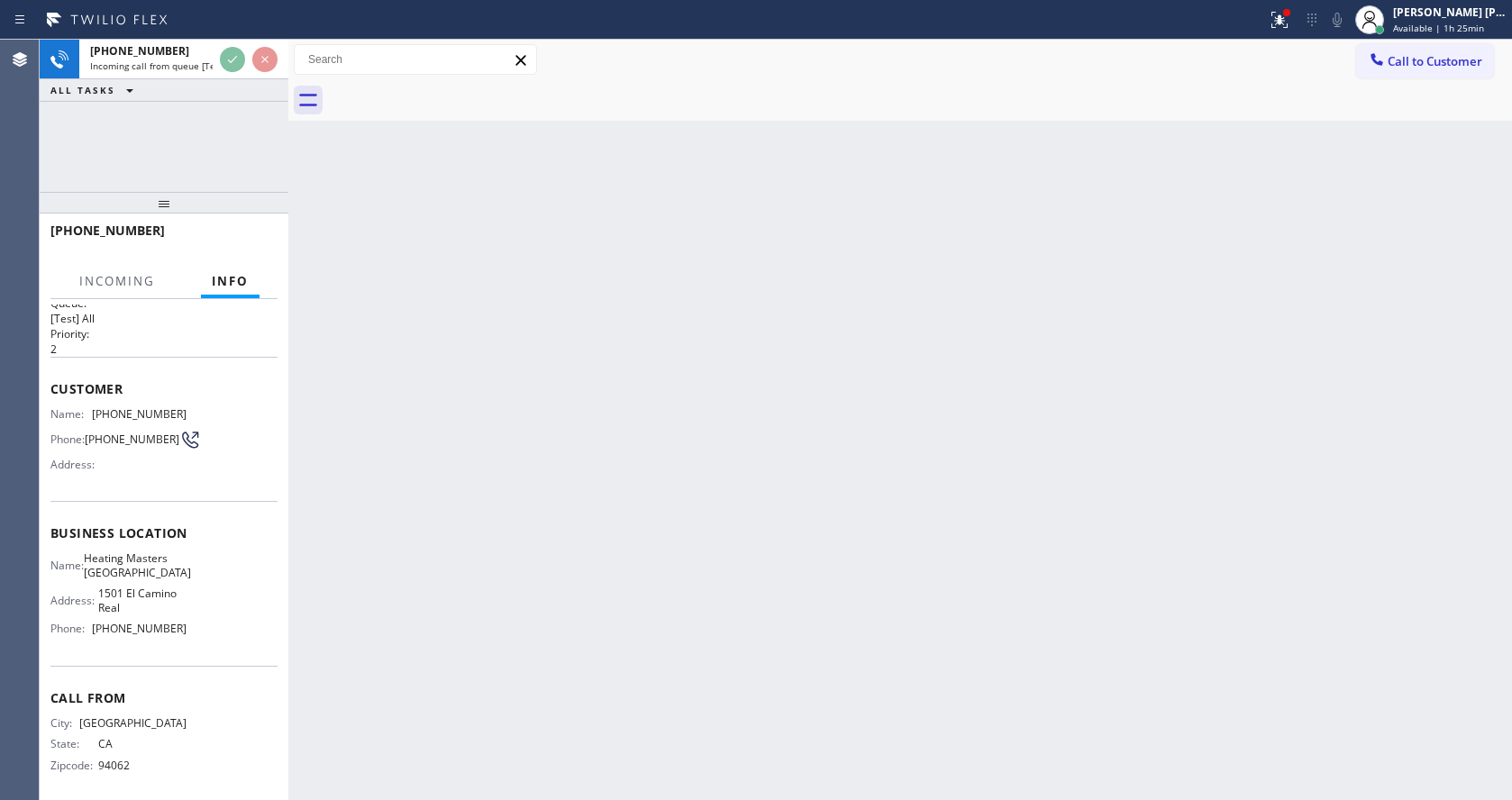
scroll to position [38, 0]
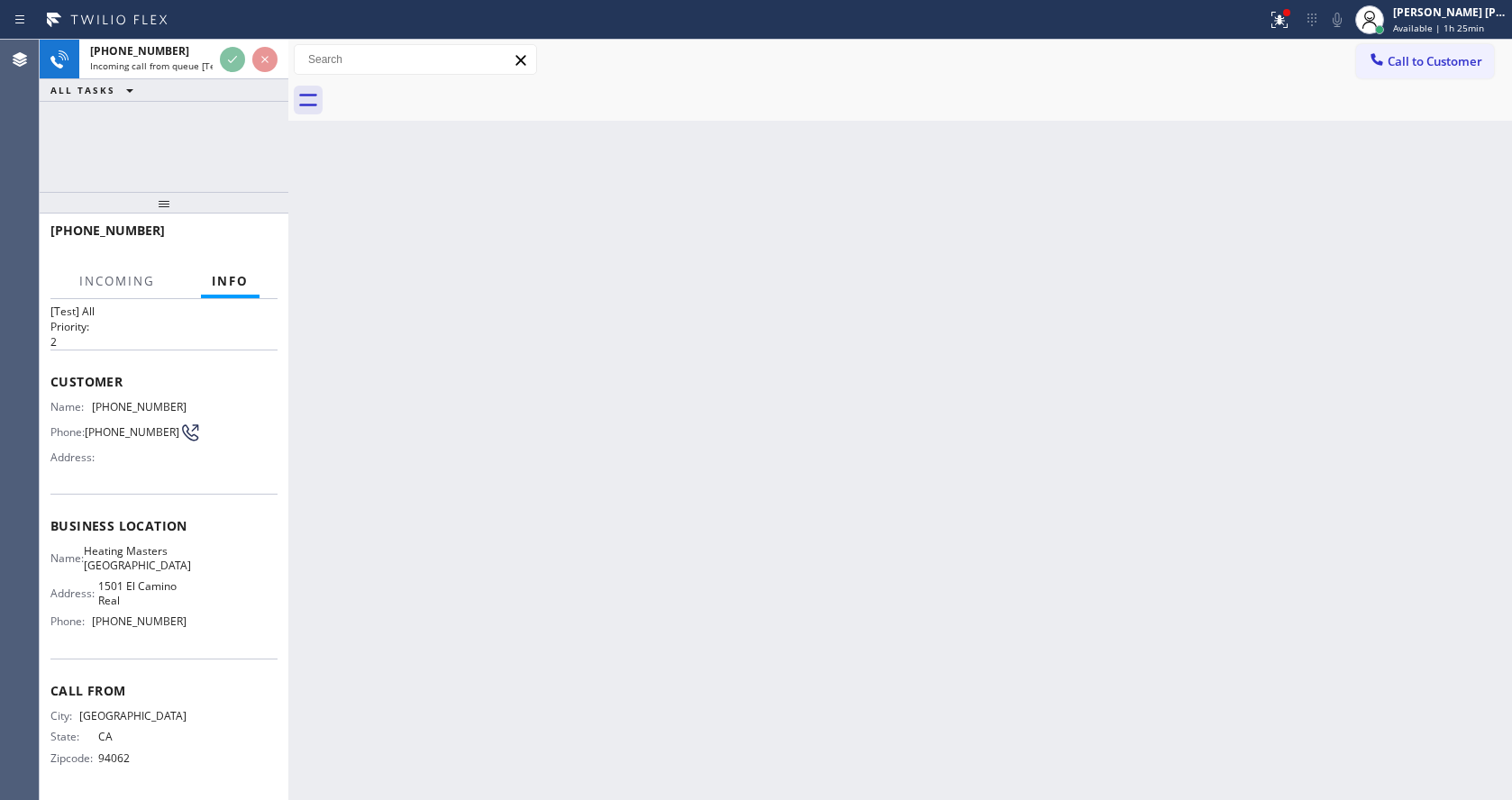
click at [605, 574] on div "Back to Dashboard Change Sender ID Customers Technicians Select a contact Outbo…" at bounding box center [900, 419] width 1223 height 760
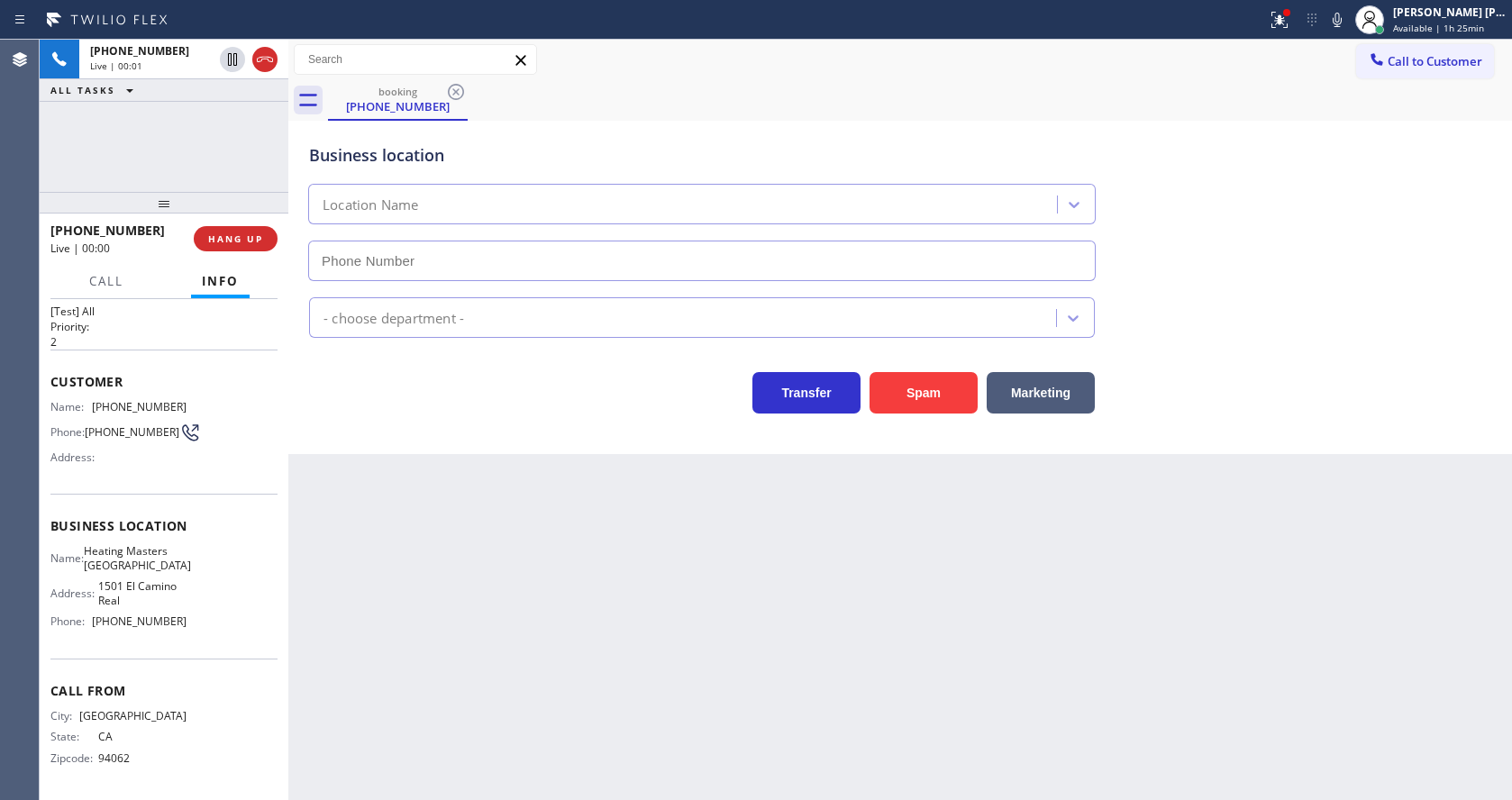
type input "[PHONE_NUMBER]"
click at [723, 611] on div "Back to Dashboard Change Sender ID Customers Technicians Select a contact Outbo…" at bounding box center [900, 419] width 1223 height 760
click at [652, 623] on div "Back to Dashboard Change Sender ID Customers Technicians Select a contact Outbo…" at bounding box center [900, 419] width 1223 height 760
click at [384, 594] on div "Back to Dashboard Change Sender ID Customers Technicians Select a contact Outbo…" at bounding box center [900, 419] width 1223 height 760
click at [713, 530] on div "Back to Dashboard Change Sender ID Customers Technicians Select a contact Outbo…" at bounding box center [900, 419] width 1223 height 760
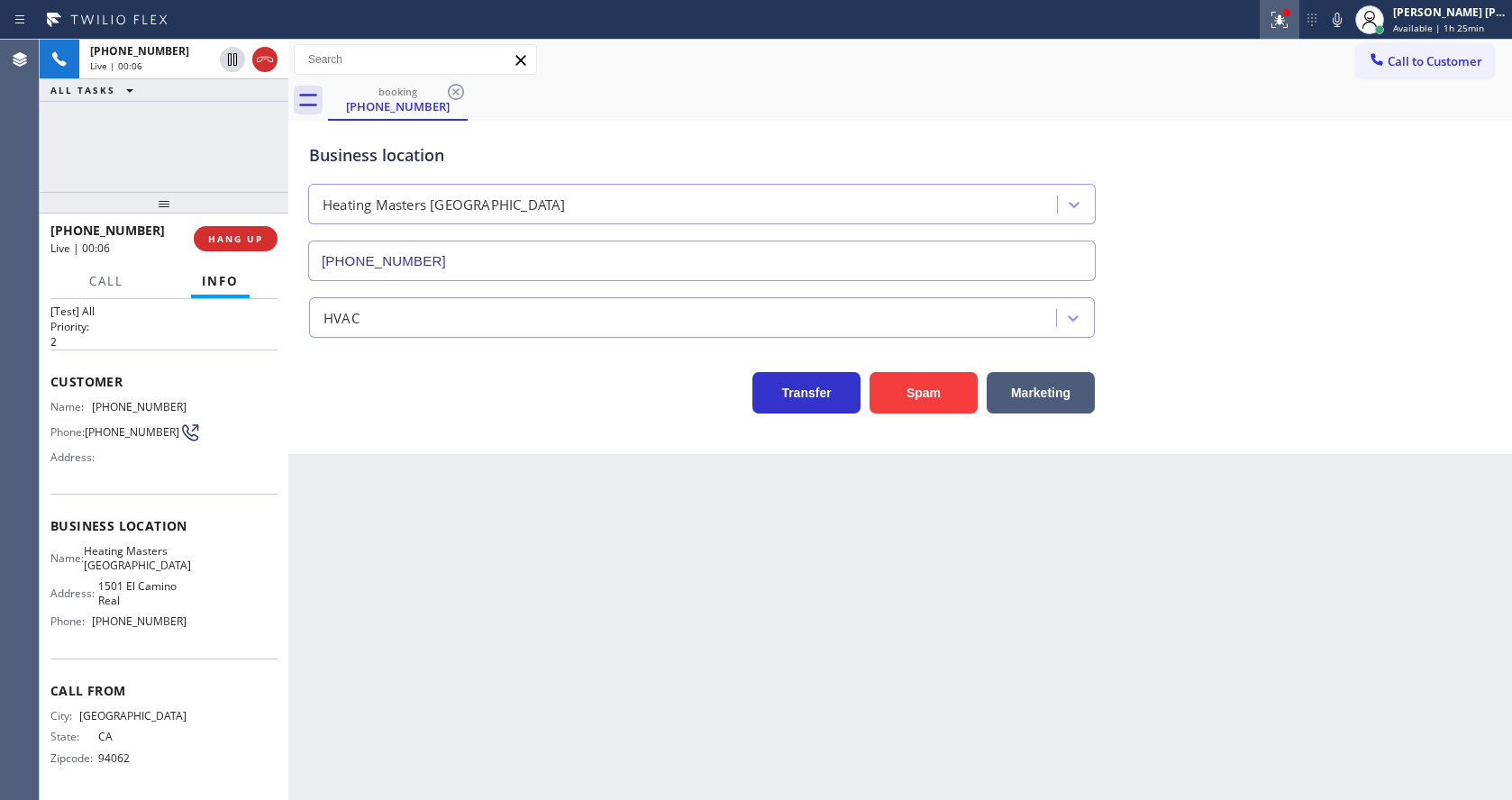
click at [1282, 8] on button at bounding box center [1279, 20] width 40 height 40
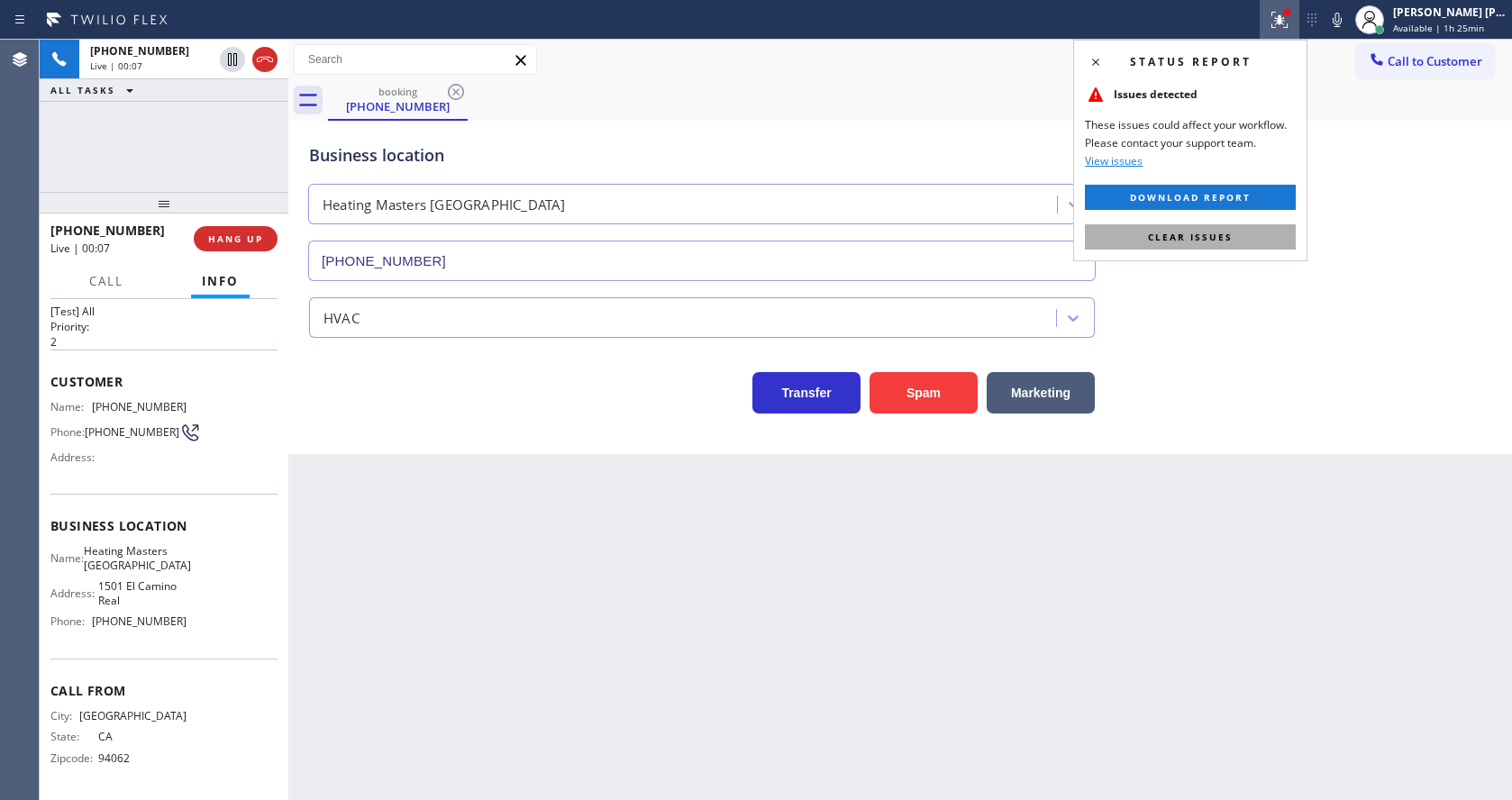
click at [1231, 235] on span "Clear issues" at bounding box center [1189, 236] width 84 height 12
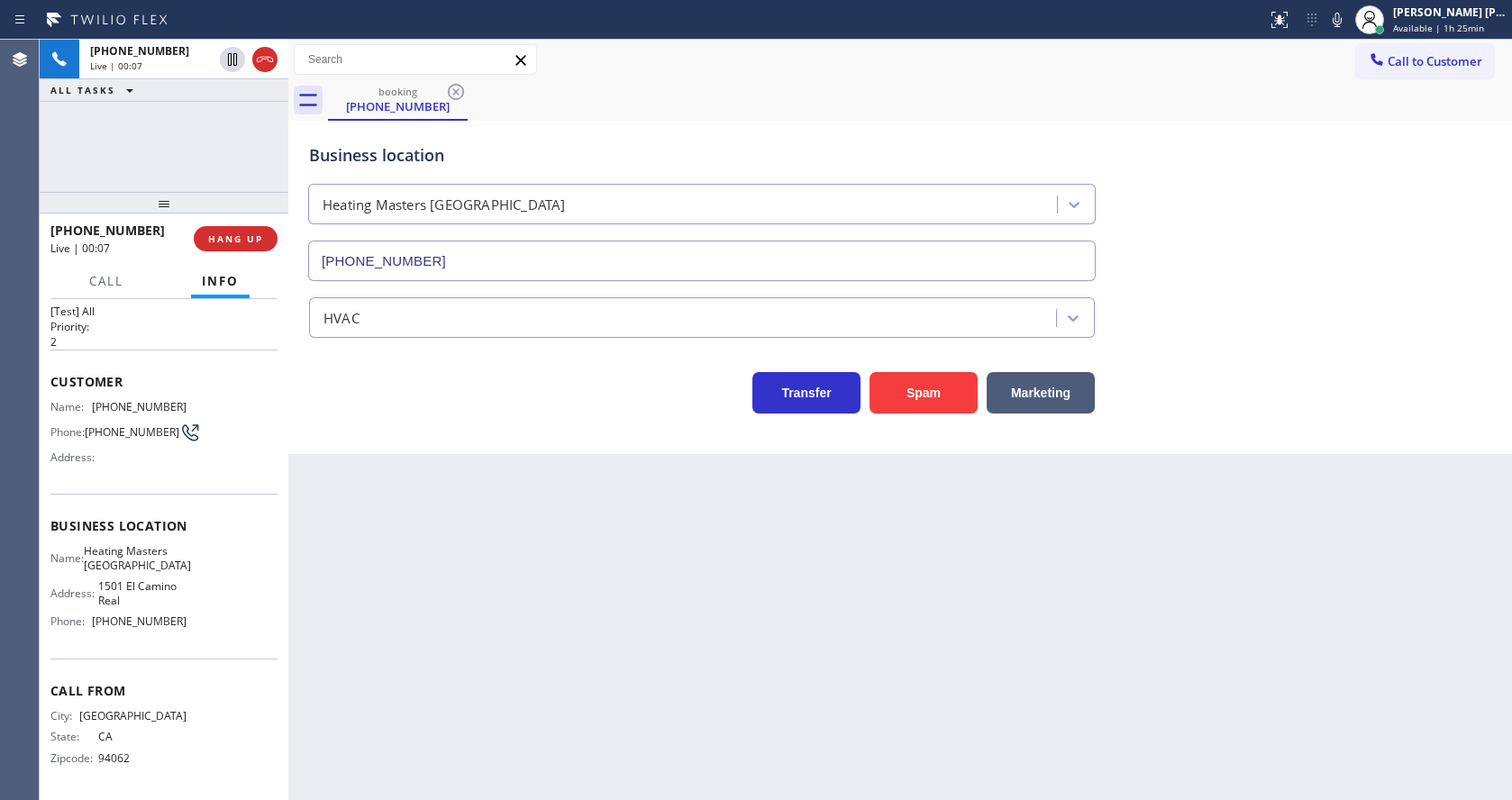
click at [1293, 217] on div "Business location Heating Masters [GEOGRAPHIC_DATA] [PHONE_NUMBER]" at bounding box center [900, 199] width 1189 height 163
click at [208, 237] on span "COMPLETE" at bounding box center [232, 238] width 62 height 12
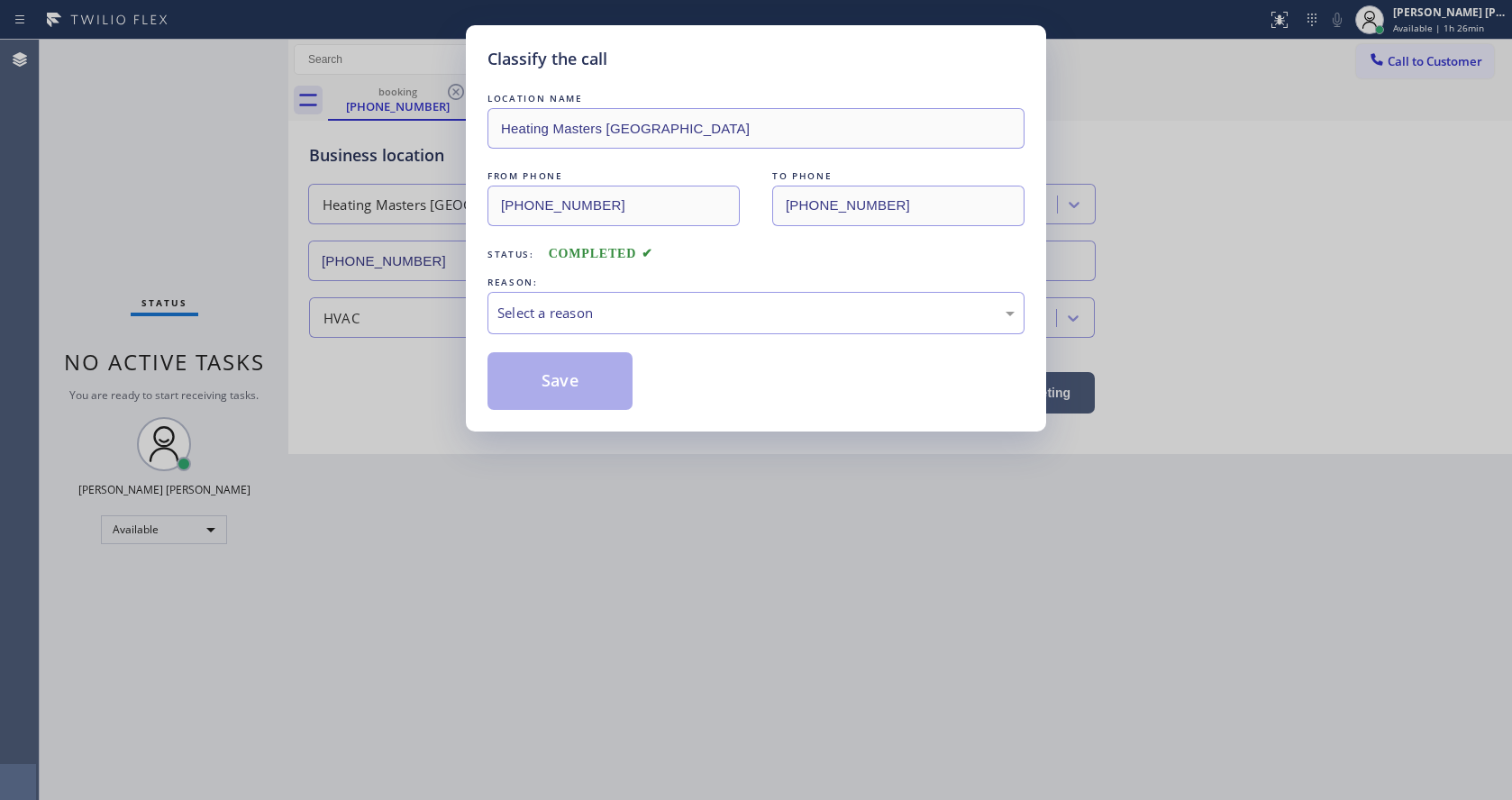
click at [514, 293] on div "Select a reason" at bounding box center [756, 313] width 537 height 43
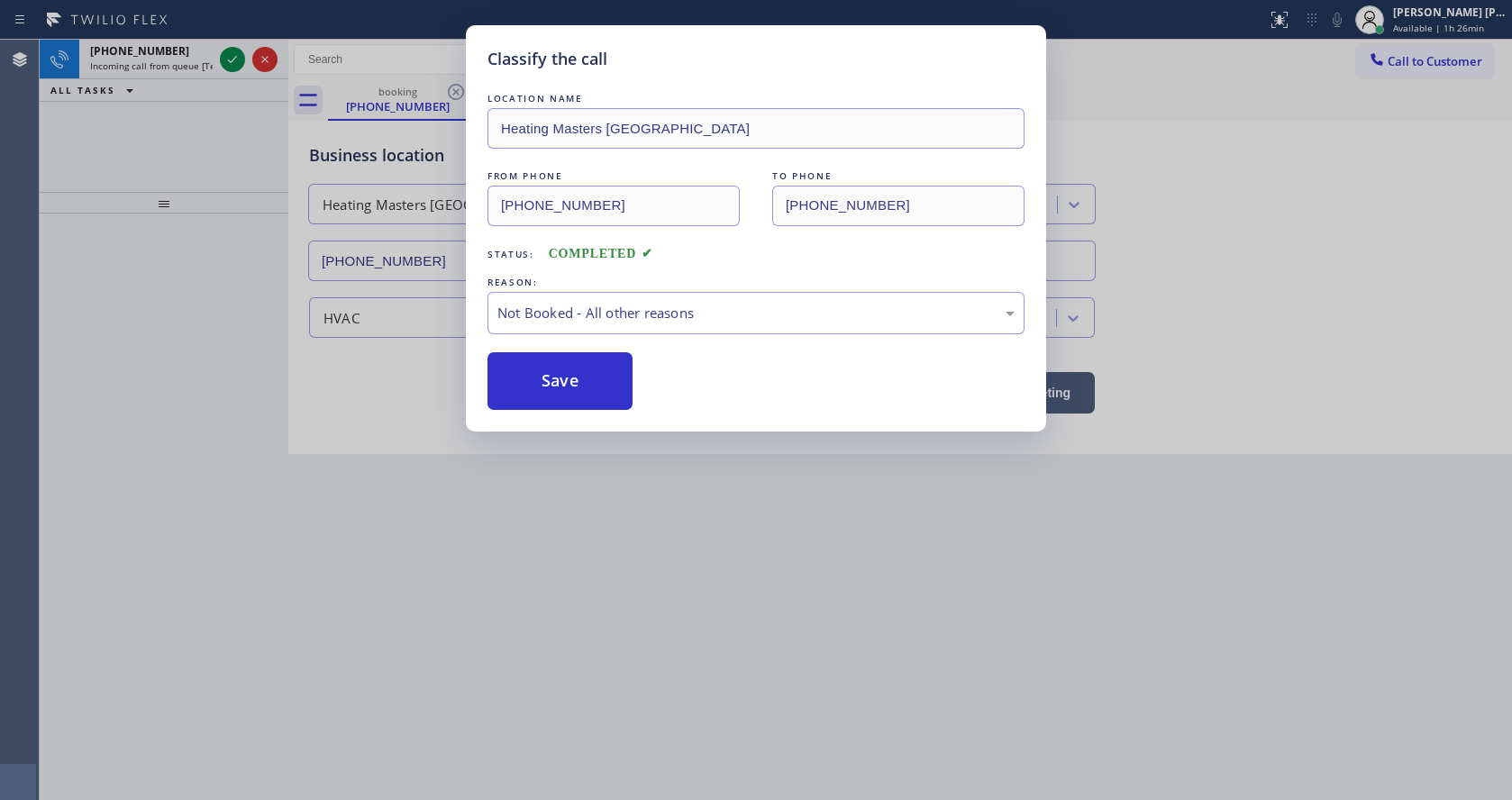
click at [551, 381] on button "Save" at bounding box center [560, 381] width 145 height 58
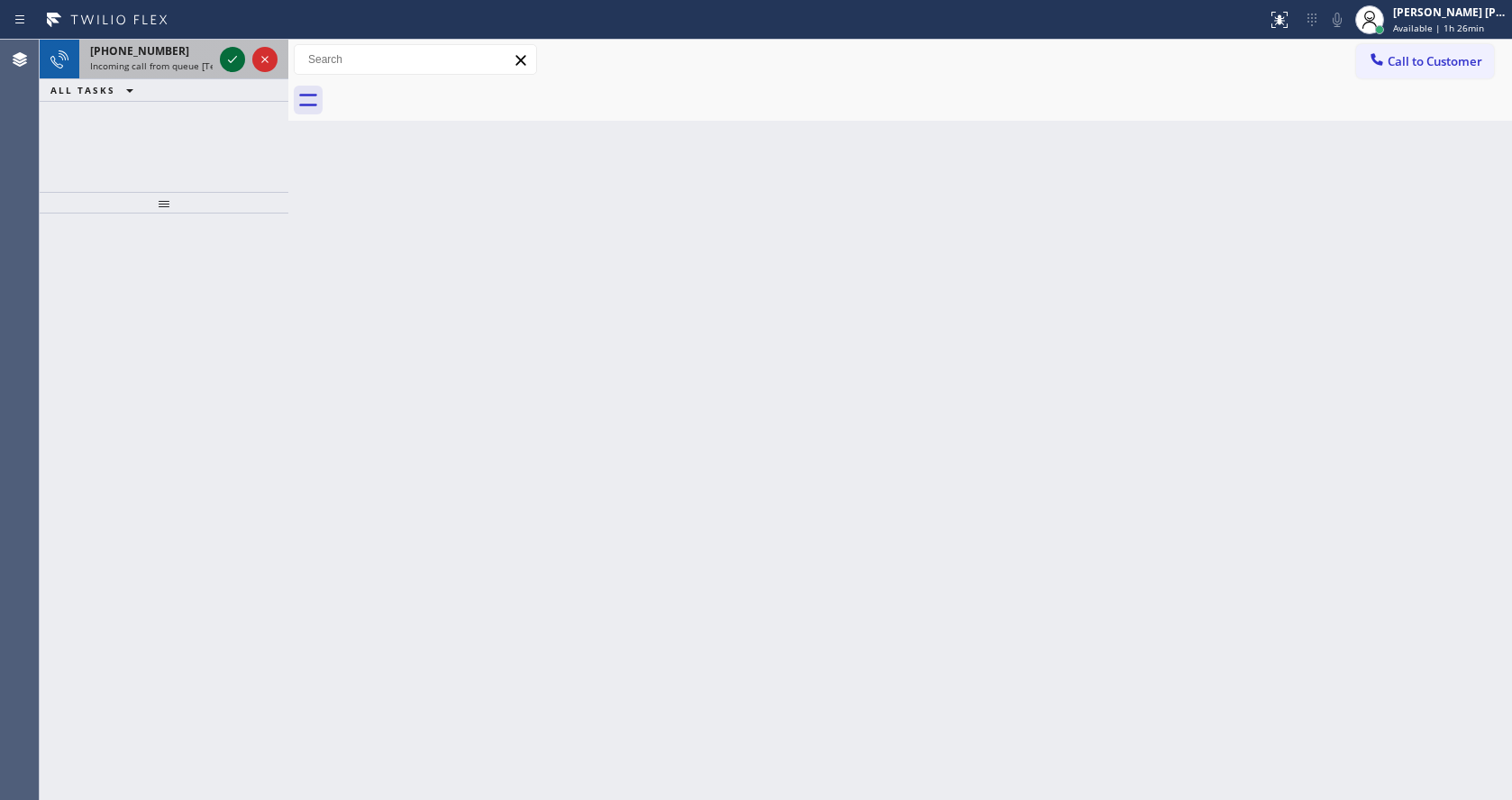
click at [226, 56] on icon at bounding box center [233, 59] width 22 height 22
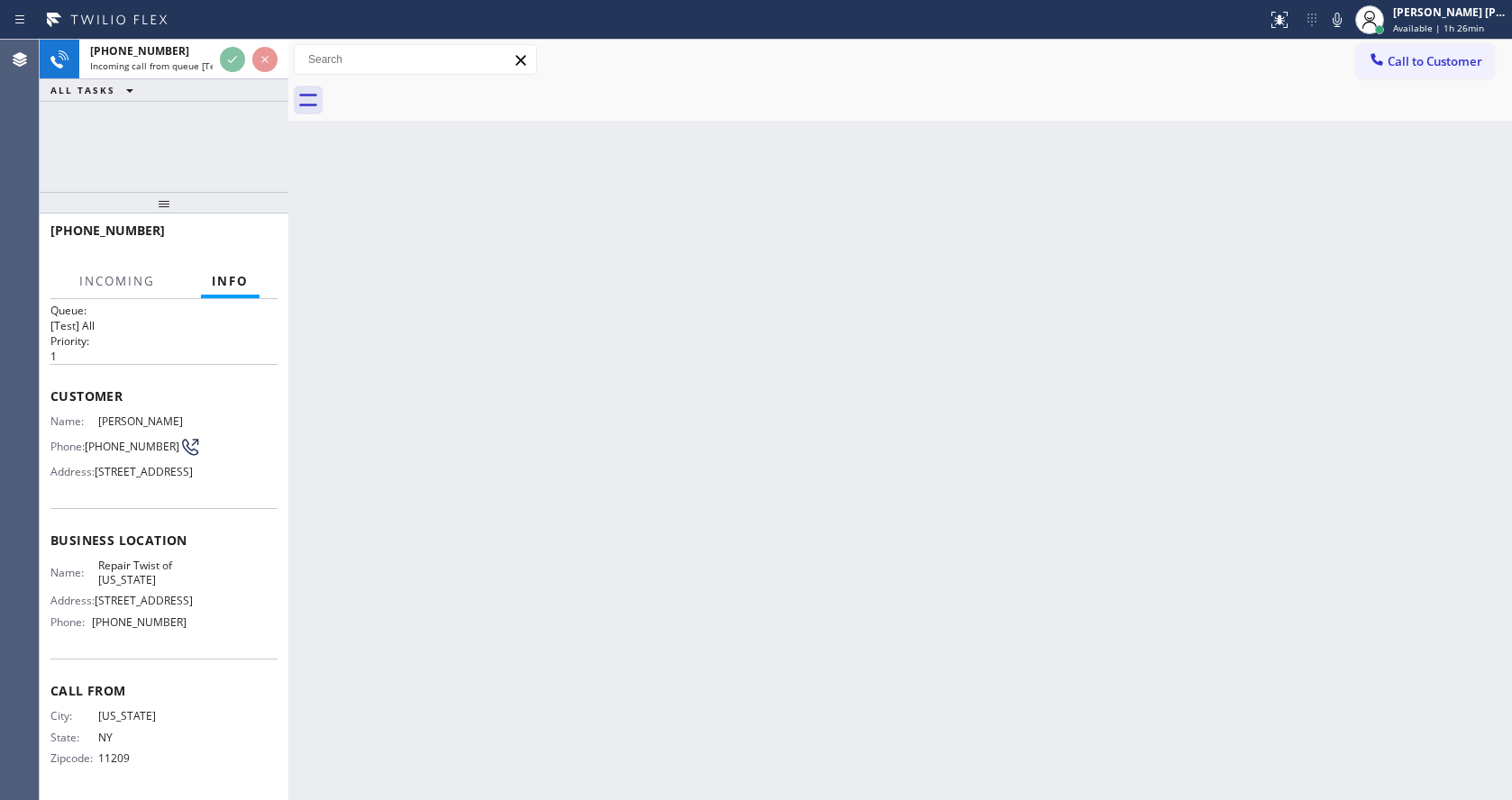
click at [759, 542] on div "Back to Dashboard Change Sender ID Customers Technicians Select a contact Outbo…" at bounding box center [900, 419] width 1223 height 760
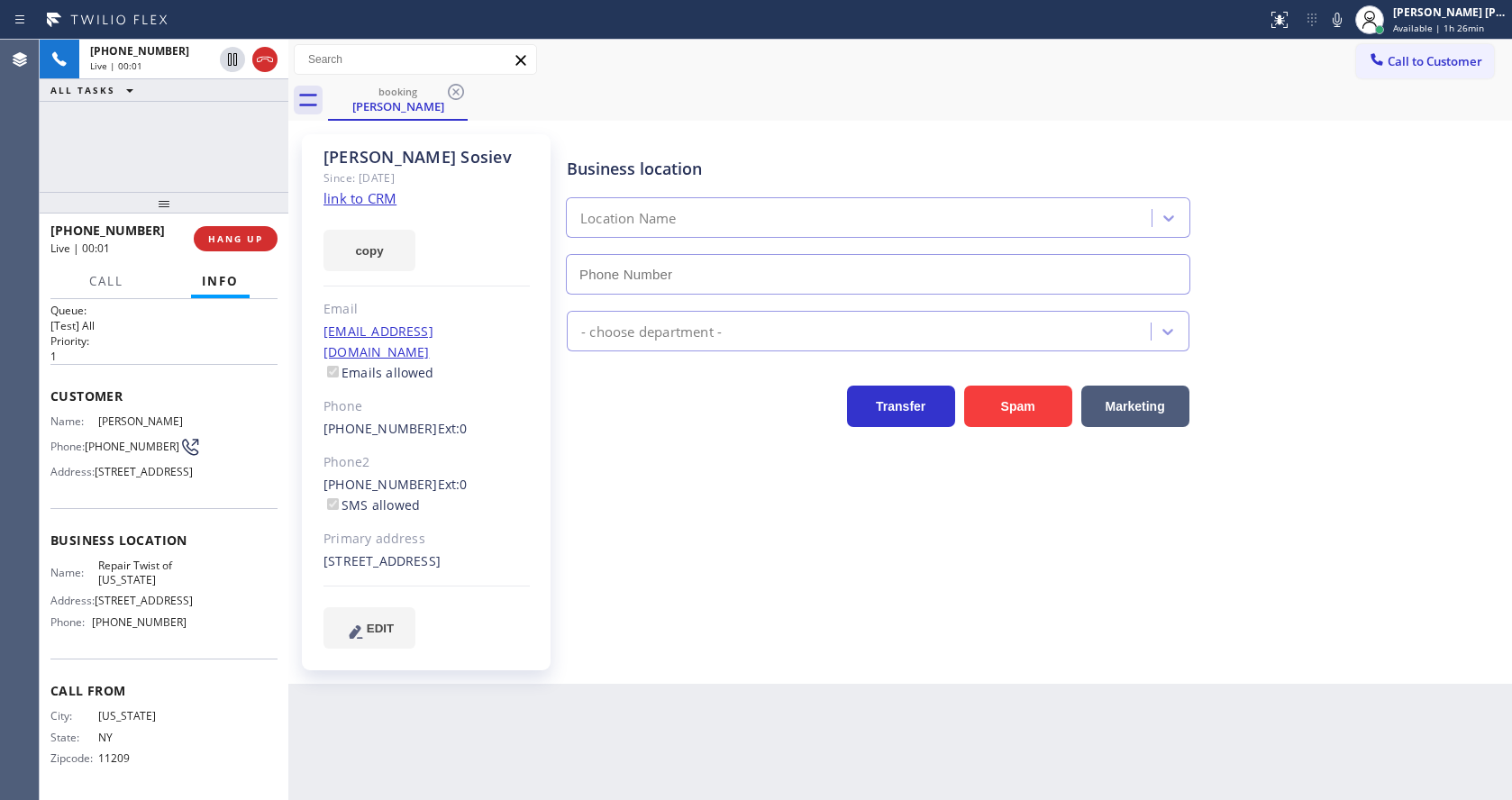
type input "[PHONE_NUMBER]"
click at [393, 191] on link "link to CRM" at bounding box center [360, 197] width 73 height 18
click at [620, 585] on div "Business location Repair Twist of [US_STATE] [PHONE_NUMBER] Appliance Repair Re…" at bounding box center [1035, 391] width 944 height 505
drag, startPoint x: 465, startPoint y: 493, endPoint x: 1177, endPoint y: 248, distance: 753.0
click at [474, 493] on div "[PHONE_NUMBER] Ext: 0 SMS allowed" at bounding box center [426, 495] width 206 height 42
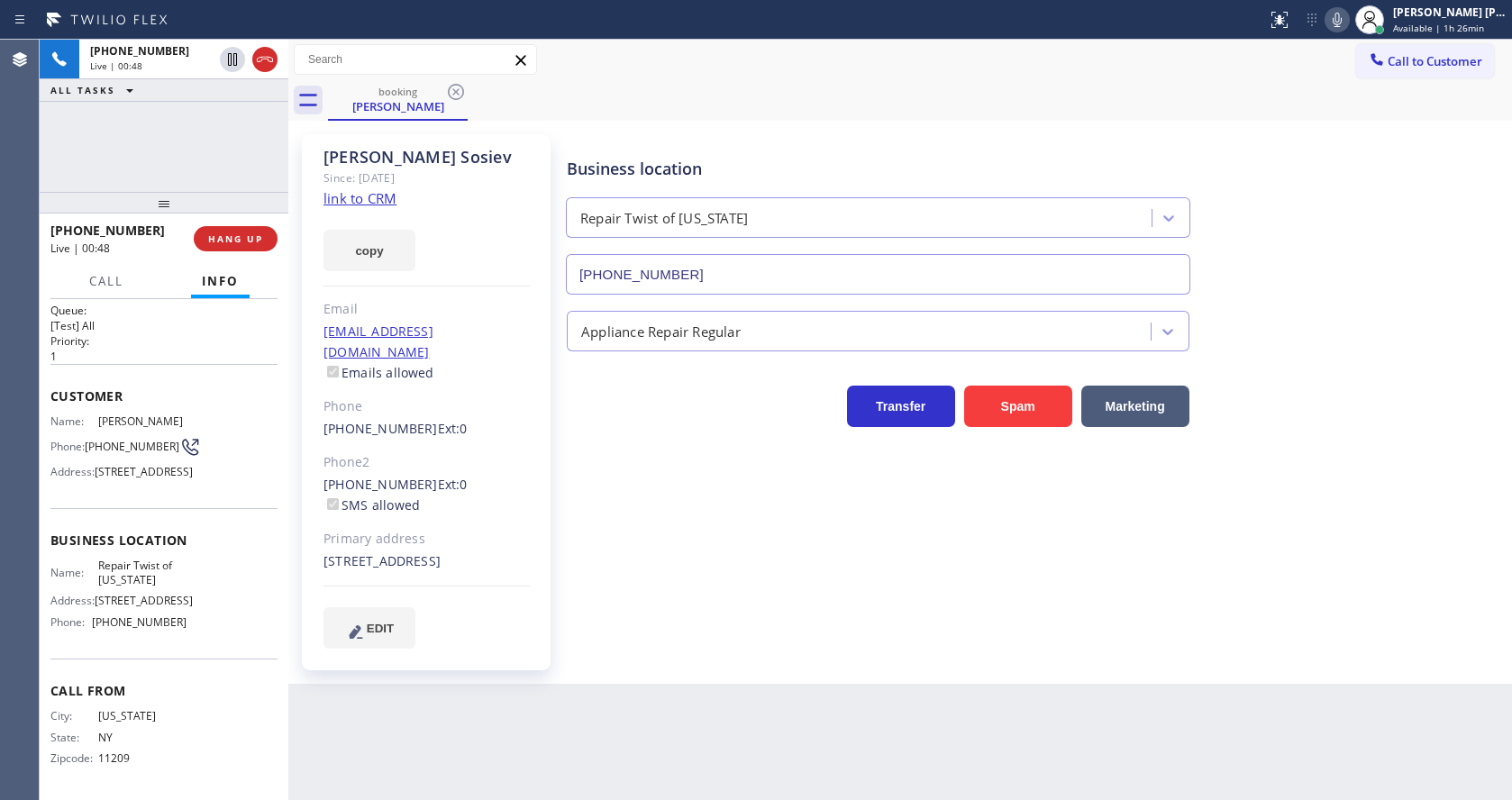
click at [1339, 30] on button at bounding box center [1336, 20] width 26 height 26
click at [230, 45] on div at bounding box center [249, 60] width 65 height 40
click at [233, 58] on icon at bounding box center [233, 59] width 22 height 22
click at [665, 550] on div "Business location Repair Twist of [US_STATE] [PHONE_NUMBER] Appliance Repair Re…" at bounding box center [1035, 391] width 944 height 505
click at [697, 598] on div "Business location Repair Twist of [US_STATE] [PHONE_NUMBER] Appliance Repair Re…" at bounding box center [1035, 391] width 944 height 505
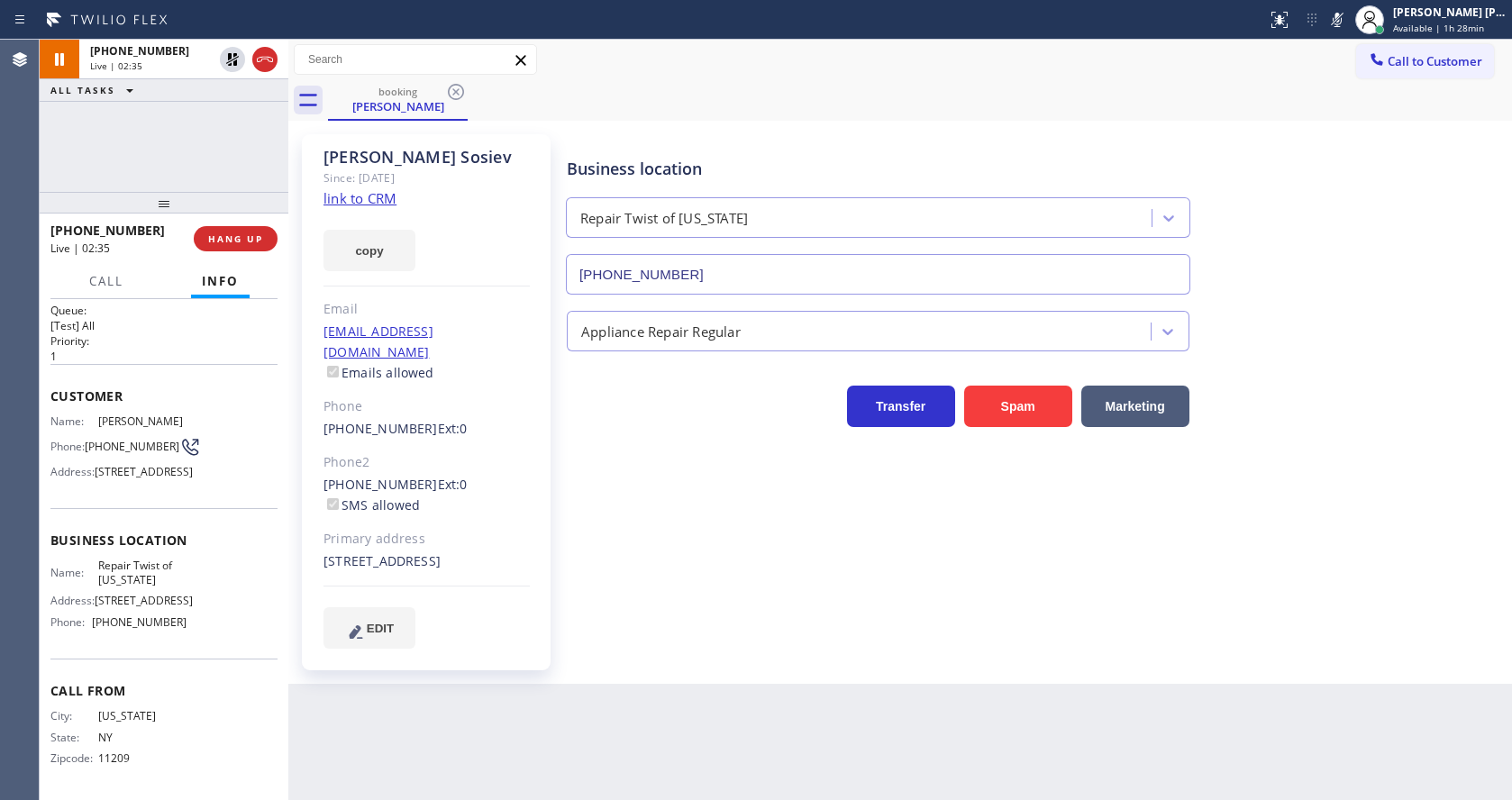
drag, startPoint x: 544, startPoint y: 461, endPoint x: 1073, endPoint y: 91, distance: 645.6
click at [544, 461] on div "[PERSON_NAME] Since: [DATE] link to CRM copy Email [EMAIL_ADDRESS][DOMAIN_NAME]…" at bounding box center [426, 401] width 249 height 536
click at [592, 499] on div "Business location Repair Twist of [US_STATE] [PHONE_NUMBER] Appliance Repair Re…" at bounding box center [1035, 391] width 944 height 505
click at [671, 657] on div "Business location Repair Twist of [US_STATE] [PHONE_NUMBER] Appliance Repair Re…" at bounding box center [1035, 409] width 944 height 541
click at [228, 56] on icon at bounding box center [233, 59] width 22 height 22
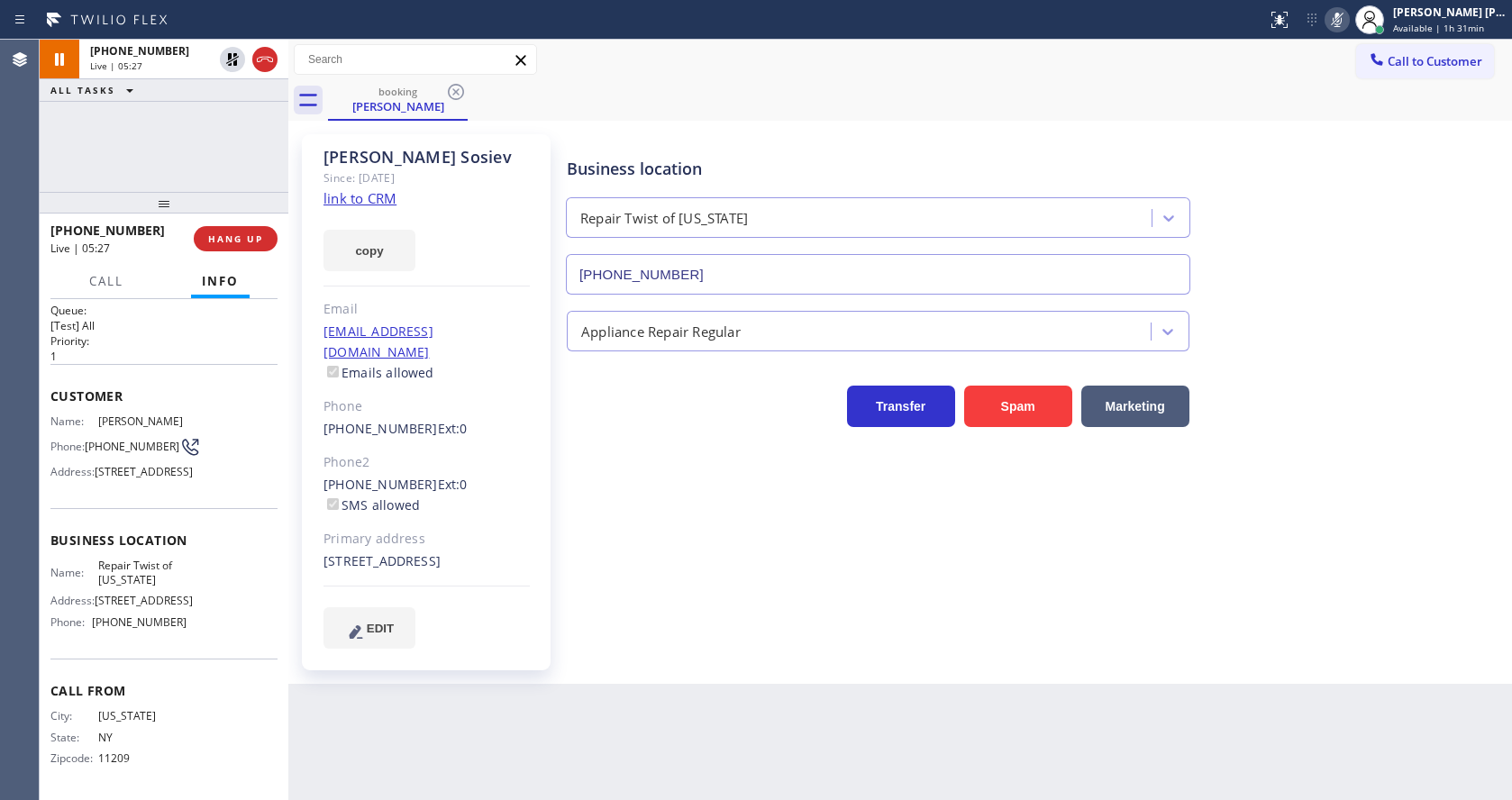
click at [1338, 9] on icon at bounding box center [1336, 19] width 22 height 22
click at [1407, 139] on div "Business location Repair Twist of [US_STATE] [PHONE_NUMBER]" at bounding box center [1035, 214] width 944 height 163
click at [1277, 176] on div "Business location Repair Twist of [US_STATE] [PHONE_NUMBER]" at bounding box center [1035, 214] width 944 height 163
click at [693, 633] on div "Business location Repair Twist of [US_STATE] [PHONE_NUMBER] Appliance Repair Re…" at bounding box center [1035, 391] width 944 height 505
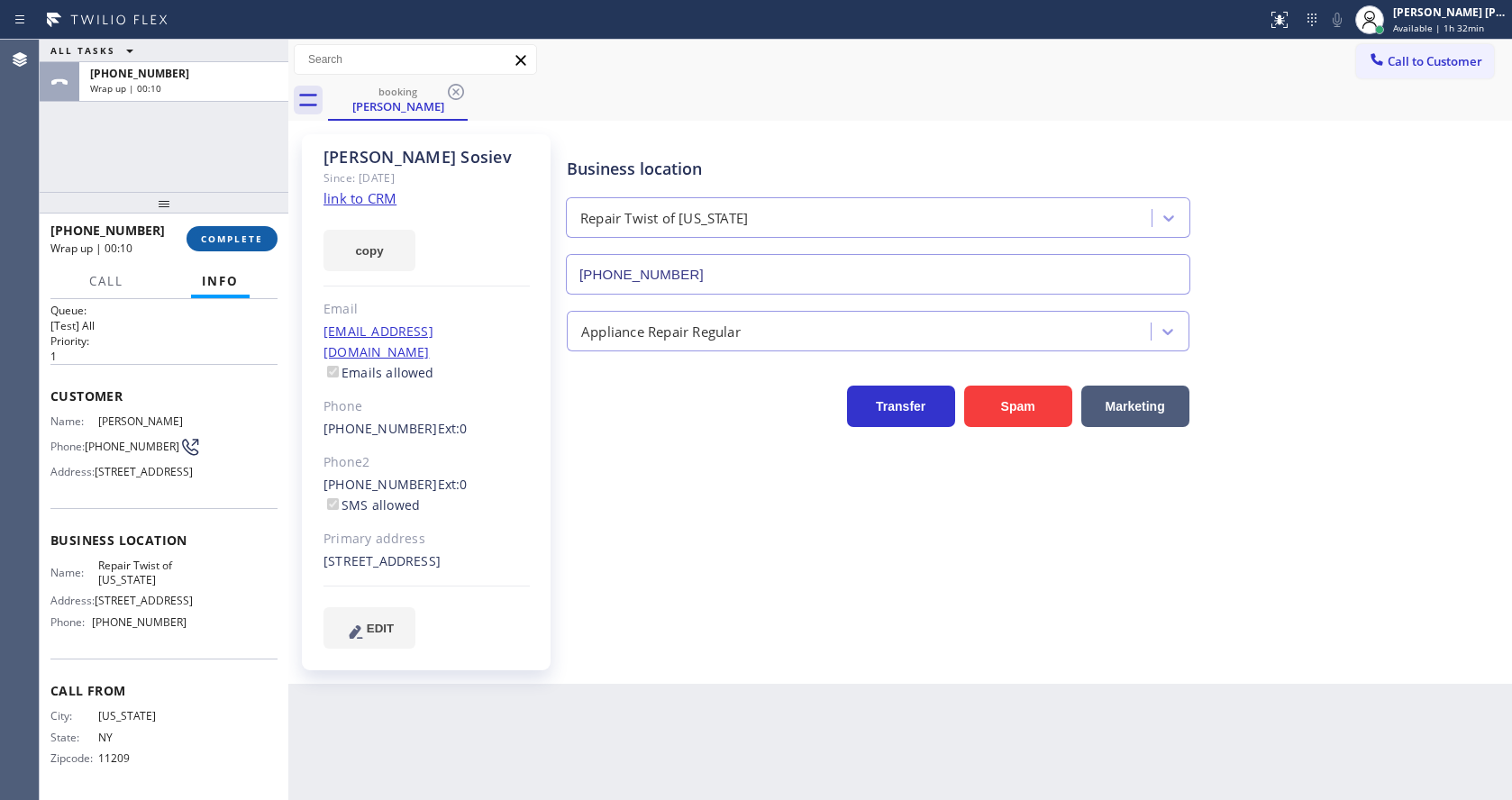
click at [233, 237] on span "COMPLETE" at bounding box center [232, 238] width 62 height 12
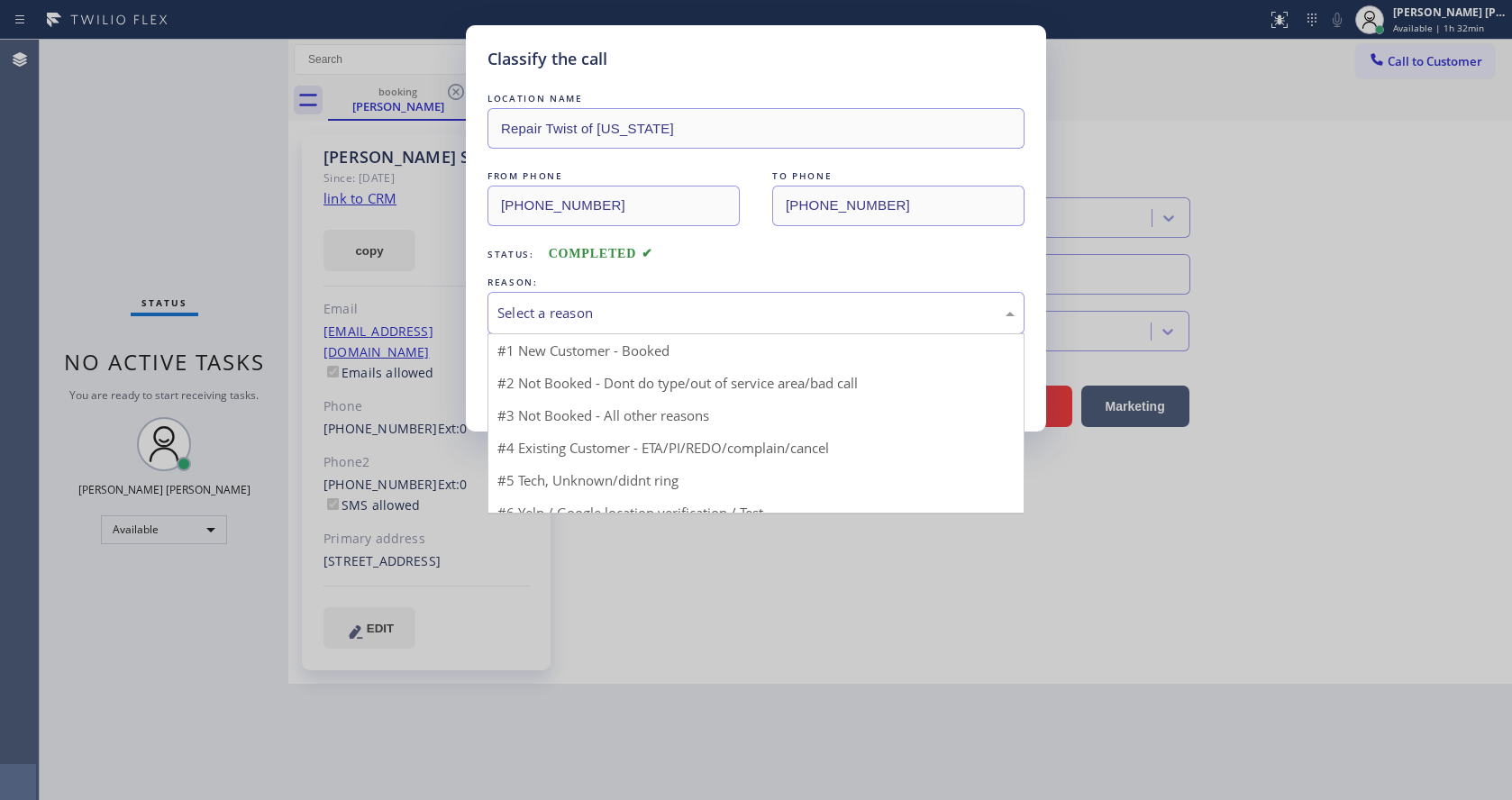
click at [602, 303] on div "Select a reason" at bounding box center [756, 313] width 517 height 21
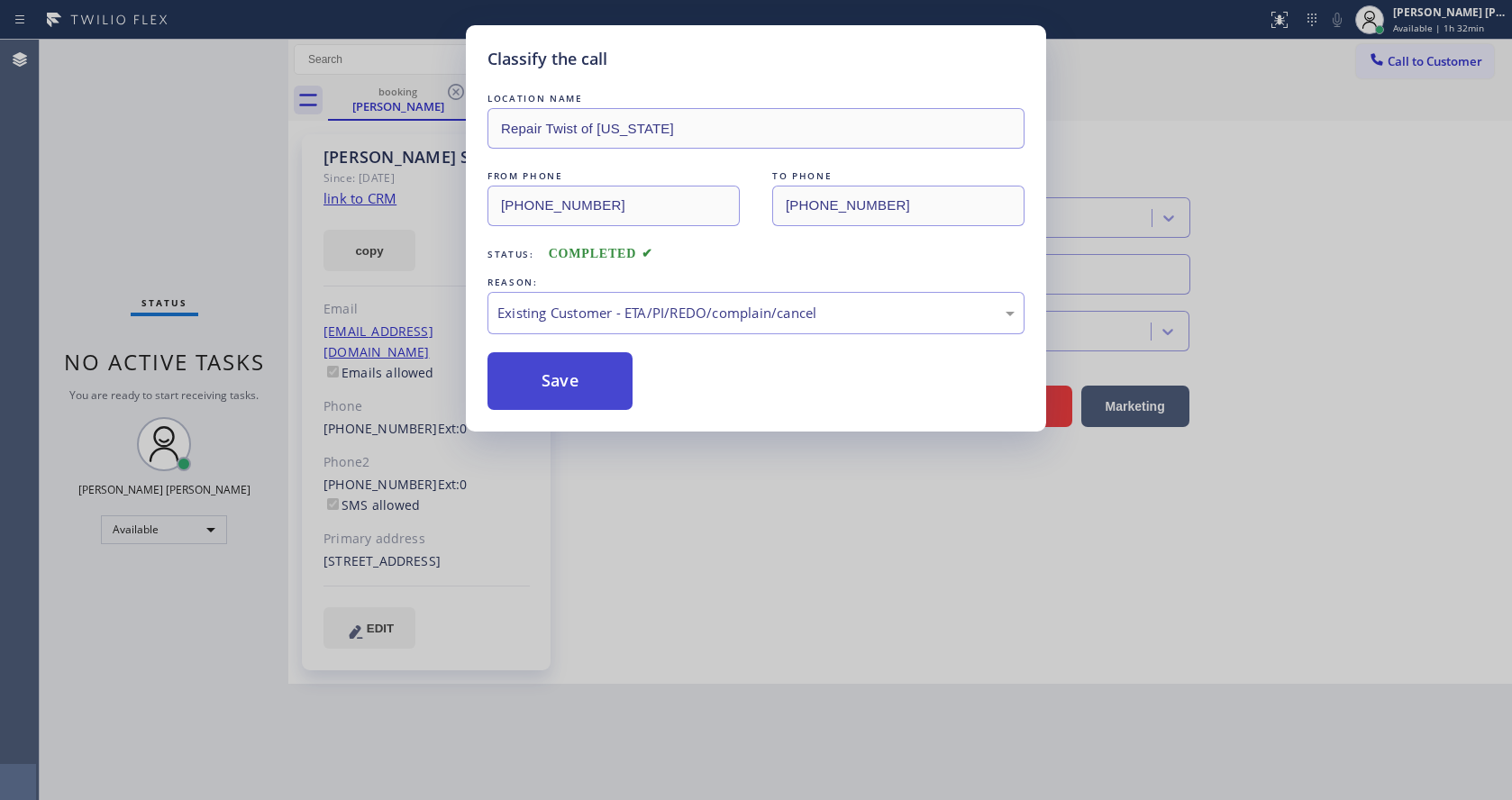
click at [571, 385] on button "Save" at bounding box center [560, 381] width 145 height 58
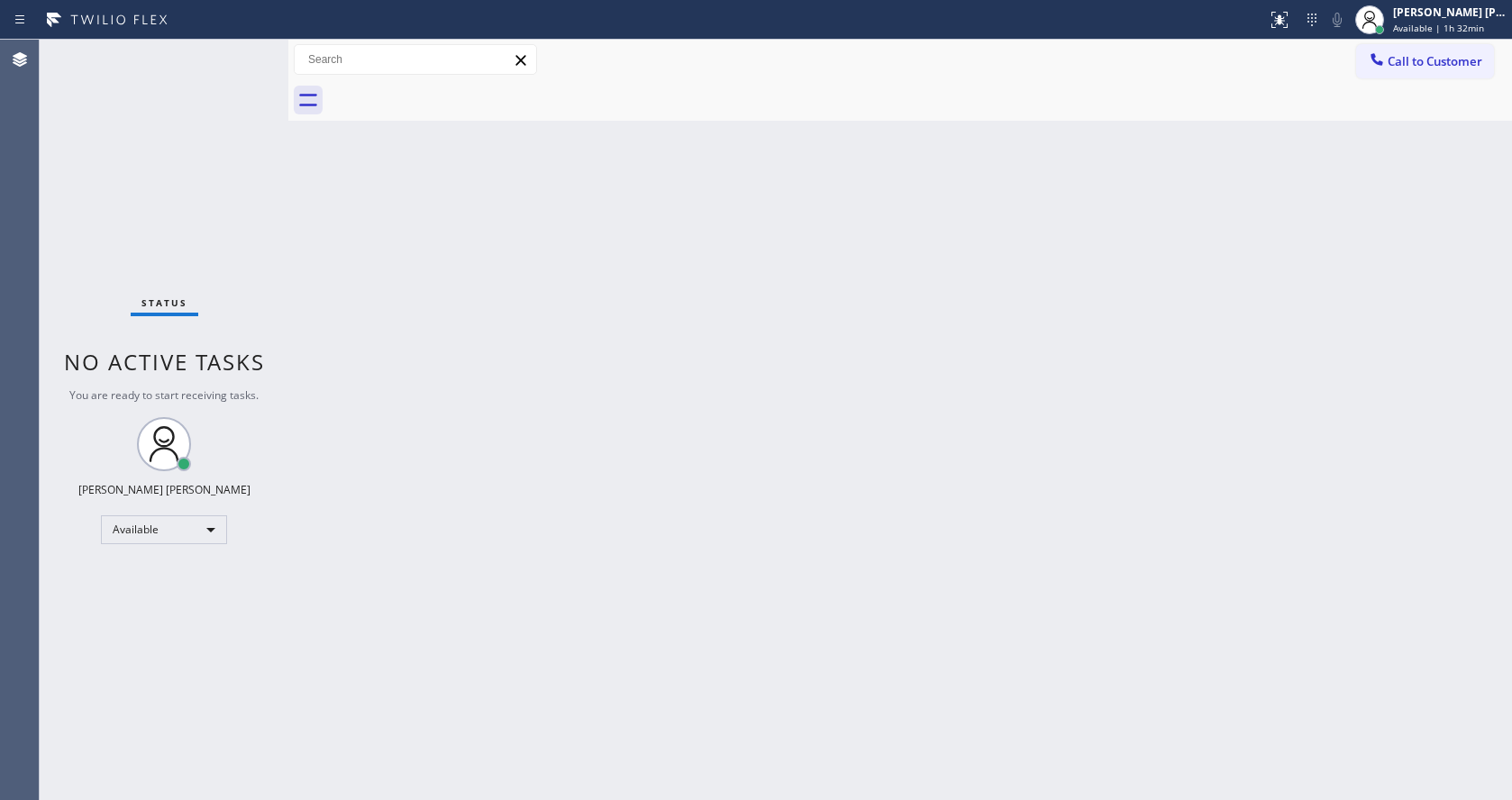
click at [573, 269] on div "Back to Dashboard Change Sender ID Customers Technicians Select a contact Outbo…" at bounding box center [900, 419] width 1223 height 760
click at [967, 534] on div "Back to Dashboard Change Sender ID Customers Technicians Select a contact Outbo…" at bounding box center [900, 419] width 1223 height 760
drag, startPoint x: 261, startPoint y: 323, endPoint x: 467, endPoint y: 484, distance: 261.5
click at [263, 323] on div "Status No active tasks You are ready to start receiving tasks. [PERSON_NAME] [P…" at bounding box center [164, 419] width 249 height 760
click at [559, 799] on div "Back to Dashboard Change Sender ID Customers Technicians Select a contact Outbo…" at bounding box center [900, 419] width 1223 height 760
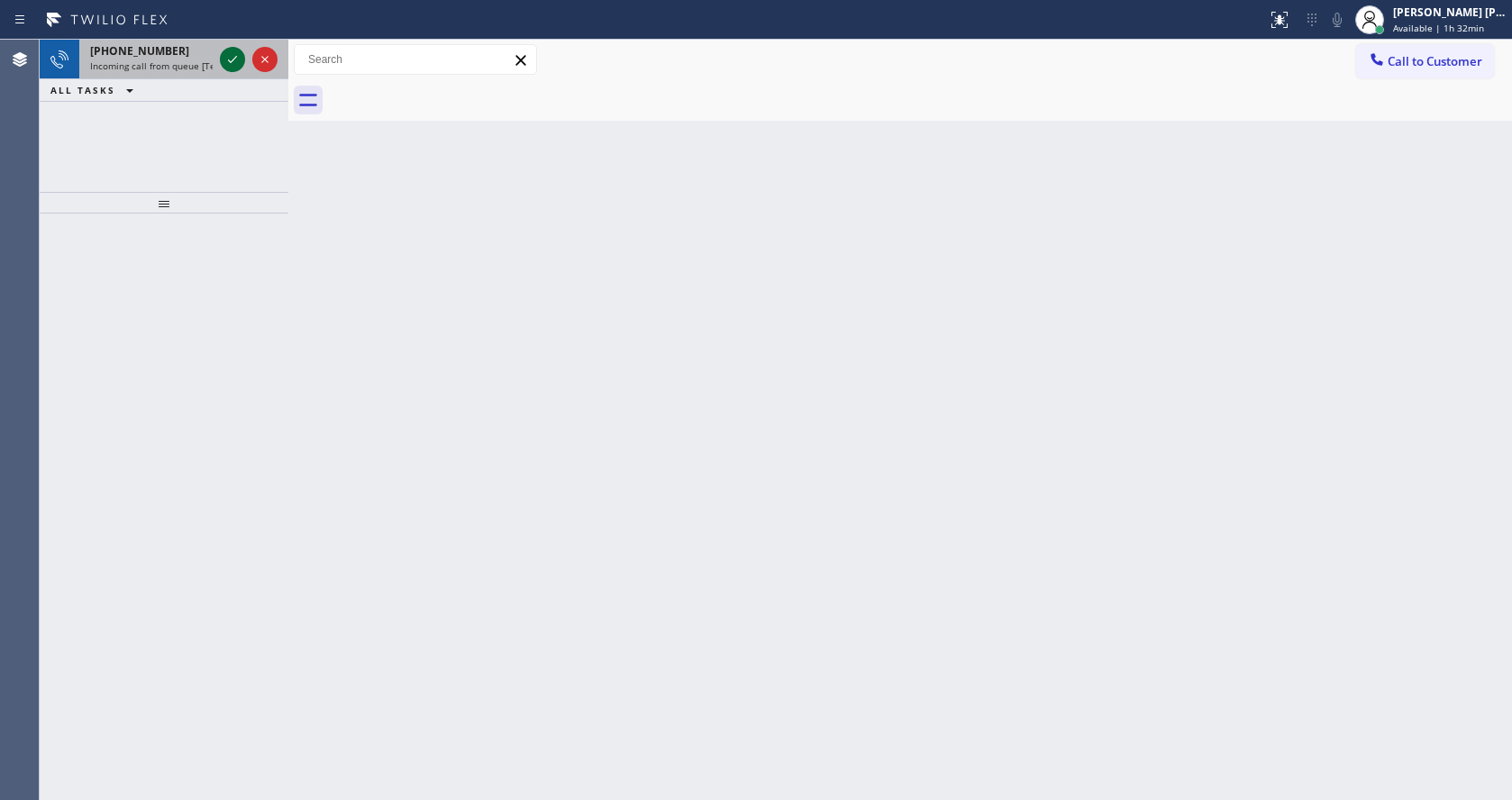
click at [230, 65] on icon at bounding box center [233, 59] width 22 height 22
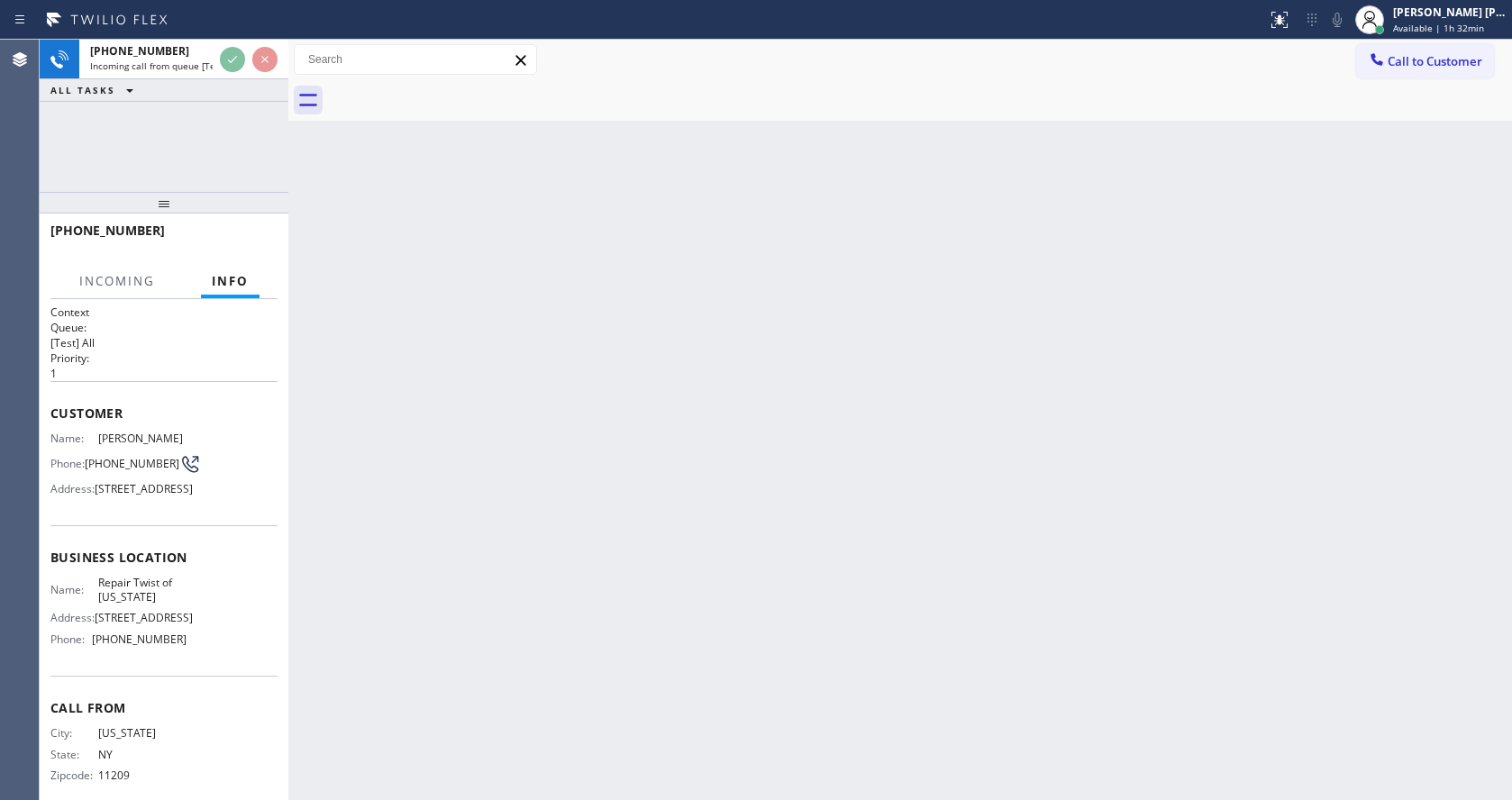
scroll to position [80, 0]
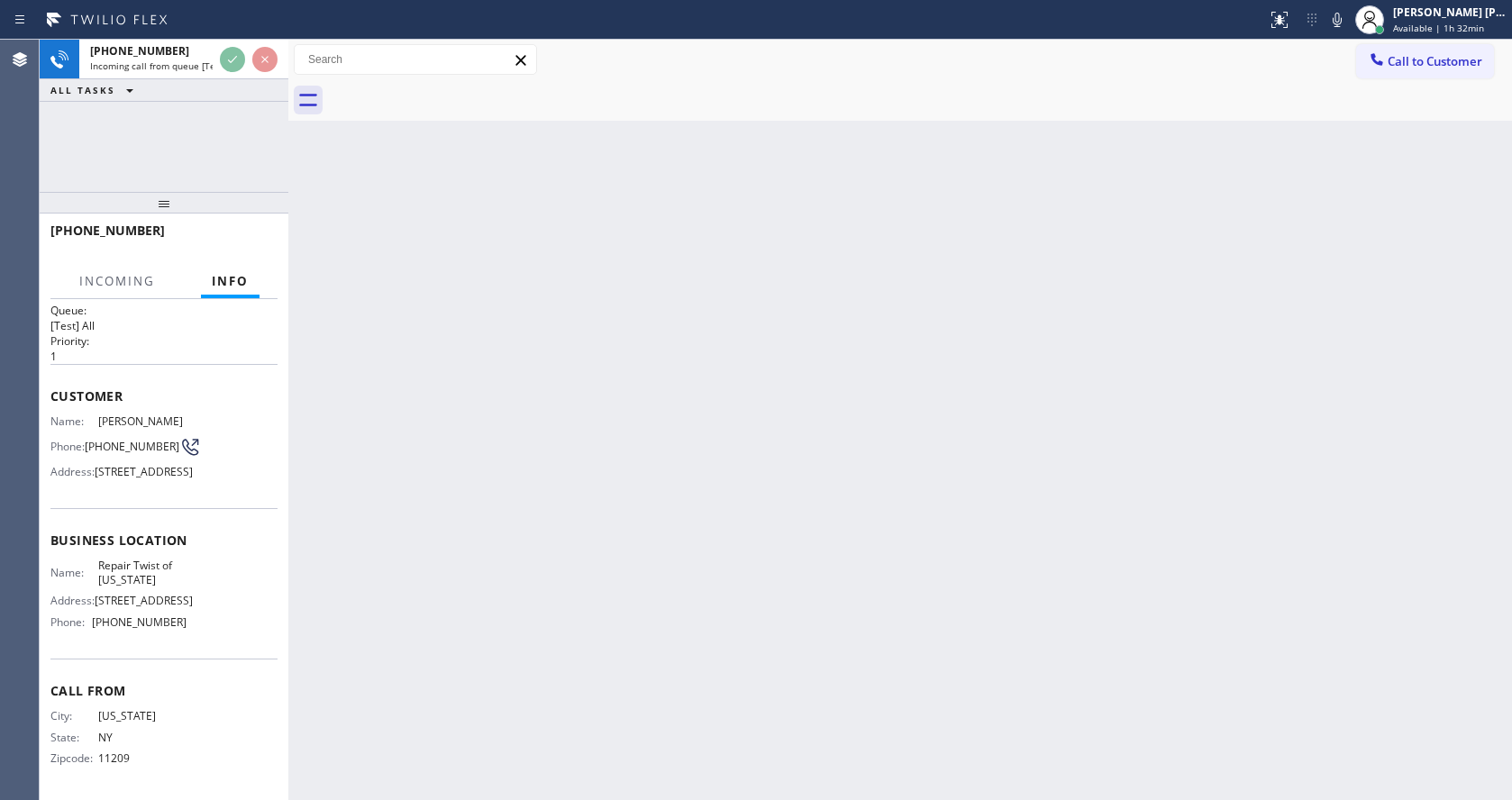
click at [509, 520] on div "Back to Dashboard Change Sender ID Customers Technicians Select a contact Outbo…" at bounding box center [900, 419] width 1223 height 760
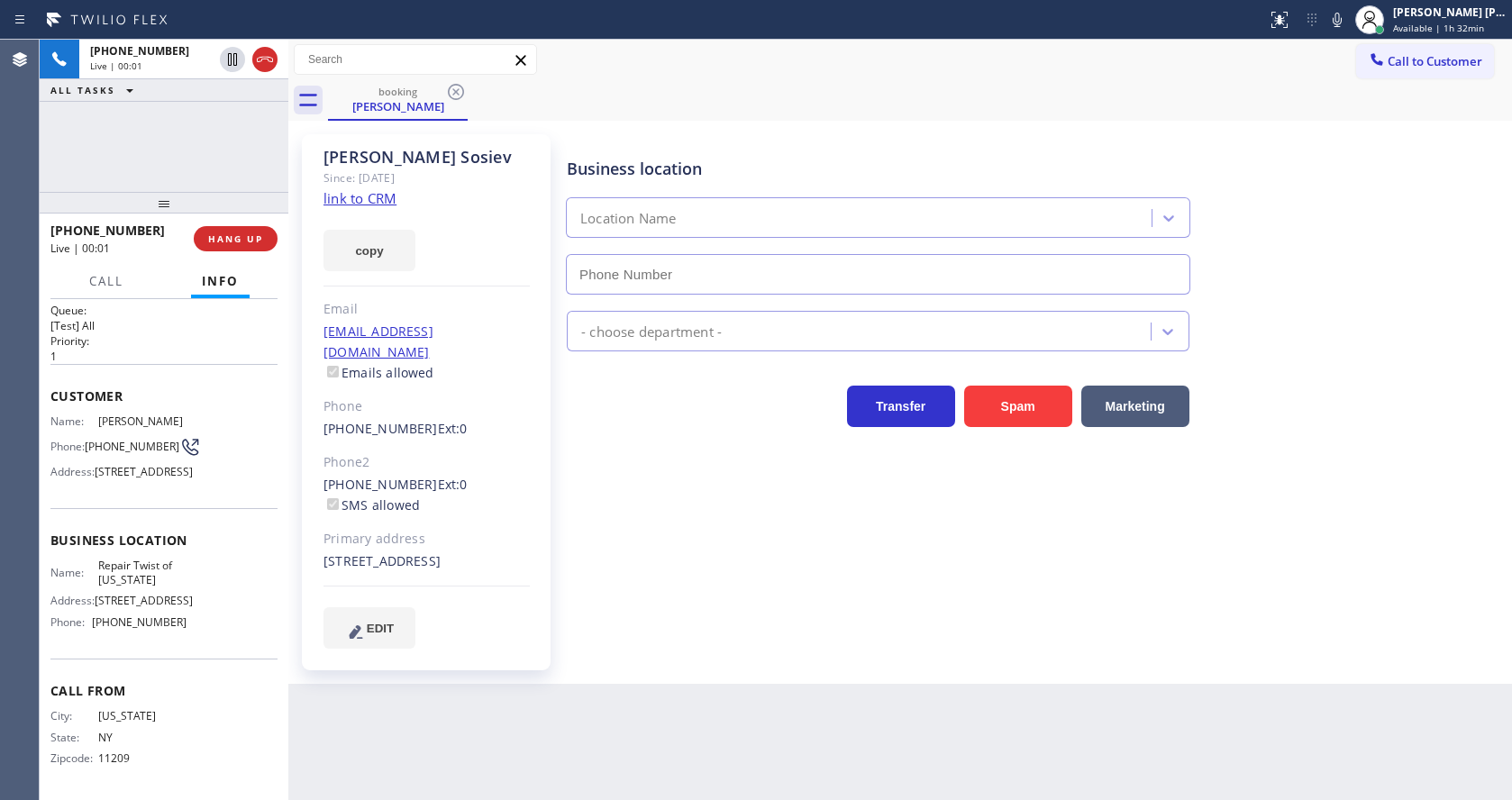
type input "[PHONE_NUMBER]"
click at [576, 524] on div "Business location Repair Twist of [US_STATE] [PHONE_NUMBER] Appliance Repair Re…" at bounding box center [1035, 391] width 944 height 505
click at [839, 671] on div "Business location Repair Twist of [US_STATE] [PHONE_NUMBER] Appliance Repair Re…" at bounding box center [1035, 409] width 944 height 541
click at [514, 361] on div "[EMAIL_ADDRESS][DOMAIN_NAME] Emails allowed" at bounding box center [426, 352] width 206 height 62
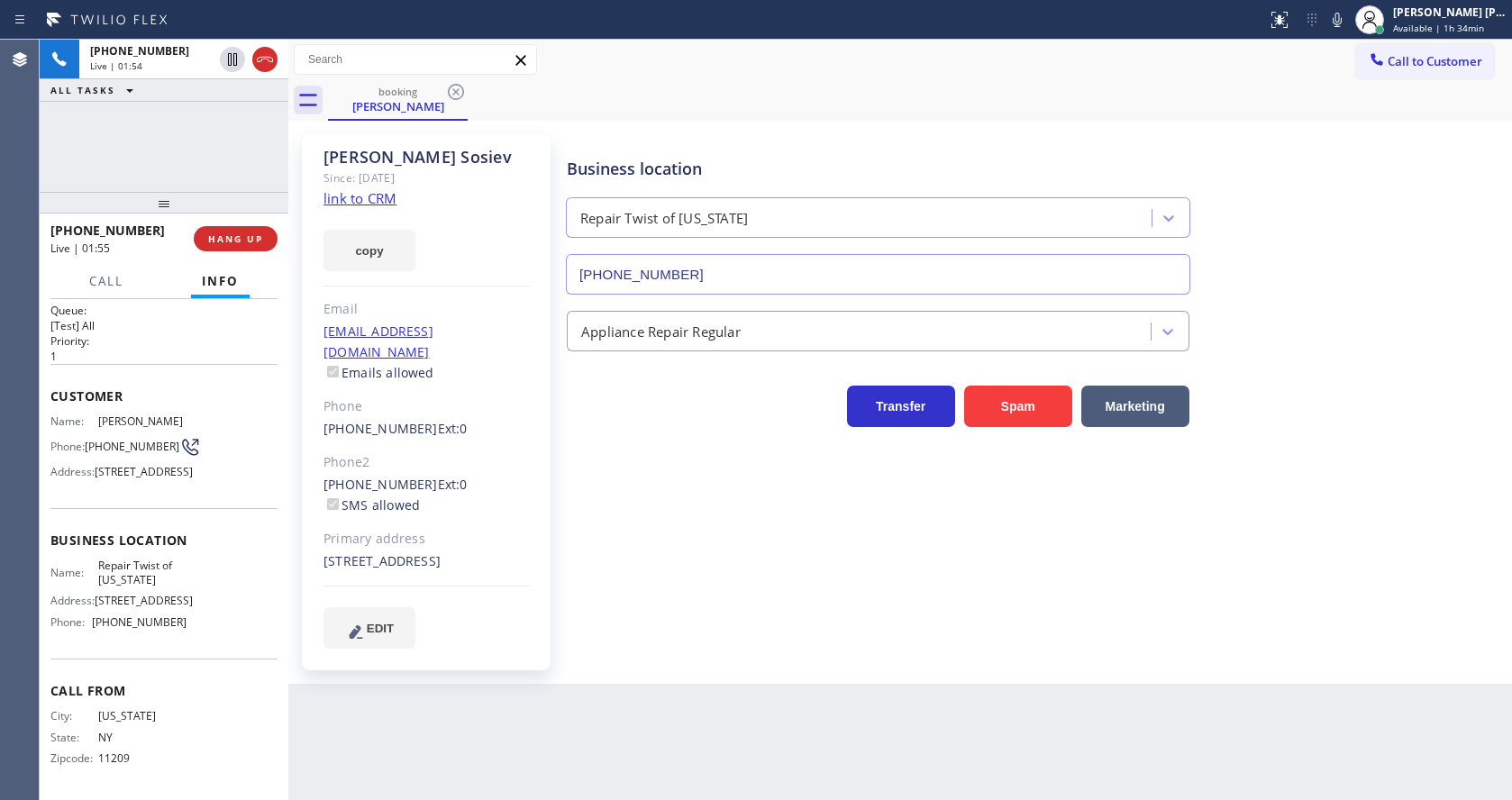
click at [750, 577] on div "Business location Repair Twist of [US_STATE] [PHONE_NUMBER] Appliance Repair Re…" at bounding box center [1035, 391] width 944 height 505
click at [210, 238] on span "HANG UP" at bounding box center [235, 238] width 55 height 12
click at [210, 238] on span "COMPLETE" at bounding box center [232, 238] width 62 height 12
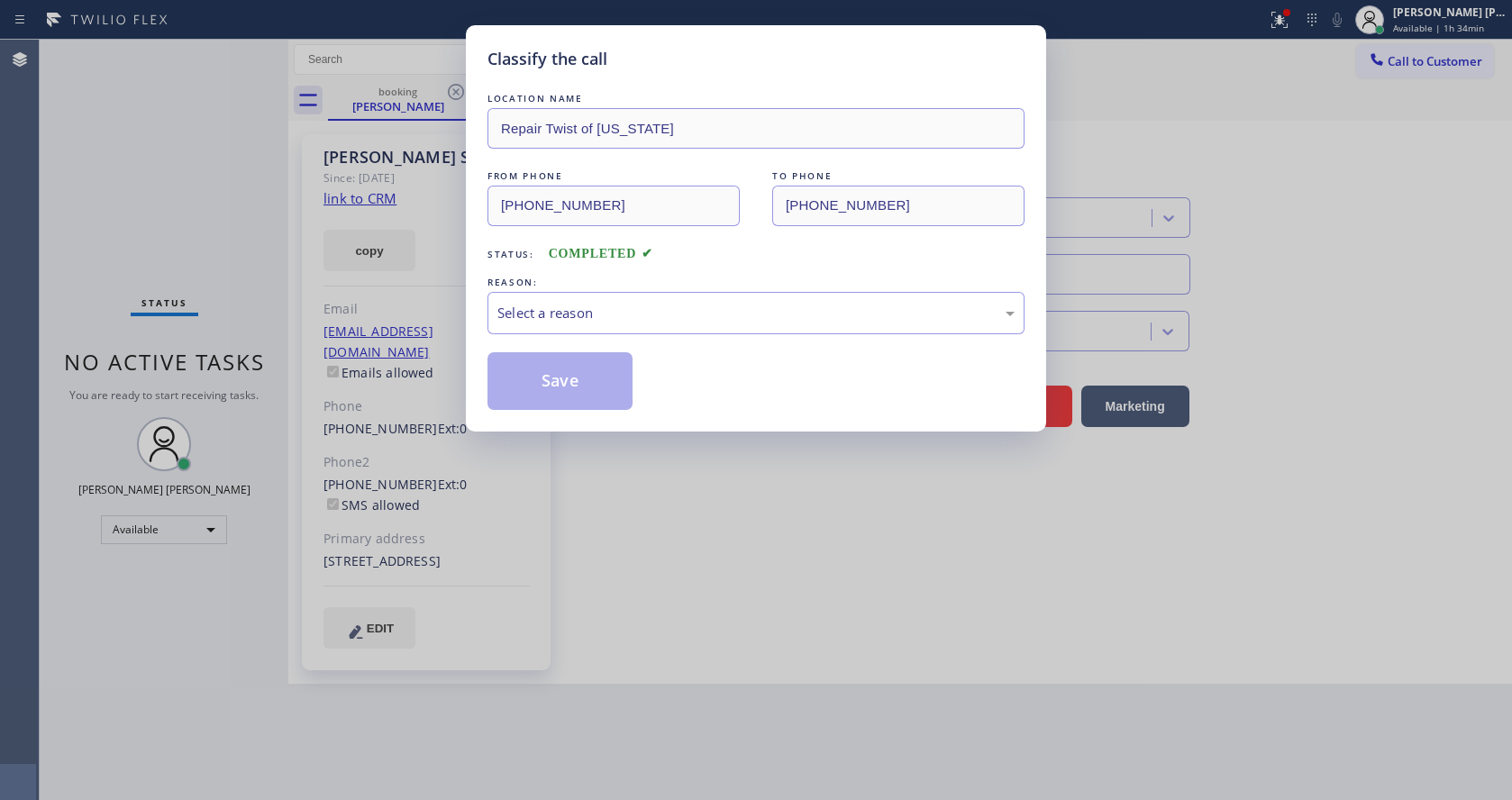
click at [665, 336] on div "LOCATION NAME Repair Twist of [US_STATE] FROM PHONE [PHONE_NUMBER] TO PHONE [PH…" at bounding box center [756, 250] width 537 height 321
click at [630, 317] on div "Select a reason" at bounding box center [756, 313] width 517 height 21
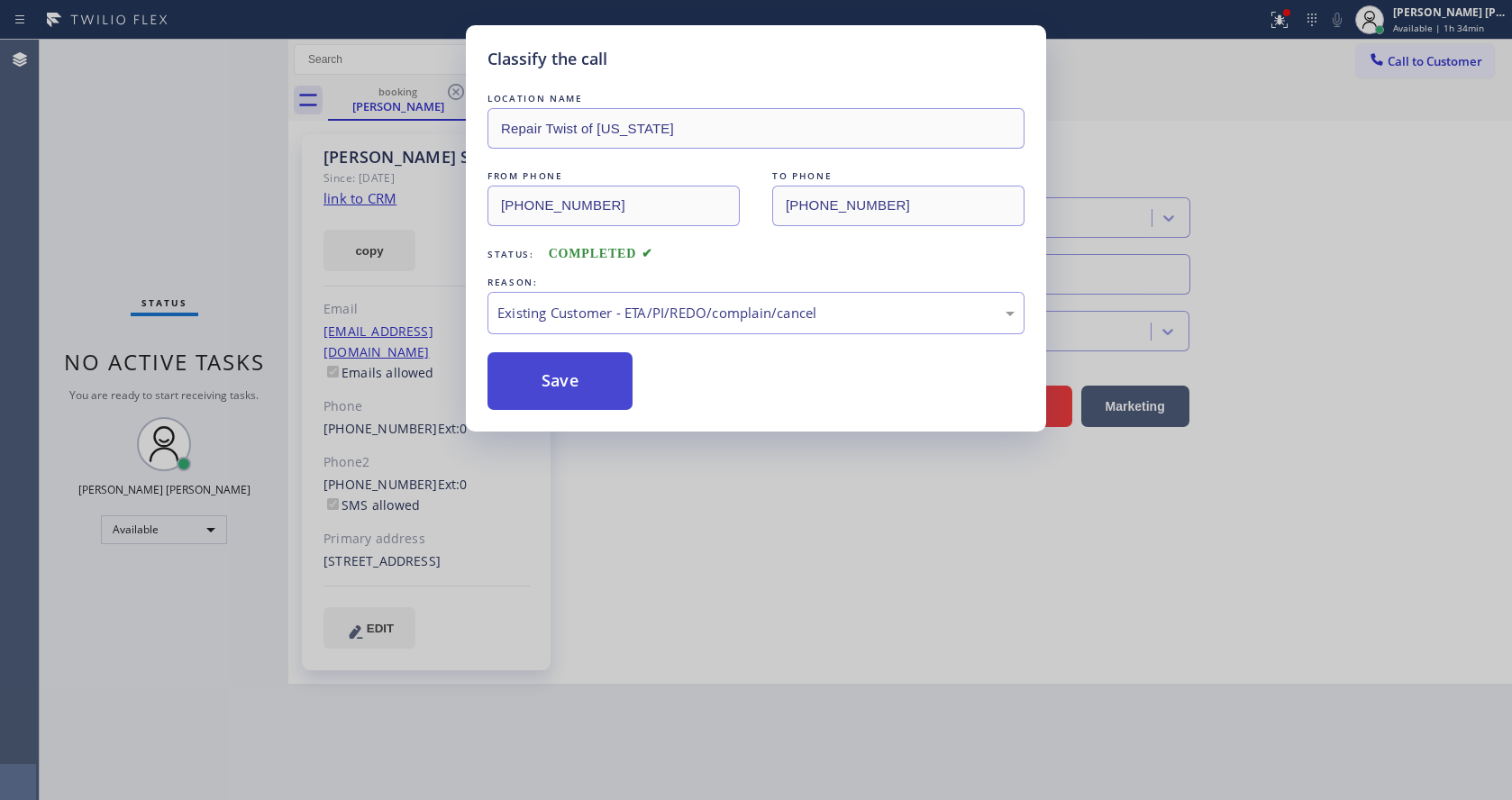
click at [577, 383] on button "Save" at bounding box center [560, 381] width 145 height 58
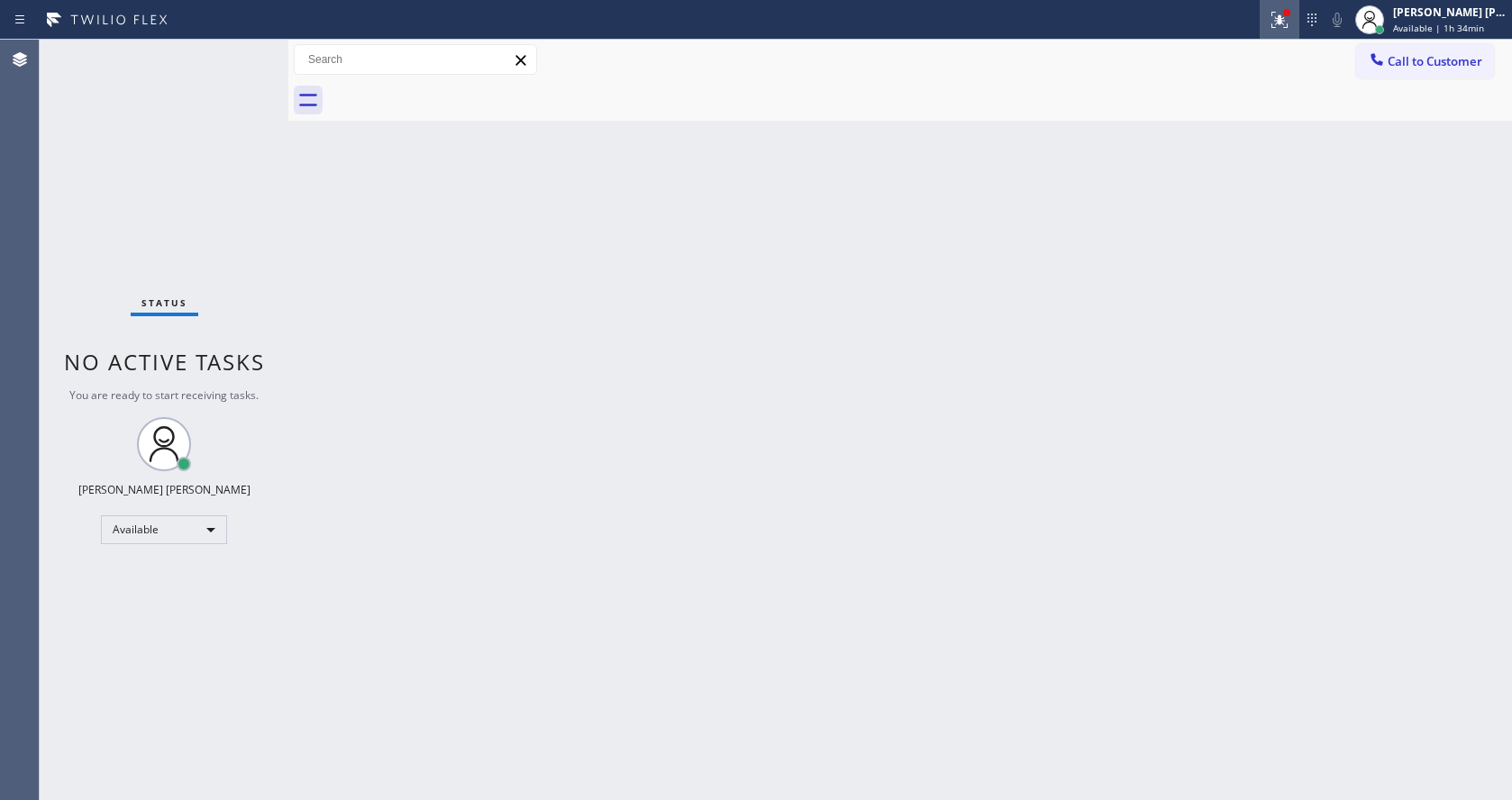
click at [1287, 11] on icon at bounding box center [1279, 19] width 22 height 22
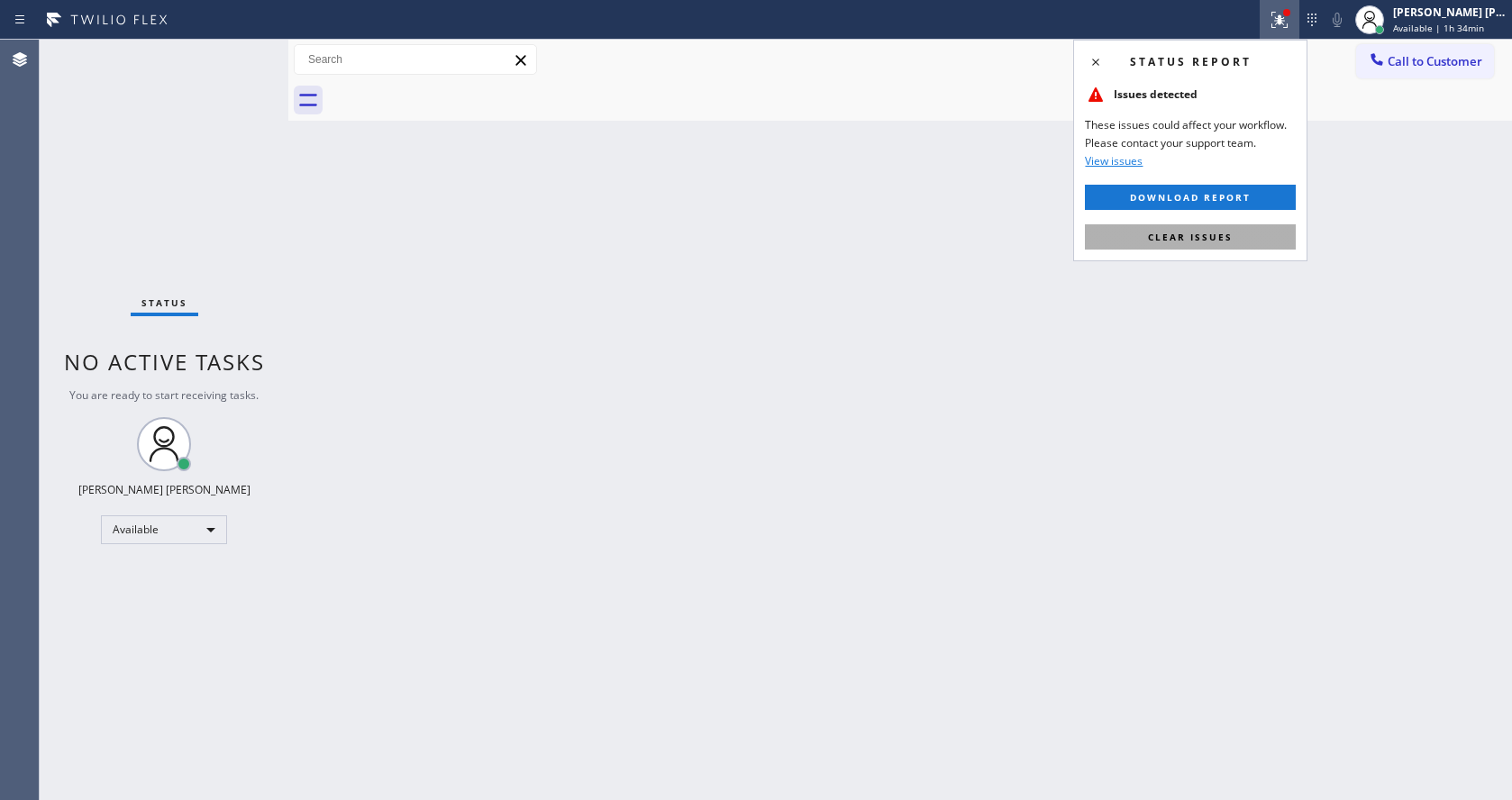
click at [1217, 236] on span "Clear issues" at bounding box center [1189, 236] width 84 height 12
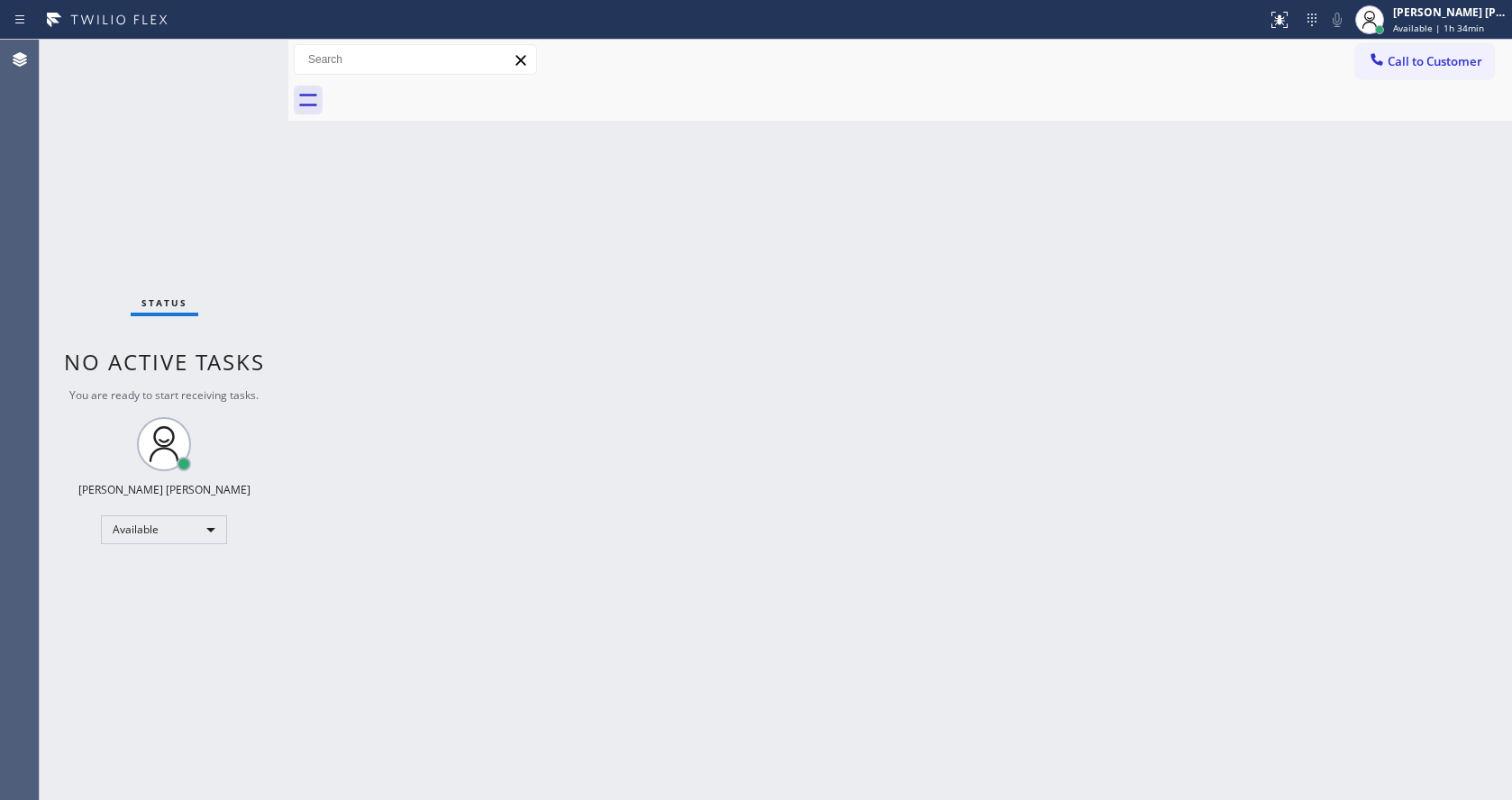
click at [1074, 330] on div "Back to Dashboard Change Sender ID Customers Technicians Select a contact Outbo…" at bounding box center [900, 419] width 1223 height 760
click at [310, 381] on div "Back to Dashboard Change Sender ID Customers Technicians Select a contact Outbo…" at bounding box center [900, 419] width 1223 height 760
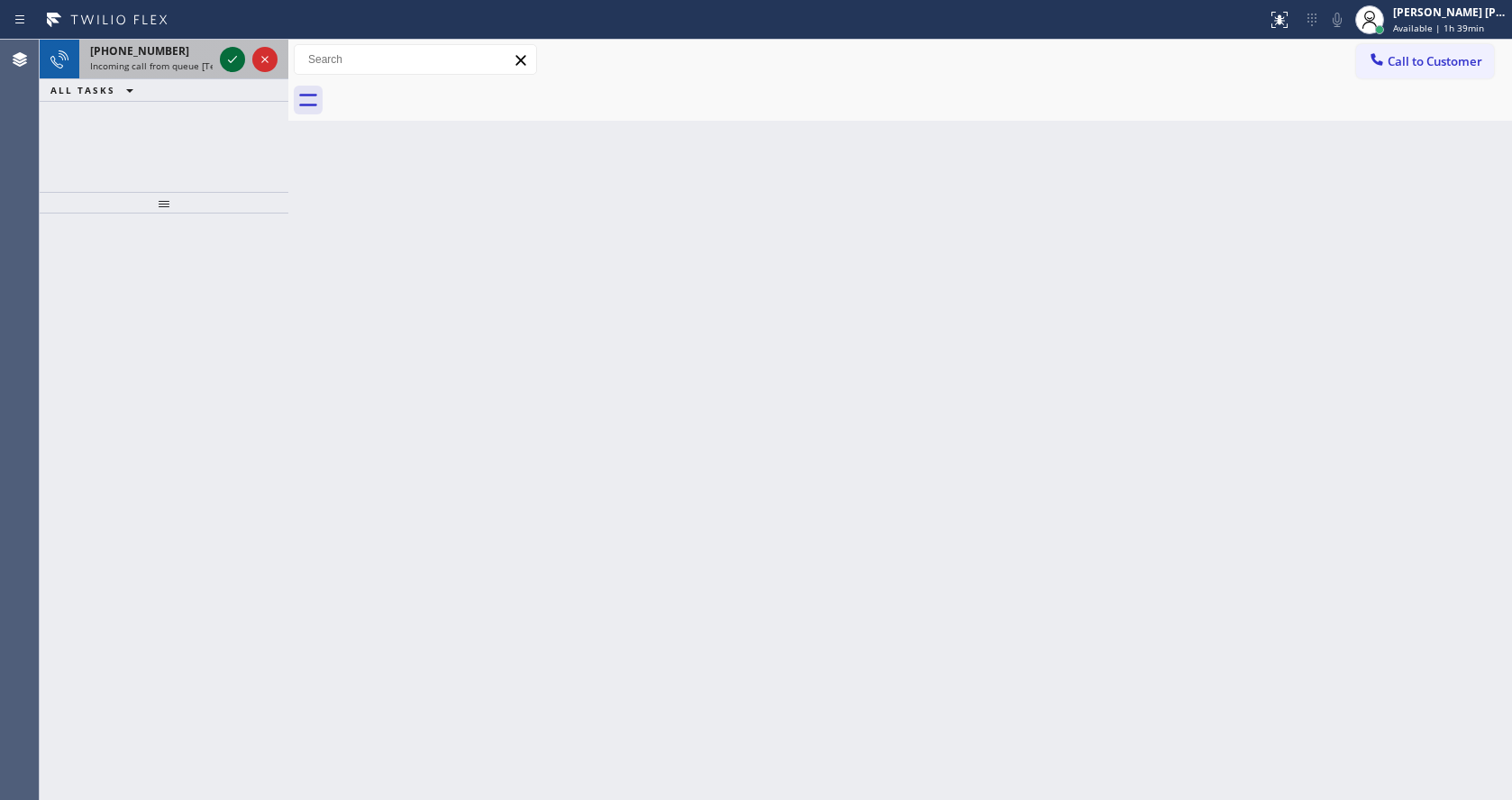
click at [229, 57] on icon at bounding box center [233, 59] width 22 height 22
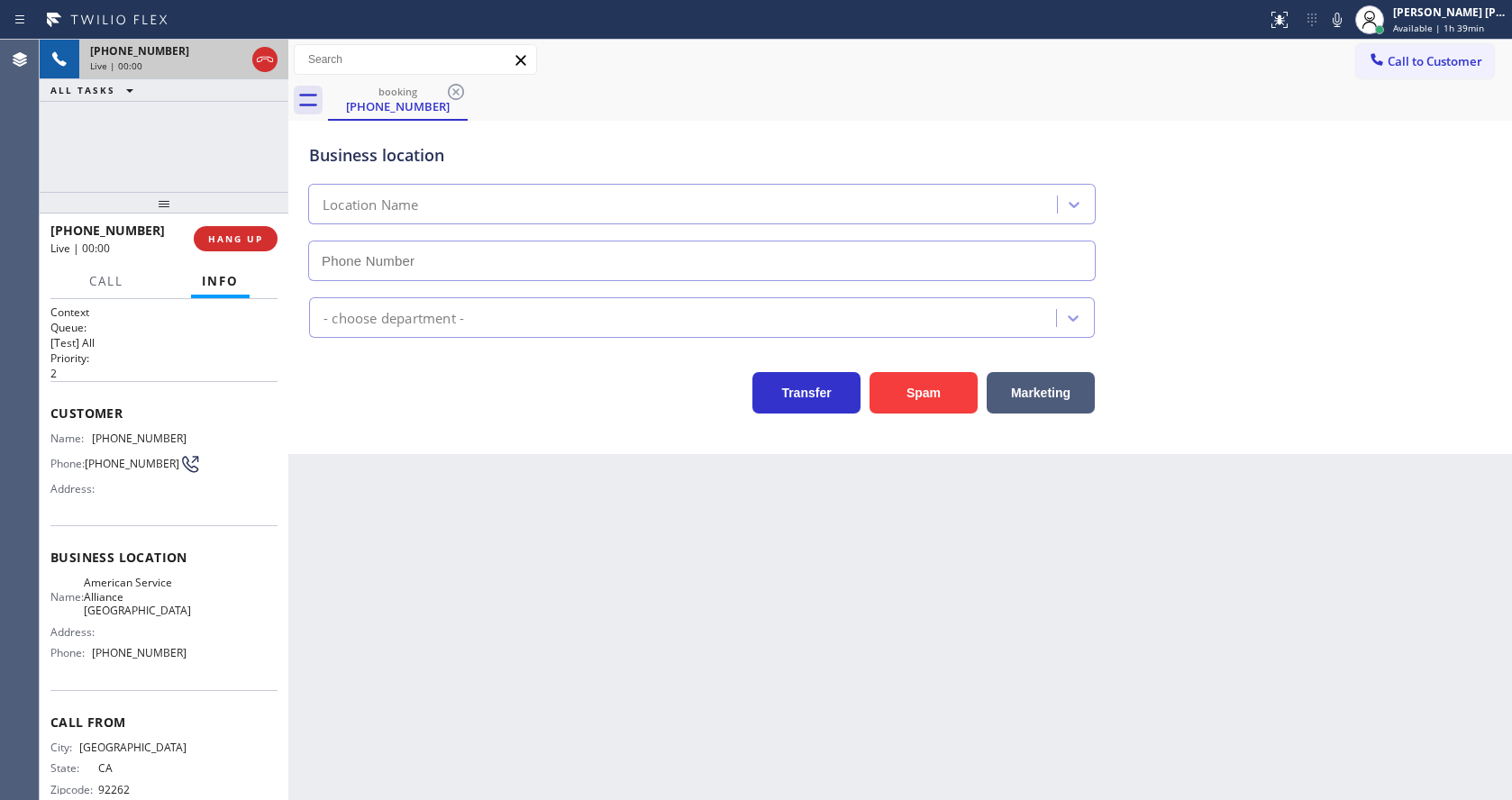
type input "[PHONE_NUMBER]"
drag, startPoint x: 91, startPoint y: 431, endPoint x: 200, endPoint y: 450, distance: 110.6
click at [200, 450] on div "Customer Name: [PHONE_NUMBER] Phone: [PHONE_NUMBER] Address:" at bounding box center [163, 454] width 227 height 144
click at [203, 437] on div "Name: [PHONE_NUMBER] Phone: [PHONE_NUMBER] Address:" at bounding box center [163, 467] width 227 height 71
drag, startPoint x: 92, startPoint y: 435, endPoint x: 270, endPoint y: 444, distance: 178.2
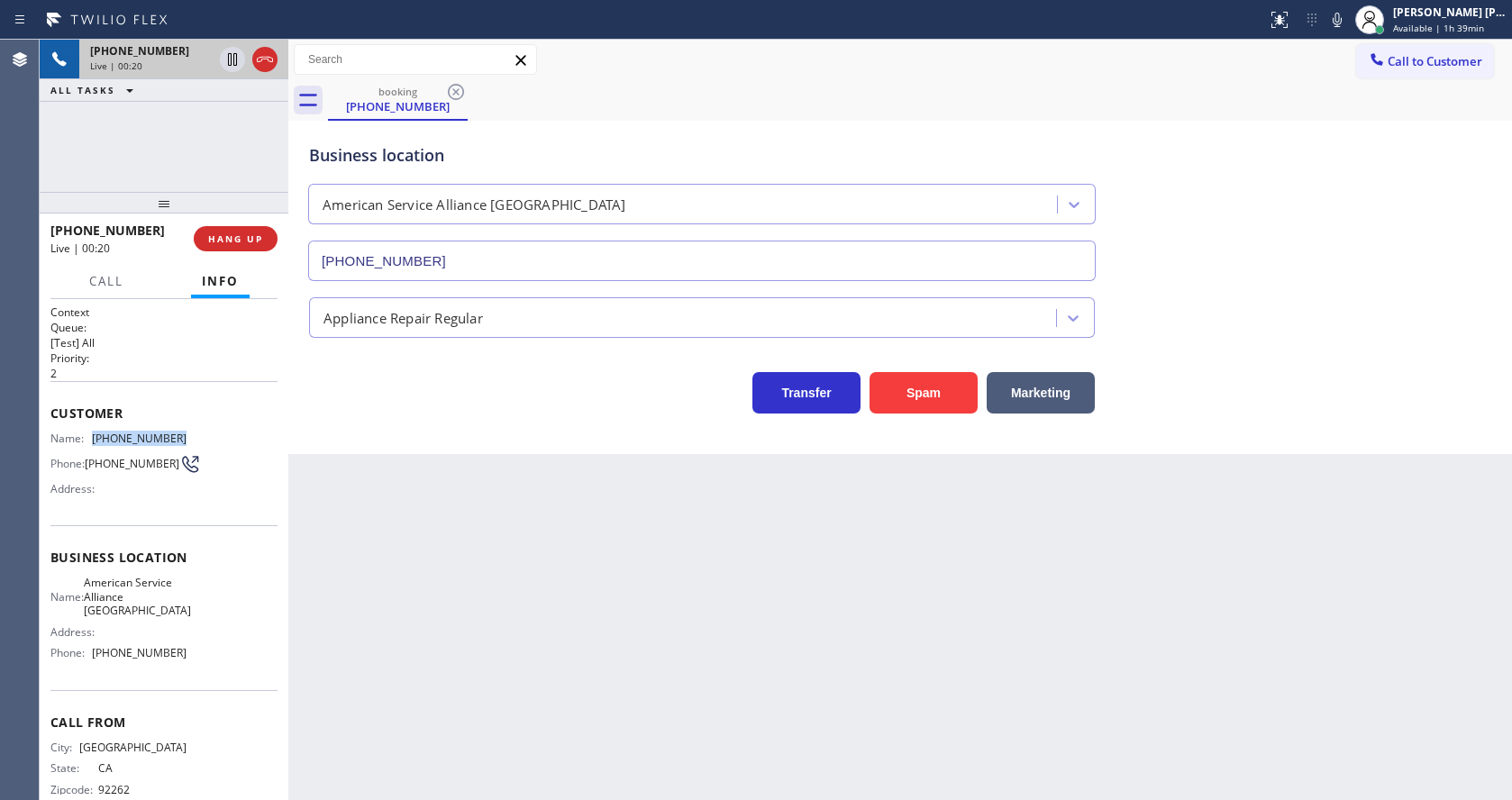
click at [270, 444] on div "Context Queue: [Test] All Priority: 2 Customer Name: [PHONE_NUMBER] Phone: [PHO…" at bounding box center [163, 549] width 227 height 490
drag, startPoint x: 525, startPoint y: 530, endPoint x: 430, endPoint y: 791, distance: 277.8
click at [508, 549] on div "Back to Dashboard Change Sender ID Customers Technicians Select a contact Outbo…" at bounding box center [900, 419] width 1223 height 760
drag, startPoint x: 180, startPoint y: 551, endPoint x: 133, endPoint y: 592, distance: 62.4
click at [180, 551] on div "Business location Name: American Service Alliance Palm Desert Address: Phone: […" at bounding box center [163, 606] width 227 height 164
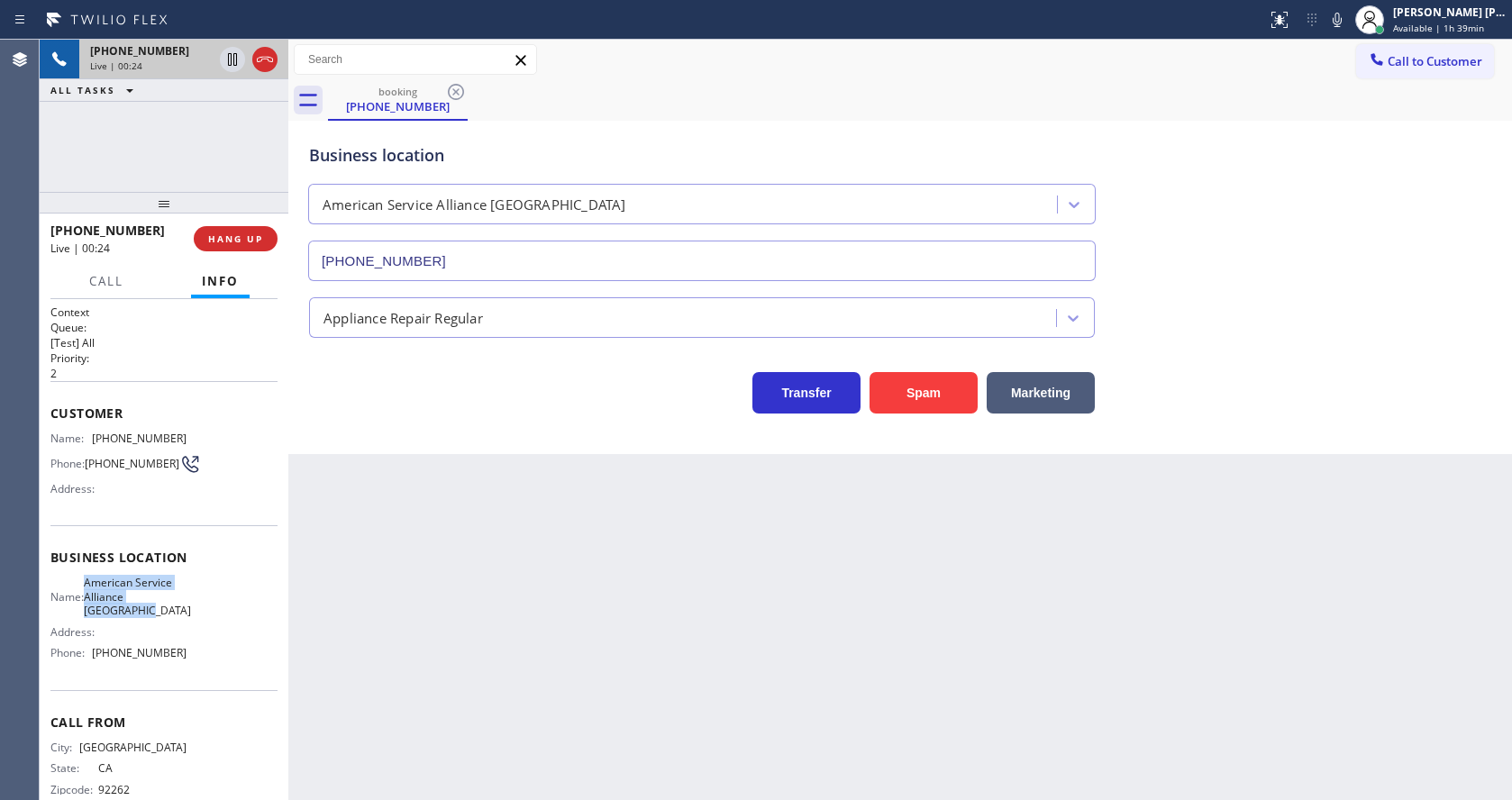
drag, startPoint x: 92, startPoint y: 590, endPoint x: 163, endPoint y: 612, distance: 74.3
click at [163, 612] on div "Name: American Service Alliance [GEOGRAPHIC_DATA]" at bounding box center [118, 597] width 136 height 42
click at [345, 612] on div "Back to Dashboard Change Sender ID Customers Technicians Select a contact Outbo…" at bounding box center [900, 419] width 1223 height 760
click at [403, 794] on div "Back to Dashboard Change Sender ID Customers Technicians Select a contact Outbo…" at bounding box center [900, 419] width 1223 height 760
drag, startPoint x: 54, startPoint y: 613, endPoint x: 85, endPoint y: 630, distance: 35.4
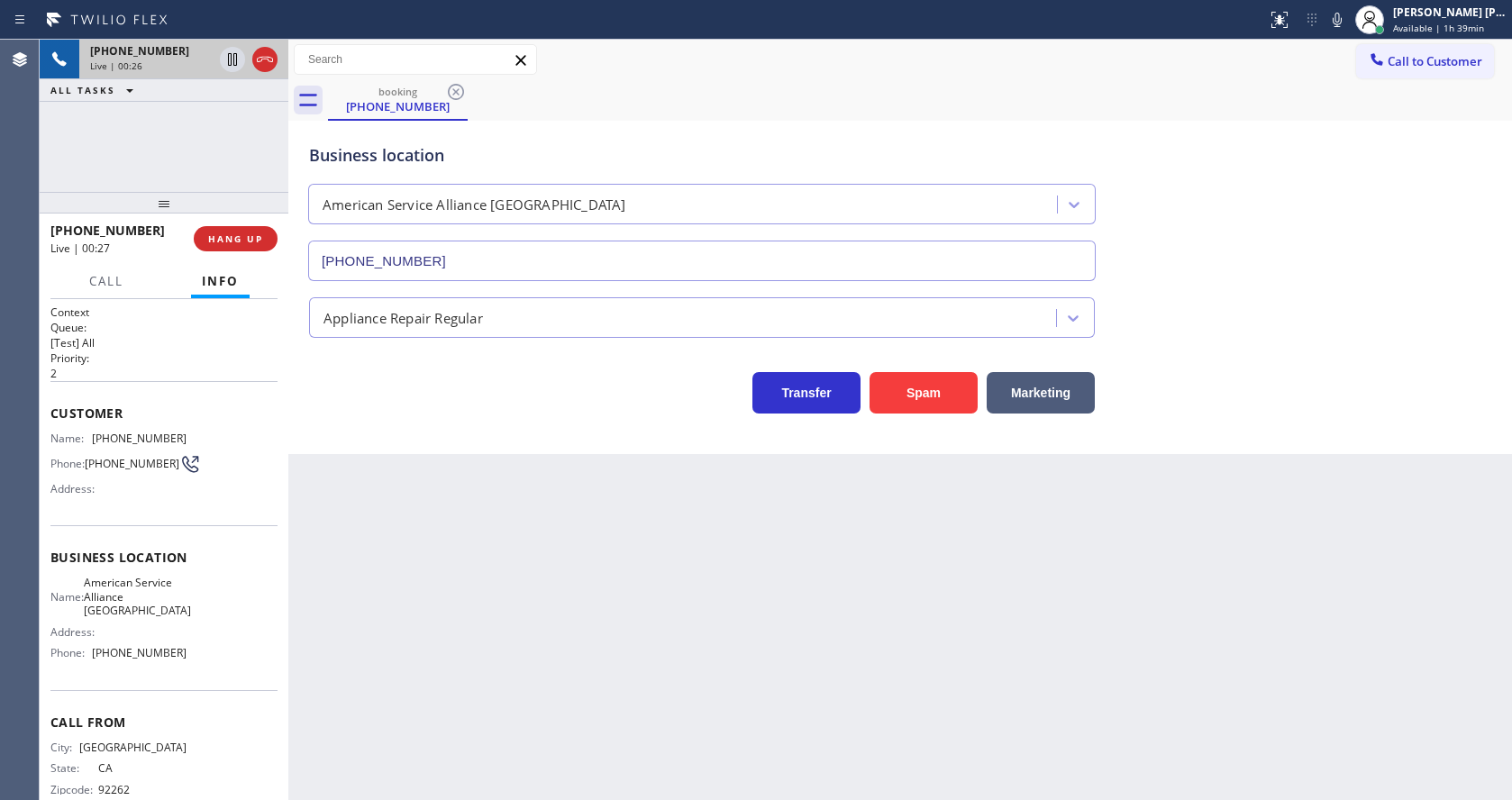
click at [54, 613] on div "Name: American Service Alliance [GEOGRAPHIC_DATA]" at bounding box center [118, 597] width 136 height 42
drag, startPoint x: 83, startPoint y: 662, endPoint x: 202, endPoint y: 666, distance: 119.1
click at [202, 666] on div "Name: American Service Alliance Palm Desert Address: Phone: [PHONE_NUMBER]" at bounding box center [163, 622] width 227 height 91
drag, startPoint x: 93, startPoint y: 660, endPoint x: 206, endPoint y: 668, distance: 113.3
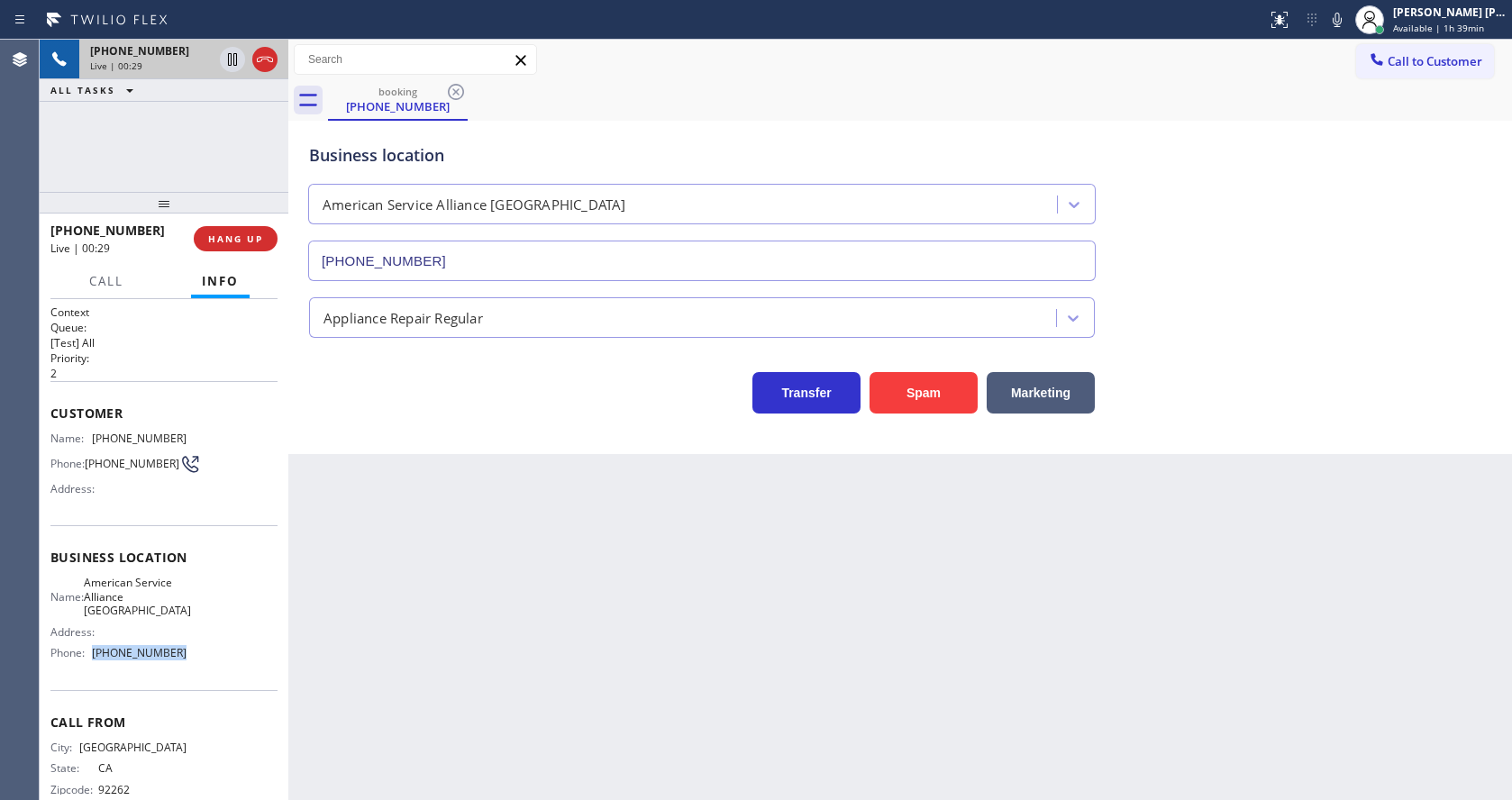
click at [206, 666] on div "Name: American Service Alliance Palm Desert Address: Phone: [PHONE_NUMBER]" at bounding box center [163, 622] width 227 height 91
click at [439, 642] on div "Back to Dashboard Change Sender ID Customers Technicians Select a contact Outbo…" at bounding box center [900, 419] width 1223 height 760
click at [523, 657] on div "Back to Dashboard Change Sender ID Customers Technicians Select a contact Outbo…" at bounding box center [900, 419] width 1223 height 760
click at [549, 623] on div "Back to Dashboard Change Sender ID Customers Technicians Select a contact Outbo…" at bounding box center [900, 419] width 1223 height 760
click at [763, 603] on div "Back to Dashboard Change Sender ID Customers Technicians Select a contact Outbo…" at bounding box center [900, 419] width 1223 height 760
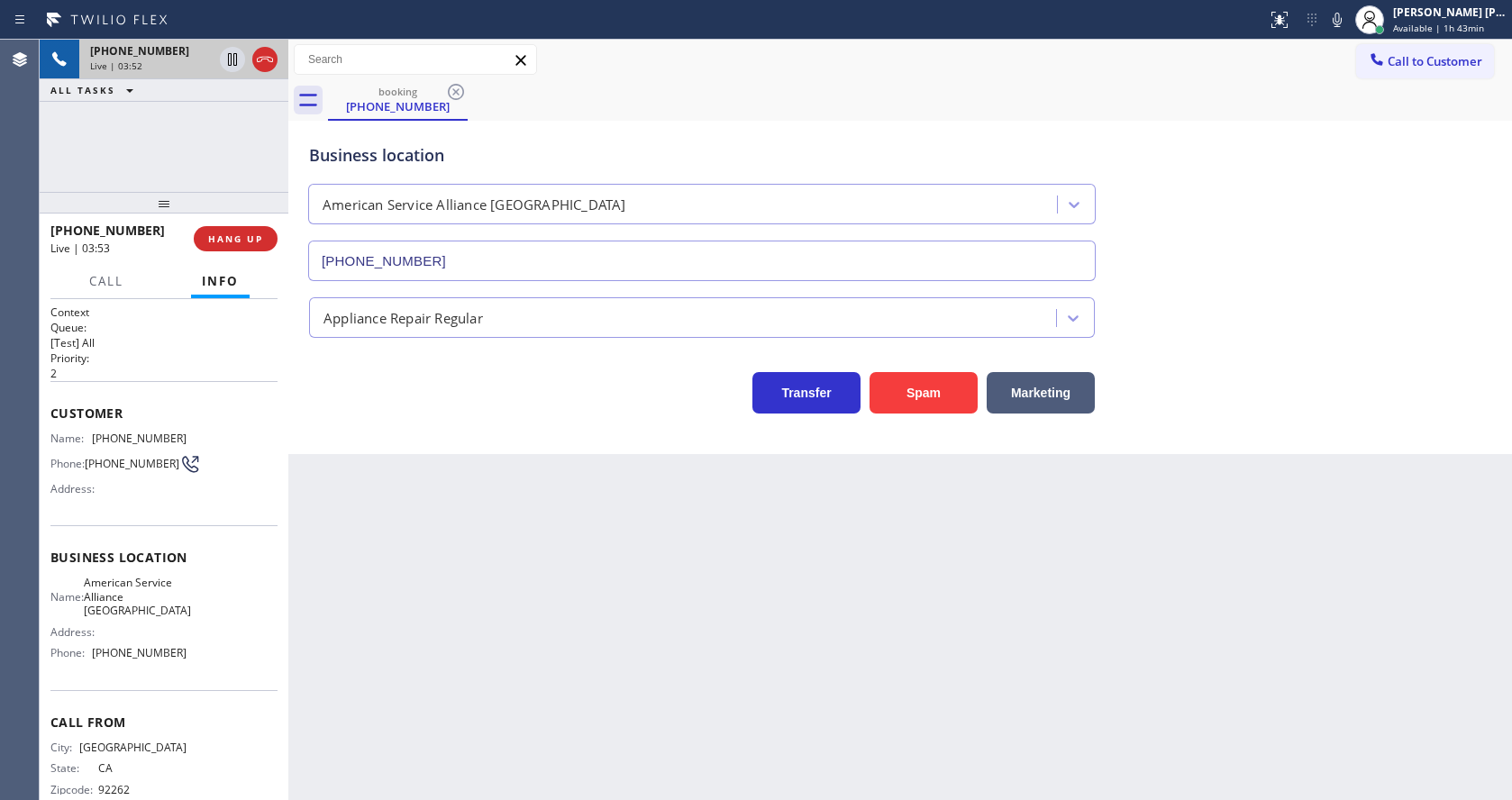
click at [471, 614] on div "Back to Dashboard Change Sender ID Customers Technicians Select a contact Outbo…" at bounding box center [900, 419] width 1223 height 760
click at [635, 601] on div "Back to Dashboard Change Sender ID Customers Technicians Select a contact Outbo…" at bounding box center [900, 419] width 1223 height 760
click at [699, 549] on div "Back to Dashboard Change Sender ID Customers Technicians Select a contact Outbo…" at bounding box center [900, 419] width 1223 height 760
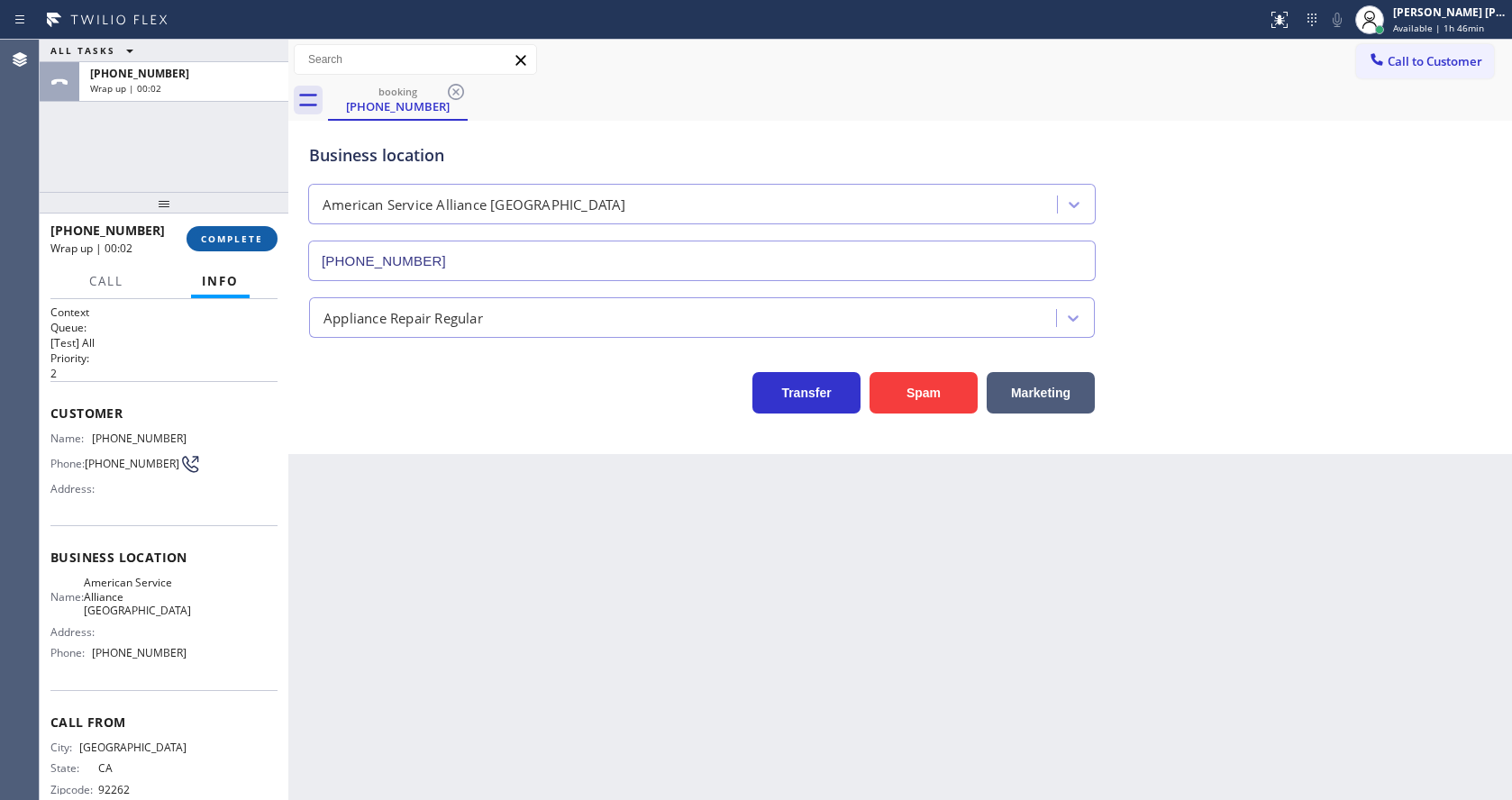
click at [220, 233] on span "COMPLETE" at bounding box center [232, 238] width 62 height 12
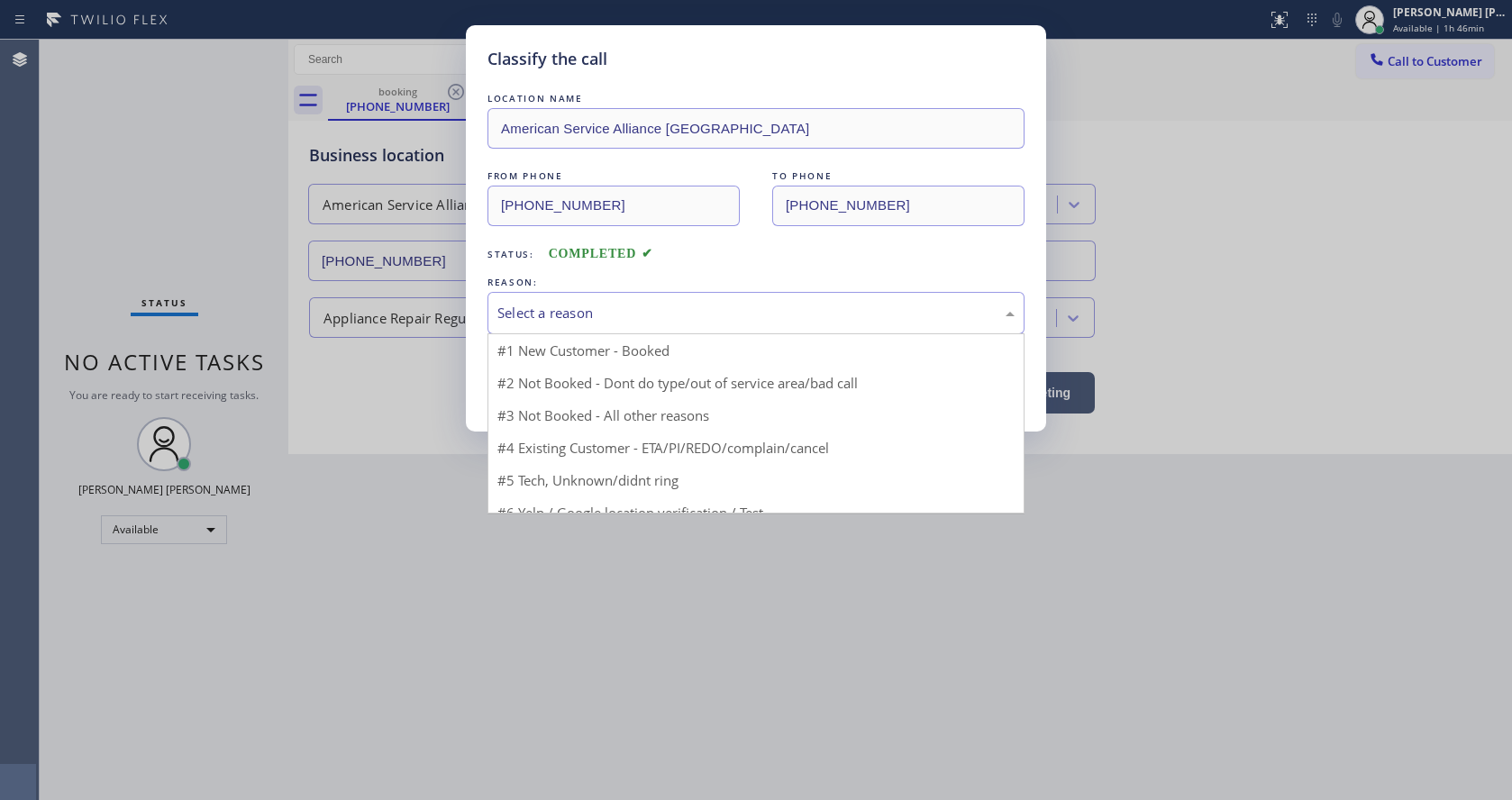
click at [551, 330] on div "Select a reason" at bounding box center [756, 313] width 537 height 43
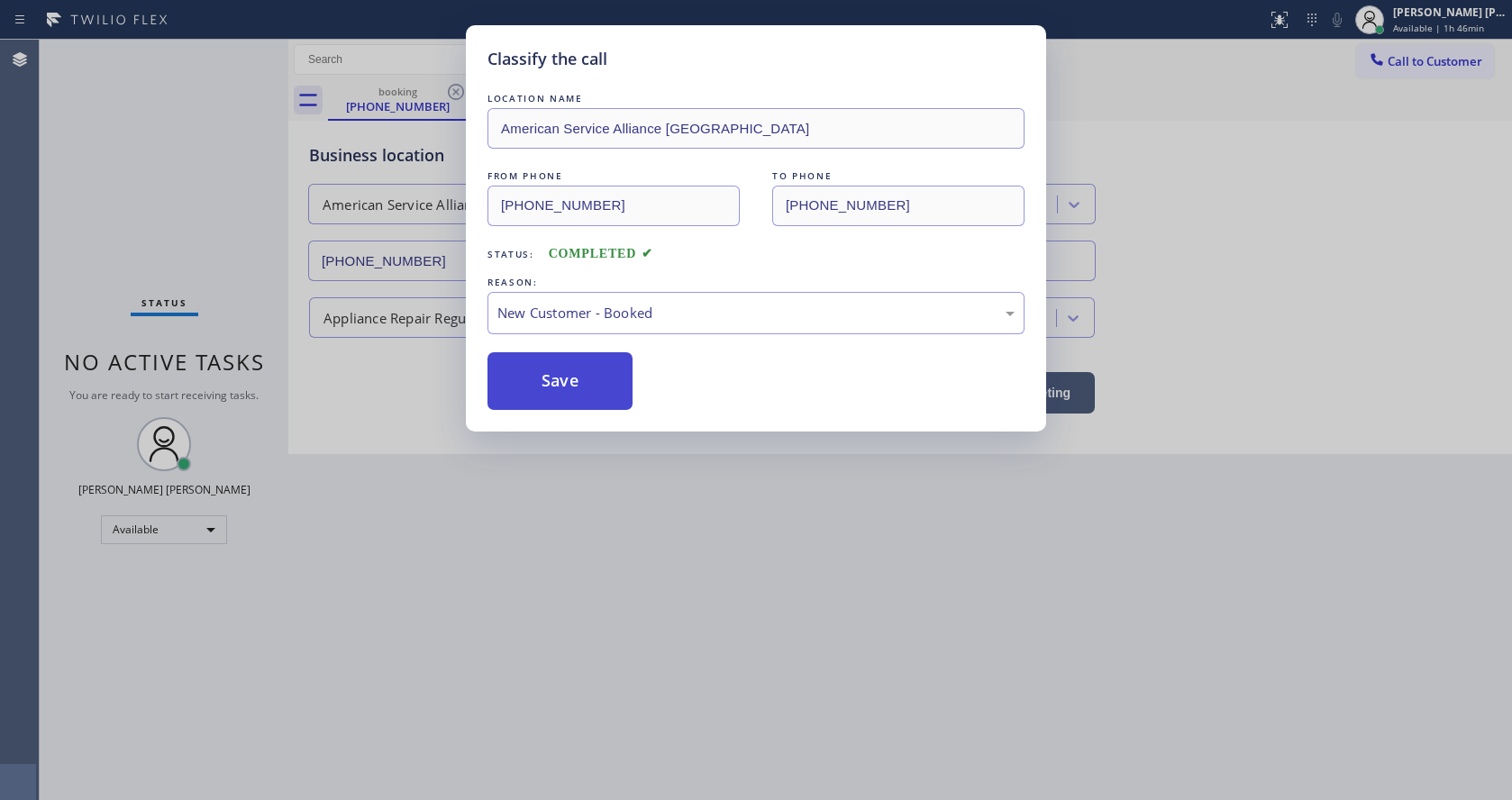
click at [549, 370] on button "Save" at bounding box center [560, 381] width 145 height 58
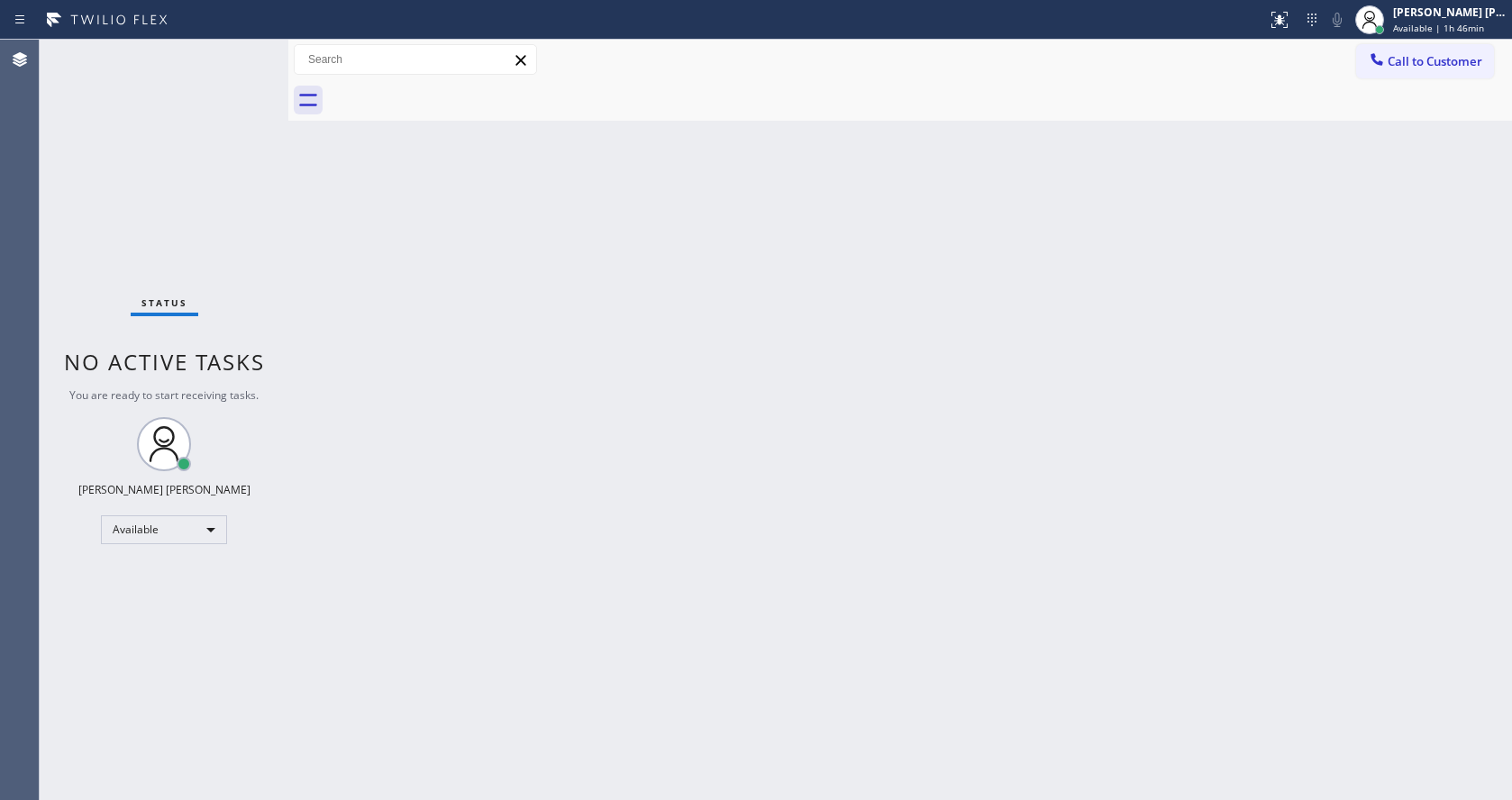
click at [489, 473] on div "Back to Dashboard Change Sender ID Customers Technicians Select a contact Outbo…" at bounding box center [900, 419] width 1223 height 760
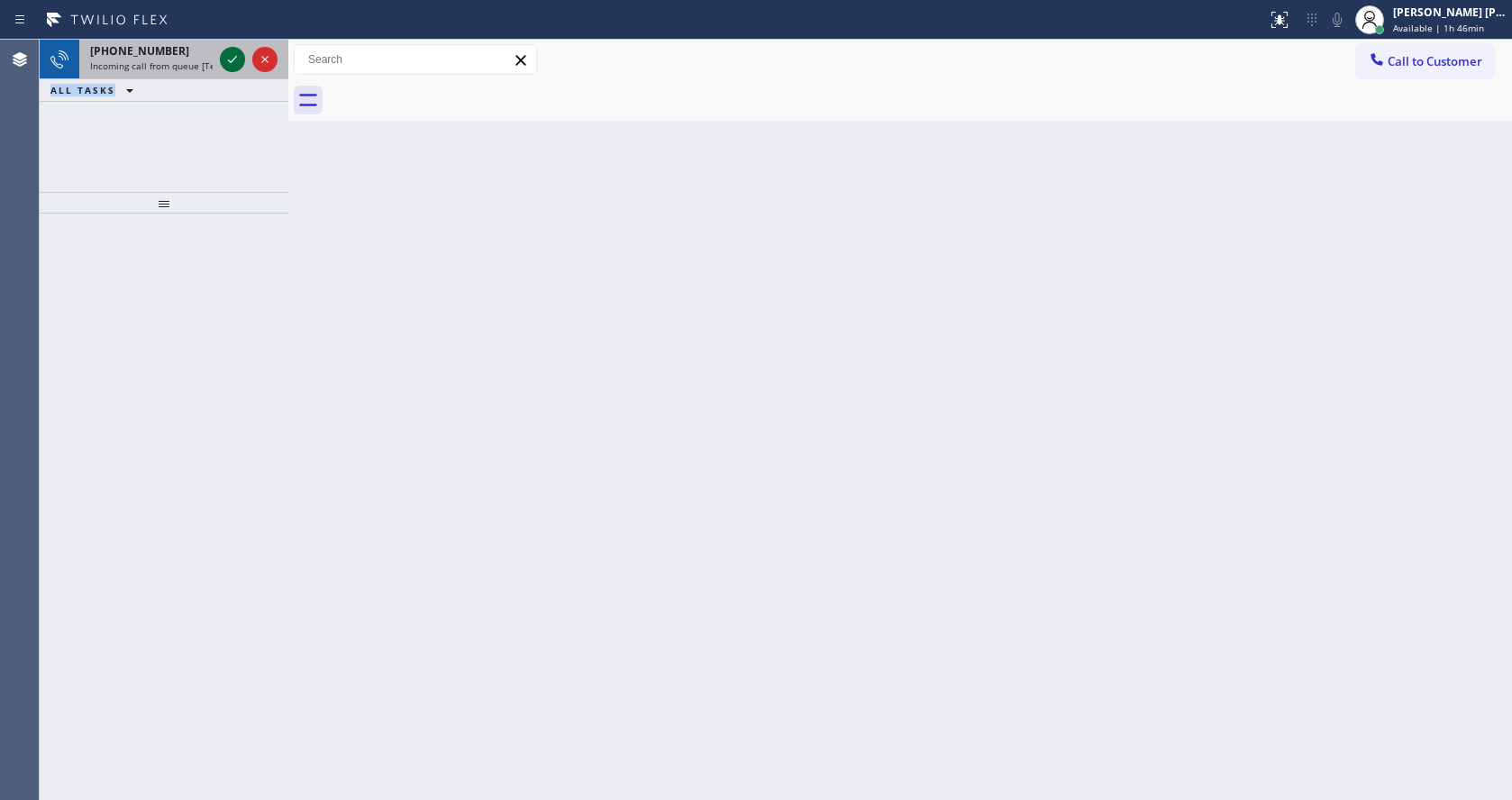
click at [227, 62] on icon at bounding box center [233, 59] width 22 height 22
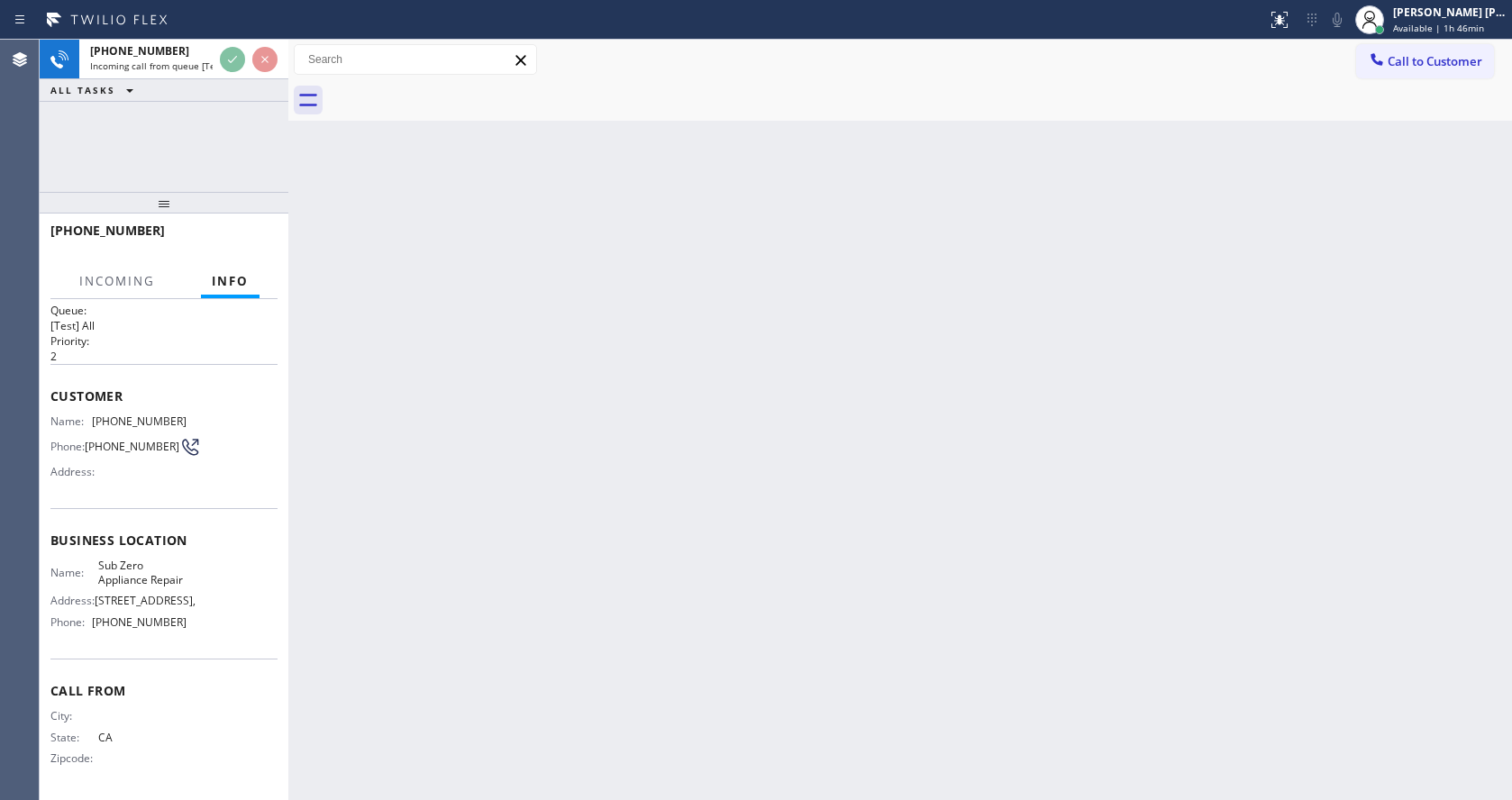
scroll to position [51, 0]
click at [646, 525] on div "Back to Dashboard Change Sender ID Customers Technicians Select a contact Outbo…" at bounding box center [900, 419] width 1223 height 760
click at [508, 647] on div "Back to Dashboard Change Sender ID Customers Technicians Select a contact Outbo…" at bounding box center [900, 419] width 1223 height 760
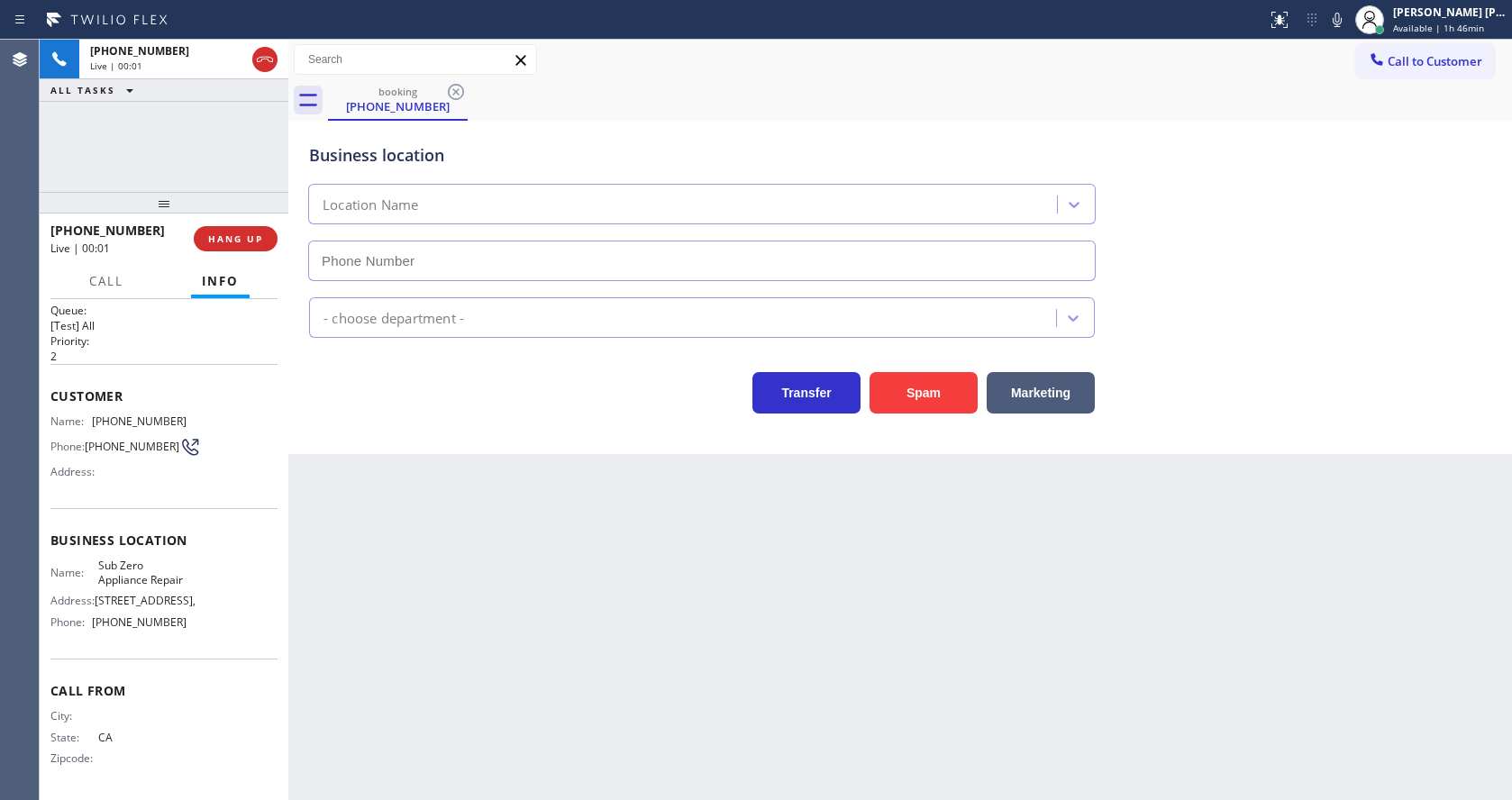
type input "[PHONE_NUMBER]"
click at [536, 642] on div "Back to Dashboard Change Sender ID Customers Technicians Select a contact Outbo…" at bounding box center [900, 419] width 1223 height 760
drag, startPoint x: 371, startPoint y: 667, endPoint x: 410, endPoint y: 790, distance: 129.0
click at [371, 667] on div "Back to Dashboard Change Sender ID Customers Technicians Select a contact Outbo…" at bounding box center [900, 419] width 1223 height 760
drag, startPoint x: 147, startPoint y: 479, endPoint x: 119, endPoint y: 434, distance: 53.0
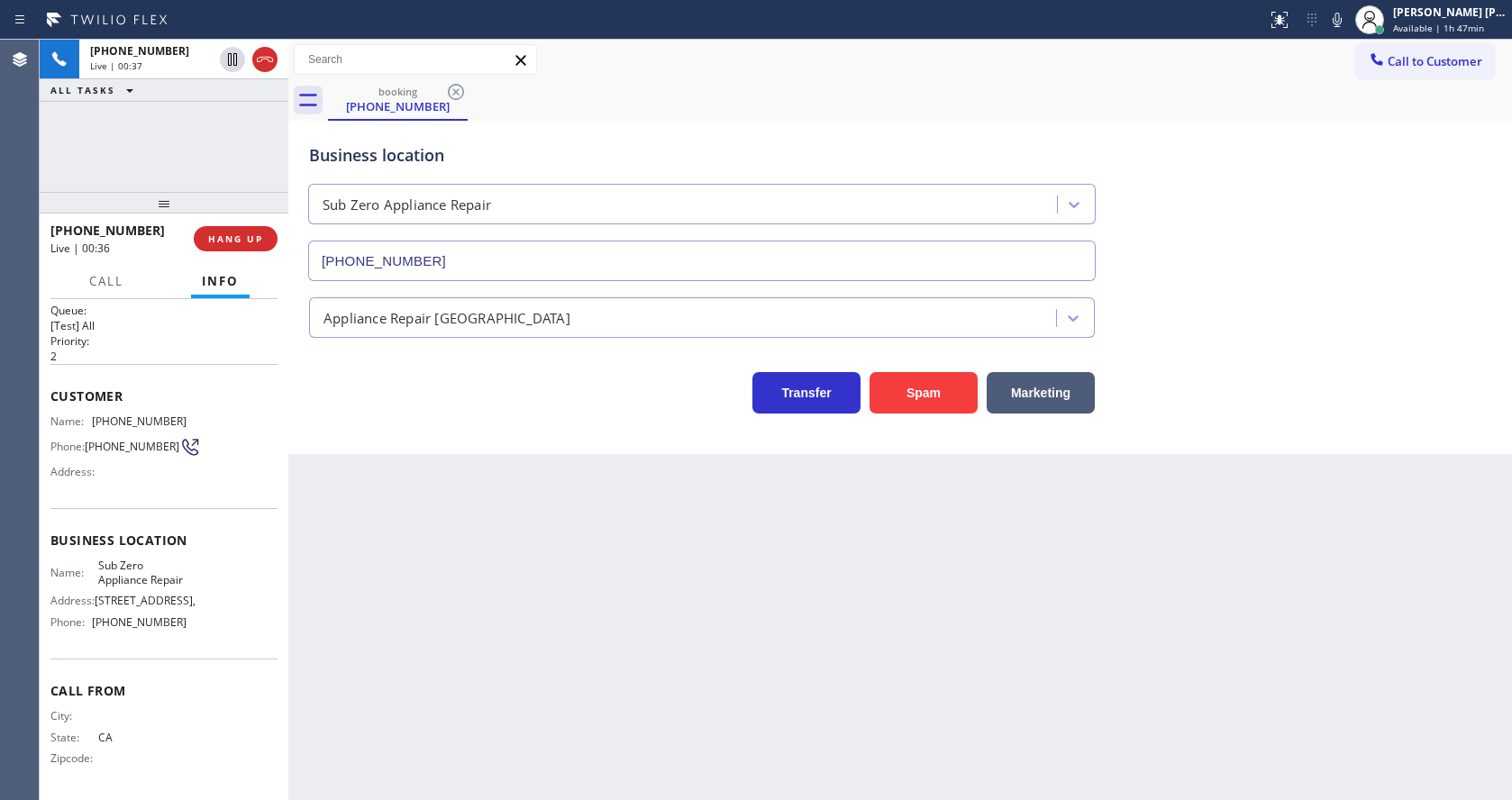
click at [147, 479] on div "Customer Name: [PHONE_NUMBER] Phone: [PHONE_NUMBER] Address:" at bounding box center [163, 437] width 227 height 144
drag, startPoint x: 92, startPoint y: 389, endPoint x: 188, endPoint y: 391, distance: 96.0
click at [188, 415] on div "Name: [PHONE_NUMBER] Phone: [PHONE_NUMBER] Address:" at bounding box center [163, 450] width 227 height 71
click at [490, 595] on div "Back to Dashboard Change Sender ID Customers Technicians Select a contact Outbo…" at bounding box center [900, 419] width 1223 height 760
click at [144, 559] on span "Sub Zero Appliance Repair" at bounding box center [142, 572] width 89 height 28
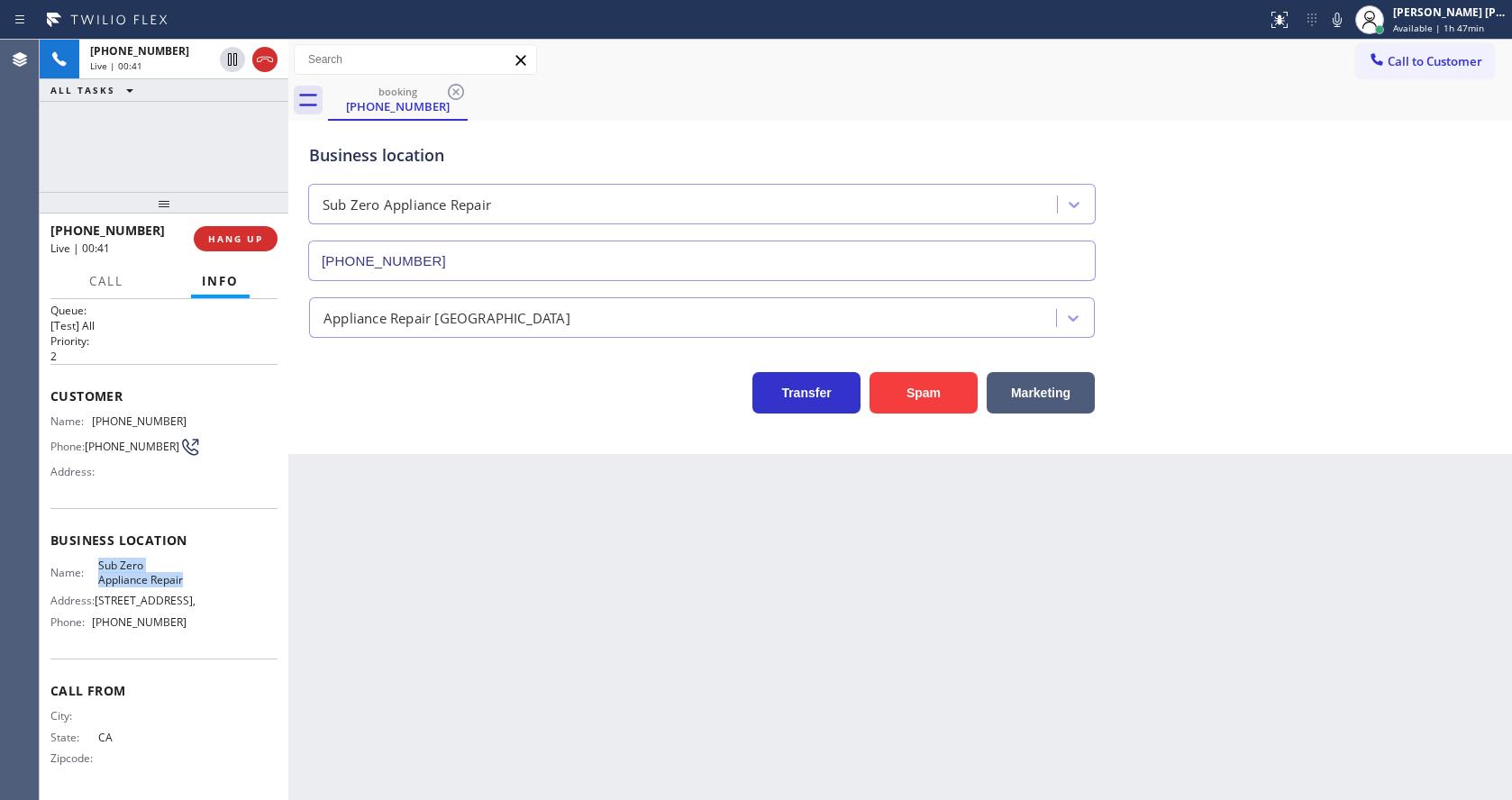
drag, startPoint x: 97, startPoint y: 540, endPoint x: 143, endPoint y: 565, distance: 52.4
click at [143, 565] on span "Sub Zero Appliance Repair" at bounding box center [142, 572] width 89 height 28
drag, startPoint x: 459, startPoint y: 589, endPoint x: 427, endPoint y: 783, distance: 196.6
click at [455, 592] on div "Back to Dashboard Change Sender ID Customers Technicians Select a contact Outbo…" at bounding box center [900, 419] width 1223 height 760
click at [212, 559] on div "Name: Sub Zero Appliance Repair Address: [STREET_ADDRESS], Phone: [PHONE_NUMBER]" at bounding box center [163, 598] width 227 height 78
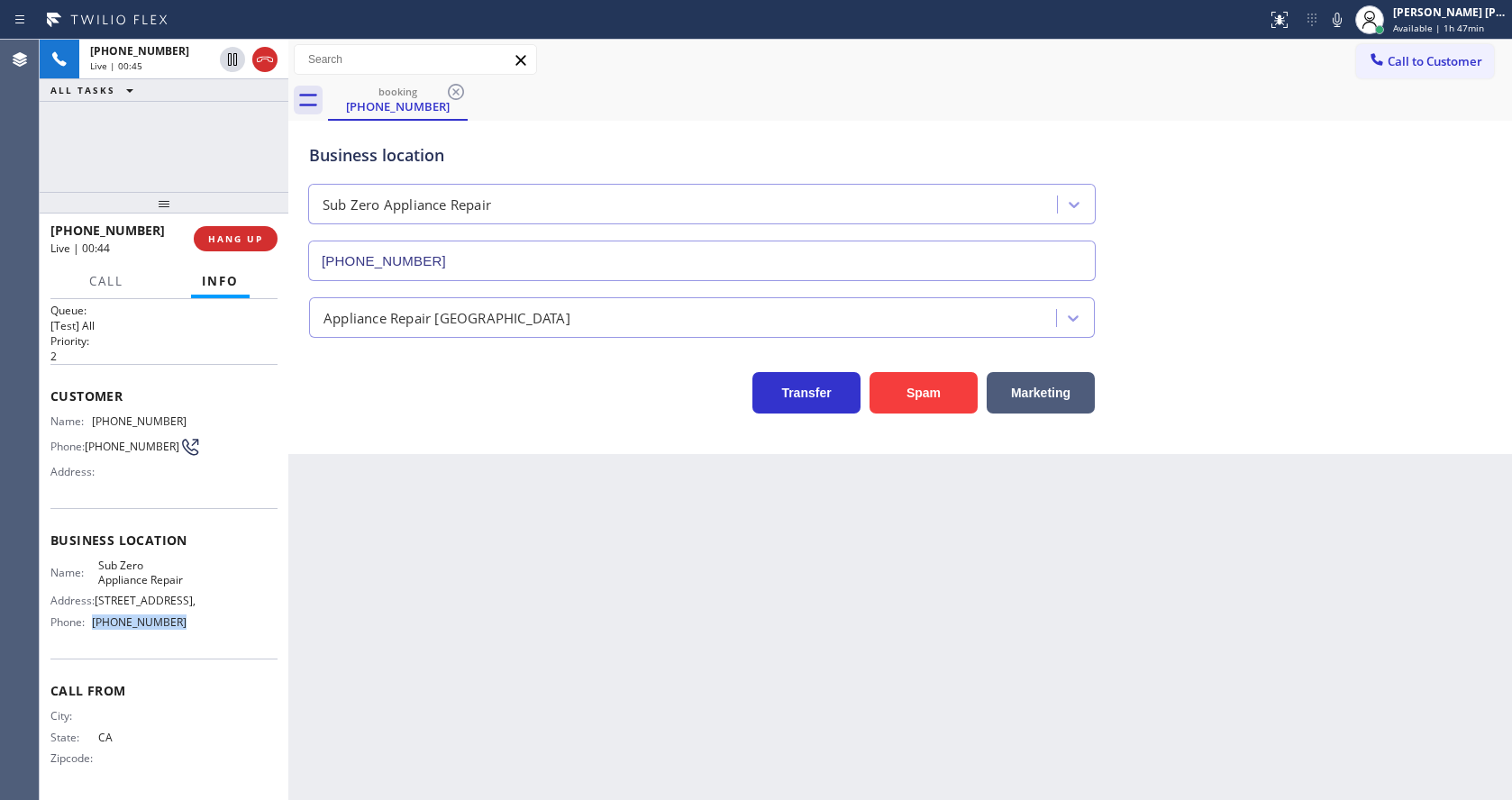
drag, startPoint x: 89, startPoint y: 623, endPoint x: 187, endPoint y: 628, distance: 98.1
click at [187, 628] on div "Name: Sub Zero Appliance Repair Address: [STREET_ADDRESS], Phone: [PHONE_NUMBER]" at bounding box center [163, 598] width 227 height 78
click at [293, 612] on div "Back to Dashboard Change Sender ID Customers Technicians Select a contact Outbo…" at bounding box center [900, 419] width 1223 height 760
drag, startPoint x: 410, startPoint y: 700, endPoint x: 425, endPoint y: 793, distance: 94.2
click at [410, 702] on div "Back to Dashboard Change Sender ID Customers Technicians Select a contact Outbo…" at bounding box center [900, 419] width 1223 height 760
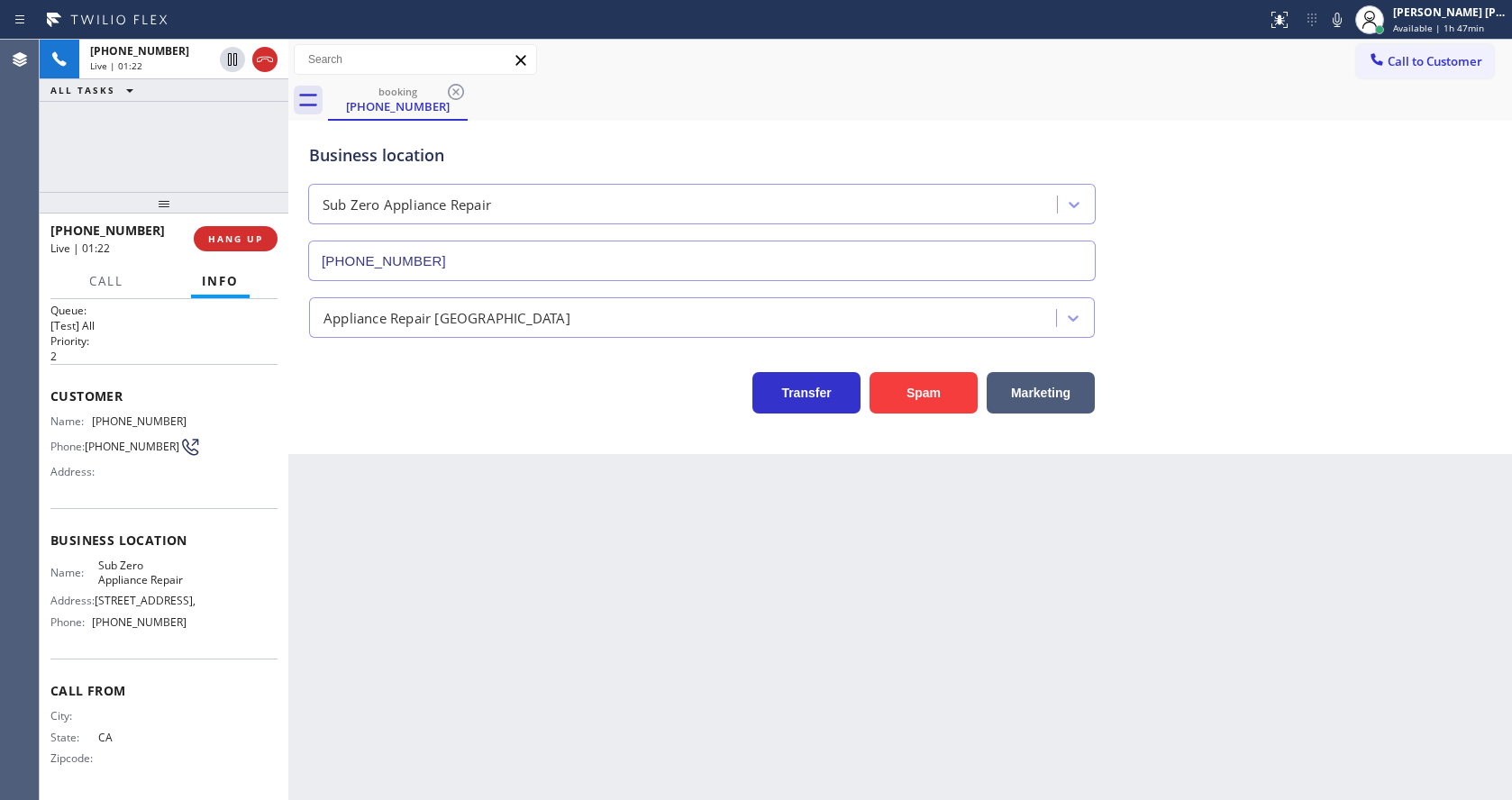
click at [740, 664] on div "Back to Dashboard Change Sender ID Customers Technicians Select a contact Outbo…" at bounding box center [900, 419] width 1223 height 760
click at [446, 653] on div "Back to Dashboard Change Sender ID Customers Technicians Select a contact Outbo…" at bounding box center [900, 419] width 1223 height 760
drag, startPoint x: 916, startPoint y: 609, endPoint x: 1126, endPoint y: 463, distance: 255.8
click at [916, 609] on div "Back to Dashboard Change Sender ID Customers Technicians Select a contact Outbo…" at bounding box center [900, 419] width 1223 height 760
click at [505, 562] on div "Back to Dashboard Change Sender ID Customers Technicians Select a contact Outbo…" at bounding box center [900, 419] width 1223 height 760
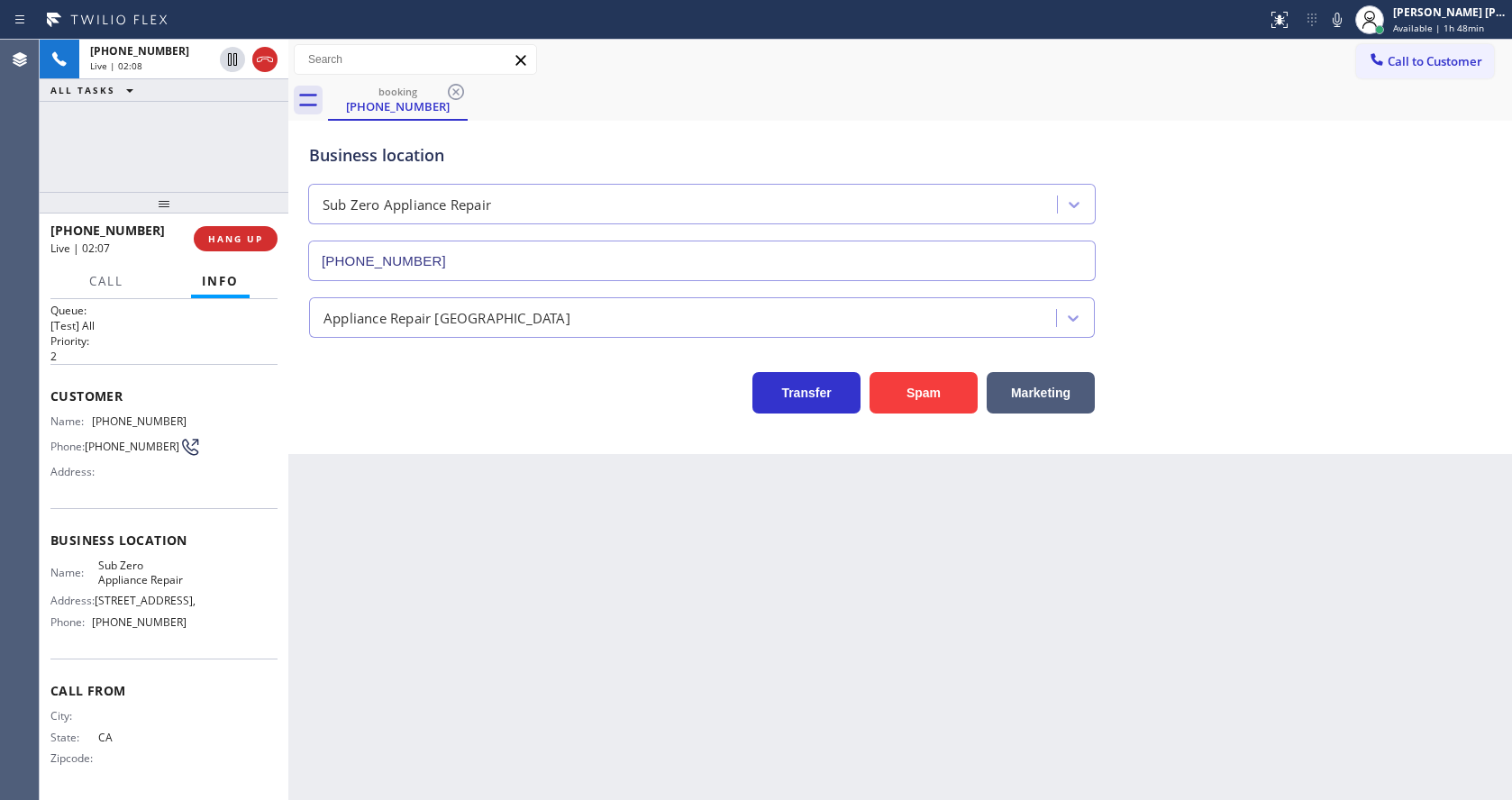
click at [716, 570] on div "Back to Dashboard Change Sender ID Customers Technicians Select a contact Outbo…" at bounding box center [900, 419] width 1223 height 760
click at [482, 570] on div "Back to Dashboard Change Sender ID Customers Technicians Select a contact Outbo…" at bounding box center [900, 419] width 1223 height 760
drag, startPoint x: 426, startPoint y: 748, endPoint x: 417, endPoint y: 783, distance: 36.1
click at [426, 749] on div "Back to Dashboard Change Sender ID Customers Technicians Select a contact Outbo…" at bounding box center [900, 419] width 1223 height 760
click at [414, 799] on div "Back to Dashboard Change Sender ID Customers Technicians Select a contact Outbo…" at bounding box center [900, 419] width 1223 height 760
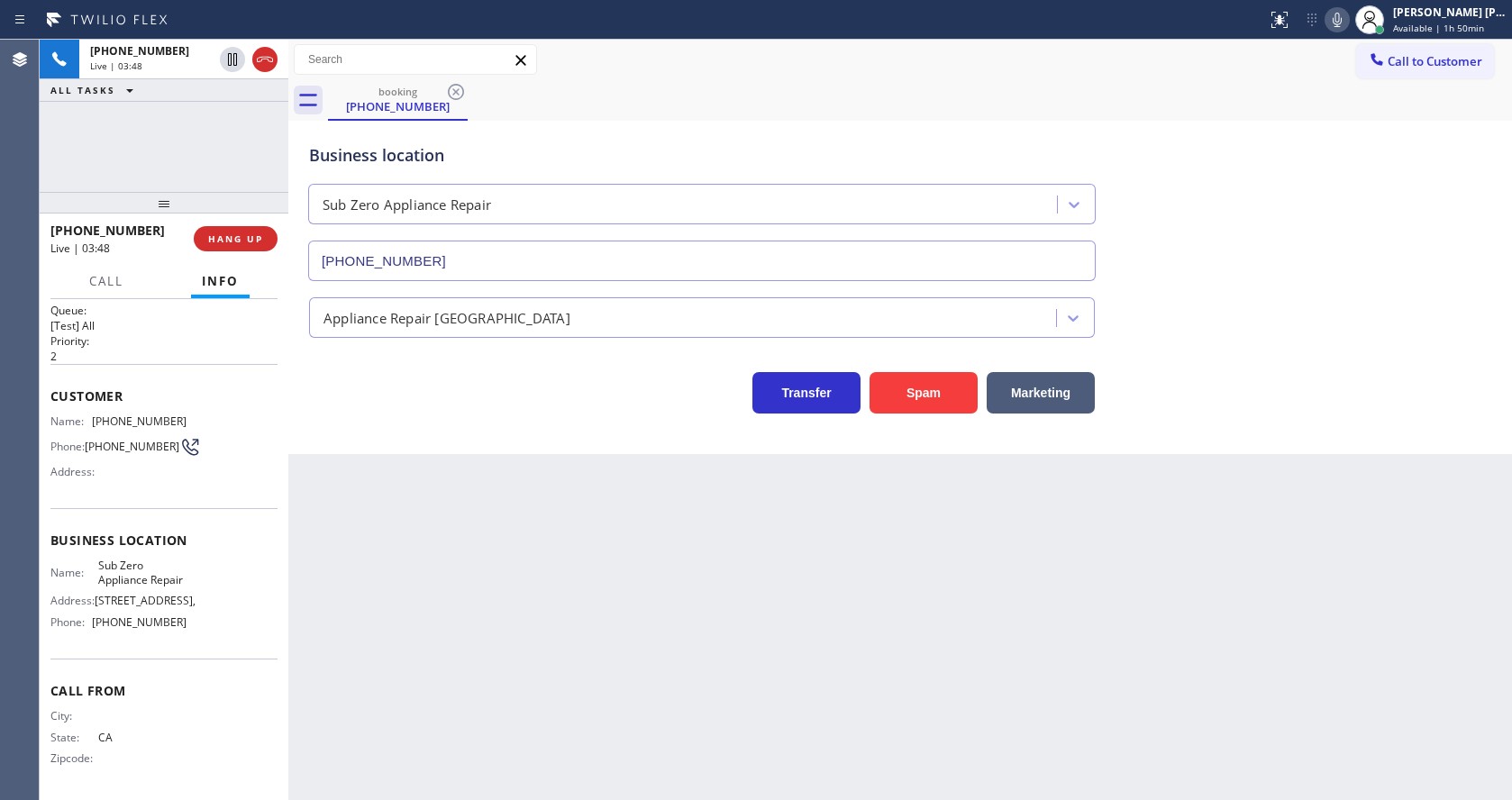
click at [1341, 26] on icon at bounding box center [1336, 19] width 9 height 14
click at [1362, 231] on div "Business location Sub Zero Appliance Repair [PHONE_NUMBER]" at bounding box center [900, 199] width 1189 height 163
click at [496, 600] on div "Back to Dashboard Change Sender ID Customers Technicians Select a contact Outbo…" at bounding box center [900, 419] width 1223 height 760
click at [853, 620] on div "Back to Dashboard Change Sender ID Customers Technicians Select a contact Outbo…" at bounding box center [900, 419] width 1223 height 760
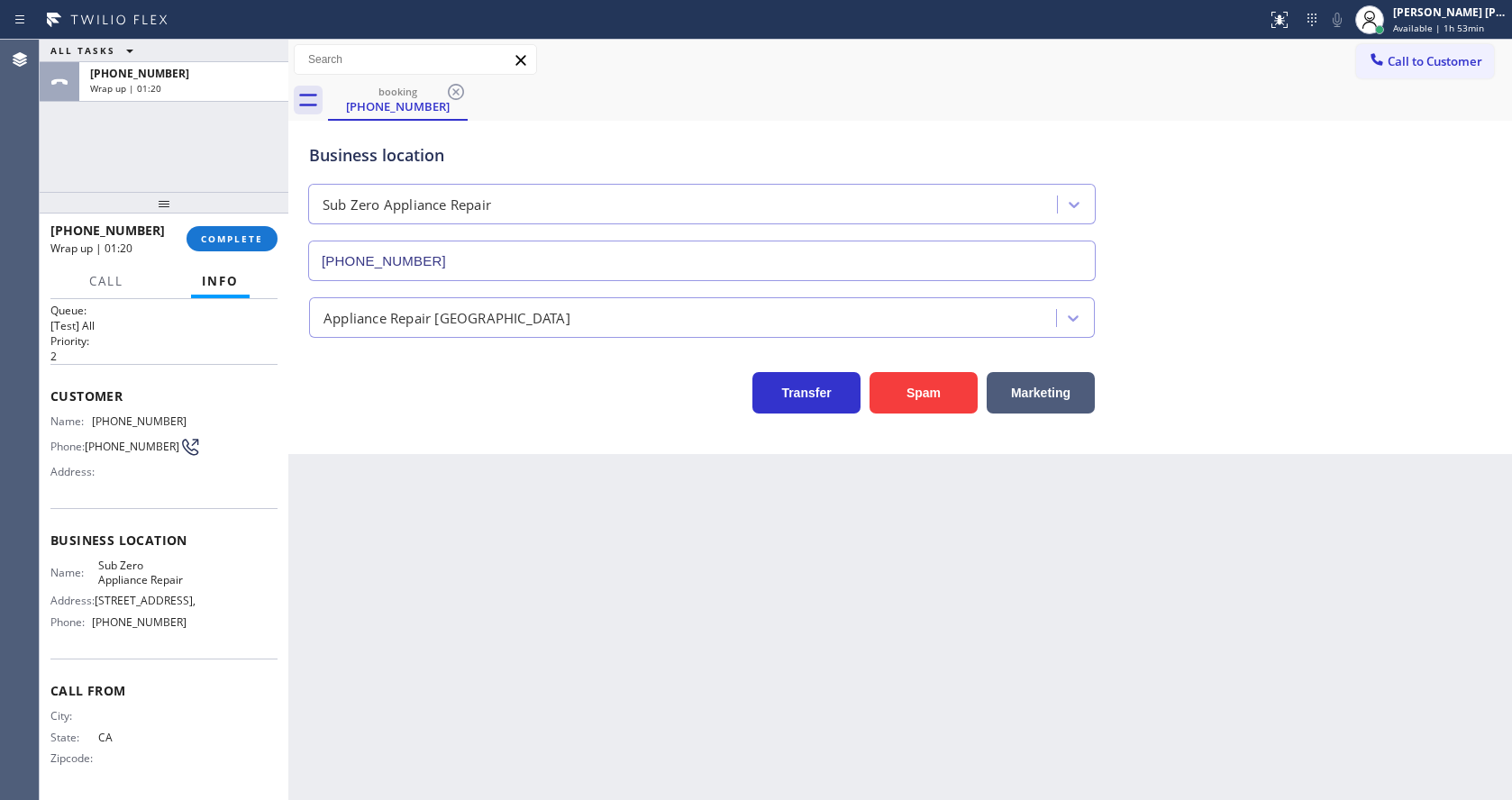
click at [453, 485] on div "Back to Dashboard Change Sender ID Customers Technicians Select a contact Outbo…" at bounding box center [900, 419] width 1223 height 760
click at [604, 457] on div "Back to Dashboard Change Sender ID Customers Technicians Select a contact Outbo…" at bounding box center [900, 419] width 1223 height 760
click at [969, 680] on div "Back to Dashboard Change Sender ID Customers Technicians Select a contact Outbo…" at bounding box center [900, 419] width 1223 height 760
click at [560, 644] on div "Back to Dashboard Change Sender ID Customers Technicians Select a contact Outbo…" at bounding box center [900, 419] width 1223 height 760
drag, startPoint x: 700, startPoint y: 569, endPoint x: 677, endPoint y: 559, distance: 25.1
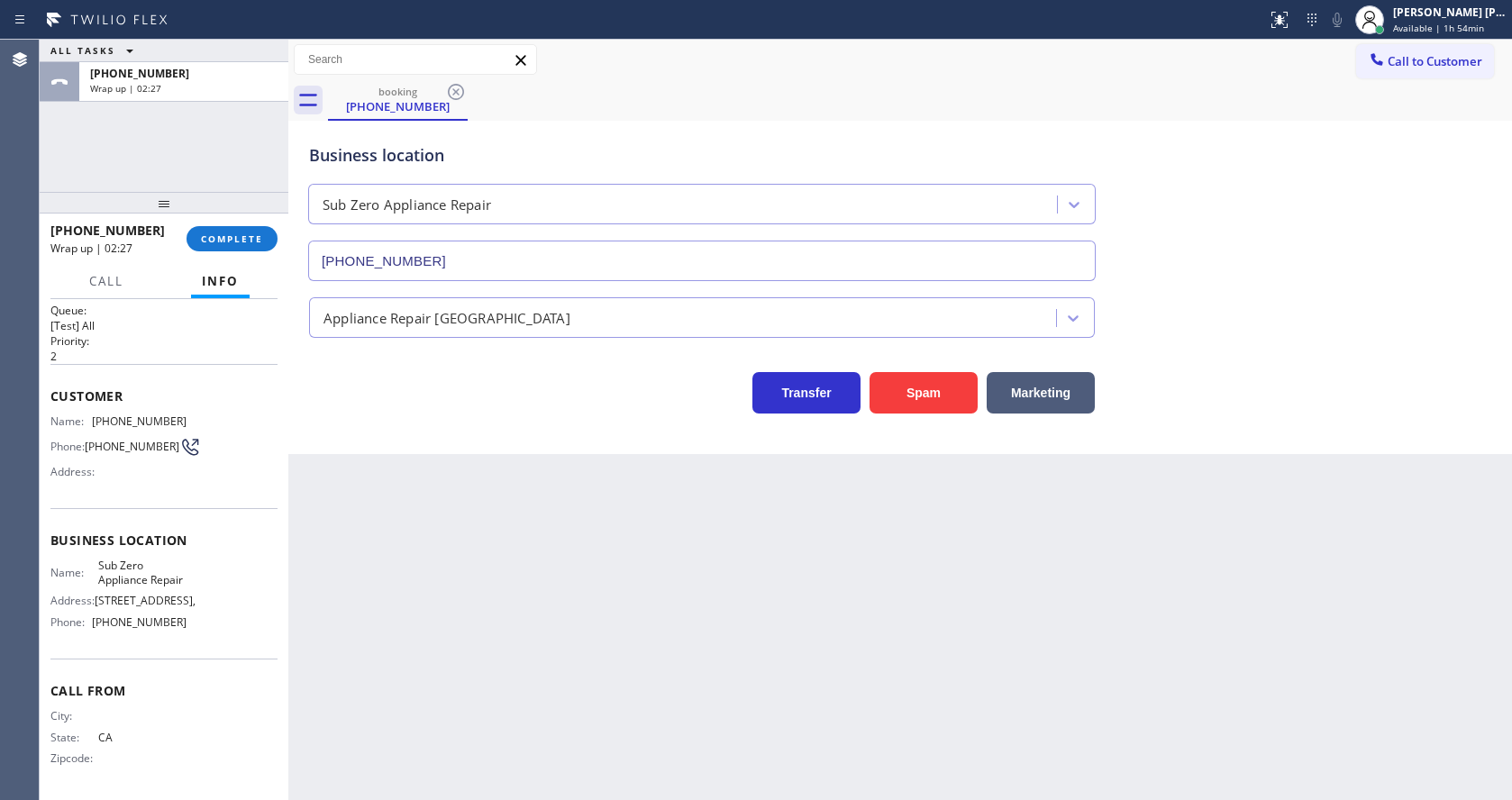
click at [700, 569] on div "Back to Dashboard Change Sender ID Customers Technicians Select a contact Outbo…" at bounding box center [900, 419] width 1223 height 760
click at [700, 569] on div "Back to Dashboard Change Sender ID Customers Technicians Select a contact Outbo…" at bounding box center [900, 419] width 1223 height 760
click at [213, 245] on button "COMPLETE" at bounding box center [232, 238] width 91 height 26
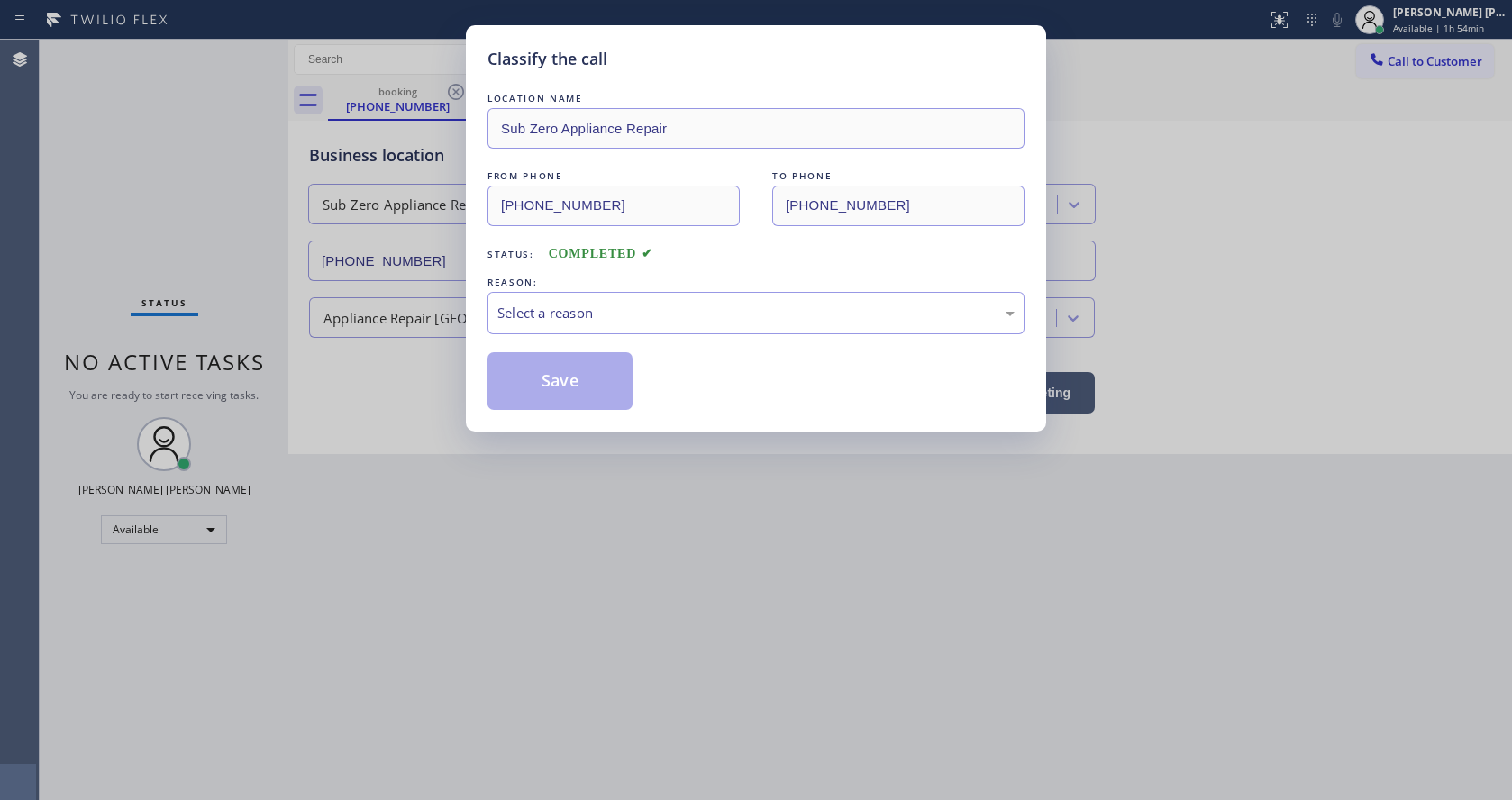
drag, startPoint x: 734, startPoint y: 600, endPoint x: 716, endPoint y: 499, distance: 102.6
click at [734, 600] on div "Classify the call LOCATION NAME Sub Zero Appliance Repair FROM PHONE [PHONE_NUM…" at bounding box center [756, 400] width 1512 height 800
click at [612, 319] on div "Select a reason" at bounding box center [756, 313] width 517 height 21
click at [529, 387] on button "Save" at bounding box center [560, 381] width 145 height 58
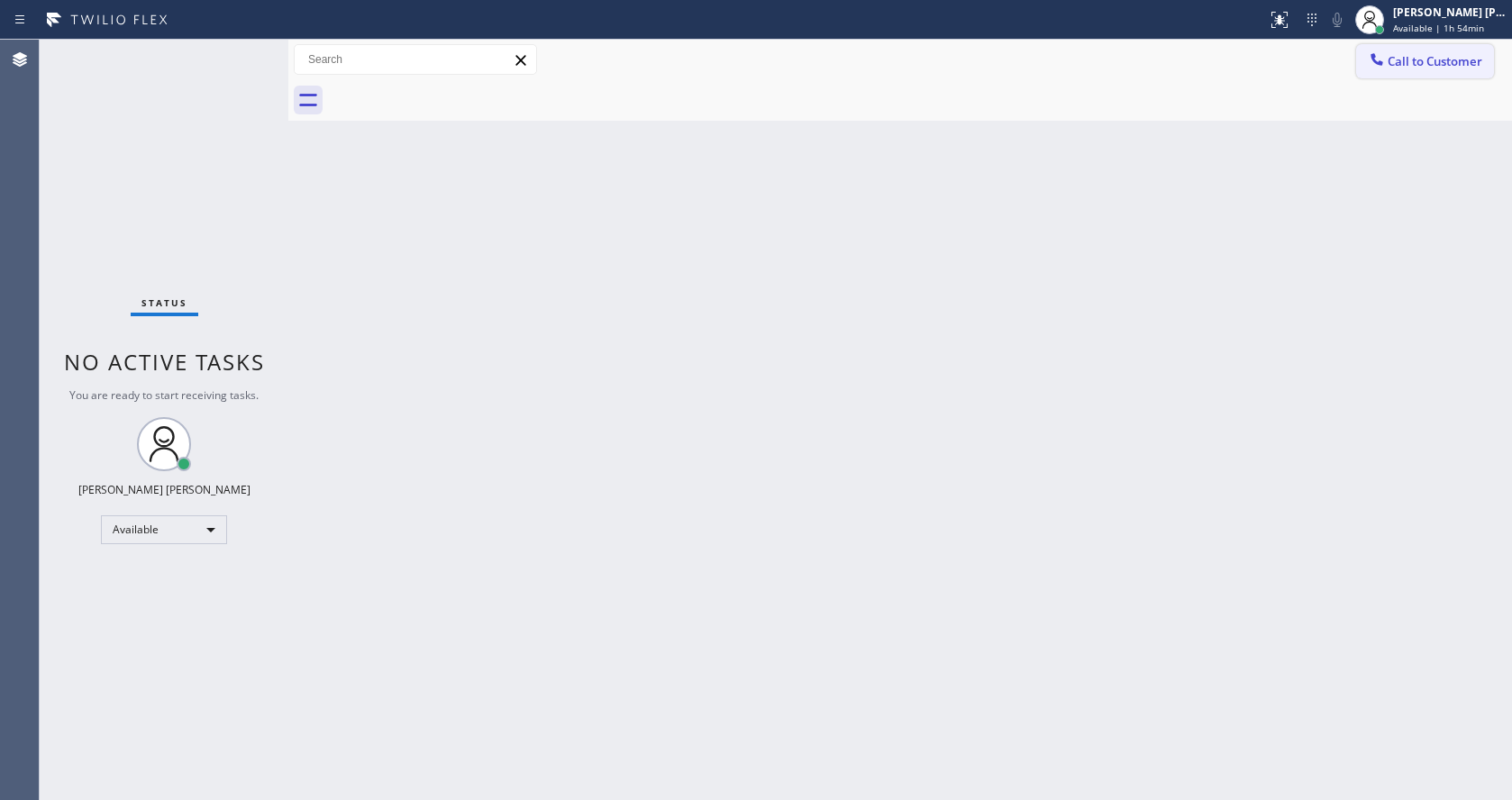
click at [1420, 62] on span "Call to Customer" at bounding box center [1435, 61] width 95 height 16
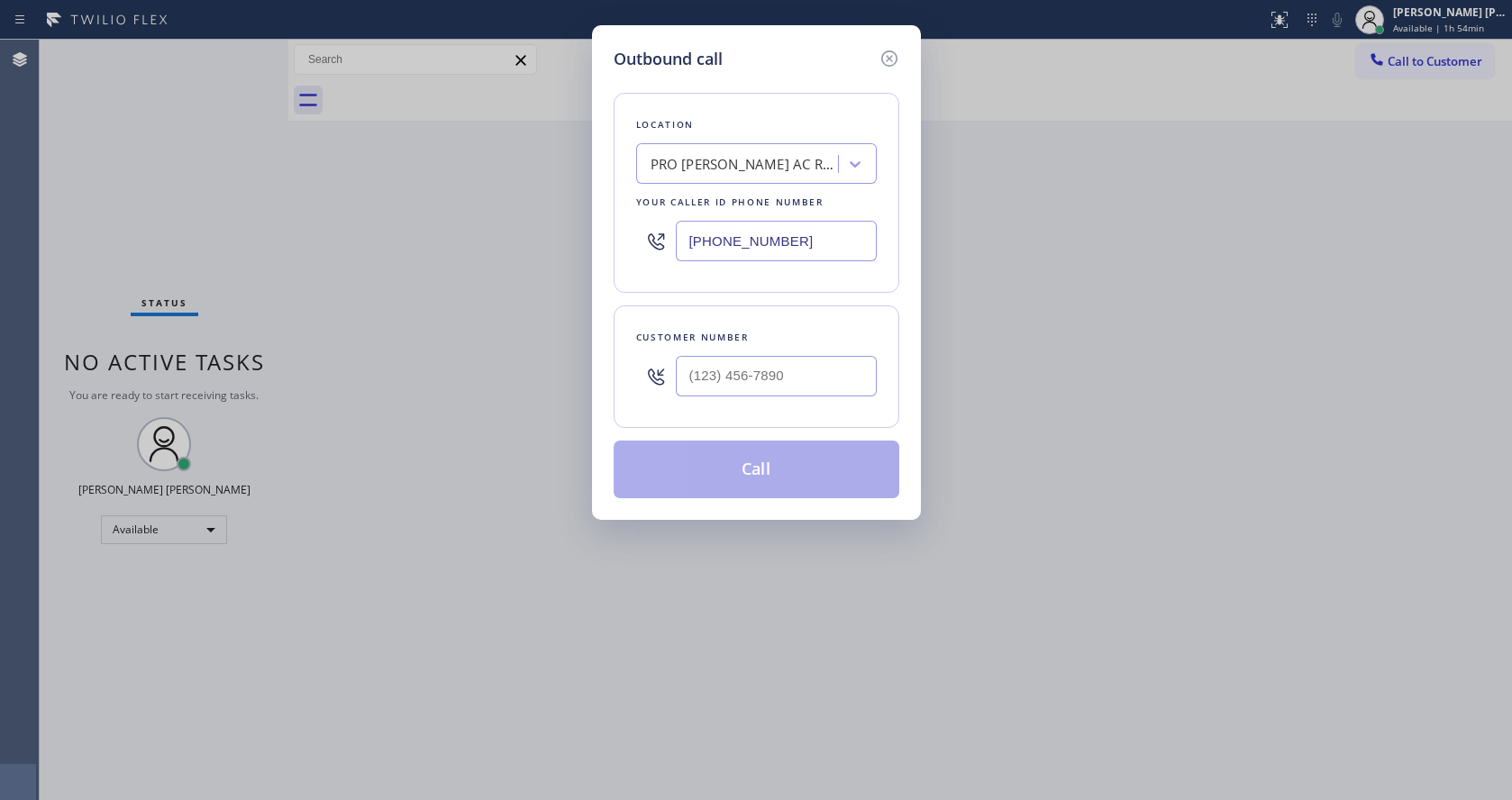
click at [713, 240] on input "[PHONE_NUMBER]" at bounding box center [776, 241] width 201 height 41
paste input "855) 340-1313"
type input "[PHONE_NUMBER]"
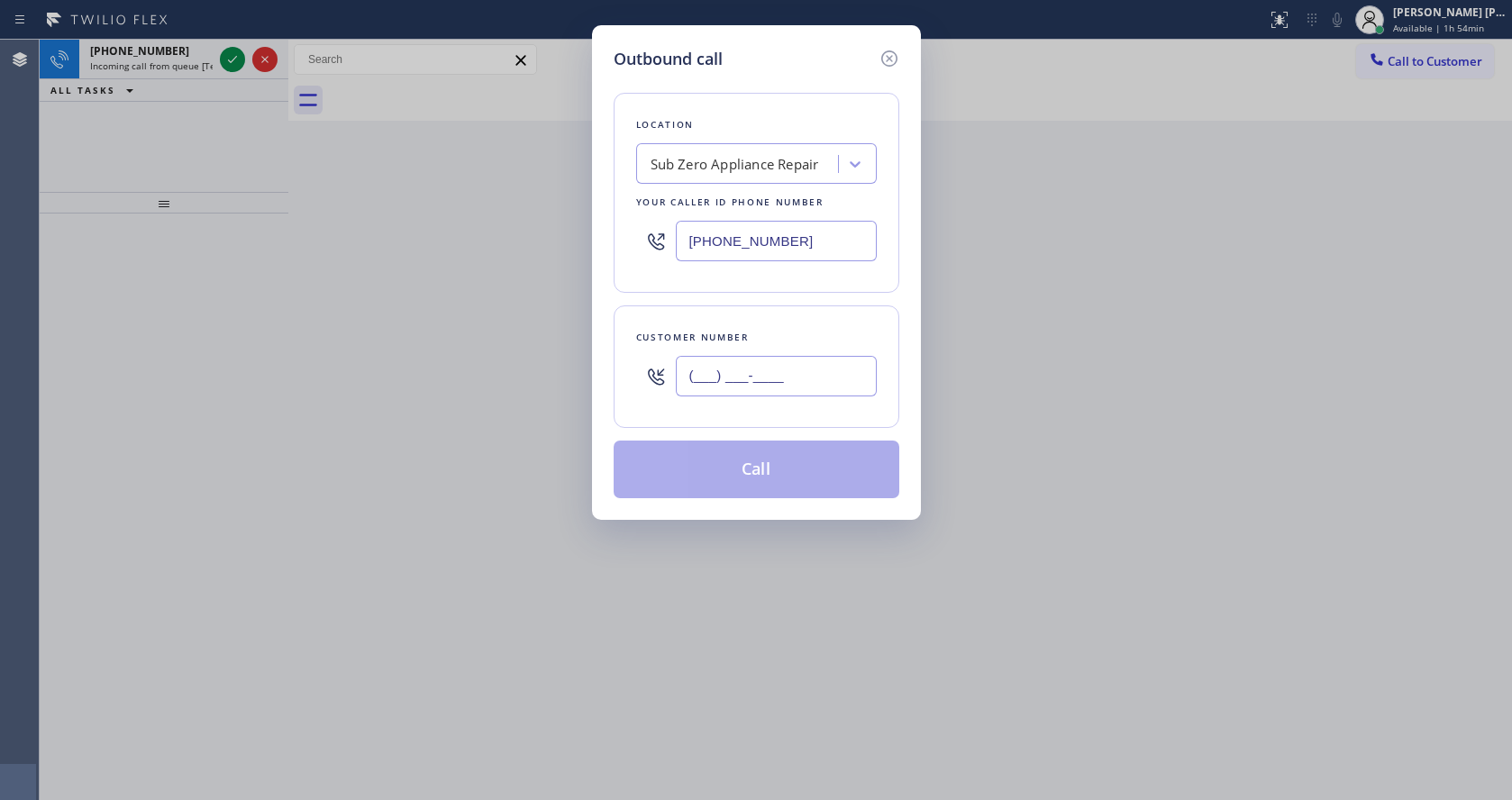
click at [744, 383] on input "(___) ___-____" at bounding box center [776, 376] width 201 height 41
paste input "661) 486-9231"
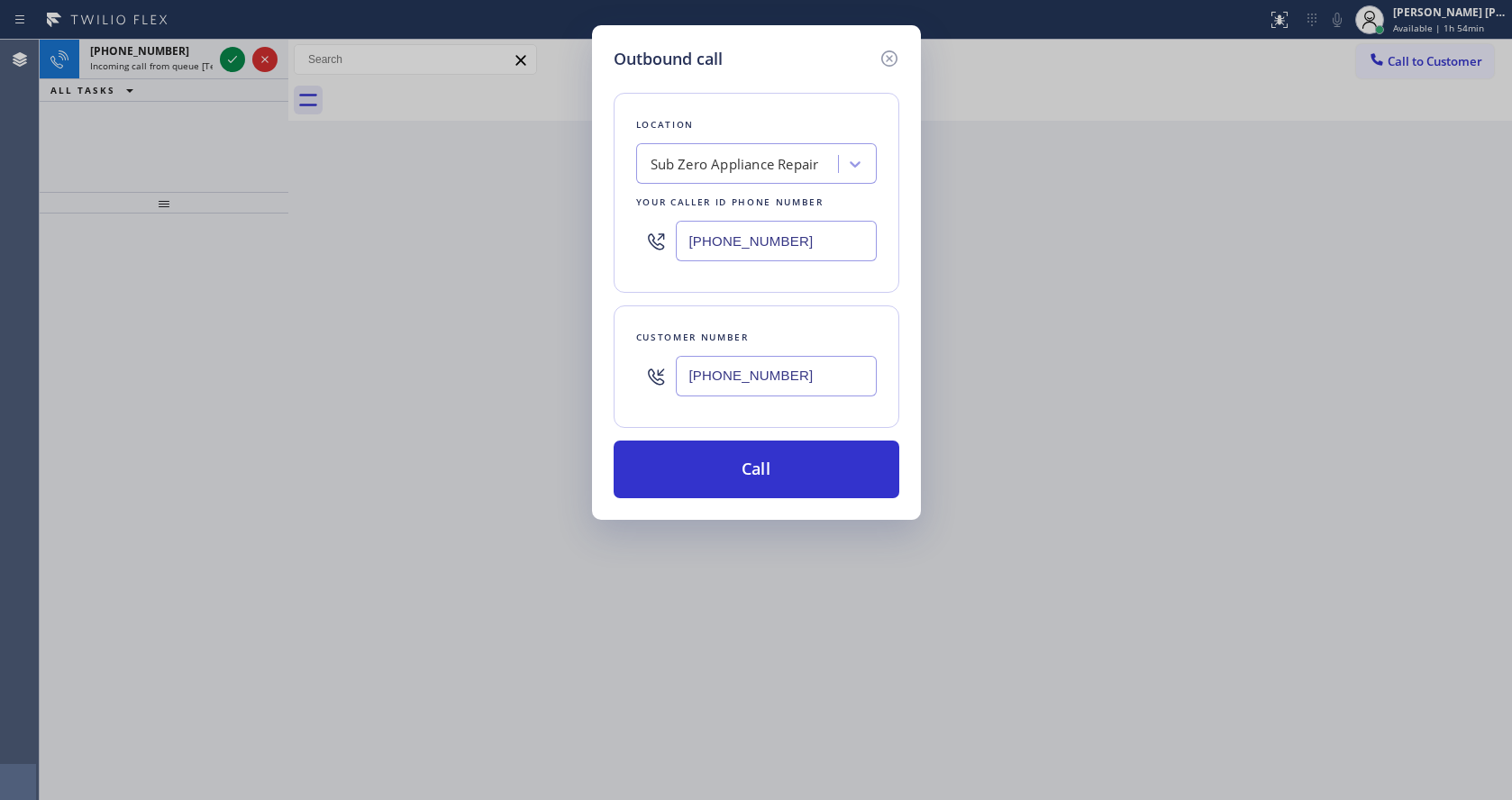
type input "[PHONE_NUMBER]"
click at [775, 328] on div "Customer number" at bounding box center [756, 338] width 240 height 19
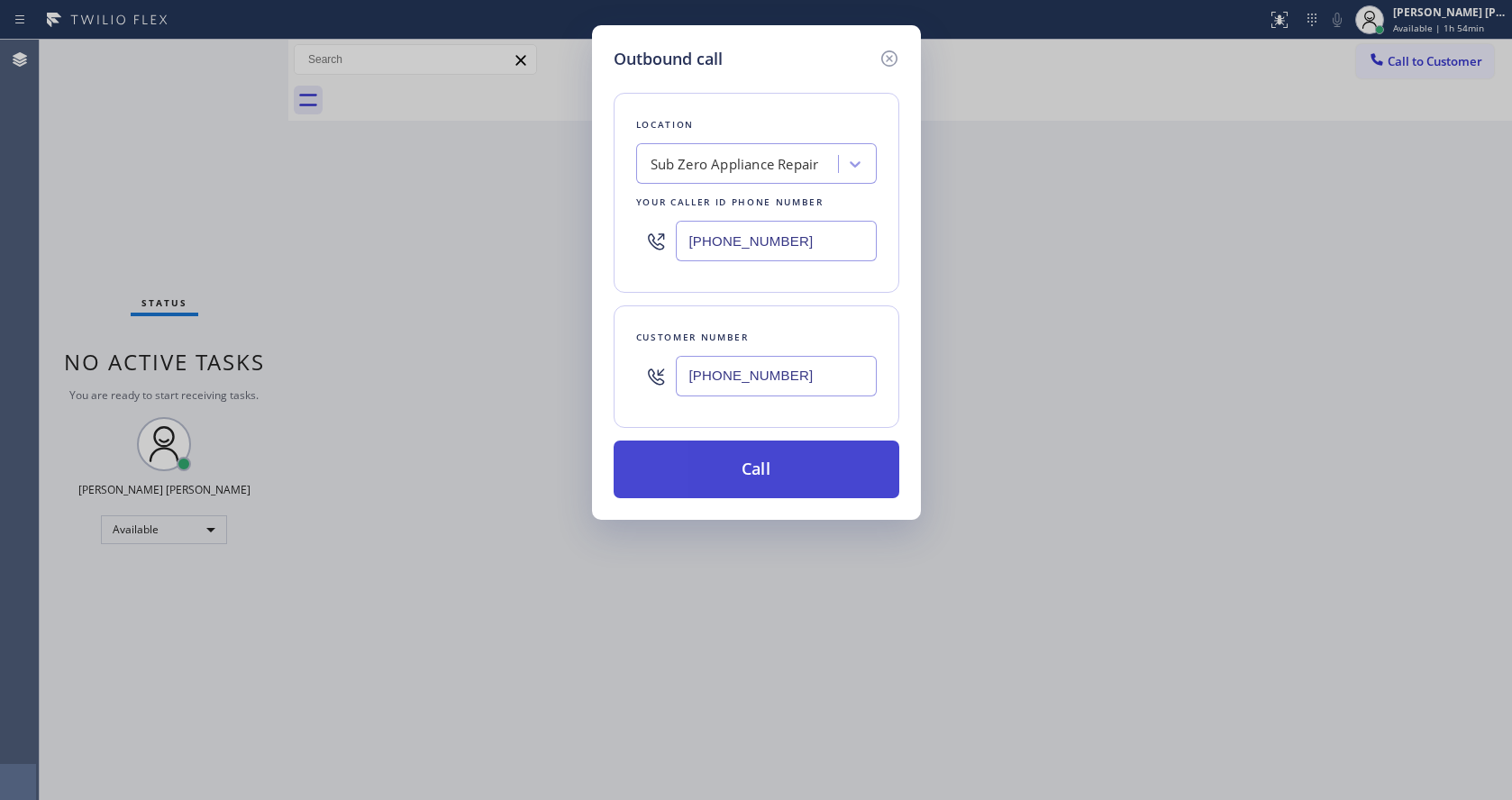
click at [784, 466] on button "Call" at bounding box center [756, 469] width 286 height 58
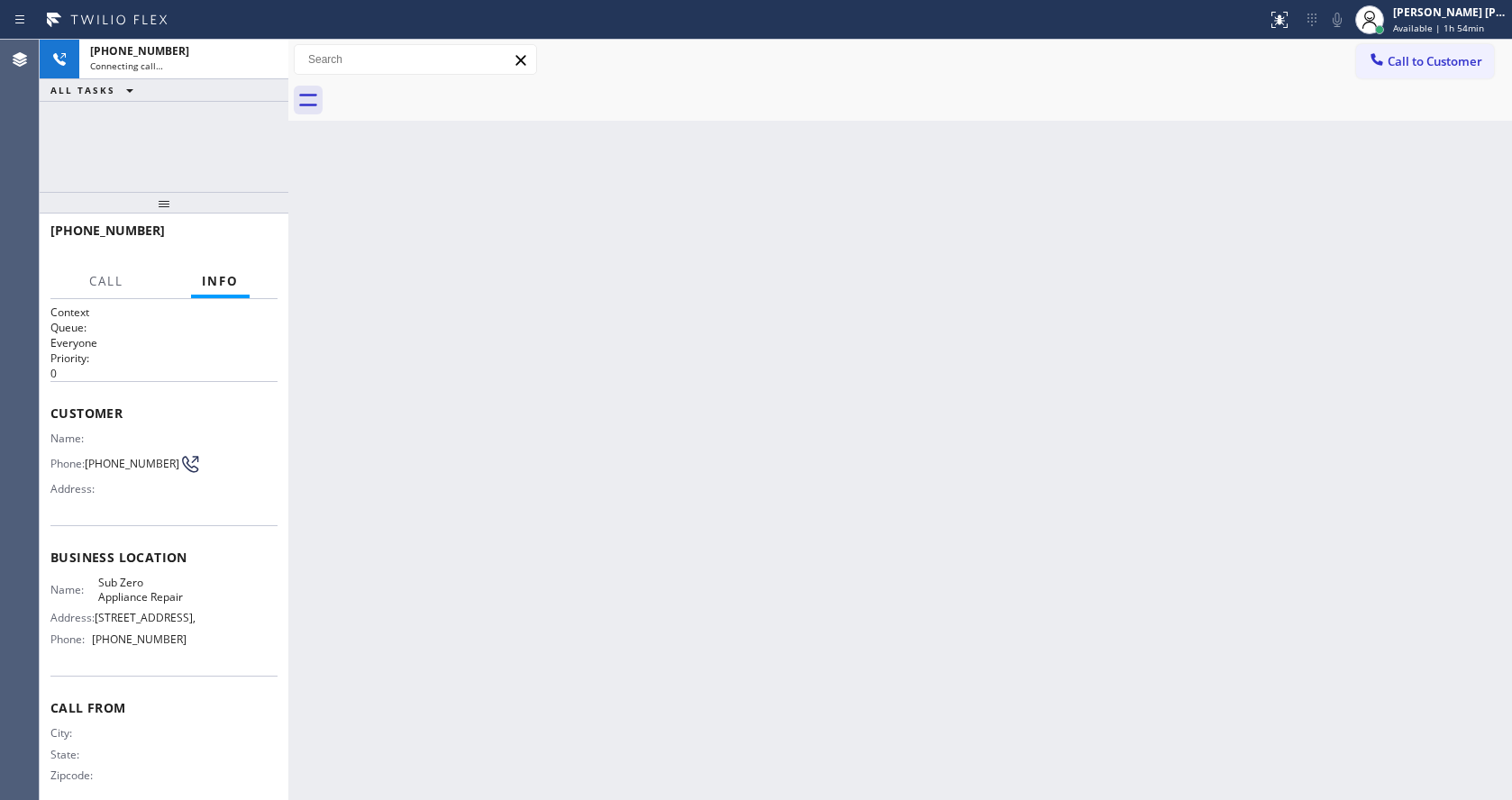
click at [616, 461] on div "Back to Dashboard Change Sender ID Customers Technicians Select a contact Outbo…" at bounding box center [900, 419] width 1223 height 760
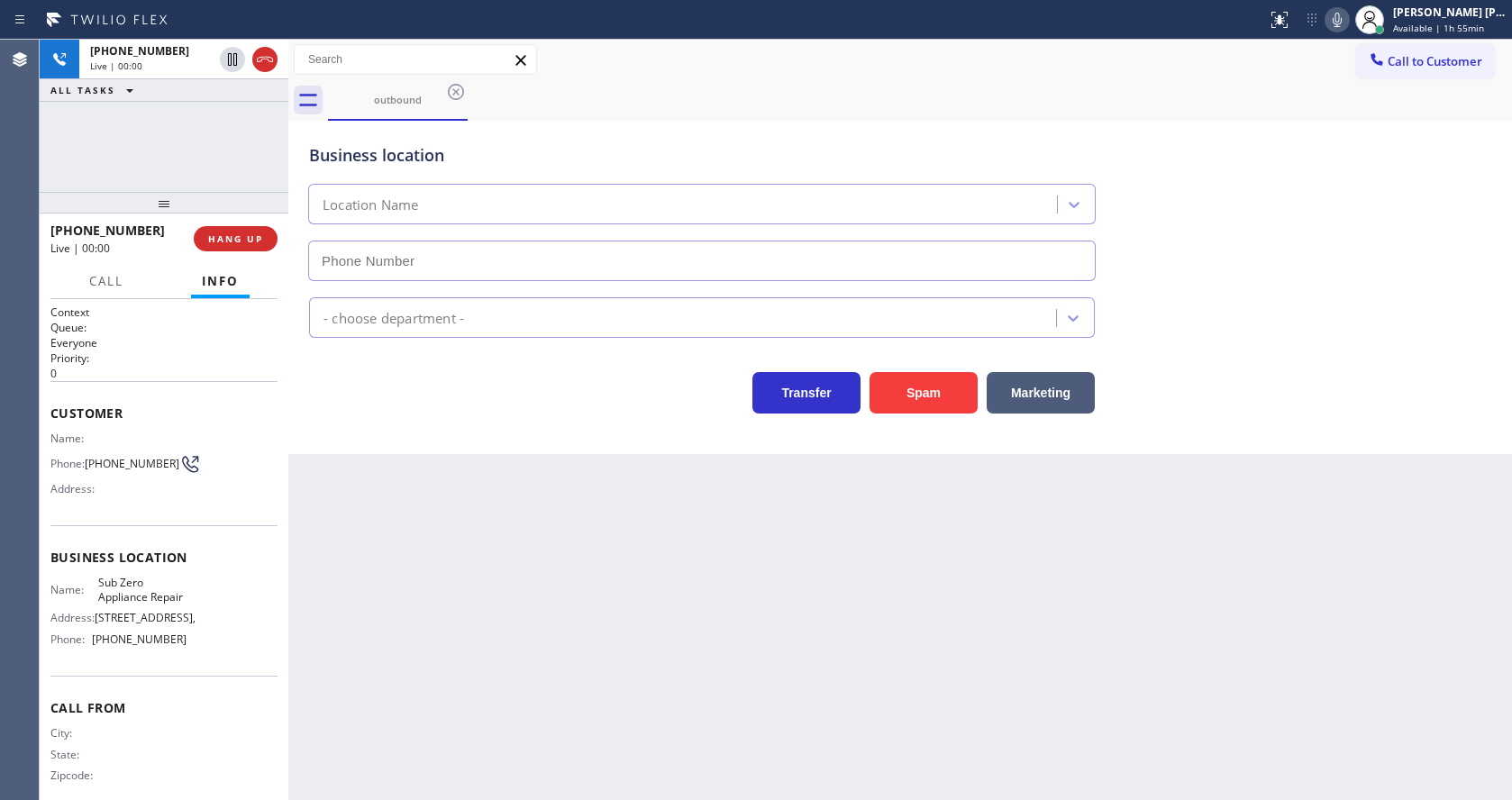
type input "[PHONE_NUMBER]"
click at [221, 235] on span "HANG UP" at bounding box center [235, 238] width 55 height 12
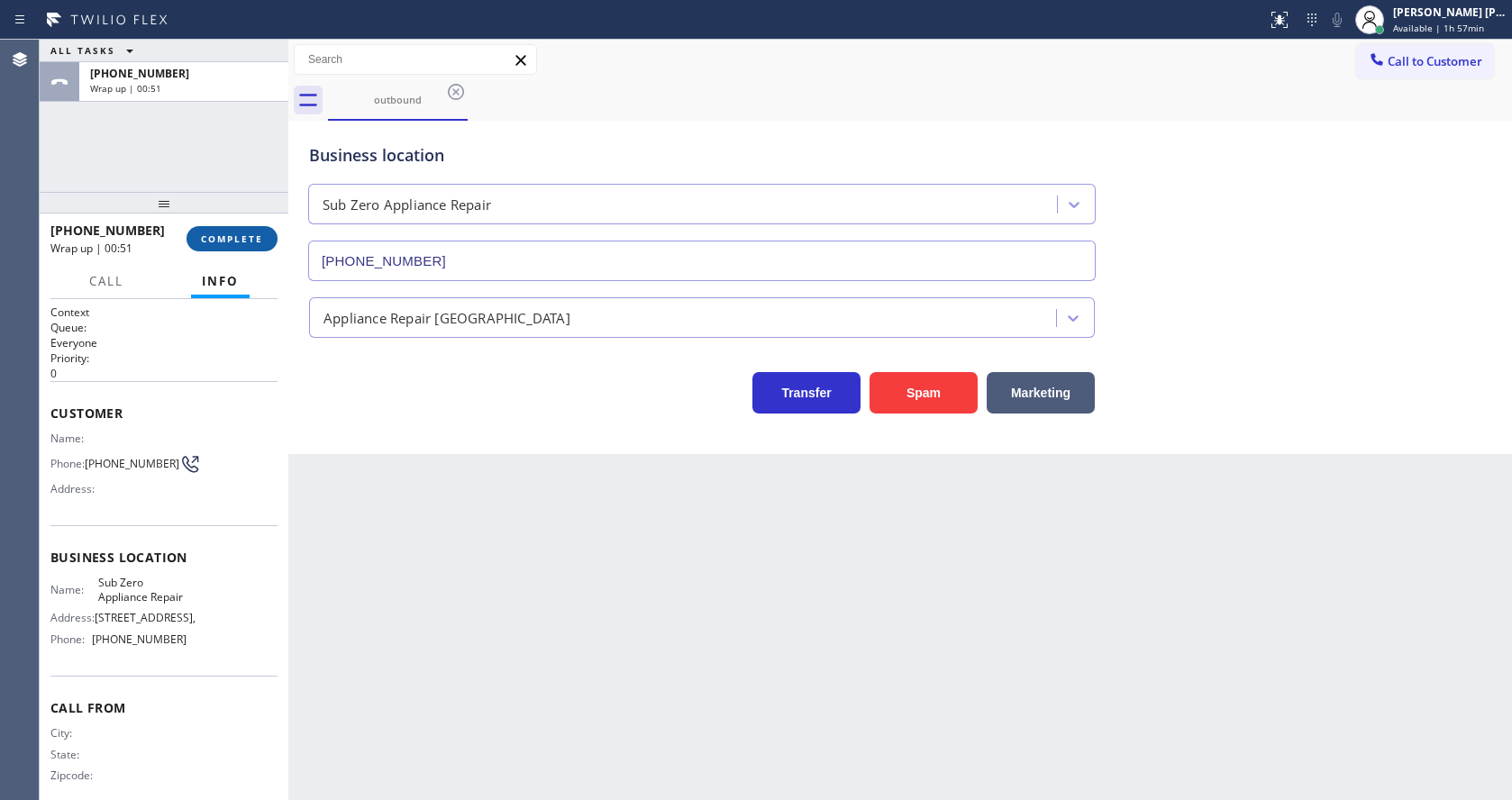
click at [217, 227] on button "COMPLETE" at bounding box center [232, 238] width 91 height 26
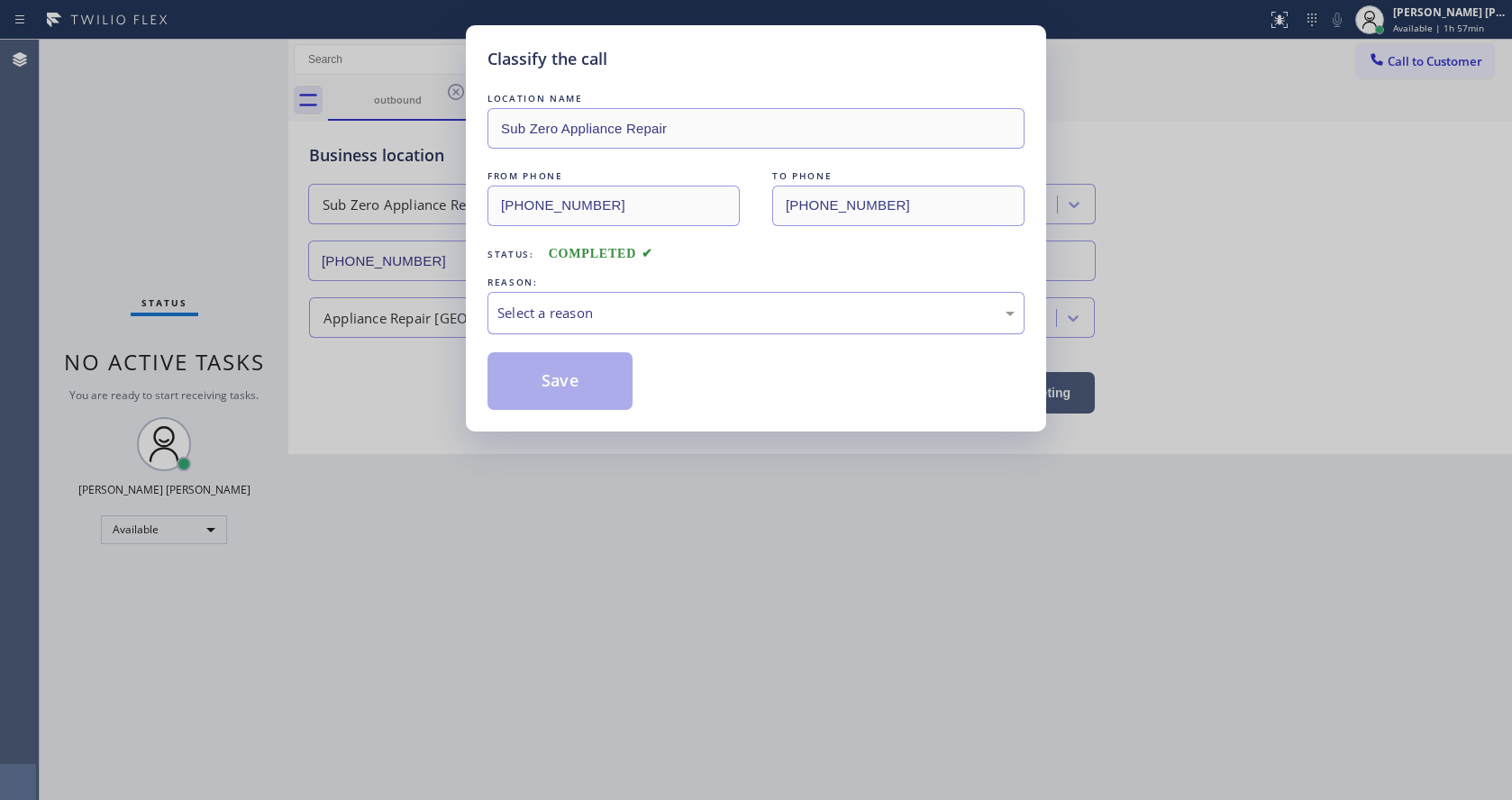
click at [536, 328] on div "Select a reason" at bounding box center [756, 313] width 537 height 43
click at [543, 375] on button "Save" at bounding box center [560, 381] width 145 height 58
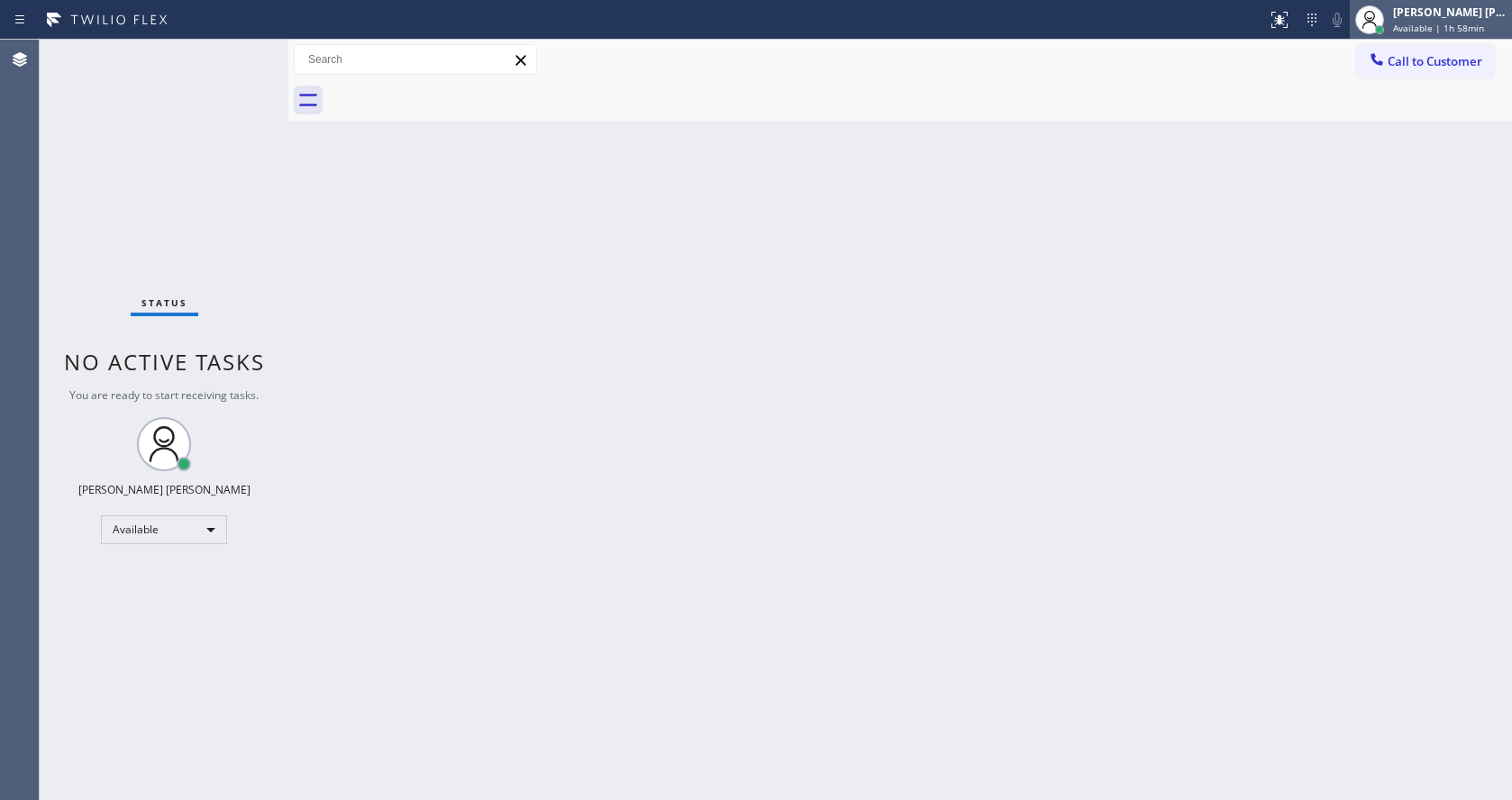
click at [1459, 17] on div "[PERSON_NAME] [PERSON_NAME]" at bounding box center [1450, 12] width 114 height 15
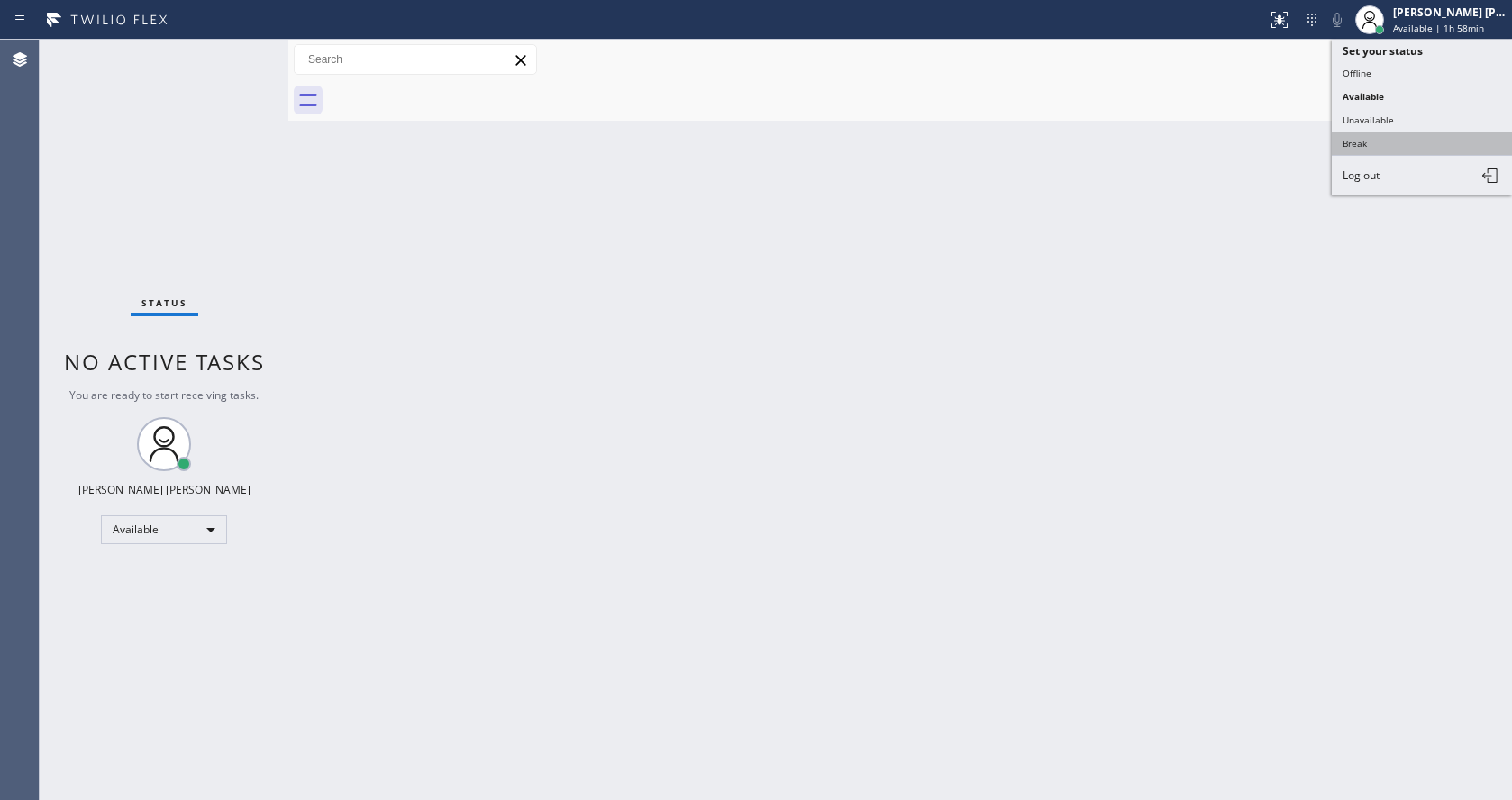
click at [1370, 148] on button "Break" at bounding box center [1422, 143] width 180 height 24
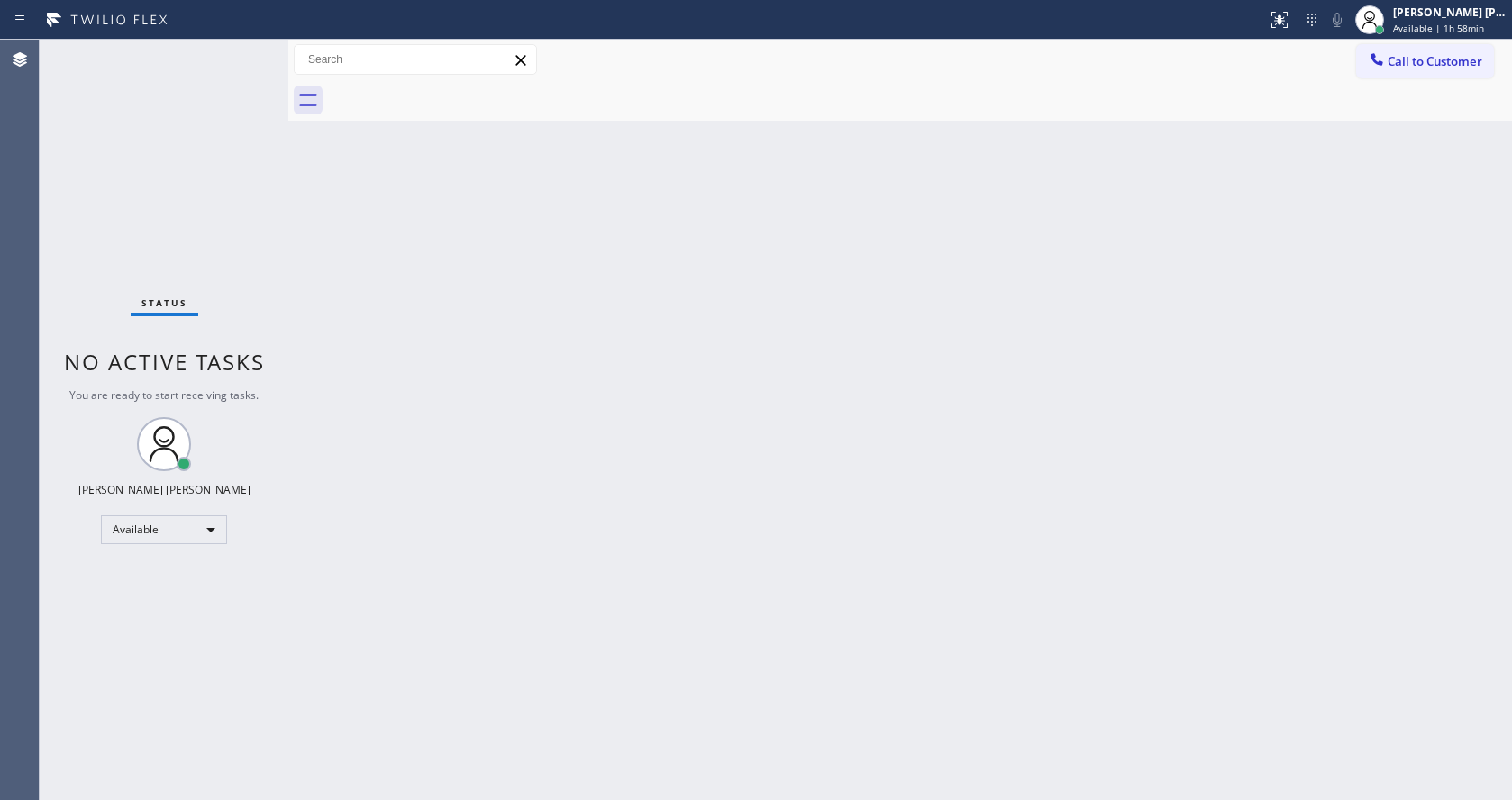
click at [556, 588] on div "Back to Dashboard Change Sender ID Customers Technicians Select a contact Outbo…" at bounding box center [900, 419] width 1223 height 760
drag, startPoint x: 457, startPoint y: 283, endPoint x: 440, endPoint y: 270, distance: 21.4
click at [457, 283] on div "Back to Dashboard Change Sender ID Customers Technicians Select a contact Outbo…" at bounding box center [900, 419] width 1223 height 760
click at [974, 490] on div "Back to Dashboard Change Sender ID Customers Technicians Select a contact Outbo…" at bounding box center [900, 419] width 1223 height 760
click at [688, 756] on div "Back to Dashboard Change Sender ID Customers Technicians Select a contact Outbo…" at bounding box center [900, 419] width 1223 height 760
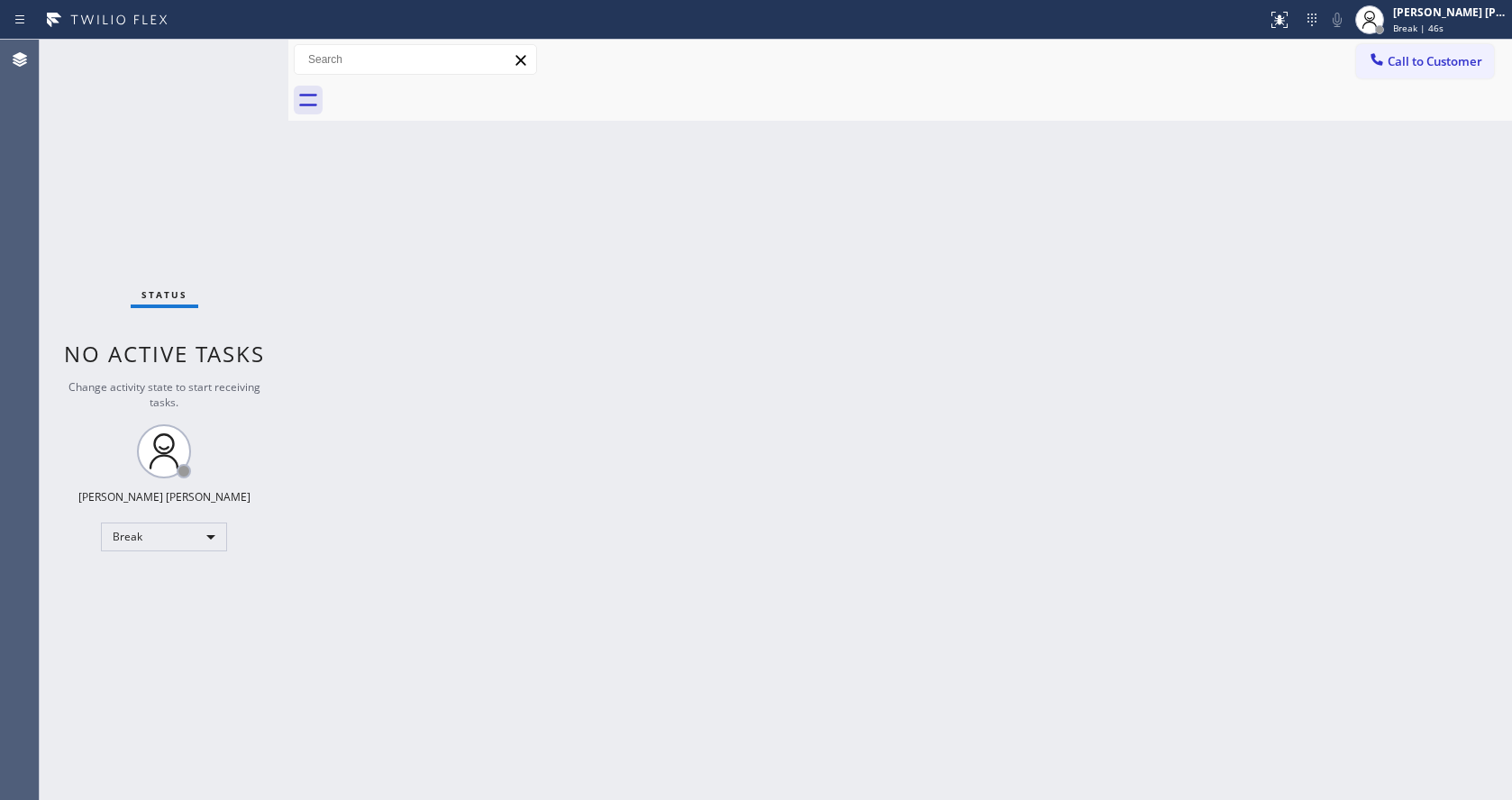
click at [417, 324] on div "Back to Dashboard Change Sender ID Customers Technicians Select a contact Outbo…" at bounding box center [900, 419] width 1223 height 760
click at [578, 444] on div "Back to Dashboard Change Sender ID Customers Technicians Select a contact Outbo…" at bounding box center [900, 419] width 1223 height 760
click at [1303, 422] on div "Back to Dashboard Change Sender ID Customers Technicians Select a contact Outbo…" at bounding box center [900, 419] width 1223 height 760
drag, startPoint x: 1382, startPoint y: 362, endPoint x: 1440, endPoint y: 422, distance: 83.5
click at [1382, 362] on div "Back to Dashboard Change Sender ID Customers Technicians Select a contact Outbo…" at bounding box center [900, 419] width 1223 height 760
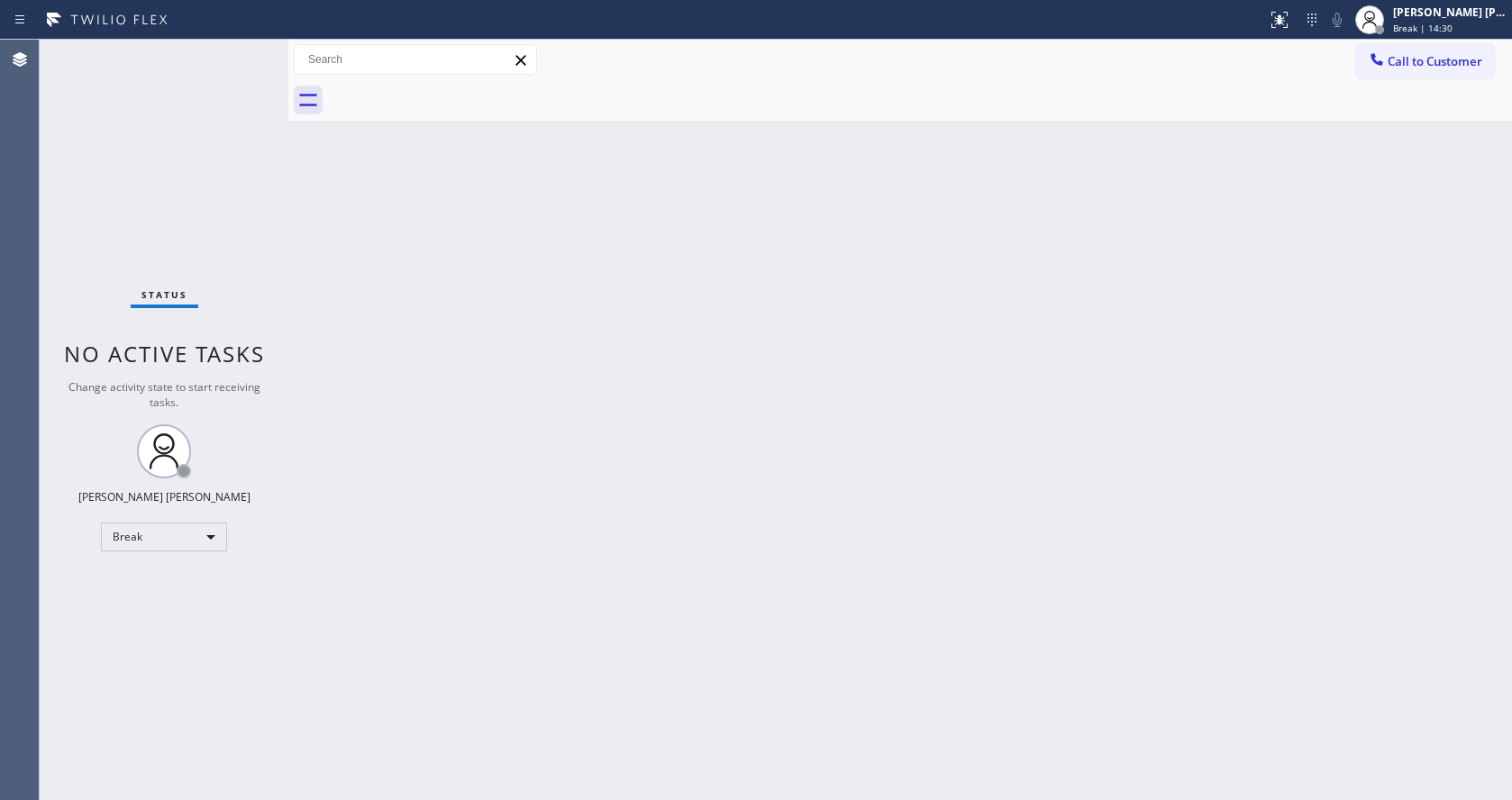
click at [683, 506] on div "Back to Dashboard Change Sender ID Customers Technicians Select a contact Outbo…" at bounding box center [900, 419] width 1223 height 760
click at [1434, 37] on div "[PERSON_NAME] [PERSON_NAME] Break | 14:56" at bounding box center [1430, 20] width 162 height 40
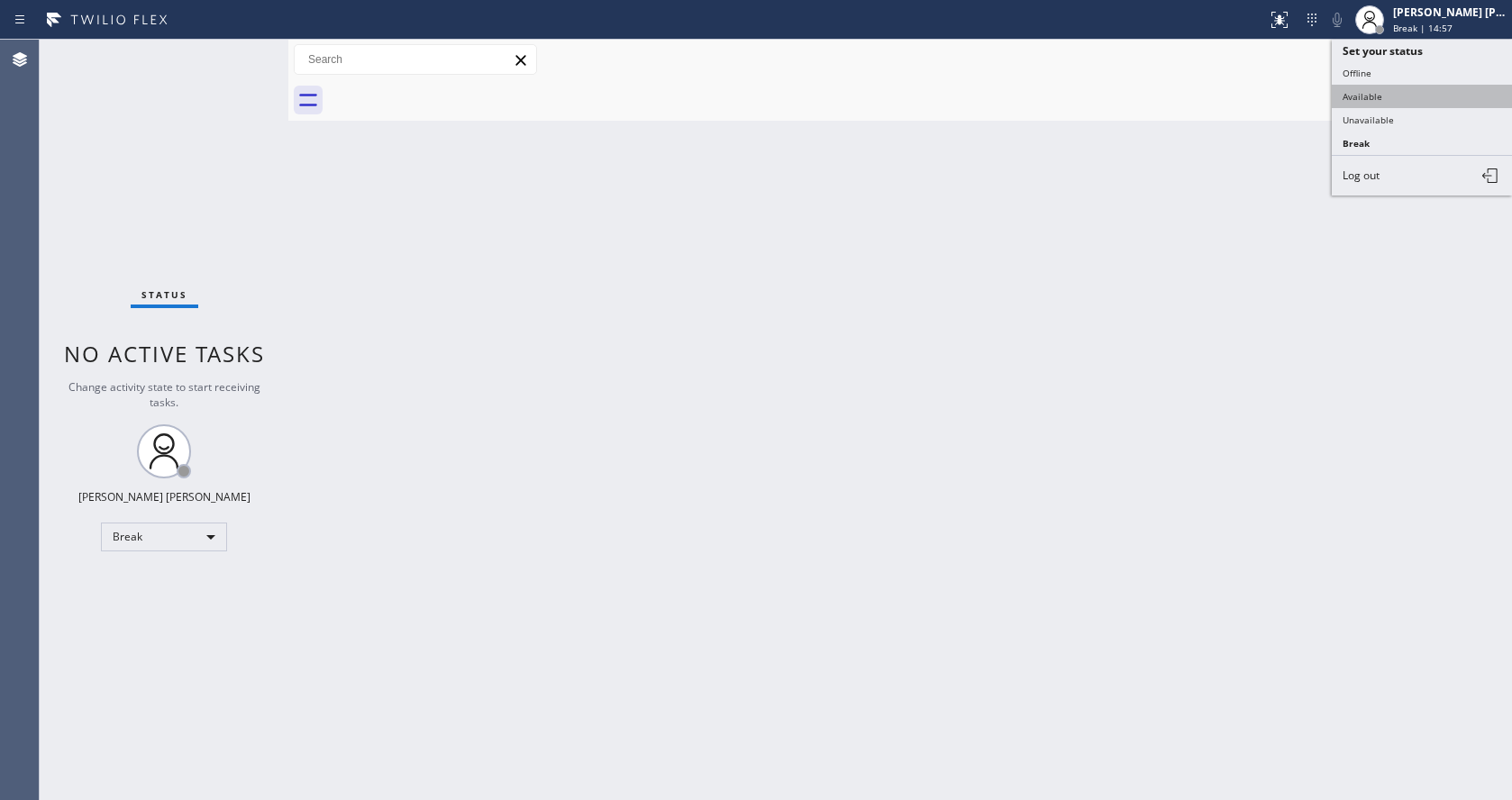
click at [1386, 104] on button "Available" at bounding box center [1422, 96] width 180 height 24
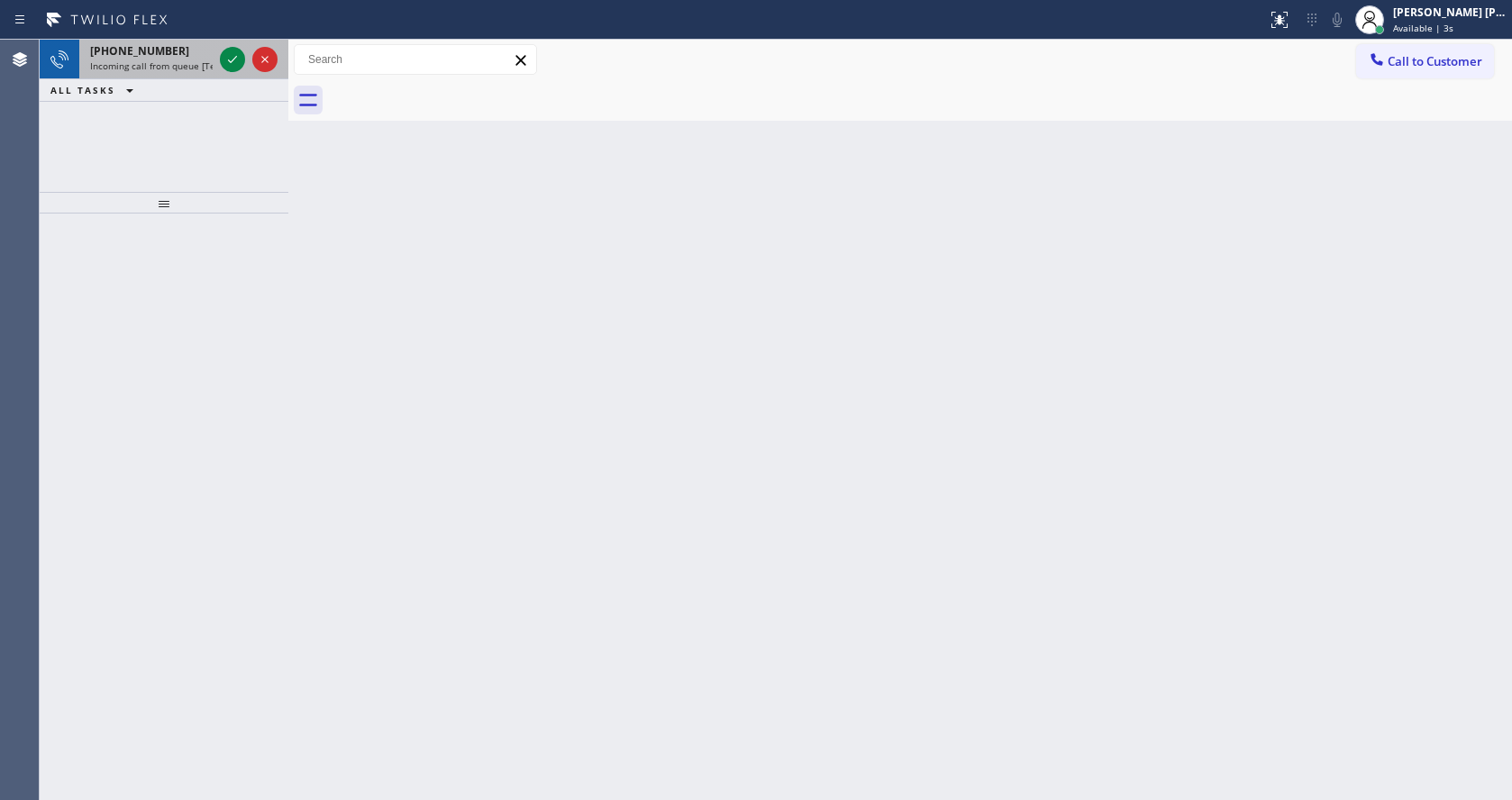
click at [196, 58] on div "[PHONE_NUMBER]" at bounding box center [151, 51] width 122 height 15
click at [164, 56] on span "[PHONE_NUMBER]" at bounding box center [140, 51] width 99 height 15
click at [203, 52] on div "[PHONE_NUMBER]" at bounding box center [151, 51] width 122 height 15
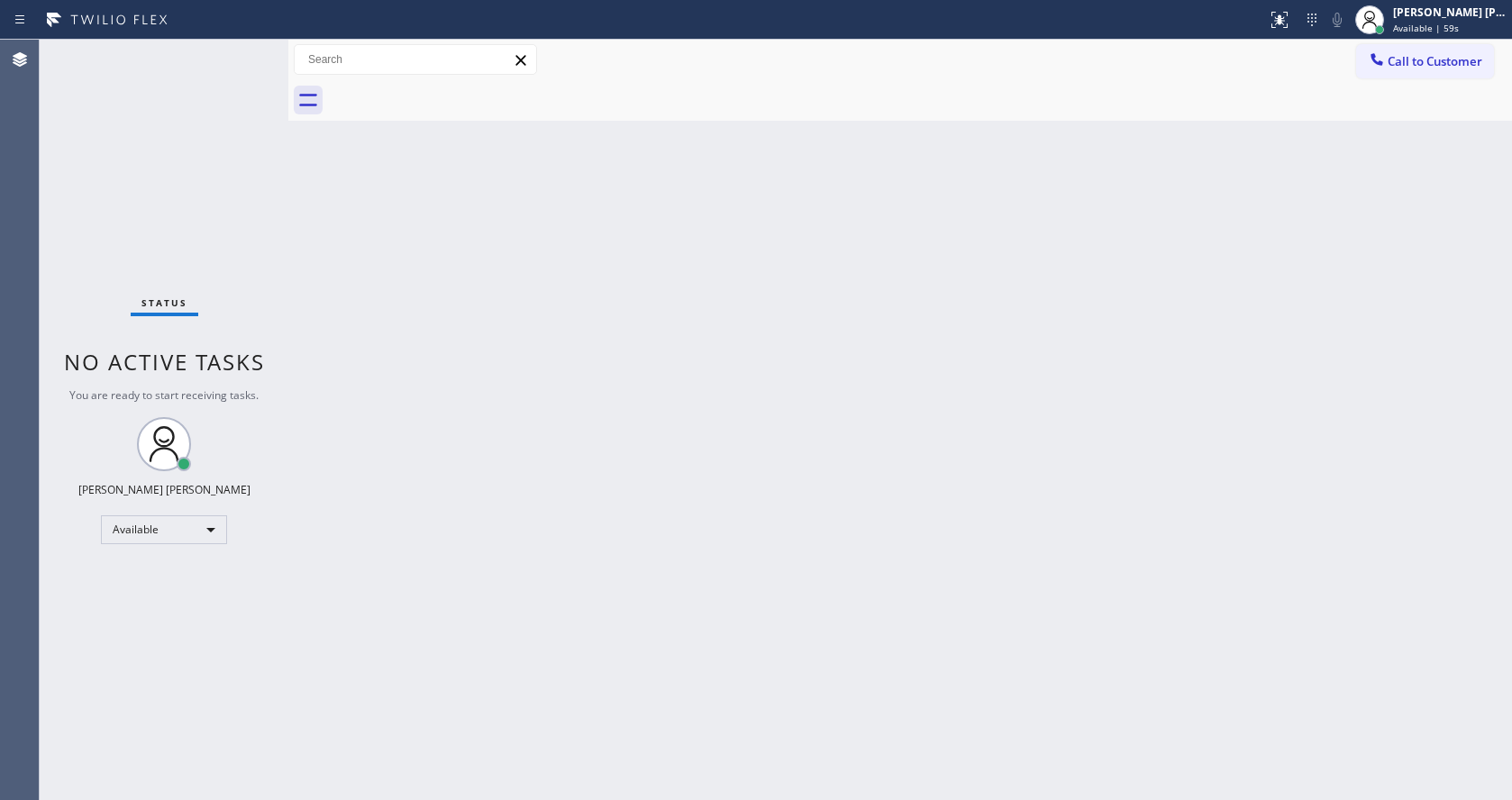
click at [775, 527] on div "Back to Dashboard Change Sender ID Customers Technicians Select a contact Outbo…" at bounding box center [900, 419] width 1223 height 760
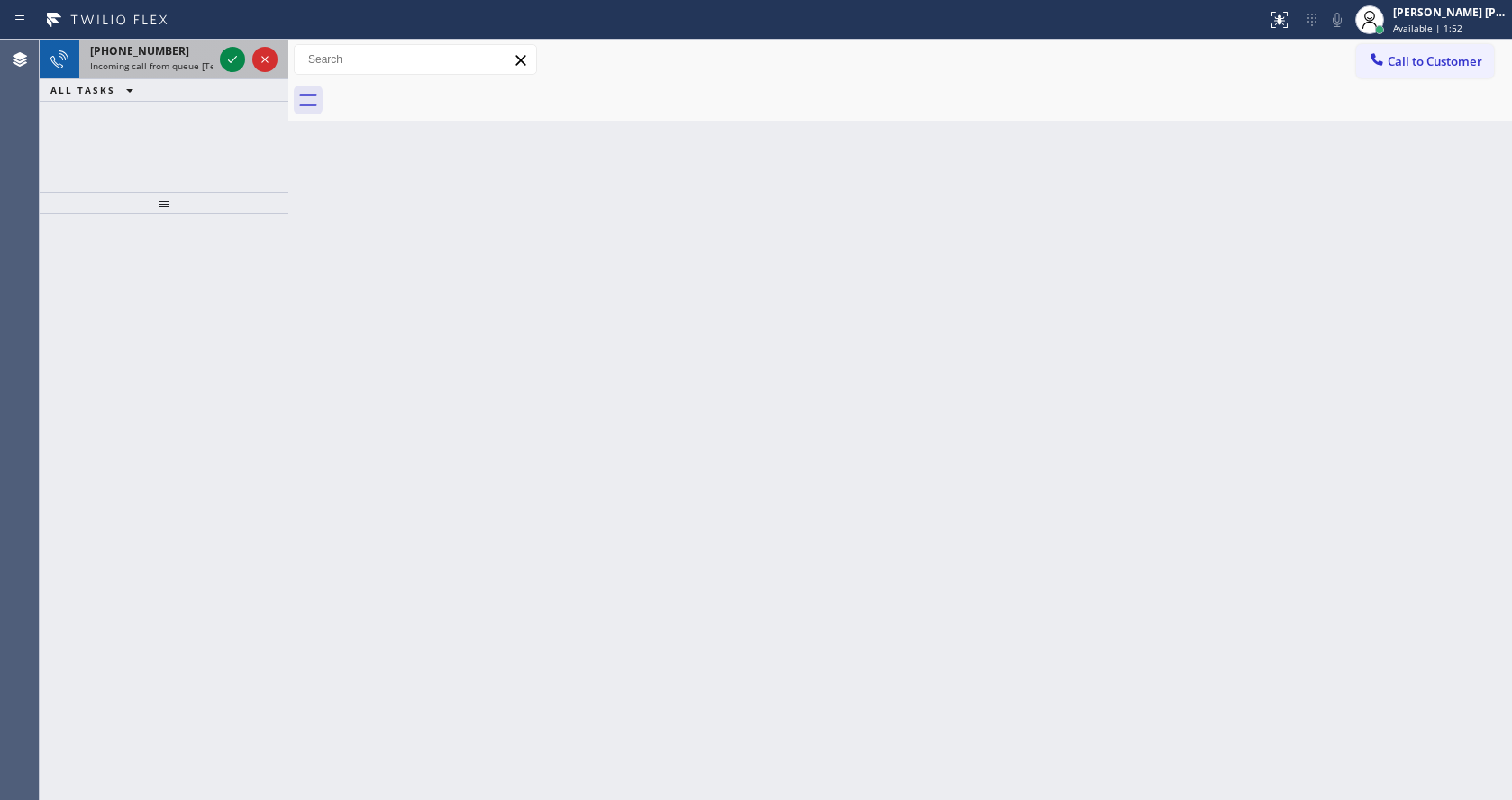
click at [147, 43] on div "[PHONE_NUMBER] Incoming call from queue [Test] All" at bounding box center [148, 60] width 137 height 40
click at [209, 62] on span "Incoming call from queue [Test] All" at bounding box center [165, 65] width 150 height 12
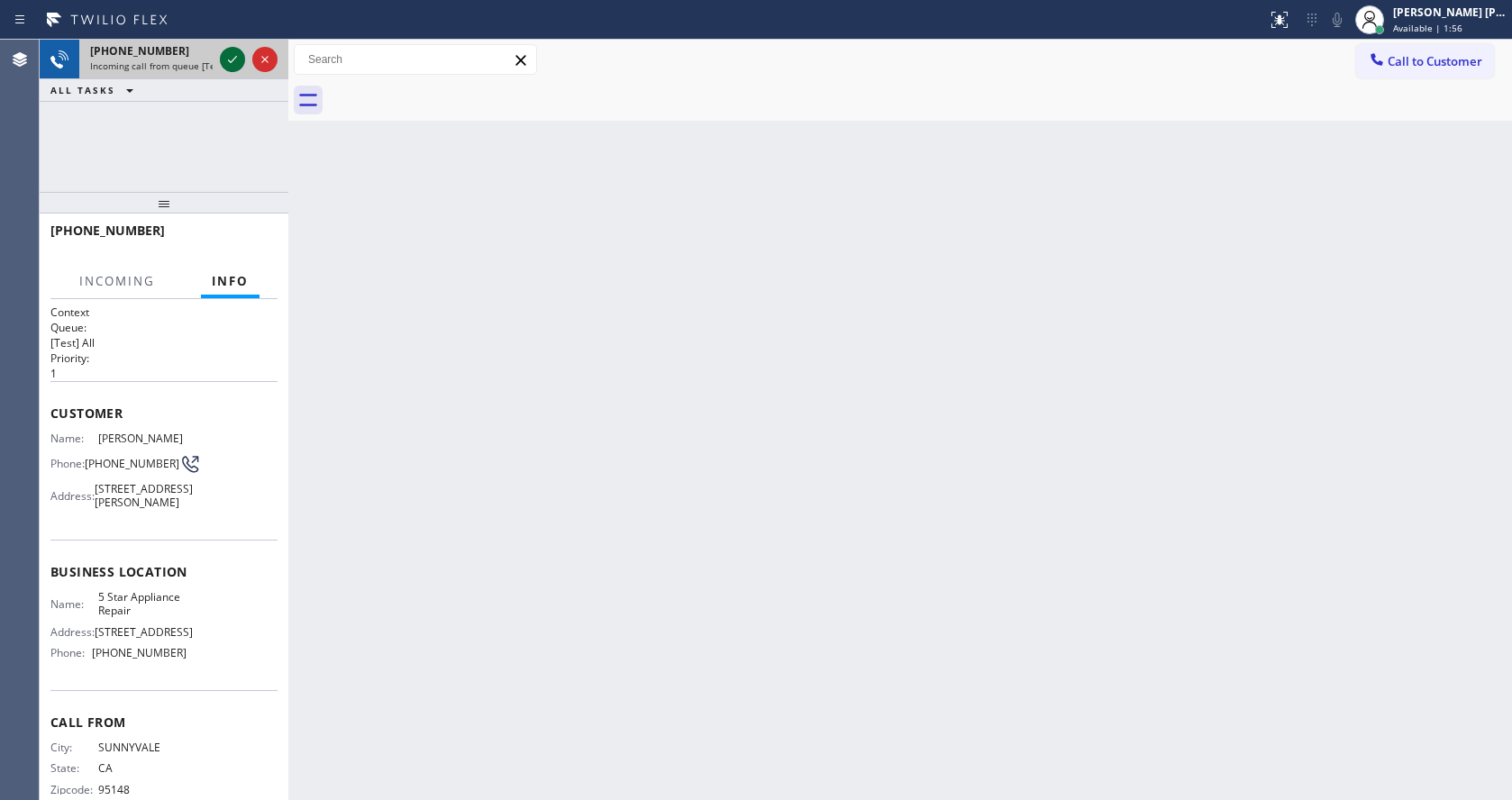
click at [230, 58] on icon at bounding box center [233, 59] width 22 height 22
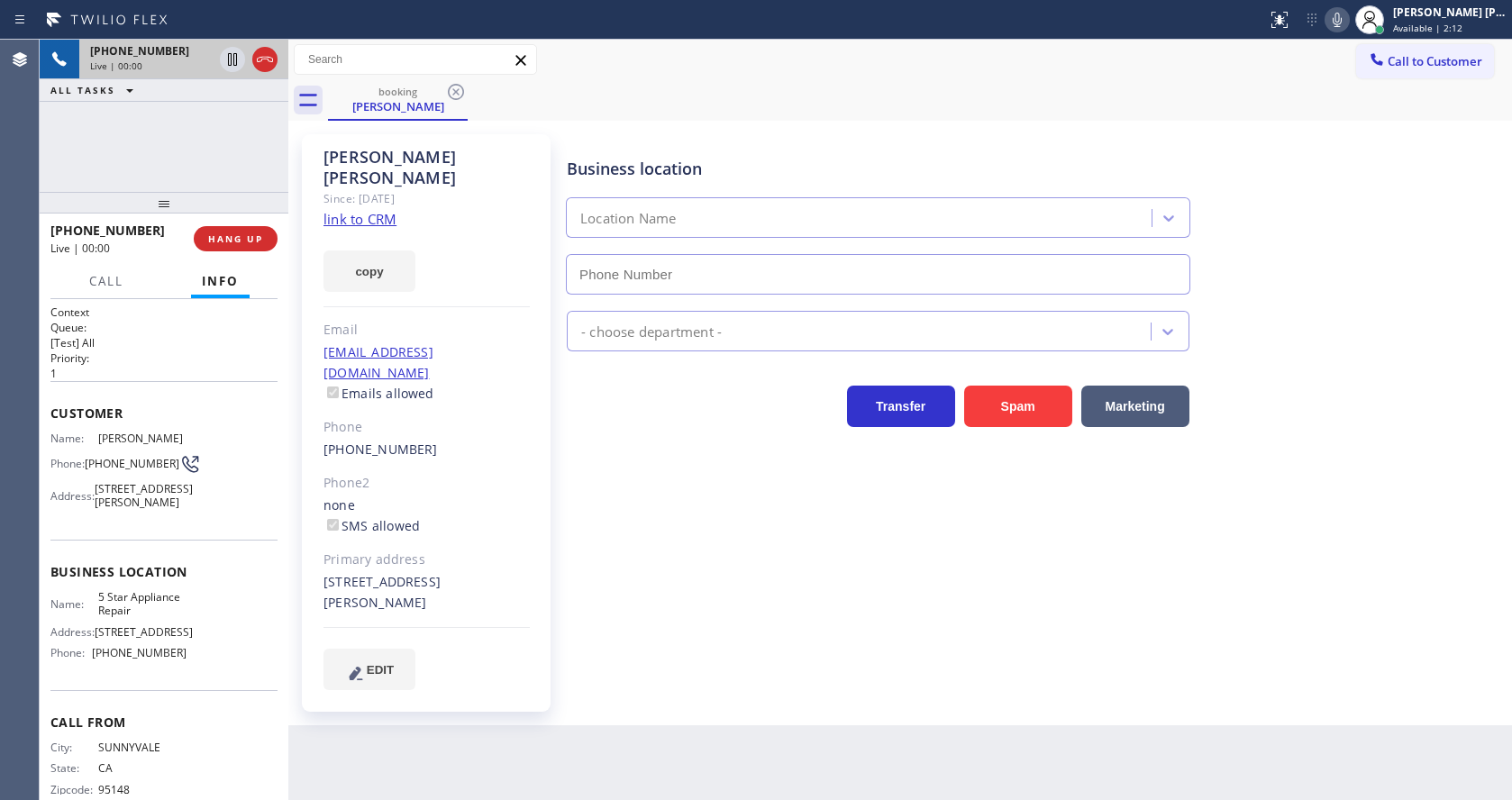
type input "[PHONE_NUMBER]"
click at [364, 210] on link "link to CRM" at bounding box center [360, 218] width 73 height 18
click at [238, 241] on span "HANG UP" at bounding box center [235, 238] width 55 height 12
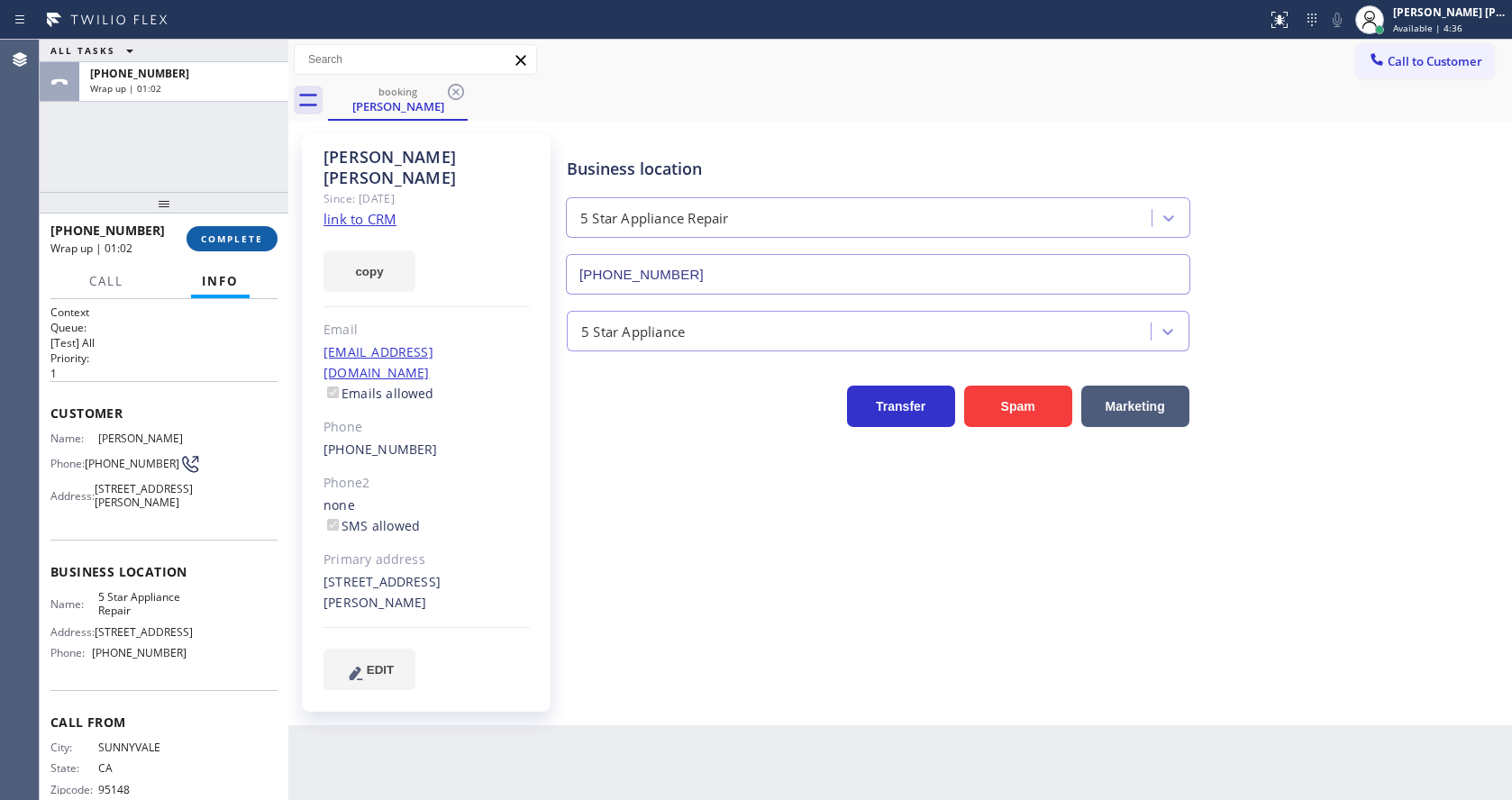
click at [228, 233] on span "COMPLETE" at bounding box center [232, 238] width 62 height 12
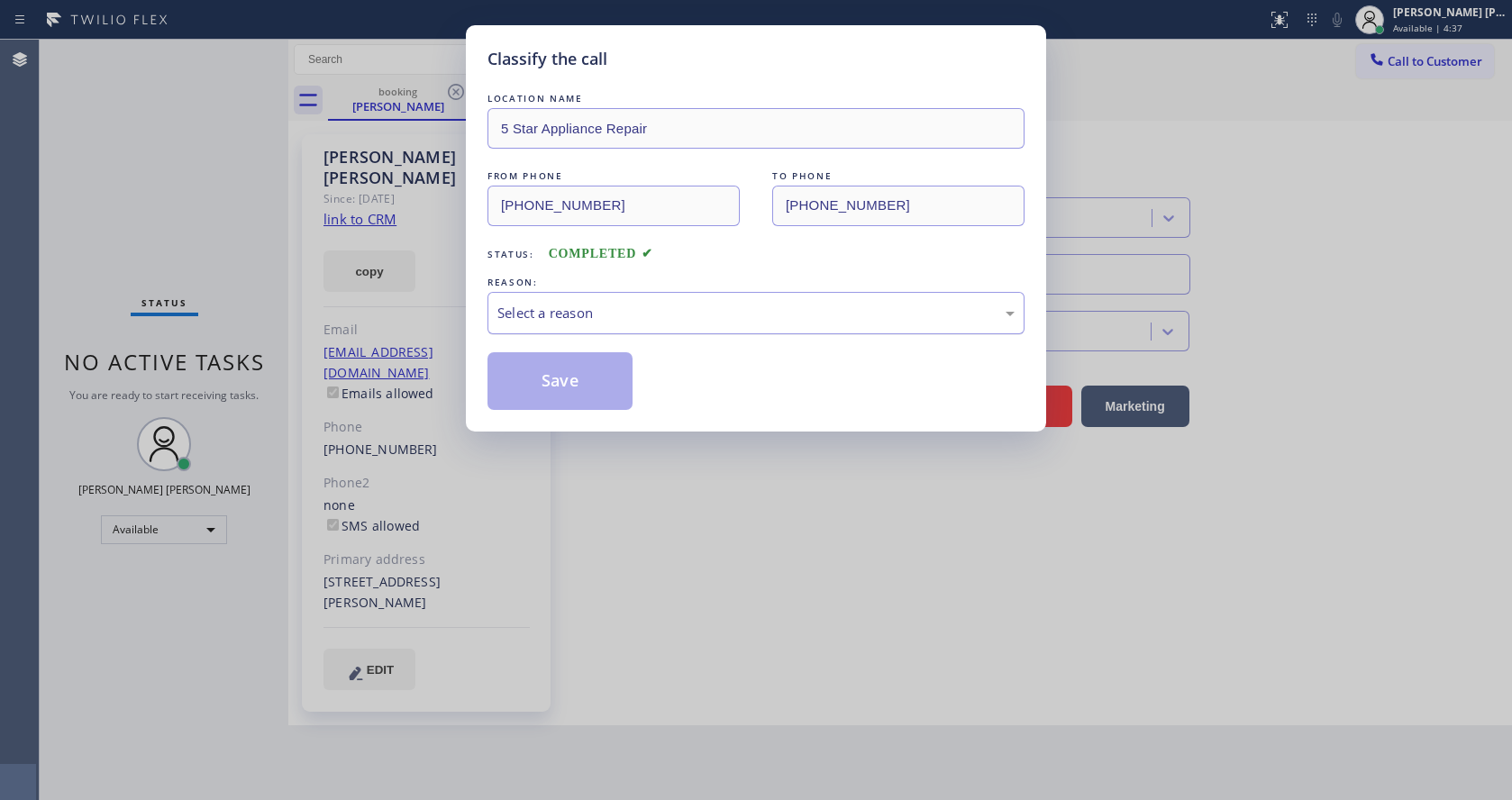
click at [553, 301] on div "Select a reason" at bounding box center [756, 313] width 537 height 43
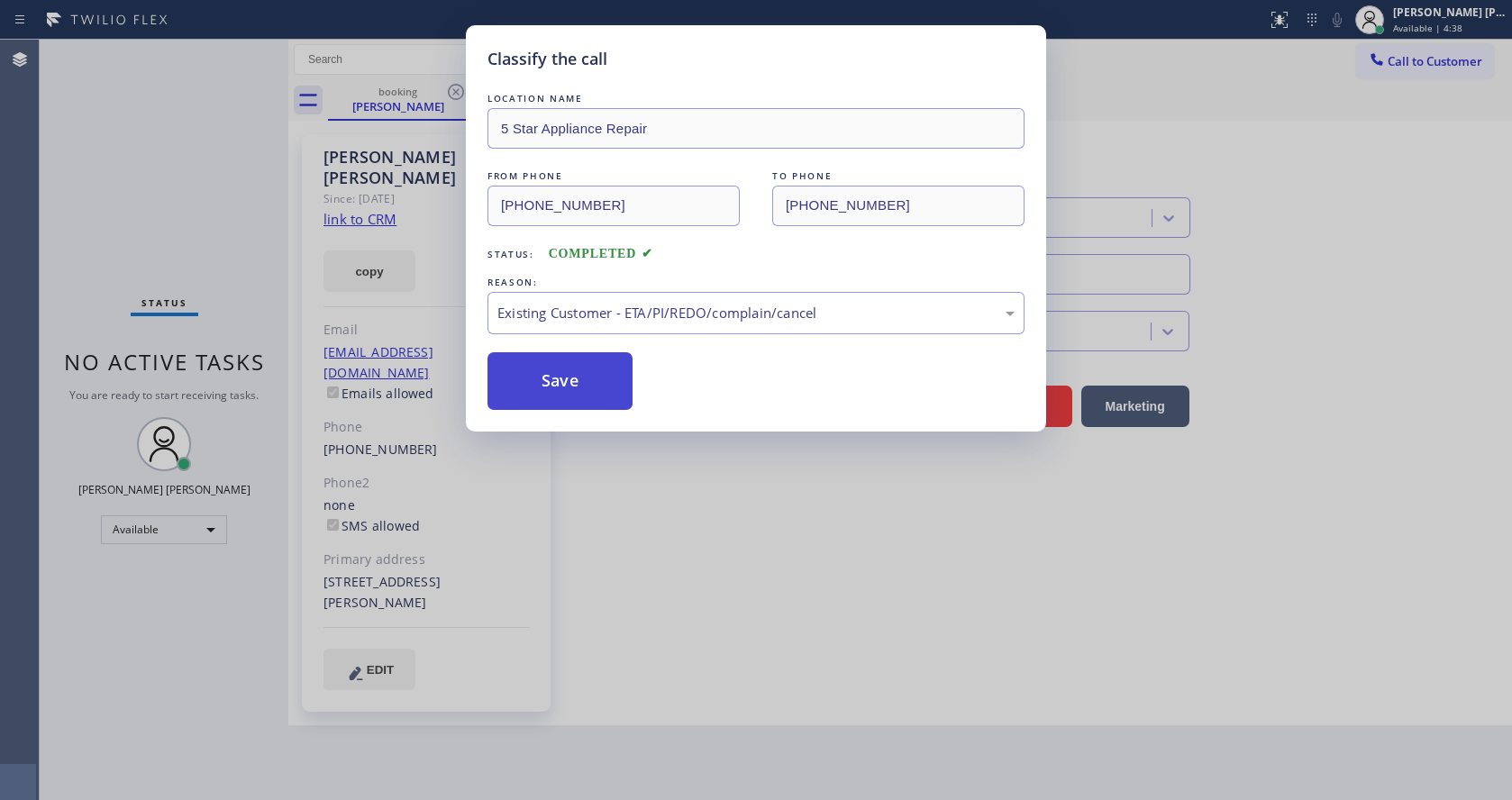
click at [581, 364] on button "Save" at bounding box center [560, 381] width 145 height 58
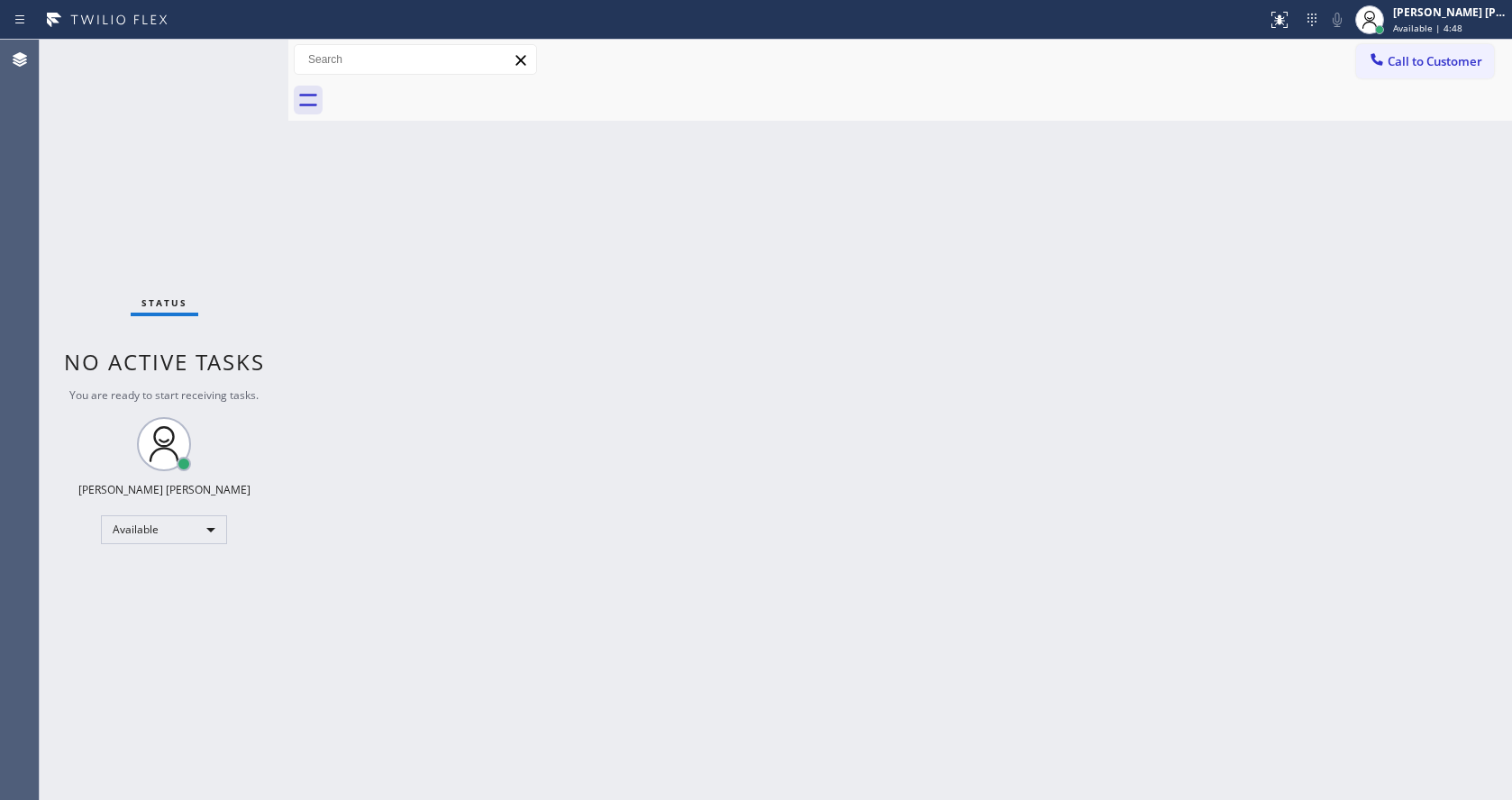
click at [358, 345] on div "Back to Dashboard Change Sender ID Customers Technicians Select a contact Outbo…" at bounding box center [900, 419] width 1223 height 760
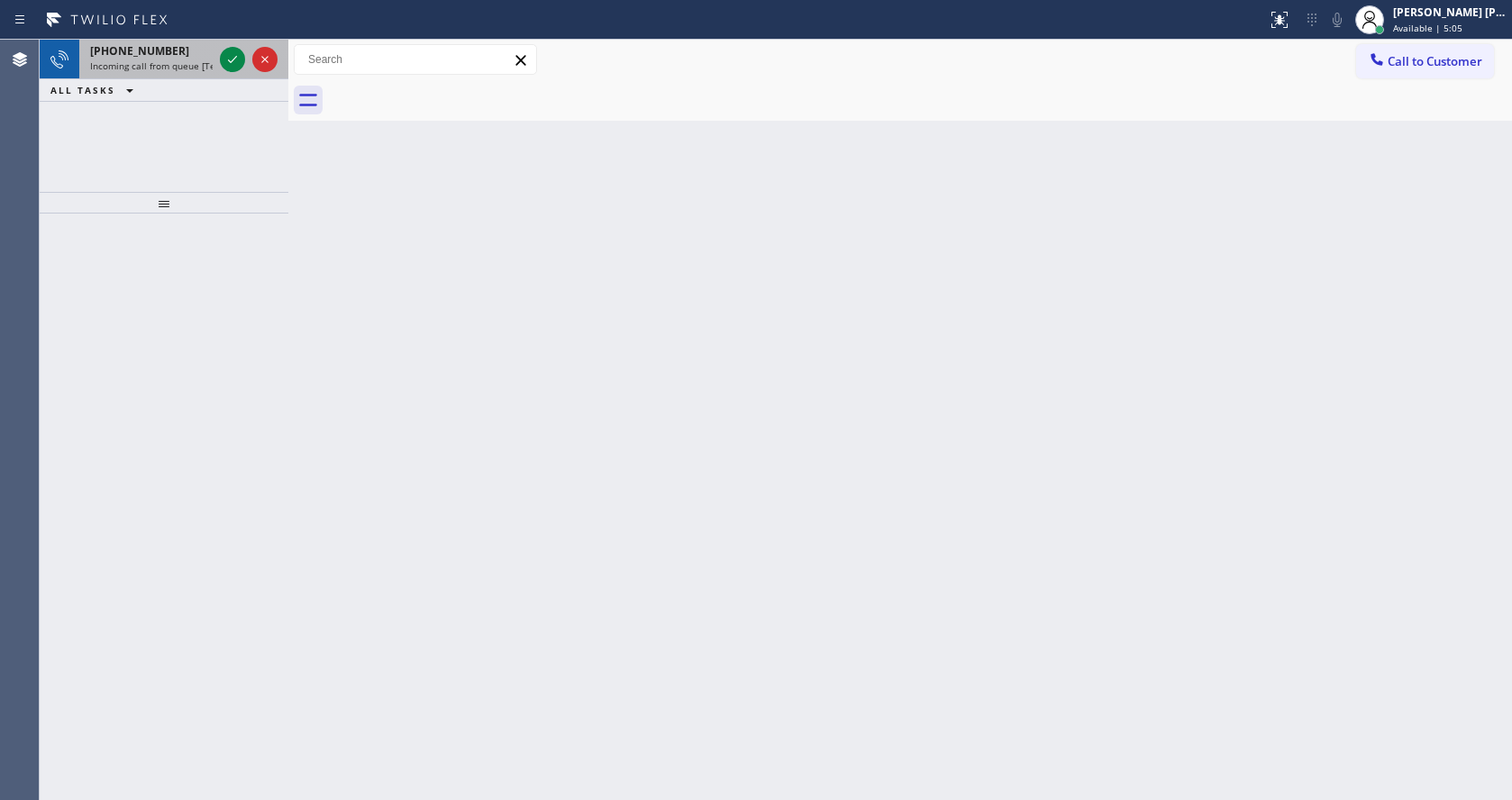
click at [199, 67] on span "Incoming call from queue [Test] All" at bounding box center [165, 65] width 150 height 12
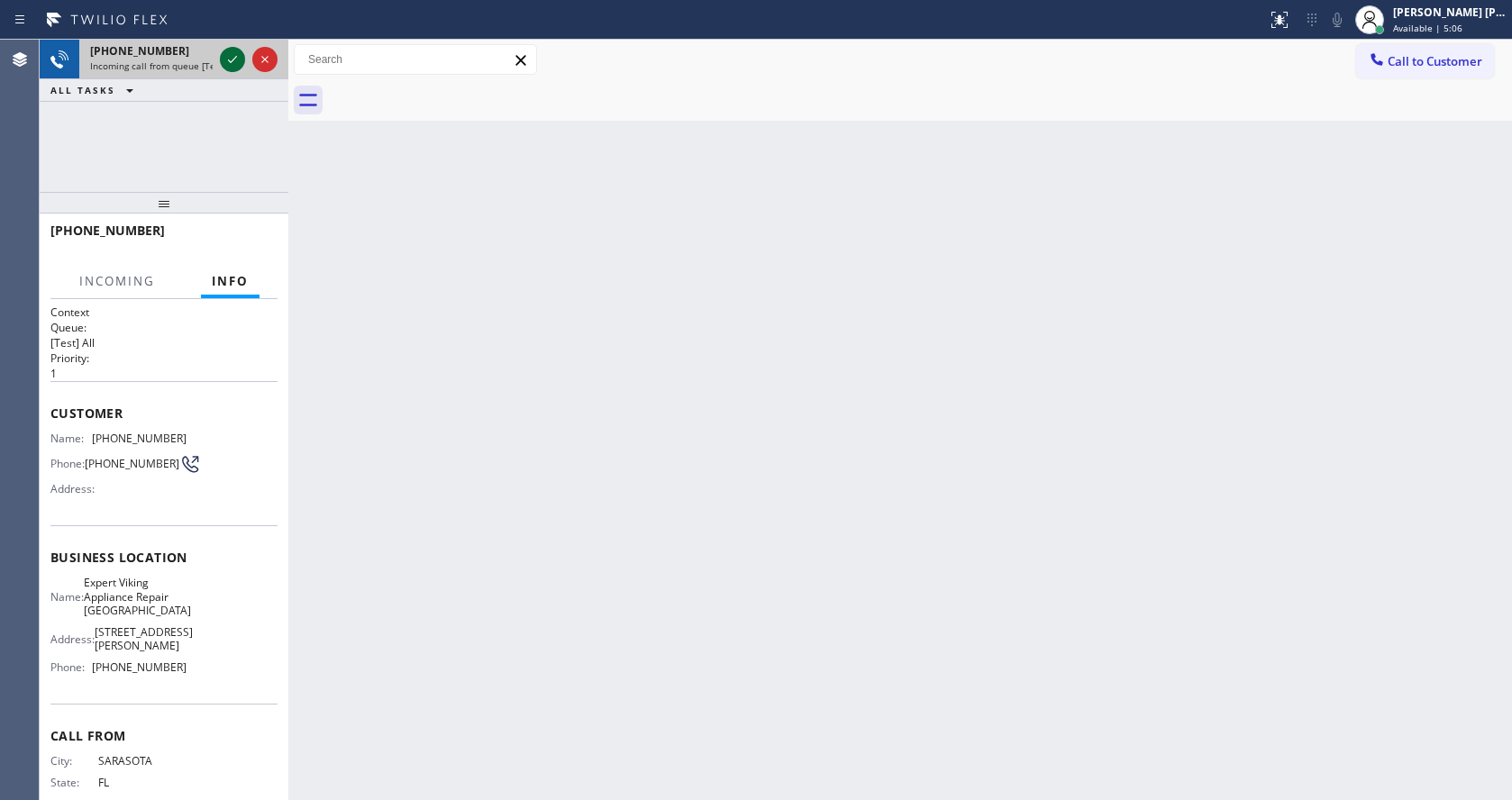
click at [232, 58] on icon at bounding box center [233, 59] width 22 height 22
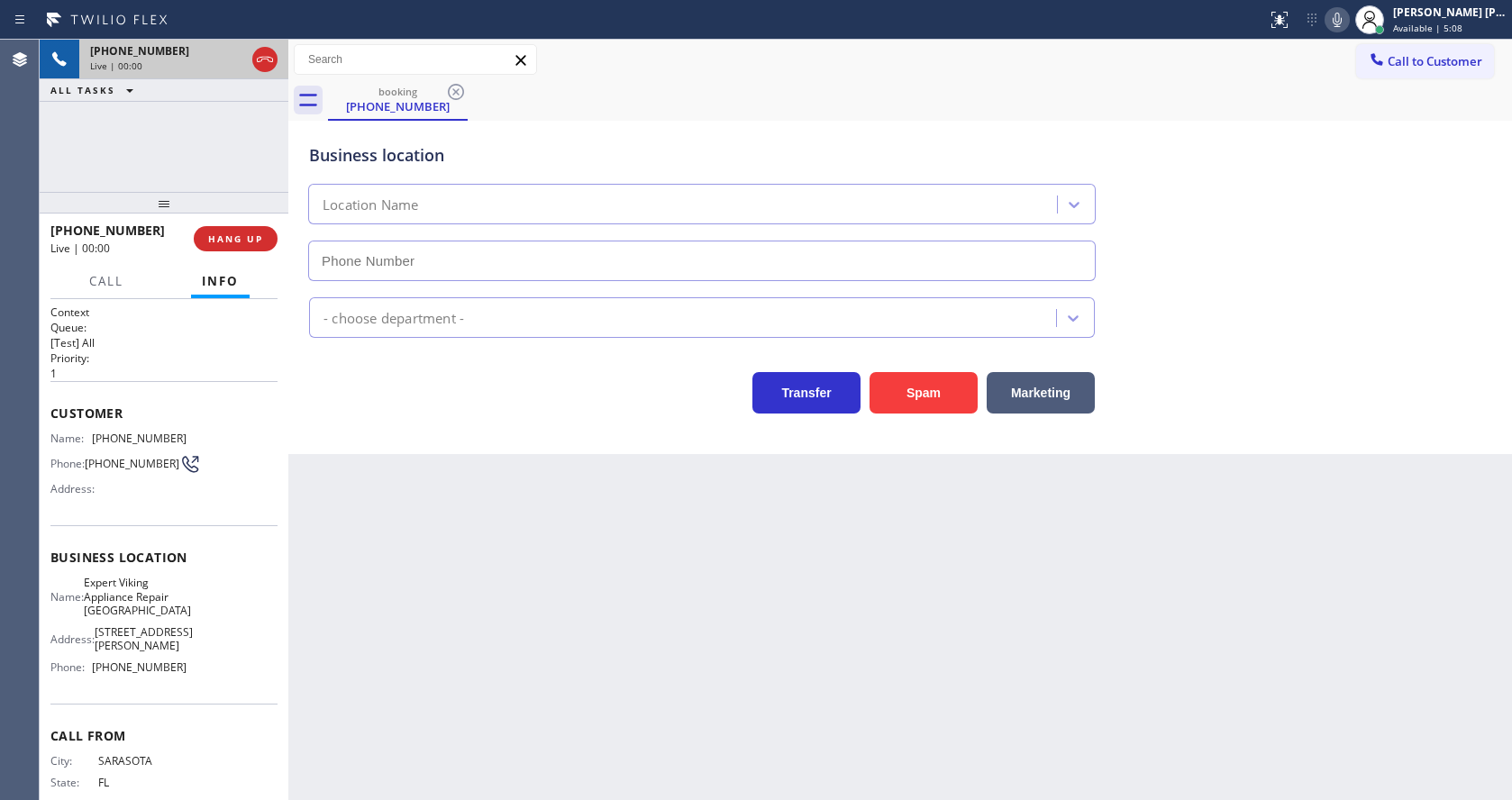
type input "[PHONE_NUMBER]"
click at [478, 472] on div "Back to Dashboard Change Sender ID Customers Technicians Select a contact Outbo…" at bounding box center [900, 419] width 1223 height 760
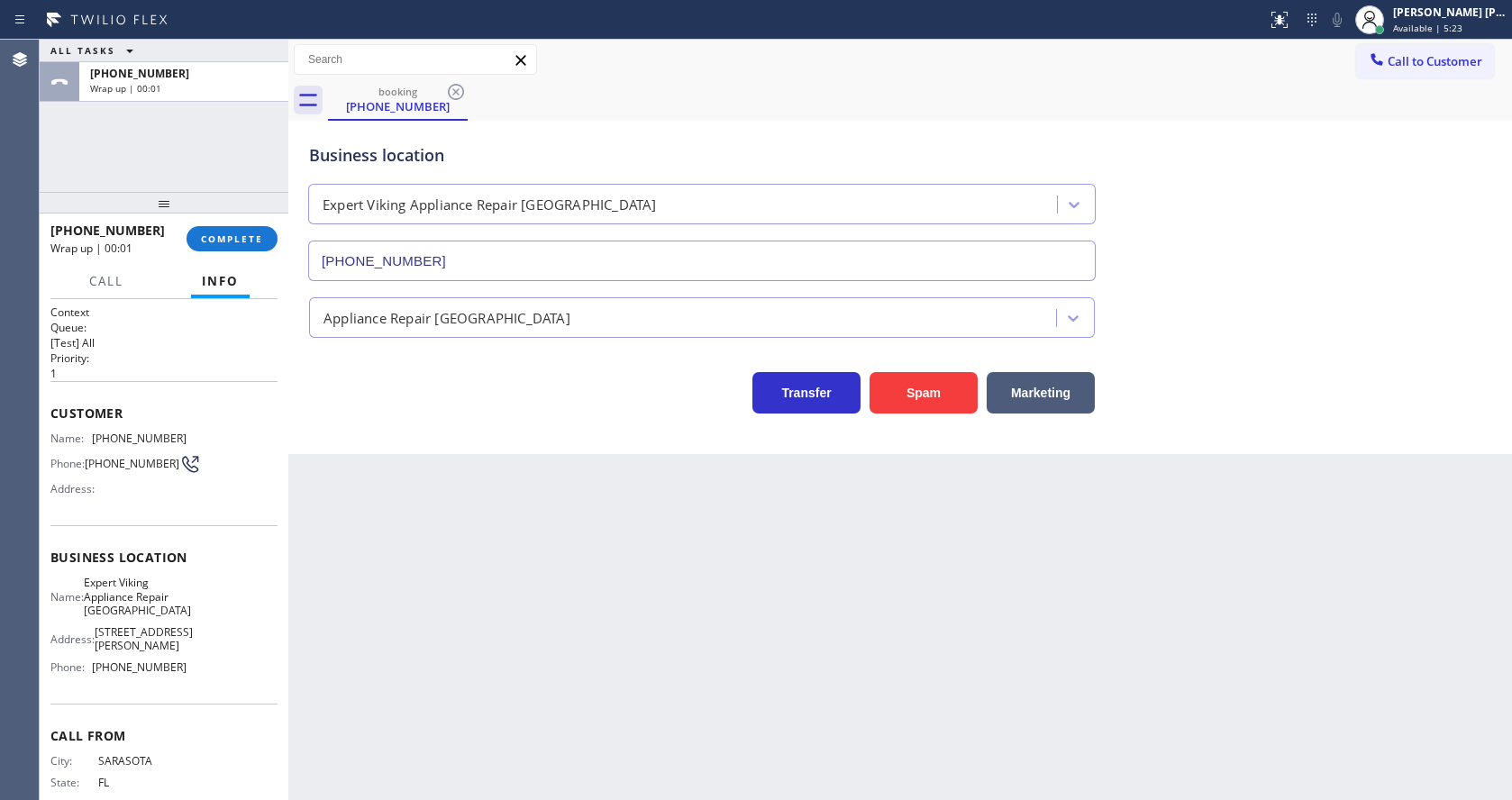
click at [226, 254] on div "[PHONE_NUMBER] Wrap up | 00:01 COMPLETE" at bounding box center [163, 238] width 227 height 47
click at [218, 222] on div "[PHONE_NUMBER] Wrap up | 00:02 COMPLETE" at bounding box center [163, 238] width 227 height 47
click at [226, 235] on span "COMPLETE" at bounding box center [232, 238] width 62 height 12
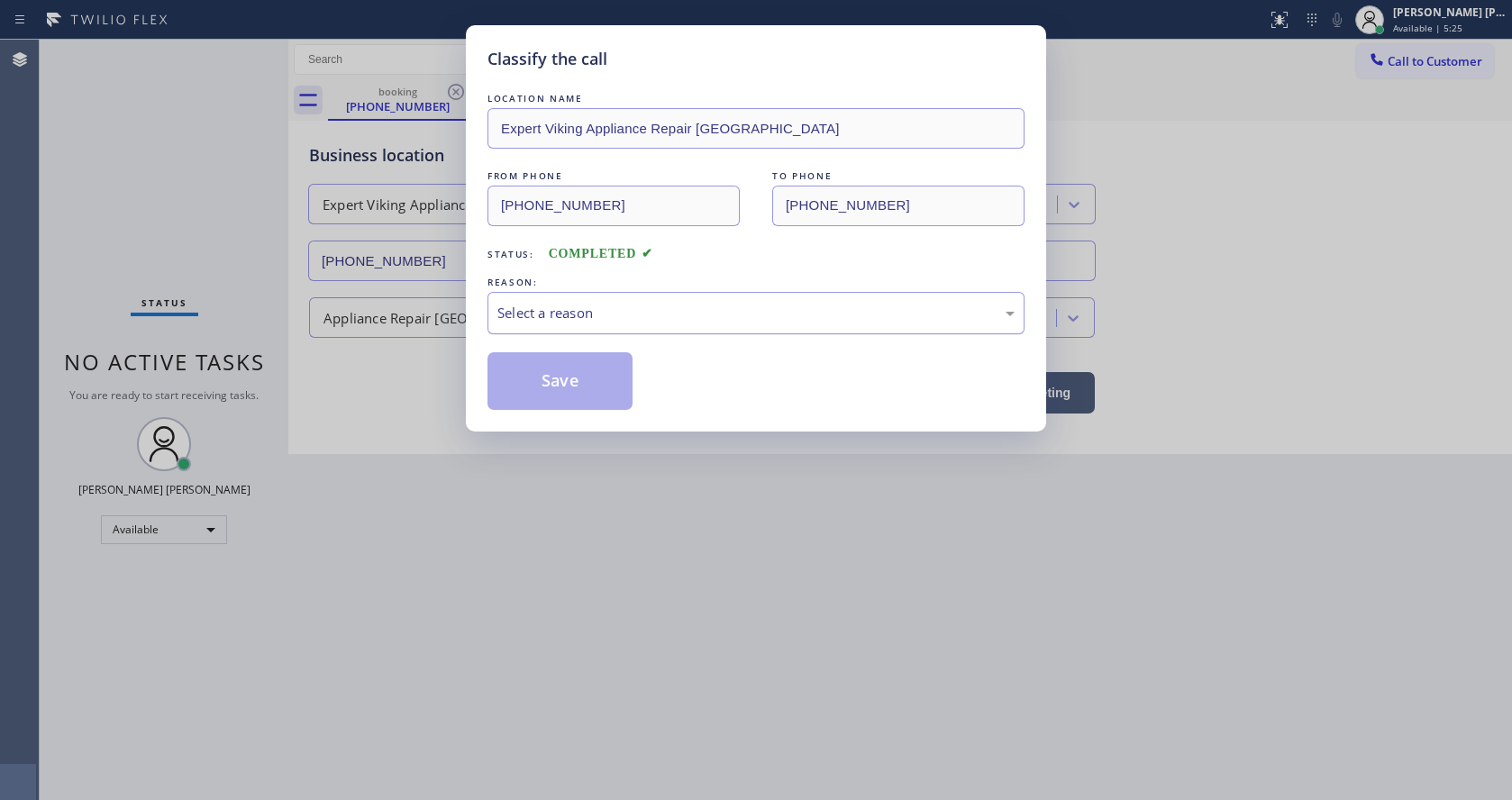
click at [612, 313] on div "Select a reason" at bounding box center [756, 313] width 517 height 21
click at [560, 378] on button "Save" at bounding box center [560, 381] width 145 height 58
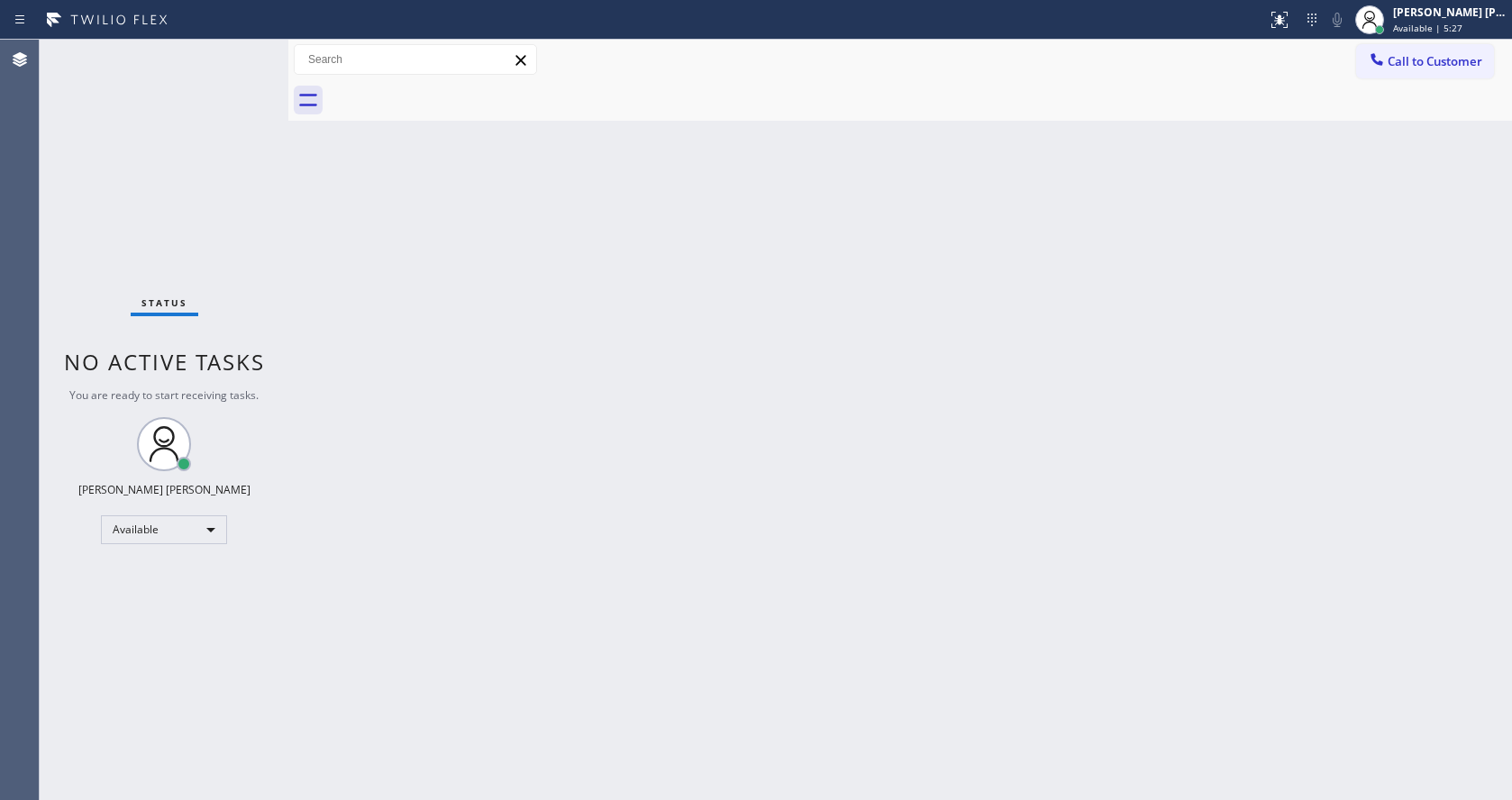
click at [723, 648] on div "Back to Dashboard Change Sender ID Customers Technicians Select a contact Outbo…" at bounding box center [900, 419] width 1223 height 760
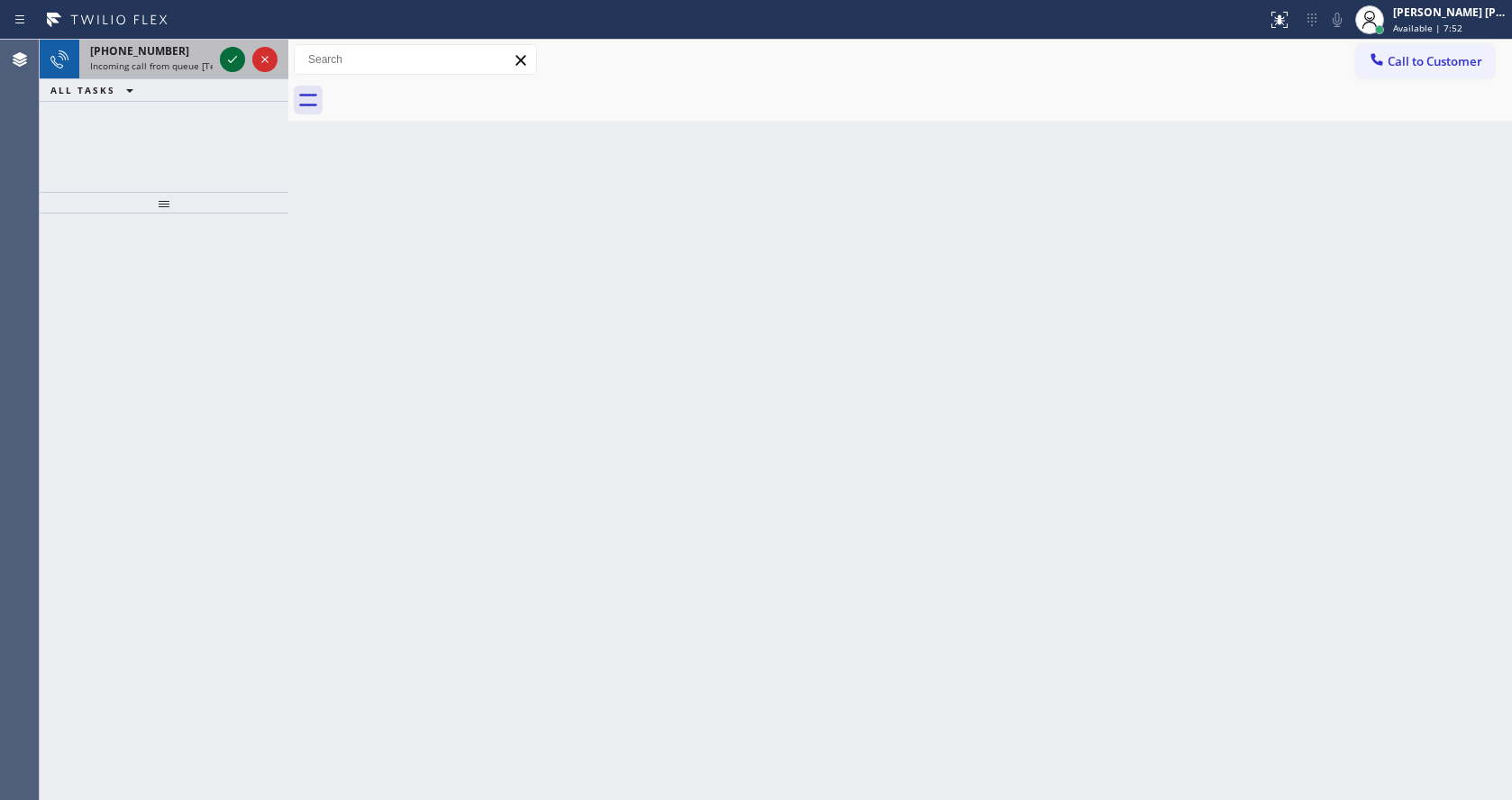
click at [235, 63] on icon at bounding box center [233, 59] width 22 height 22
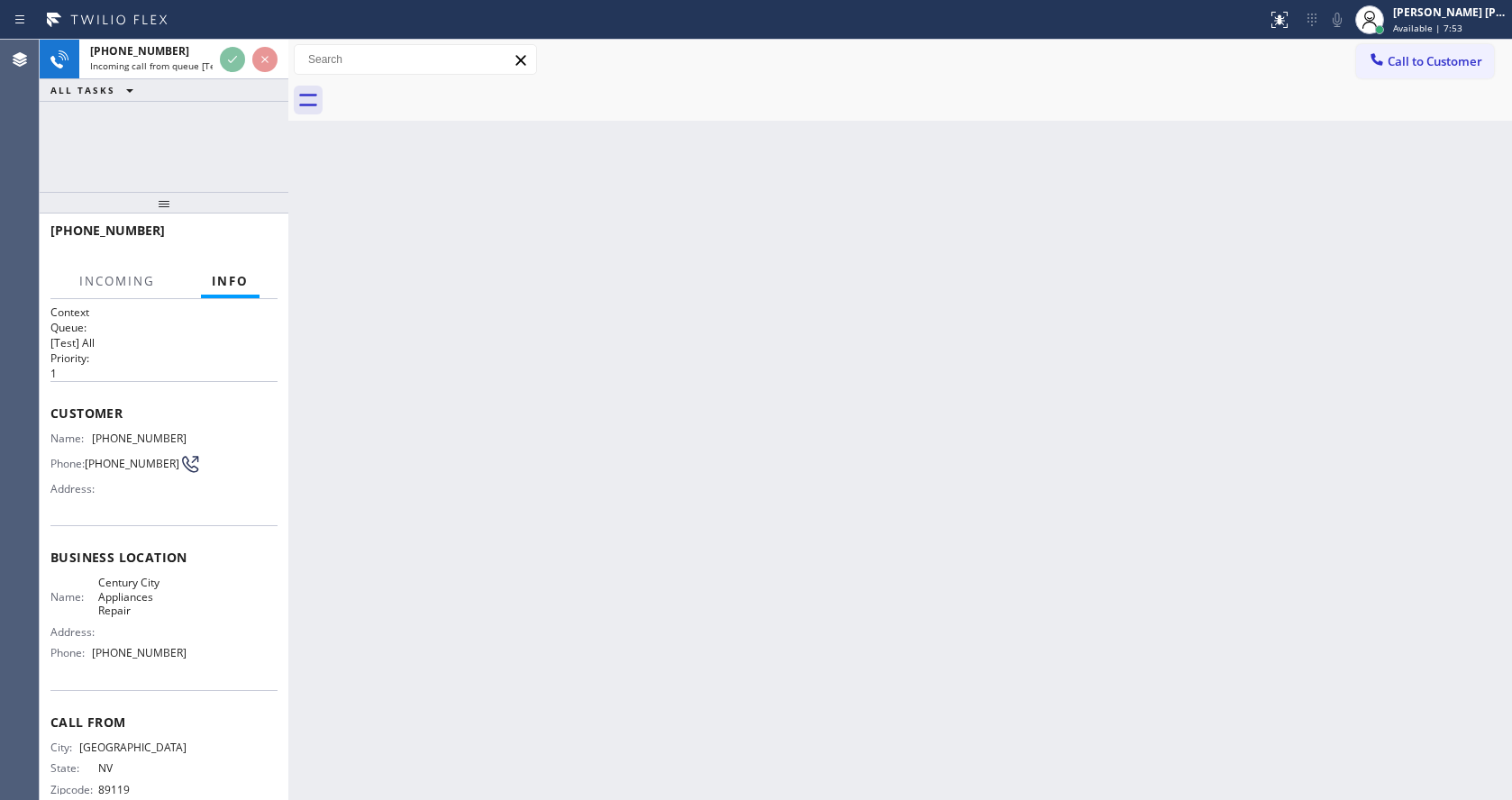
scroll to position [38, 0]
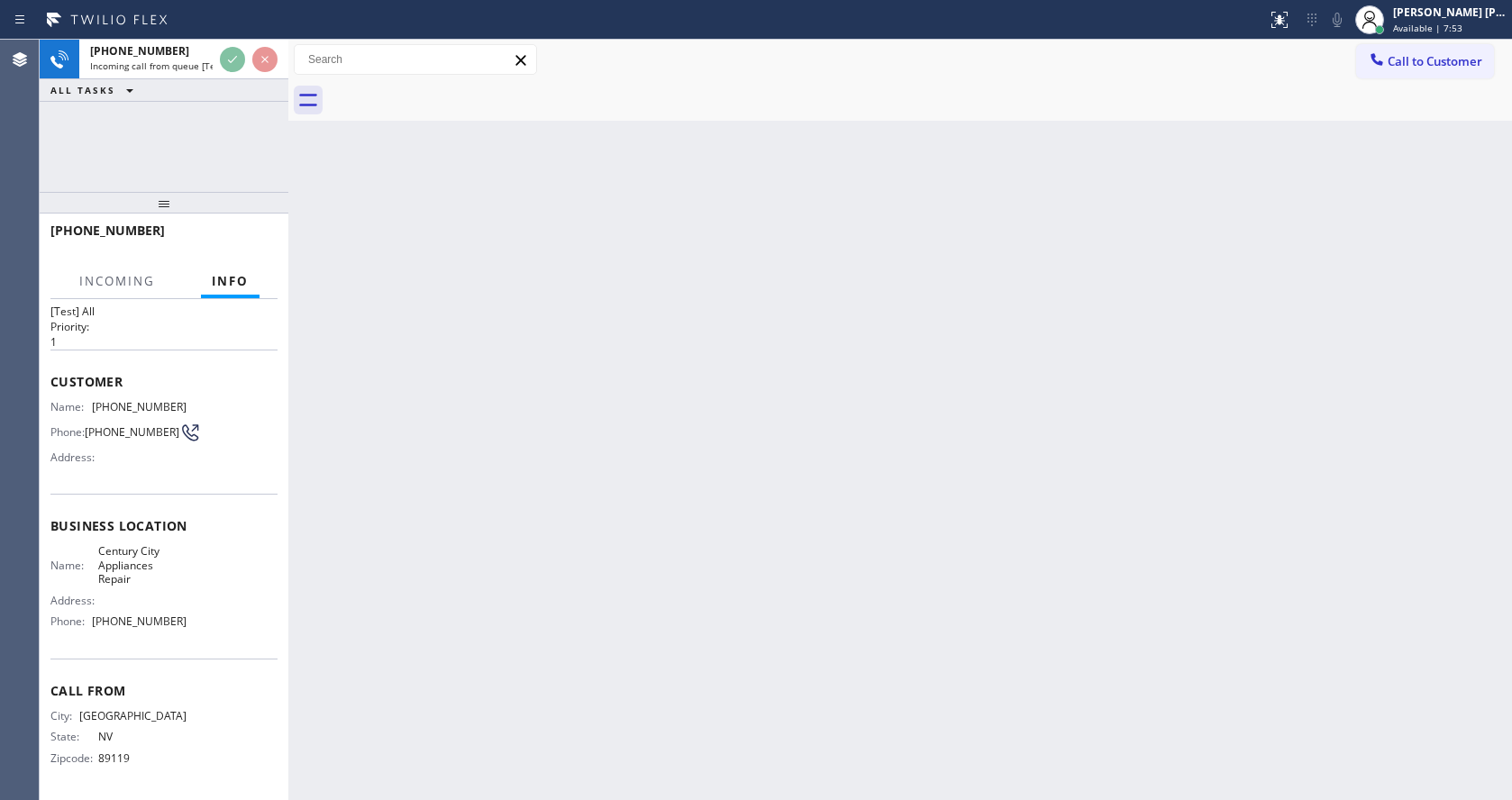
click at [615, 532] on div "Back to Dashboard Change Sender ID Customers Technicians Select a contact Outbo…" at bounding box center [900, 419] width 1223 height 760
click at [911, 576] on div "Back to Dashboard Change Sender ID Customers Technicians Select a contact Outbo…" at bounding box center [900, 419] width 1223 height 760
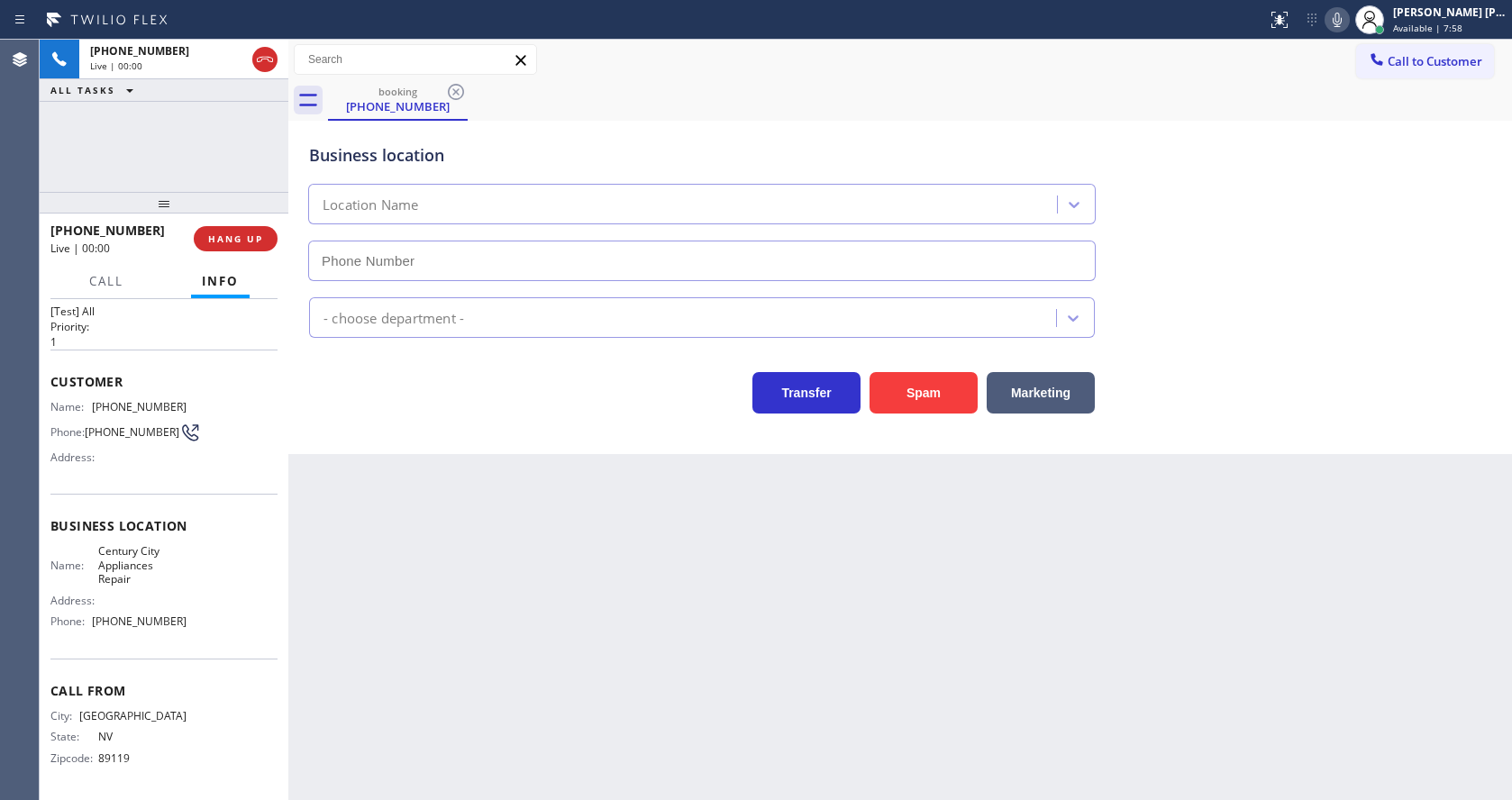
type input "[PHONE_NUMBER]"
click at [488, 466] on div "Back to Dashboard Change Sender ID Customers Technicians Select a contact Outbo…" at bounding box center [900, 419] width 1223 height 760
click at [612, 571] on div "Back to Dashboard Change Sender ID Customers Technicians Select a contact Outbo…" at bounding box center [900, 419] width 1223 height 760
click at [255, 381] on span "Customer" at bounding box center [163, 381] width 227 height 17
click at [222, 237] on span "HANG UP" at bounding box center [235, 238] width 55 height 12
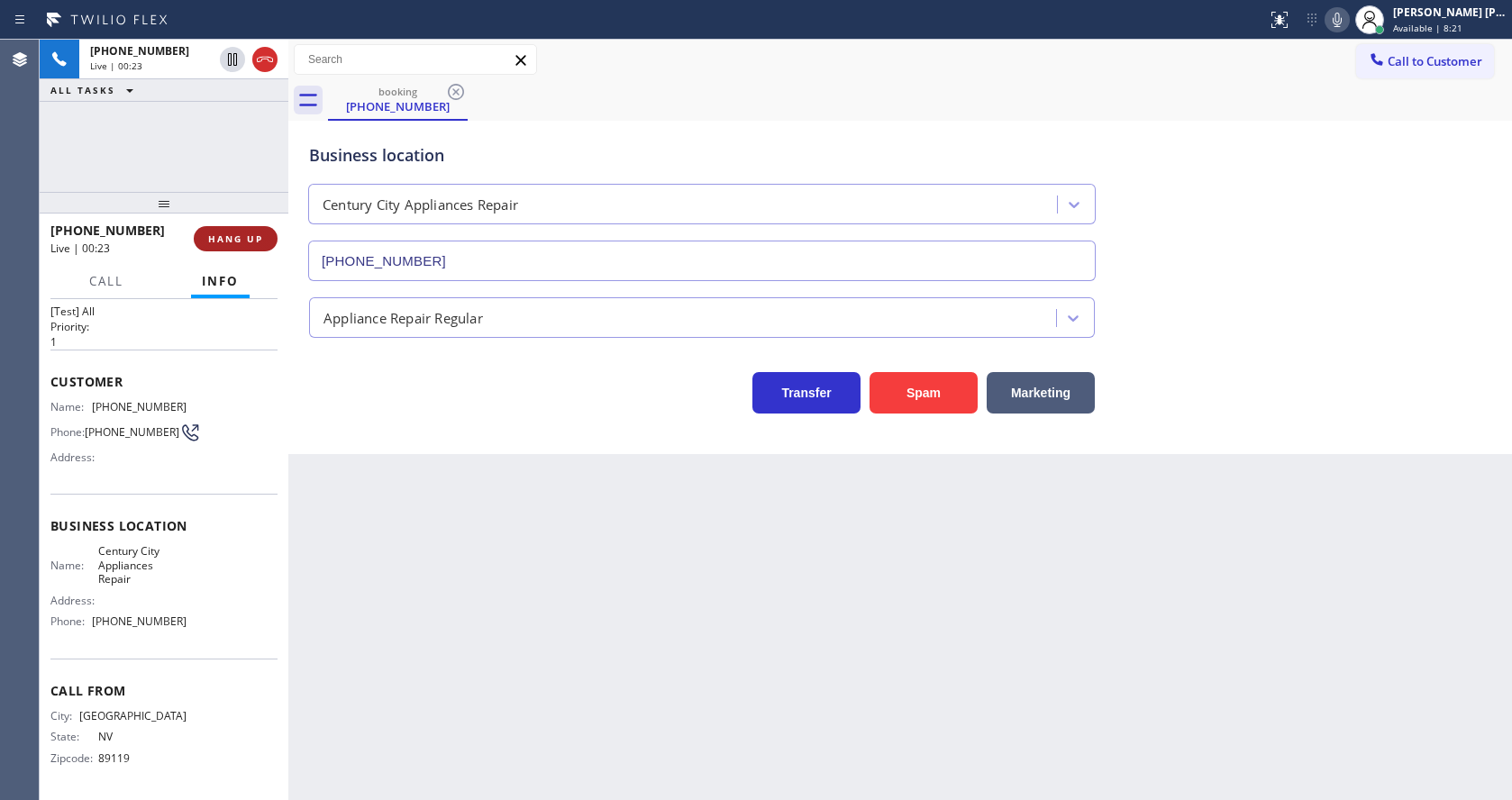
click at [222, 237] on span "HANG UP" at bounding box center [235, 238] width 55 height 12
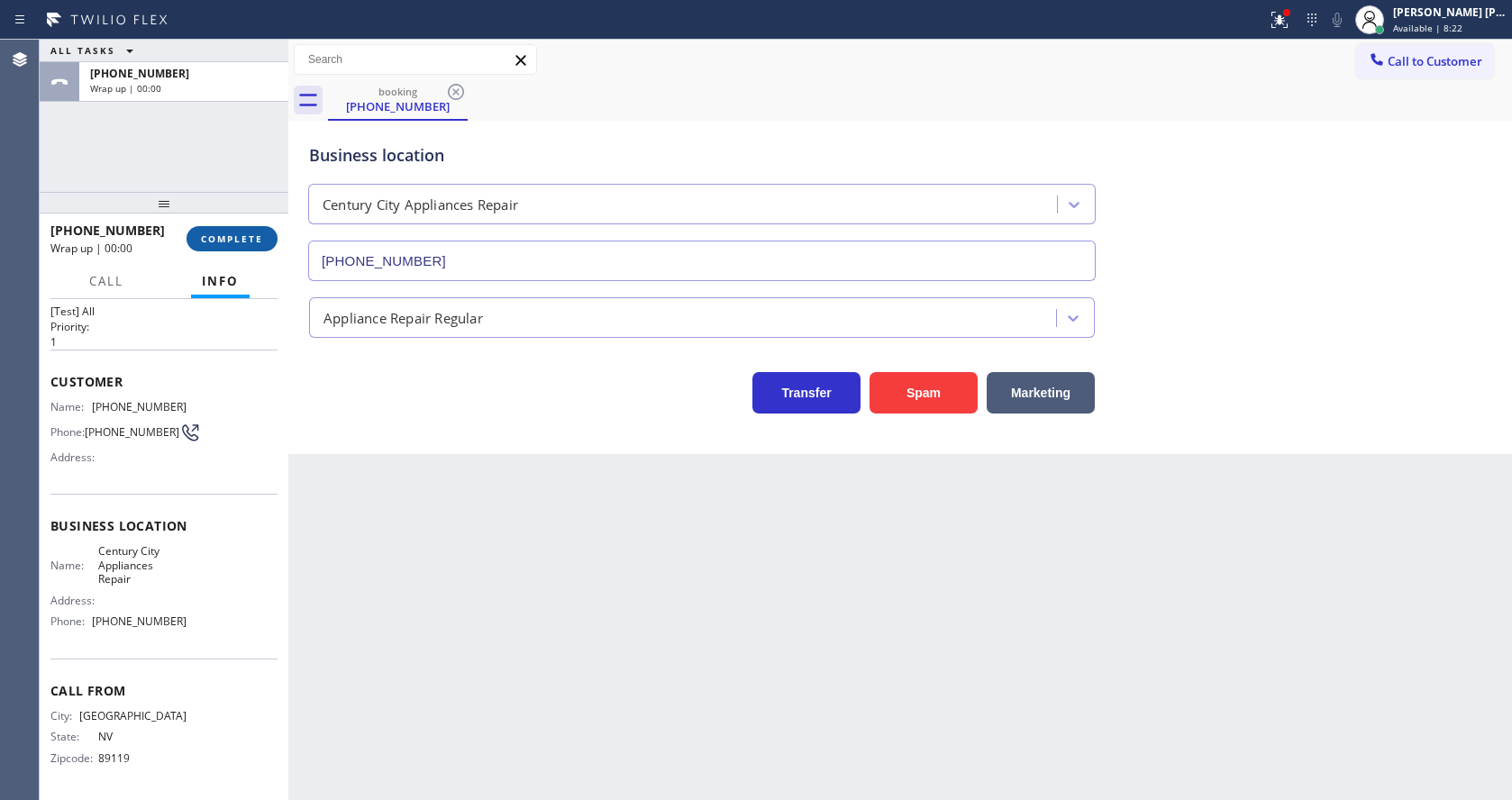
click at [222, 237] on span "COMPLETE" at bounding box center [232, 238] width 62 height 12
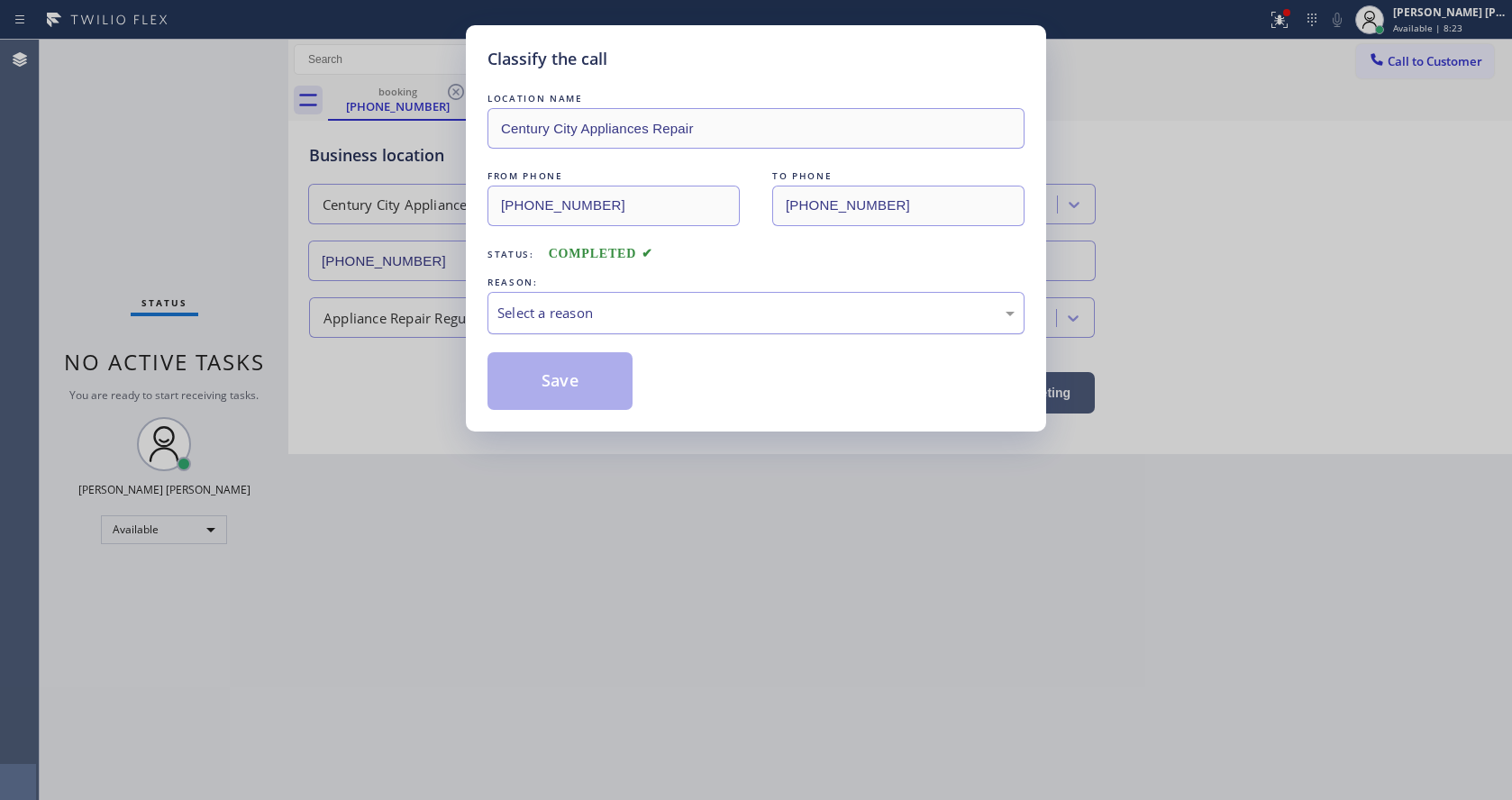
click at [565, 293] on div "Select a reason" at bounding box center [756, 313] width 537 height 43
click at [565, 381] on button "Save" at bounding box center [560, 381] width 145 height 58
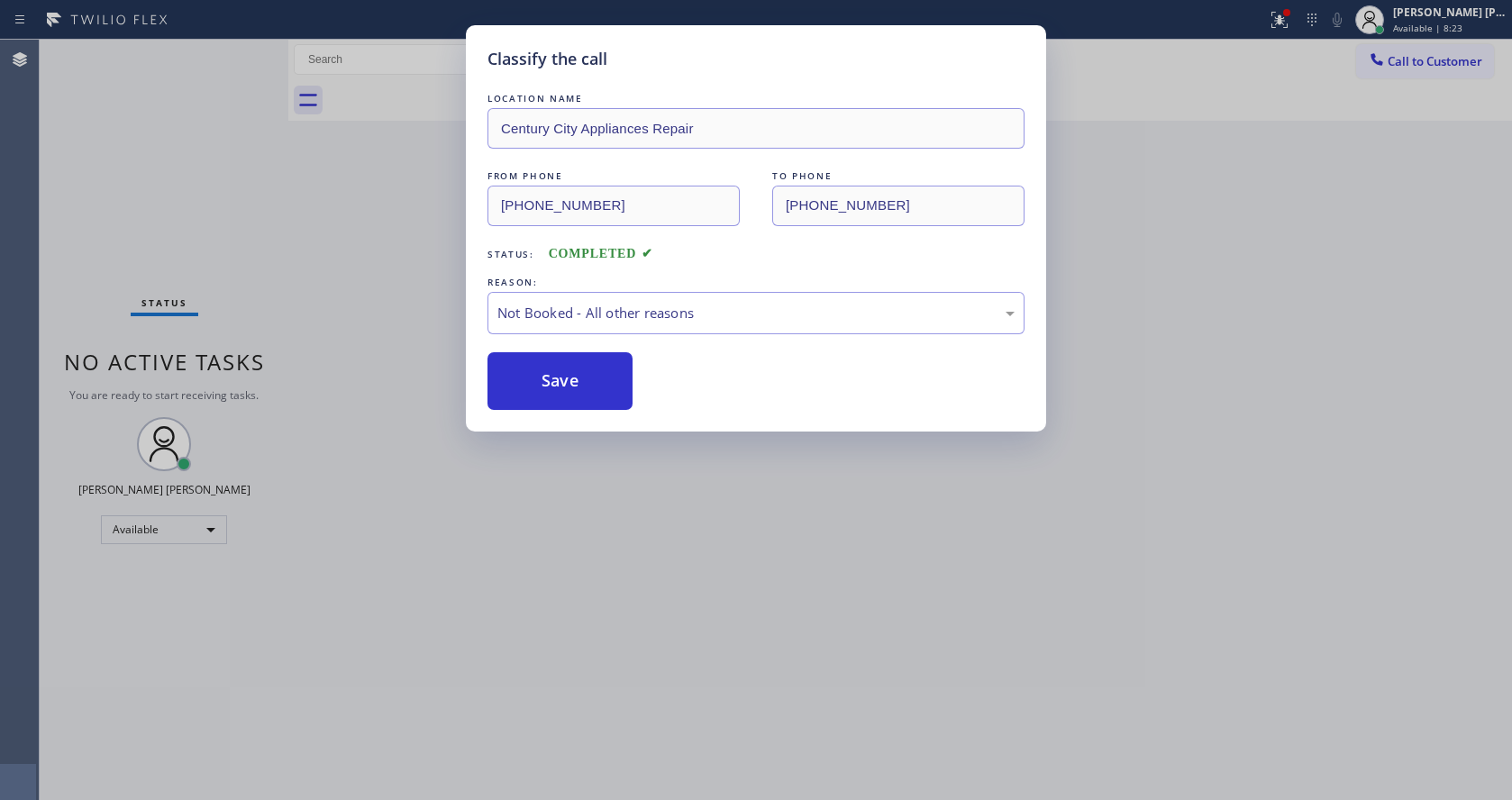
drag, startPoint x: 672, startPoint y: 547, endPoint x: 611, endPoint y: 638, distance: 109.6
click at [650, 562] on div "Classify the call LOCATION NAME Century City Appliances Repair FROM PHONE [PHON…" at bounding box center [756, 400] width 1512 height 800
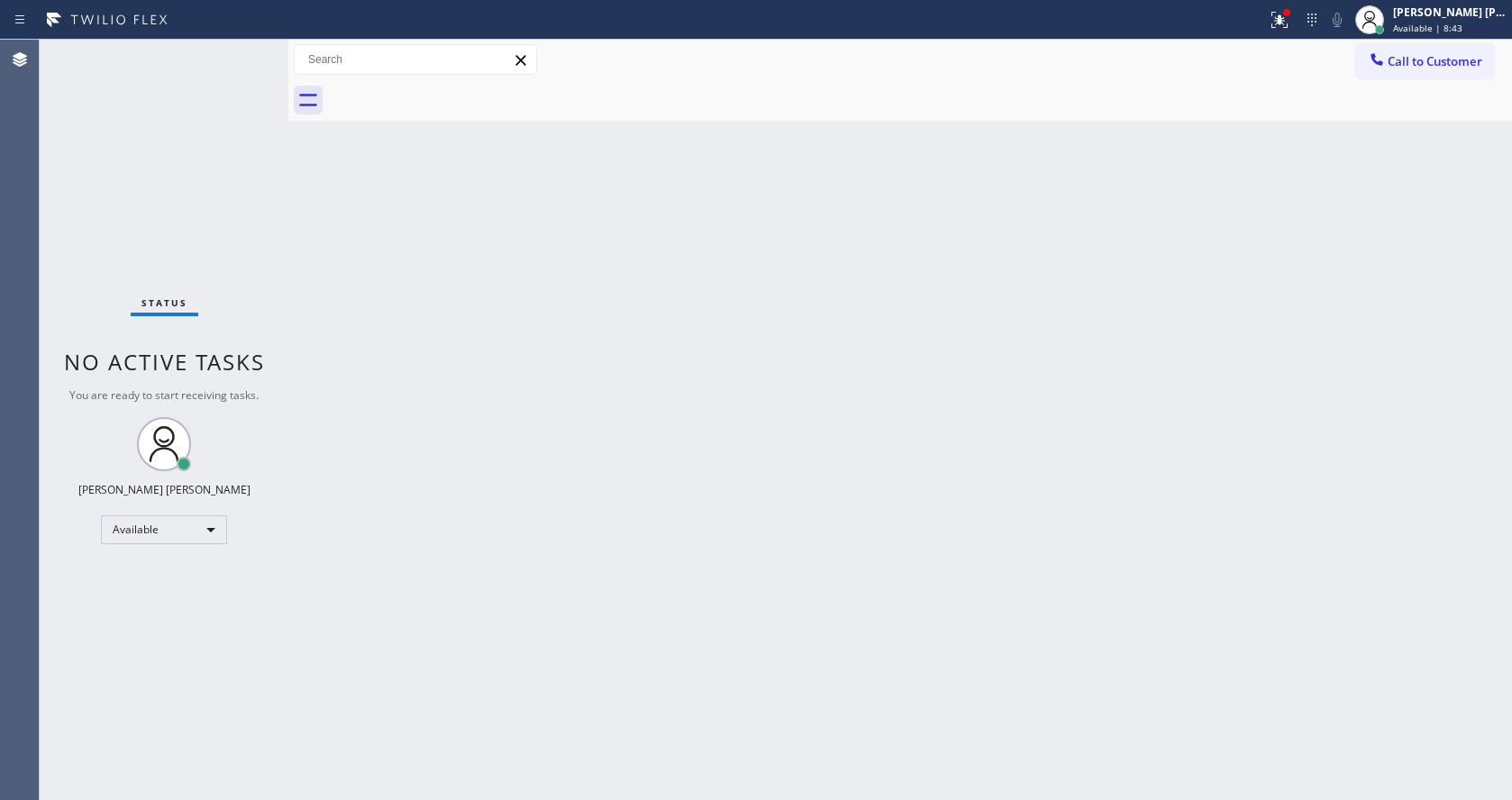
drag, startPoint x: 707, startPoint y: 511, endPoint x: 607, endPoint y: 570, distance: 116.1
click at [705, 512] on div "Back to Dashboard Change Sender ID Customers Technicians Select a contact Outbo…" at bounding box center [900, 419] width 1223 height 760
click at [607, 419] on div "Back to Dashboard Change Sender ID Customers Technicians Select a contact Outbo…" at bounding box center [900, 419] width 1223 height 760
click at [902, 468] on div "Back to Dashboard Change Sender ID Customers Technicians Select a contact Outbo…" at bounding box center [900, 419] width 1223 height 760
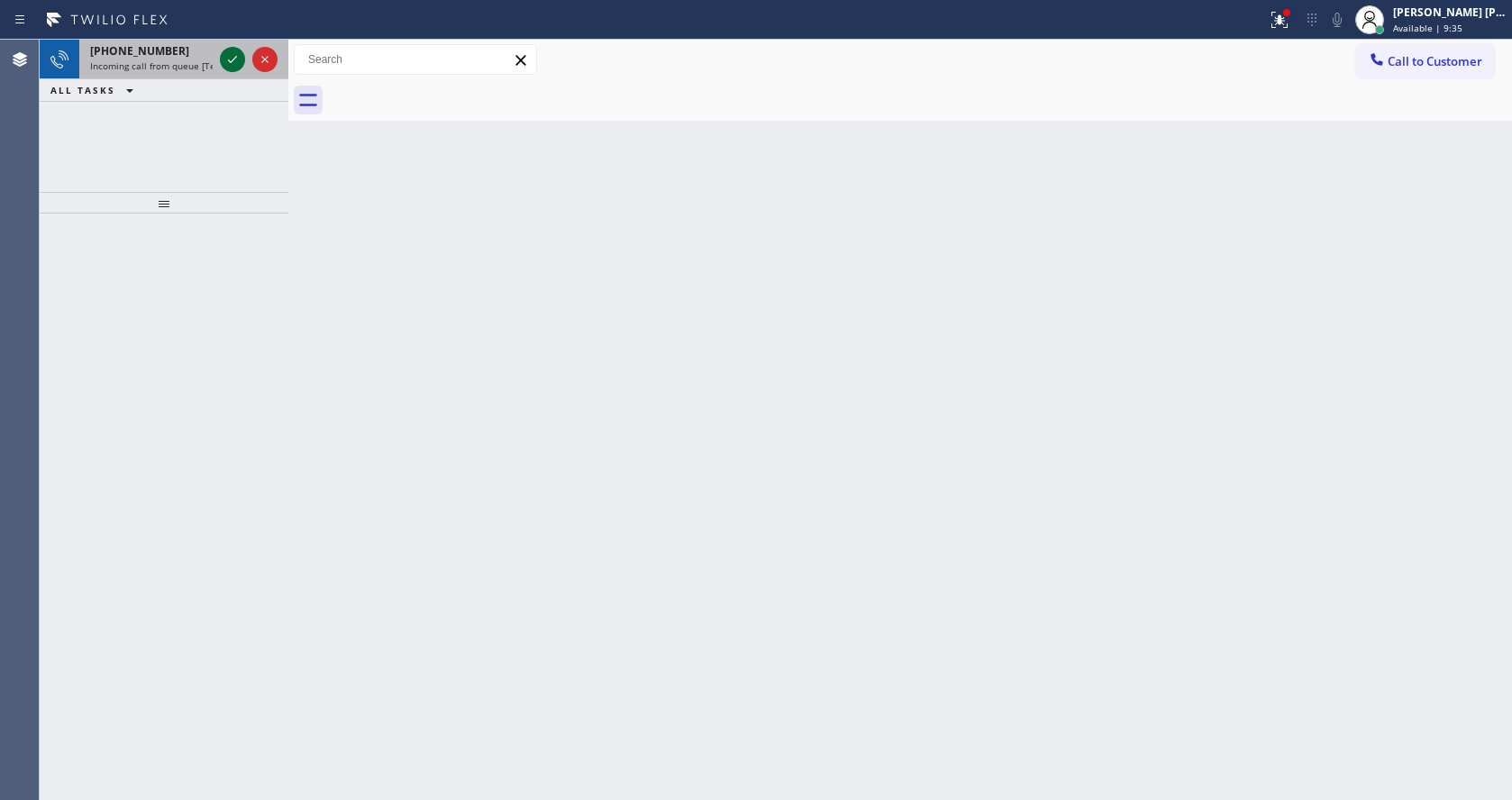
click at [225, 55] on icon at bounding box center [233, 59] width 22 height 22
click at [658, 555] on div "Back to Dashboard Change Sender ID Customers Technicians Select a contact Outbo…" at bounding box center [900, 419] width 1223 height 760
click at [228, 56] on icon at bounding box center [233, 59] width 22 height 22
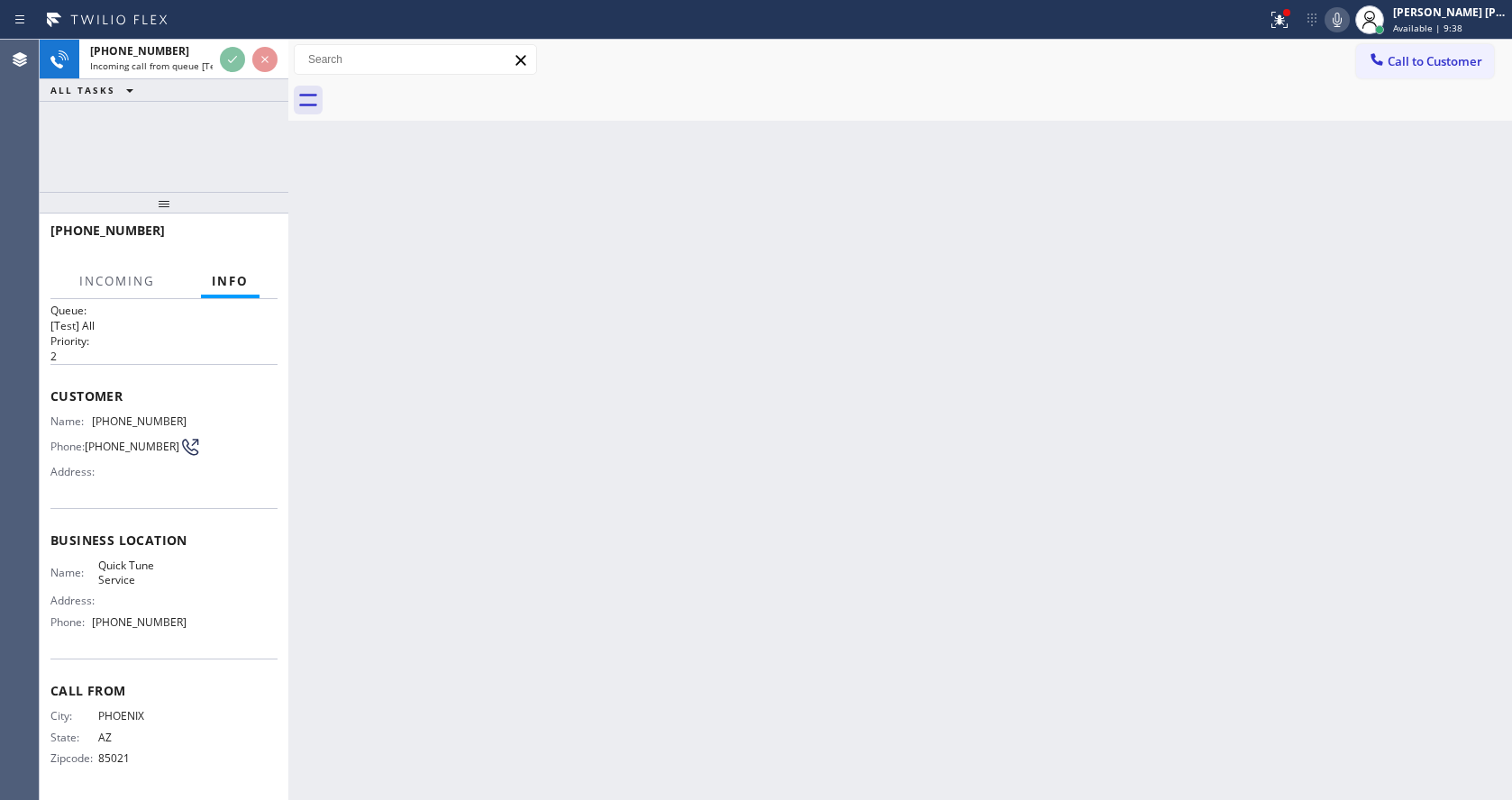
scroll to position [24, 0]
click at [521, 611] on div "Back to Dashboard Change Sender ID Customers Technicians Select a contact Outbo…" at bounding box center [900, 419] width 1223 height 760
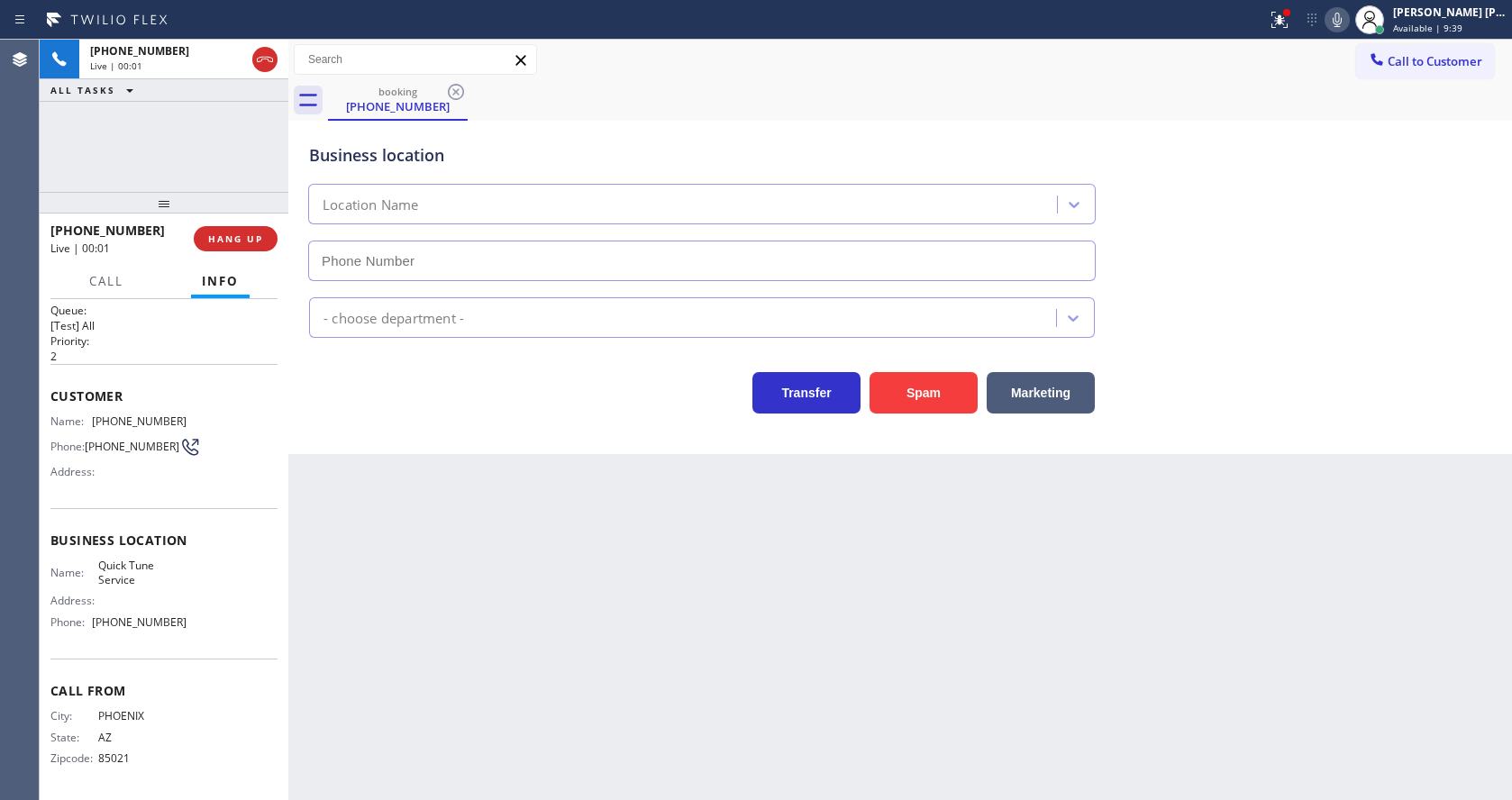
type input "[PHONE_NUMBER]"
click at [481, 595] on div "Back to Dashboard Change Sender ID Customers Technicians Select a contact Outbo…" at bounding box center [900, 419] width 1223 height 760
click at [371, 697] on div "Back to Dashboard Change Sender ID Customers Technicians Select a contact Outbo…" at bounding box center [900, 419] width 1223 height 760
drag, startPoint x: 737, startPoint y: 512, endPoint x: 744, endPoint y: 496, distance: 17.5
click at [737, 512] on div "Back to Dashboard Change Sender ID Customers Technicians Select a contact Outbo…" at bounding box center [900, 419] width 1223 height 760
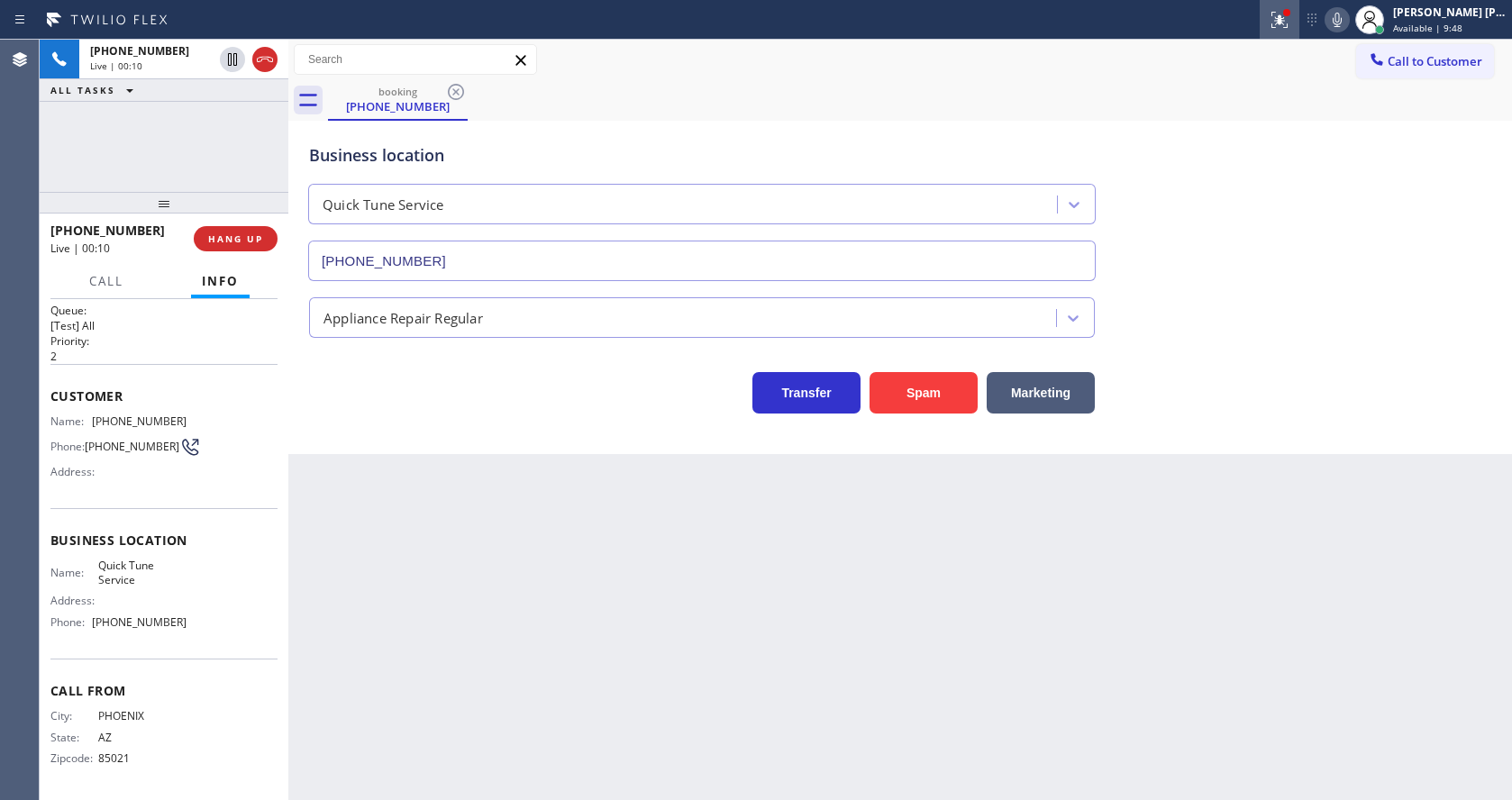
click at [1288, 26] on icon at bounding box center [1279, 19] width 22 height 22
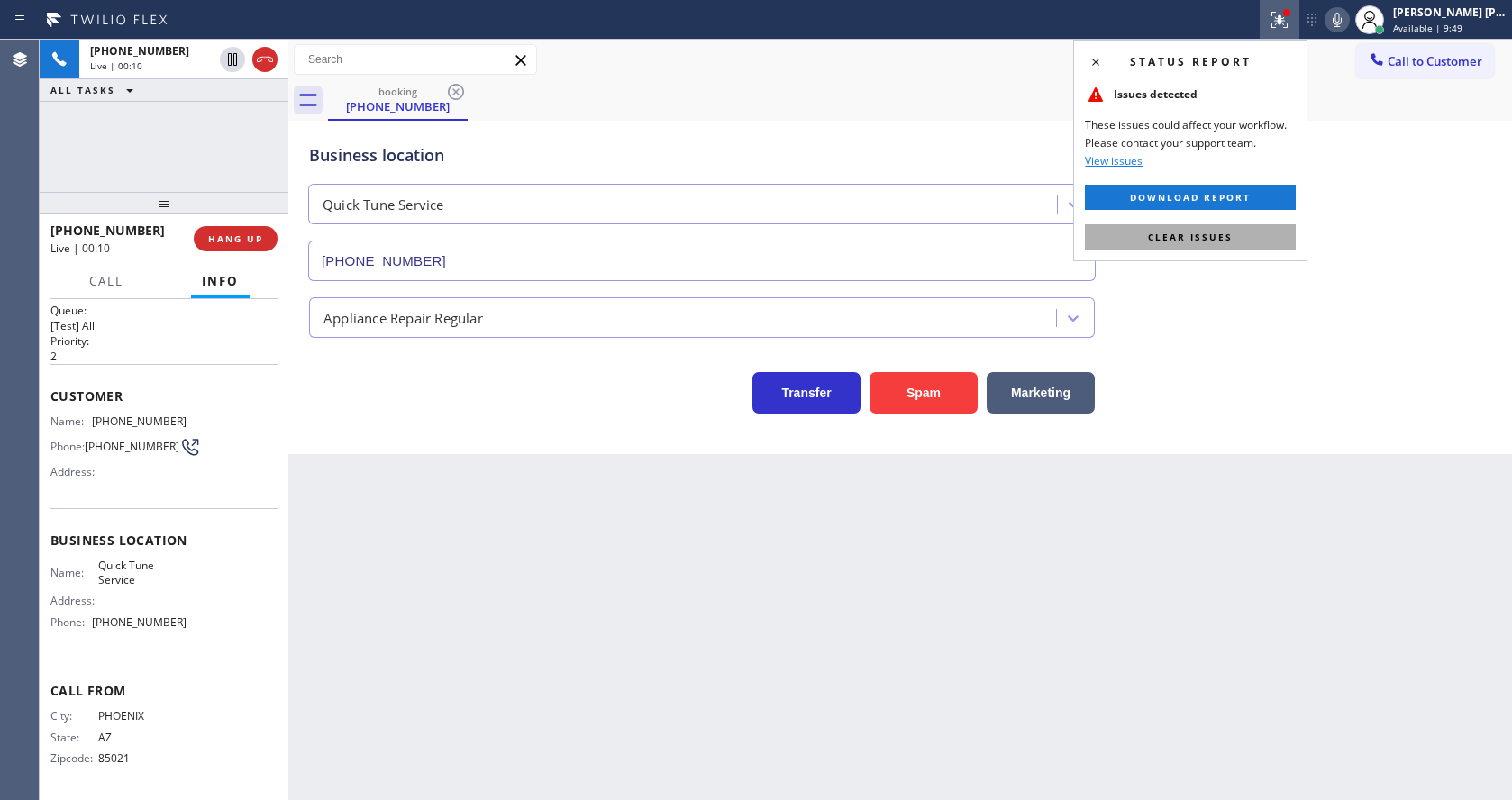
click at [1252, 224] on button "Clear issues" at bounding box center [1190, 236] width 211 height 26
click at [1332, 227] on div "Business location Quick Tune Service [PHONE_NUMBER]" at bounding box center [900, 199] width 1189 height 163
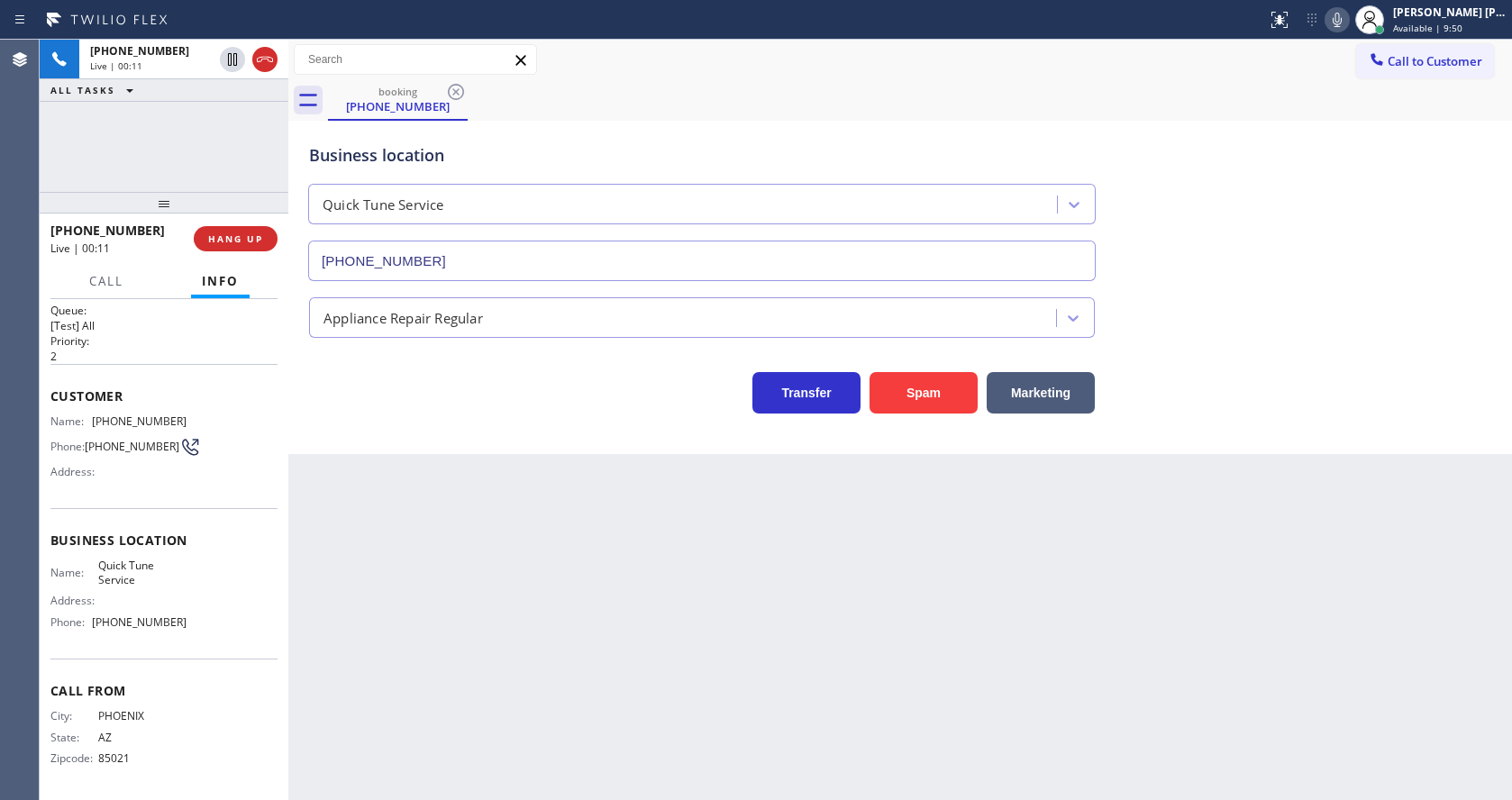
click at [730, 601] on div "Back to Dashboard Change Sender ID Customers Technicians Select a contact Outbo…" at bounding box center [900, 419] width 1223 height 760
click at [649, 678] on div "Back to Dashboard Change Sender ID Customers Technicians Select a contact Outbo…" at bounding box center [900, 419] width 1223 height 760
click at [494, 539] on div "Back to Dashboard Change Sender ID Customers Technicians Select a contact Outbo…" at bounding box center [900, 419] width 1223 height 760
click at [713, 630] on div "Back to Dashboard Change Sender ID Customers Technicians Select a contact Outbo…" at bounding box center [900, 419] width 1223 height 760
click at [527, 609] on div "Back to Dashboard Change Sender ID Customers Technicians Select a contact Outbo…" at bounding box center [900, 419] width 1223 height 760
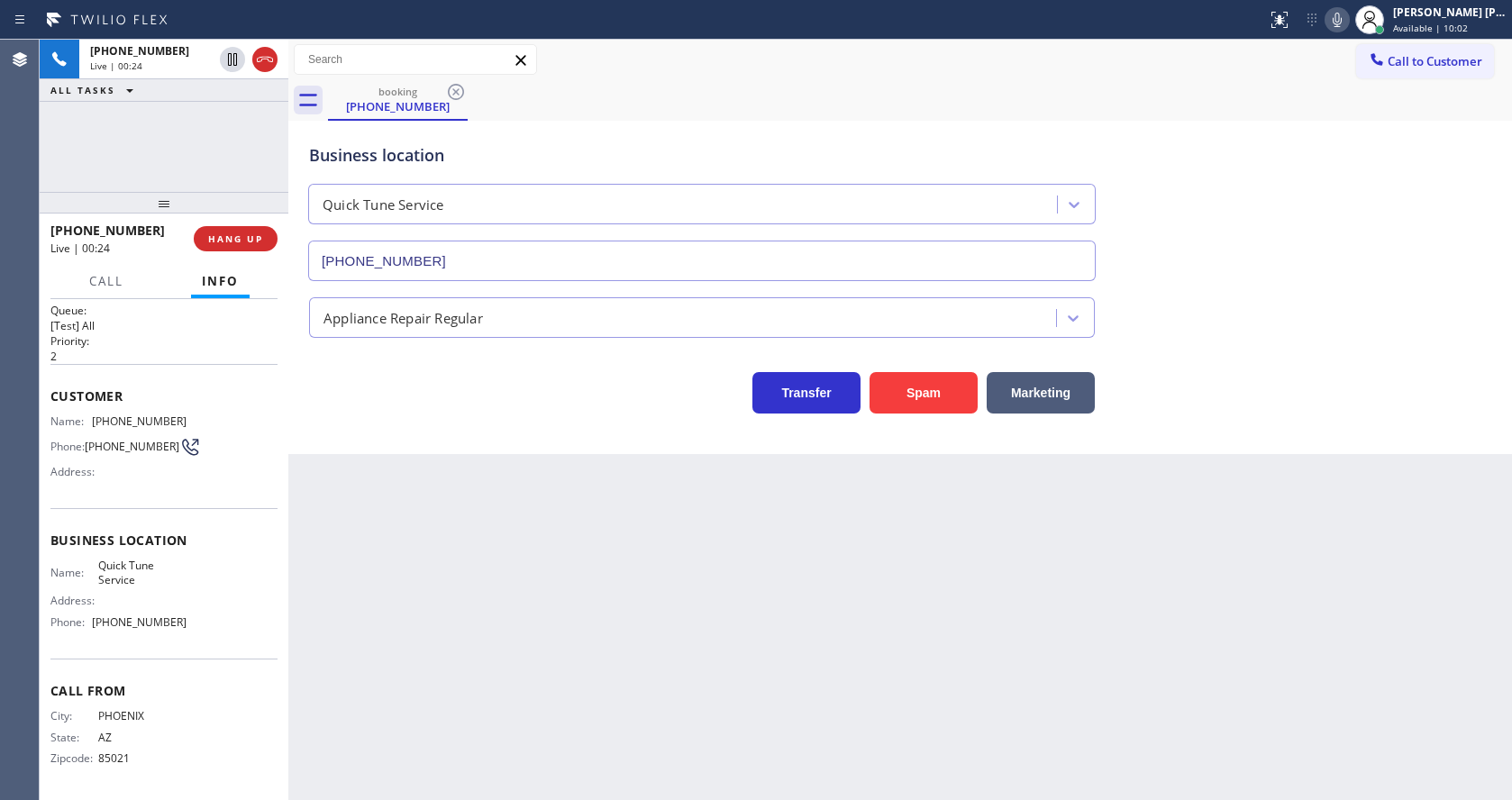
click at [498, 606] on div "Back to Dashboard Change Sender ID Customers Technicians Select a contact Outbo…" at bounding box center [900, 419] width 1223 height 760
click at [816, 670] on div "Back to Dashboard Change Sender ID Customers Technicians Select a contact Outbo…" at bounding box center [900, 419] width 1223 height 760
click at [679, 169] on div "Business location Quick Tune Service [PHONE_NUMBER]" at bounding box center [701, 203] width 793 height 156
click at [477, 621] on div "Back to Dashboard Change Sender ID Customers Technicians Select a contact Outbo…" at bounding box center [900, 419] width 1223 height 760
click at [557, 557] on div "Back to Dashboard Change Sender ID Customers Technicians Select a contact Outbo…" at bounding box center [900, 419] width 1223 height 760
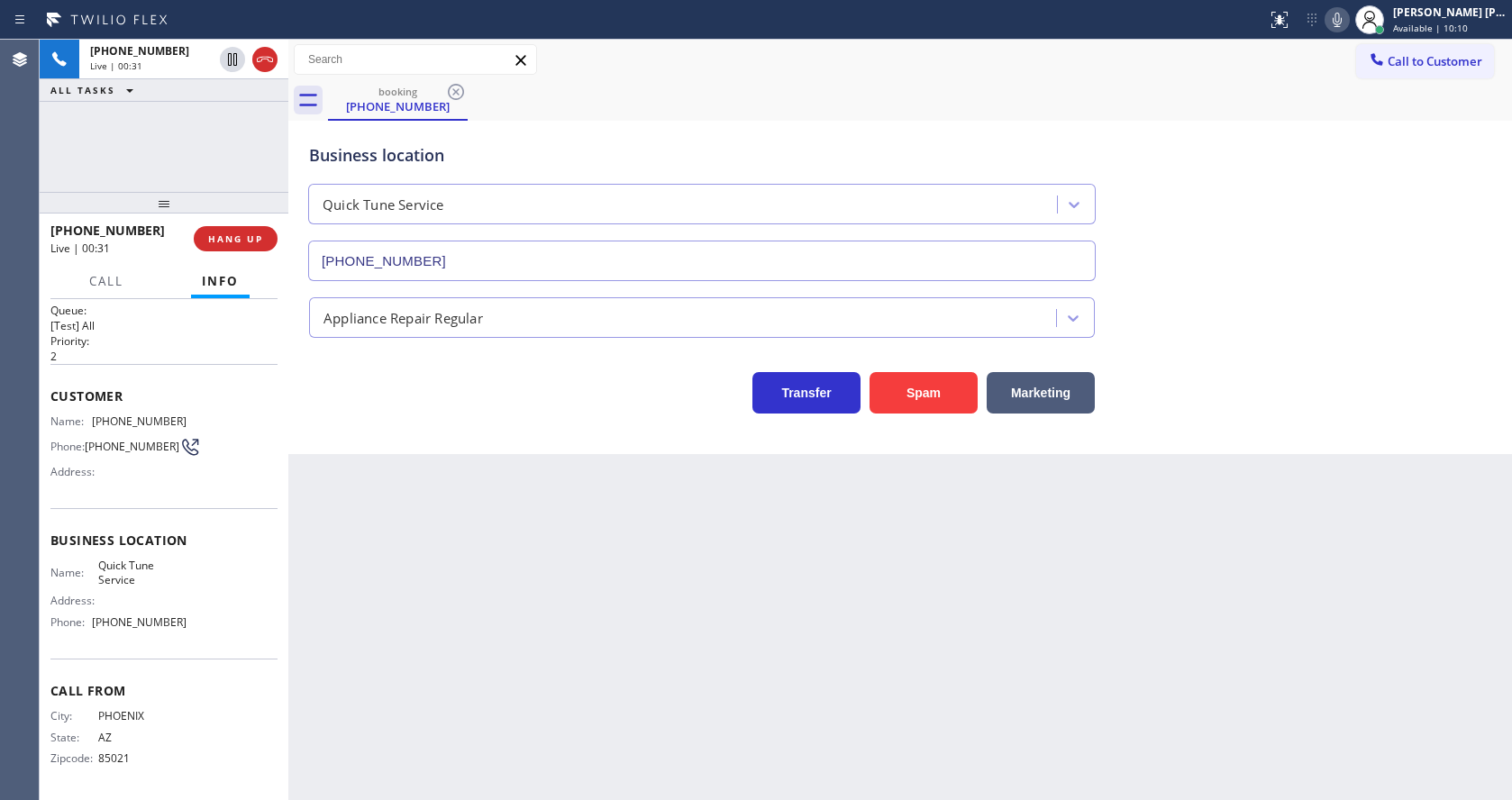
click at [708, 693] on div "Back to Dashboard Change Sender ID Customers Technicians Select a contact Outbo…" at bounding box center [900, 419] width 1223 height 760
click at [487, 650] on div "Back to Dashboard Change Sender ID Customers Technicians Select a contact Outbo…" at bounding box center [900, 419] width 1223 height 760
click at [395, 667] on div "Back to Dashboard Change Sender ID Customers Technicians Select a contact Outbo…" at bounding box center [900, 419] width 1223 height 760
click at [644, 701] on div "Back to Dashboard Change Sender ID Customers Technicians Select a contact Outbo…" at bounding box center [900, 419] width 1223 height 760
drag, startPoint x: 490, startPoint y: 496, endPoint x: 340, endPoint y: 331, distance: 223.0
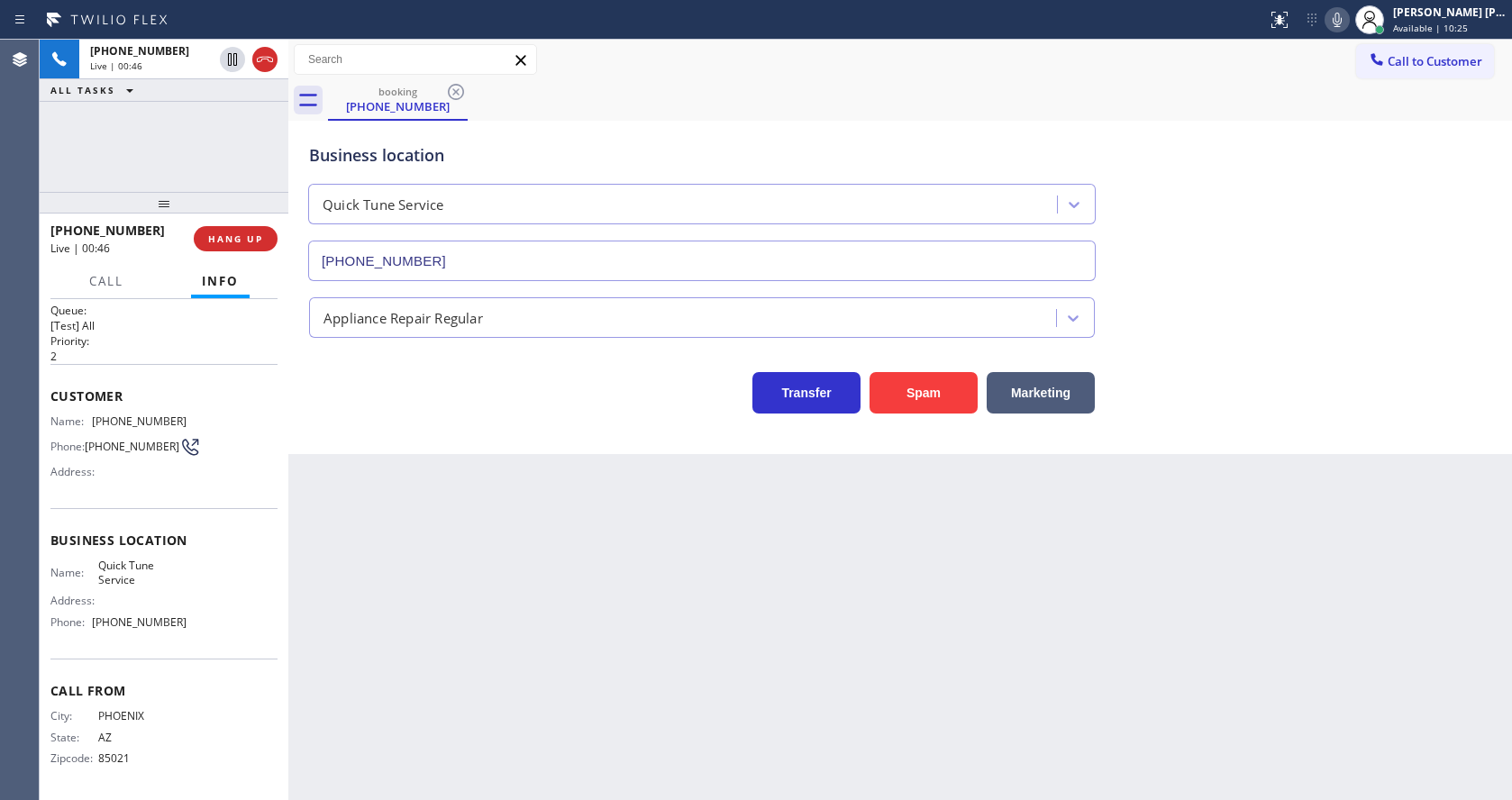
click at [490, 496] on div "Back to Dashboard Change Sender ID Customers Technicians Select a contact Outbo…" at bounding box center [900, 419] width 1223 height 760
click at [241, 233] on span "HANG UP" at bounding box center [235, 238] width 55 height 12
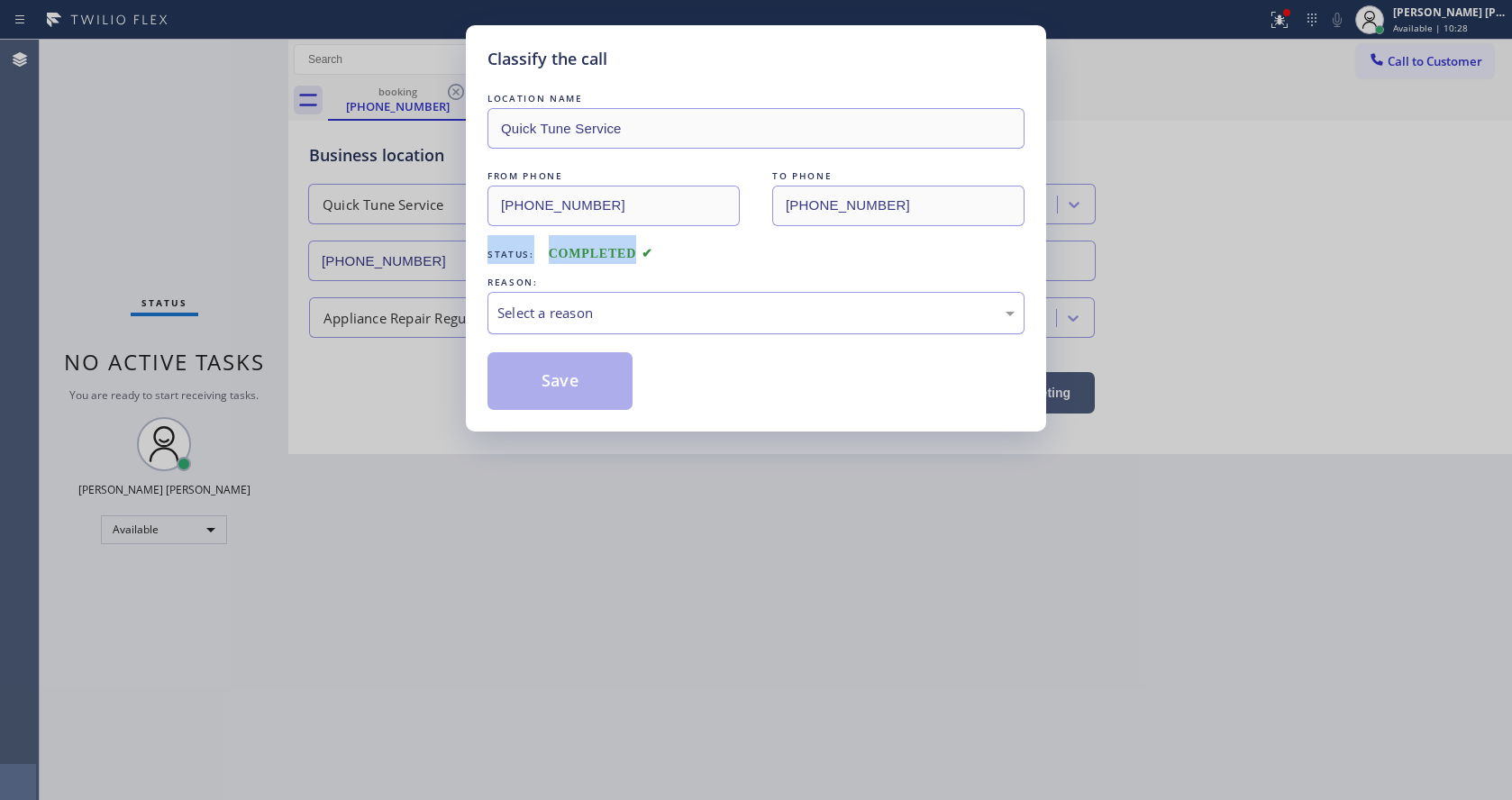
click at [590, 314] on div "Select a reason" at bounding box center [756, 313] width 517 height 21
click at [570, 378] on button "Save" at bounding box center [560, 381] width 145 height 58
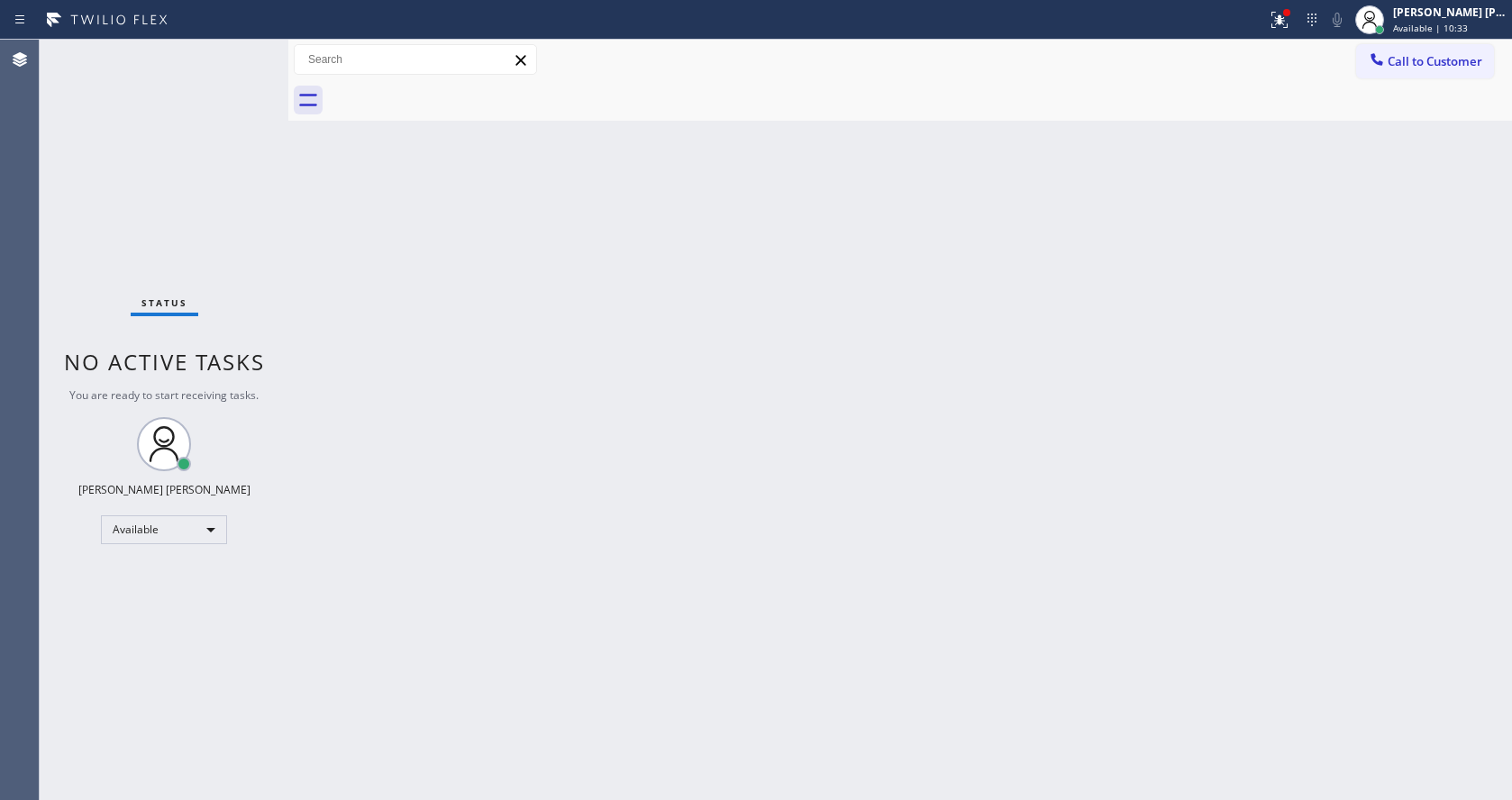
click at [428, 505] on div "Back to Dashboard Change Sender ID Customers Technicians Select a contact Outbo…" at bounding box center [900, 419] width 1223 height 760
click at [924, 534] on div "Back to Dashboard Change Sender ID Customers Technicians Select a contact Outbo…" at bounding box center [900, 419] width 1223 height 760
drag, startPoint x: 407, startPoint y: 375, endPoint x: 334, endPoint y: 267, distance: 130.4
click at [407, 375] on div "Back to Dashboard Change Sender ID Customers Technicians Select a contact Outbo…" at bounding box center [900, 419] width 1223 height 760
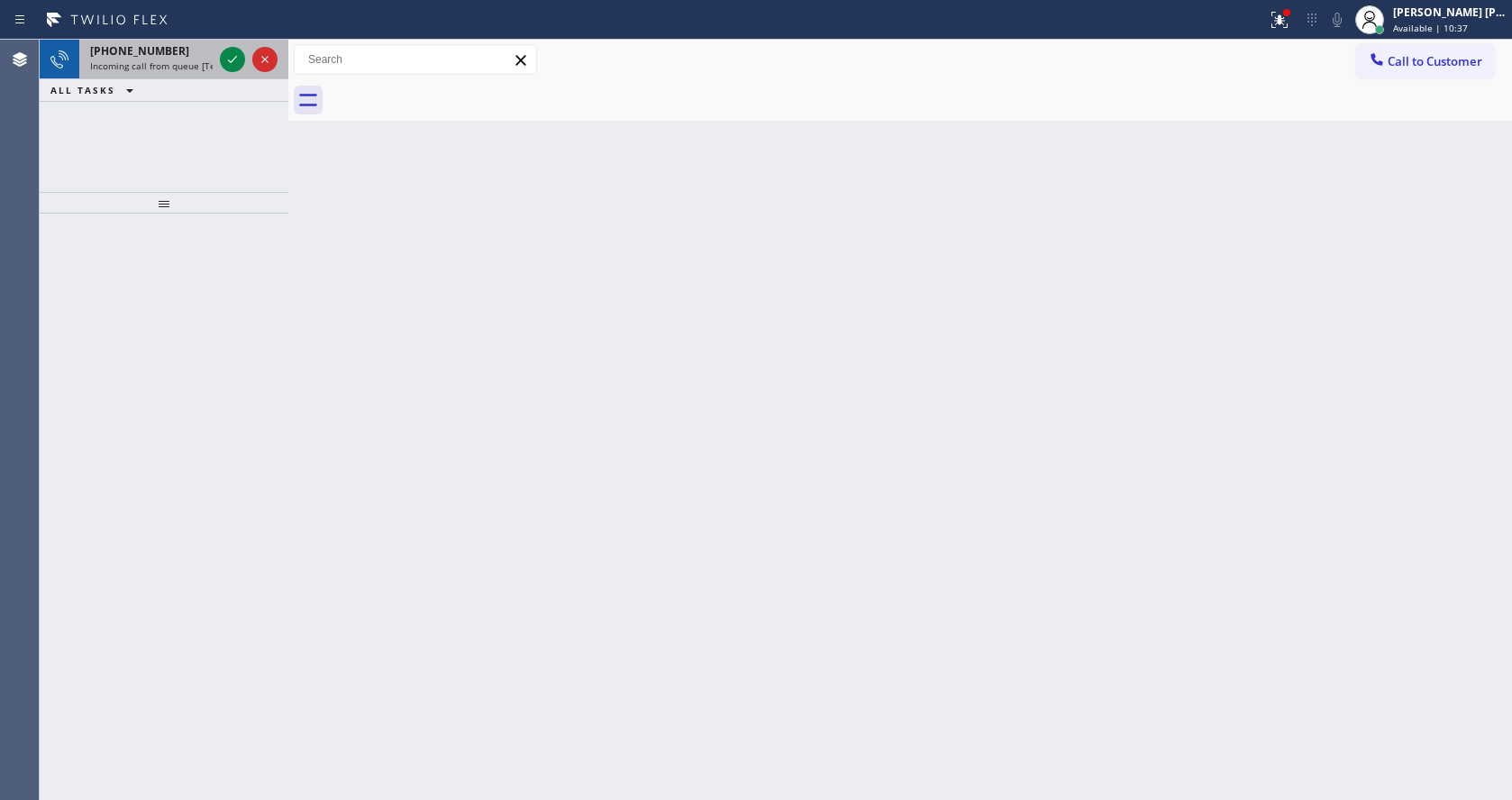
click at [218, 65] on div at bounding box center [249, 60] width 65 height 40
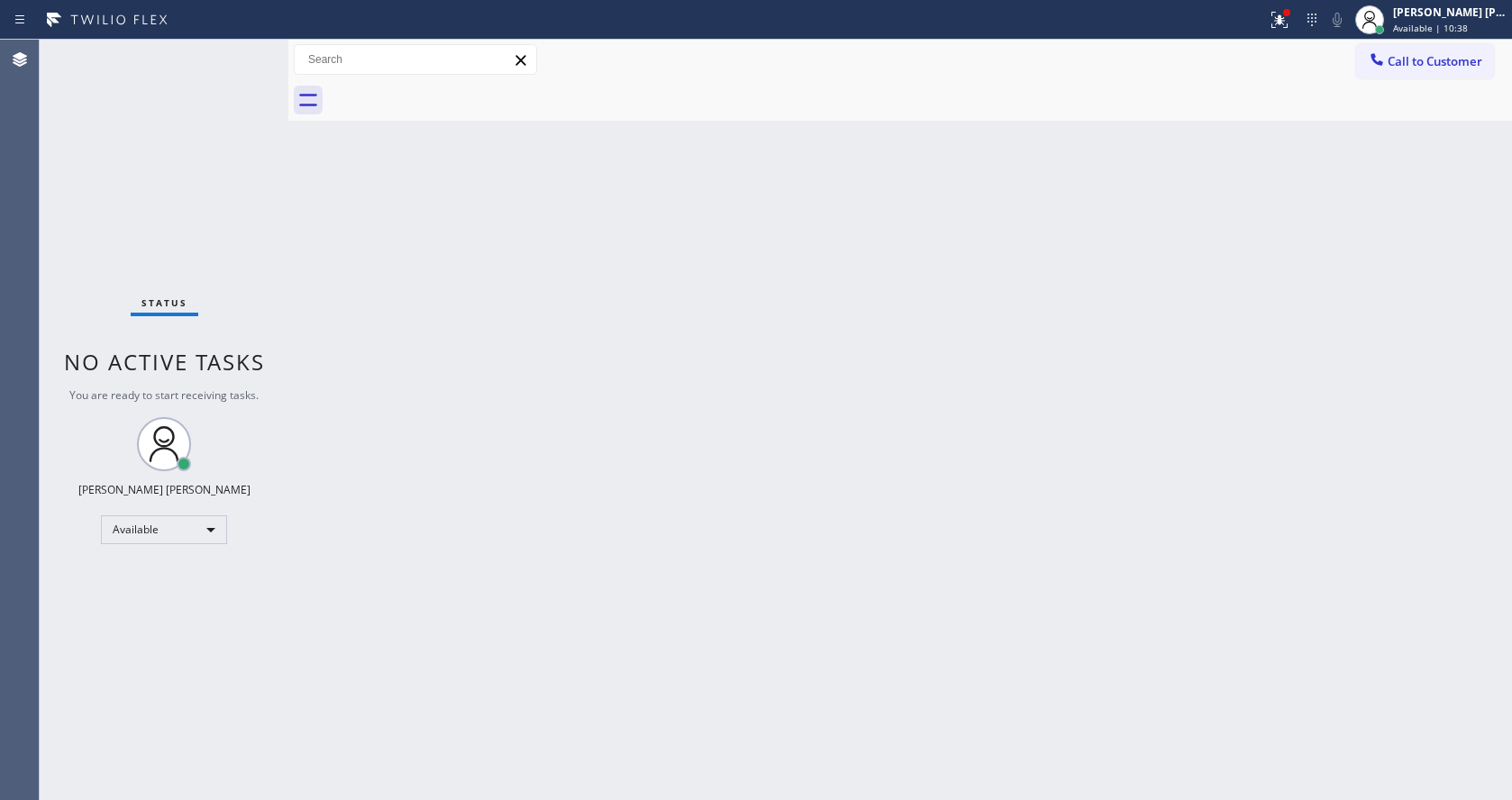
click at [736, 385] on div "Back to Dashboard Change Sender ID Customers Technicians Select a contact Outbo…" at bounding box center [900, 419] width 1223 height 760
click at [1284, 9] on icon at bounding box center [1279, 19] width 22 height 22
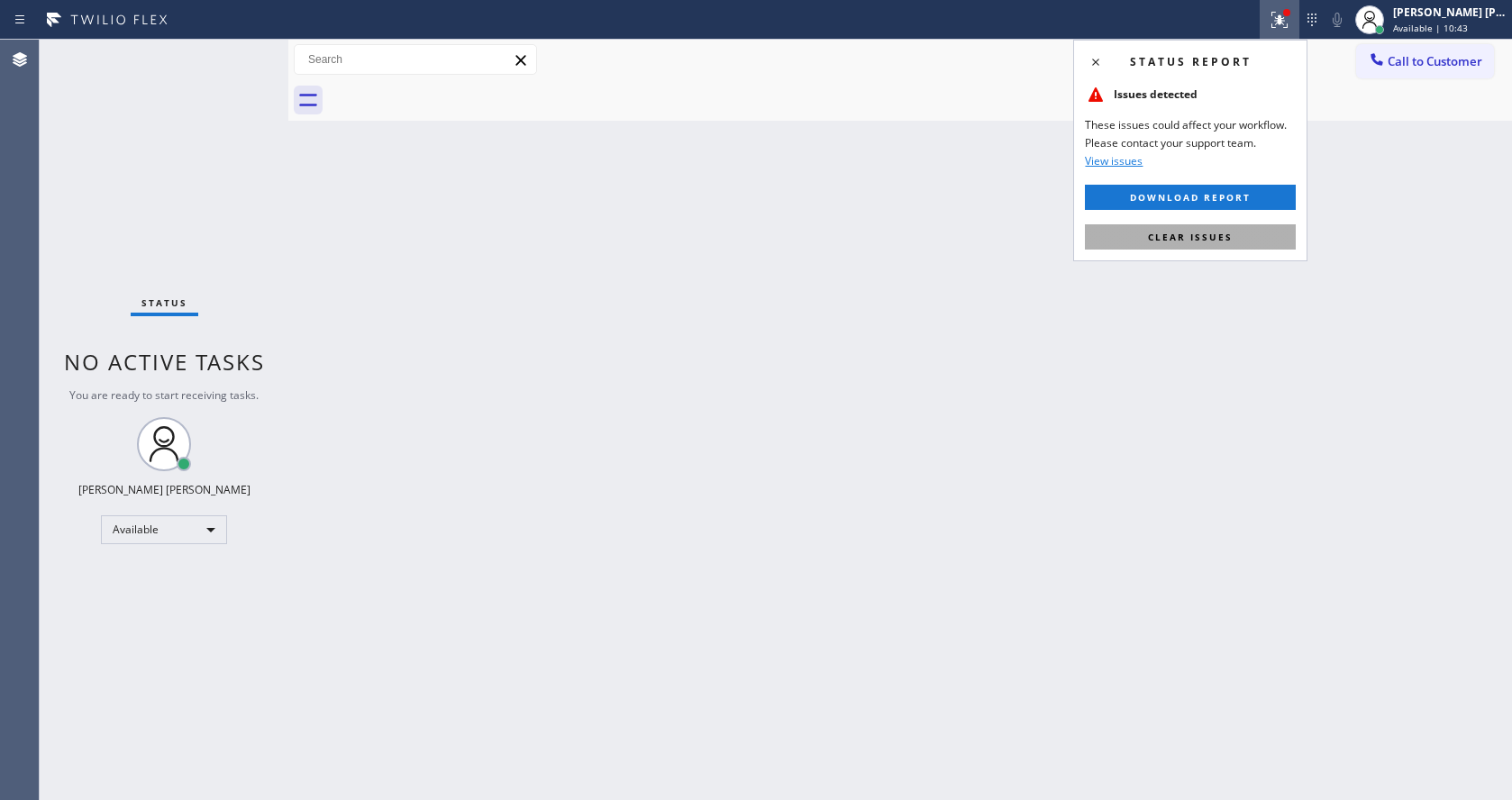
click at [1216, 232] on span "Clear issues" at bounding box center [1189, 236] width 84 height 12
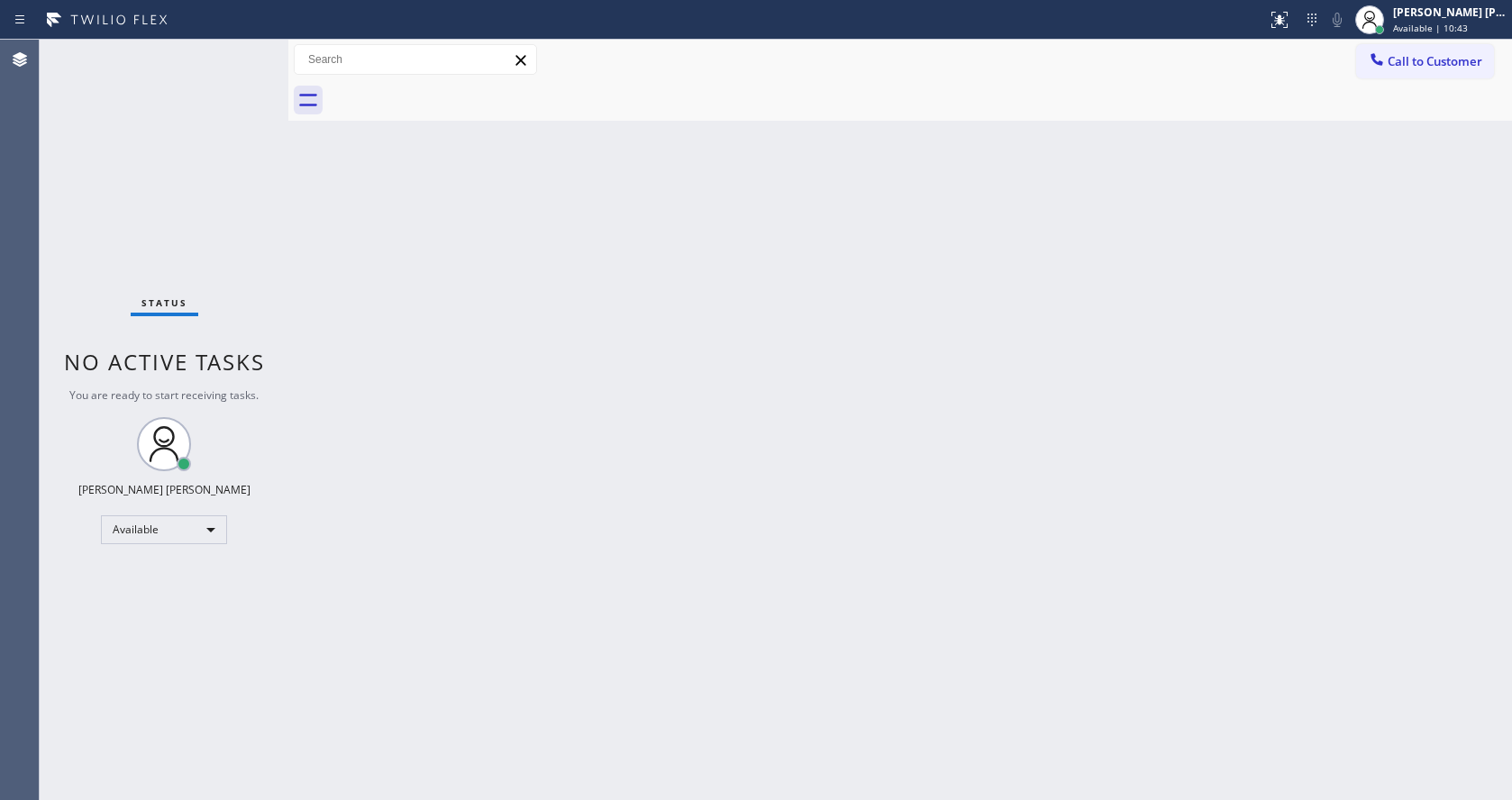
click at [1216, 232] on div "Back to Dashboard Change Sender ID Customers Technicians Select a contact Outbo…" at bounding box center [900, 419] width 1223 height 760
click at [385, 293] on div "Back to Dashboard Change Sender ID Customers Technicians Select a contact Outbo…" at bounding box center [900, 419] width 1223 height 760
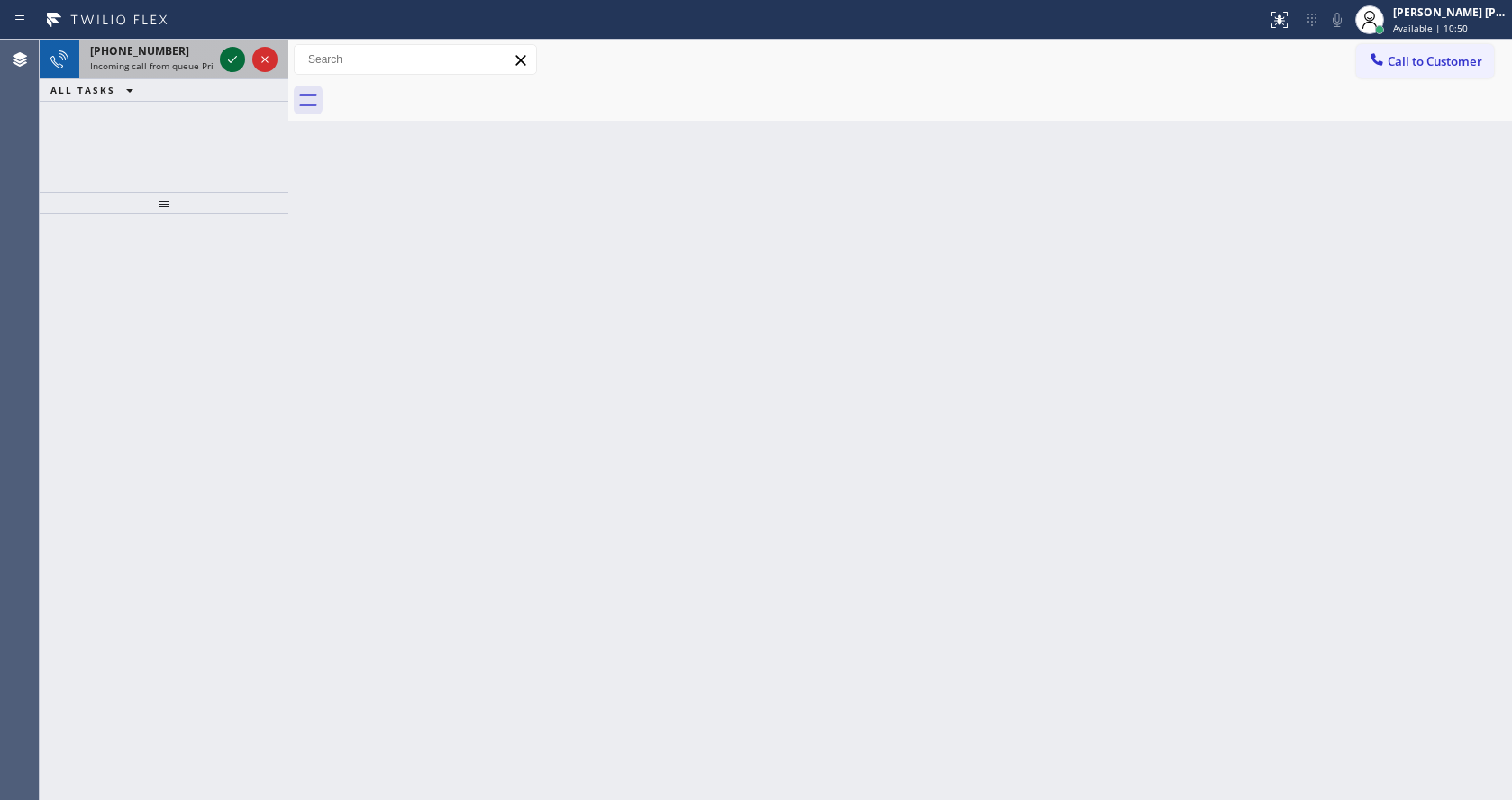
click at [231, 65] on icon at bounding box center [233, 59] width 22 height 22
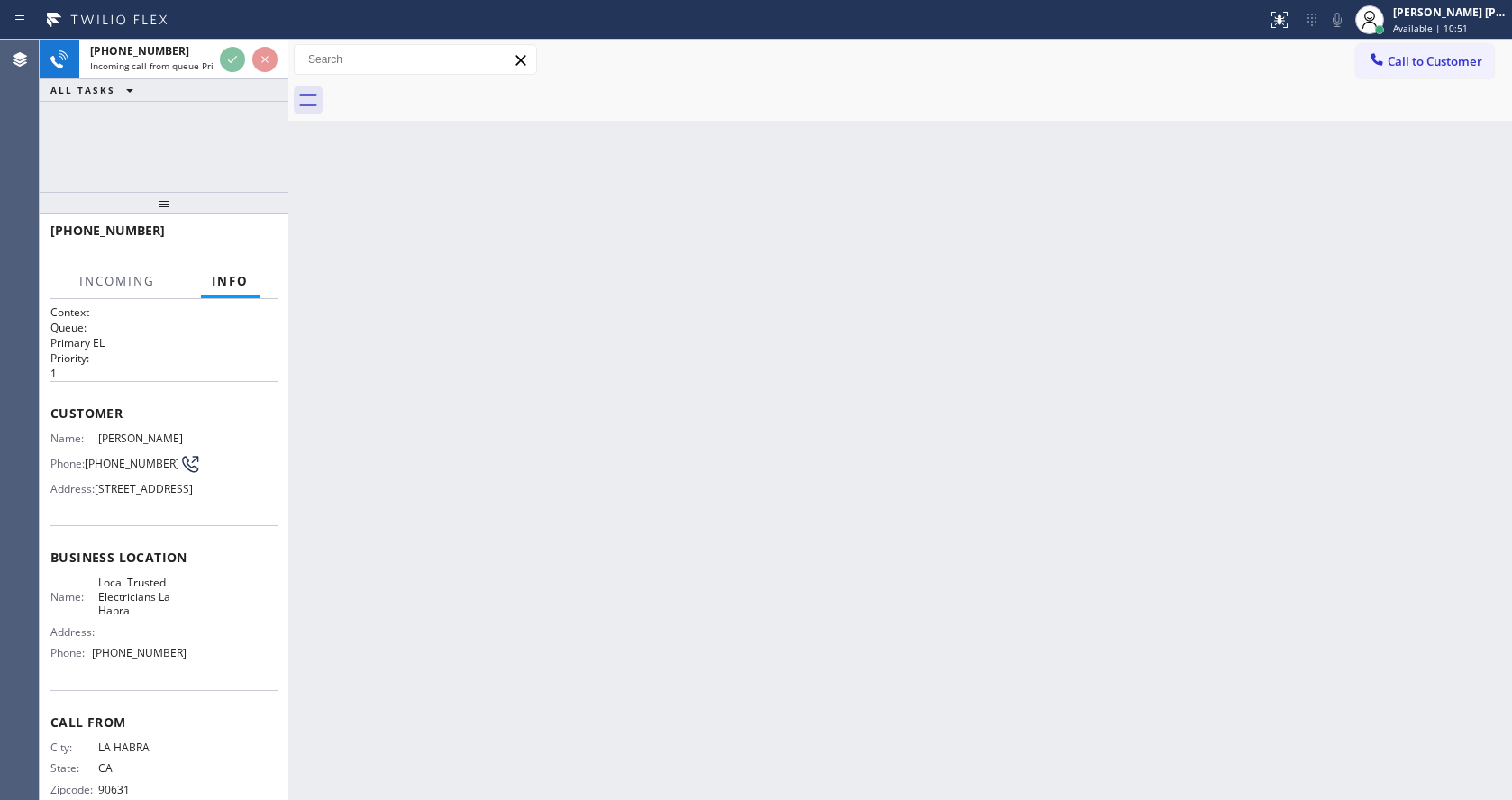
scroll to position [80, 0]
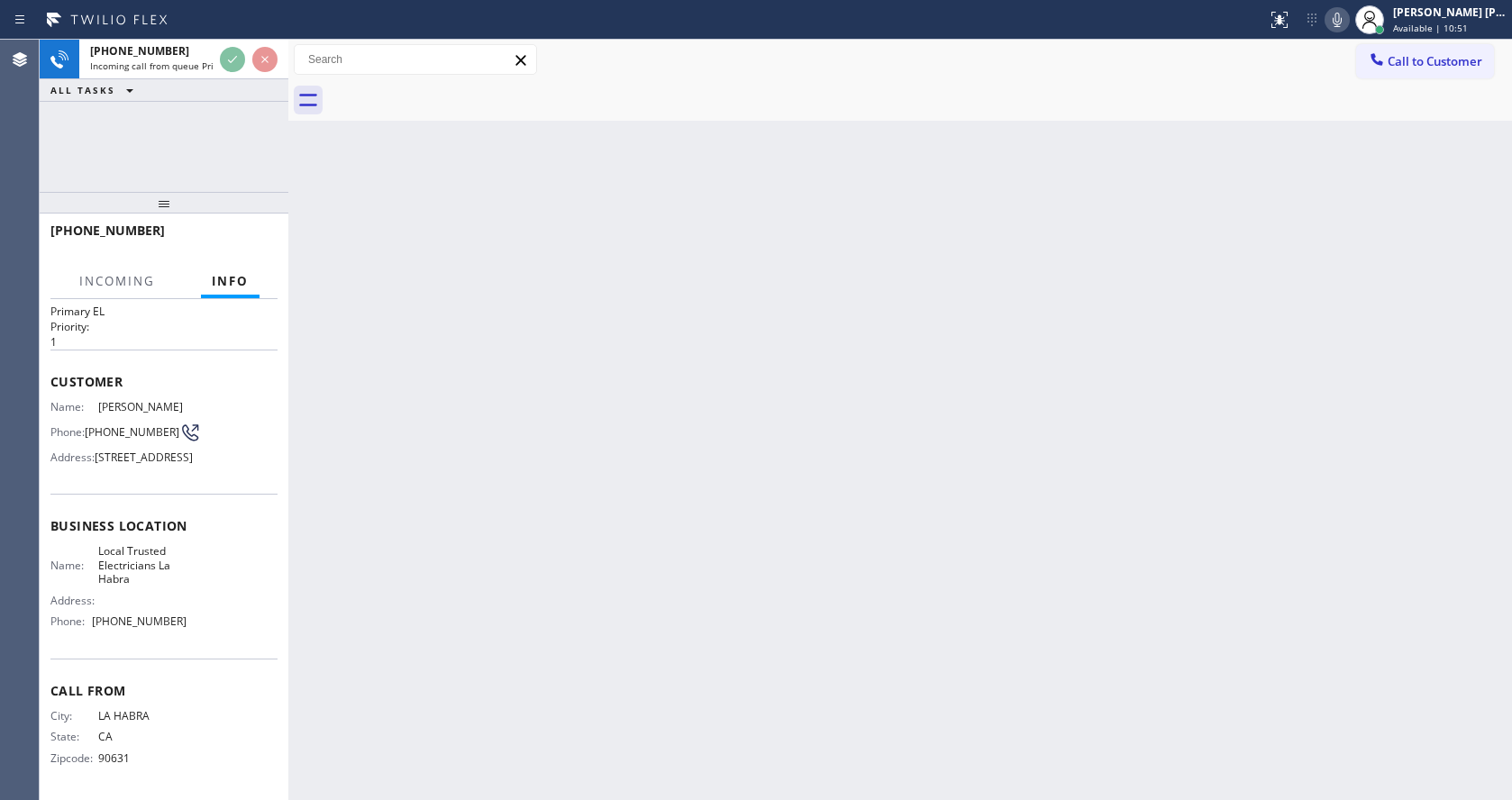
click at [589, 527] on div "Back to Dashboard Change Sender ID Customers Technicians Select a contact Outbo…" at bounding box center [900, 419] width 1223 height 760
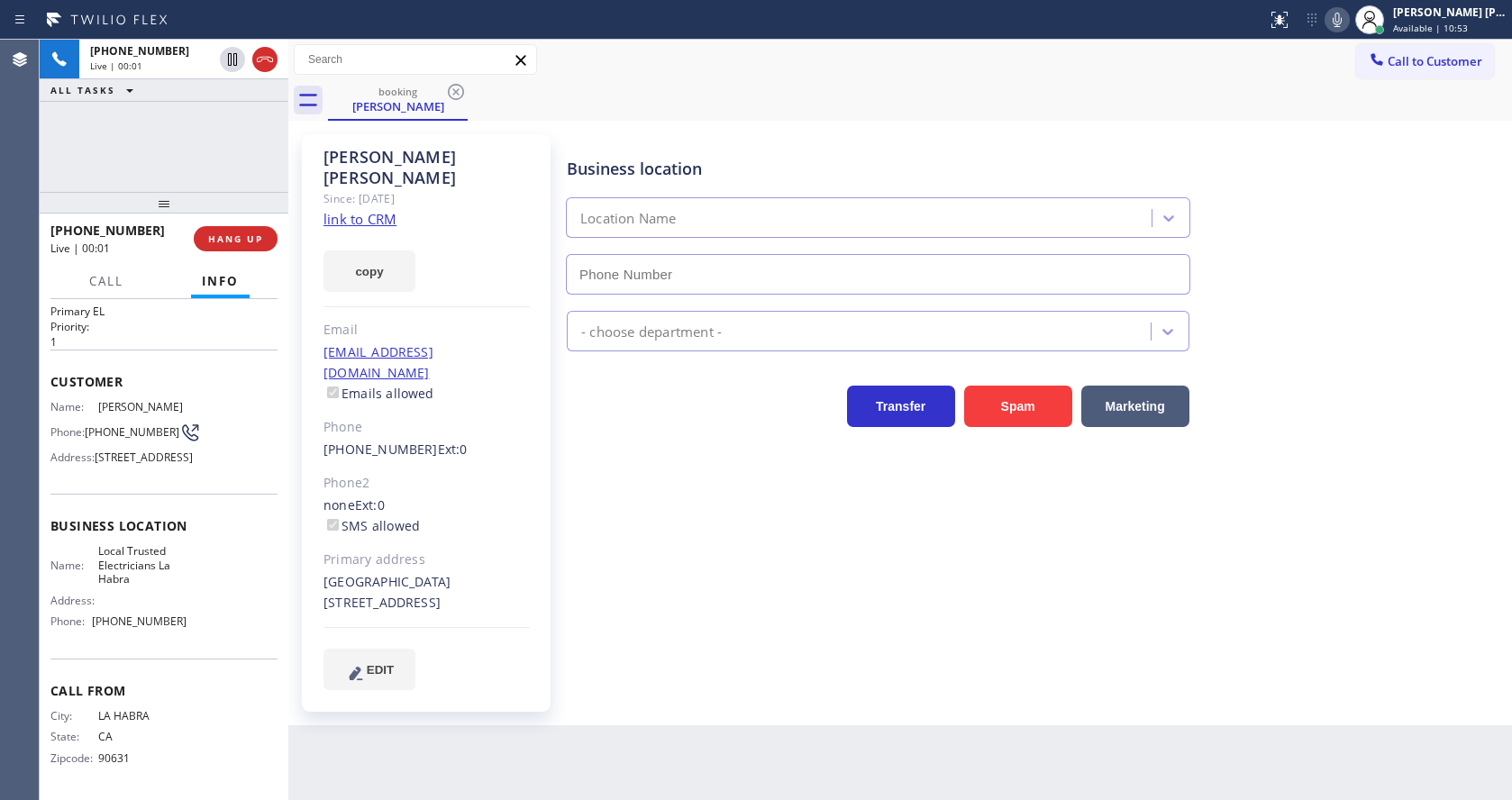
type input "[PHONE_NUMBER]"
click at [385, 210] on link "link to CRM" at bounding box center [360, 218] width 73 height 18
click at [1336, 17] on icon at bounding box center [1336, 19] width 22 height 22
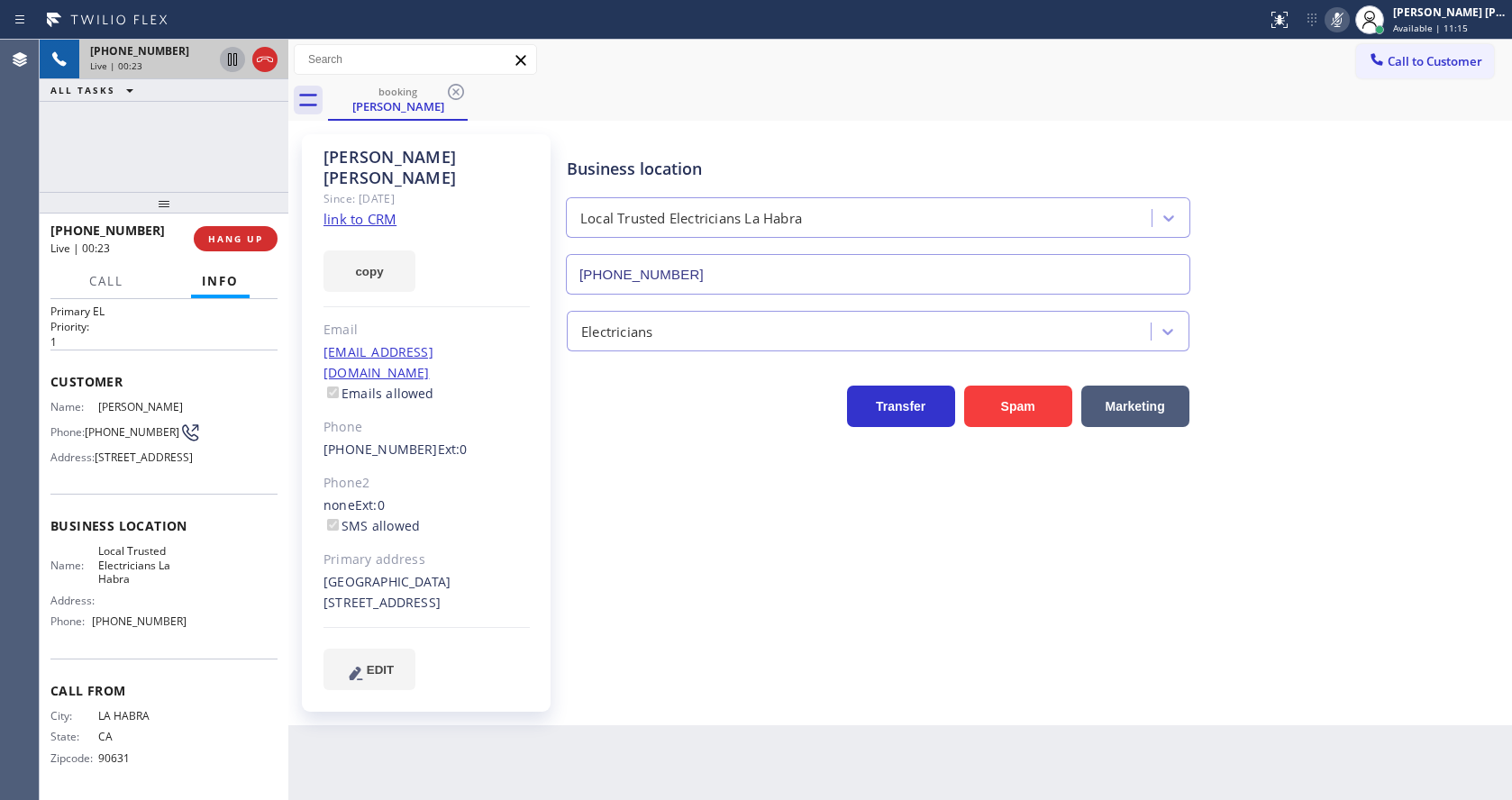
click at [229, 62] on icon at bounding box center [232, 59] width 9 height 12
click at [630, 647] on div "Business location Local Trusted Electricians [GEOGRAPHIC_DATA] [PHONE_NUMBER] E…" at bounding box center [1035, 429] width 944 height 582
click at [878, 624] on div "Business location Local Trusted Electricians [GEOGRAPHIC_DATA] [PHONE_NUMBER] E…" at bounding box center [1035, 411] width 944 height 546
click at [1059, 599] on div "Business location Local Trusted Electricians [GEOGRAPHIC_DATA] [PHONE_NUMBER] E…" at bounding box center [1035, 411] width 944 height 546
click at [103, 277] on span "Call" at bounding box center [106, 281] width 34 height 16
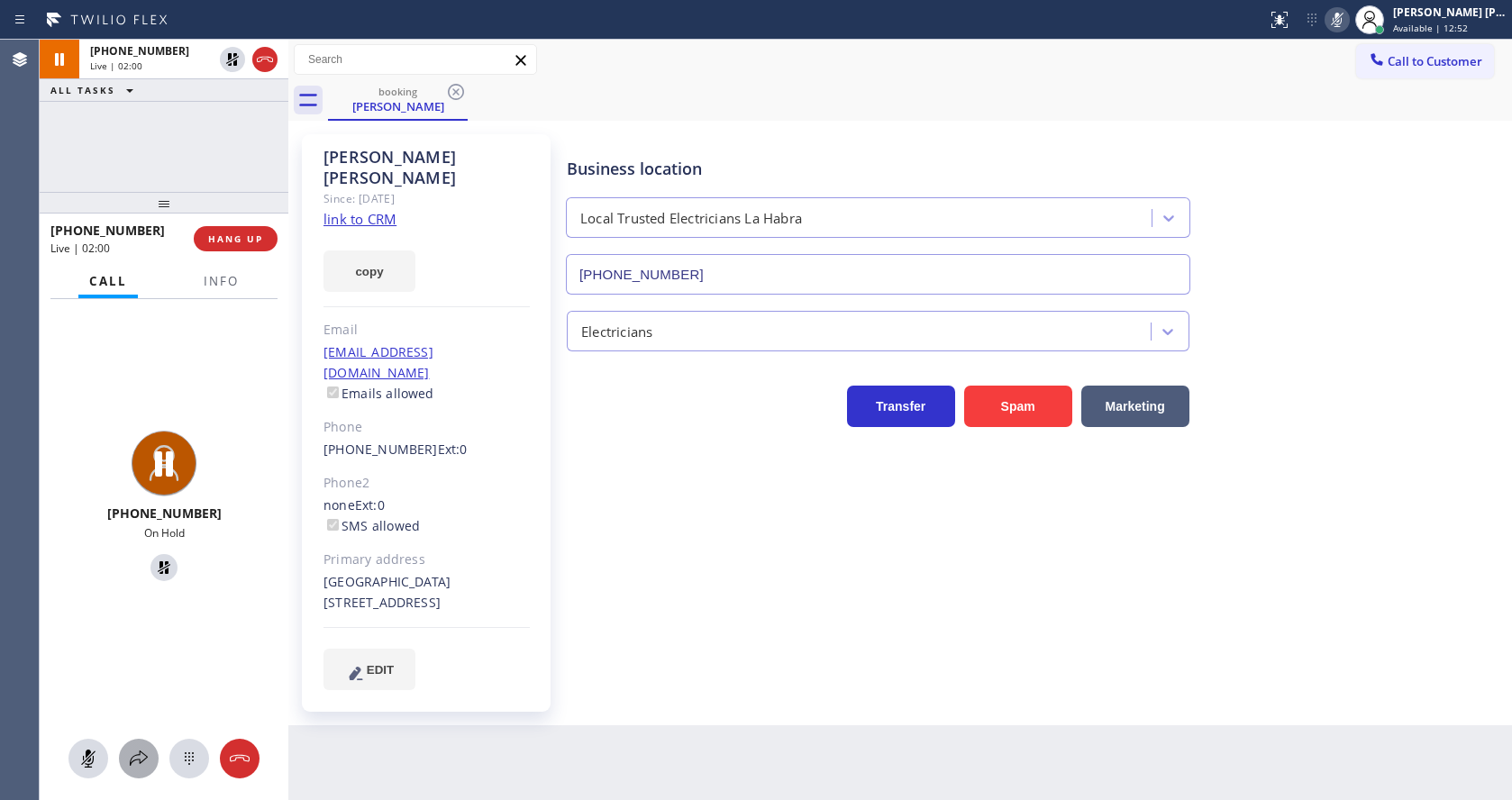
click at [140, 744] on button at bounding box center [139, 758] width 40 height 40
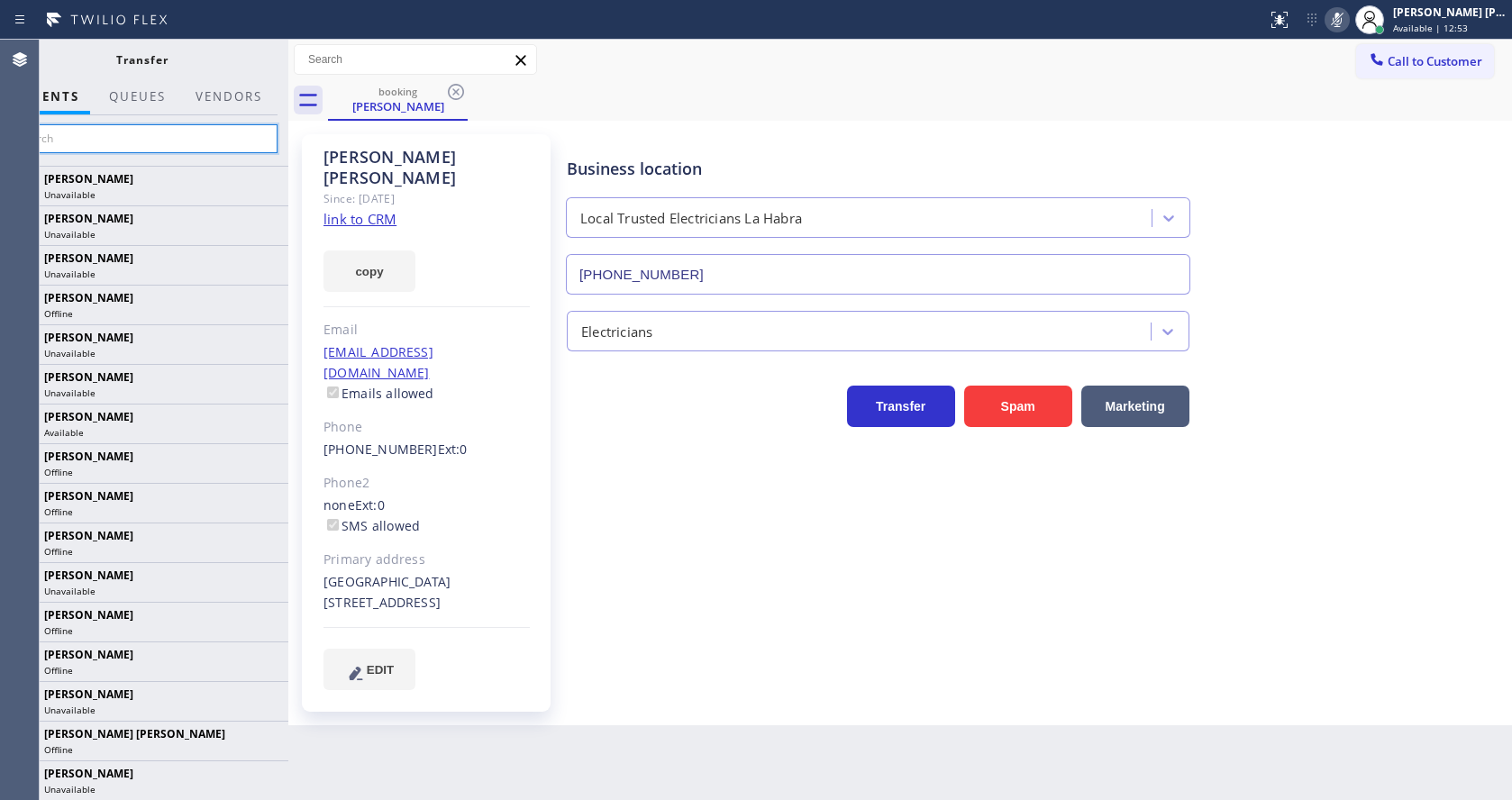
click at [124, 146] on input "text" at bounding box center [142, 139] width 271 height 28
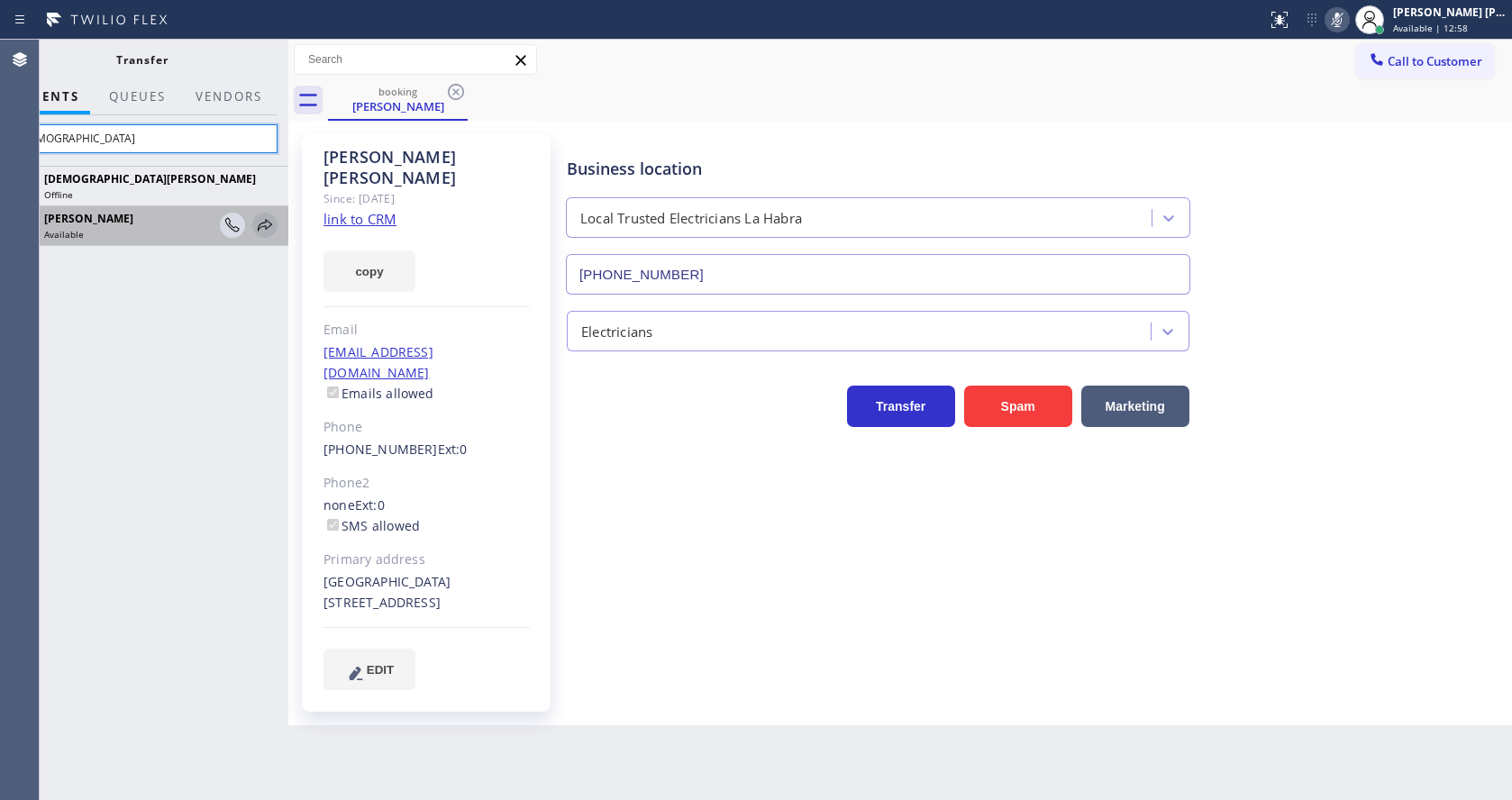
type input "[DEMOGRAPHIC_DATA]"
click at [266, 222] on icon at bounding box center [264, 225] width 14 height 11
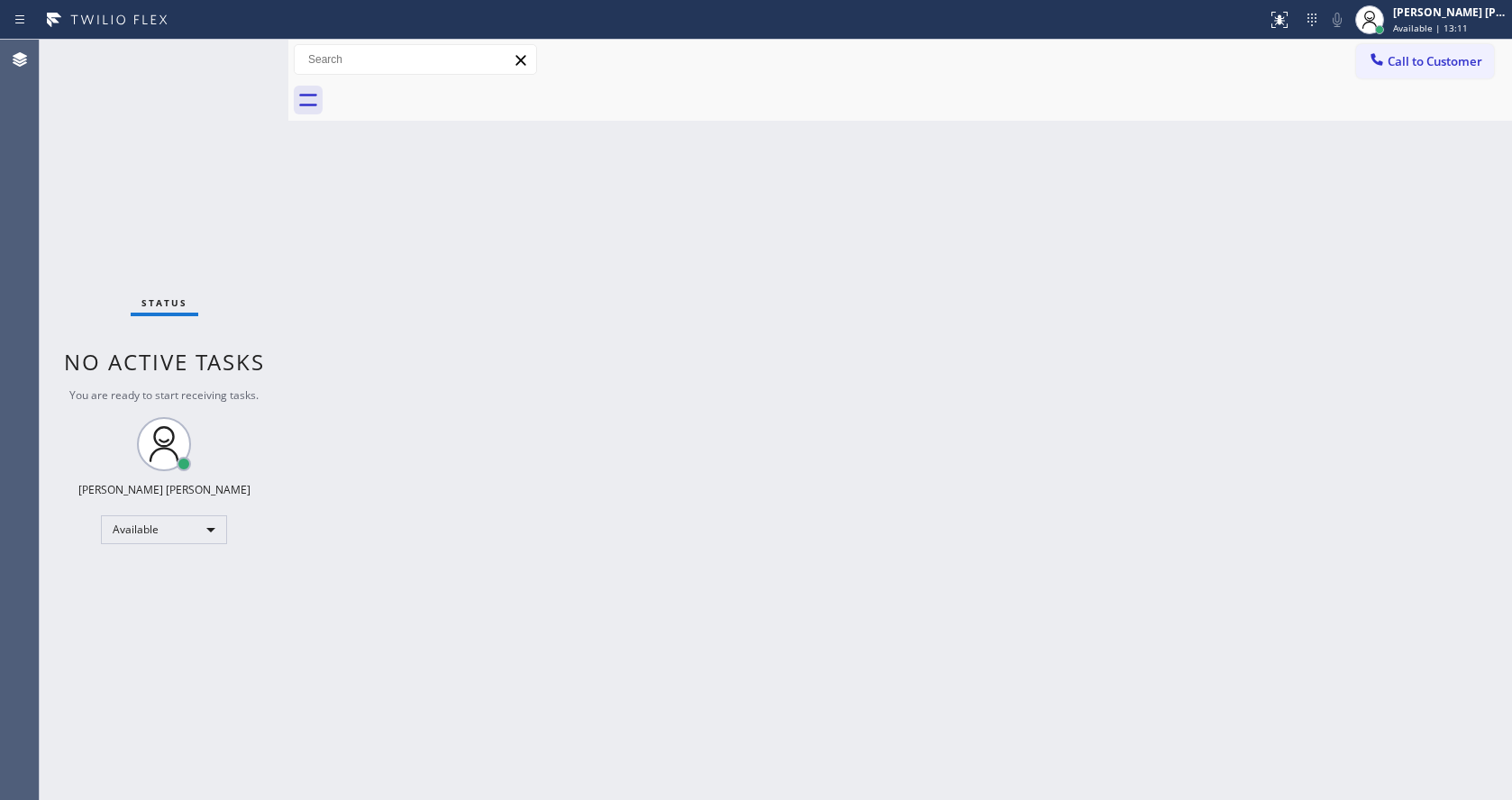
click at [471, 307] on div "Back to Dashboard Change Sender ID Customers Technicians Select a contact Outbo…" at bounding box center [900, 419] width 1223 height 760
click at [751, 549] on div "Back to Dashboard Change Sender ID Customers Technicians Select a contact Outbo…" at bounding box center [900, 419] width 1223 height 760
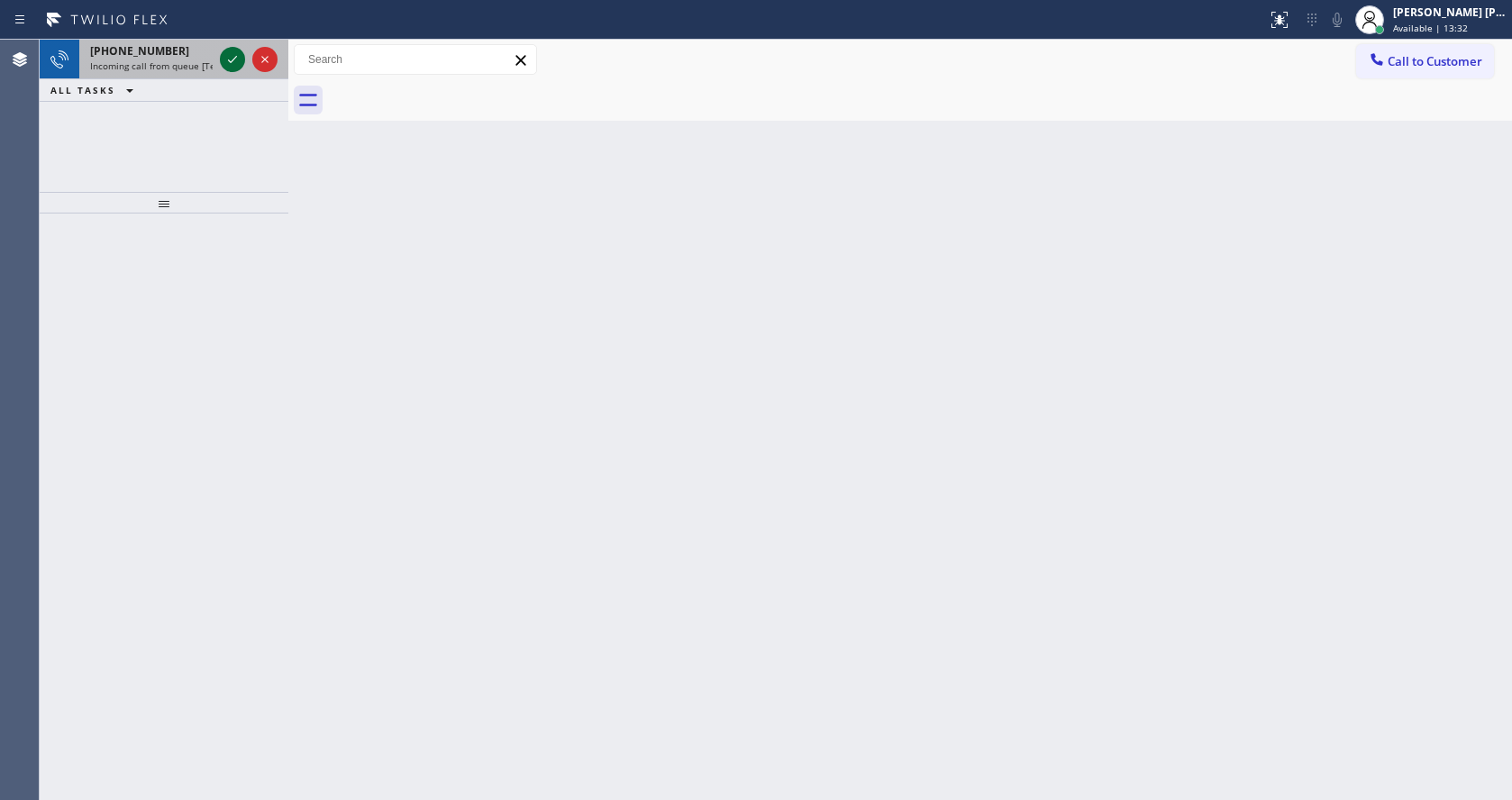
click at [236, 55] on icon at bounding box center [233, 59] width 22 height 22
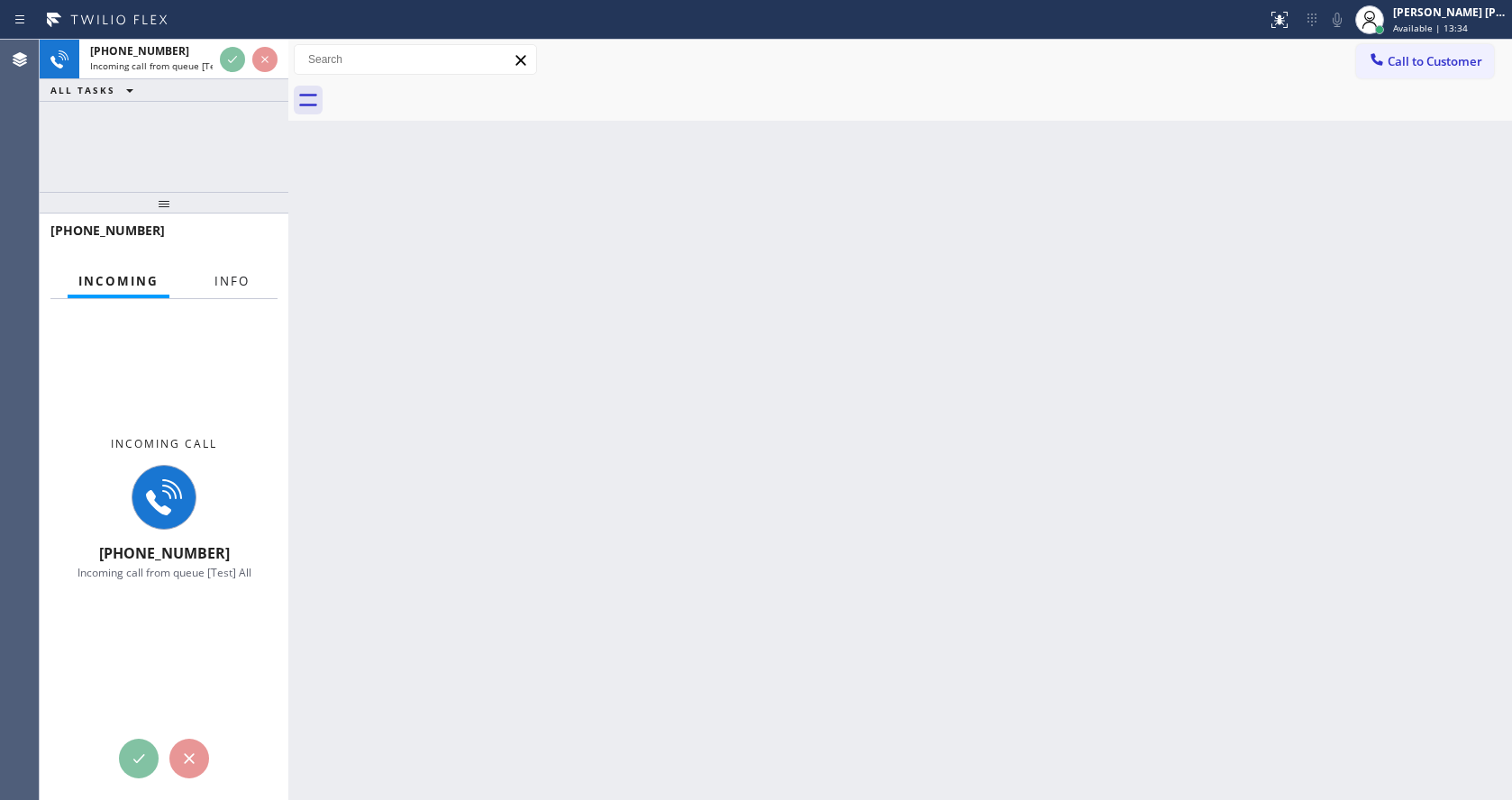
click at [229, 270] on button "Info" at bounding box center [233, 281] width 57 height 35
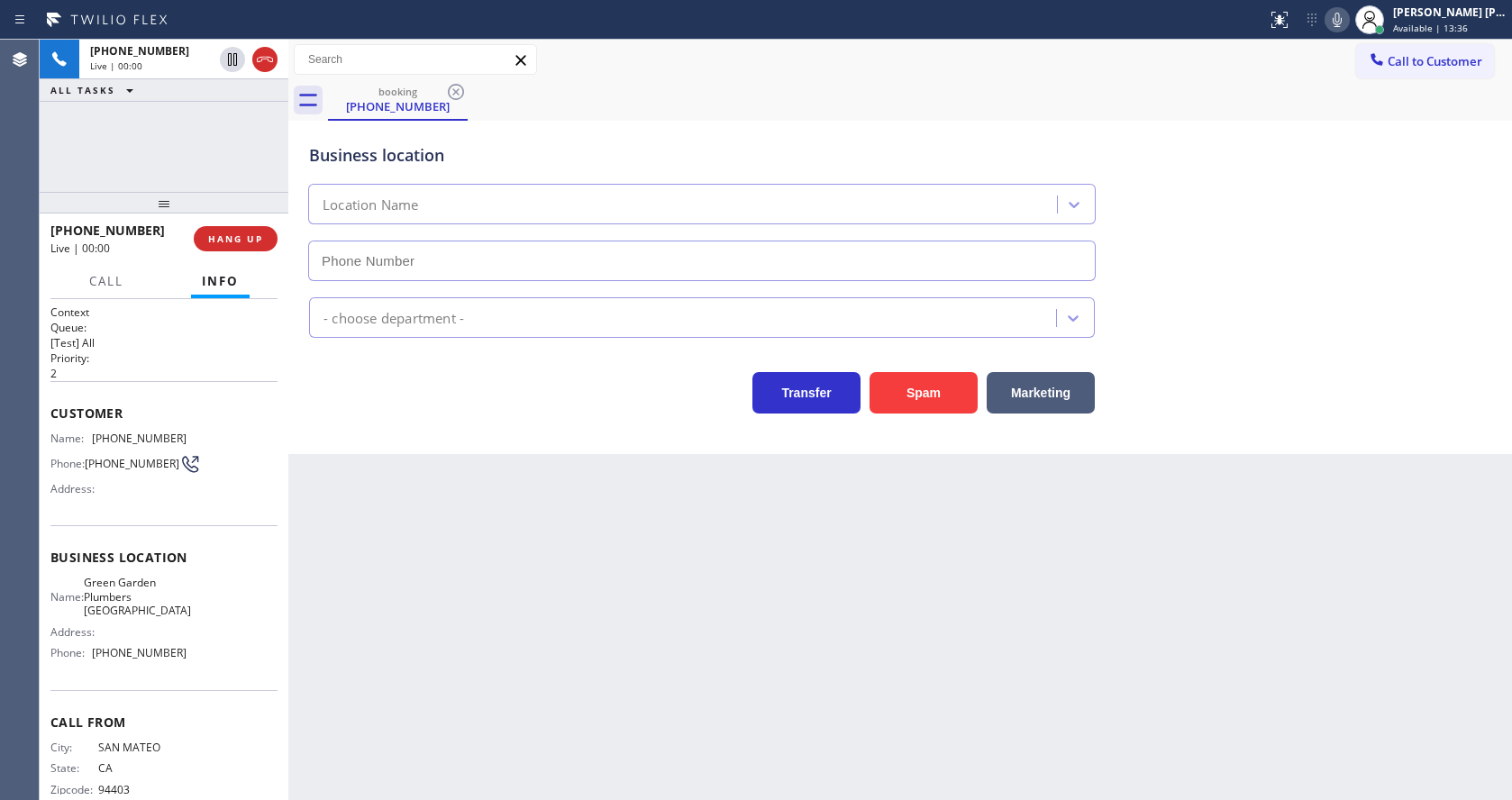
type input "[PHONE_NUMBER]"
click at [506, 522] on div "Back to Dashboard Change Sender ID Customers Technicians Select a contact Outbo…" at bounding box center [900, 419] width 1223 height 760
click at [169, 436] on span "[PHONE_NUMBER]" at bounding box center [140, 438] width 95 height 13
drag, startPoint x: 92, startPoint y: 437, endPoint x: 202, endPoint y: 438, distance: 110.0
click at [202, 438] on div "Name: [PHONE_NUMBER] Phone: [PHONE_NUMBER] Address:" at bounding box center [163, 467] width 227 height 71
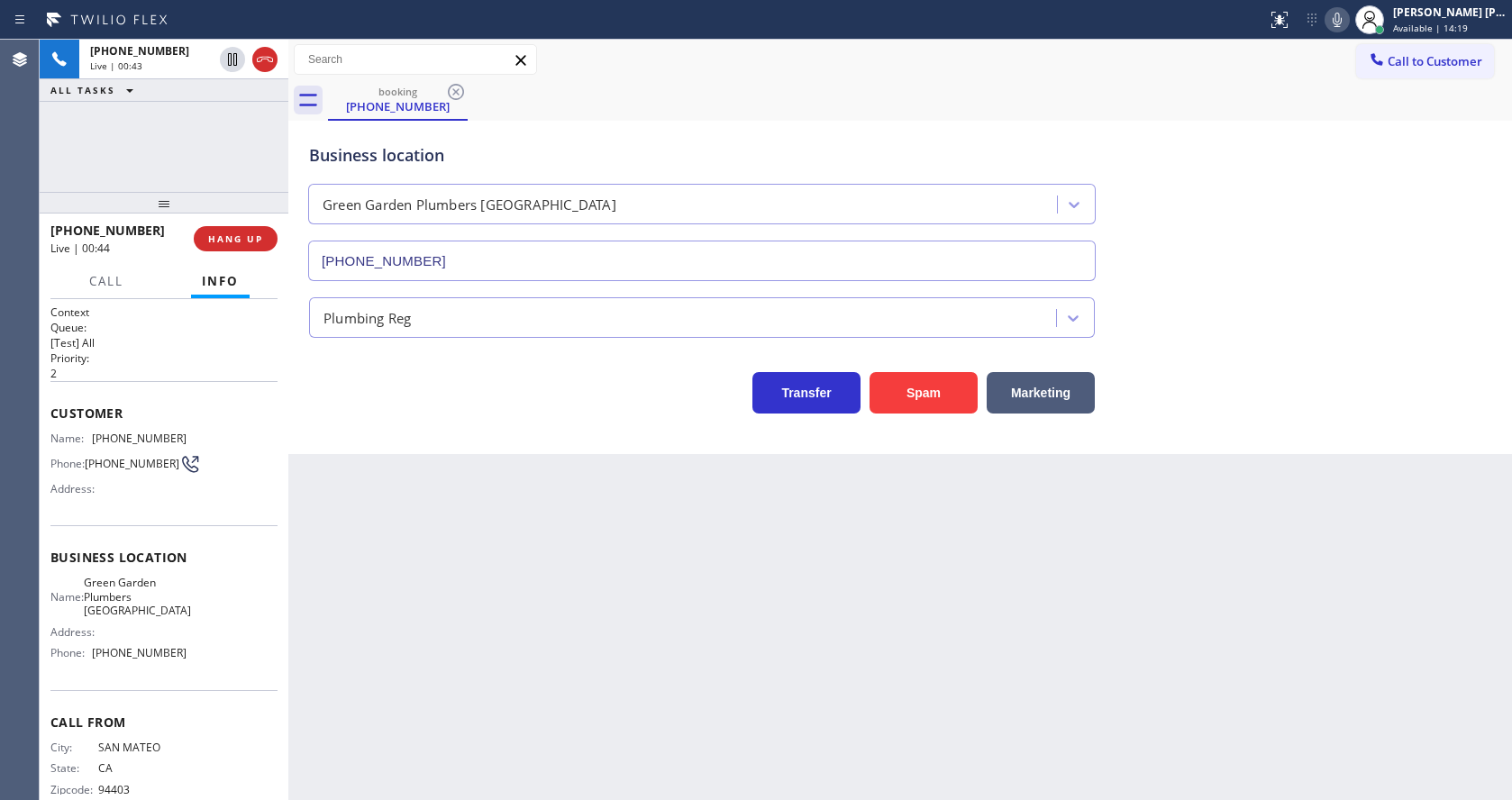
drag, startPoint x: 400, startPoint y: 569, endPoint x: 395, endPoint y: 612, distance: 43.3
click at [396, 574] on div "Back to Dashboard Change Sender ID Customers Technicians Select a contact Outbo…" at bounding box center [900, 419] width 1223 height 760
click at [106, 587] on span "Green Garden Plumbers [GEOGRAPHIC_DATA]" at bounding box center [137, 597] width 107 height 42
drag, startPoint x: 94, startPoint y: 583, endPoint x: 196, endPoint y: 621, distance: 108.8
click at [196, 621] on div "Name: [GEOGRAPHIC_DATA] Plumbers [GEOGRAPHIC_DATA] Address: Phone: [PHONE_NUMBE…" at bounding box center [163, 622] width 227 height 91
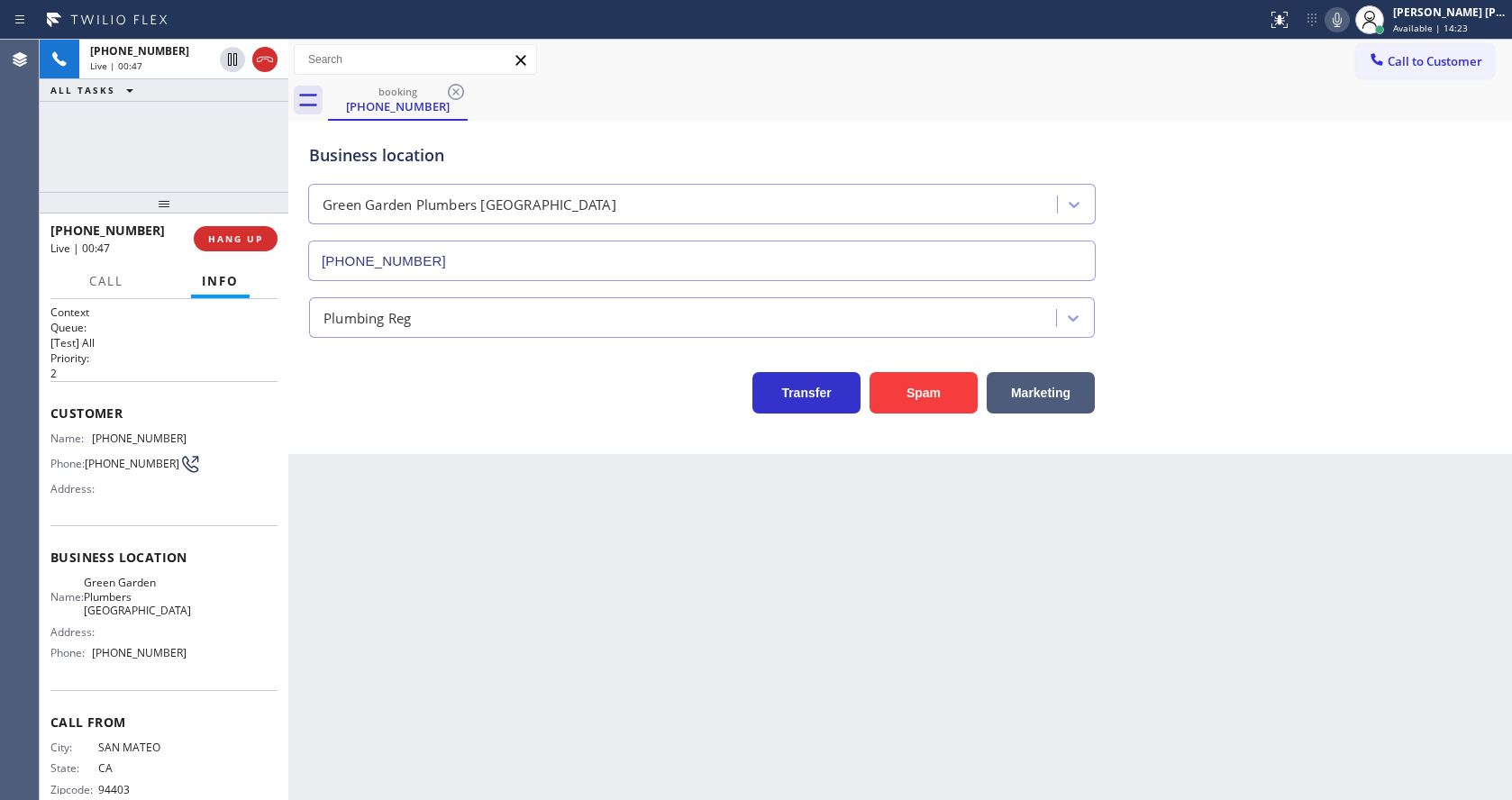
click at [348, 634] on div "Back to Dashboard Change Sender ID Customers Technicians Select a contact Outbo…" at bounding box center [900, 419] width 1223 height 760
click at [155, 633] on div "Address:" at bounding box center [118, 632] width 136 height 13
drag, startPoint x: 93, startPoint y: 657, endPoint x: 230, endPoint y: 661, distance: 137.1
click at [230, 661] on div "Name: [GEOGRAPHIC_DATA] Plumbers [GEOGRAPHIC_DATA] Address: Phone: [PHONE_NUMBE…" at bounding box center [163, 622] width 227 height 91
click at [463, 710] on div "Back to Dashboard Change Sender ID Customers Technicians Select a contact Outbo…" at bounding box center [900, 419] width 1223 height 760
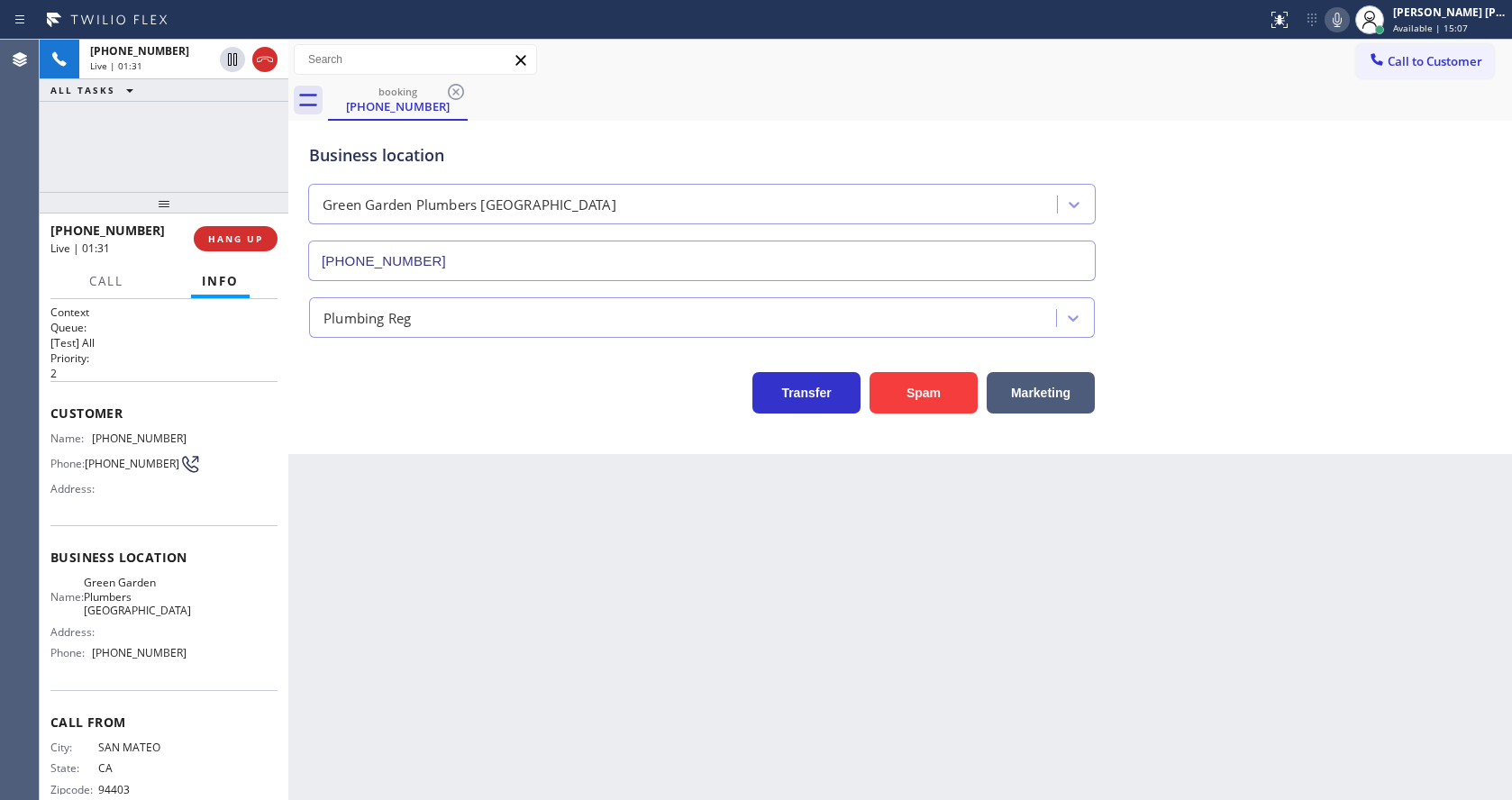
click at [459, 573] on div "Back to Dashboard Change Sender ID Customers Technicians Select a contact Outbo…" at bounding box center [900, 419] width 1223 height 760
drag, startPoint x: 683, startPoint y: 707, endPoint x: 774, endPoint y: 680, distance: 94.9
click at [683, 707] on div "Back to Dashboard Change Sender ID Customers Technicians Select a contact Outbo…" at bounding box center [900, 419] width 1223 height 760
click at [1343, 26] on icon at bounding box center [1336, 19] width 22 height 22
click at [234, 59] on icon at bounding box center [232, 59] width 9 height 12
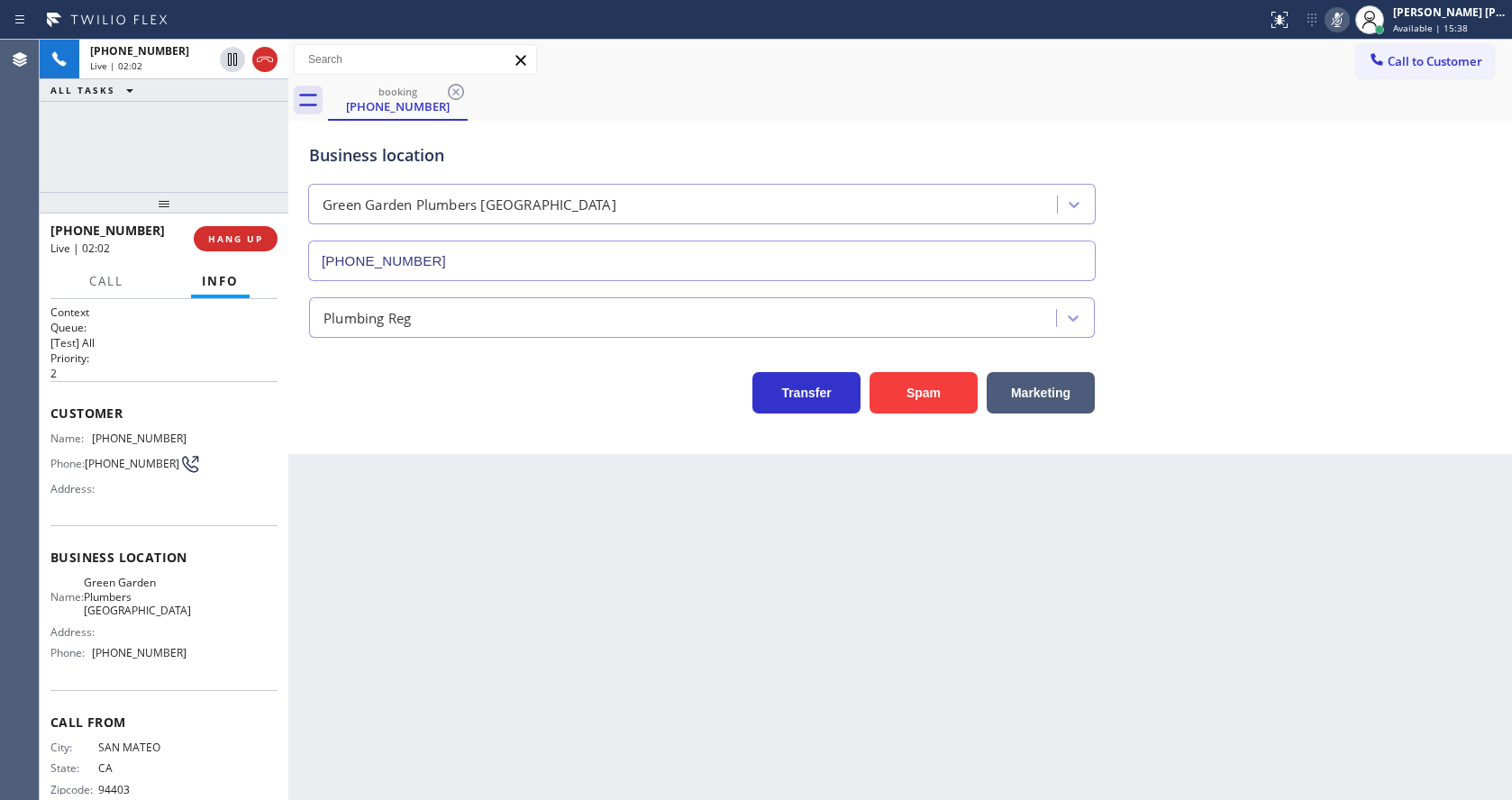
drag, startPoint x: 509, startPoint y: 637, endPoint x: 416, endPoint y: 784, distance: 173.9
click at [507, 638] on div "Back to Dashboard Change Sender ID Customers Technicians Select a contact Outbo…" at bounding box center [900, 419] width 1223 height 760
click at [701, 648] on div "Back to Dashboard Change Sender ID Customers Technicians Select a contact Outbo…" at bounding box center [900, 419] width 1223 height 760
click at [740, 591] on div "Back to Dashboard Change Sender ID Customers Technicians Select a contact Outbo…" at bounding box center [900, 419] width 1223 height 760
click at [237, 59] on icon at bounding box center [233, 59] width 22 height 22
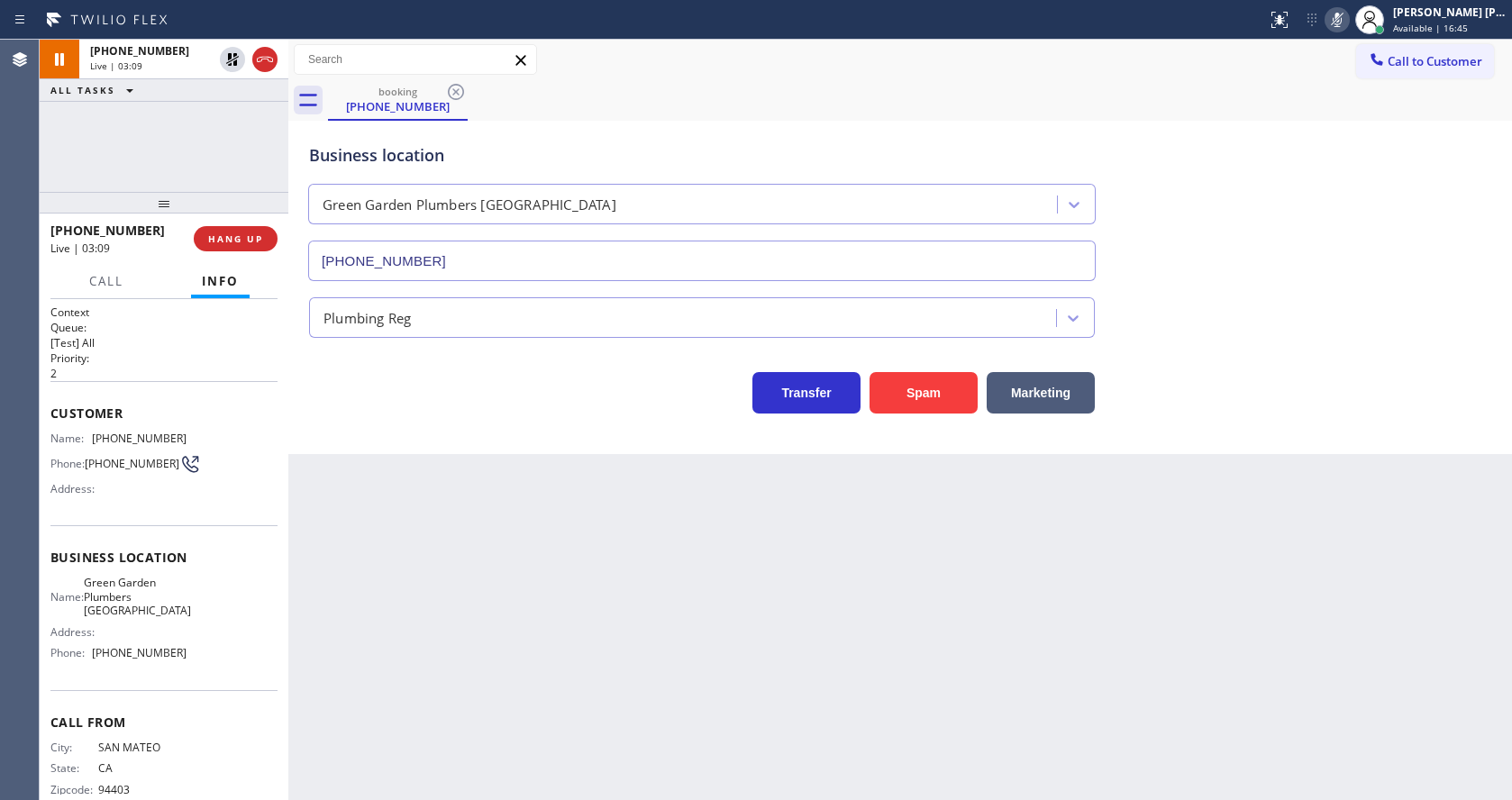
click at [1348, 13] on icon at bounding box center [1336, 19] width 22 height 22
click at [1350, 227] on div "Business location [GEOGRAPHIC_DATA] [GEOGRAPHIC_DATA] [GEOGRAPHIC_DATA] [PHONE_…" at bounding box center [900, 199] width 1189 height 163
click at [446, 726] on div "Back to Dashboard Change Sender ID Customers Technicians Select a contact Outbo…" at bounding box center [900, 419] width 1223 height 760
drag, startPoint x: 746, startPoint y: 718, endPoint x: 659, endPoint y: 742, distance: 90.2
click at [746, 718] on div "Back to Dashboard Change Sender ID Customers Technicians Select a contact Outbo…" at bounding box center [900, 419] width 1223 height 760
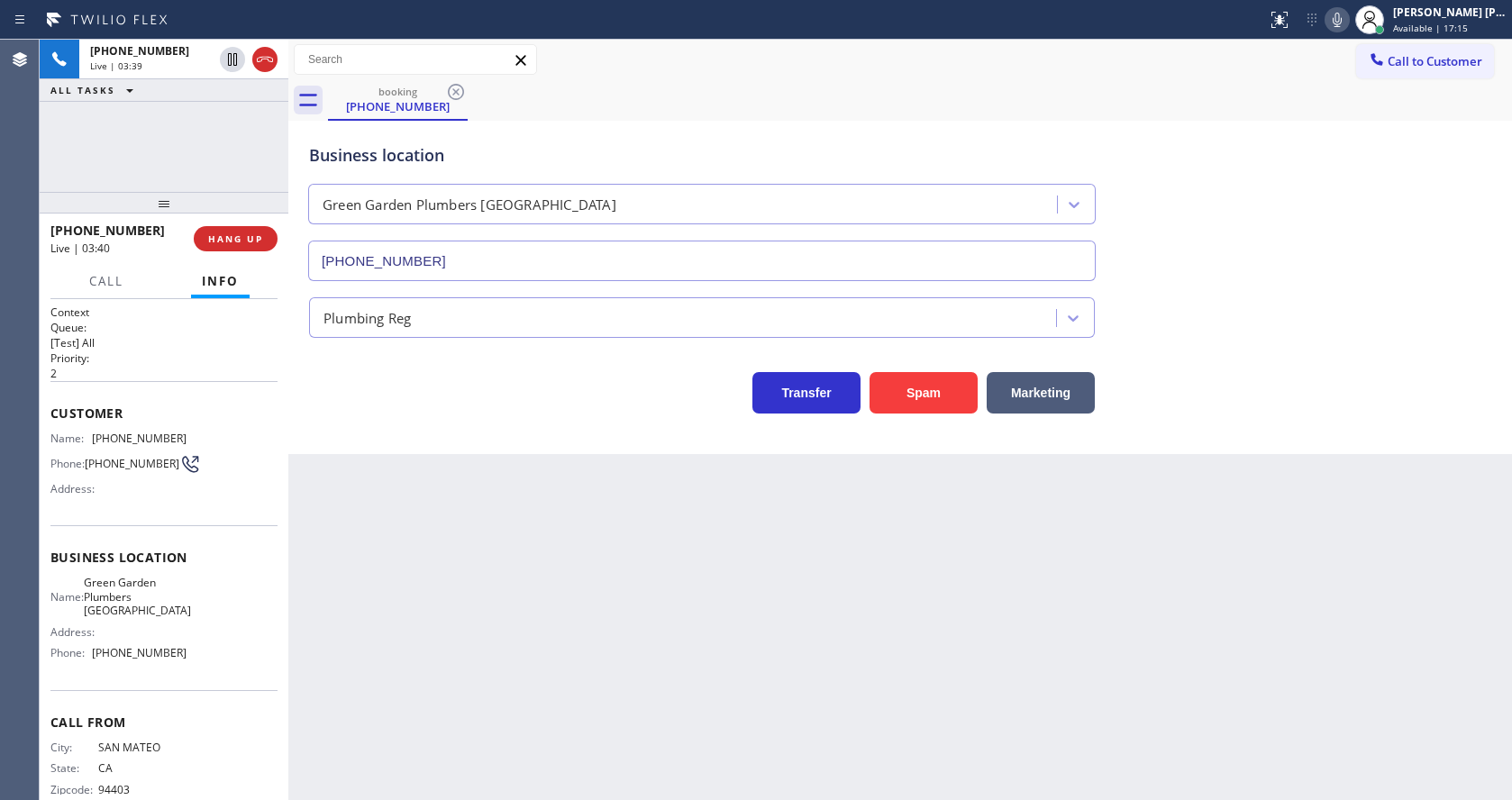
click at [444, 670] on div "Back to Dashboard Change Sender ID Customers Technicians Select a contact Outbo…" at bounding box center [900, 419] width 1223 height 760
click at [1003, 680] on div "Back to Dashboard Change Sender ID Customers Technicians Select a contact Outbo…" at bounding box center [900, 419] width 1223 height 760
click at [437, 582] on div "Back to Dashboard Change Sender ID Customers Technicians Select a contact Outbo…" at bounding box center [900, 419] width 1223 height 760
click at [96, 287] on span "Call" at bounding box center [106, 281] width 34 height 16
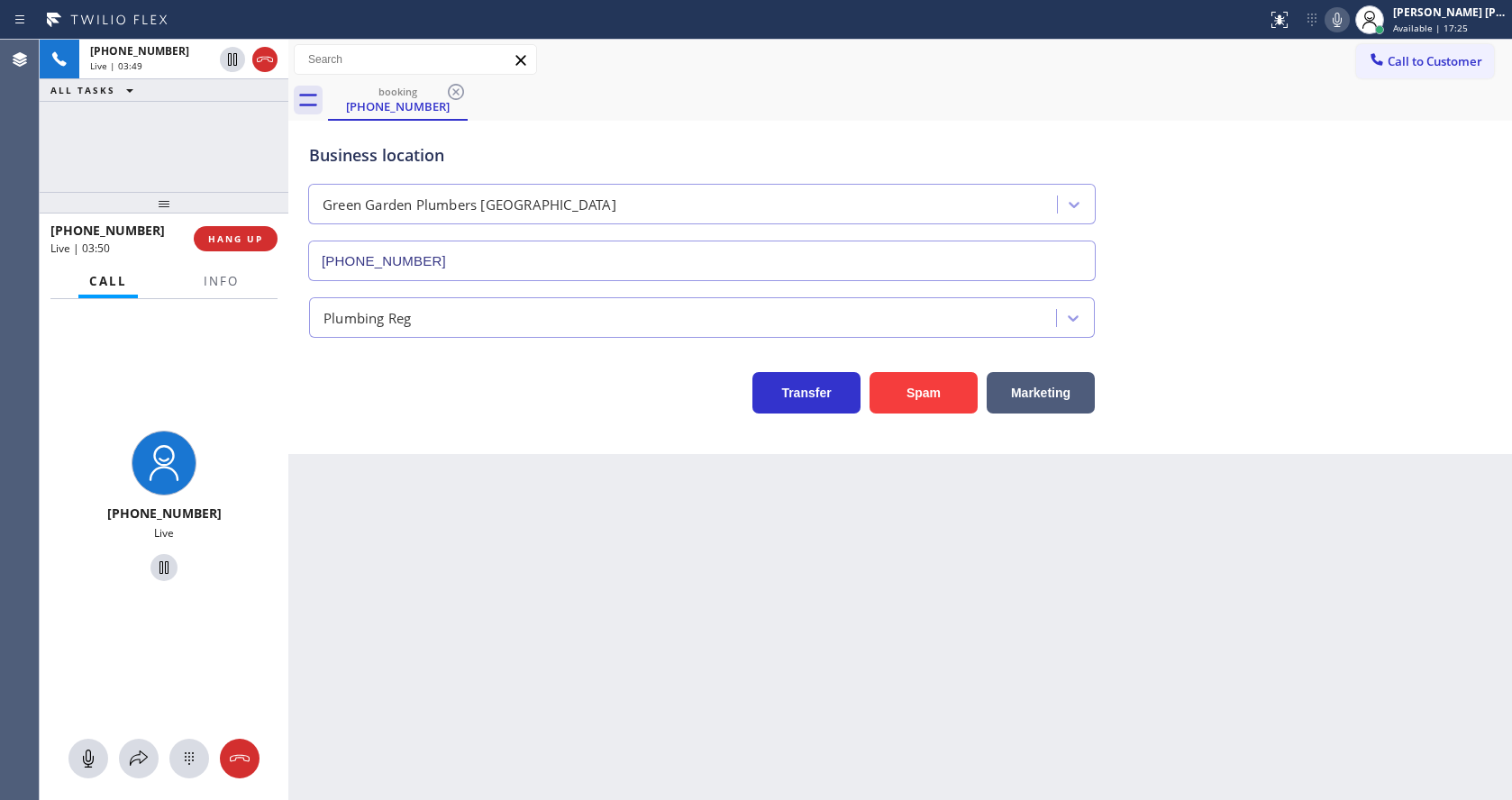
click at [456, 614] on div "Back to Dashboard Change Sender ID Customers Technicians Select a contact Outbo…" at bounding box center [900, 419] width 1223 height 760
click at [160, 745] on div at bounding box center [164, 758] width 249 height 40
click at [145, 754] on icon at bounding box center [139, 758] width 22 height 22
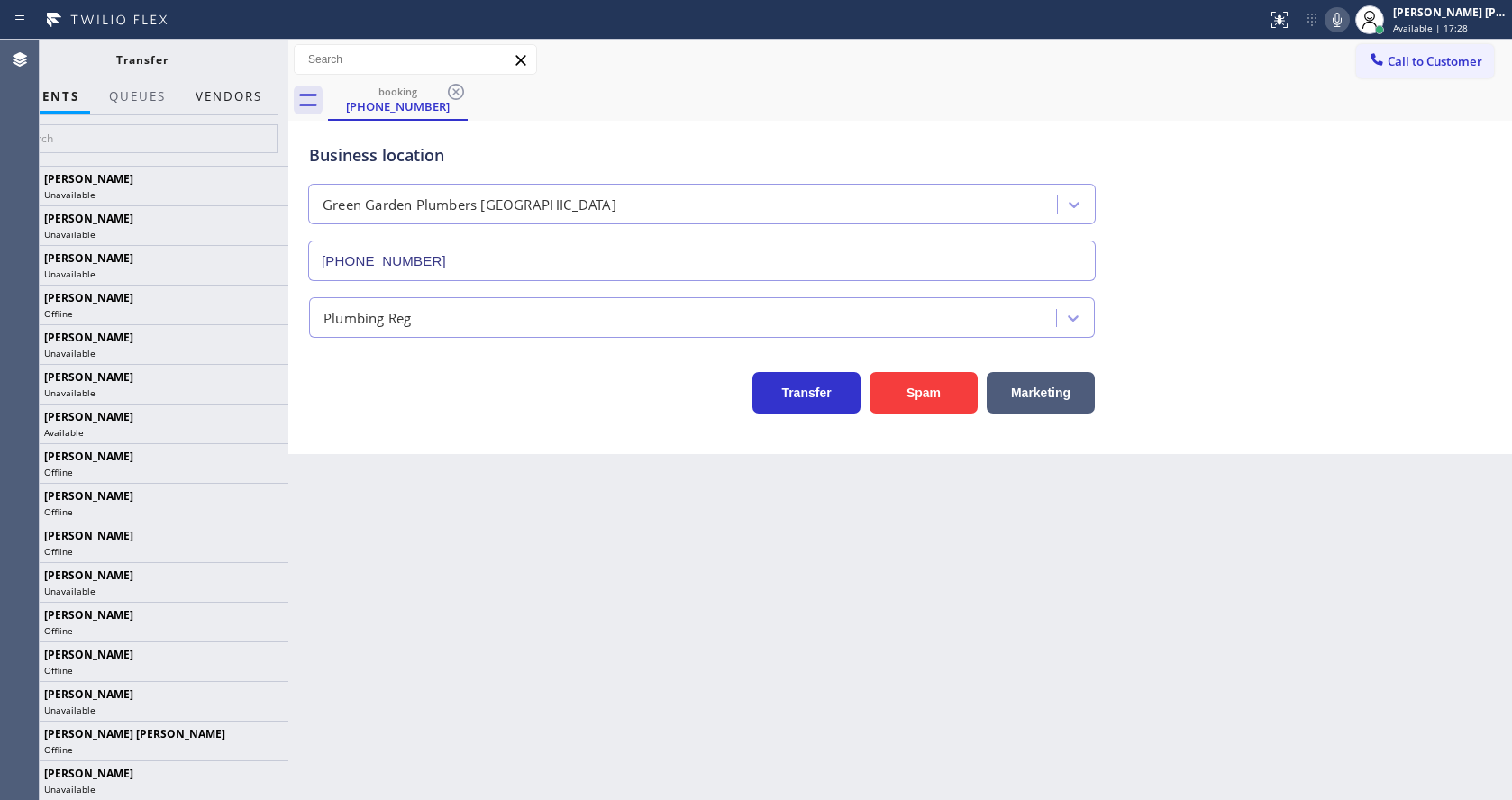
click at [229, 98] on button "Vendors" at bounding box center [229, 97] width 88 height 35
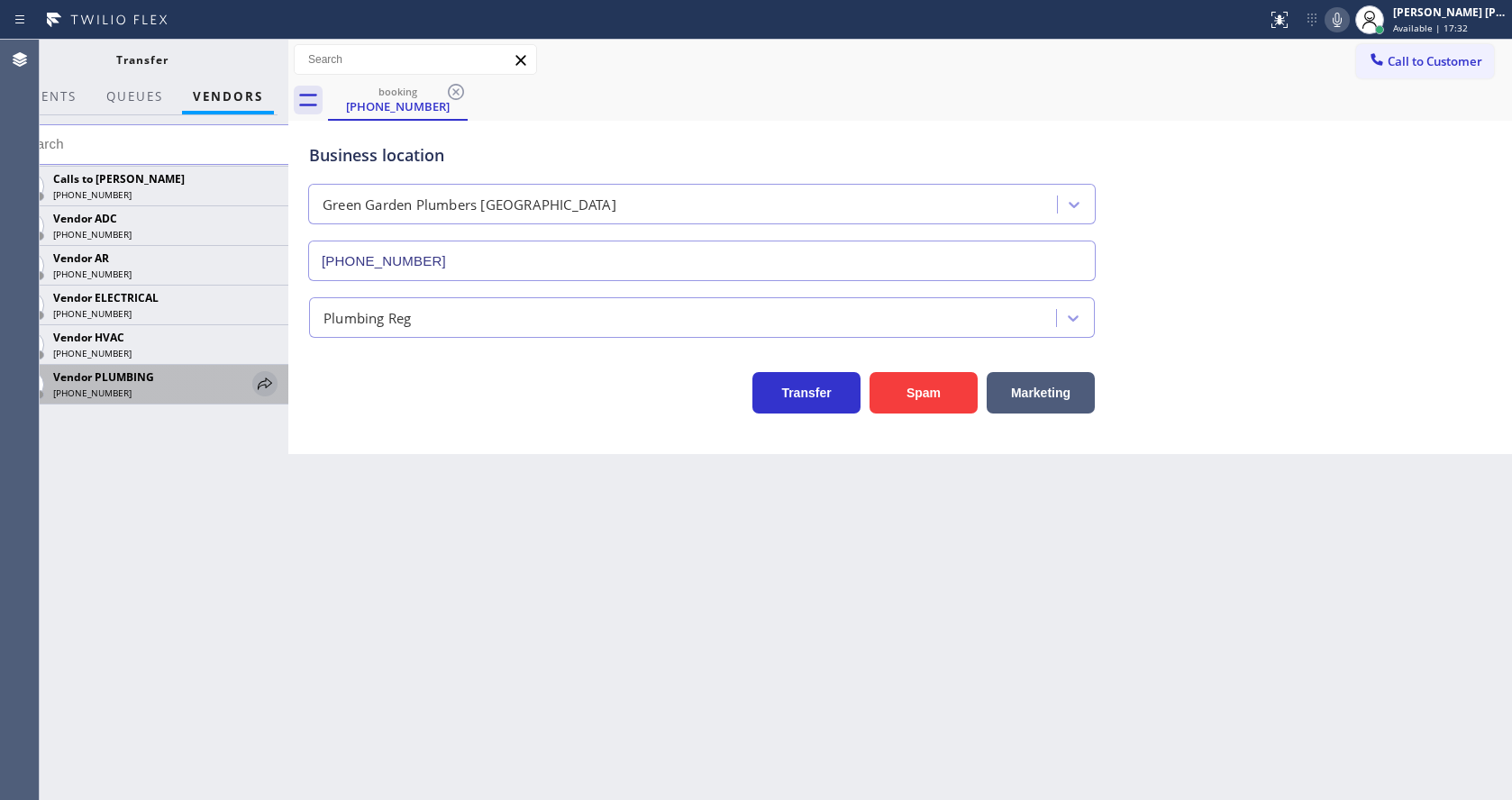
click at [263, 375] on icon at bounding box center [265, 383] width 22 height 22
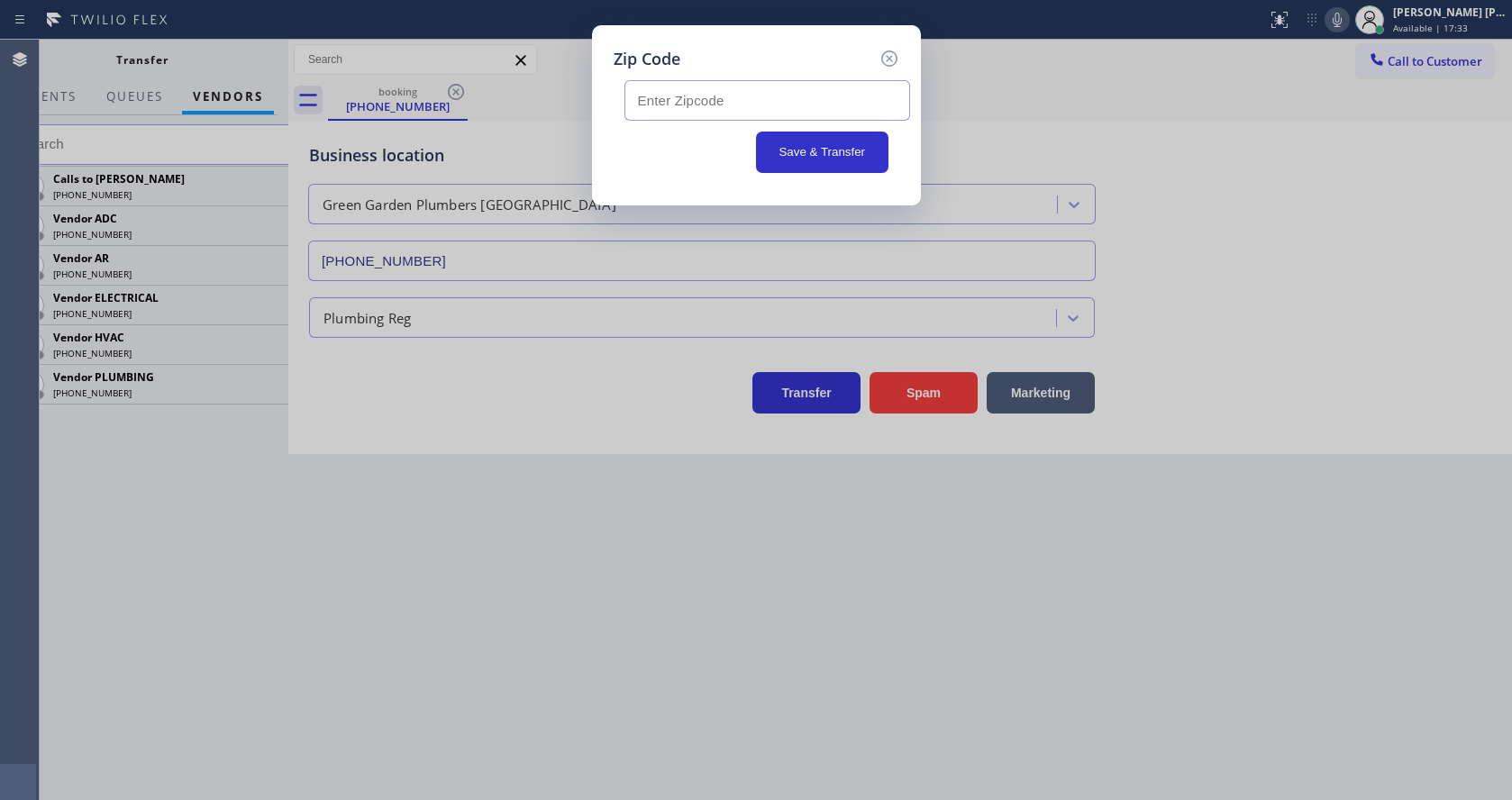
click at [670, 104] on input "text" at bounding box center [767, 100] width 286 height 41
click at [658, 106] on input "text" at bounding box center [767, 100] width 286 height 41
paste input "94025"
type input "94025"
click at [801, 154] on button "Save & Transfer" at bounding box center [822, 153] width 133 height 42
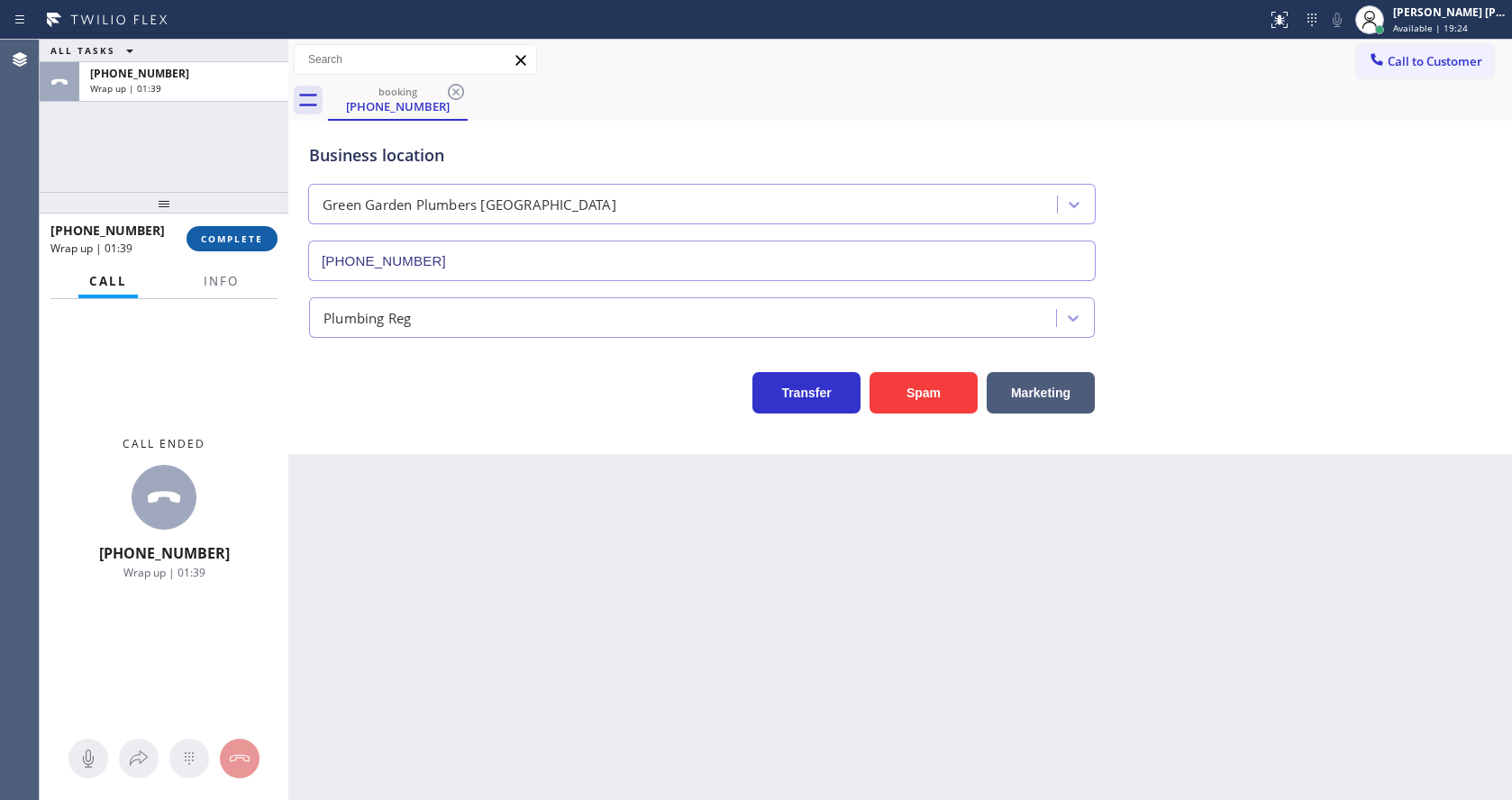
click at [222, 234] on span "COMPLETE" at bounding box center [232, 238] width 62 height 12
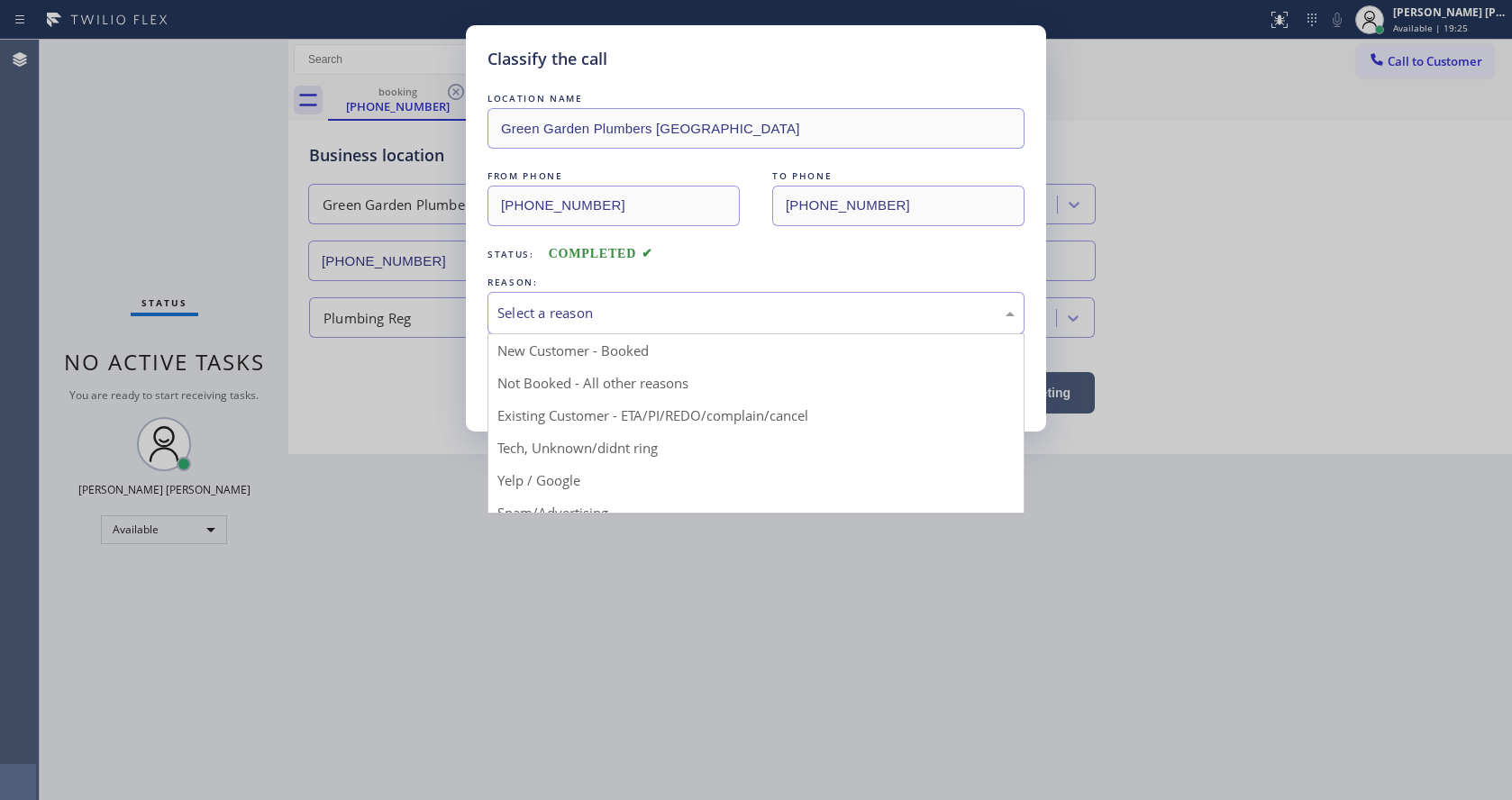
click at [600, 323] on div "Select a reason" at bounding box center [756, 313] width 517 height 21
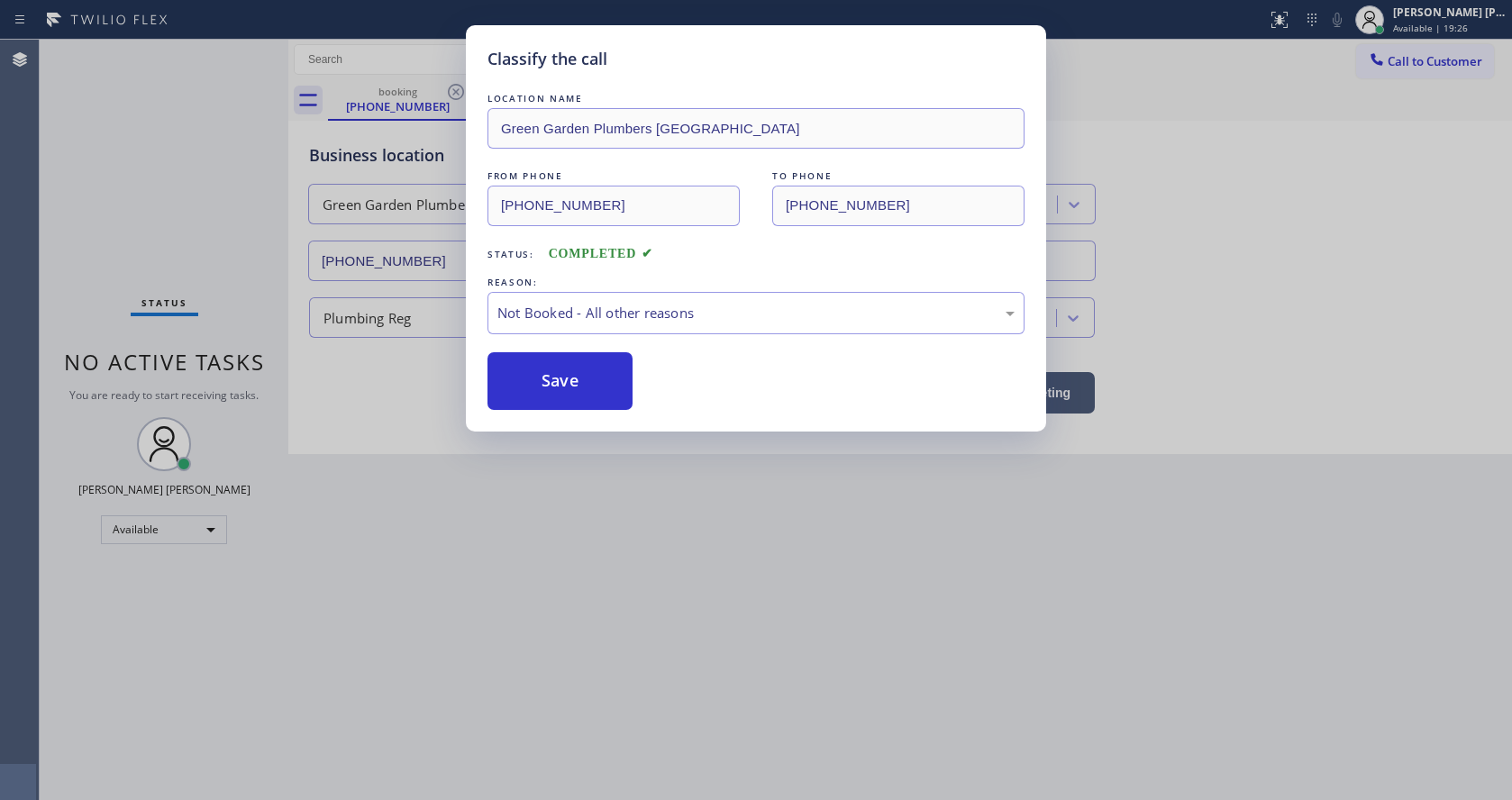
click at [585, 373] on button "Save" at bounding box center [560, 381] width 145 height 58
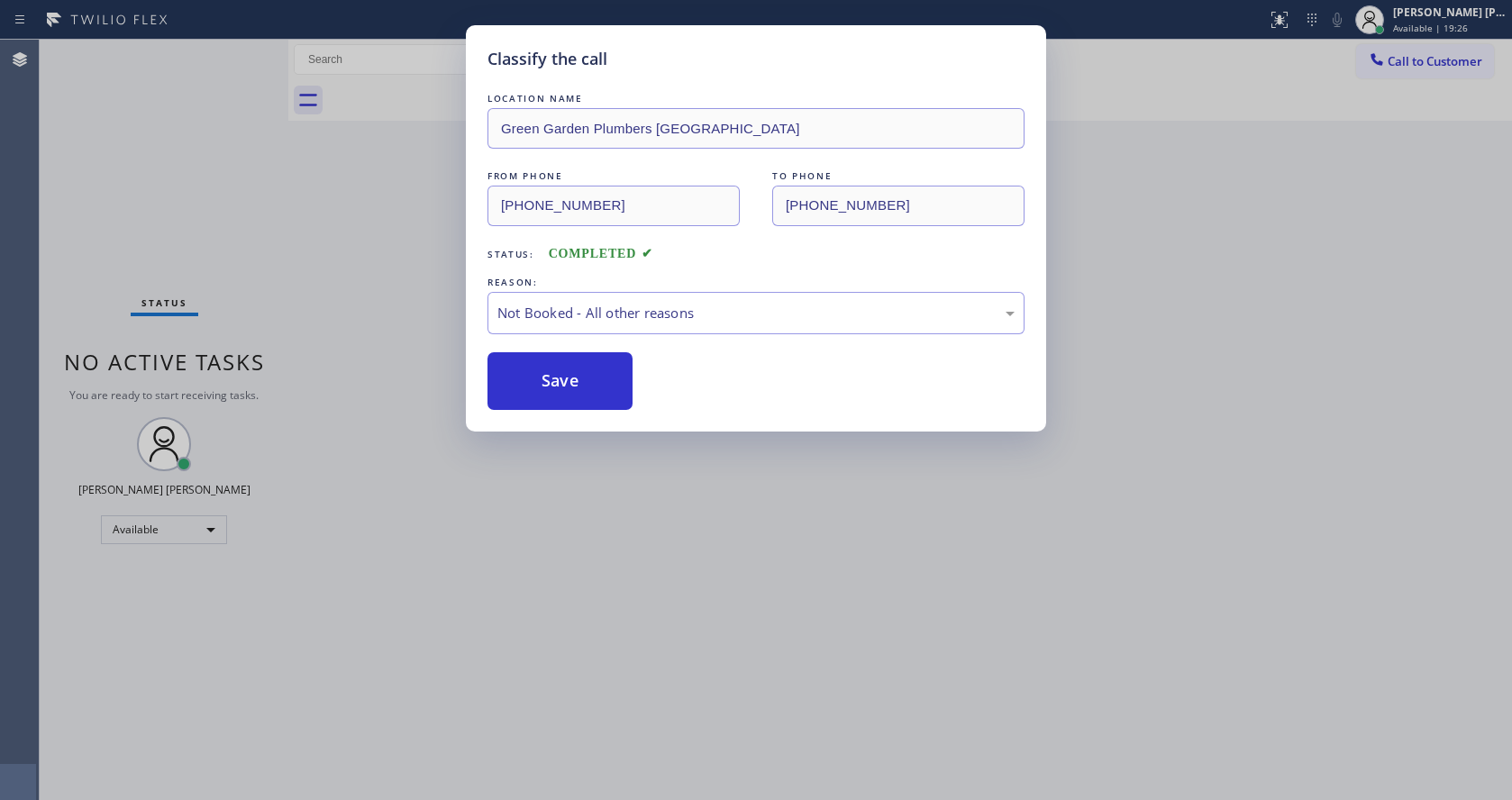
click at [585, 373] on button "Save" at bounding box center [560, 381] width 145 height 58
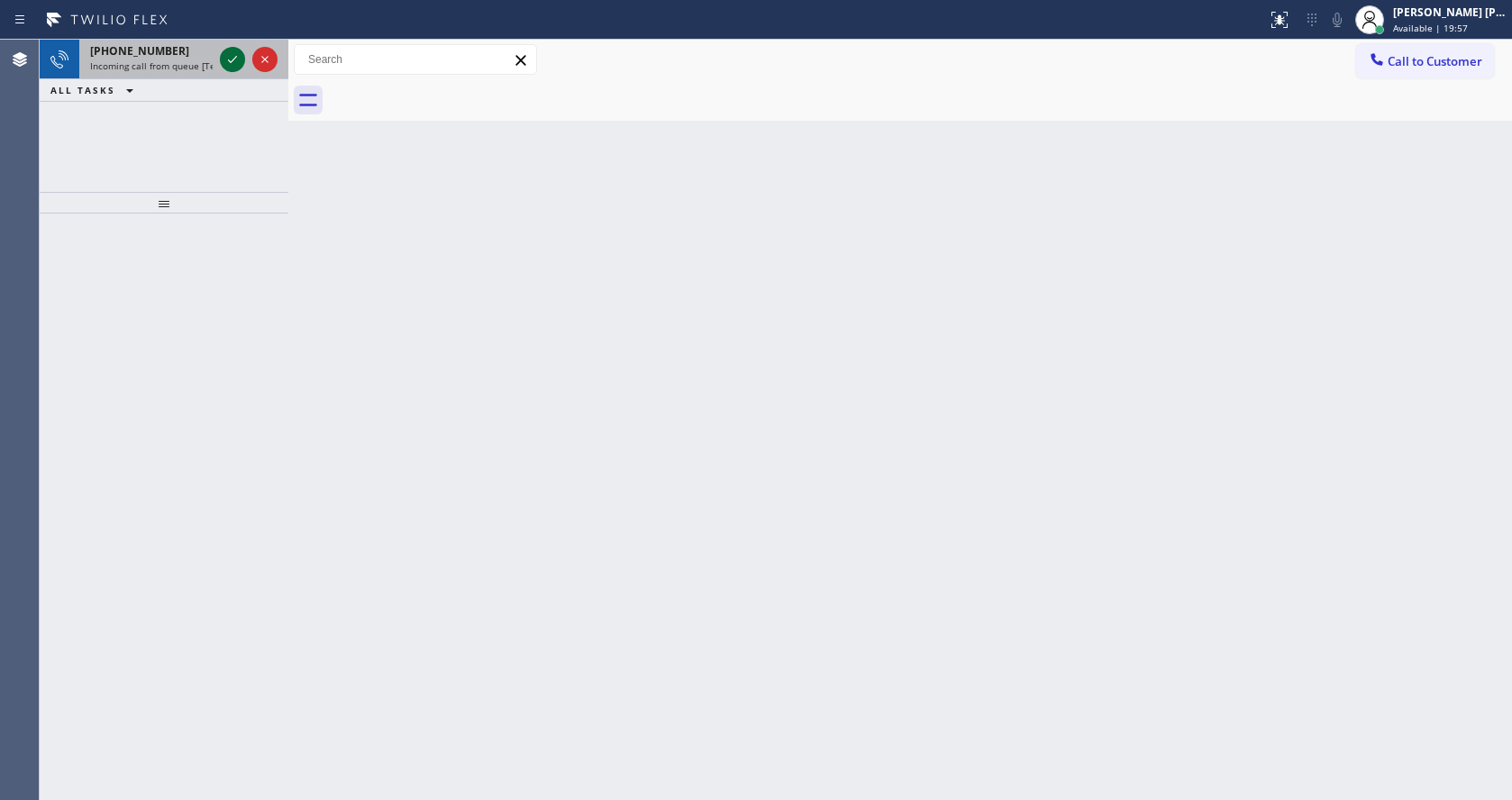
click at [232, 69] on icon at bounding box center [233, 59] width 22 height 22
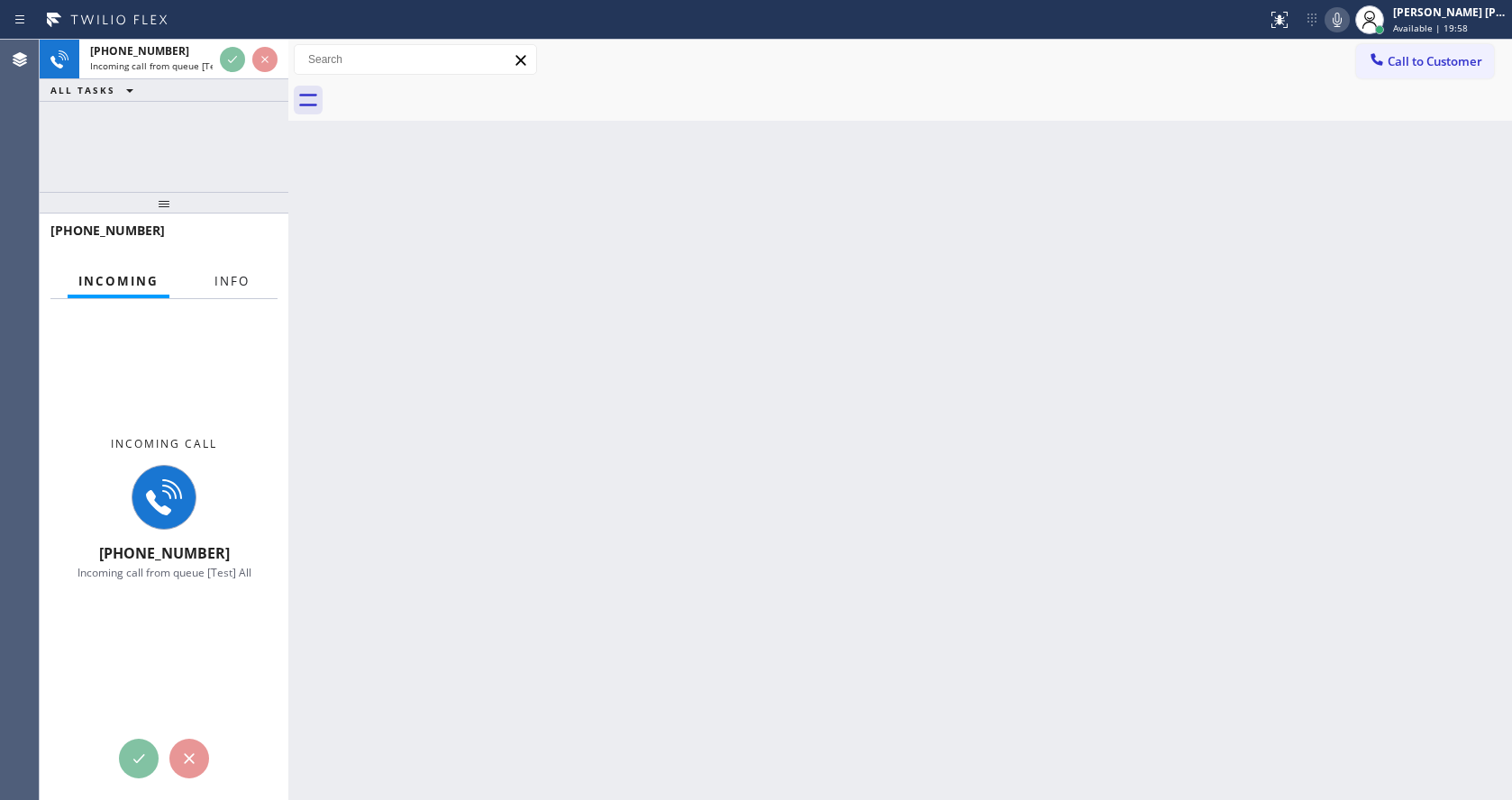
click at [240, 271] on button "Info" at bounding box center [233, 281] width 57 height 35
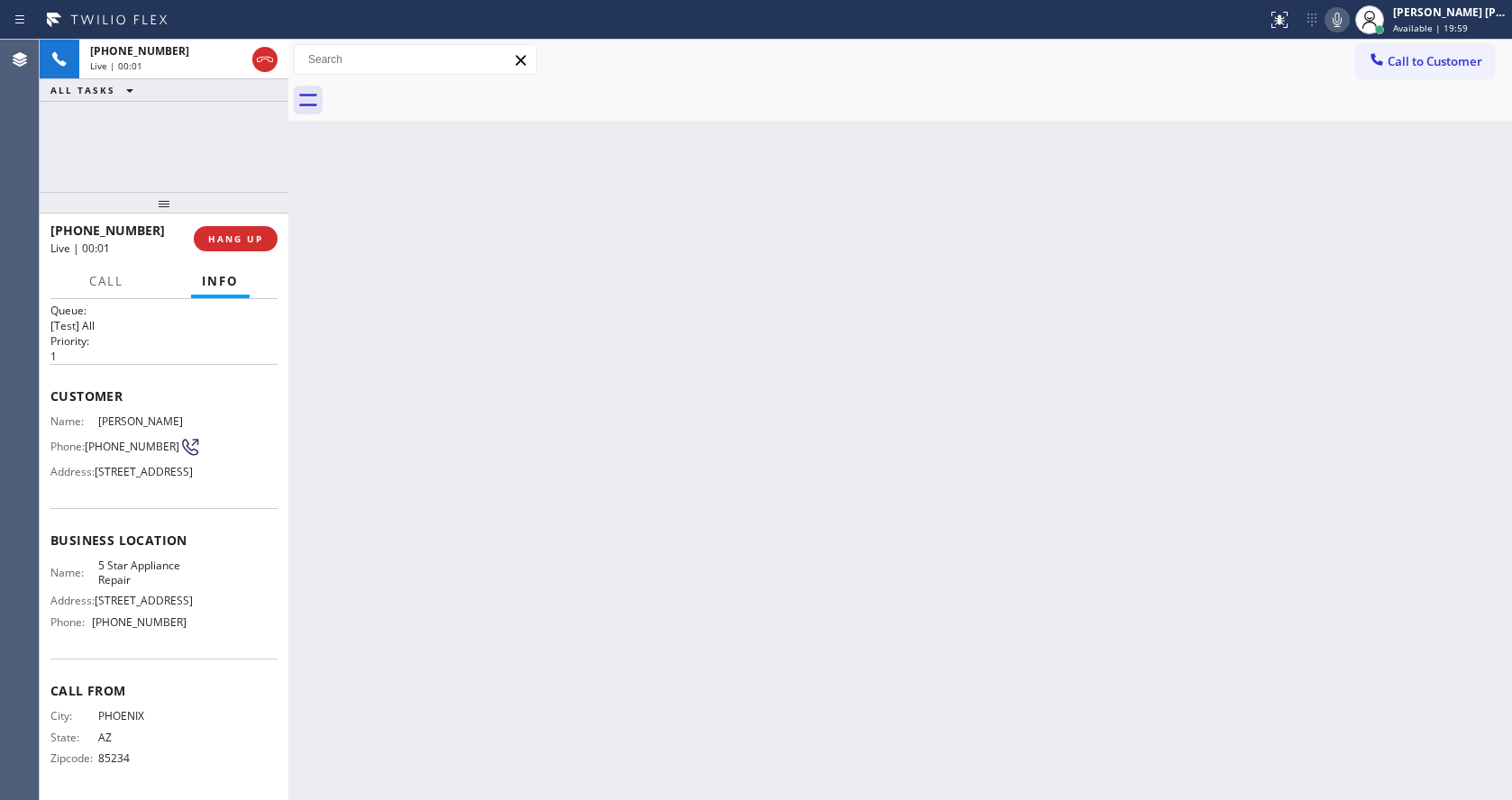
scroll to position [51, 0]
click at [557, 532] on div "Back to Dashboard Change Sender ID Customers Technicians Select a contact Outbo…" at bounding box center [900, 419] width 1223 height 760
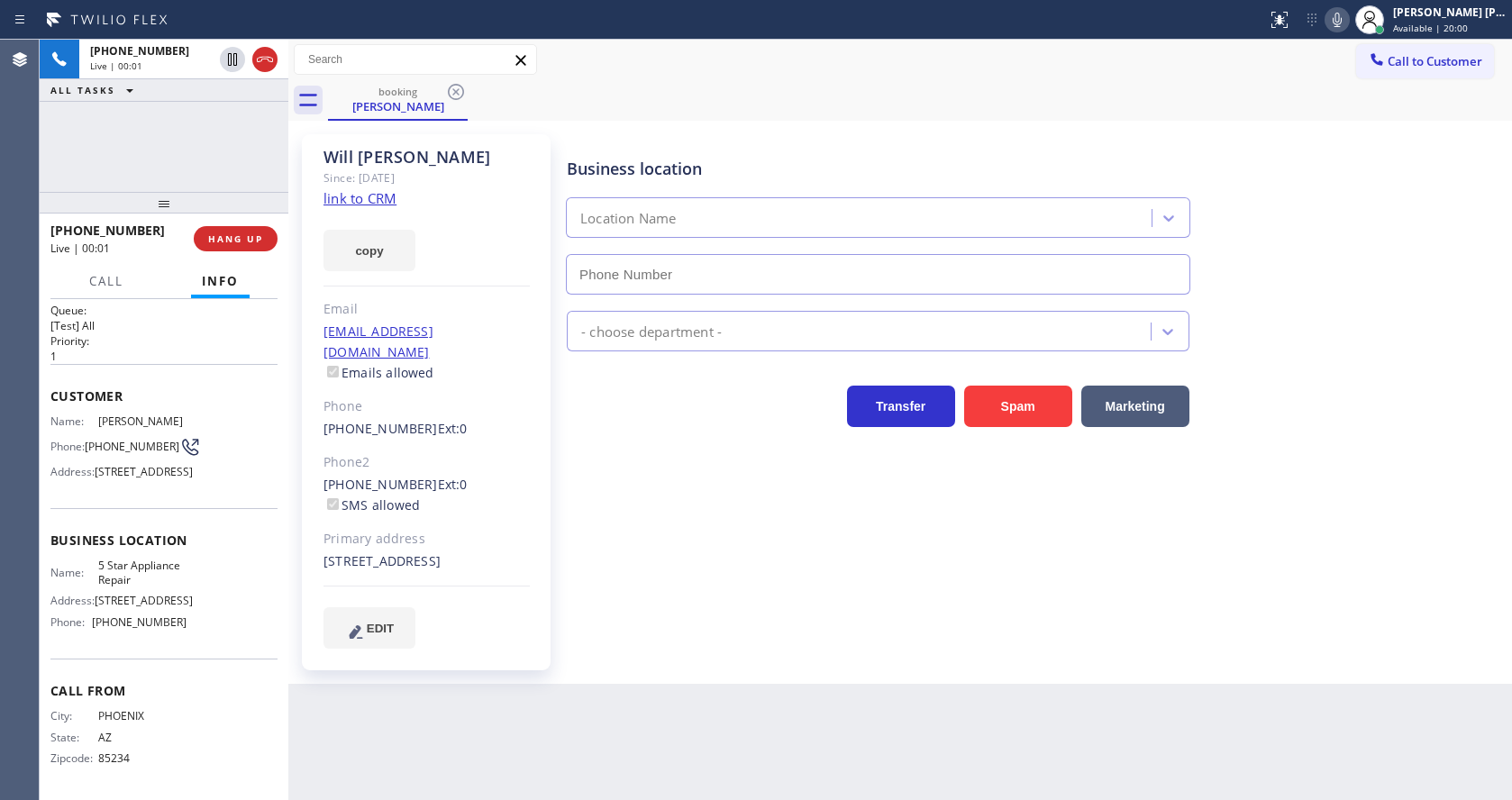
type input "[PHONE_NUMBER]"
click at [819, 583] on div "Business location 5 Star Appliance Repair [PHONE_NUMBER] 5 Star Appliance Trans…" at bounding box center [1035, 391] width 944 height 505
click at [375, 197] on link "link to CRM" at bounding box center [360, 197] width 73 height 18
click at [1344, 14] on icon at bounding box center [1336, 19] width 22 height 22
click at [1330, 281] on div "Business location 5 Star Appliance Repair [PHONE_NUMBER]" at bounding box center [1035, 214] width 944 height 163
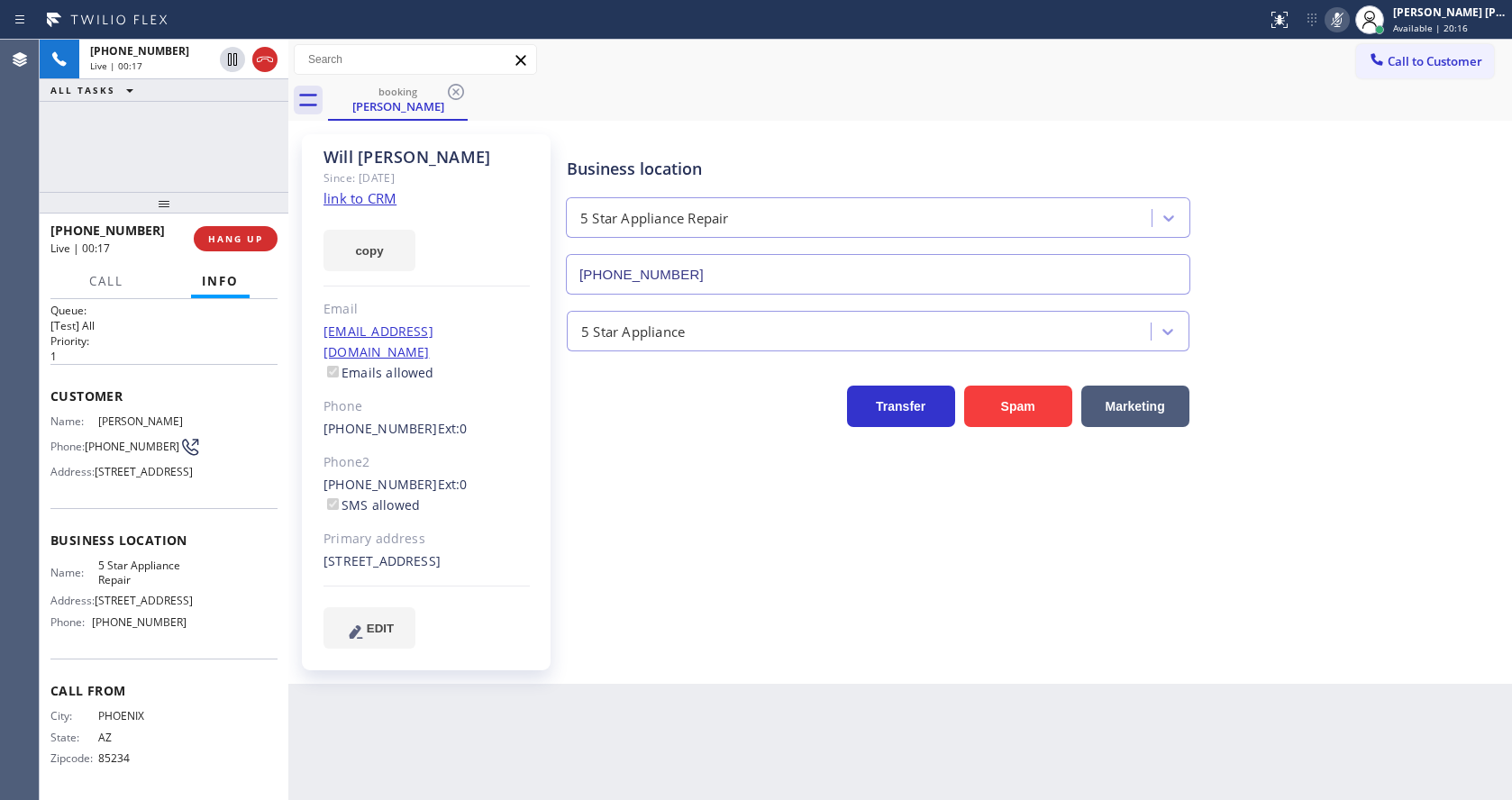
click at [703, 640] on div "Business location 5 Star Appliance Repair [PHONE_NUMBER] 5 Star Appliance Trans…" at bounding box center [1035, 391] width 944 height 505
click at [679, 672] on div "Business location 5 Star Appliance Repair [PHONE_NUMBER] 5 Star Appliance Trans…" at bounding box center [1035, 409] width 944 height 541
click at [589, 486] on div "Business location 5 Star Appliance Repair [PHONE_NUMBER] 5 Star Appliance Trans…" at bounding box center [1035, 391] width 944 height 505
click at [1176, 602] on div "Business location 5 Star Appliance Repair [PHONE_NUMBER] 5 Star Appliance Trans…" at bounding box center [1035, 391] width 944 height 505
click at [1340, 21] on icon at bounding box center [1336, 19] width 22 height 22
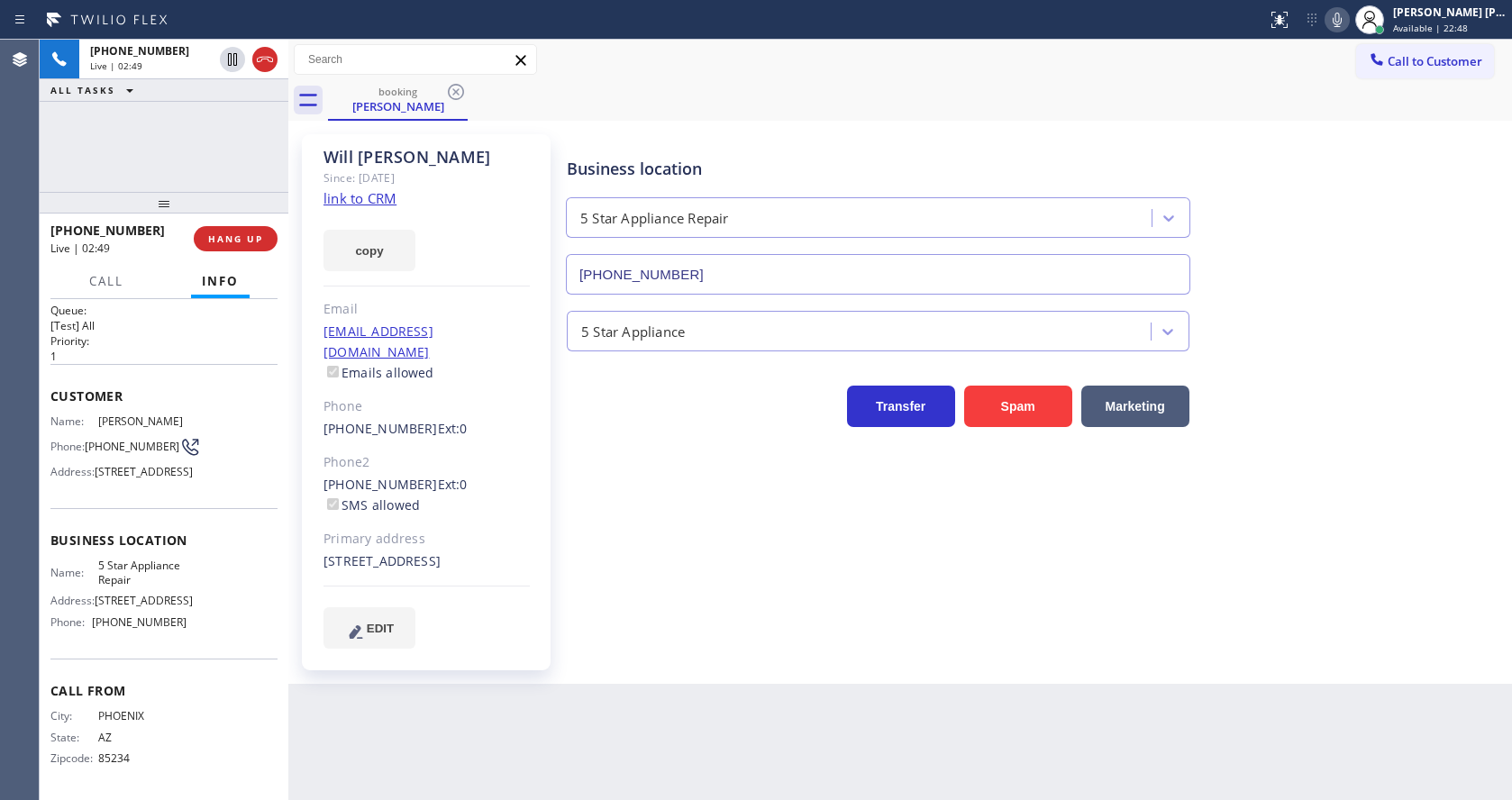
click at [257, 139] on div "[PHONE_NUMBER] Live | 02:49 ALL TASKS ALL TASKS ACTIVE TASKS TASKS IN WRAP UP" at bounding box center [164, 116] width 249 height 152
click at [577, 614] on div "Business location 5 Star Appliance Repair [PHONE_NUMBER] 5 Star Appliance Trans…" at bounding box center [1035, 391] width 944 height 505
click at [855, 776] on div "Back to Dashboard Change Sender ID Customers Technicians Select a contact Outbo…" at bounding box center [900, 419] width 1223 height 760
click at [812, 571] on div "Business location 5 Star Appliance Repair [PHONE_NUMBER] 5 Star Appliance Trans…" at bounding box center [1035, 391] width 944 height 505
click at [677, 630] on div "Business location 5 Star Appliance Repair [PHONE_NUMBER] 5 Star Appliance Trans…" at bounding box center [1035, 391] width 944 height 505
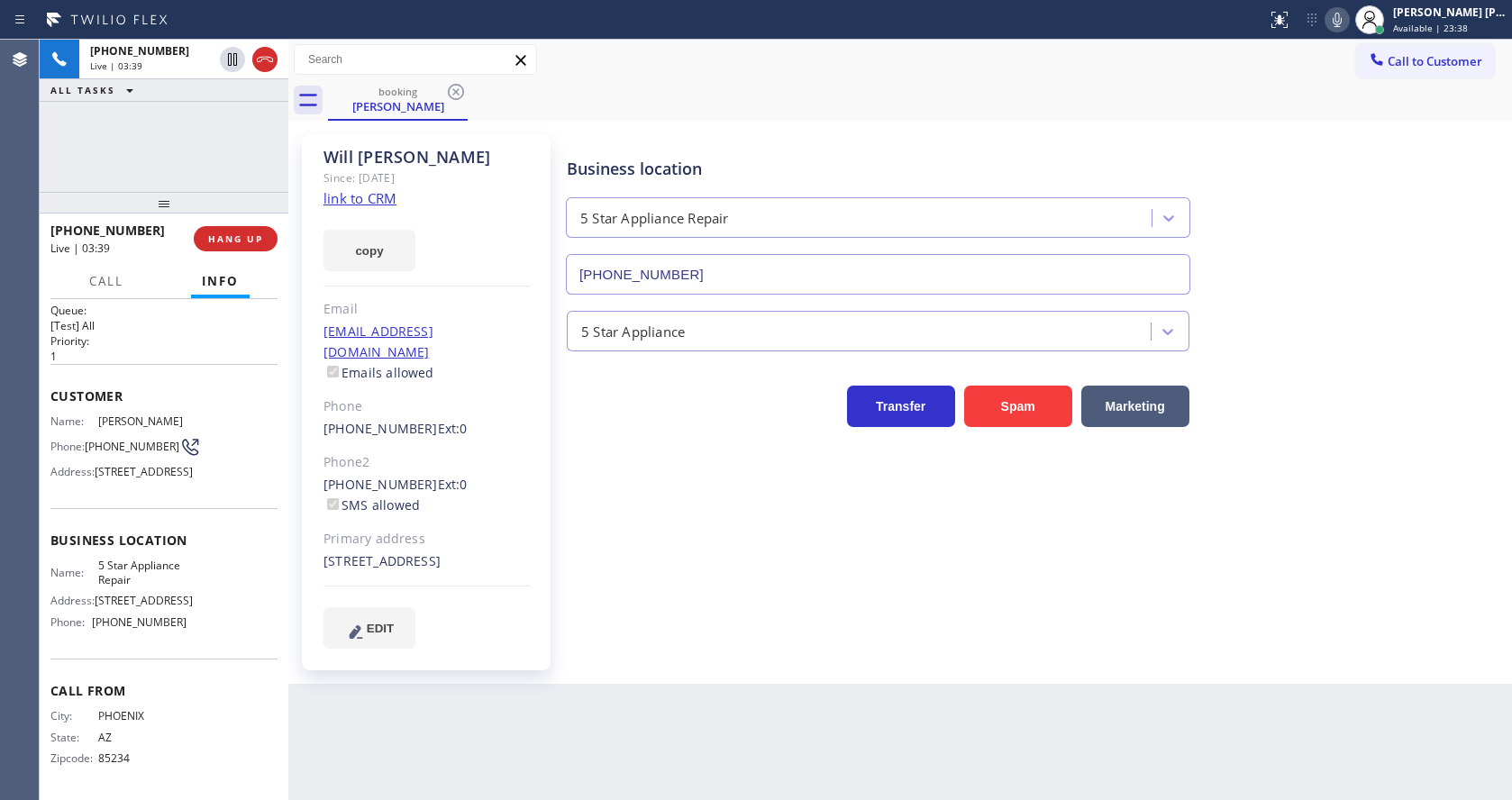
click at [470, 280] on div "[PERSON_NAME] Since: [DATE] link to CRM copy Email [EMAIL_ADDRESS][DOMAIN_NAME]…" at bounding box center [426, 401] width 249 height 536
click at [621, 649] on div "Business location 5 Star Appliance Repair [PHONE_NUMBER] 5 Star Appliance Trans…" at bounding box center [1035, 409] width 944 height 541
click at [646, 635] on div "Business location 5 Star Appliance Repair [PHONE_NUMBER] 5 Star Appliance Trans…" at bounding box center [1035, 391] width 944 height 505
click at [731, 697] on div "Back to Dashboard Change Sender ID Customers Technicians Select a contact Outbo…" at bounding box center [900, 419] width 1223 height 760
click at [844, 603] on div "Business location 5 Star Appliance Repair [PHONE_NUMBER] 5 Star Appliance Trans…" at bounding box center [1035, 391] width 944 height 505
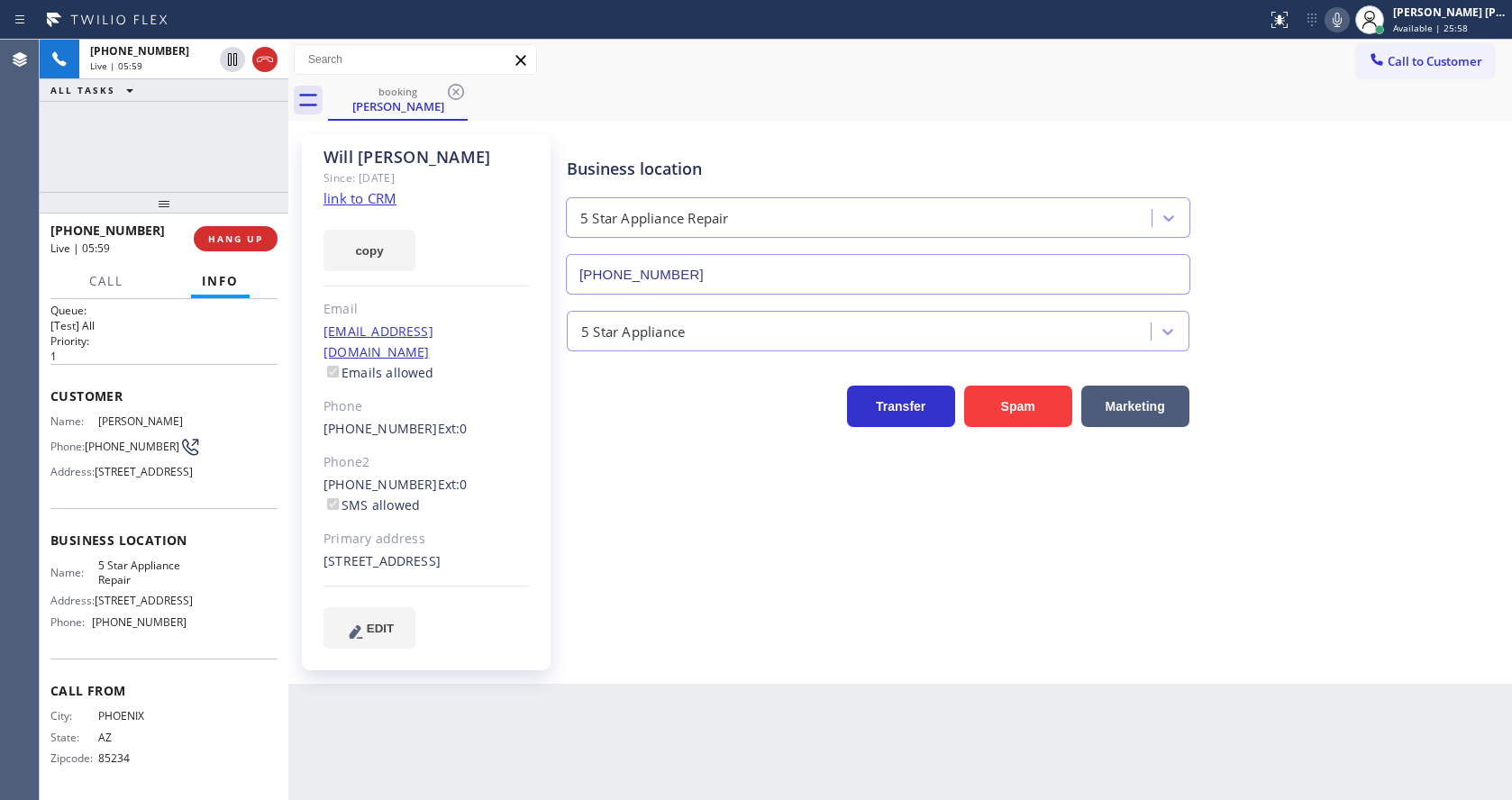
drag, startPoint x: 825, startPoint y: 692, endPoint x: 775, endPoint y: 663, distance: 57.8
click at [825, 692] on div "Back to Dashboard Change Sender ID Customers Technicians Select a contact Outbo…" at bounding box center [900, 419] width 1223 height 760
click at [233, 228] on button "HANG UP" at bounding box center [235, 238] width 84 height 26
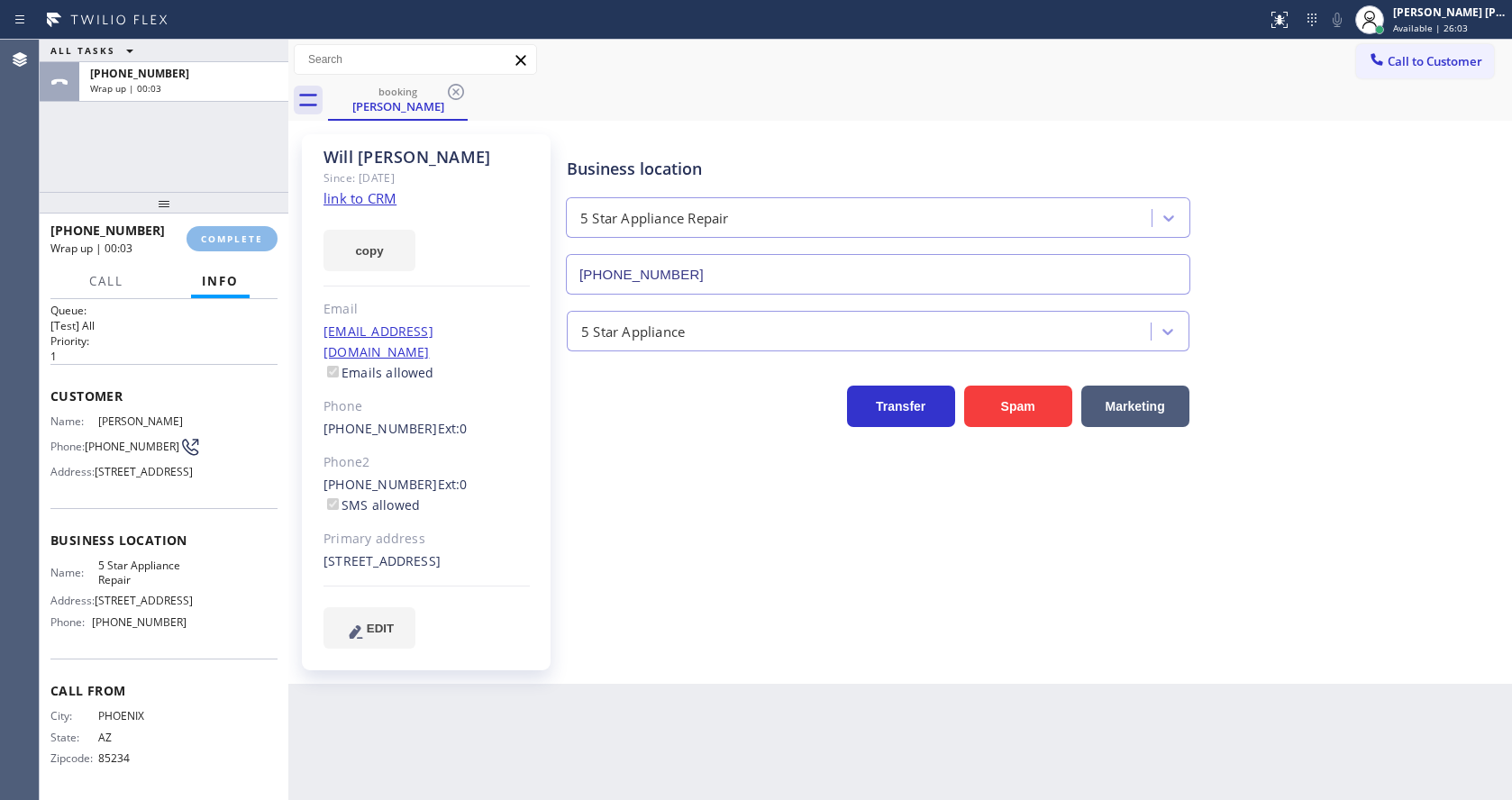
click at [794, 680] on div "[PERSON_NAME] Since: [DATE] link to CRM copy Email [EMAIL_ADDRESS][DOMAIN_NAME]…" at bounding box center [900, 401] width 1223 height 563
click at [543, 714] on div "Back to Dashboard Change Sender ID Customers Technicians Select a contact Outbo…" at bounding box center [900, 419] width 1223 height 760
click at [254, 249] on button "COMPLETE" at bounding box center [232, 238] width 91 height 26
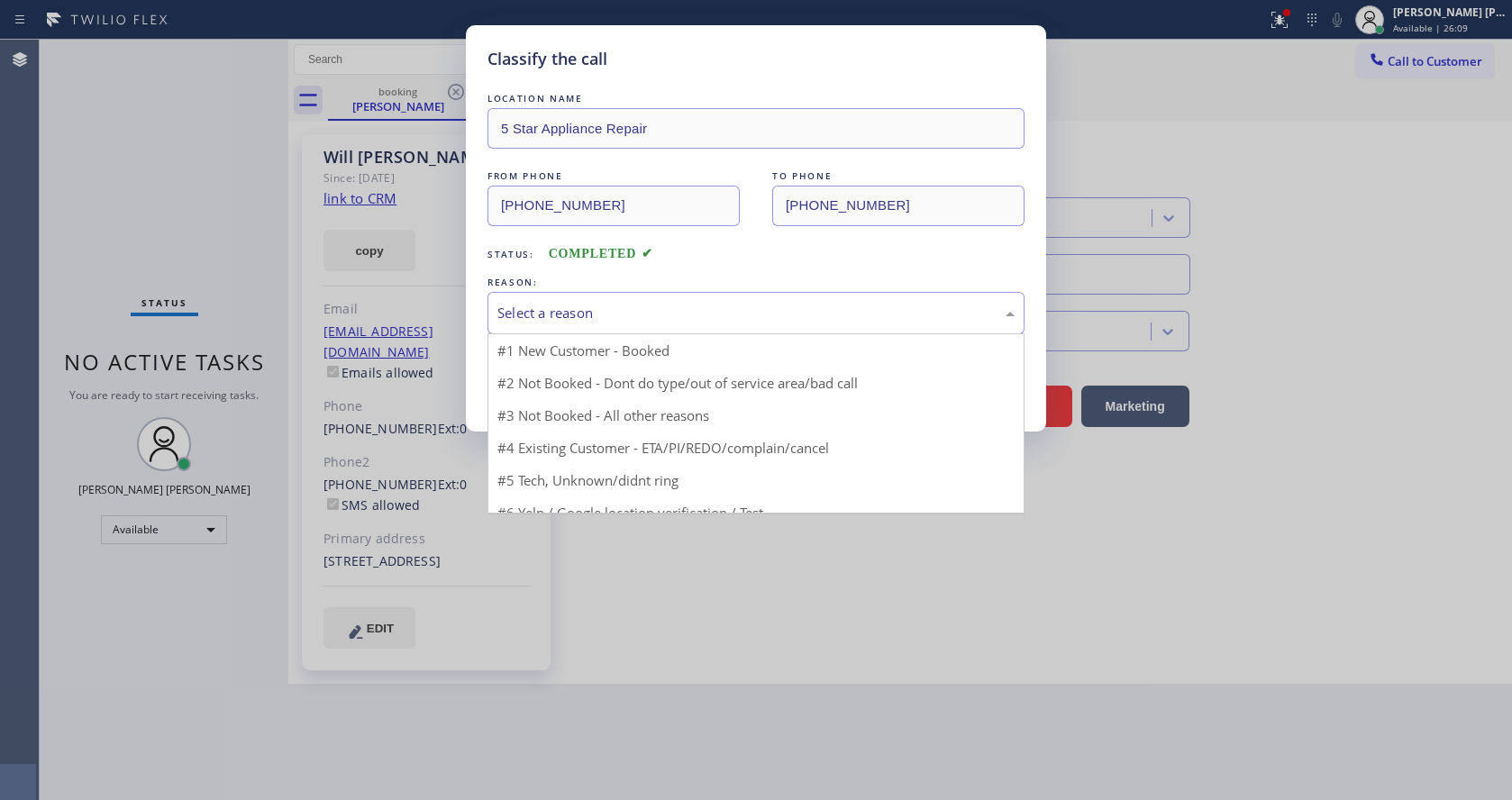
click at [539, 303] on div "Select a reason" at bounding box center [756, 313] width 517 height 21
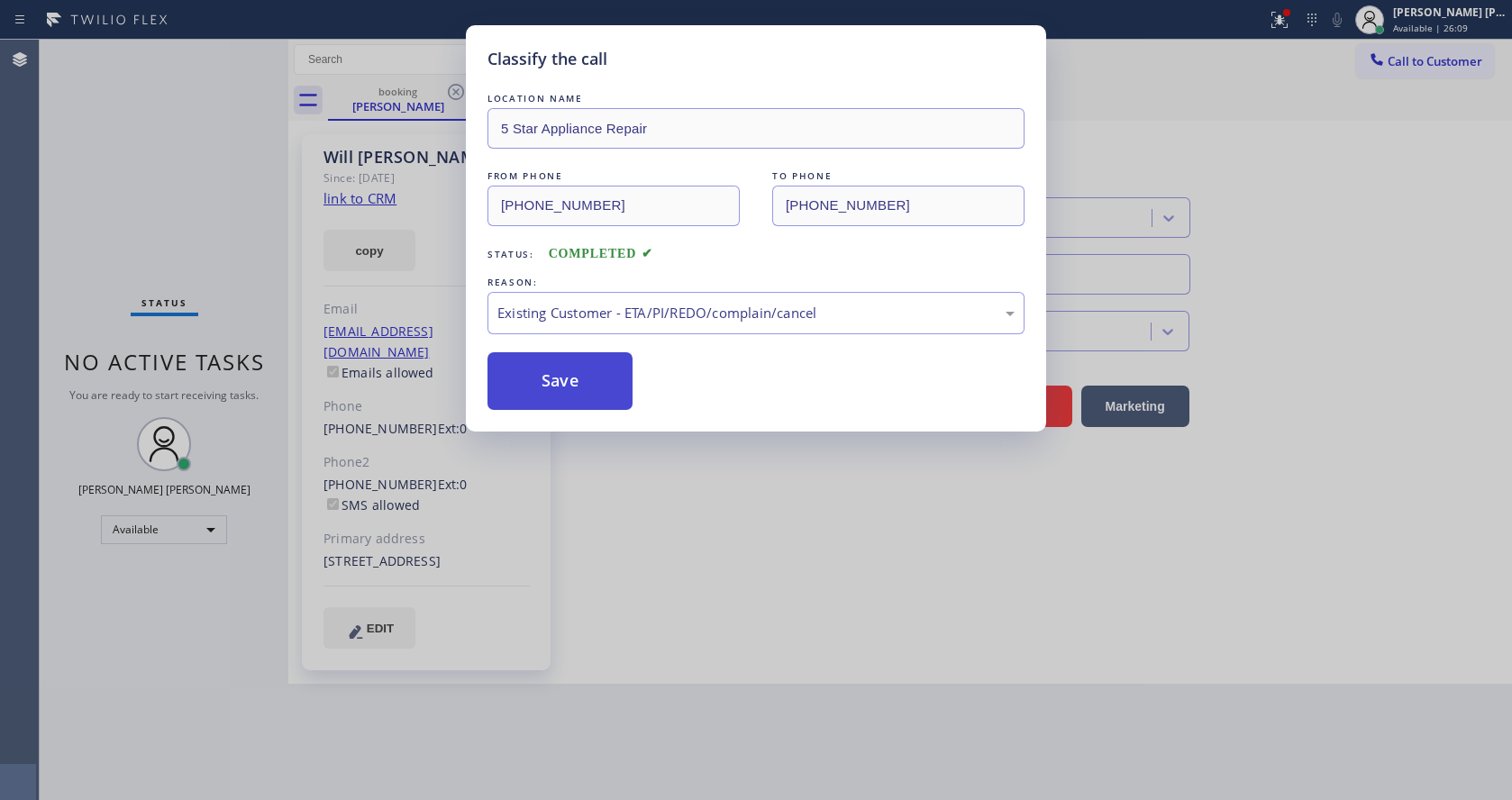
click at [587, 386] on button "Save" at bounding box center [560, 381] width 145 height 58
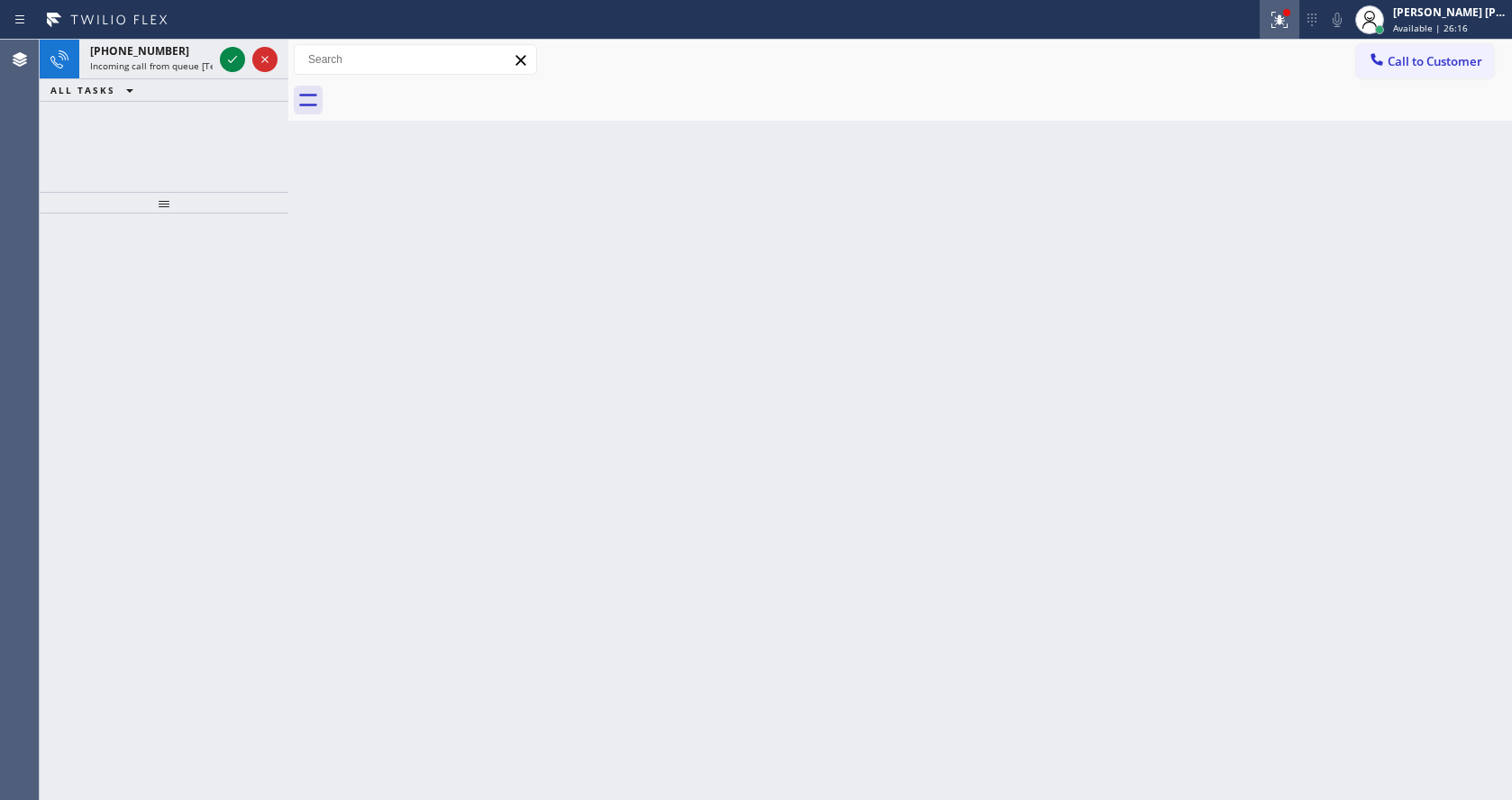
click at [1285, 16] on icon at bounding box center [1279, 17] width 10 height 7
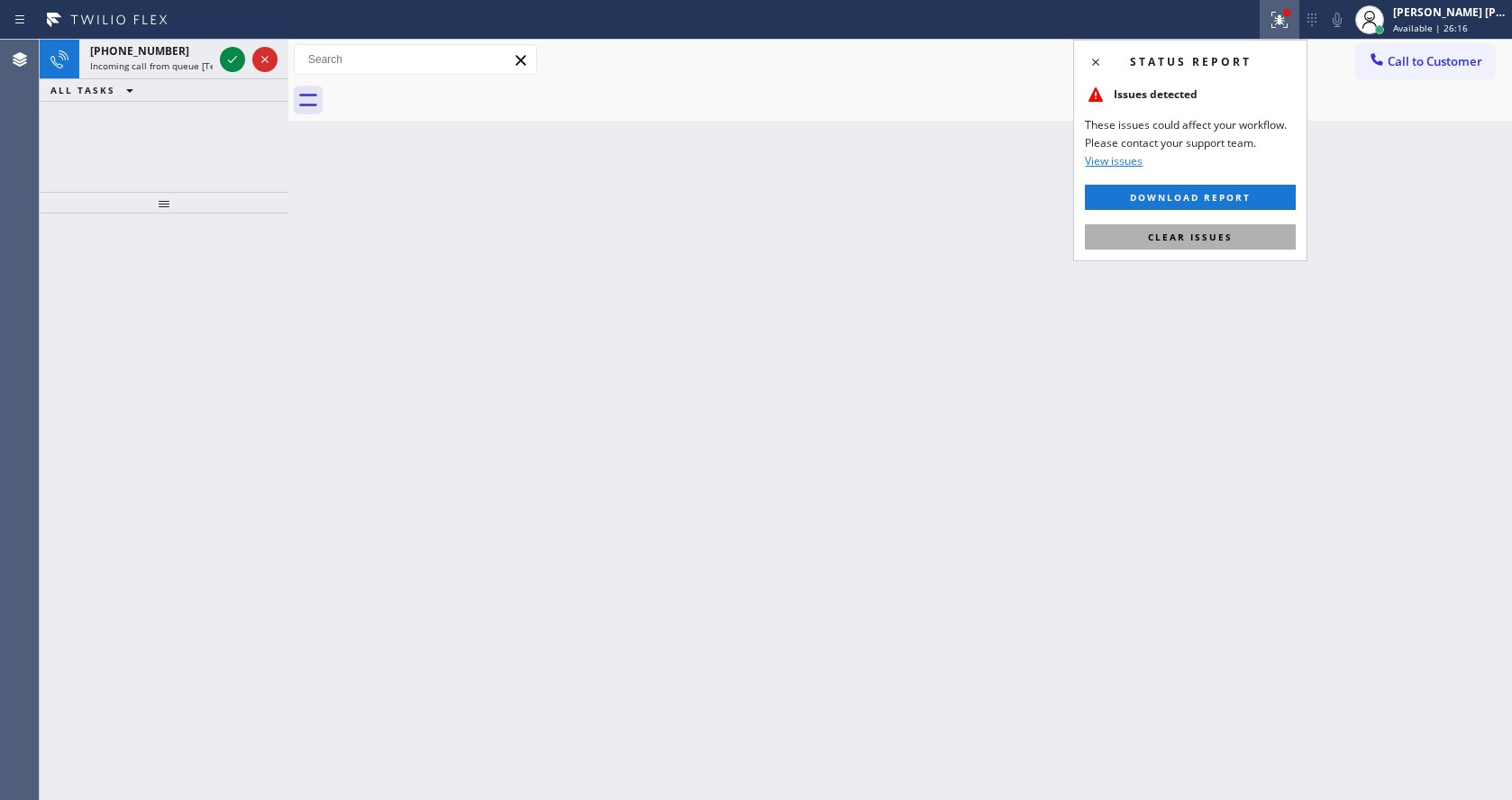
click at [1234, 226] on button "Clear issues" at bounding box center [1190, 236] width 211 height 26
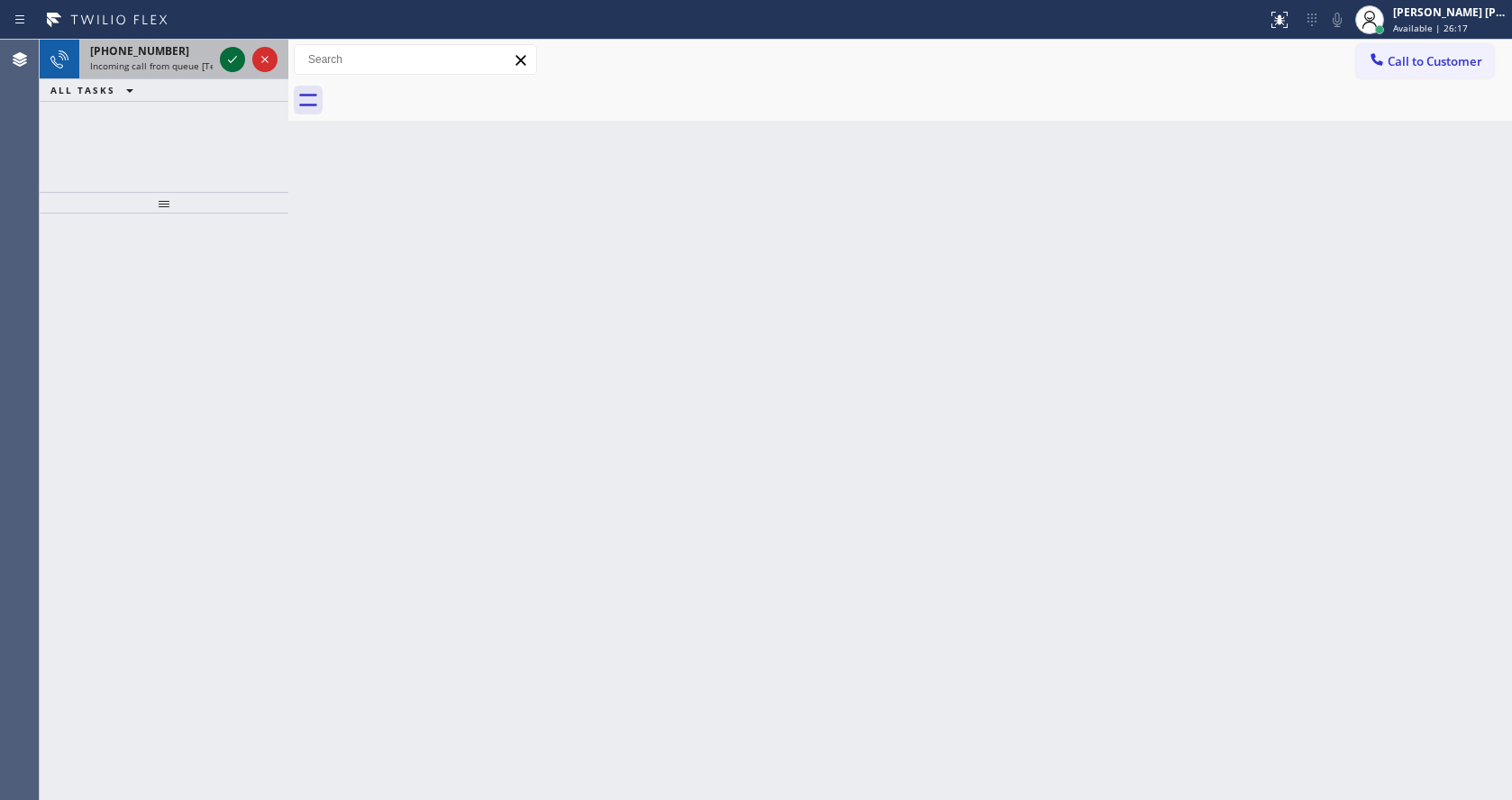
click at [229, 60] on icon at bounding box center [233, 59] width 22 height 22
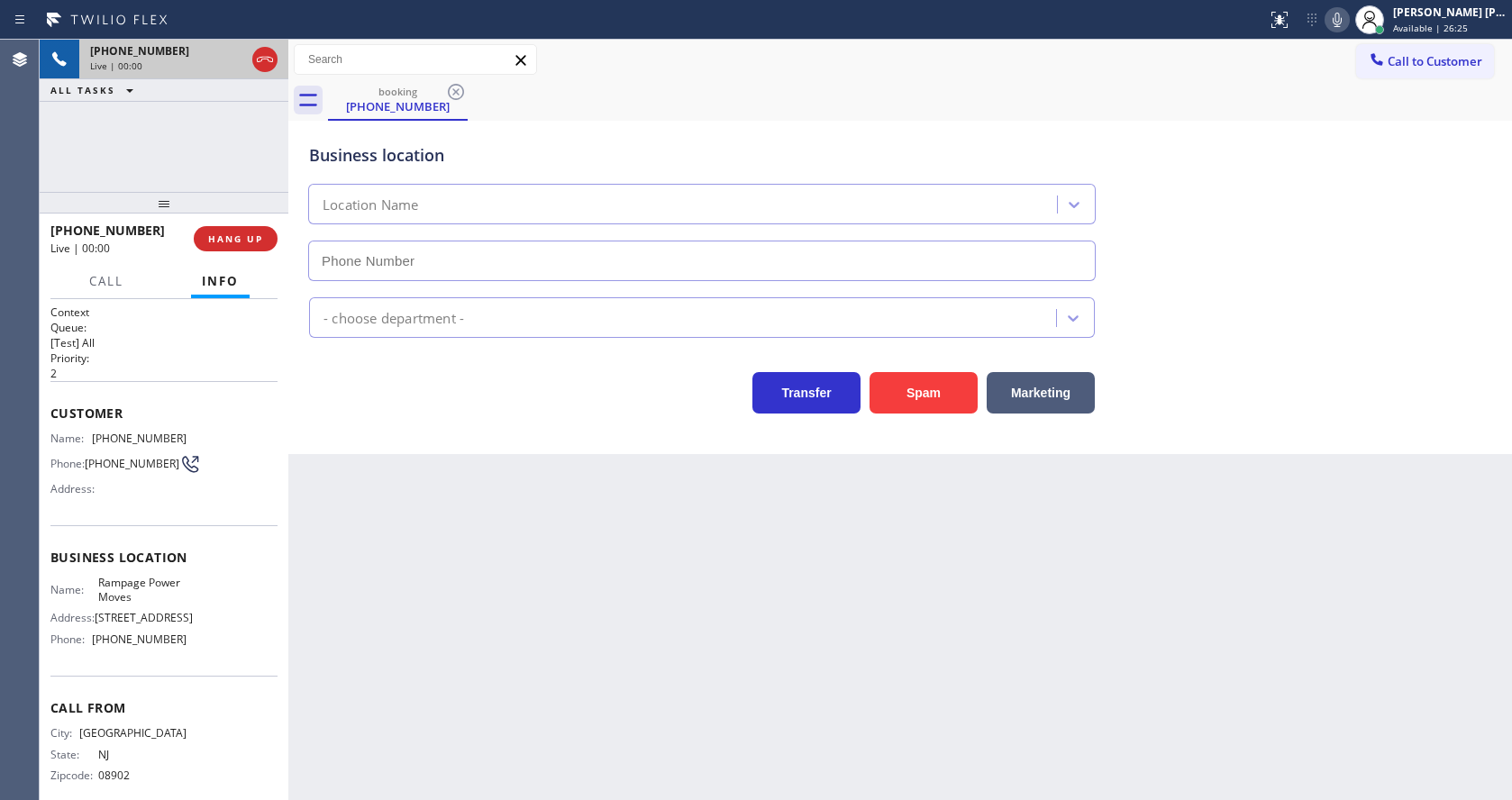
type input "[PHONE_NUMBER]"
click at [915, 381] on button "Spam" at bounding box center [924, 393] width 108 height 42
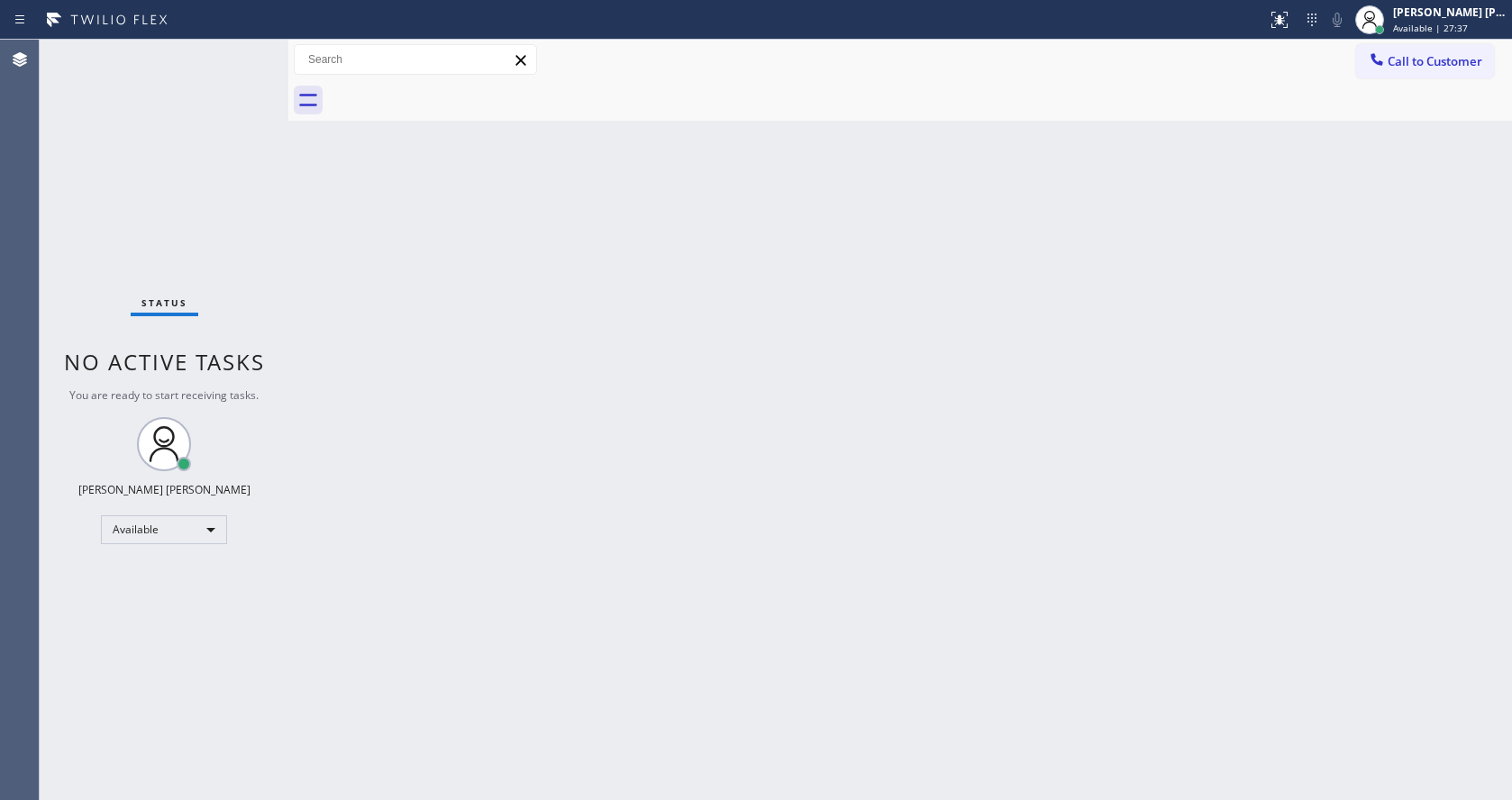
click at [275, 263] on div "Status No active tasks You are ready to start receiving tasks. [PERSON_NAME] [P…" at bounding box center [164, 419] width 249 height 760
click at [799, 448] on div "Back to Dashboard Change Sender ID Customers Technicians Select a contact Outbo…" at bounding box center [900, 419] width 1223 height 760
click at [231, 355] on span "No active tasks" at bounding box center [164, 361] width 201 height 29
click at [589, 415] on div "Back to Dashboard Change Sender ID Customers Technicians Select a contact Outbo…" at bounding box center [900, 419] width 1223 height 760
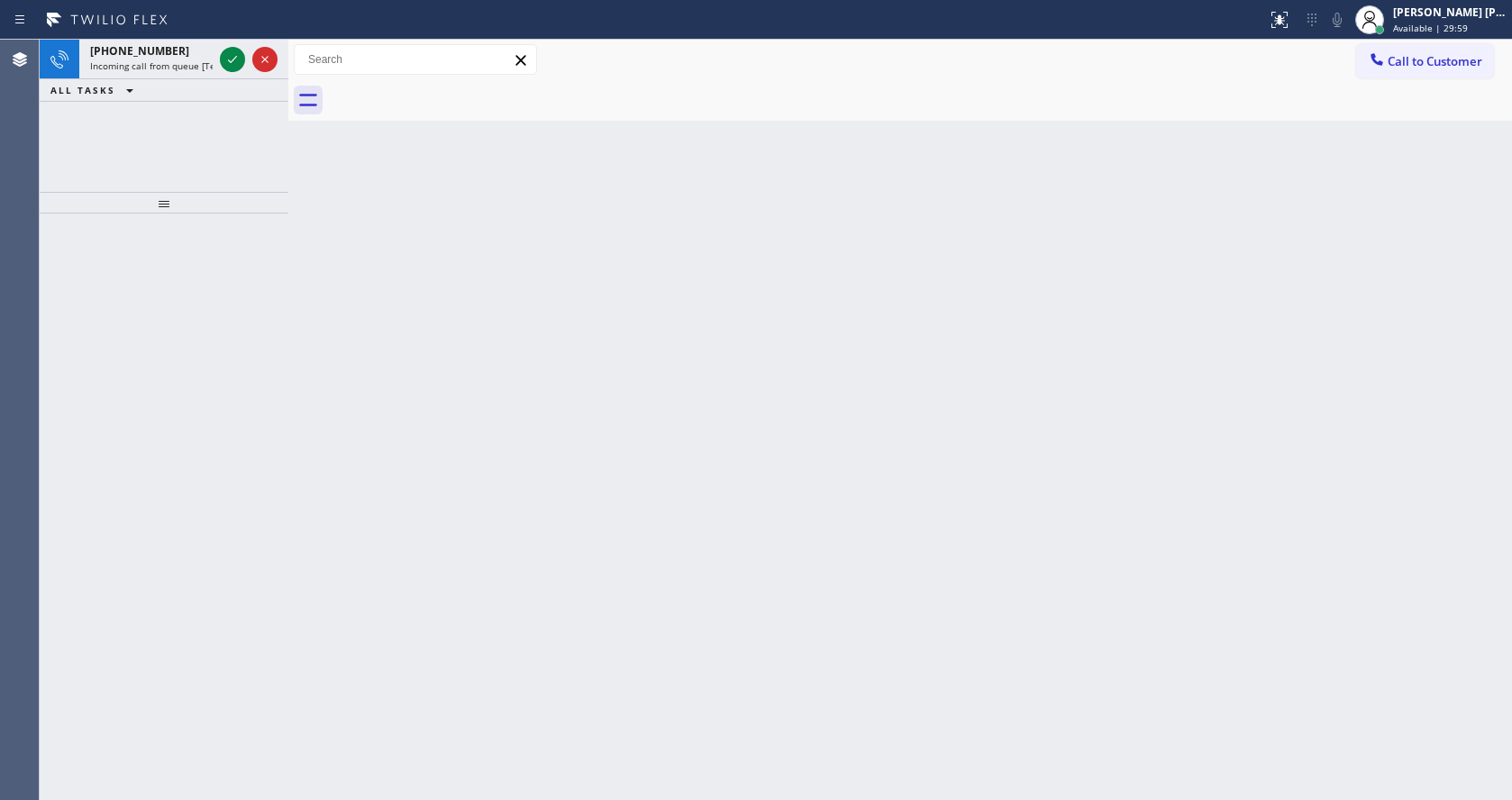
click at [445, 344] on div "Back to Dashboard Change Sender ID Customers Technicians Select a contact Outbo…" at bounding box center [900, 419] width 1223 height 760
click at [196, 57] on div "[PHONE_NUMBER]" at bounding box center [151, 51] width 122 height 15
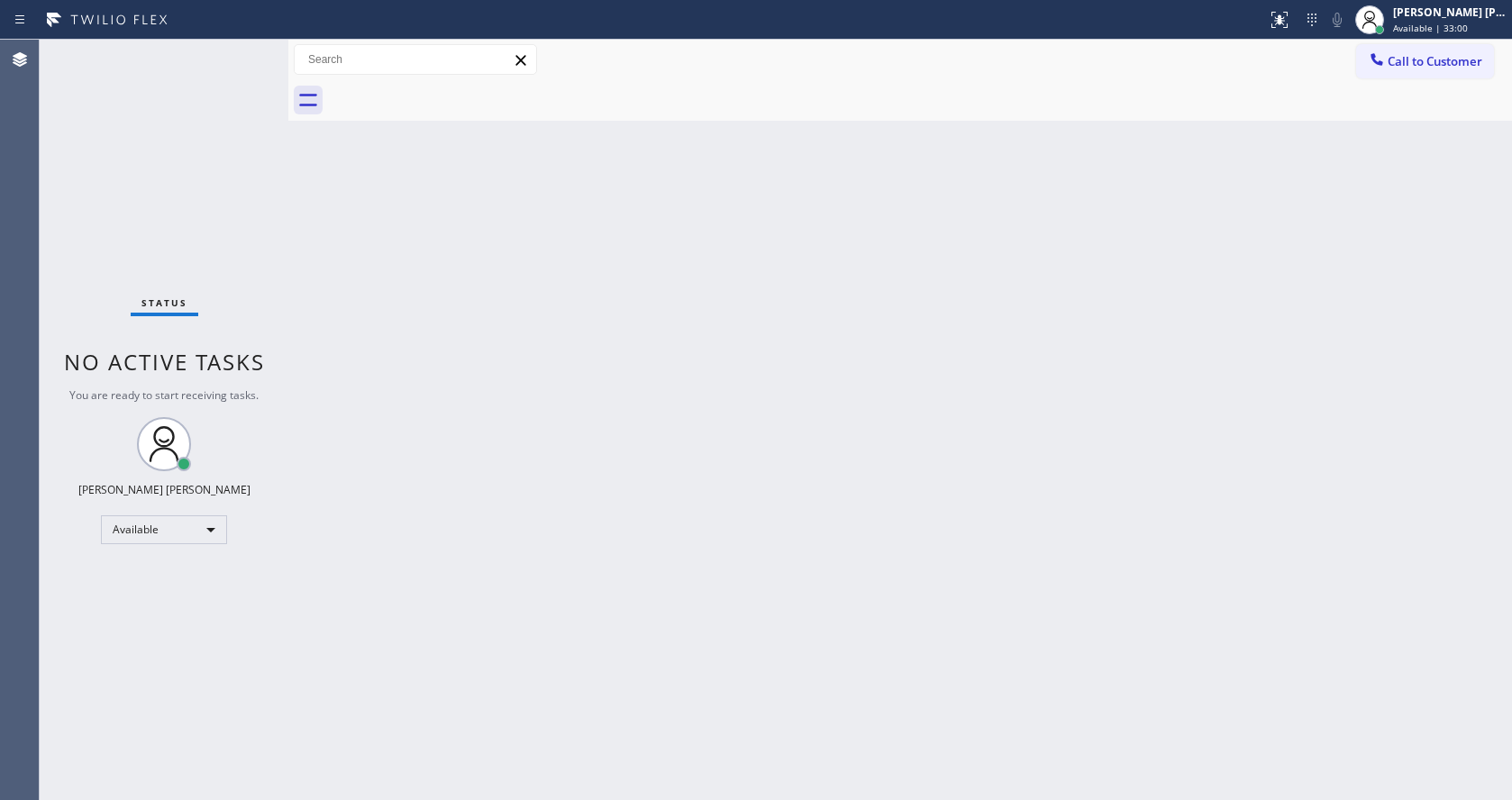
click at [514, 310] on div "Back to Dashboard Change Sender ID Customers Technicians Select a contact Outbo…" at bounding box center [900, 419] width 1223 height 760
click at [655, 648] on div "Back to Dashboard Change Sender ID Customers Technicians Select a contact Outbo…" at bounding box center [900, 419] width 1223 height 760
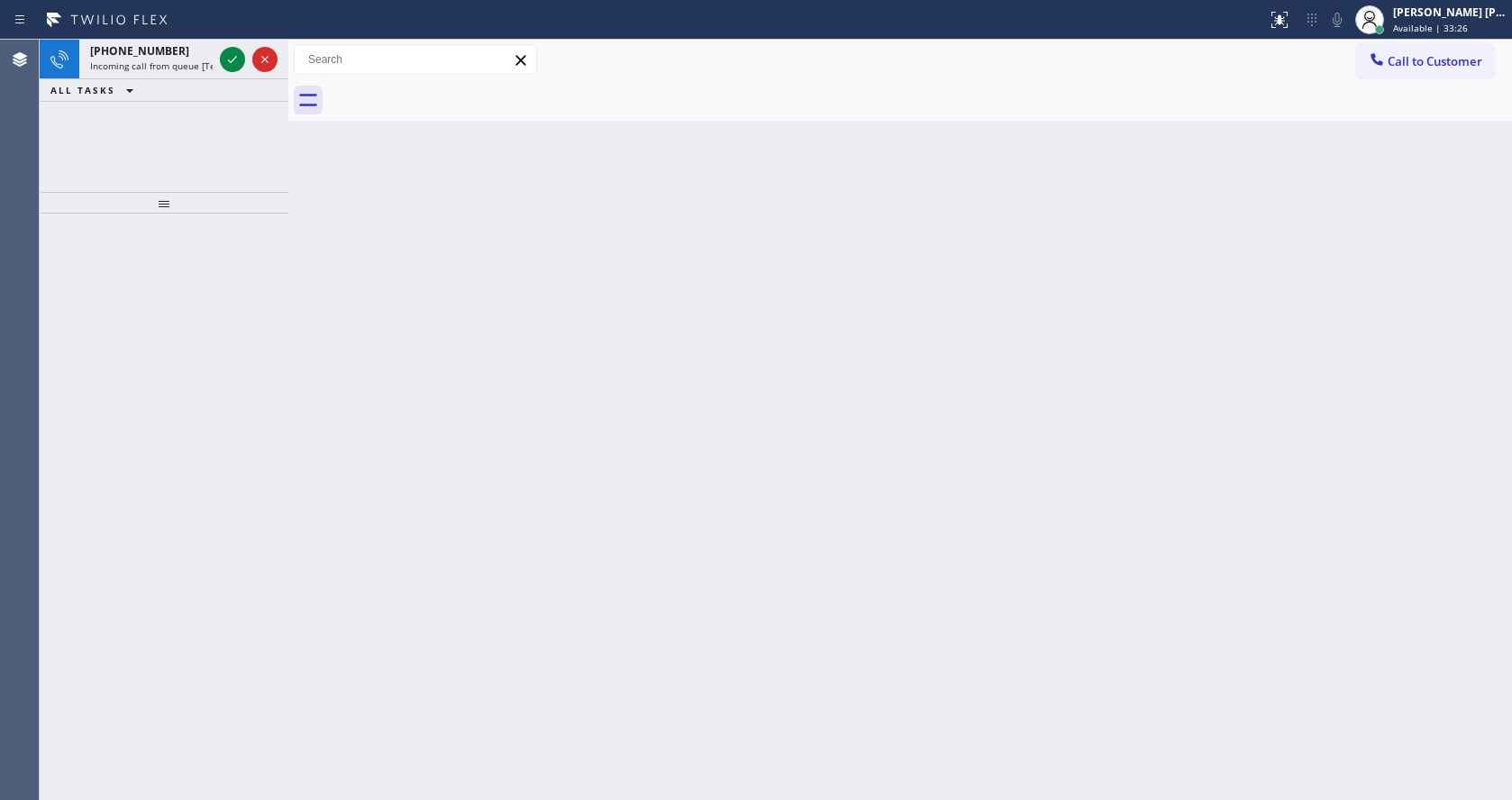
click at [366, 211] on div "Back to Dashboard Change Sender ID Customers Technicians Select a contact Outbo…" at bounding box center [900, 419] width 1223 height 760
click at [181, 83] on div "ALL TASKS ALL TASKS ACTIVE TASKS TASKS IN WRAP UP" at bounding box center [164, 91] width 249 height 23
click at [191, 63] on span "Incoming call from queue [Test] All" at bounding box center [165, 65] width 150 height 12
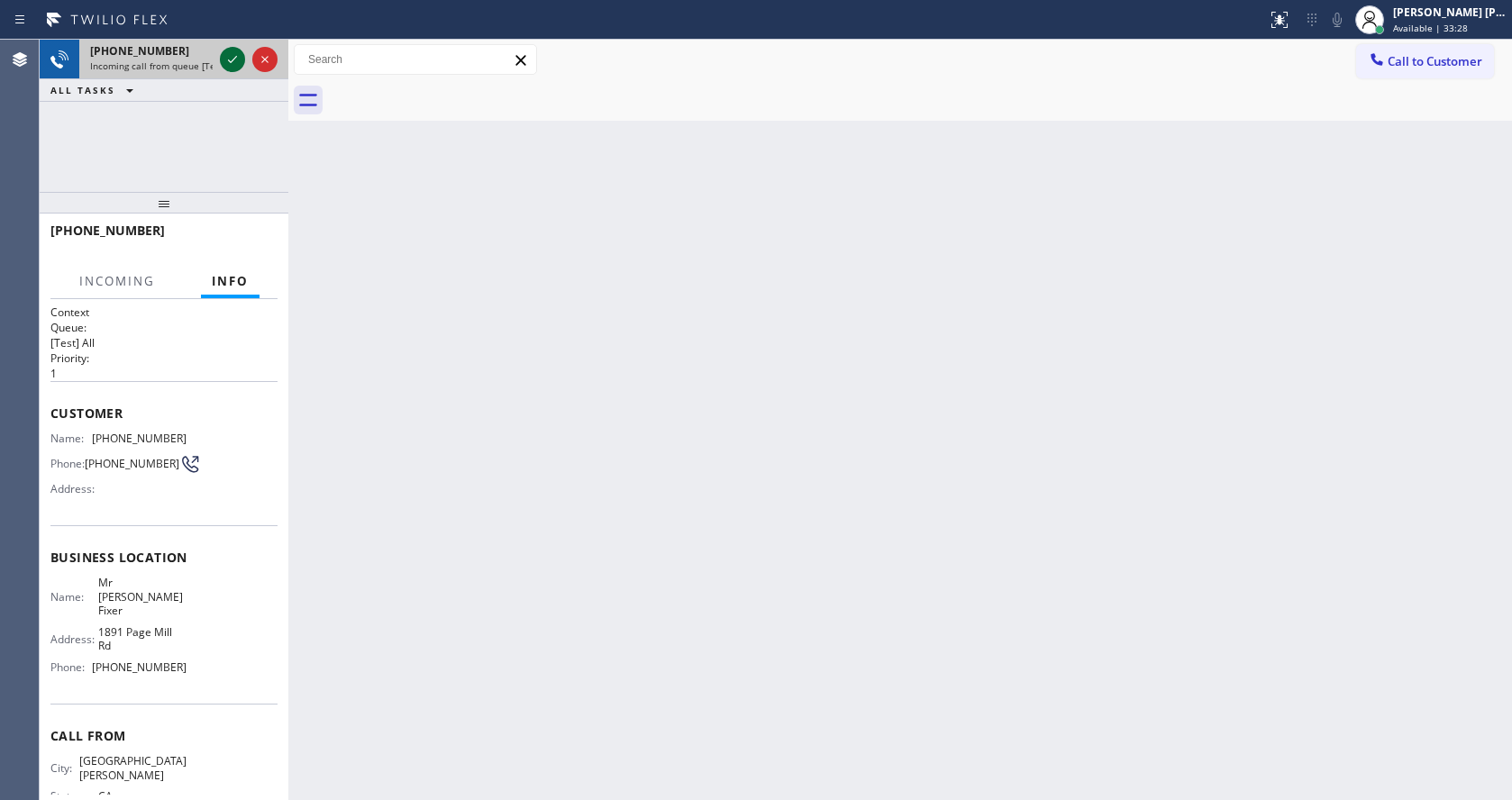
click at [242, 61] on icon at bounding box center [233, 59] width 22 height 22
click at [645, 449] on div "Back to Dashboard Change Sender ID Customers Technicians Select a contact Outbo…" at bounding box center [900, 419] width 1223 height 760
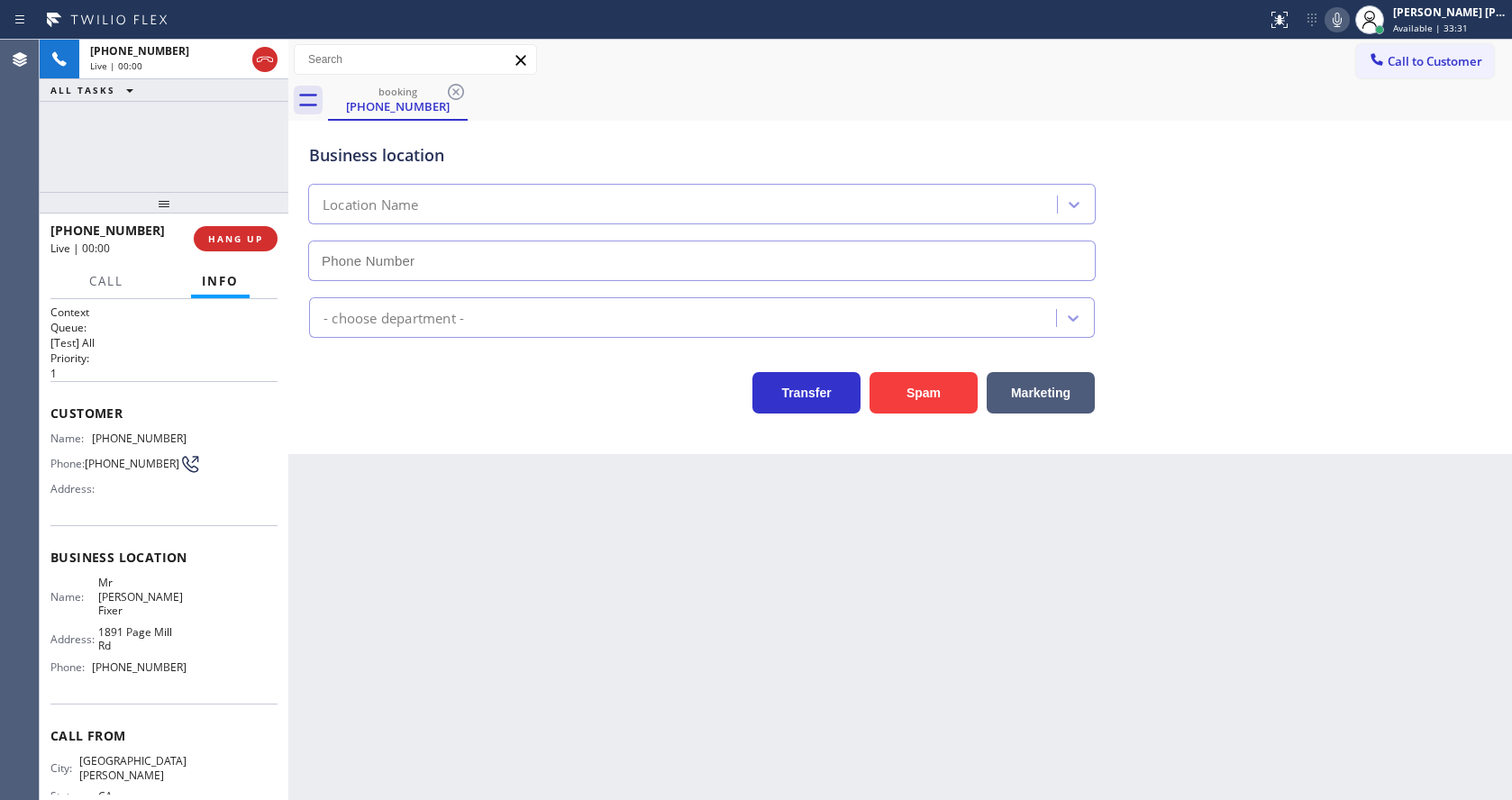
type input "[PHONE_NUMBER]"
click at [436, 792] on div "Back to Dashboard Change Sender ID Customers Technicians Select a contact Outbo…" at bounding box center [900, 419] width 1223 height 760
click at [145, 512] on div "Customer Name: [PHONE_NUMBER] Phone: [PHONE_NUMBER] Address:" at bounding box center [163, 454] width 227 height 144
drag, startPoint x: 86, startPoint y: 437, endPoint x: 201, endPoint y: 449, distance: 115.6
click at [201, 449] on div "Name: [PHONE_NUMBER] Phone: [PHONE_NUMBER] Address:" at bounding box center [163, 467] width 227 height 71
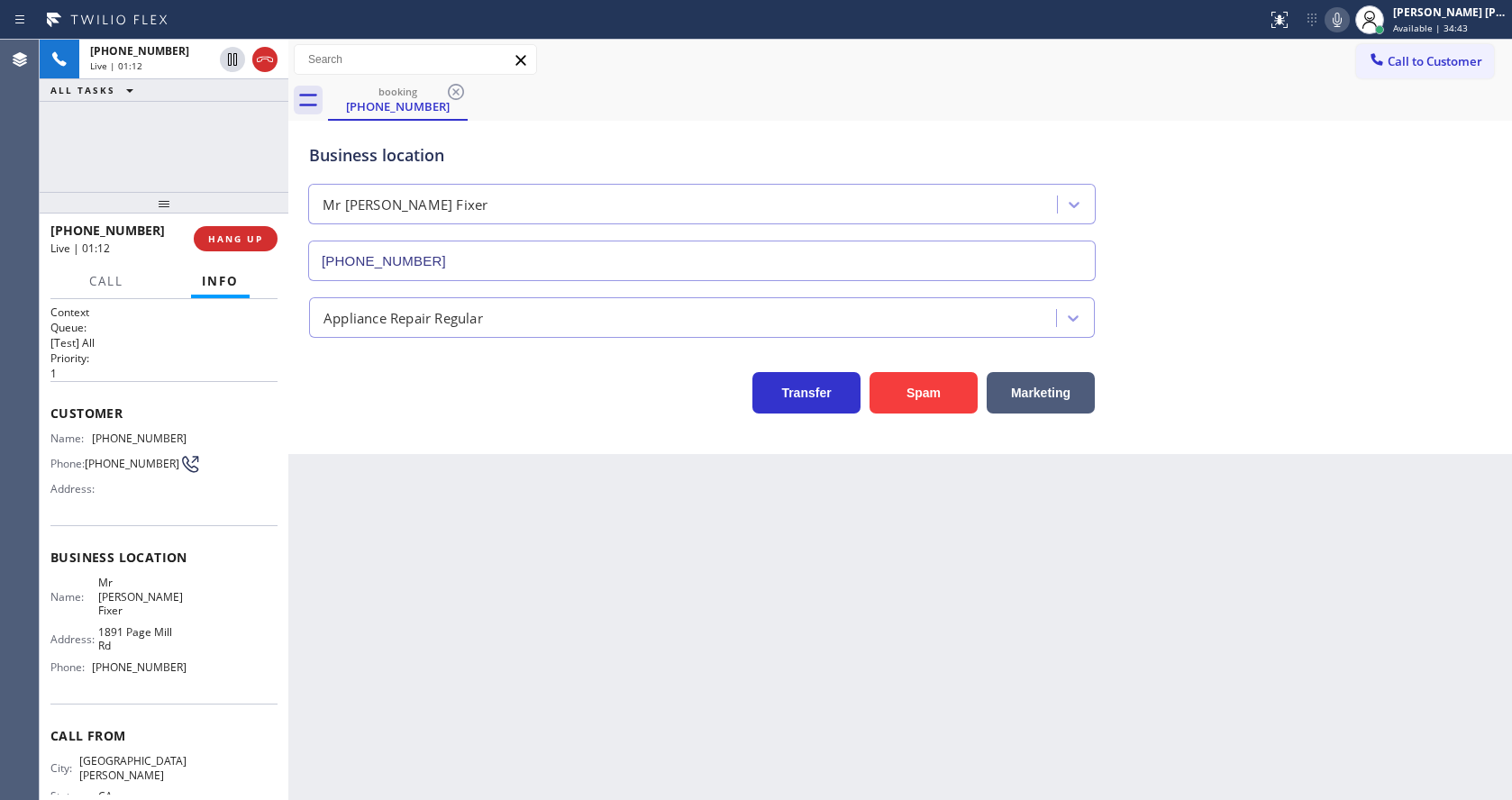
click at [486, 650] on div "Back to Dashboard Change Sender ID Customers Technicians Select a contact Outbo…" at bounding box center [900, 419] width 1223 height 760
drag, startPoint x: 233, startPoint y: 604, endPoint x: 200, endPoint y: 632, distance: 43.3
click at [233, 604] on div "Name: Mr [PERSON_NAME] Address: [STREET_ADDRESS] Phone: [PHONE_NUMBER]" at bounding box center [163, 628] width 227 height 105
drag, startPoint x: 94, startPoint y: 586, endPoint x: 122, endPoint y: 600, distance: 31.3
click at [122, 600] on div "Name: Mr [PERSON_NAME]" at bounding box center [118, 597] width 136 height 42
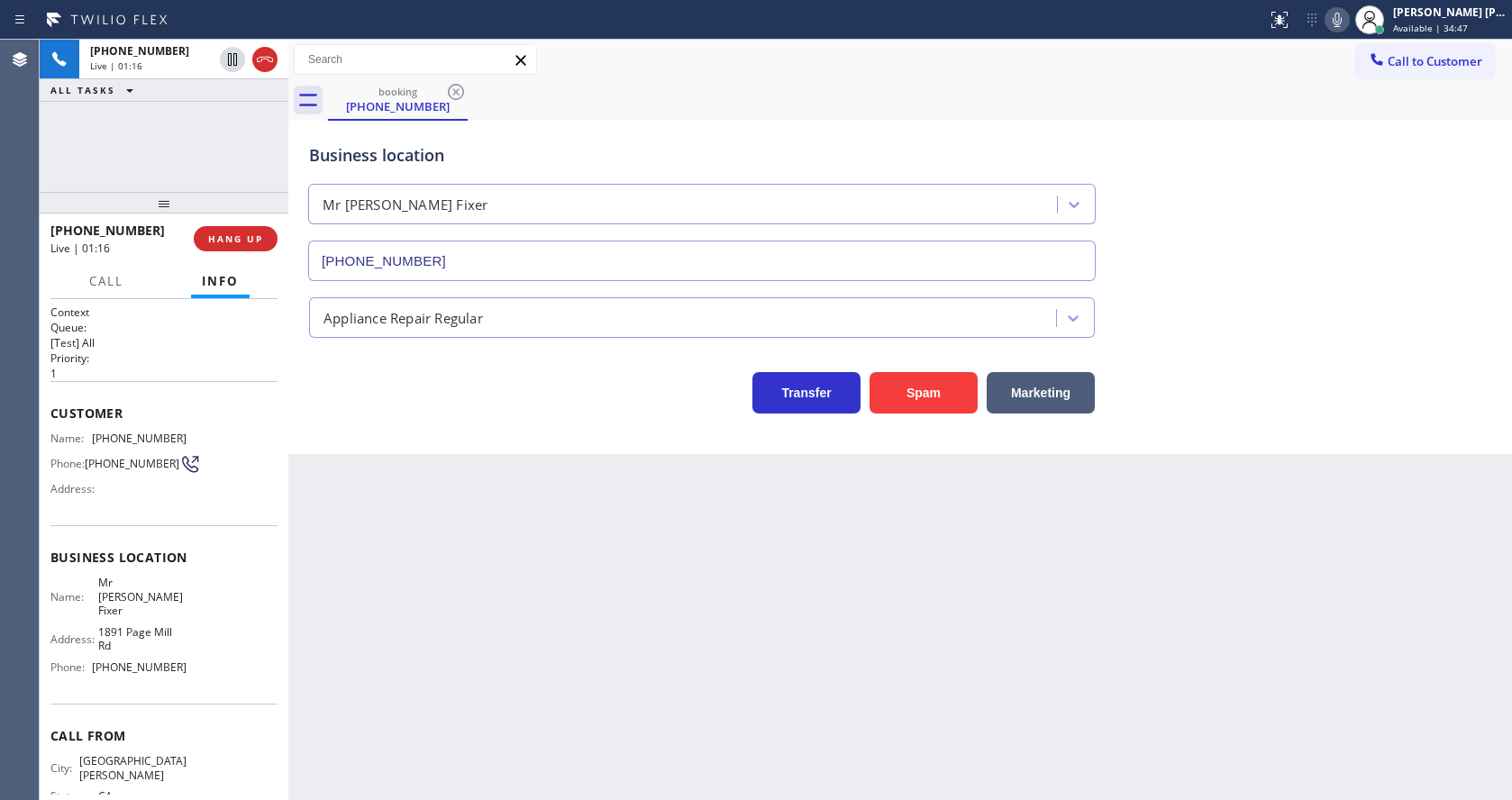
click at [523, 698] on div "Back to Dashboard Change Sender ID Customers Technicians Select a contact Outbo…" at bounding box center [900, 419] width 1223 height 760
click at [221, 617] on div "Name: Mr [PERSON_NAME] Address: [STREET_ADDRESS] Phone: [PHONE_NUMBER]" at bounding box center [163, 628] width 227 height 105
drag, startPoint x: 88, startPoint y: 658, endPoint x: 251, endPoint y: 664, distance: 163.1
click at [251, 664] on div "Name: Mr [PERSON_NAME] Address: [STREET_ADDRESS] Phone: [PHONE_NUMBER]" at bounding box center [163, 628] width 227 height 105
drag, startPoint x: 460, startPoint y: 645, endPoint x: 422, endPoint y: 789, distance: 148.9
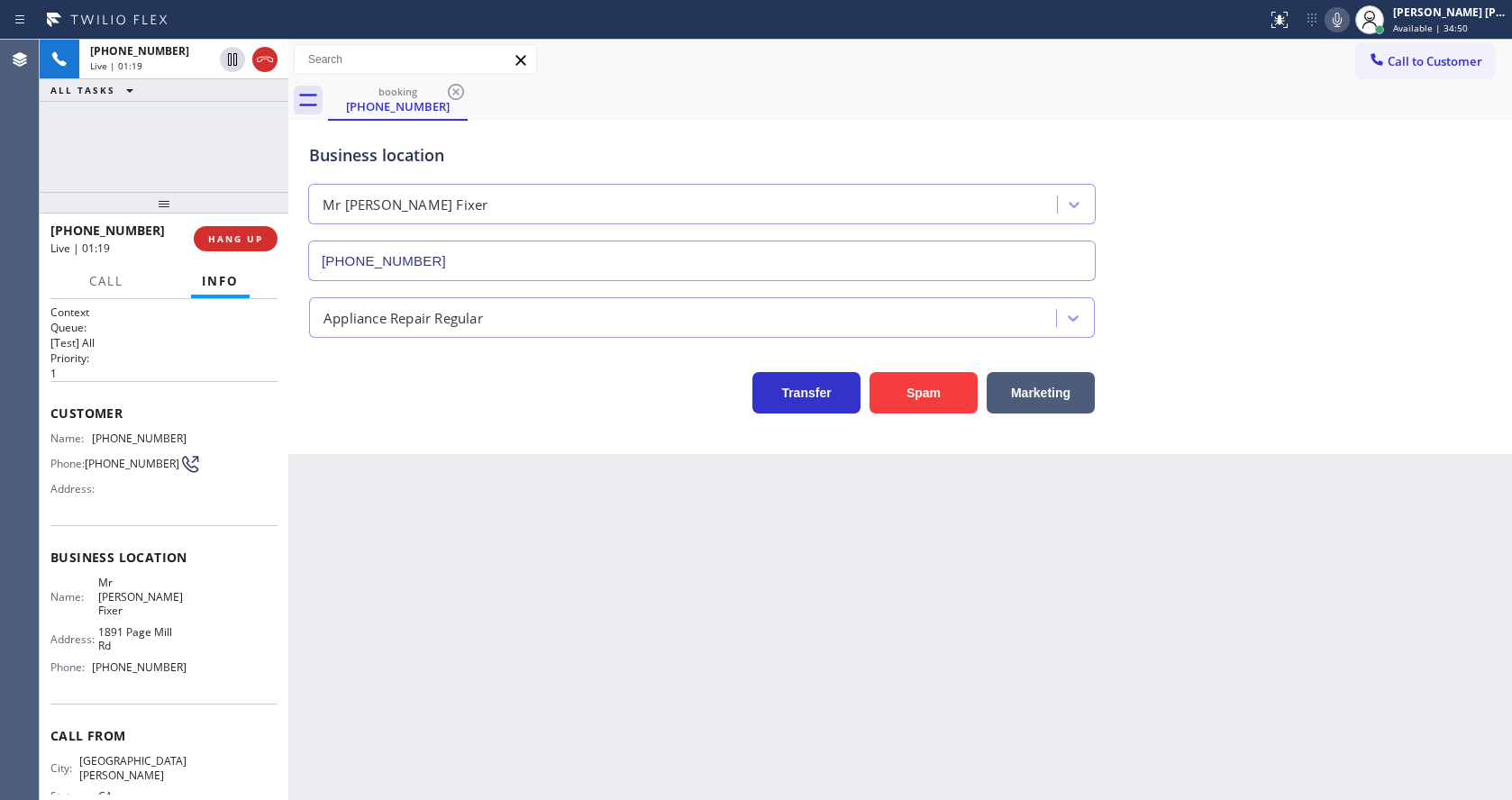
click at [457, 646] on div "Back to Dashboard Change Sender ID Customers Technicians Select a contact Outbo…" at bounding box center [900, 419] width 1223 height 760
click at [751, 623] on div "Back to Dashboard Change Sender ID Customers Technicians Select a contact Outbo…" at bounding box center [900, 419] width 1223 height 760
click at [519, 605] on div "Back to Dashboard Change Sender ID Customers Technicians Select a contact Outbo…" at bounding box center [900, 419] width 1223 height 760
click at [530, 576] on div "Back to Dashboard Change Sender ID Customers Technicians Select a contact Outbo…" at bounding box center [900, 419] width 1223 height 760
click at [396, 775] on div "Back to Dashboard Change Sender ID Customers Technicians Select a contact Outbo…" at bounding box center [900, 419] width 1223 height 760
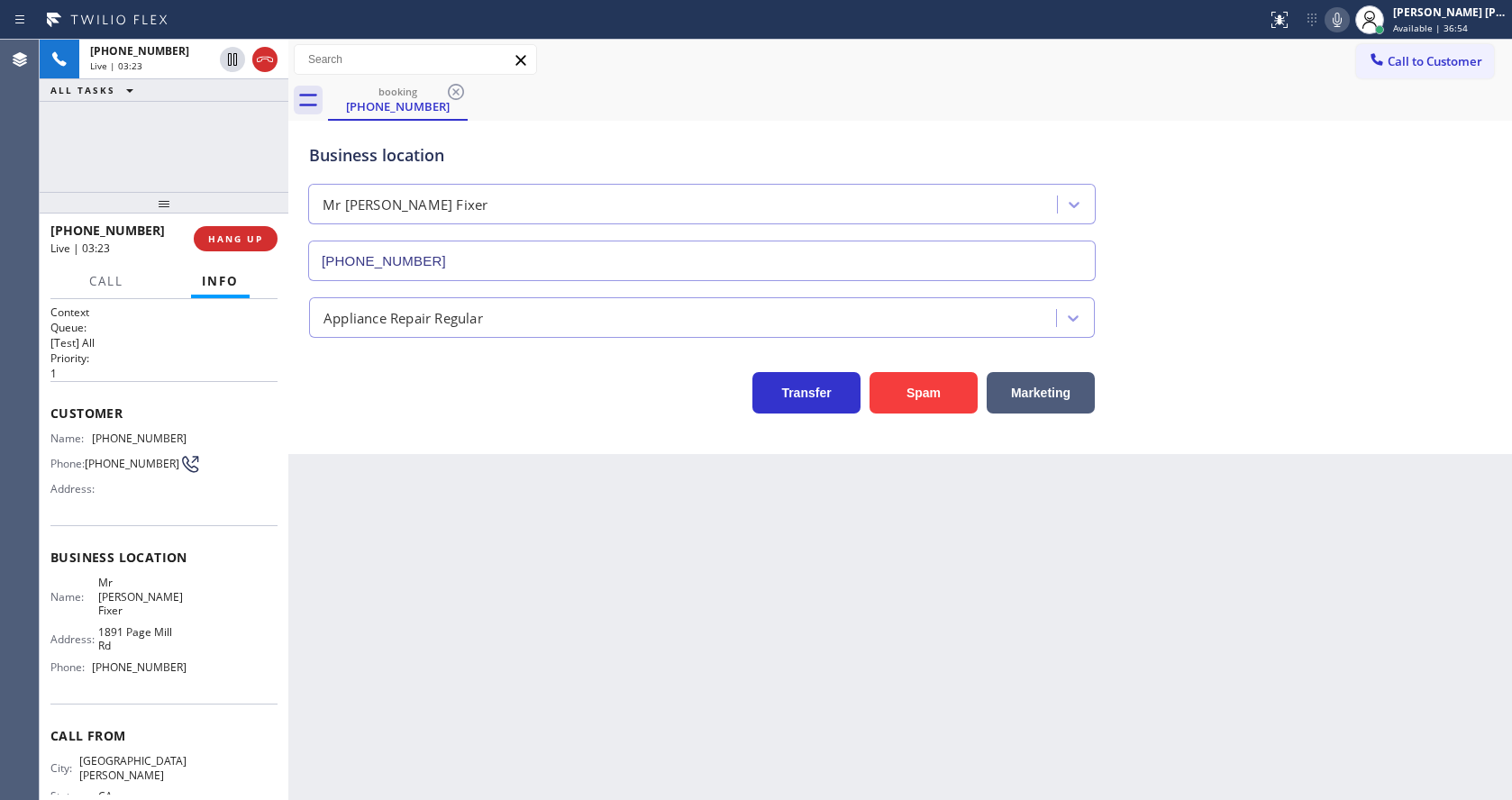
click at [768, 612] on div "Back to Dashboard Change Sender ID Customers Technicians Select a contact Outbo…" at bounding box center [900, 419] width 1223 height 760
click at [444, 522] on div "Back to Dashboard Change Sender ID Customers Technicians Select a contact Outbo…" at bounding box center [900, 419] width 1223 height 760
click at [750, 642] on div "Back to Dashboard Change Sender ID Customers Technicians Select a contact Outbo…" at bounding box center [900, 419] width 1223 height 760
drag, startPoint x: 564, startPoint y: 584, endPoint x: 481, endPoint y: 705, distance: 146.7
click at [564, 584] on div "Back to Dashboard Change Sender ID Customers Technicians Select a contact Outbo…" at bounding box center [900, 419] width 1223 height 760
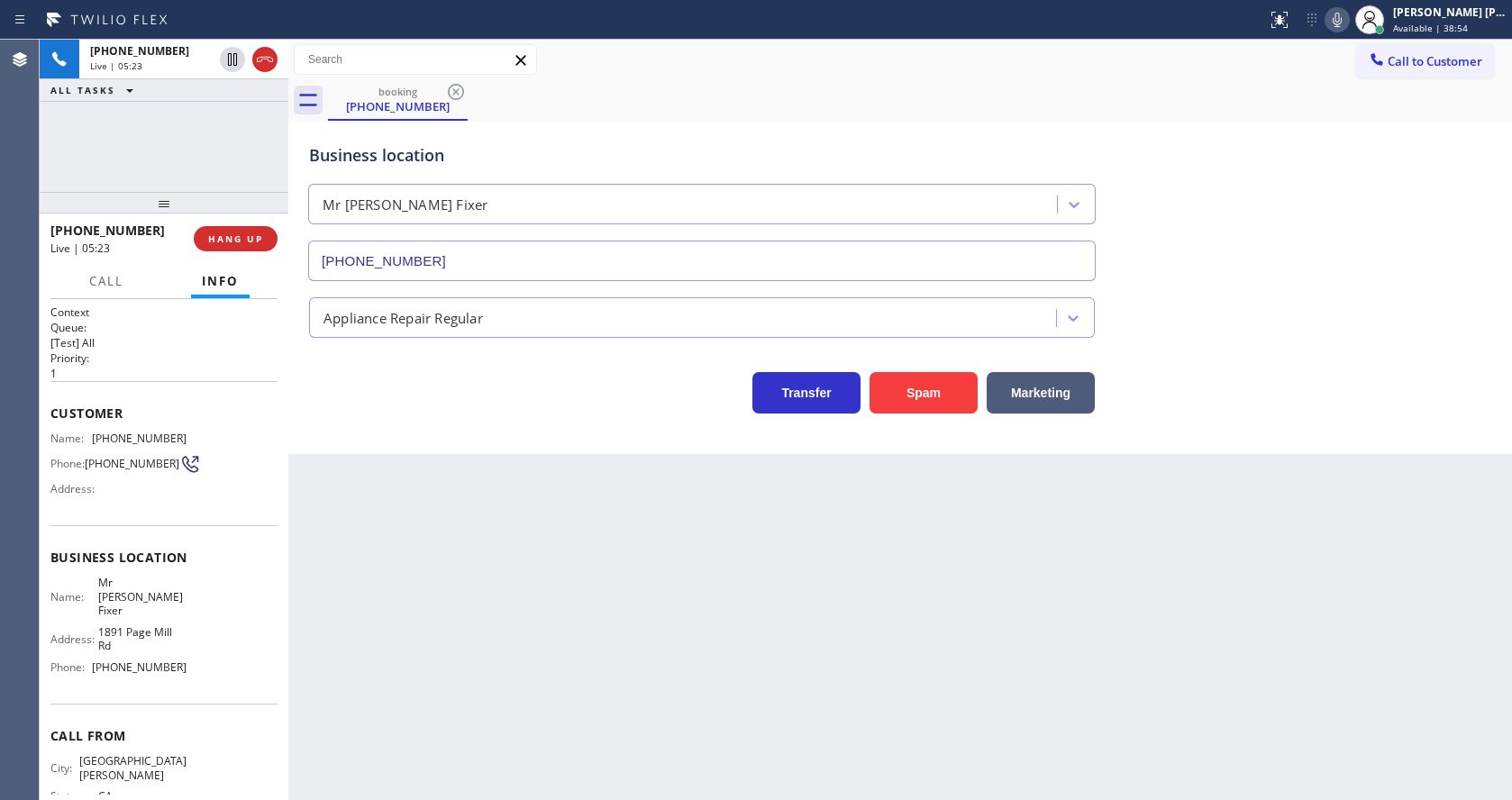
click at [654, 687] on div "Back to Dashboard Change Sender ID Customers Technicians Select a contact Outbo…" at bounding box center [900, 419] width 1223 height 760
click at [477, 579] on div "Back to Dashboard Change Sender ID Customers Technicians Select a contact Outbo…" at bounding box center [900, 419] width 1223 height 760
click at [807, 728] on div "Back to Dashboard Change Sender ID Customers Technicians Select a contact Outbo…" at bounding box center [900, 419] width 1223 height 760
click at [452, 673] on div "Back to Dashboard Change Sender ID Customers Technicians Select a contact Outbo…" at bounding box center [900, 419] width 1223 height 760
click at [778, 599] on div "Back to Dashboard Change Sender ID Customers Technicians Select a contact Outbo…" at bounding box center [900, 419] width 1223 height 760
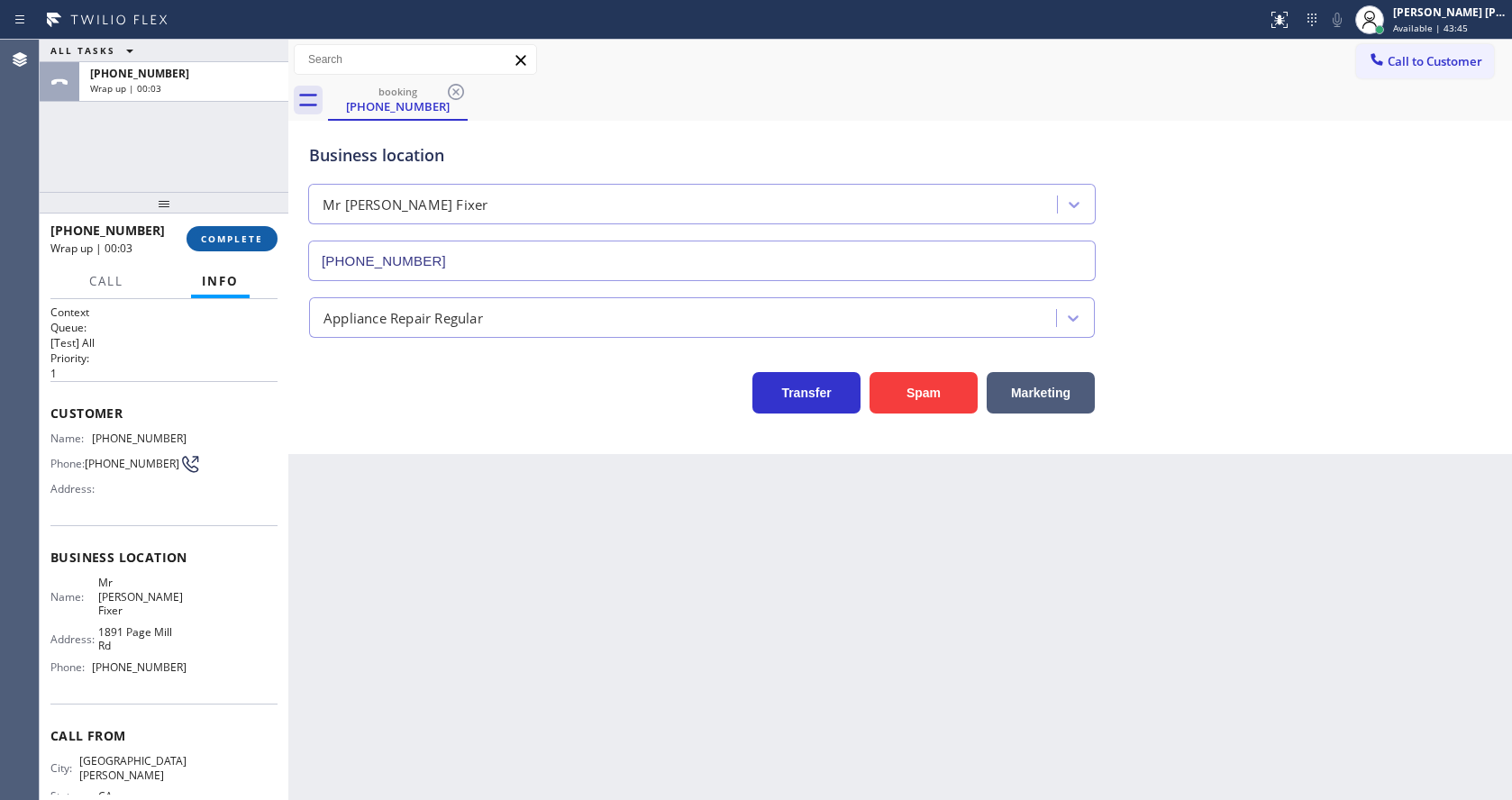
click at [238, 241] on span "COMPLETE" at bounding box center [232, 238] width 62 height 12
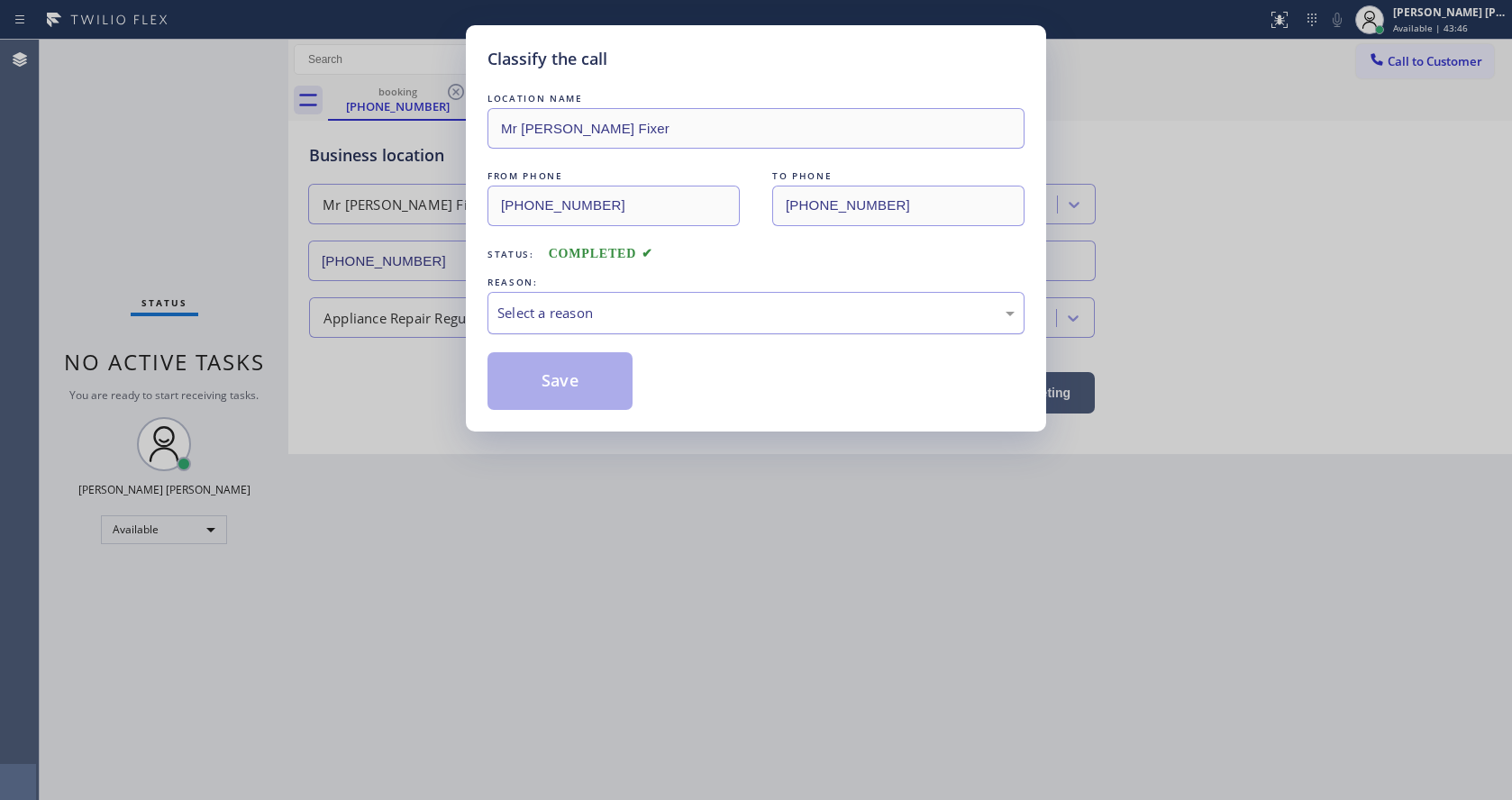
click at [556, 310] on div "Select a reason" at bounding box center [756, 313] width 517 height 21
click at [552, 369] on button "Save" at bounding box center [560, 381] width 145 height 58
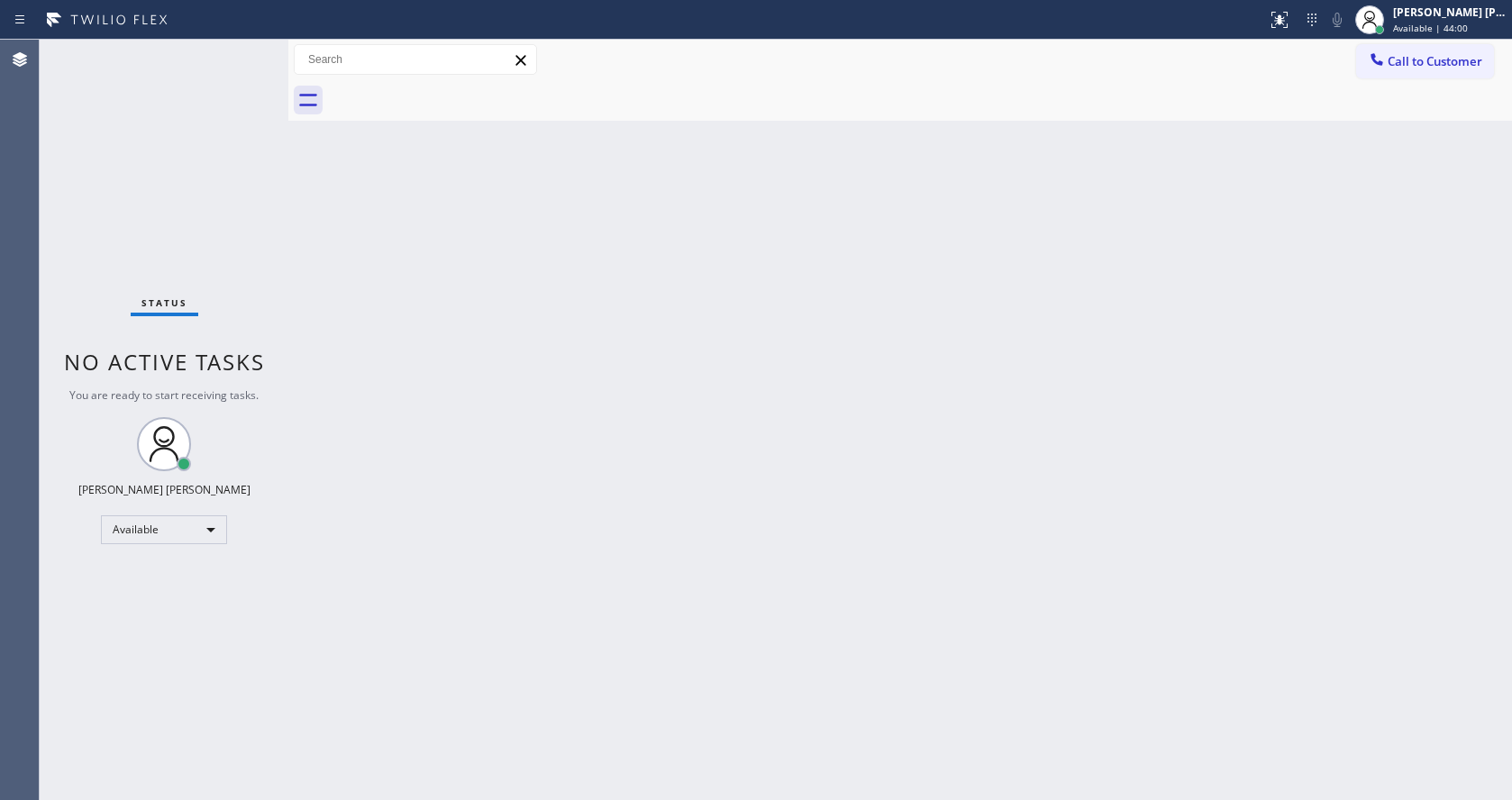
click at [397, 382] on div "Back to Dashboard Change Sender ID Customers Technicians Select a contact Outbo…" at bounding box center [900, 419] width 1223 height 760
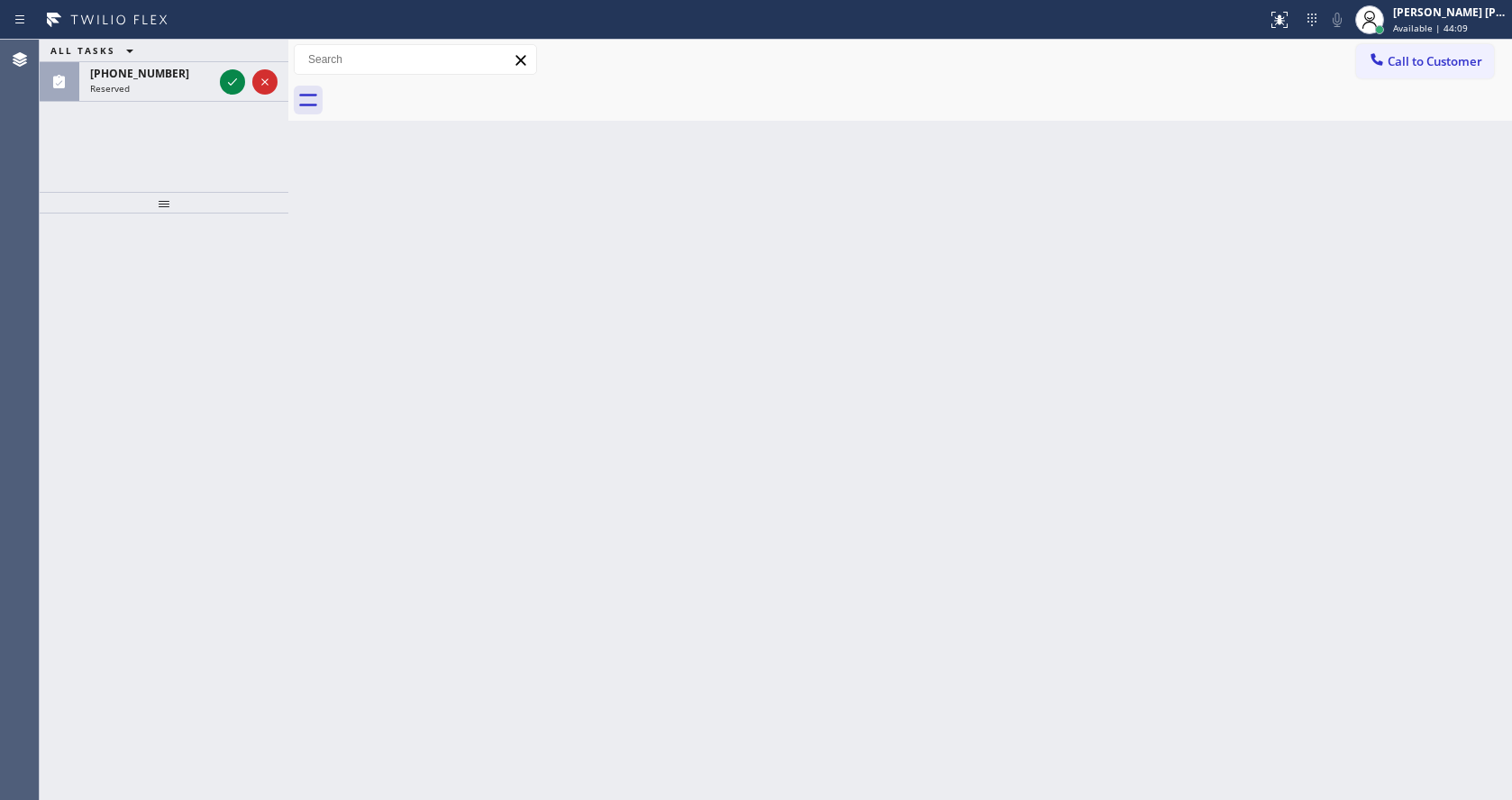
click at [743, 560] on div "Back to Dashboard Change Sender ID Customers Technicians Select a contact Outbo…" at bounding box center [900, 419] width 1223 height 760
click at [1460, 23] on span "Available | 44:10" at bounding box center [1430, 28] width 75 height 12
click at [572, 550] on div "Back to Dashboard Change Sender ID Customers Technicians Select a contact Outbo…" at bounding box center [900, 419] width 1223 height 760
click at [157, 481] on div at bounding box center [164, 507] width 249 height 586
click at [670, 656] on div "Back to Dashboard Change Sender ID Customers Technicians Select a contact Outbo…" at bounding box center [900, 419] width 1223 height 760
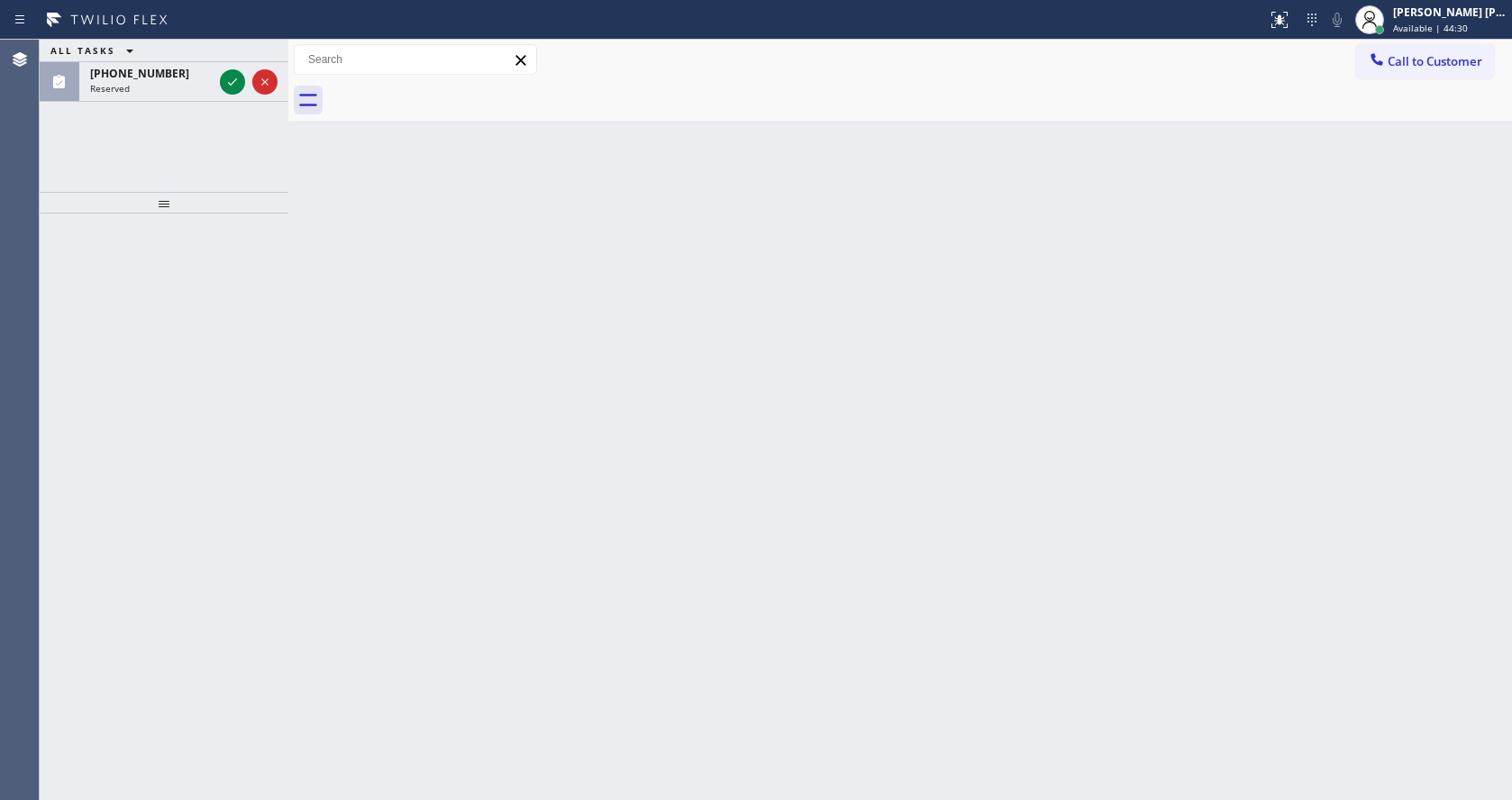
click at [283, 358] on div at bounding box center [164, 507] width 249 height 586
click at [235, 82] on icon at bounding box center [233, 82] width 22 height 22
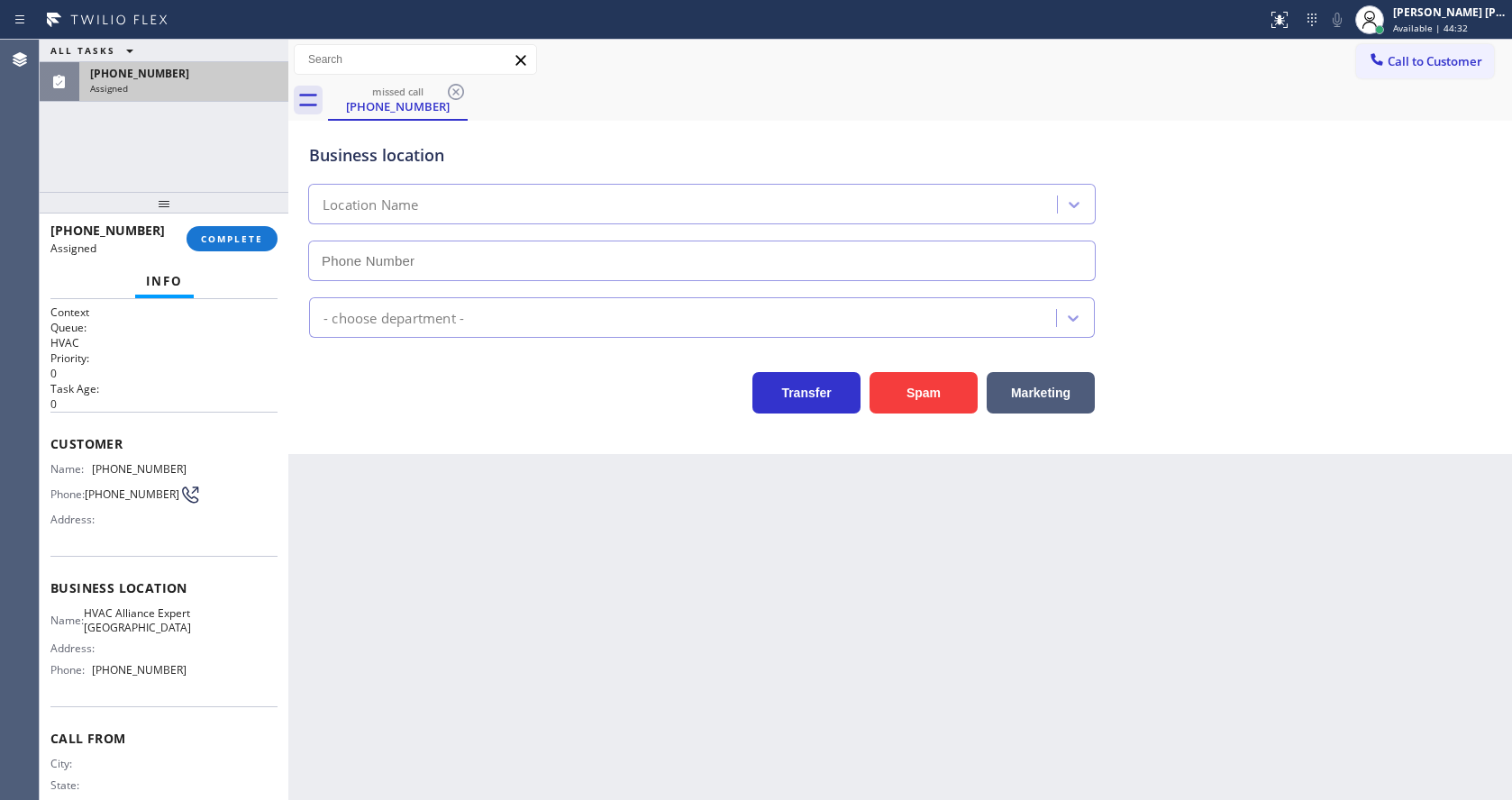
type input "[PHONE_NUMBER]"
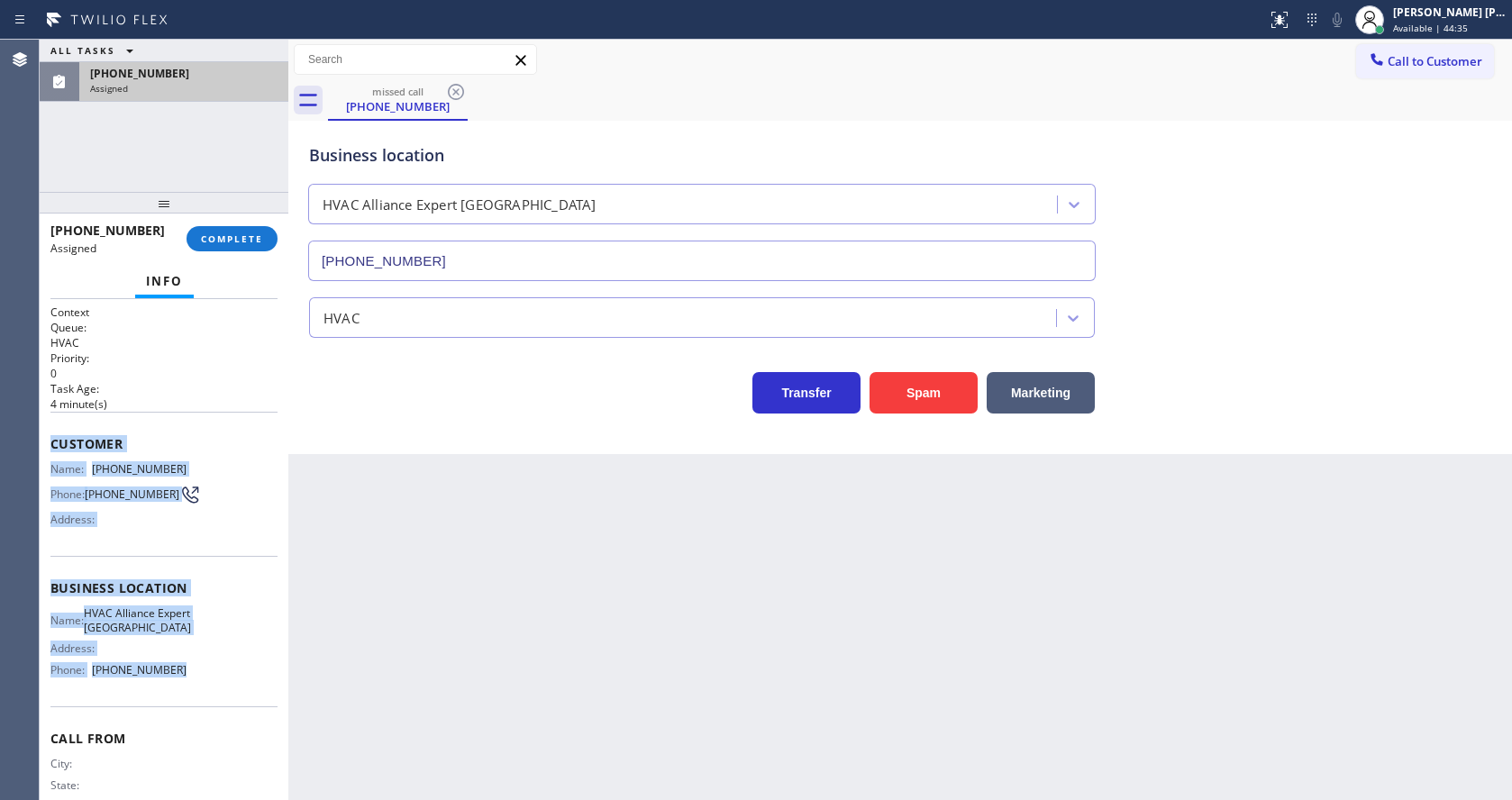
drag, startPoint x: 54, startPoint y: 442, endPoint x: 186, endPoint y: 696, distance: 286.3
click at [186, 696] on div "Context Queue: HVAC Priority: 0 Task Age: [DEMOGRAPHIC_DATA] minute(s) Customer…" at bounding box center [163, 573] width 227 height 538
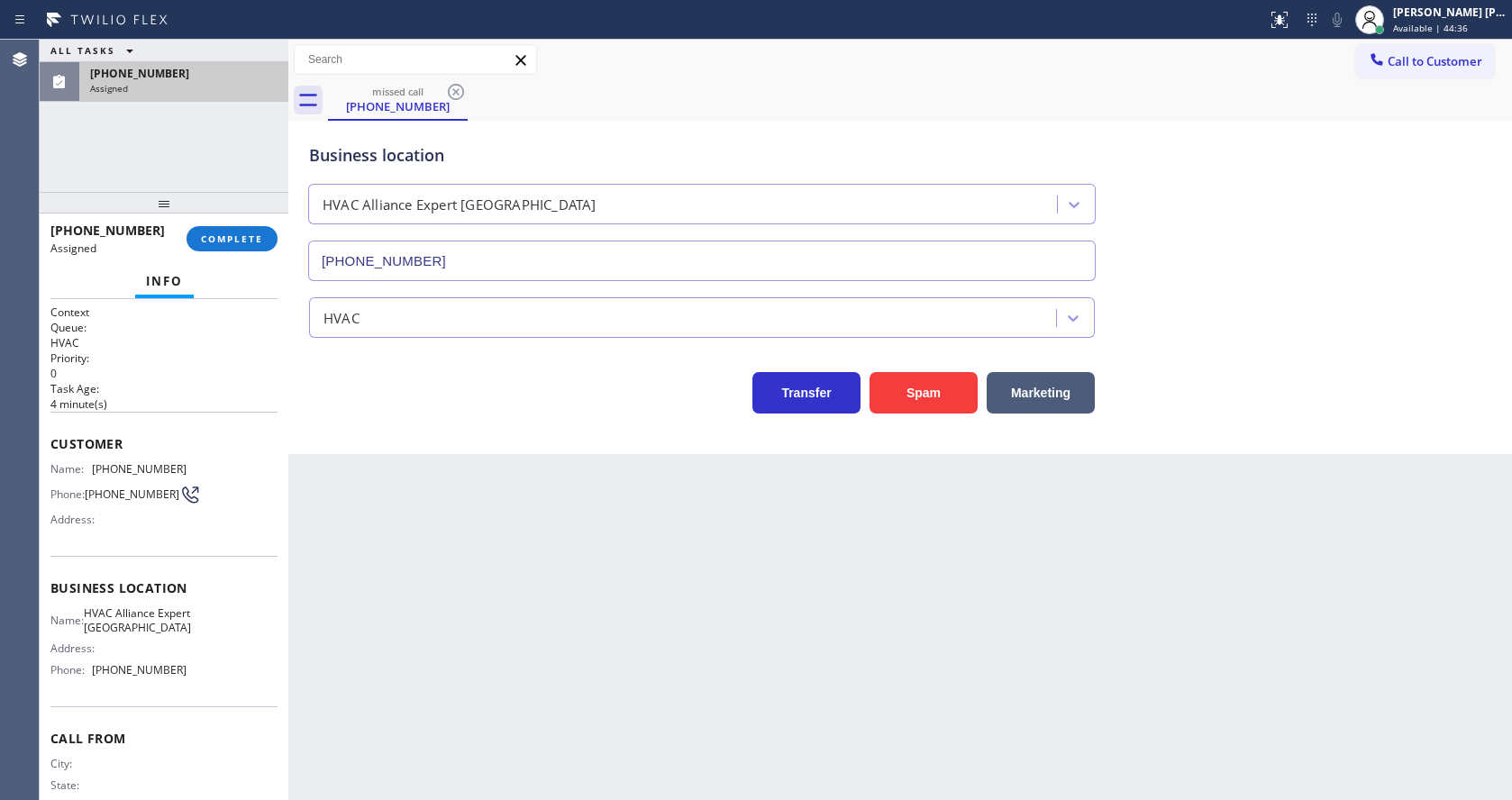
click at [692, 683] on div "Back to Dashboard Change Sender ID Customers Technicians Select a contact Outbo…" at bounding box center [900, 419] width 1223 height 760
click at [231, 233] on span "COMPLETE" at bounding box center [232, 238] width 62 height 12
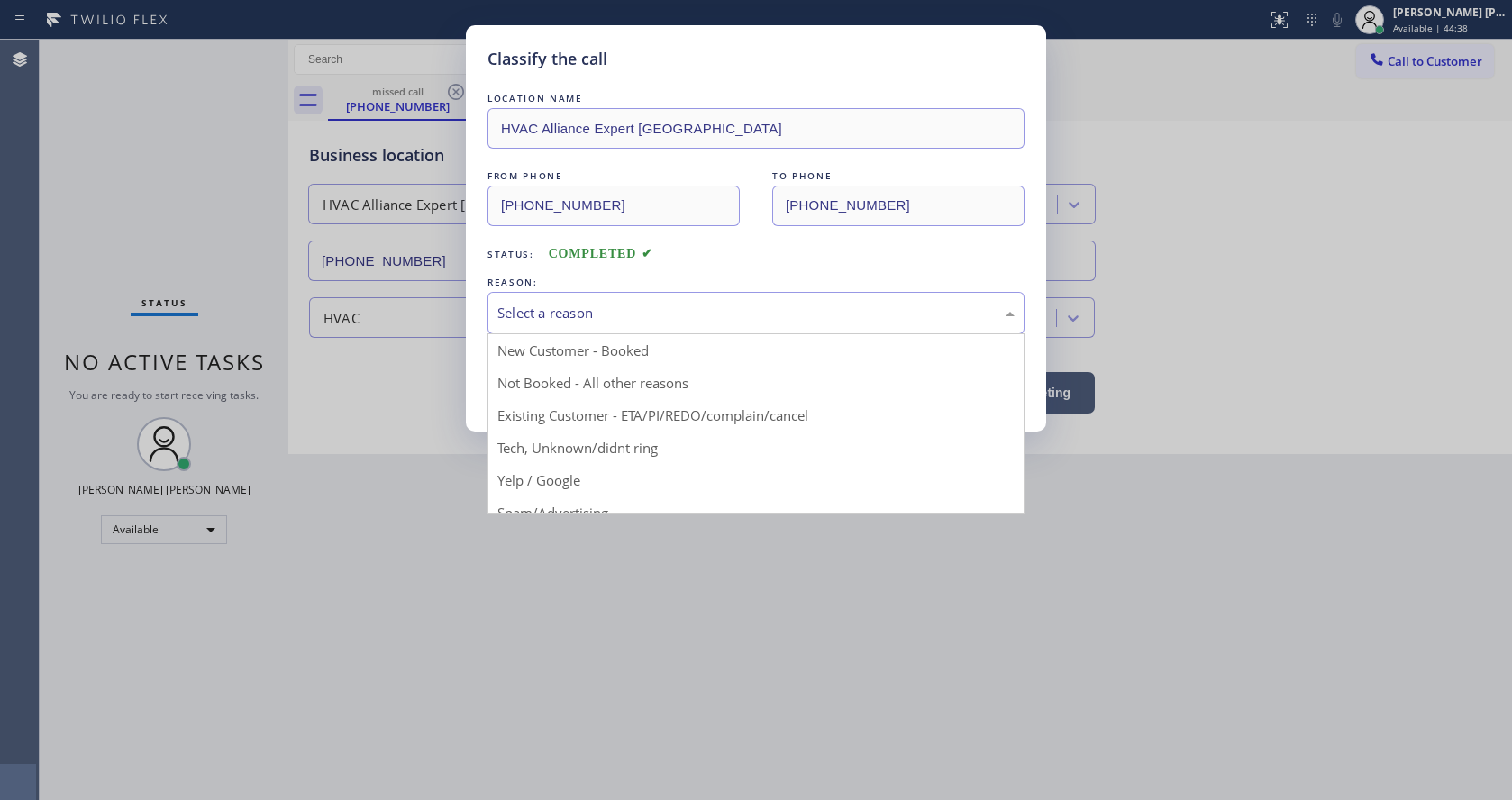
click at [606, 303] on div "Select a reason" at bounding box center [756, 313] width 517 height 21
click at [554, 378] on button "Save" at bounding box center [560, 381] width 145 height 58
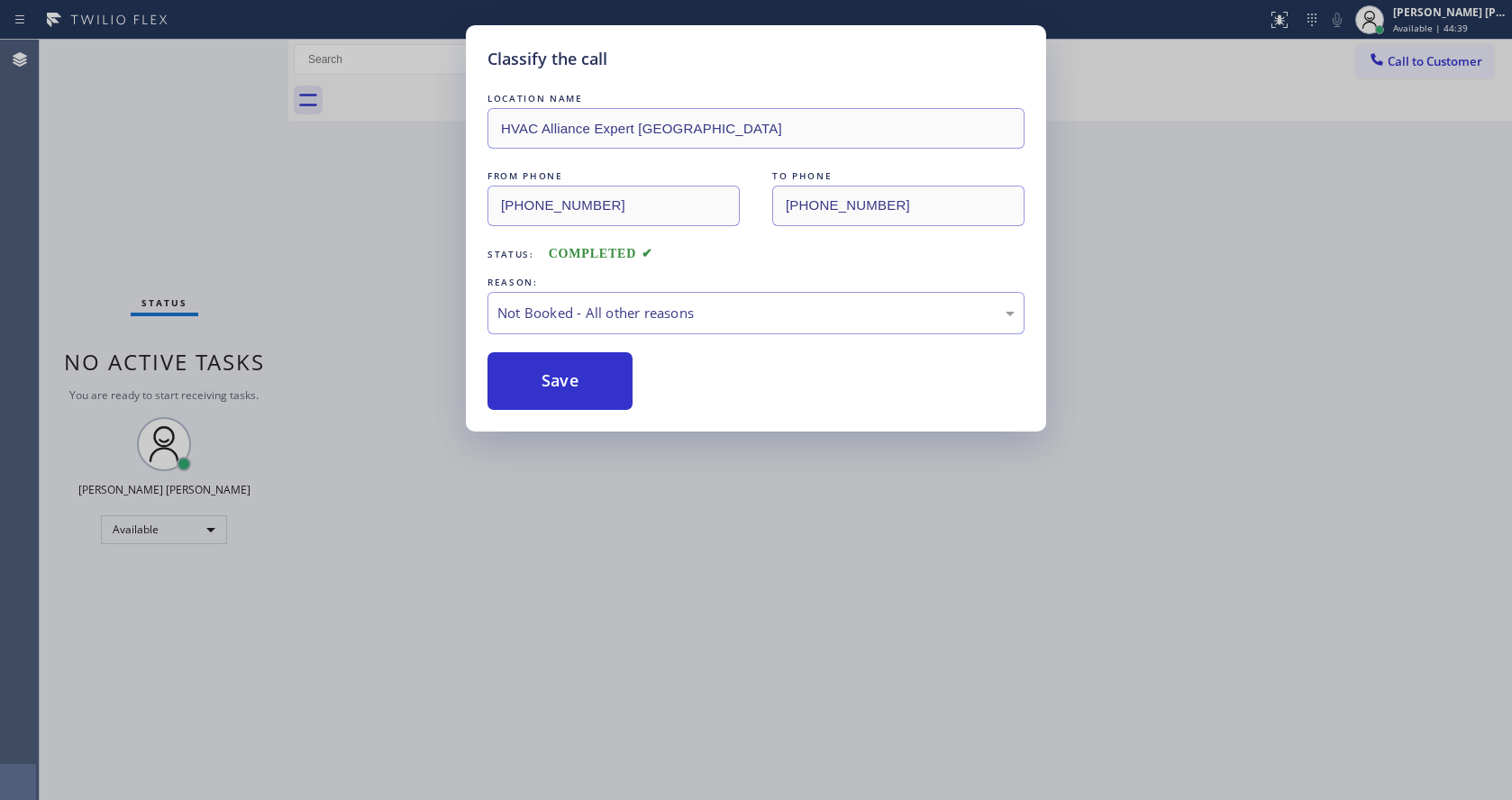
click at [777, 678] on div "Classify the call LOCATION NAME HVAC Alliance Expert Three Lakes FROM PHONE [PH…" at bounding box center [756, 400] width 1512 height 800
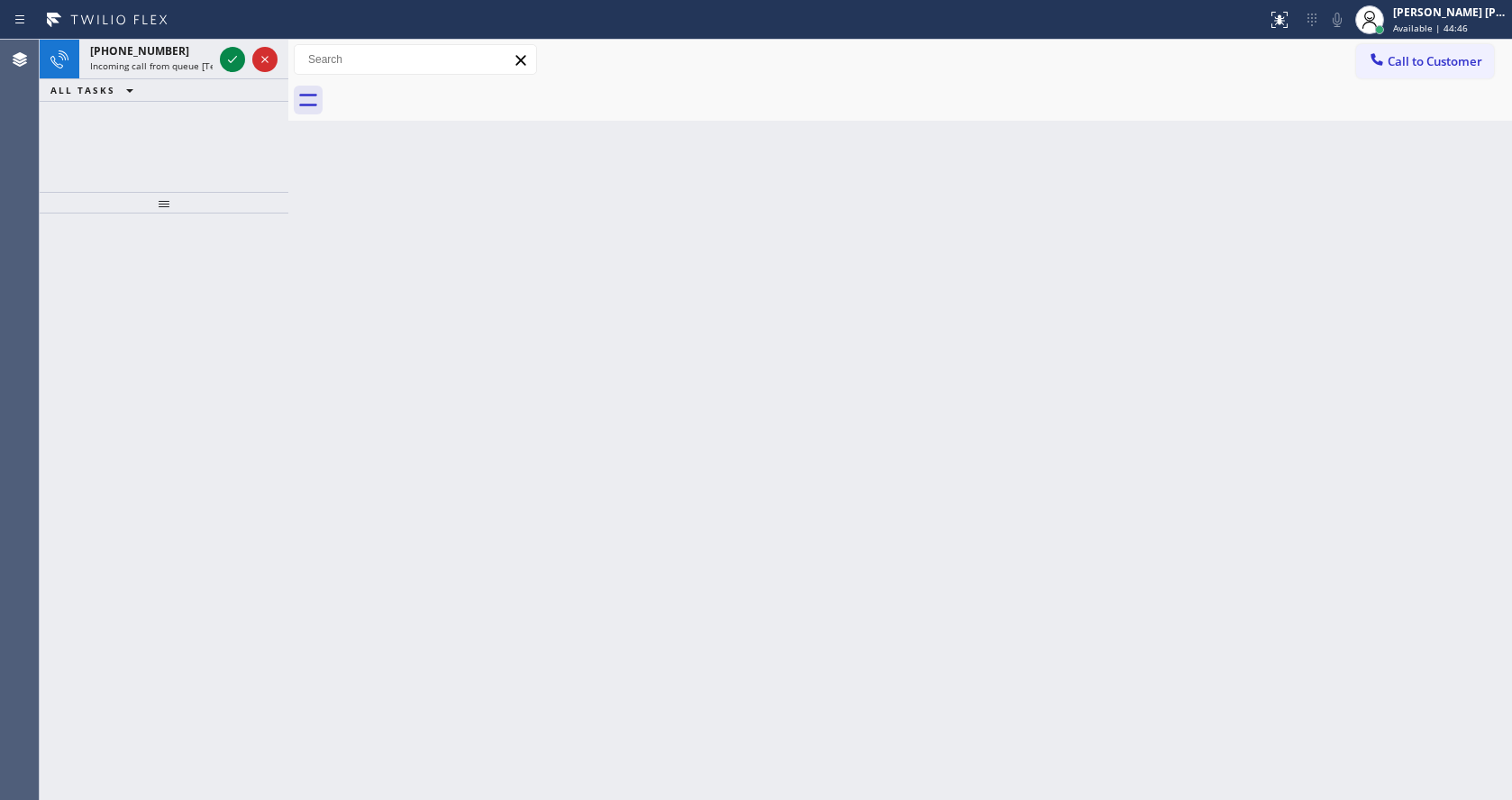
click at [222, 192] on div at bounding box center [164, 202] width 249 height 22
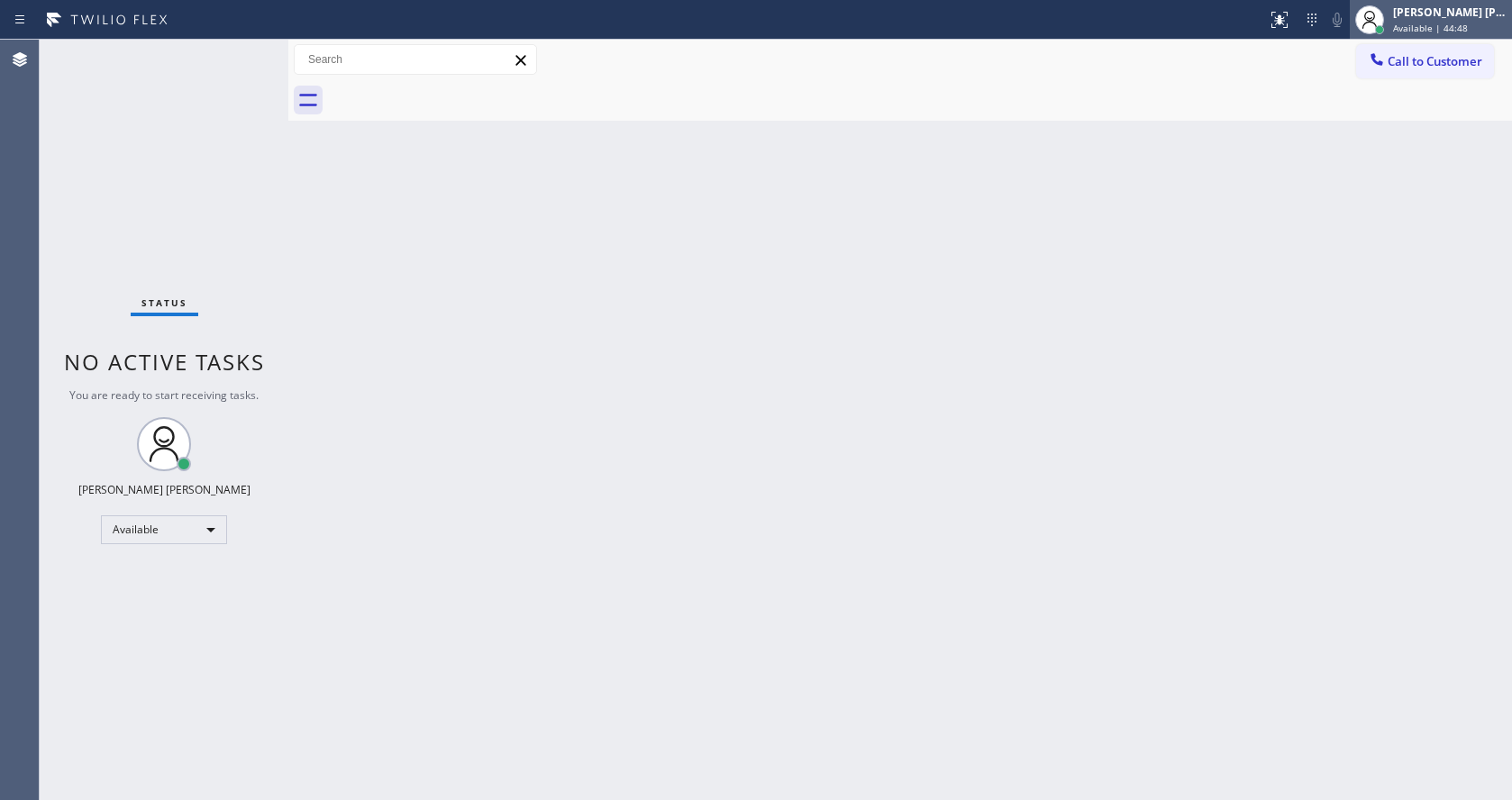
click at [1402, 28] on span "Available | 44:48" at bounding box center [1430, 28] width 75 height 12
click at [544, 322] on div "Back to Dashboard Change Sender ID Customers Technicians Select a contact Outbo…" at bounding box center [900, 419] width 1223 height 760
click at [1442, 32] on span "Available | 45:00" at bounding box center [1430, 28] width 75 height 12
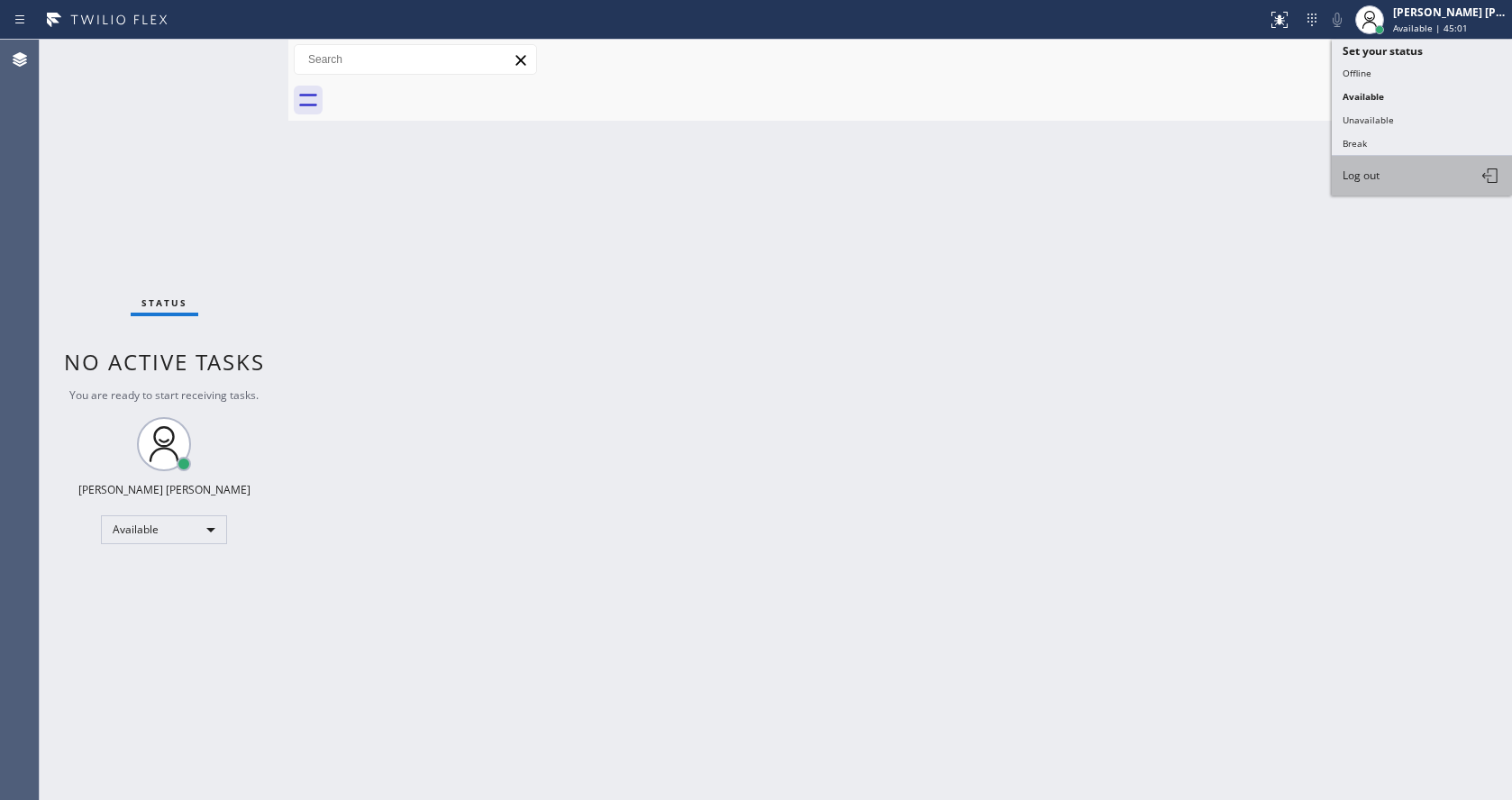
click at [1370, 170] on span "Log out" at bounding box center [1360, 176] width 37 height 15
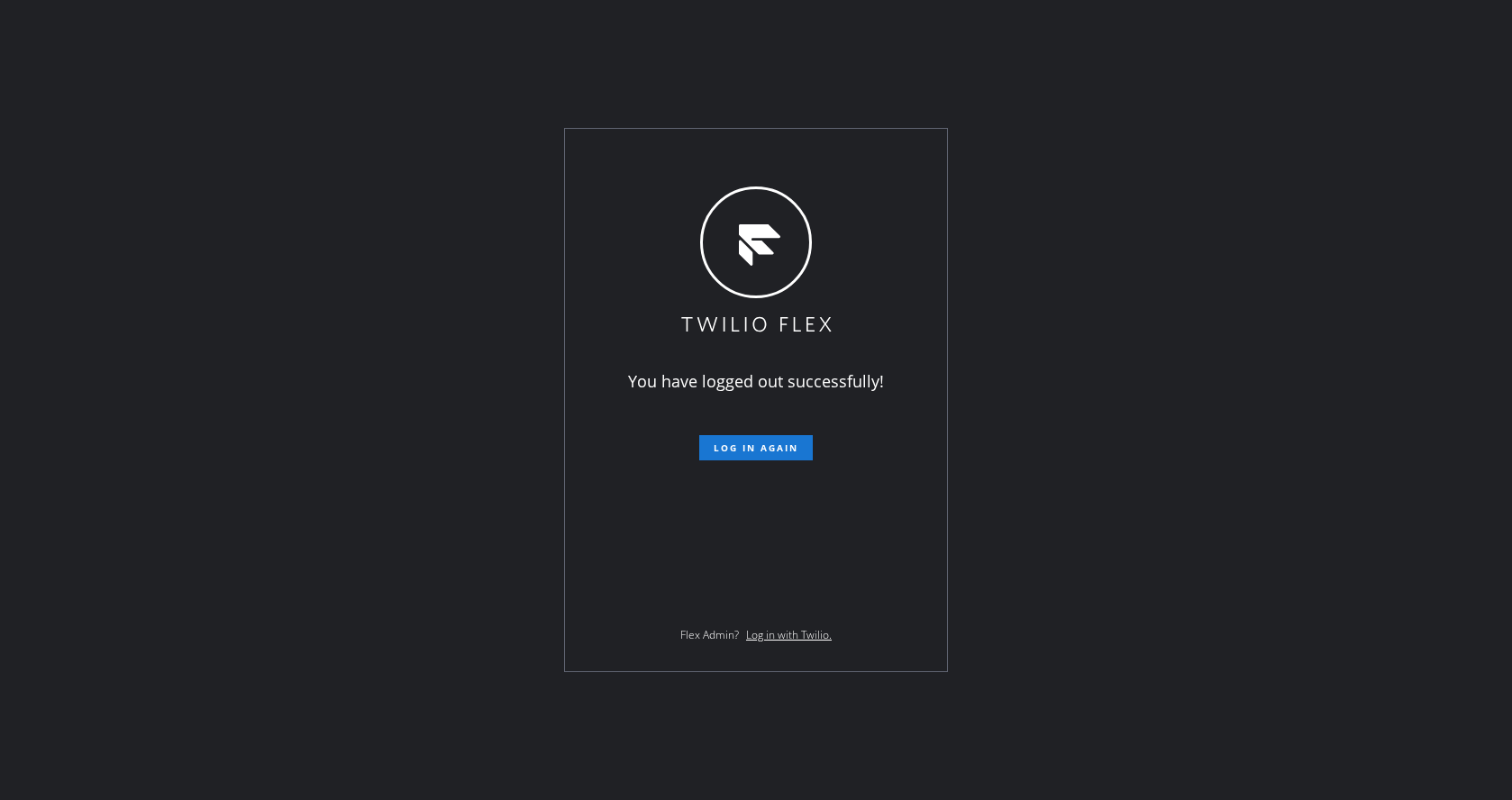
click at [1216, 341] on div "You have logged out successfully! Log in again Flex Admin? Log in with Twilio." at bounding box center [756, 400] width 1512 height 800
click at [590, 240] on div "You have logged out successfully! Log in again Flex Admin? Log in with Twilio." at bounding box center [756, 400] width 382 height 542
click at [289, 379] on div "You have logged out successfully! Log in again Flex Admin? Log in with Twilio." at bounding box center [756, 400] width 1512 height 800
click at [575, 69] on div "You have logged out successfully! Log in again Flex Admin? Log in with Twilio." at bounding box center [756, 400] width 1512 height 800
click at [968, 450] on div "You have logged out successfully! Log in again Flex Admin? Log in with Twilio." at bounding box center [756, 400] width 1512 height 800
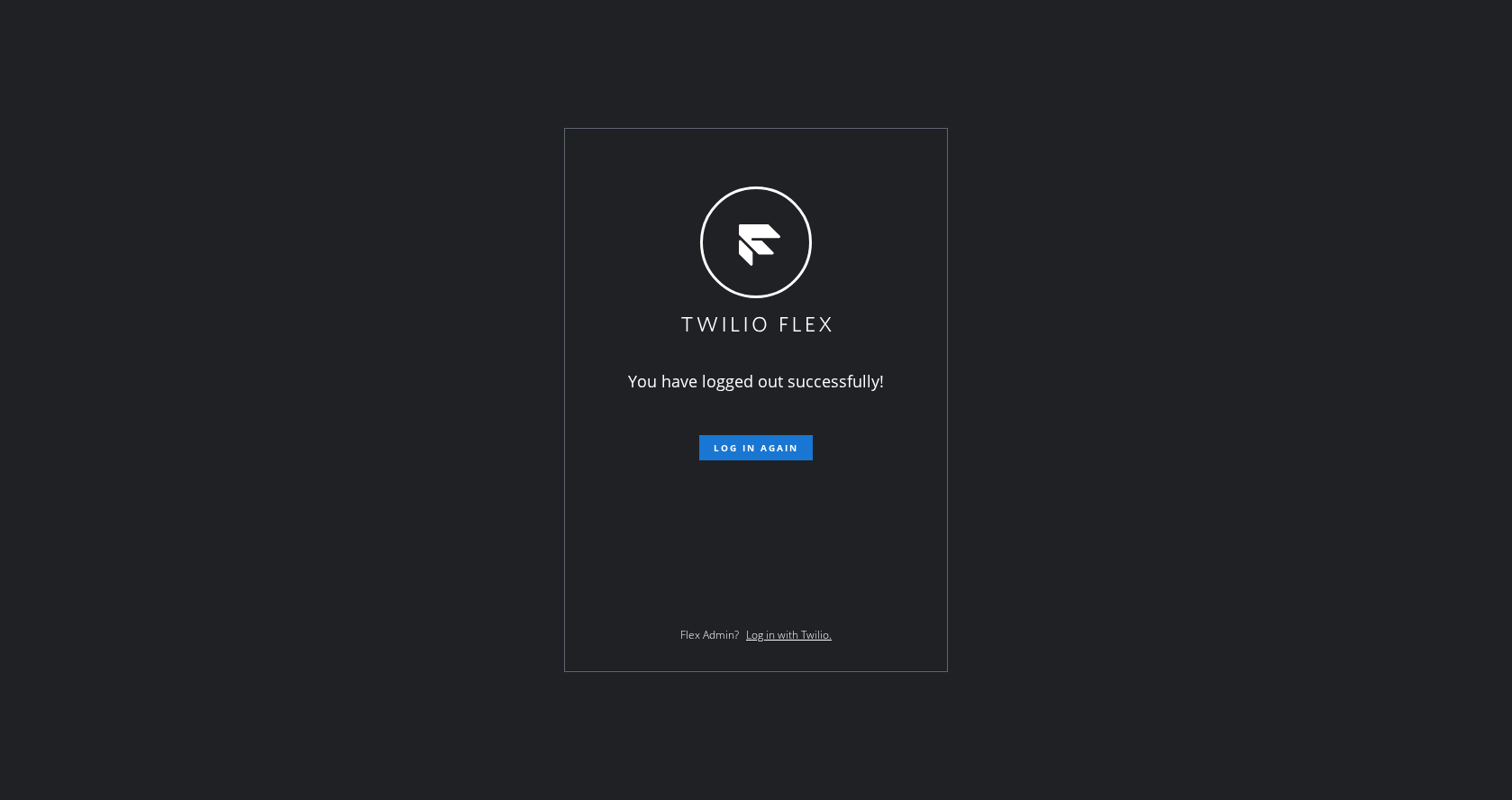
click at [333, 384] on div "You have logged out successfully! Log in again Flex Admin? Log in with Twilio." at bounding box center [756, 400] width 1512 height 800
